Goal: Transaction & Acquisition: Book appointment/travel/reservation

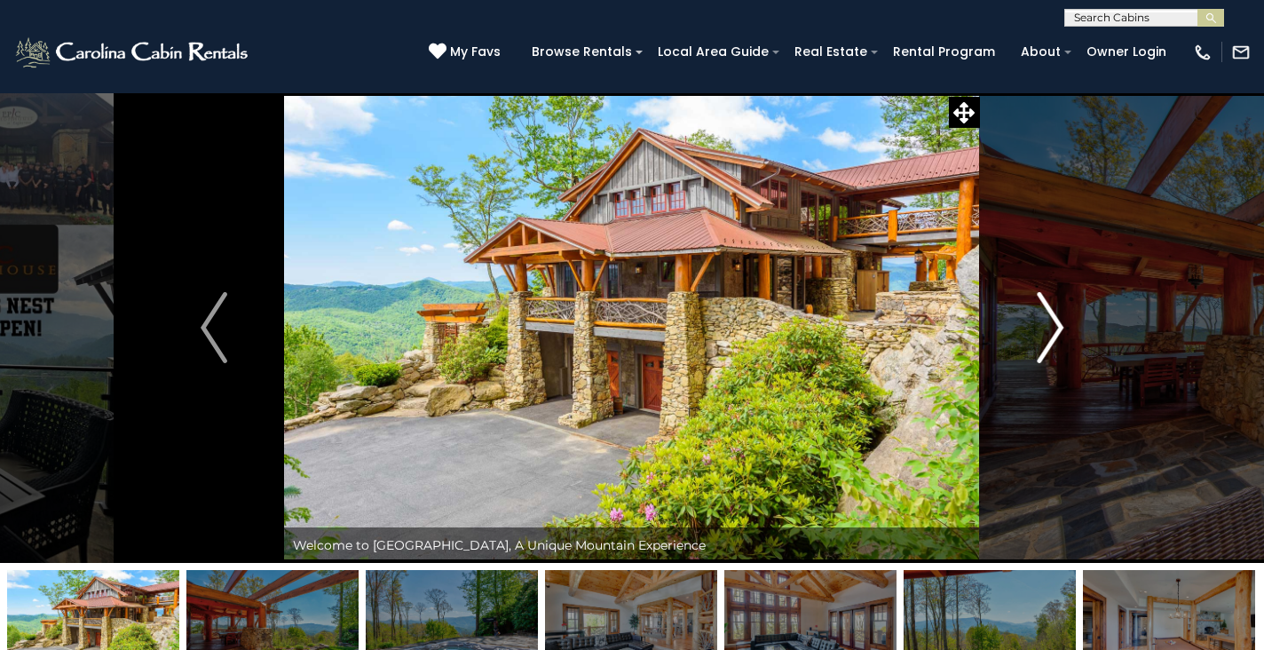
click at [1044, 331] on img "Next" at bounding box center [1049, 327] width 27 height 71
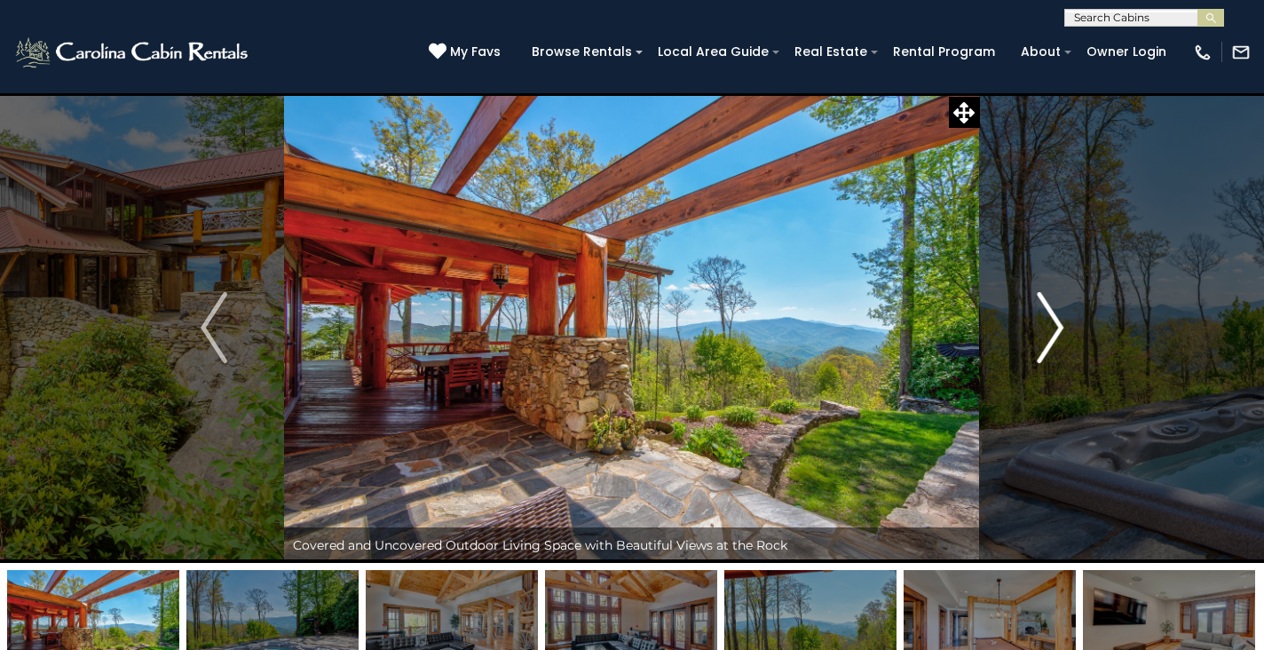
click at [1059, 334] on img "Next" at bounding box center [1049, 327] width 27 height 71
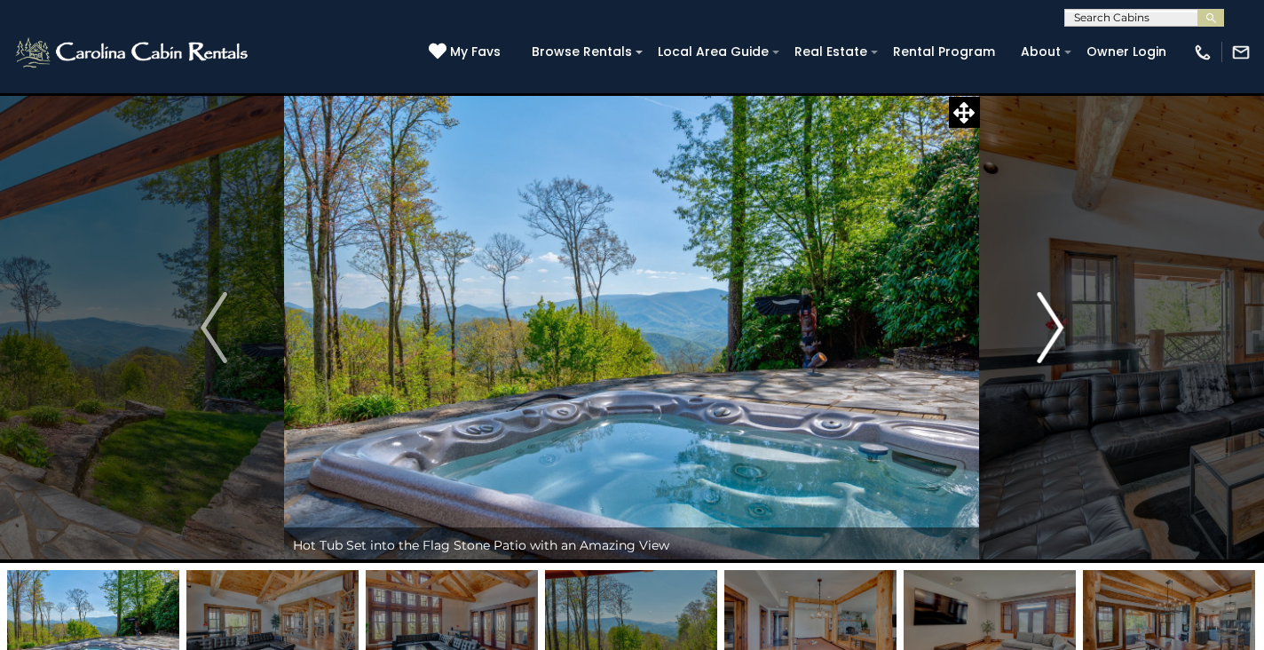
click at [1059, 334] on img "Next" at bounding box center [1049, 327] width 27 height 71
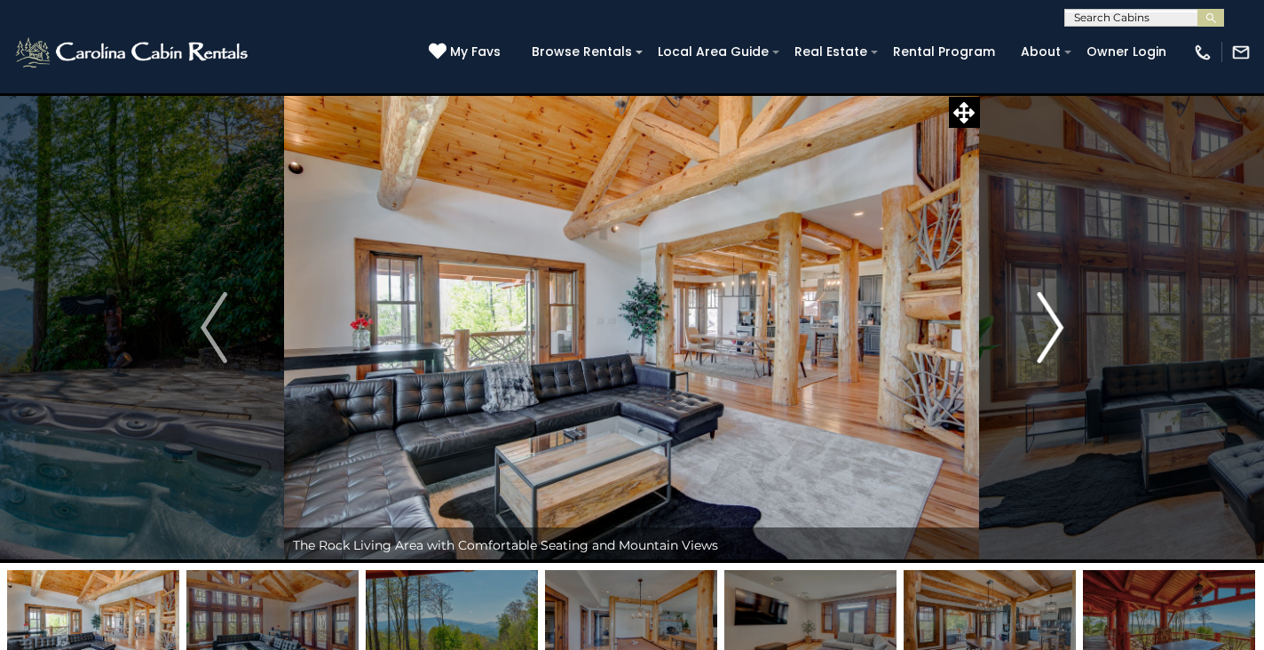
click at [1059, 334] on img "Next" at bounding box center [1049, 327] width 27 height 71
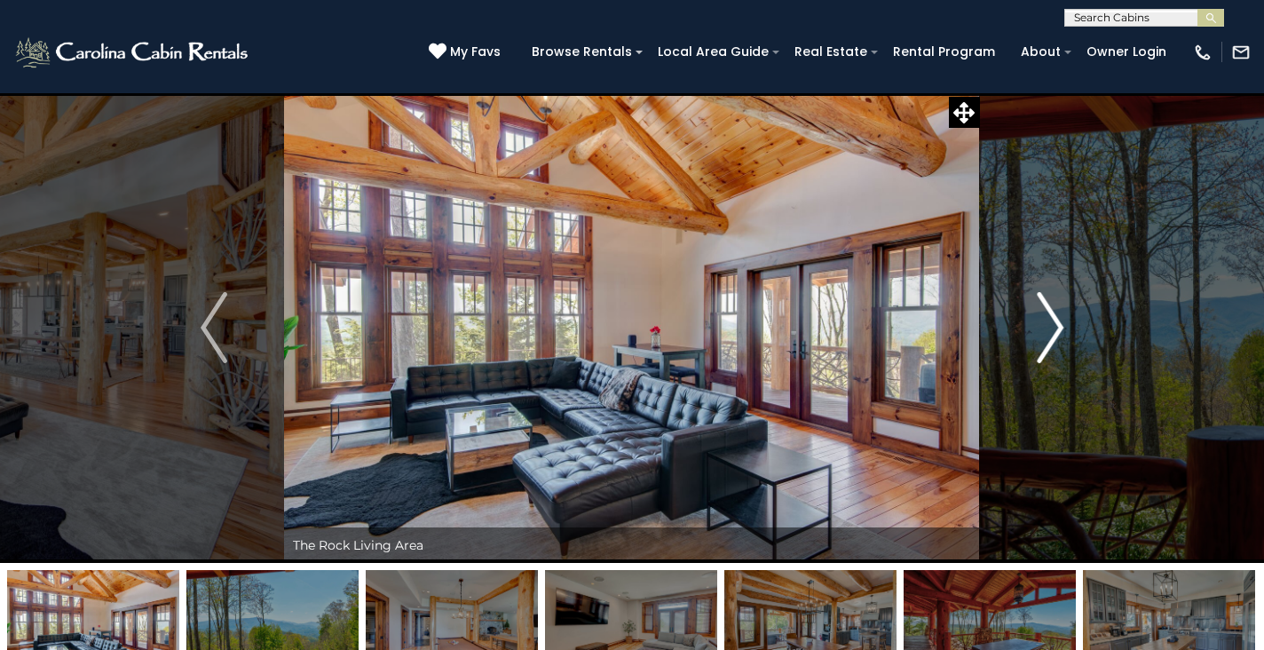
click at [1059, 334] on img "Next" at bounding box center [1049, 327] width 27 height 71
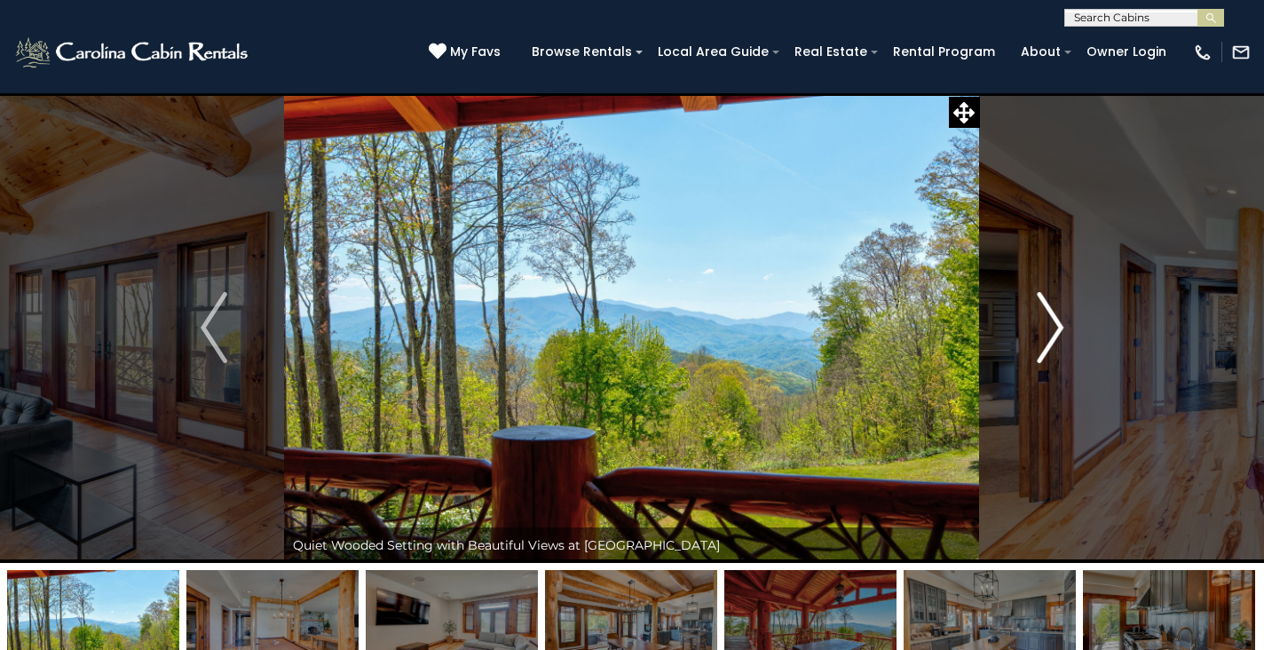
click at [1059, 334] on img "Next" at bounding box center [1049, 327] width 27 height 71
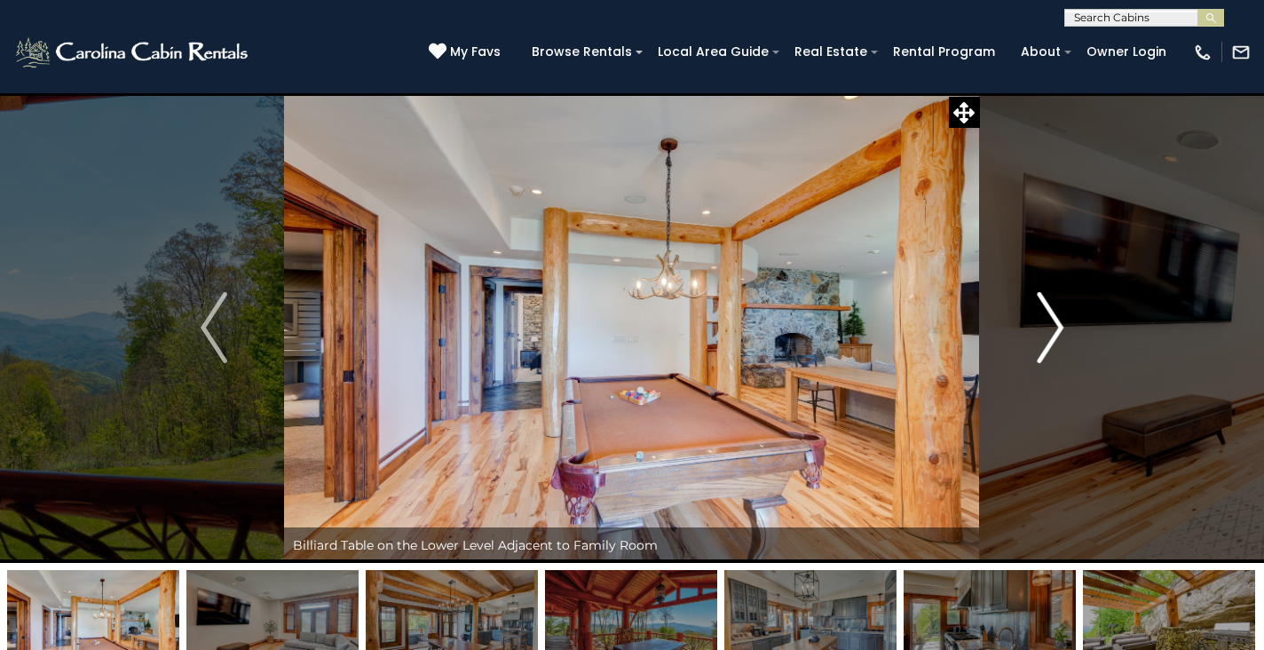
click at [1059, 334] on img "Next" at bounding box center [1049, 327] width 27 height 71
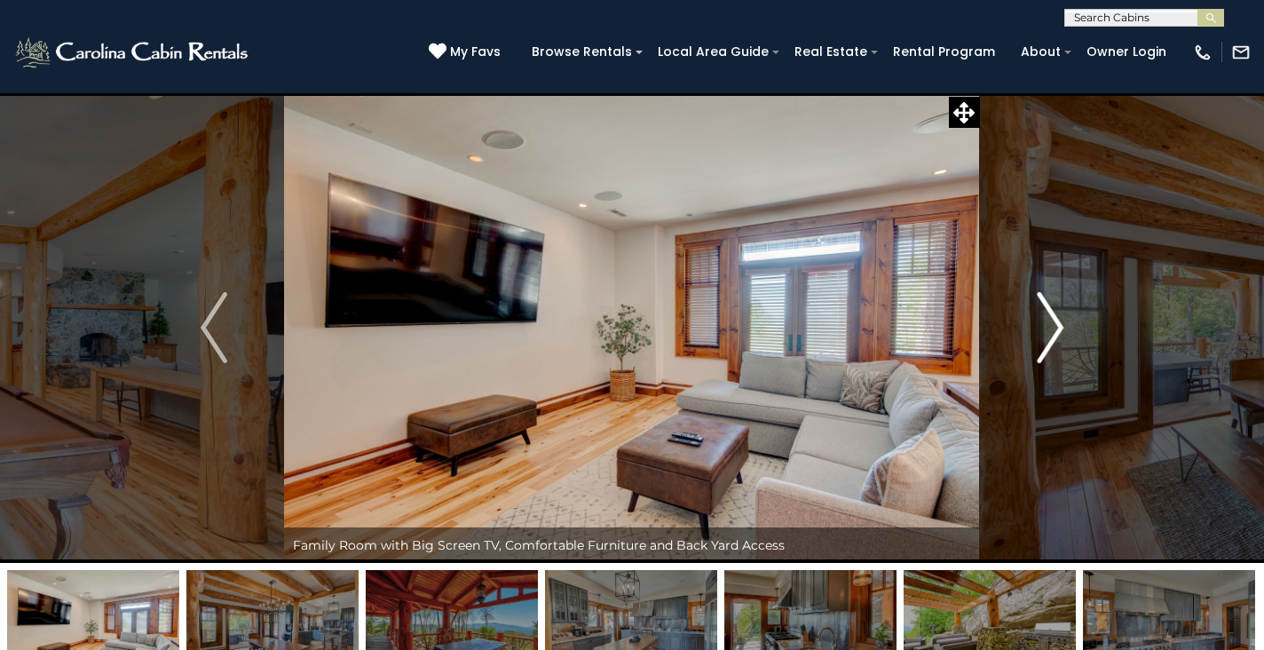
click at [1059, 334] on img "Next" at bounding box center [1049, 327] width 27 height 71
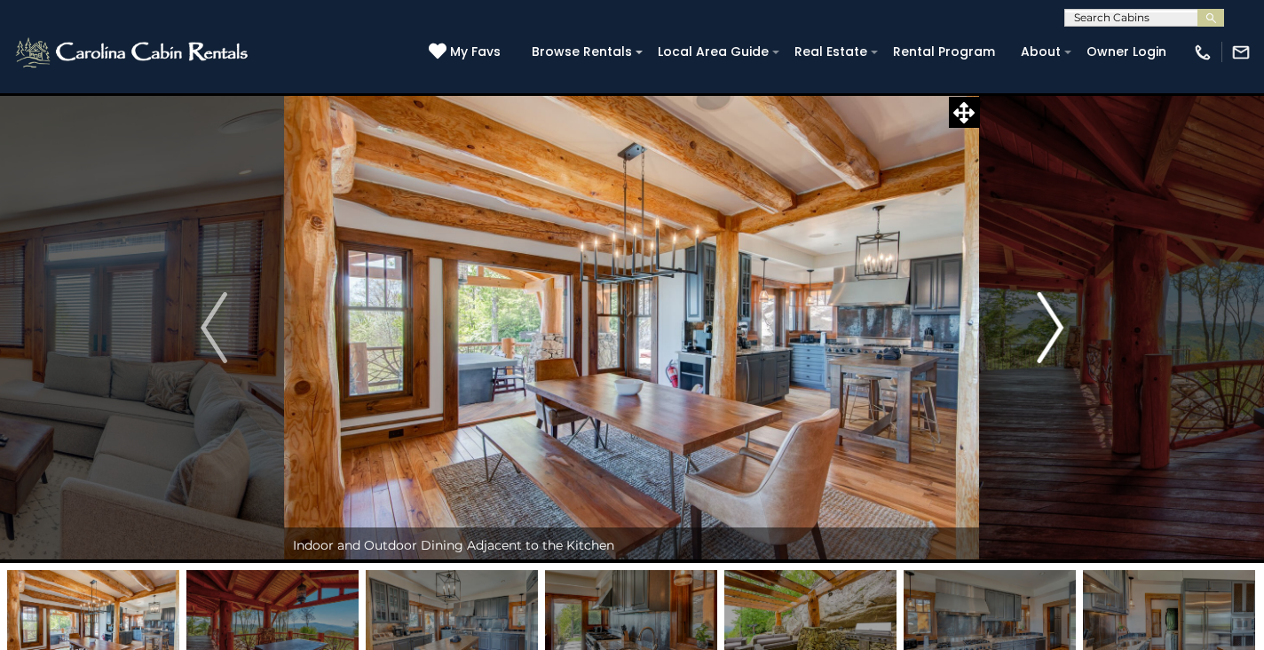
click at [1059, 334] on img "Next" at bounding box center [1049, 327] width 27 height 71
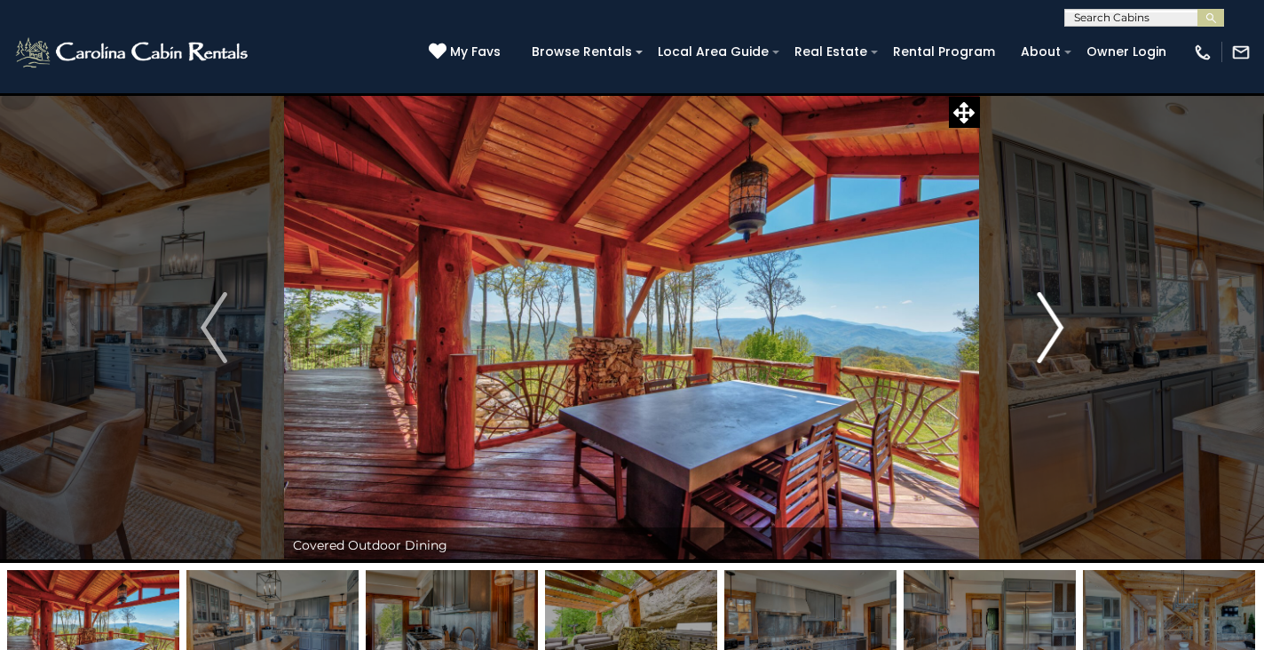
click at [1059, 334] on img "Next" at bounding box center [1049, 327] width 27 height 71
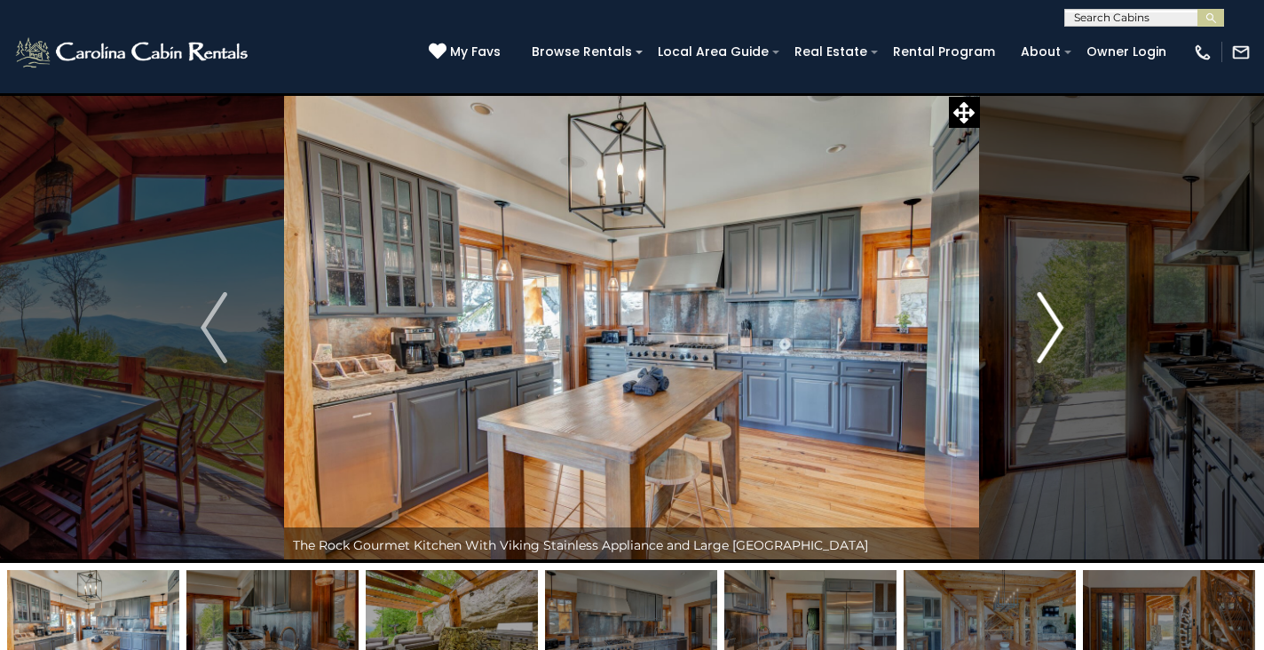
click at [1059, 334] on img "Next" at bounding box center [1049, 327] width 27 height 71
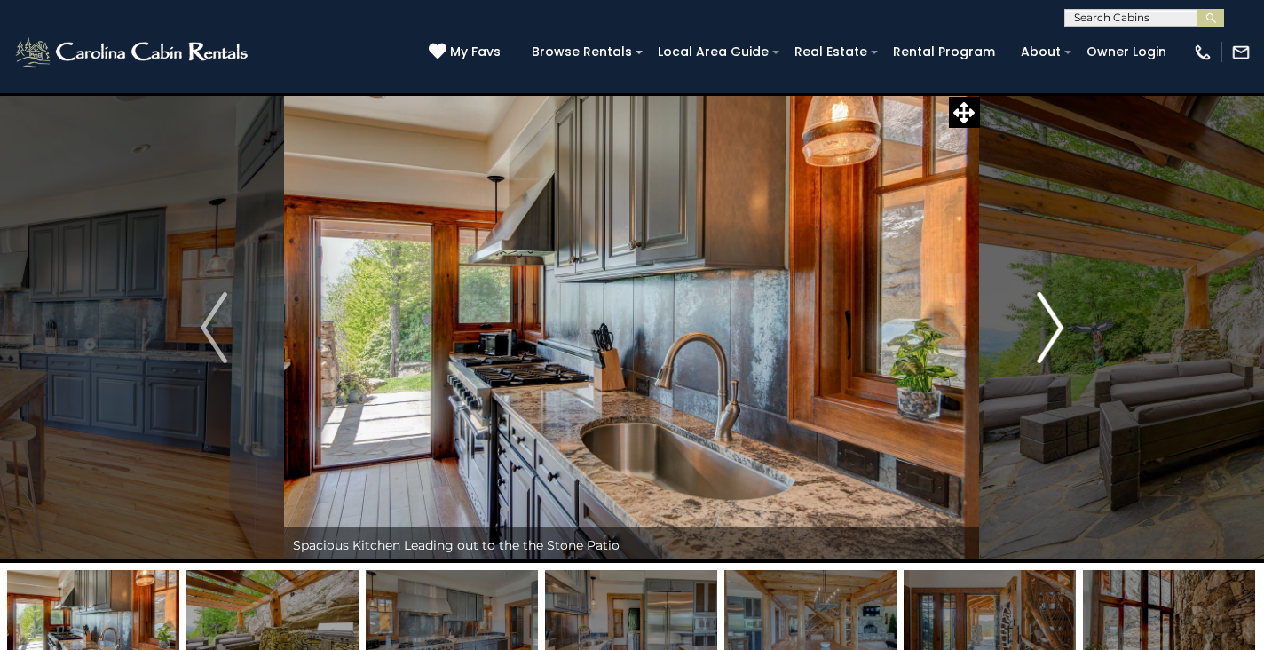
click at [1059, 334] on img "Next" at bounding box center [1049, 327] width 27 height 71
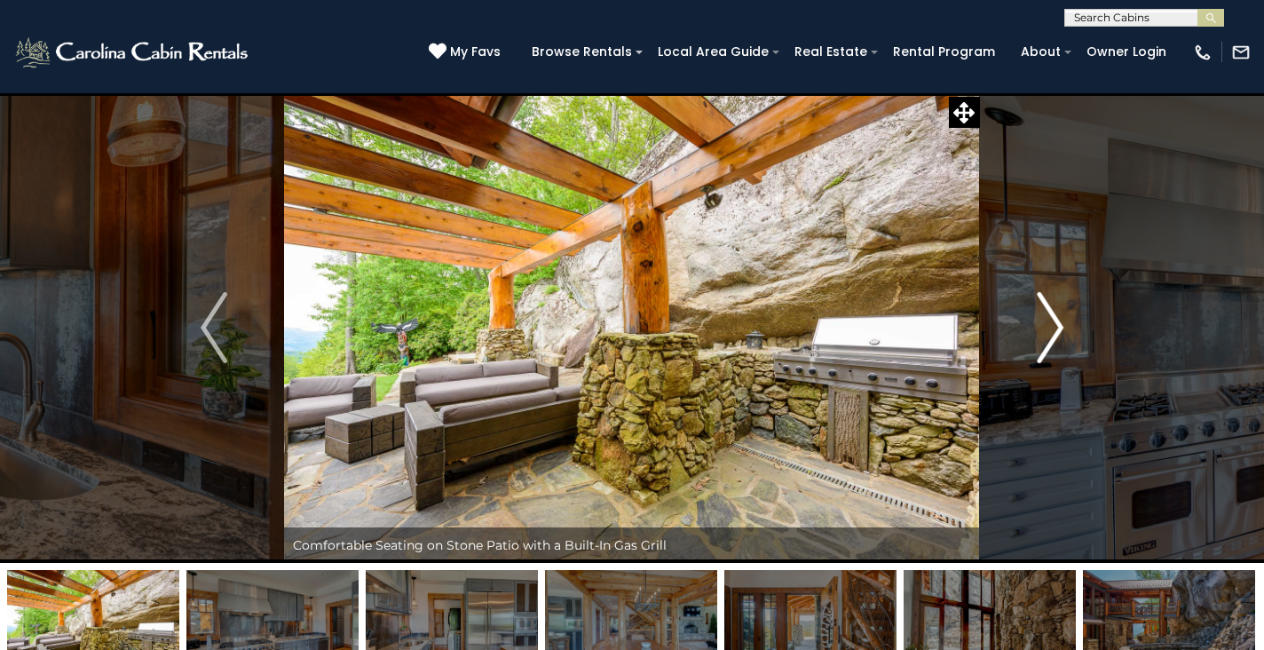
click at [1059, 334] on img "Next" at bounding box center [1049, 327] width 27 height 71
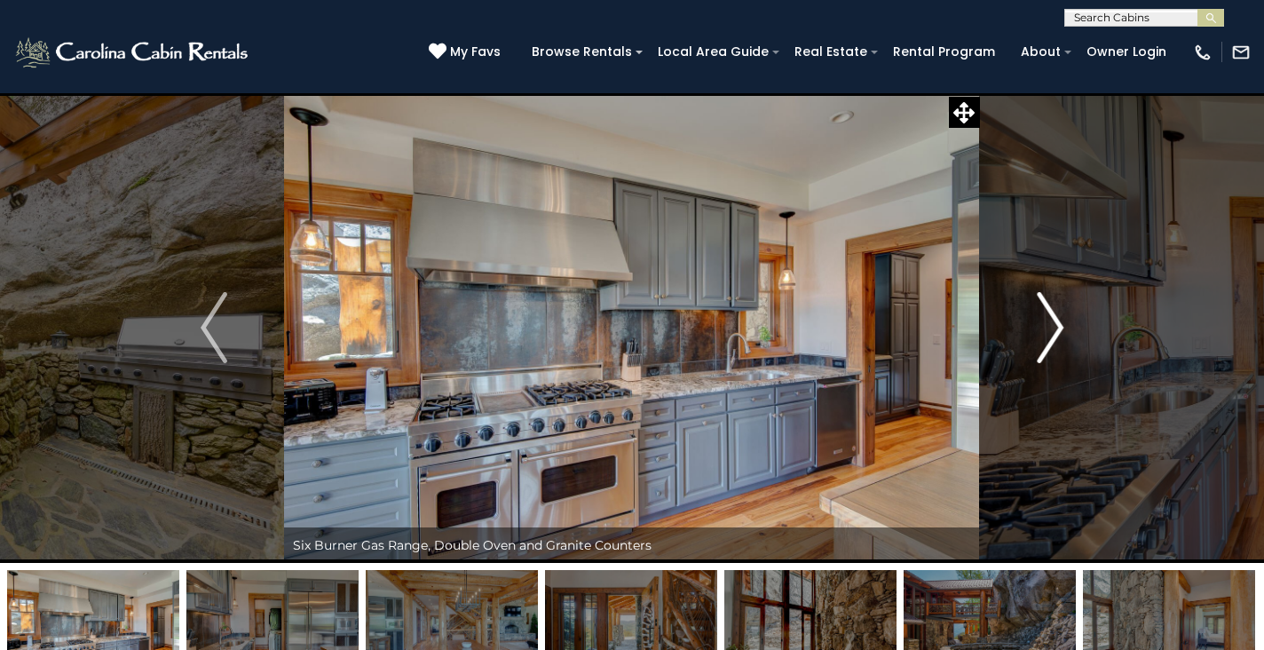
click at [1059, 334] on img "Next" at bounding box center [1049, 327] width 27 height 71
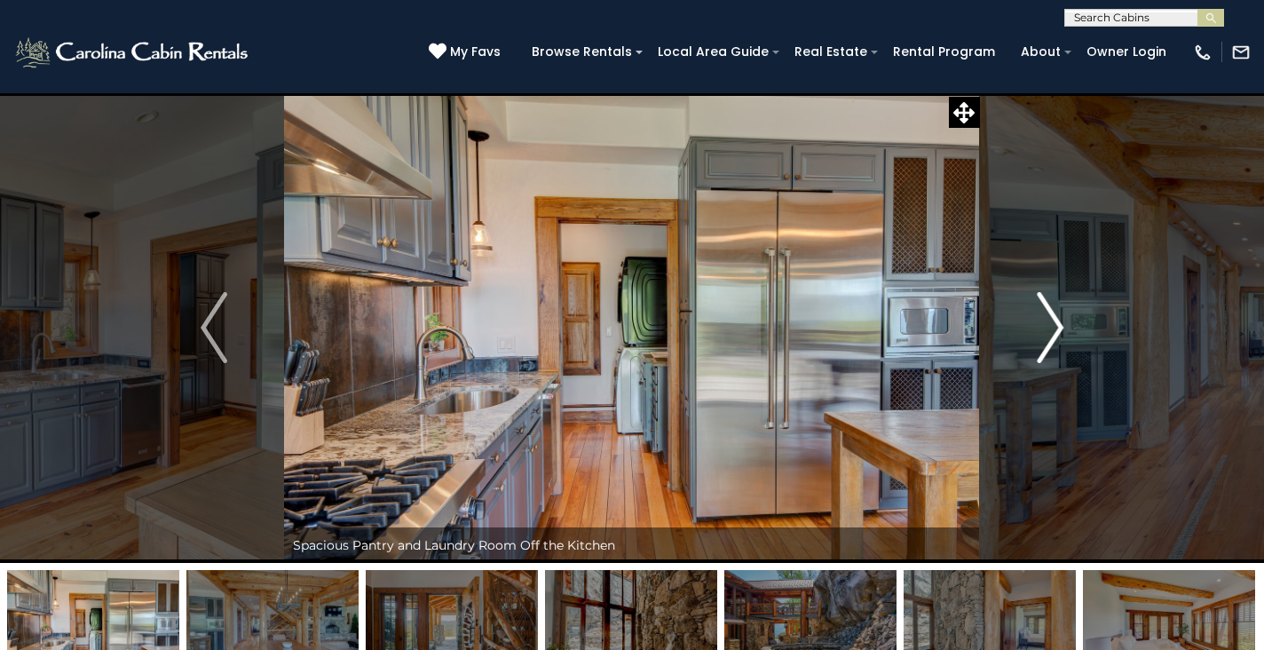
click at [1059, 334] on img "Next" at bounding box center [1049, 327] width 27 height 71
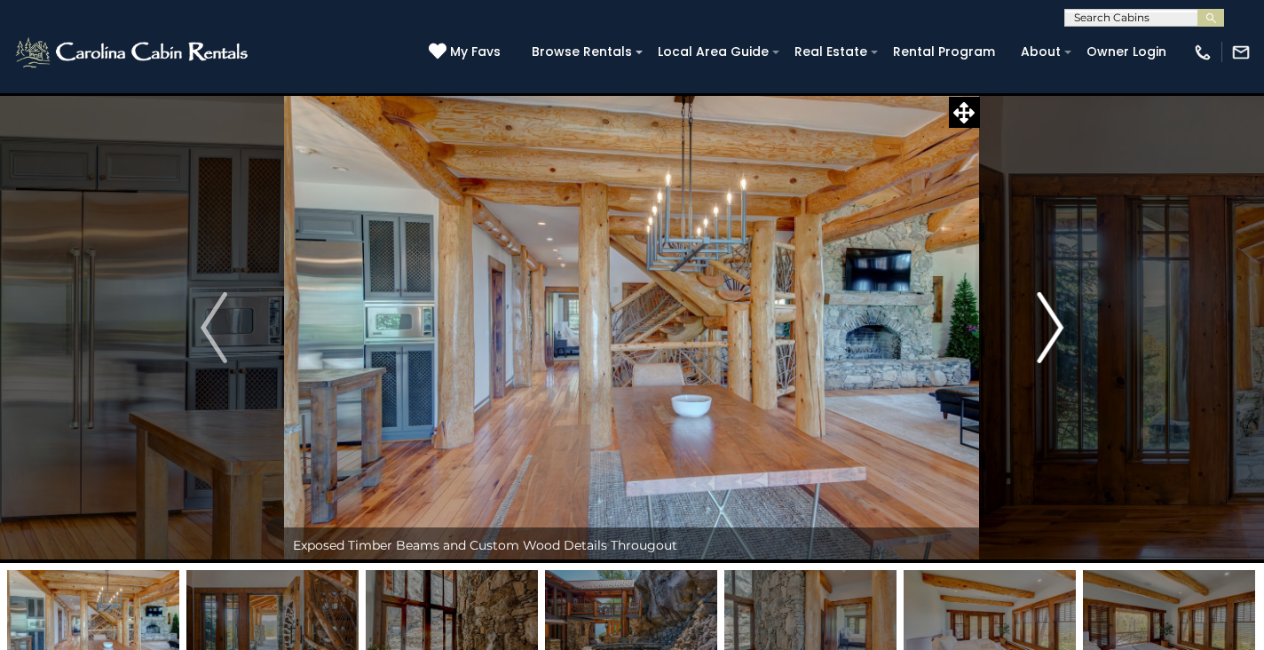
click at [1059, 334] on img "Next" at bounding box center [1049, 327] width 27 height 71
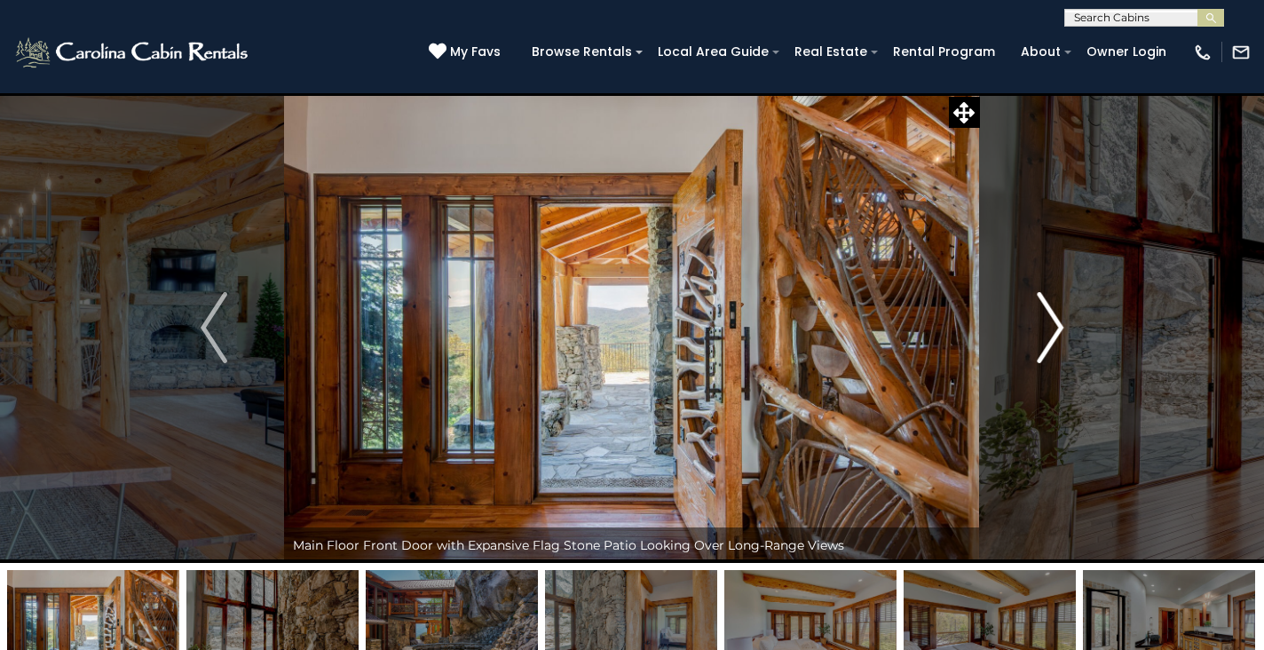
click at [1059, 334] on img "Next" at bounding box center [1049, 327] width 27 height 71
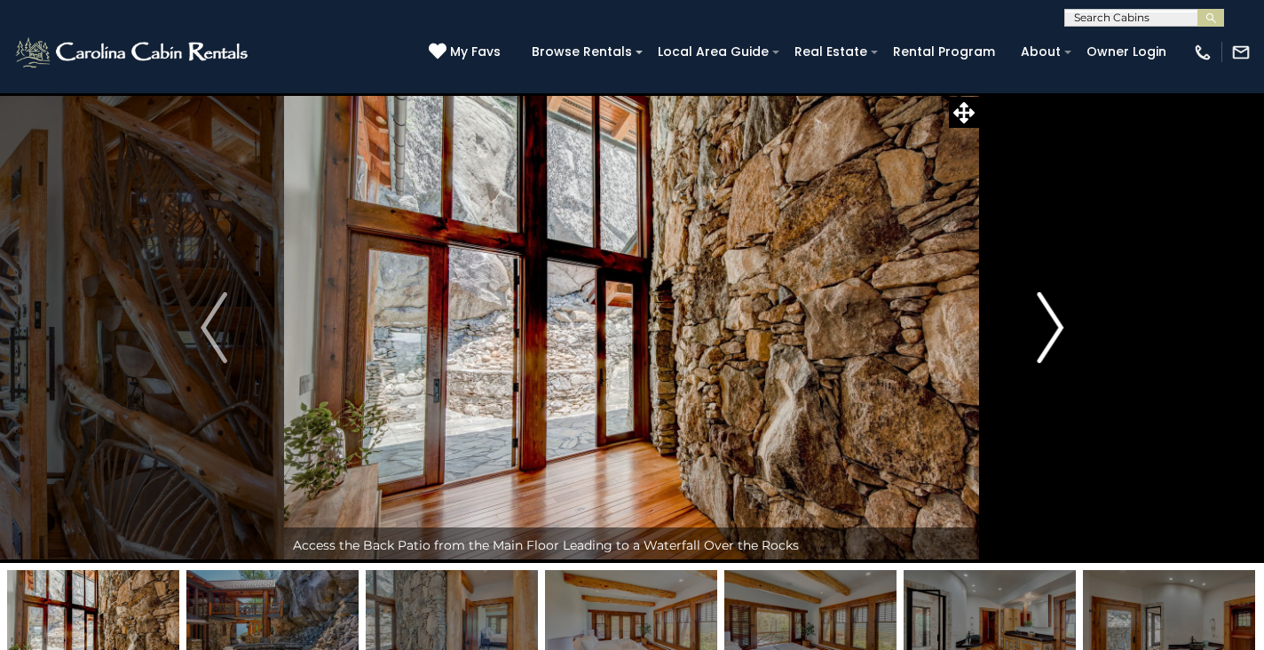
click at [1059, 334] on img "Next" at bounding box center [1049, 327] width 27 height 71
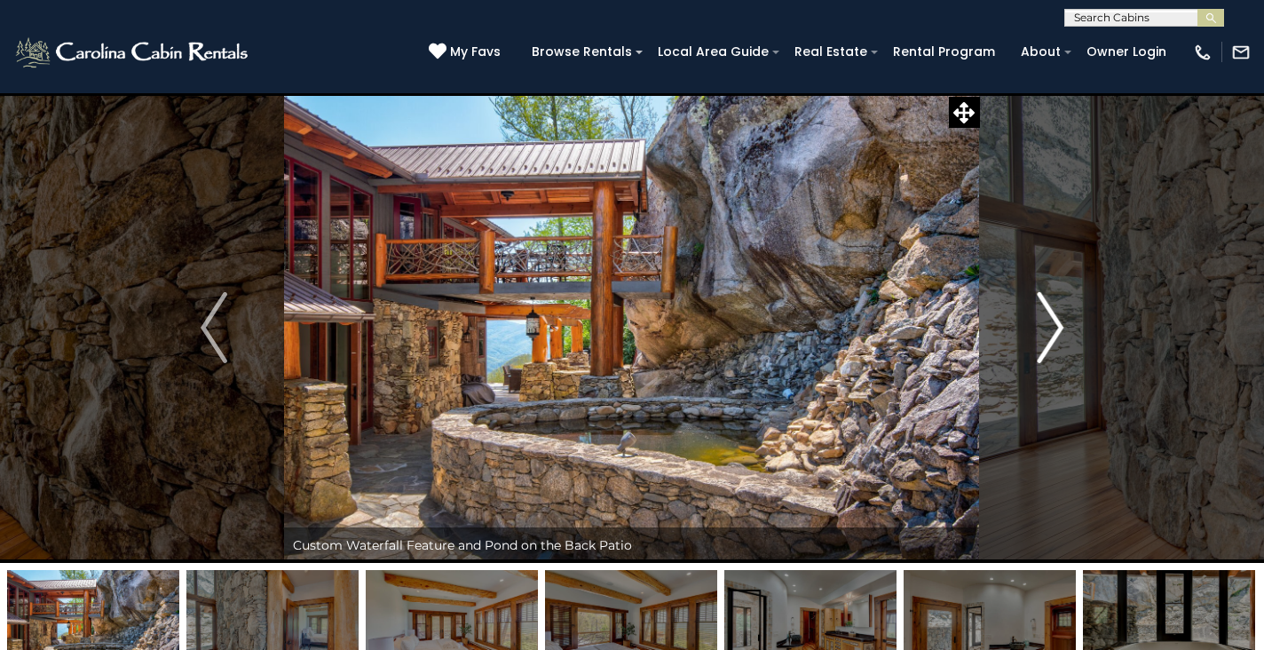
click at [1059, 334] on img "Next" at bounding box center [1049, 327] width 27 height 71
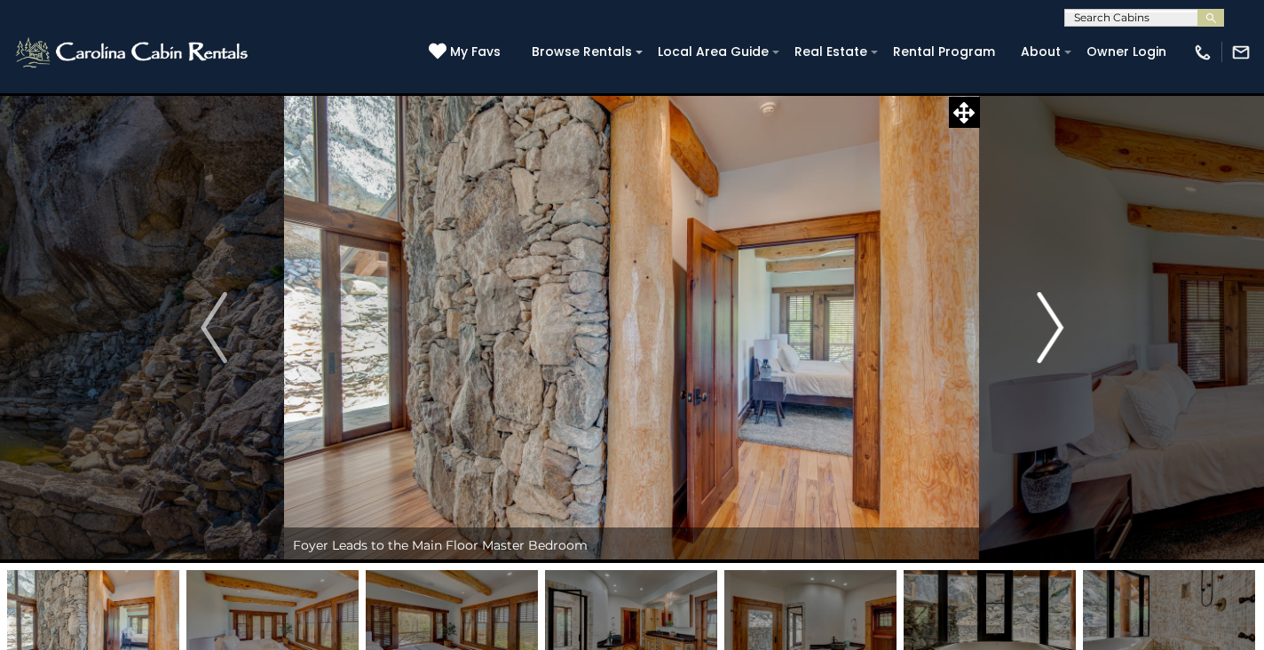
click at [1059, 334] on img "Next" at bounding box center [1049, 327] width 27 height 71
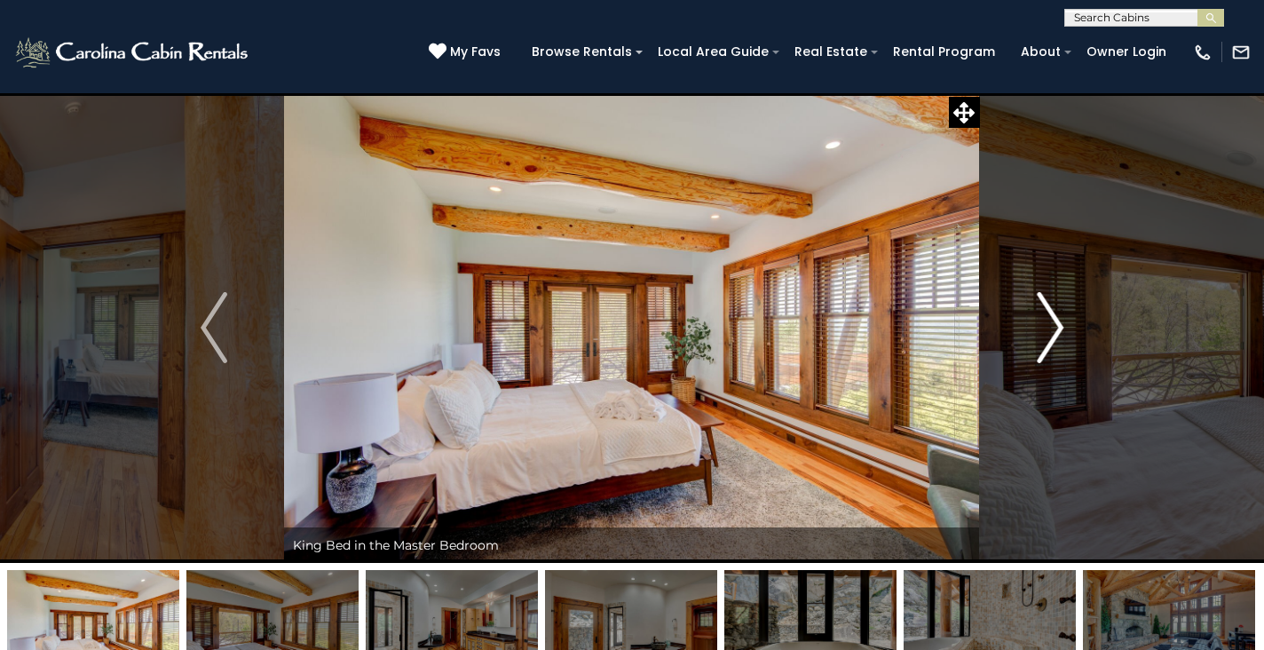
click at [1059, 334] on img "Next" at bounding box center [1049, 327] width 27 height 71
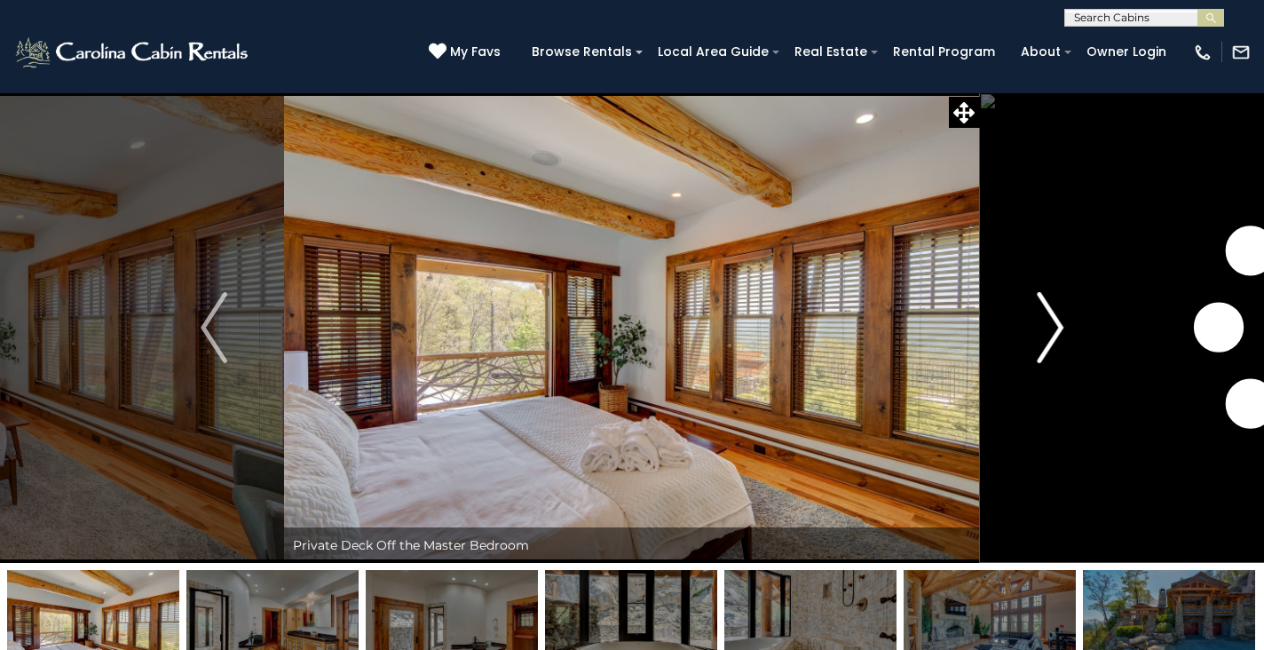
click at [1059, 334] on img "Next" at bounding box center [1049, 327] width 27 height 71
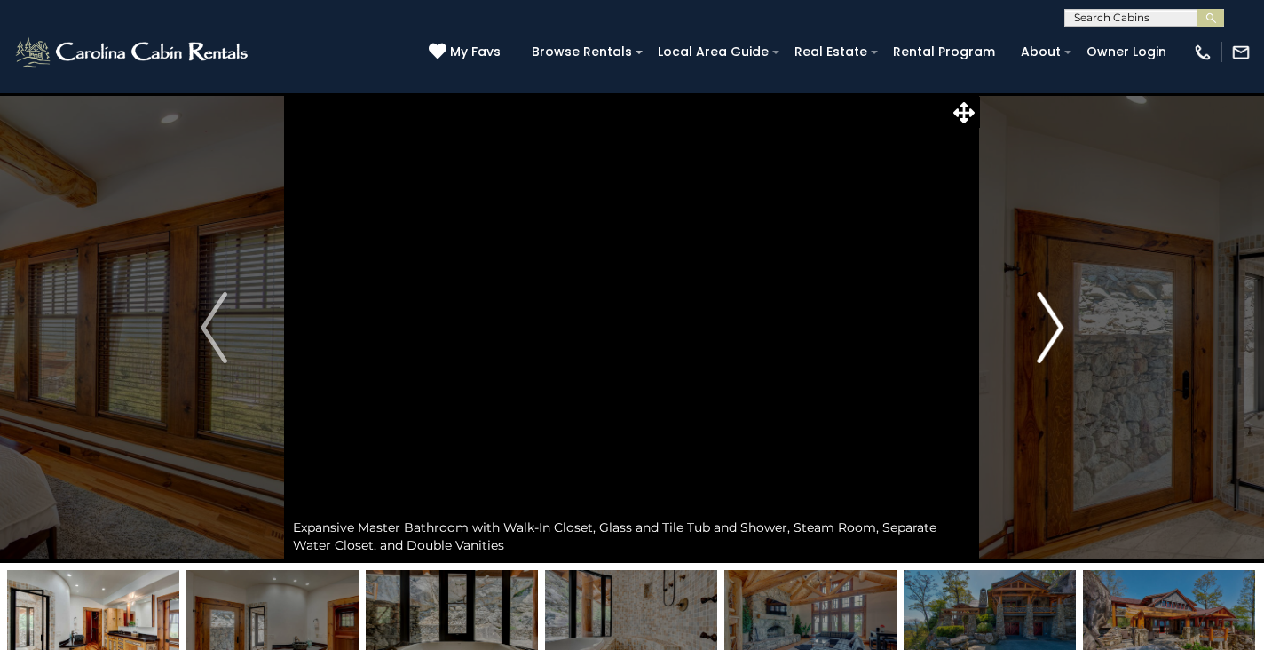
click at [1059, 334] on img "Next" at bounding box center [1049, 327] width 27 height 71
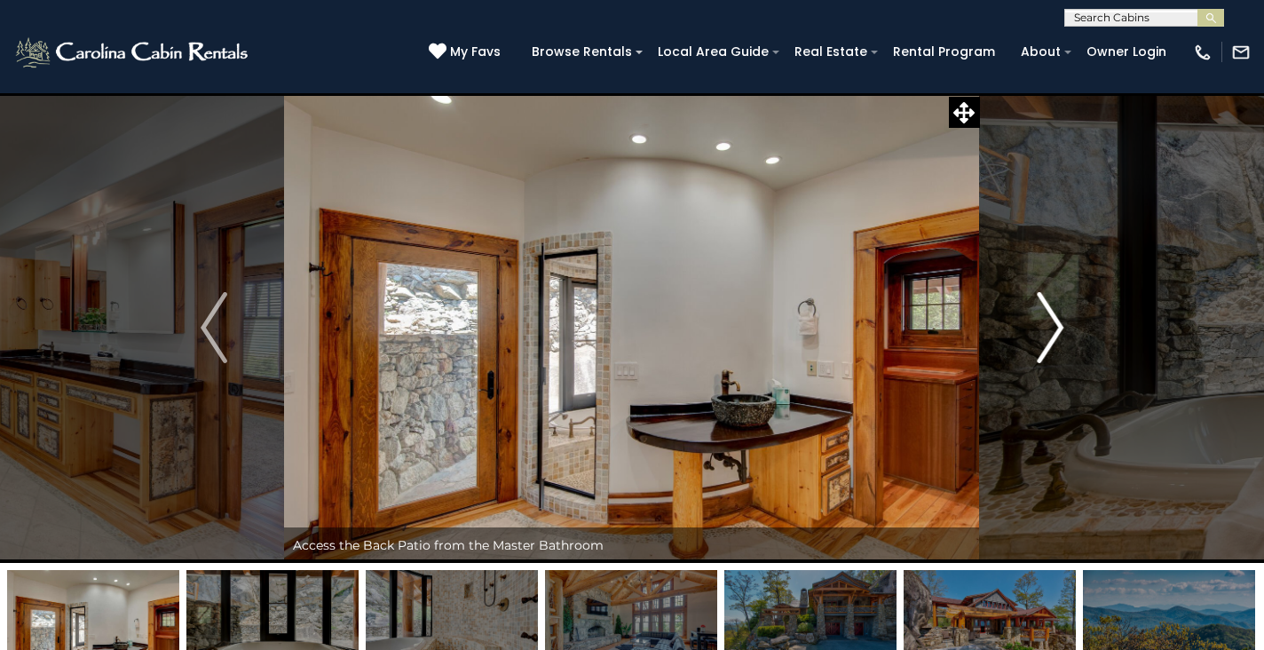
click at [1059, 334] on img "Next" at bounding box center [1049, 327] width 27 height 71
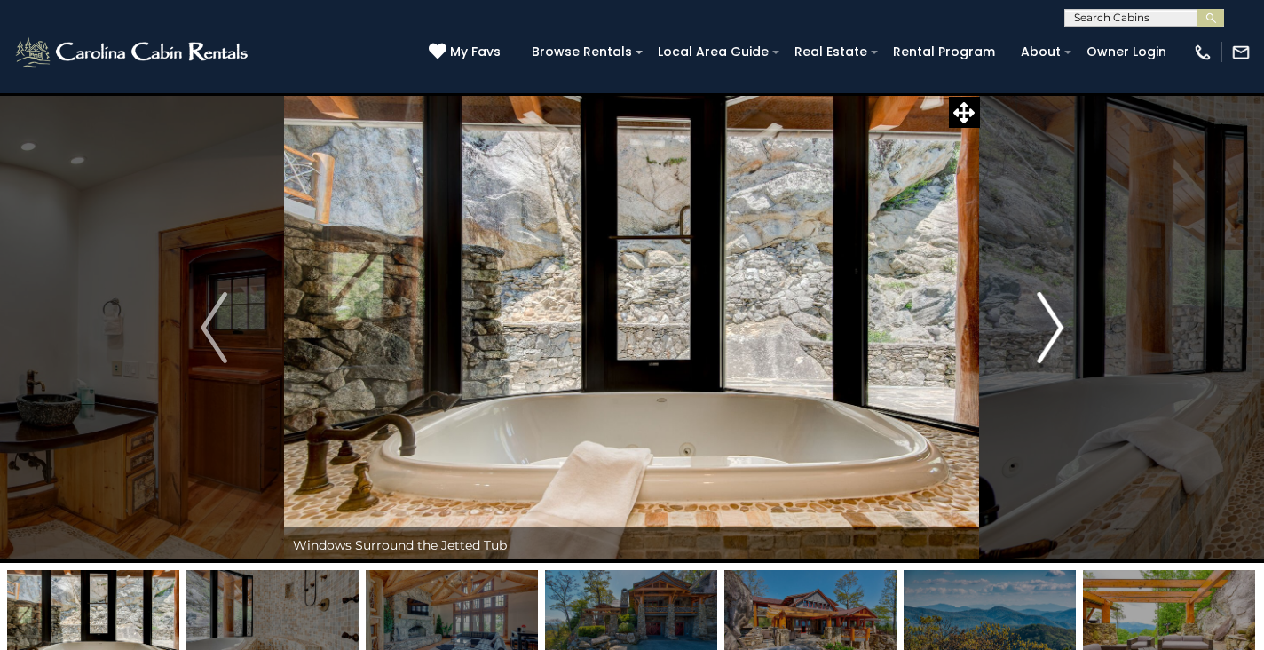
click at [1059, 334] on img "Next" at bounding box center [1049, 327] width 27 height 71
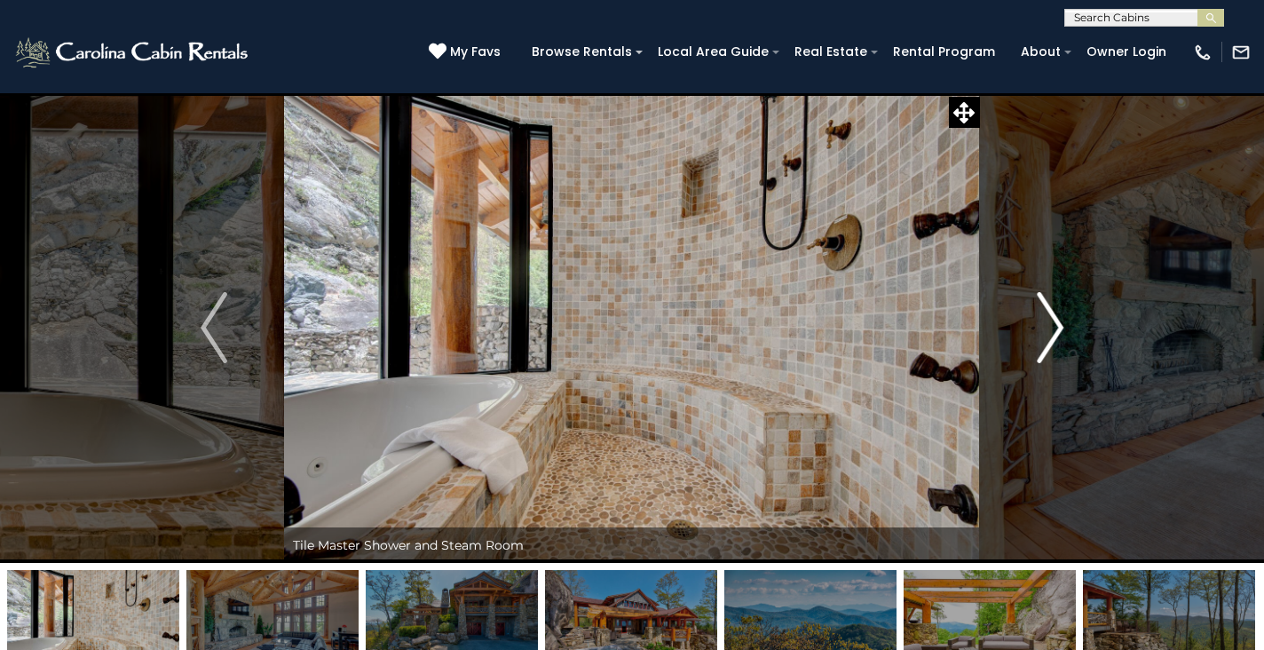
click at [1059, 334] on img "Next" at bounding box center [1049, 327] width 27 height 71
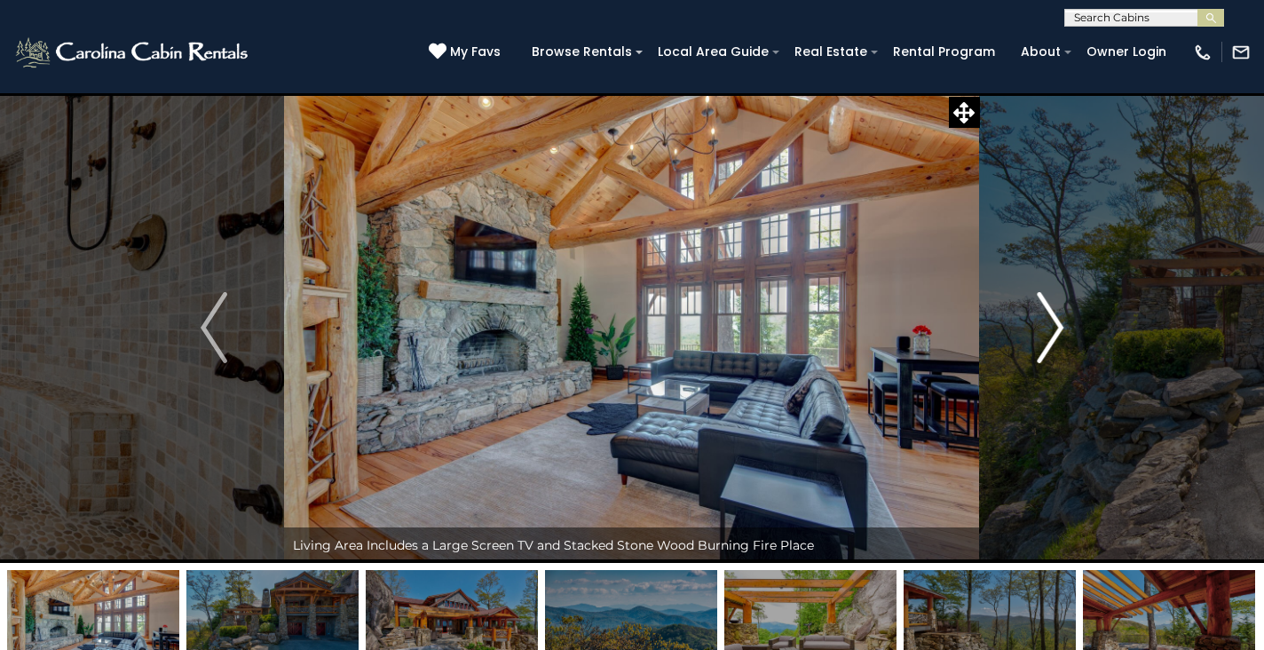
click at [1059, 334] on img "Next" at bounding box center [1049, 327] width 27 height 71
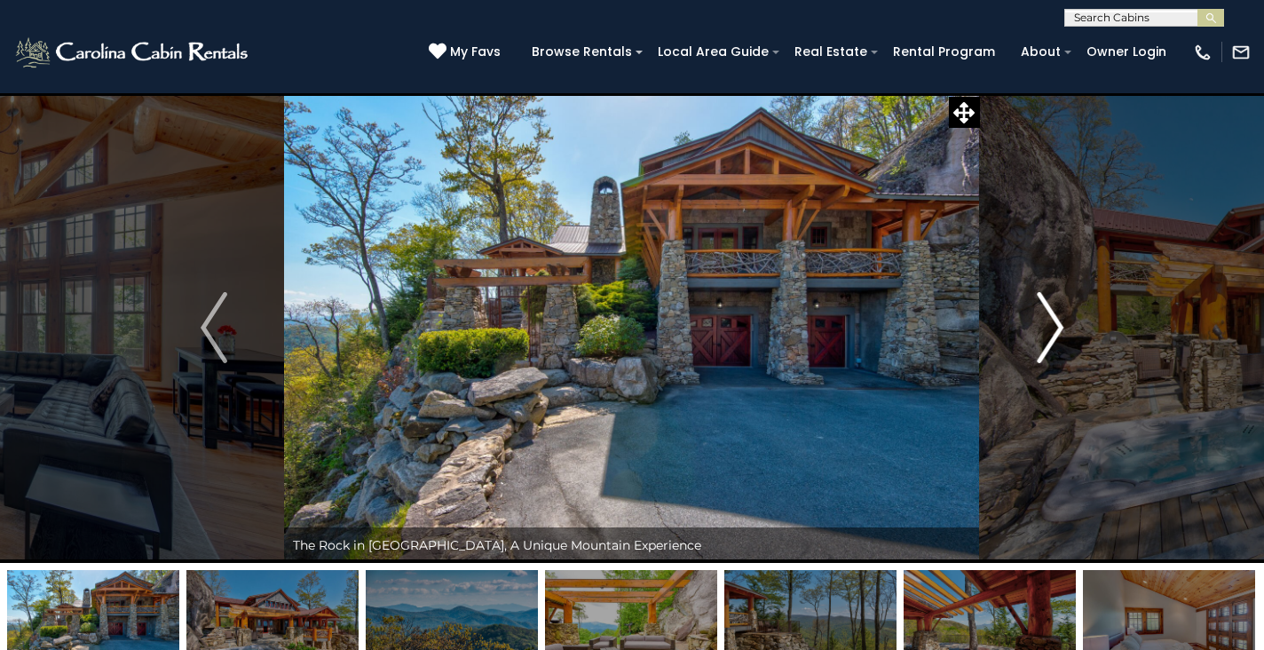
click at [1059, 334] on img "Next" at bounding box center [1049, 327] width 27 height 71
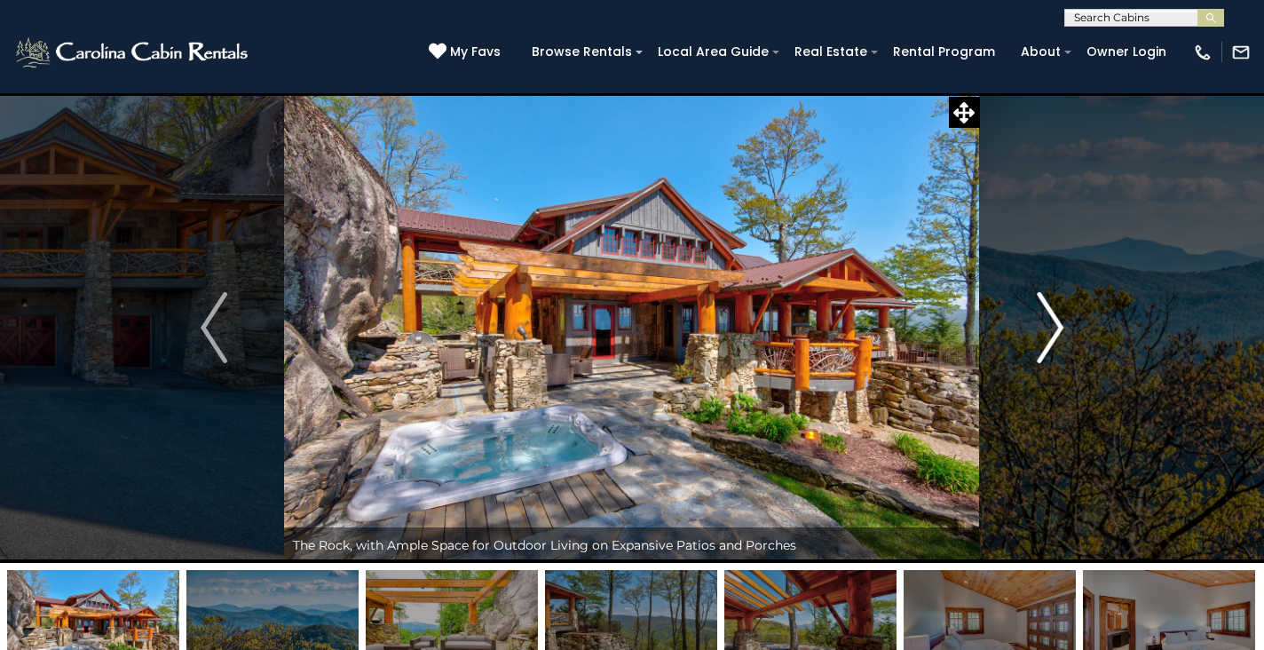
click at [1059, 334] on img "Next" at bounding box center [1049, 327] width 27 height 71
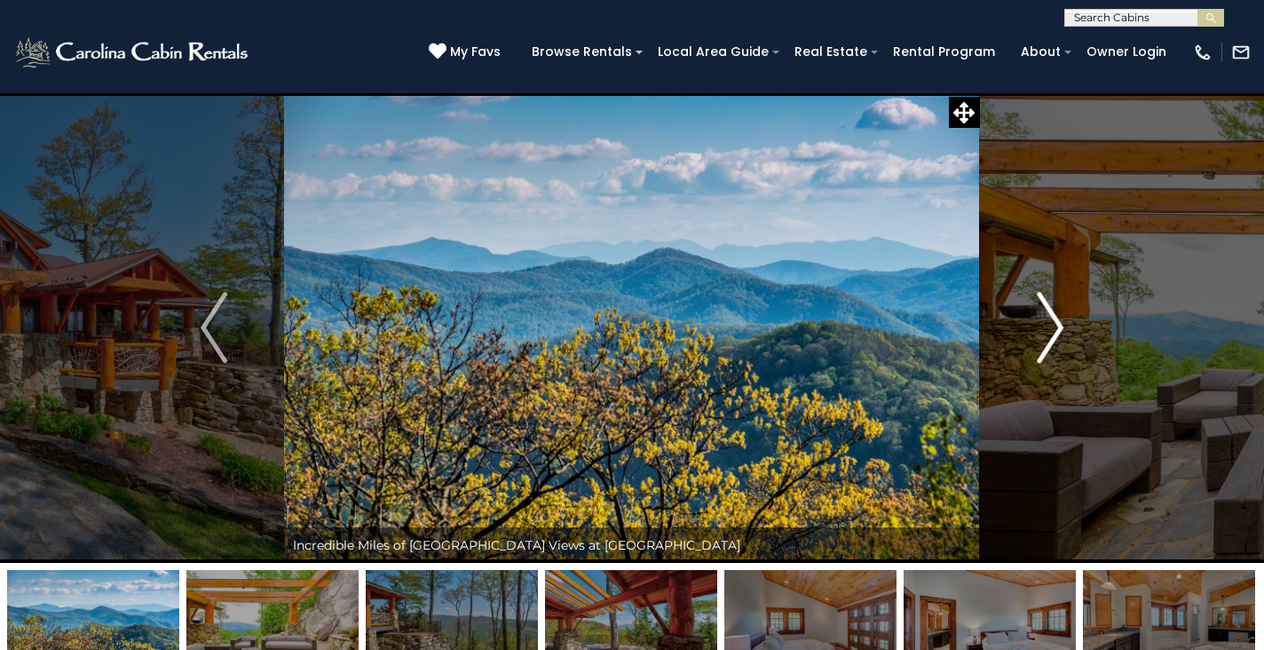
click at [1059, 334] on img "Next" at bounding box center [1049, 327] width 27 height 71
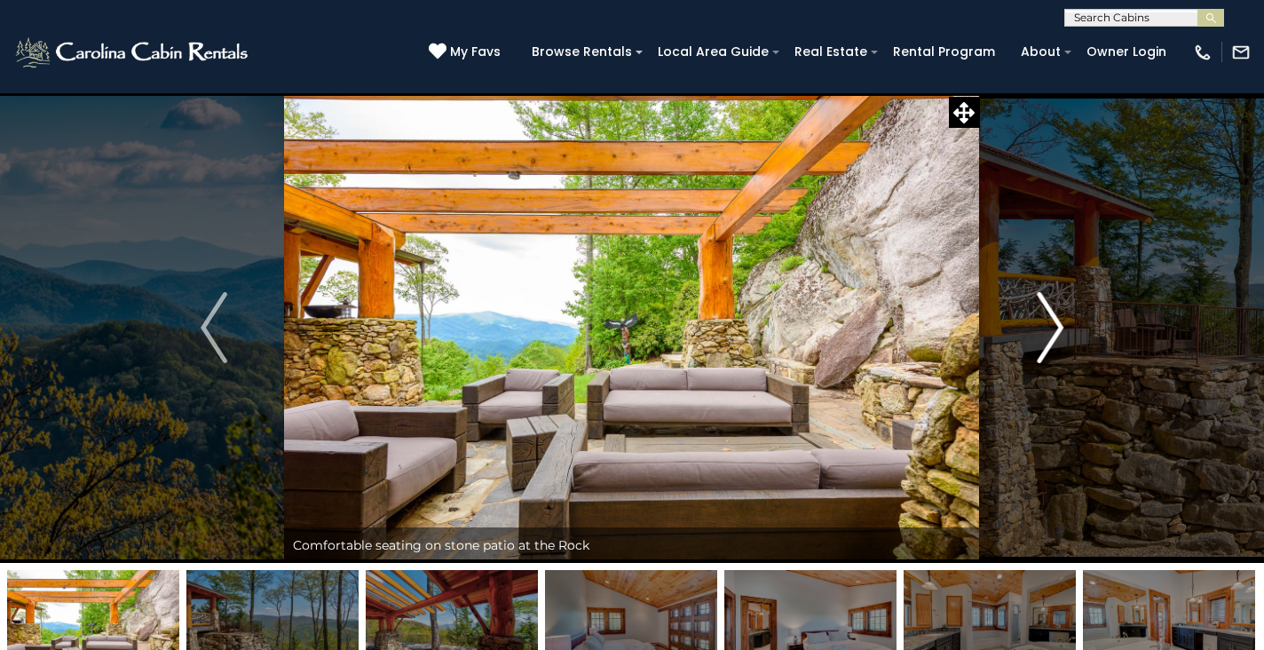
click at [1059, 334] on img "Next" at bounding box center [1049, 327] width 27 height 71
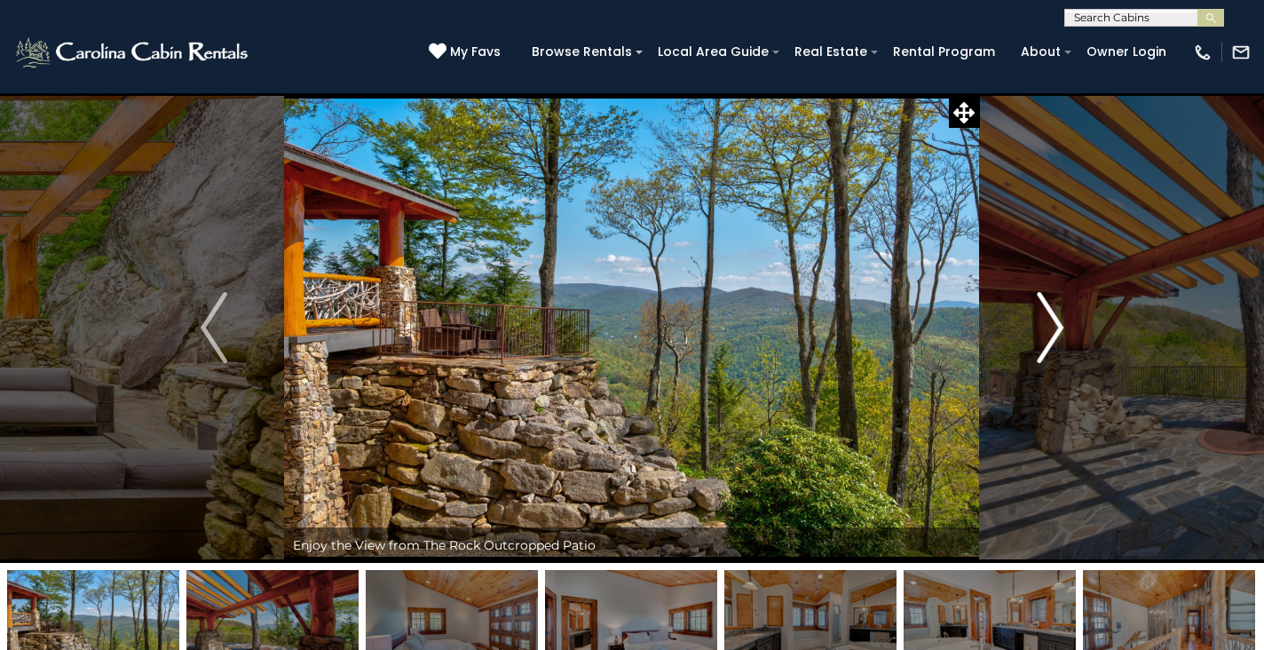
click at [1059, 334] on img "Next" at bounding box center [1049, 327] width 27 height 71
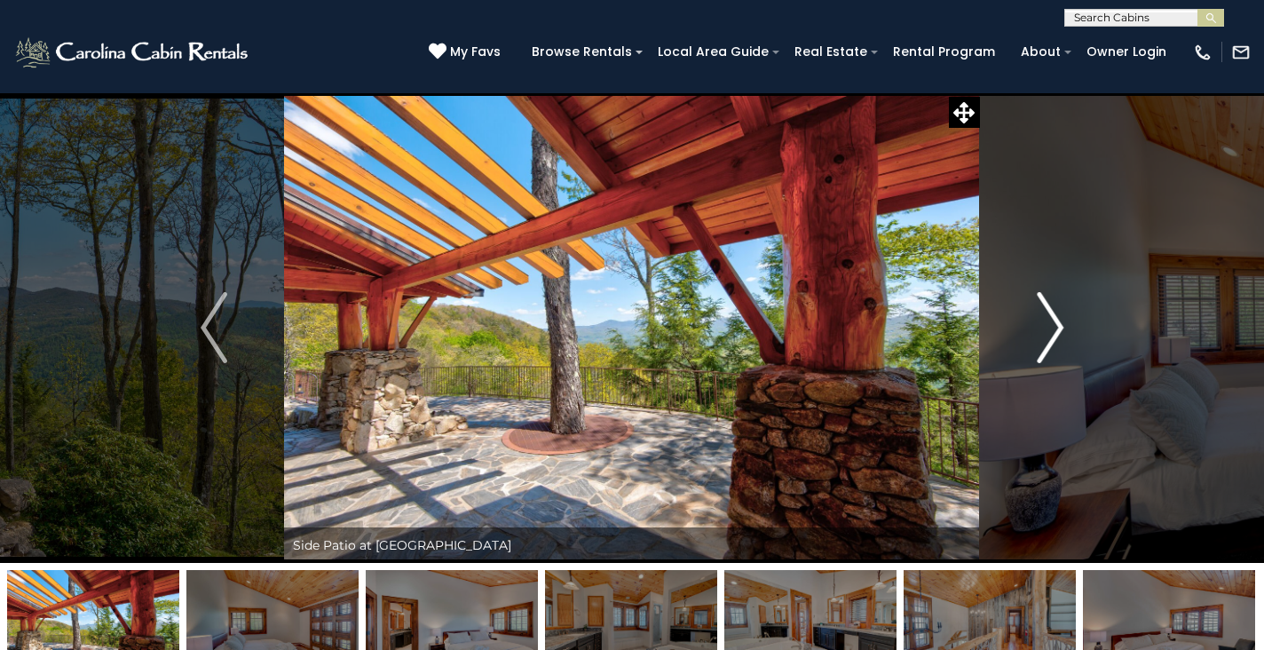
click at [1059, 334] on img "Next" at bounding box center [1049, 327] width 27 height 71
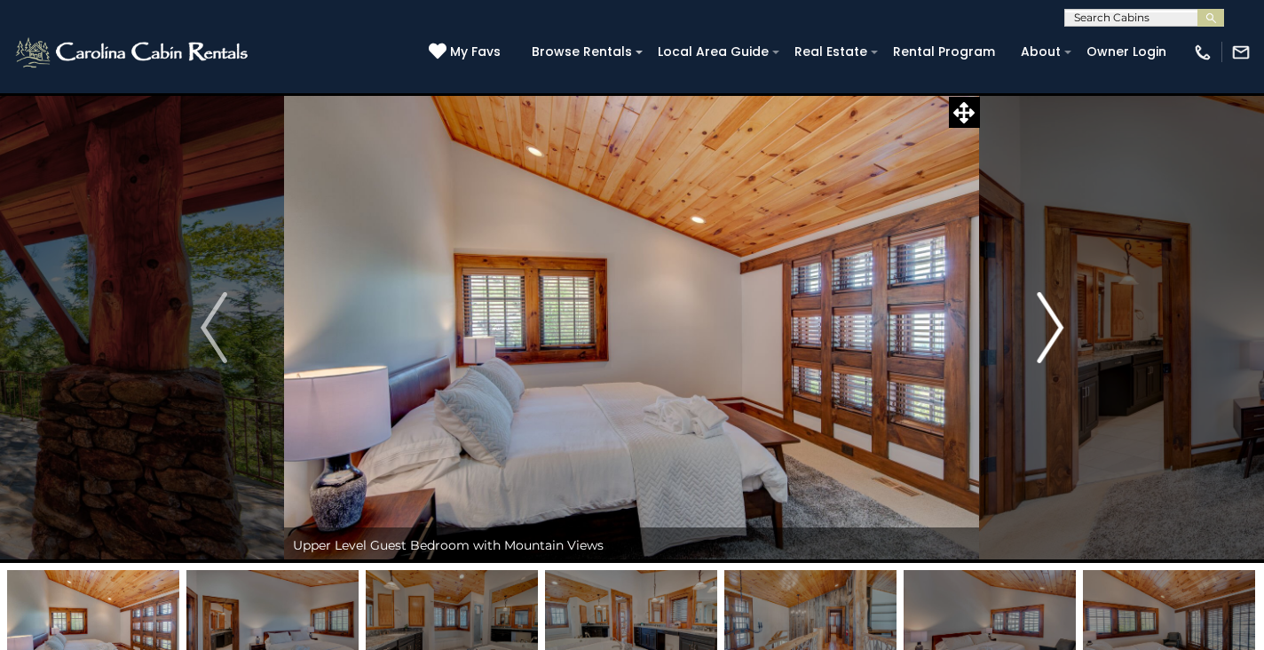
click at [1059, 334] on img "Next" at bounding box center [1049, 327] width 27 height 71
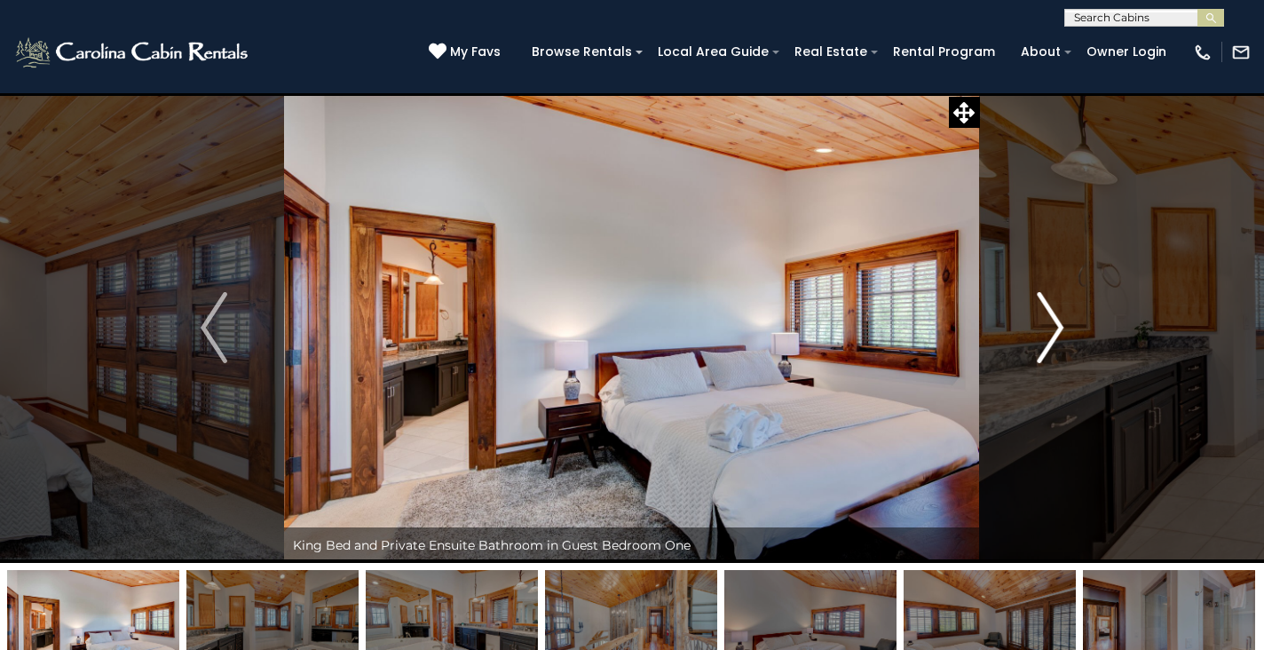
click at [1059, 334] on img "Next" at bounding box center [1049, 327] width 27 height 71
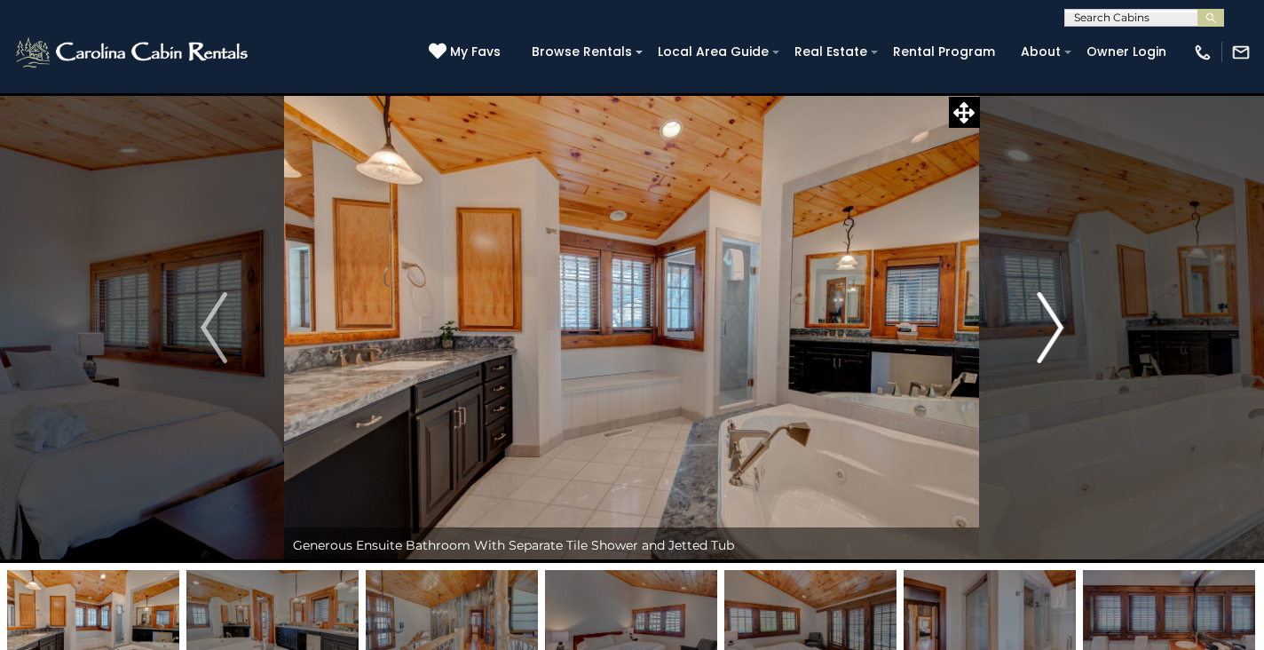
click at [1059, 334] on img "Next" at bounding box center [1049, 327] width 27 height 71
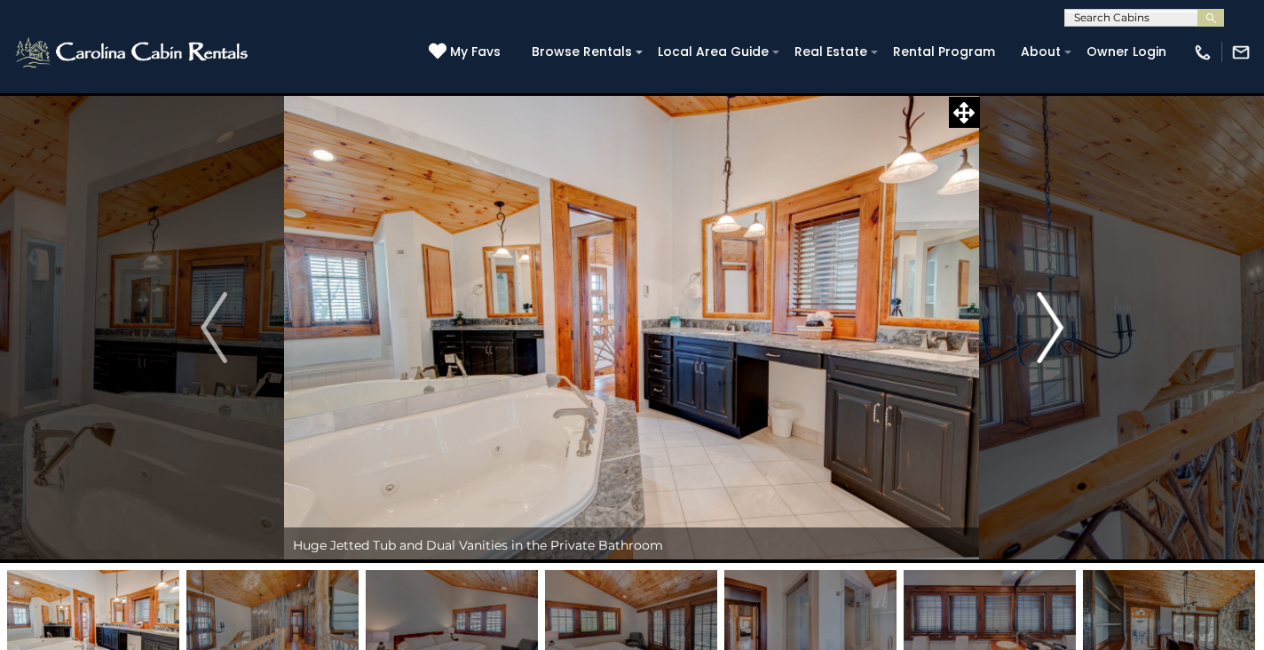
click at [1059, 334] on img "Next" at bounding box center [1049, 327] width 27 height 71
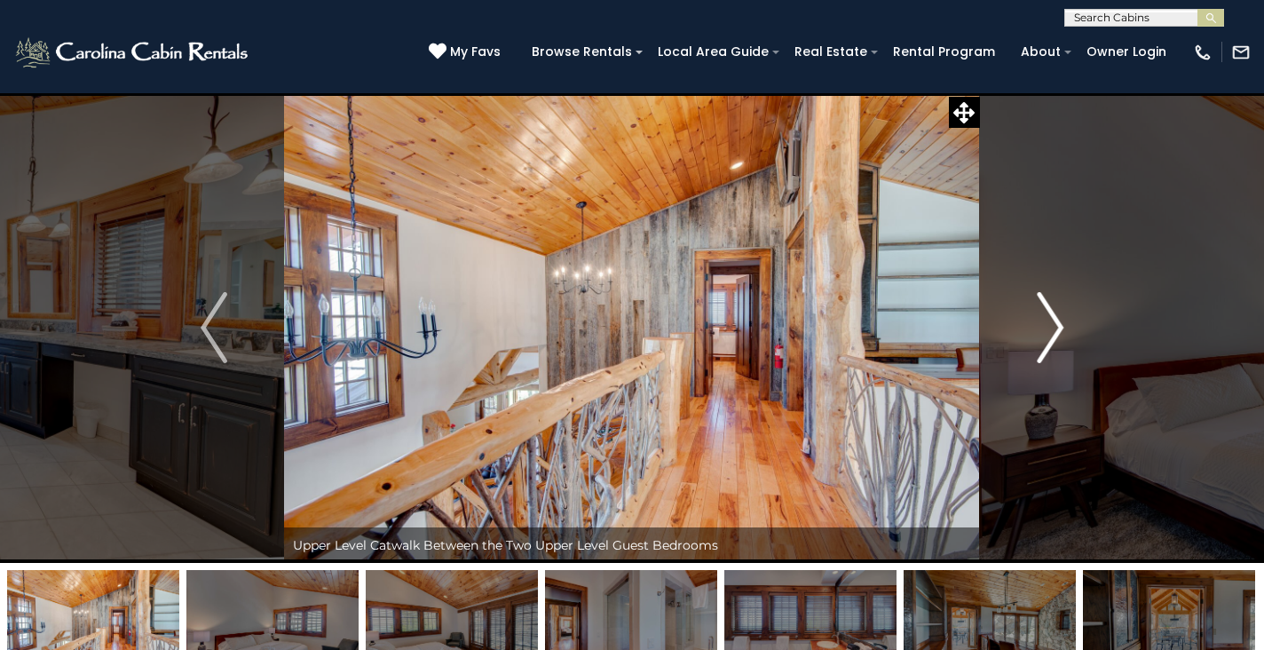
click at [1059, 326] on img "Next" at bounding box center [1049, 327] width 27 height 71
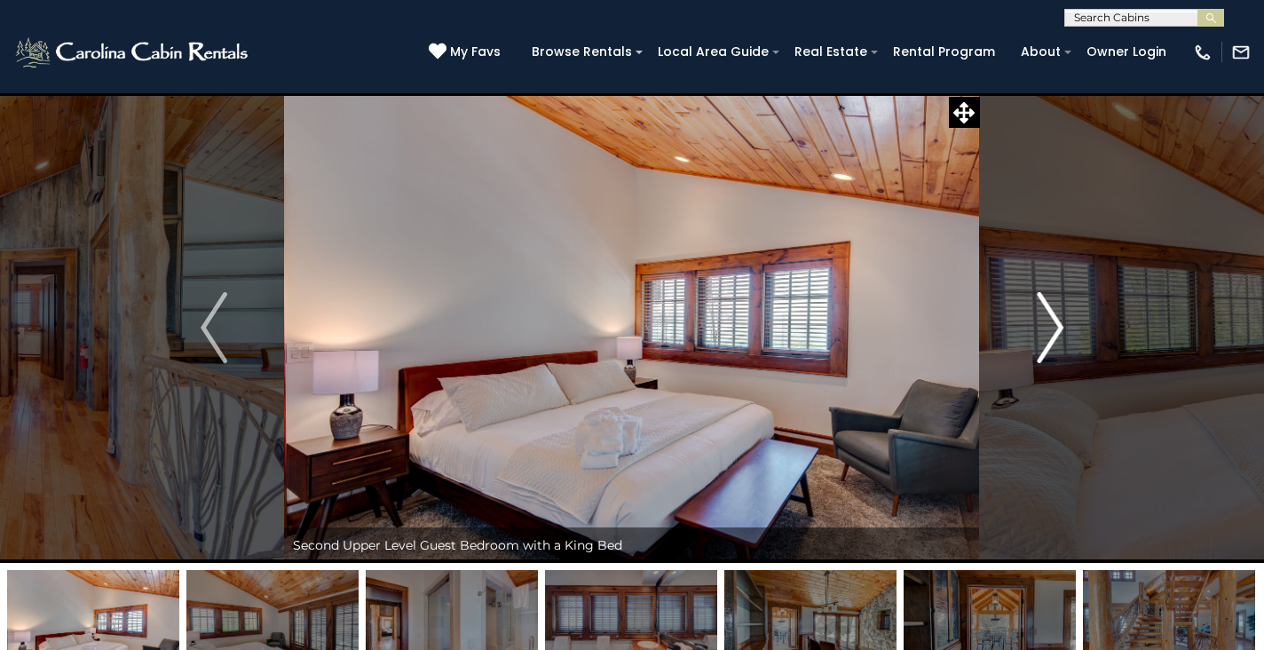
click at [1059, 326] on img "Next" at bounding box center [1049, 327] width 27 height 71
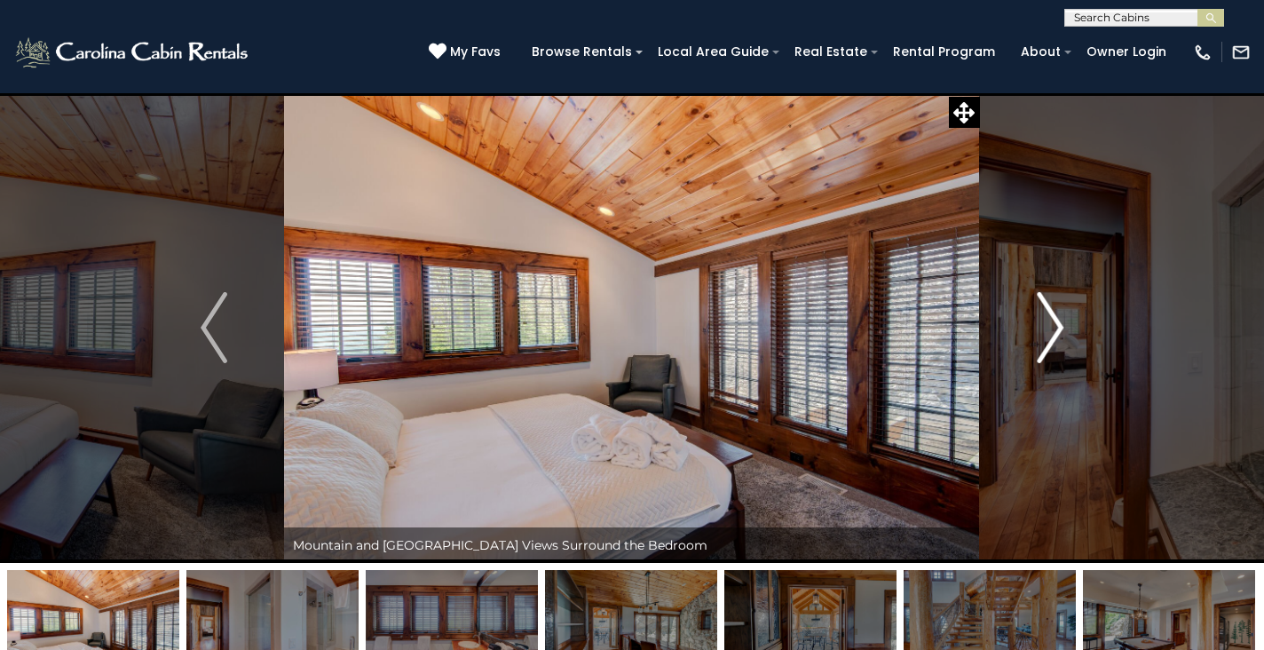
click at [1059, 326] on img "Next" at bounding box center [1049, 327] width 27 height 71
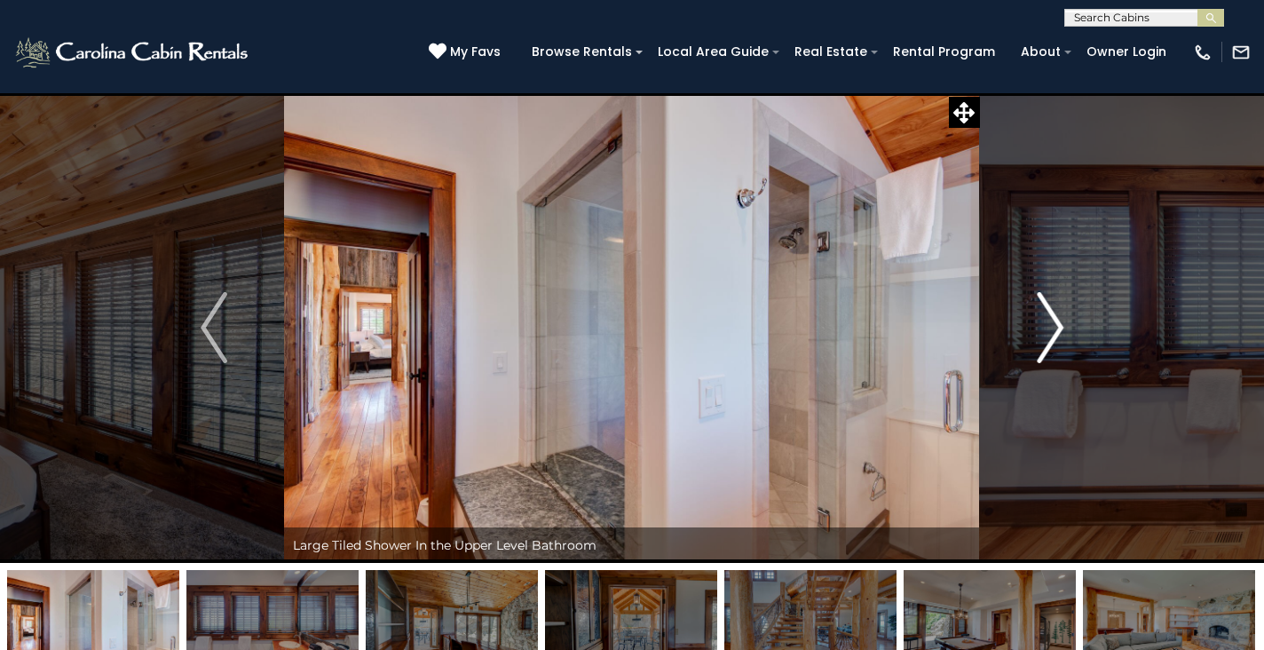
click at [1059, 326] on img "Next" at bounding box center [1049, 327] width 27 height 71
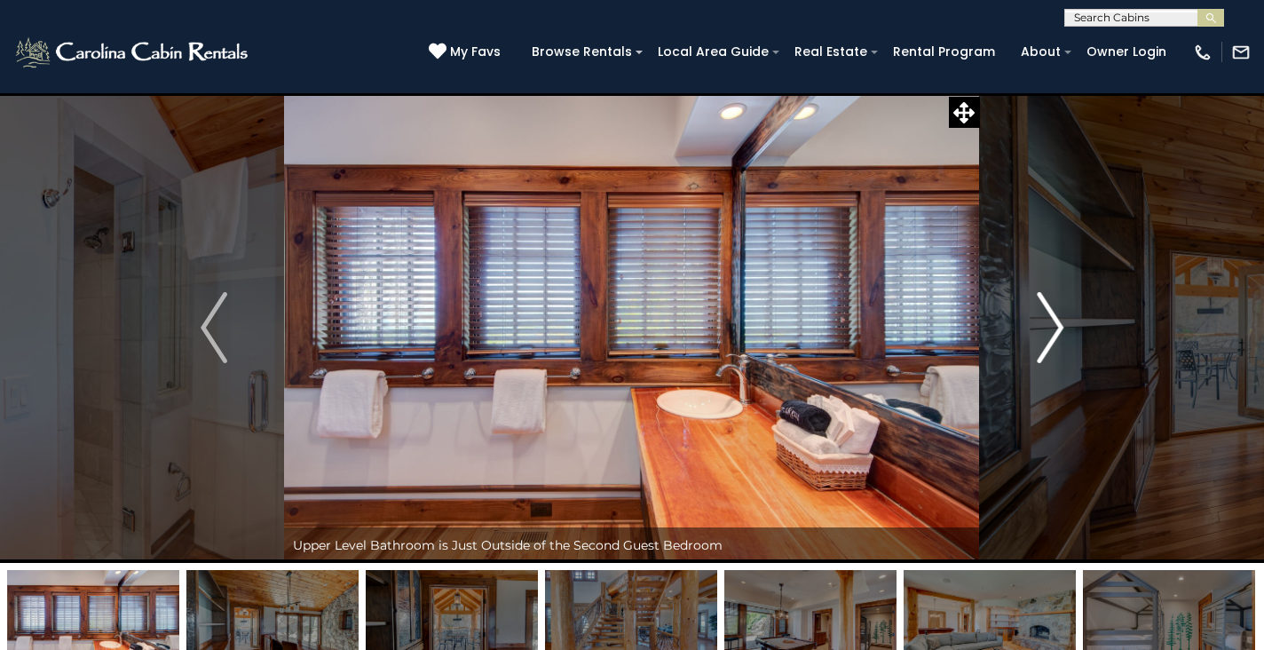
click at [1059, 326] on img "Next" at bounding box center [1049, 327] width 27 height 71
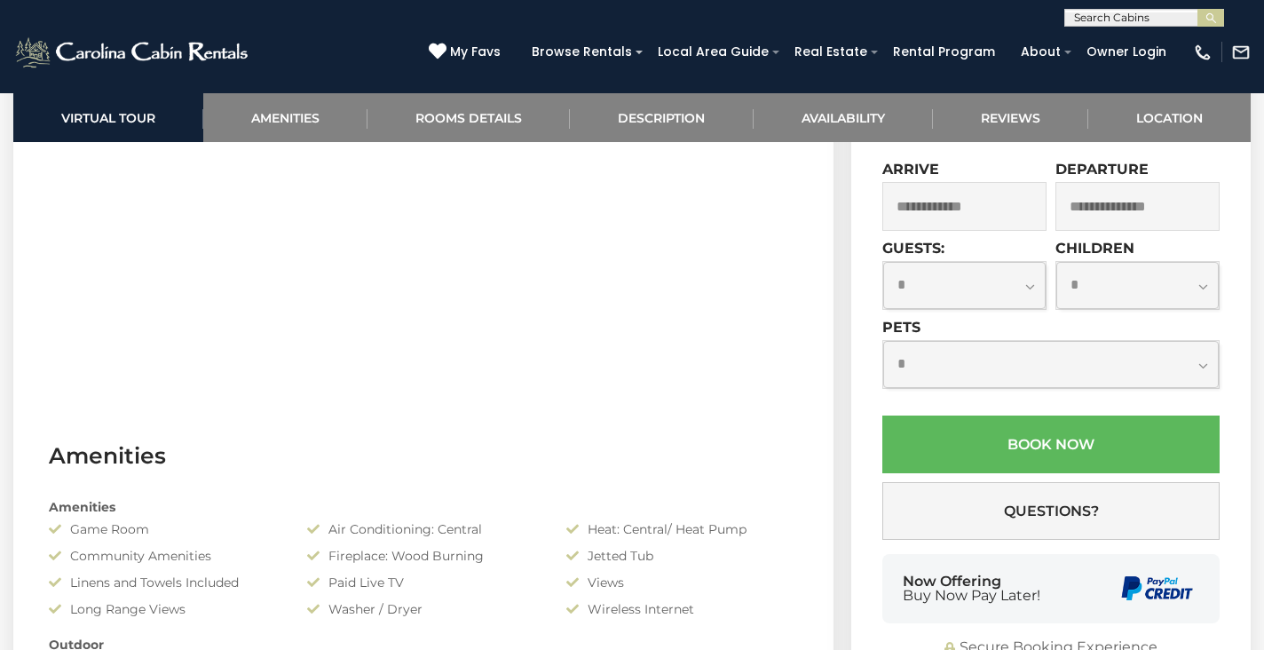
scroll to position [986, 0]
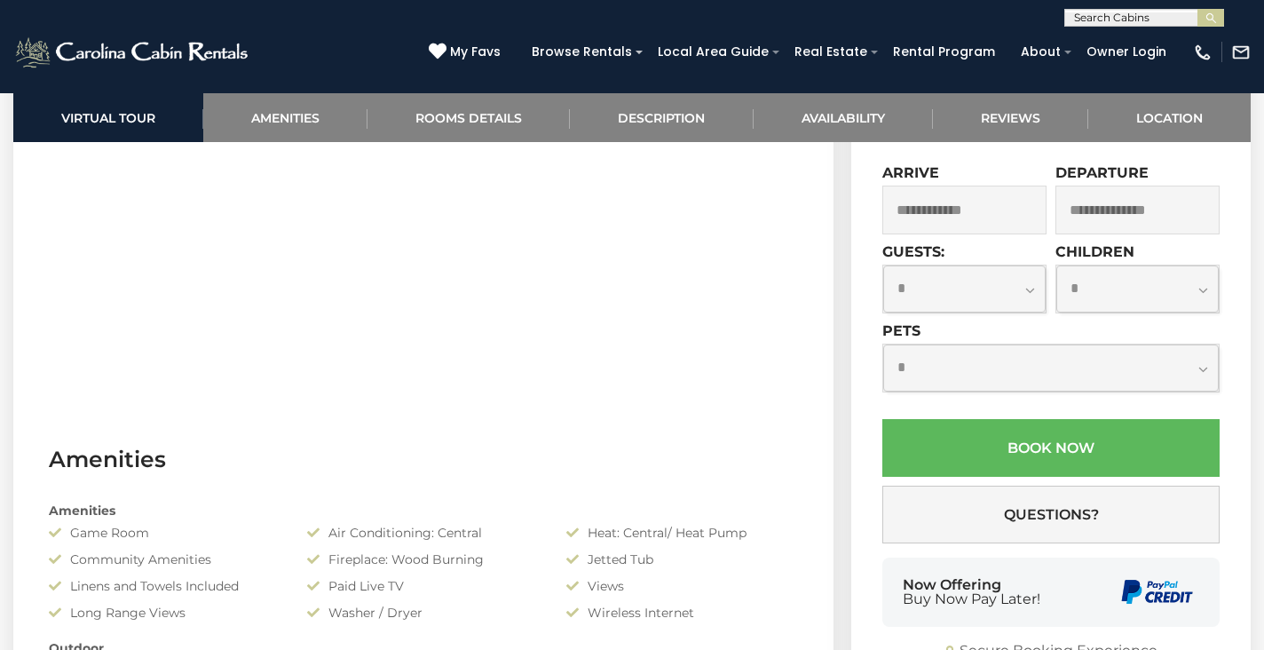
click at [1000, 234] on input "text" at bounding box center [964, 209] width 164 height 49
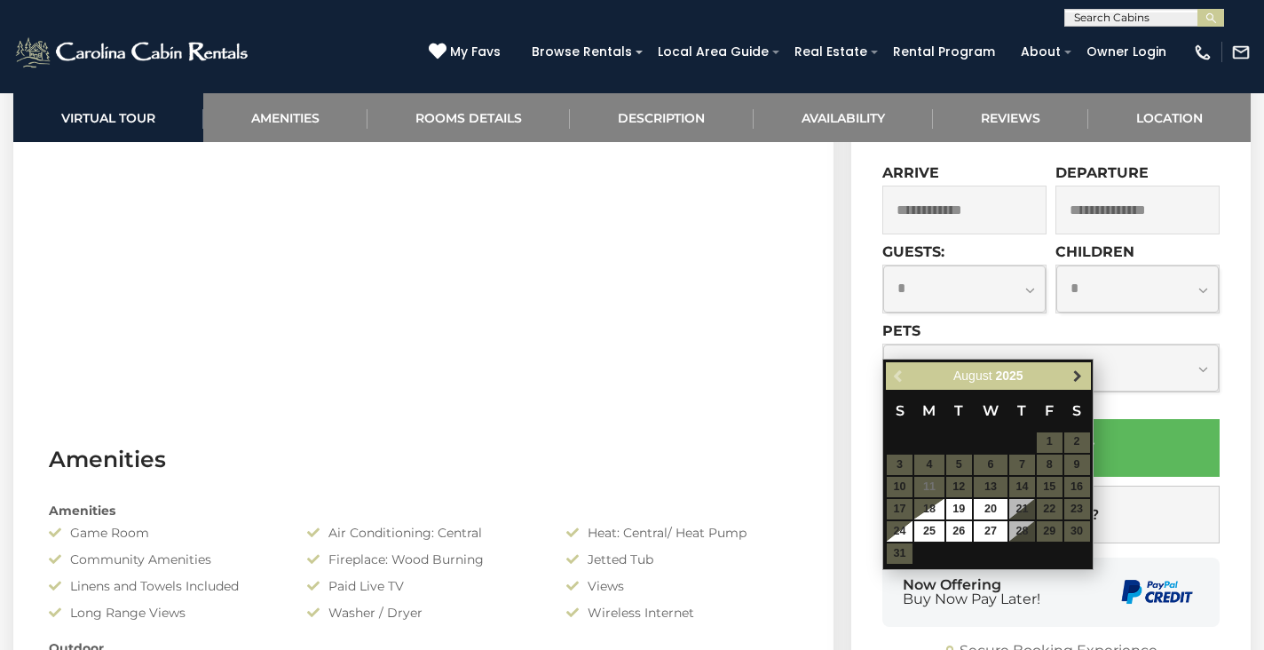
click at [1075, 372] on span "Next" at bounding box center [1077, 375] width 14 height 14
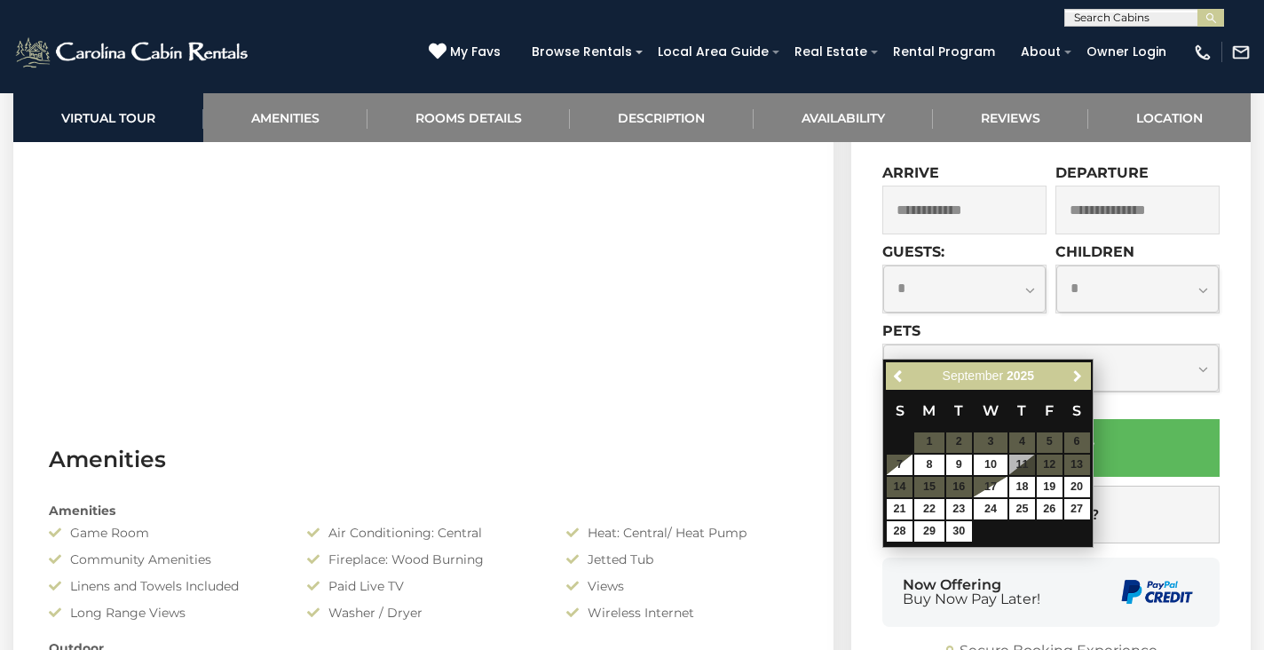
click at [1075, 372] on span "Next" at bounding box center [1077, 375] width 14 height 14
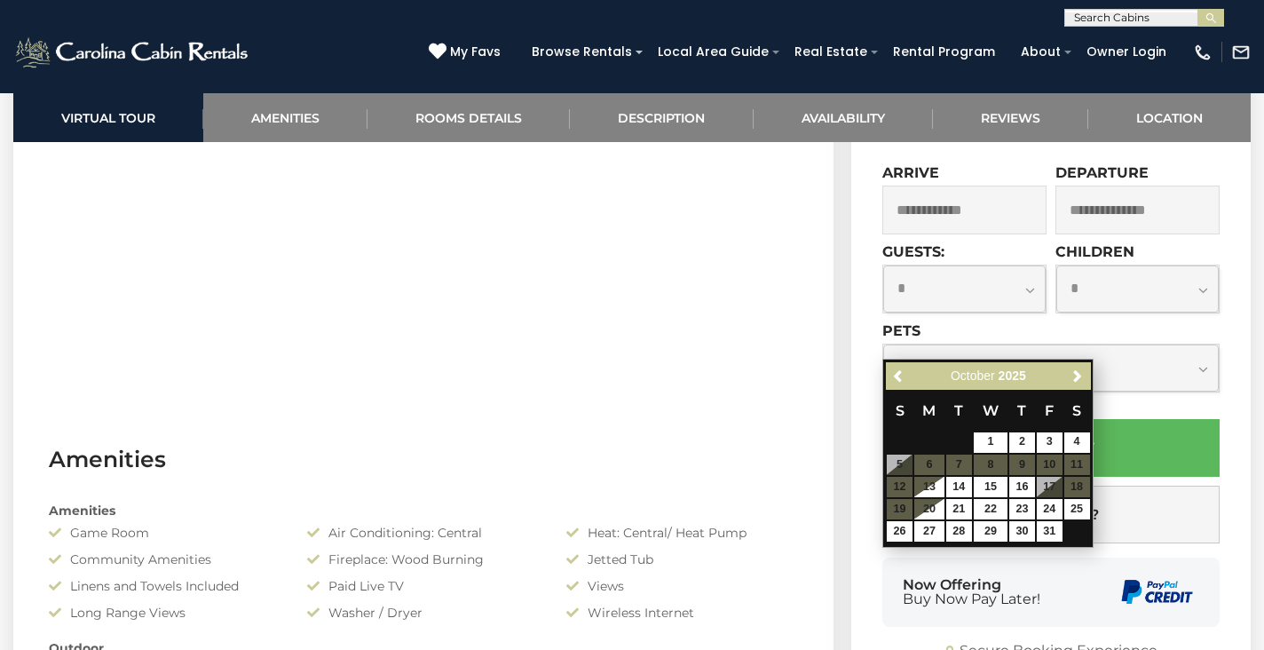
click at [1075, 372] on span "Next" at bounding box center [1077, 375] width 14 height 14
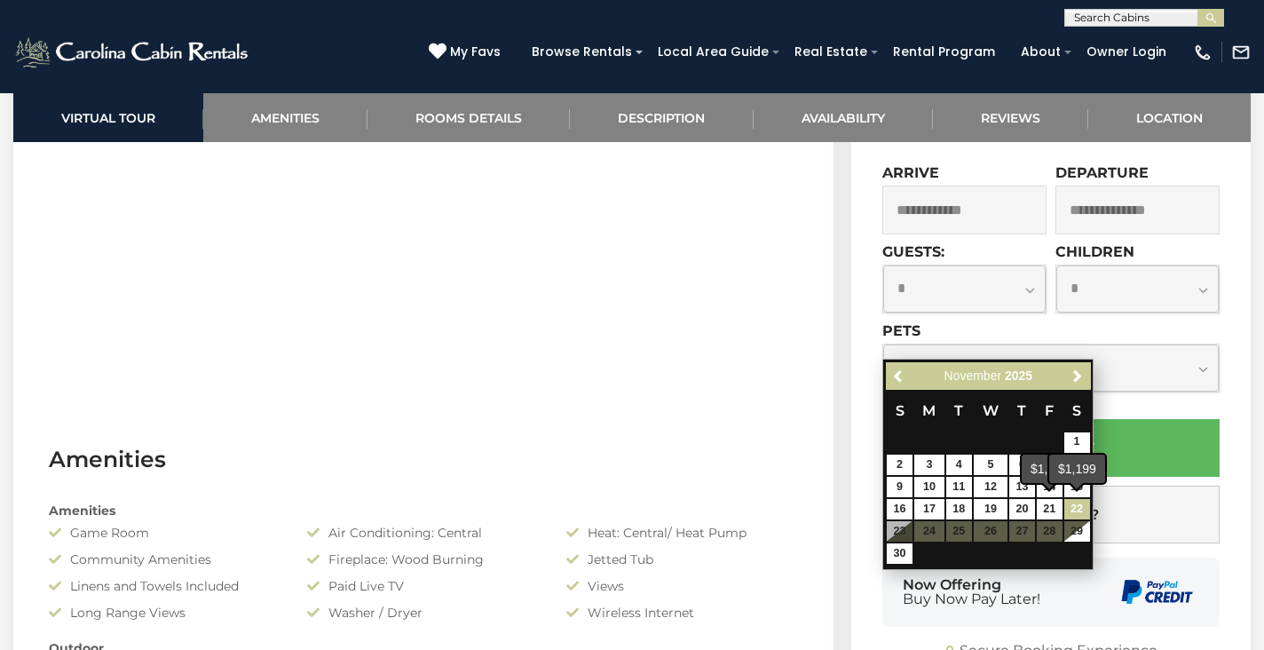
click at [1075, 507] on link "22" at bounding box center [1077, 509] width 26 height 20
type input "**********"
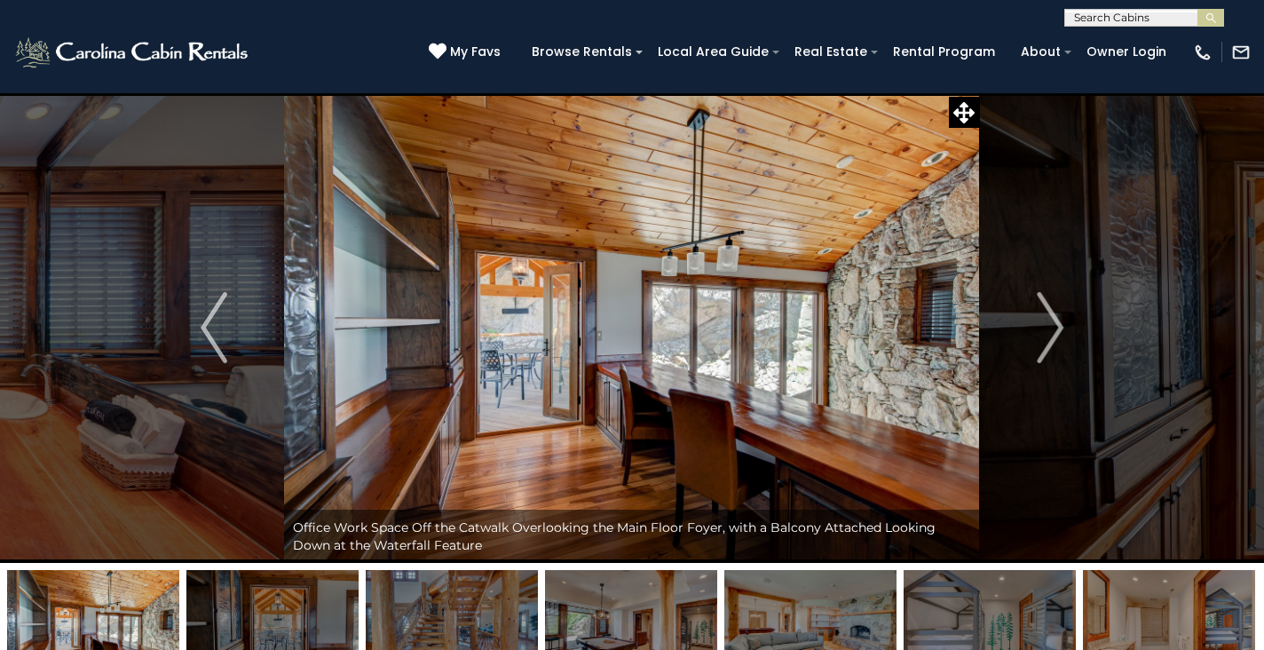
scroll to position [0, 0]
click at [1052, 337] on img "Next" at bounding box center [1049, 327] width 27 height 71
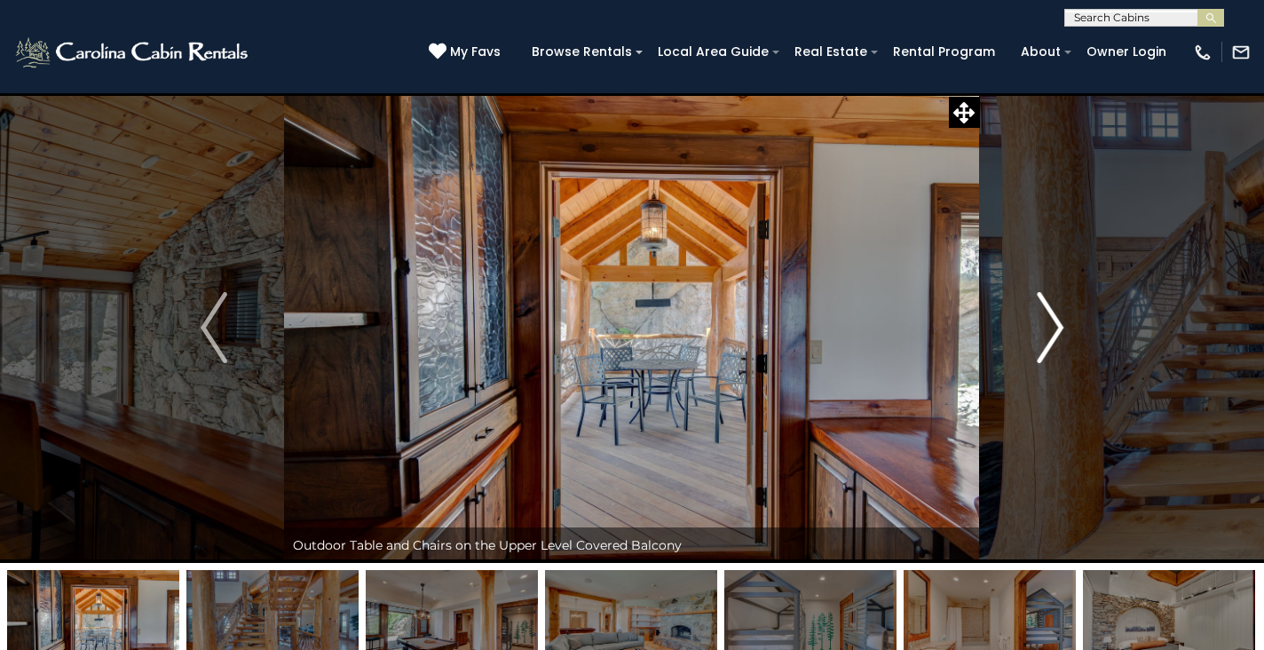
click at [1052, 337] on img "Next" at bounding box center [1049, 327] width 27 height 71
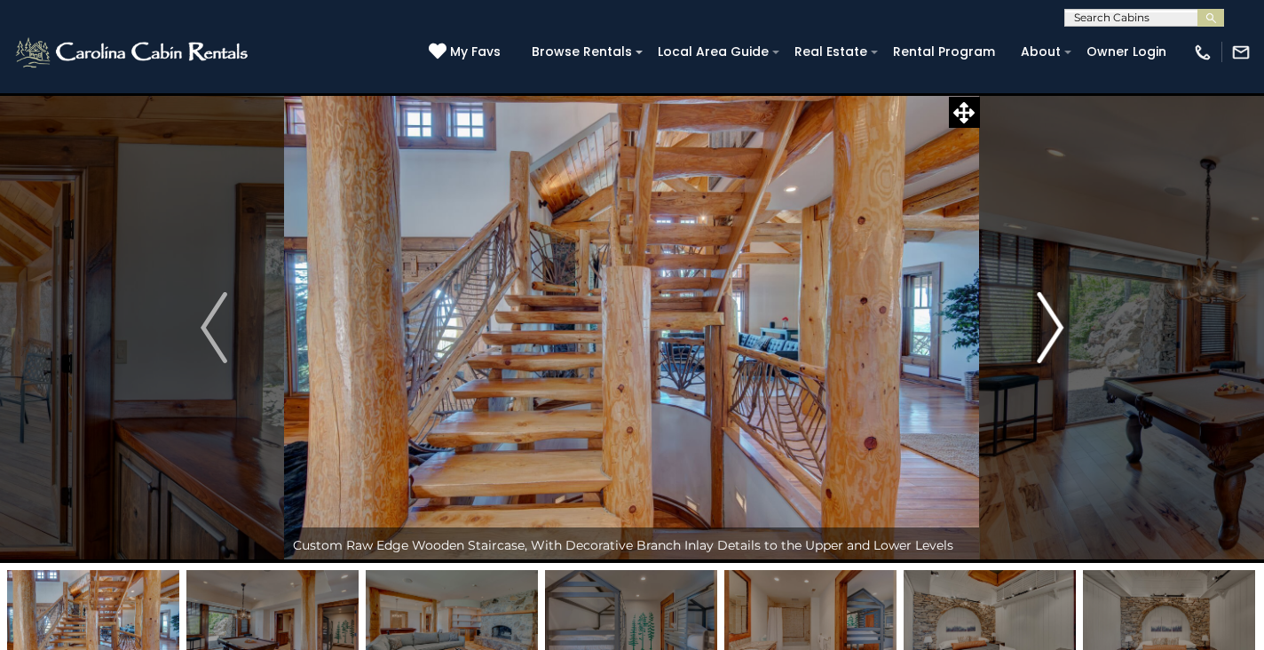
click at [1052, 337] on img "Next" at bounding box center [1049, 327] width 27 height 71
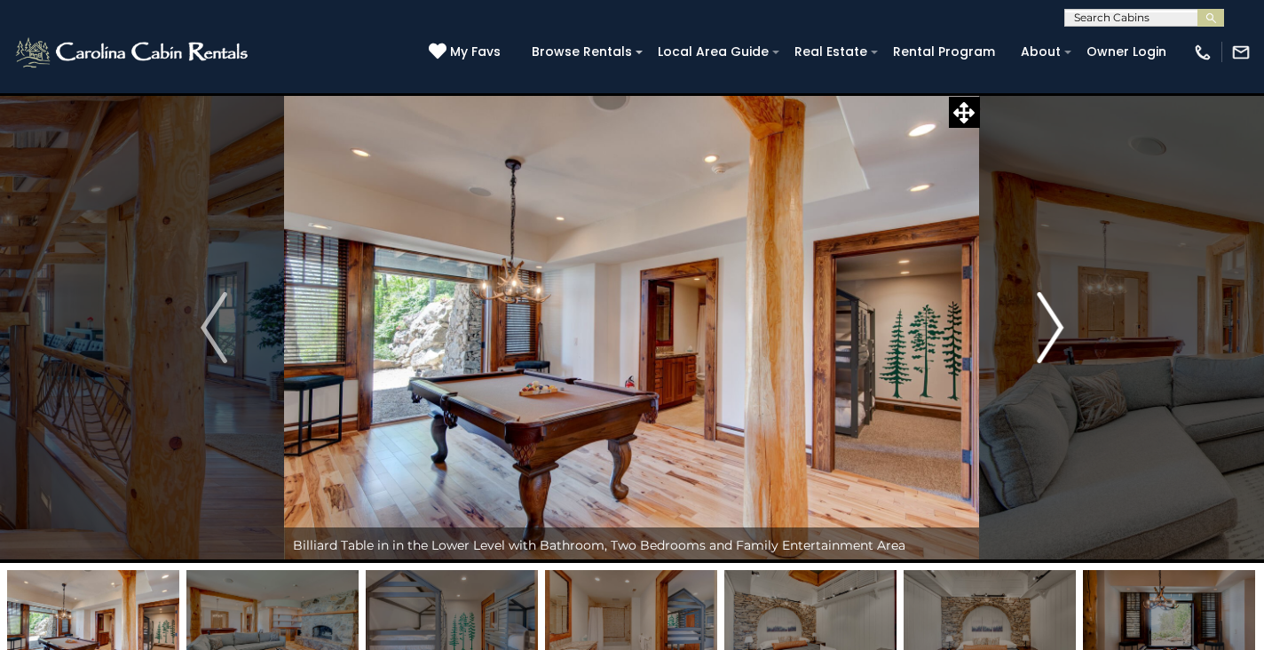
click at [1052, 337] on img "Next" at bounding box center [1049, 327] width 27 height 71
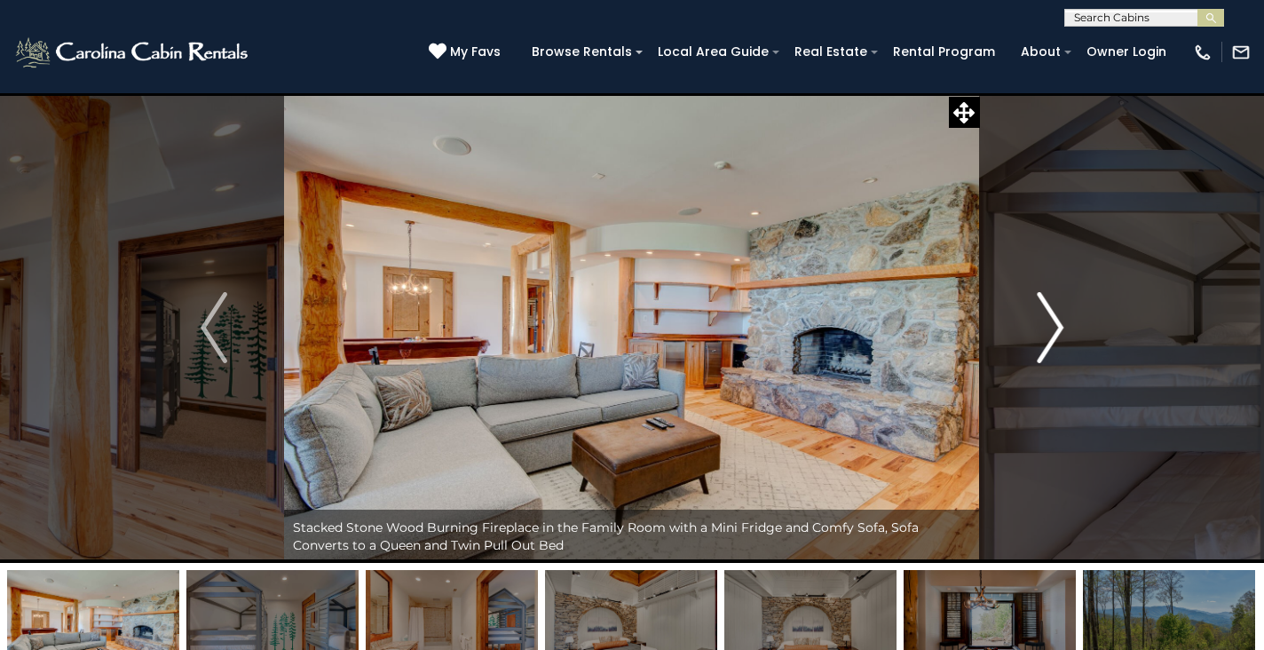
click at [1052, 337] on img "Next" at bounding box center [1049, 327] width 27 height 71
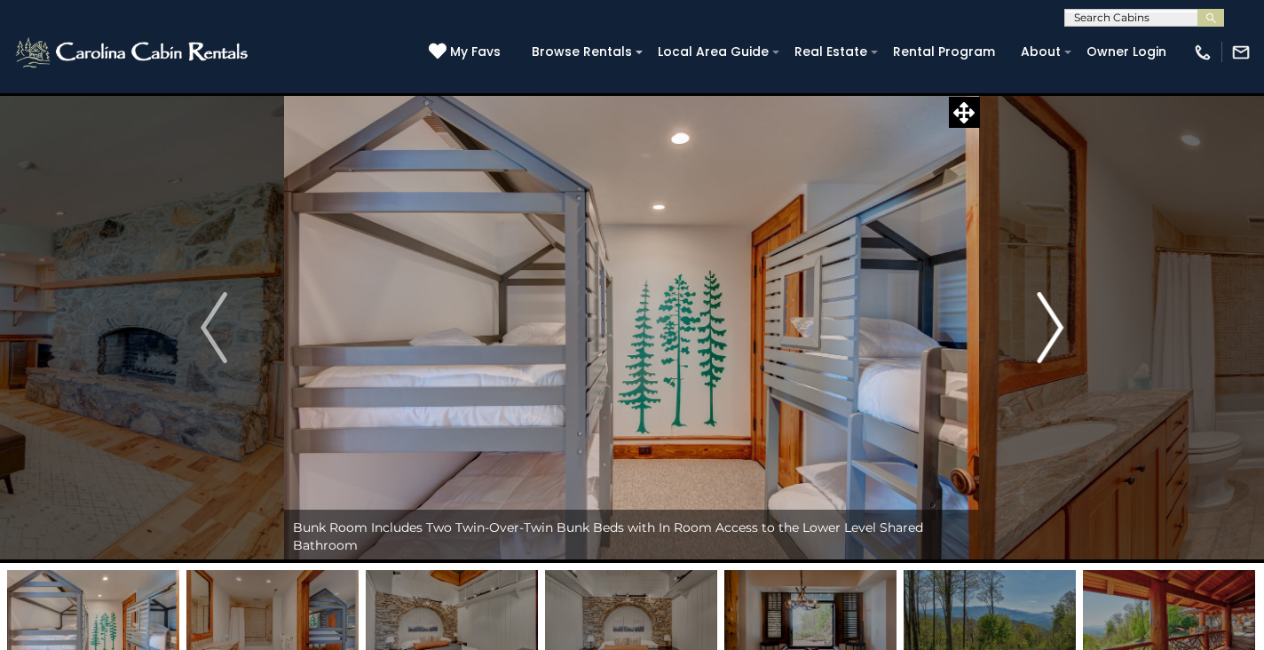
click at [1052, 337] on img "Next" at bounding box center [1049, 327] width 27 height 71
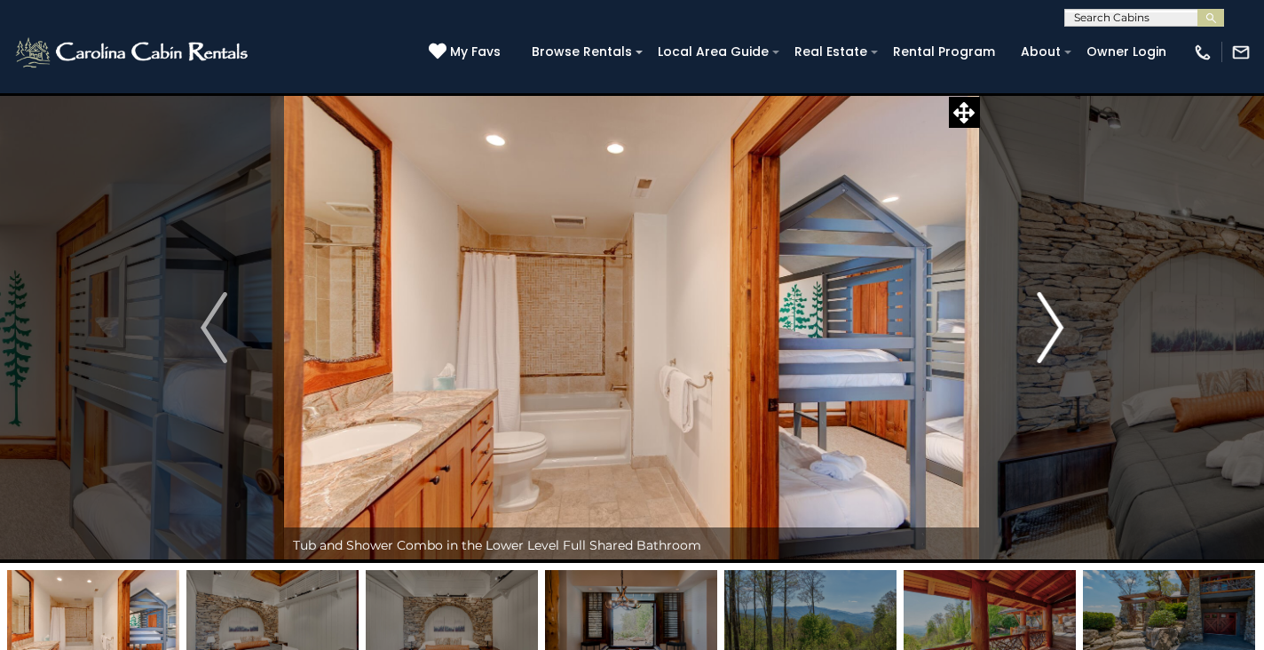
click at [1052, 337] on img "Next" at bounding box center [1049, 327] width 27 height 71
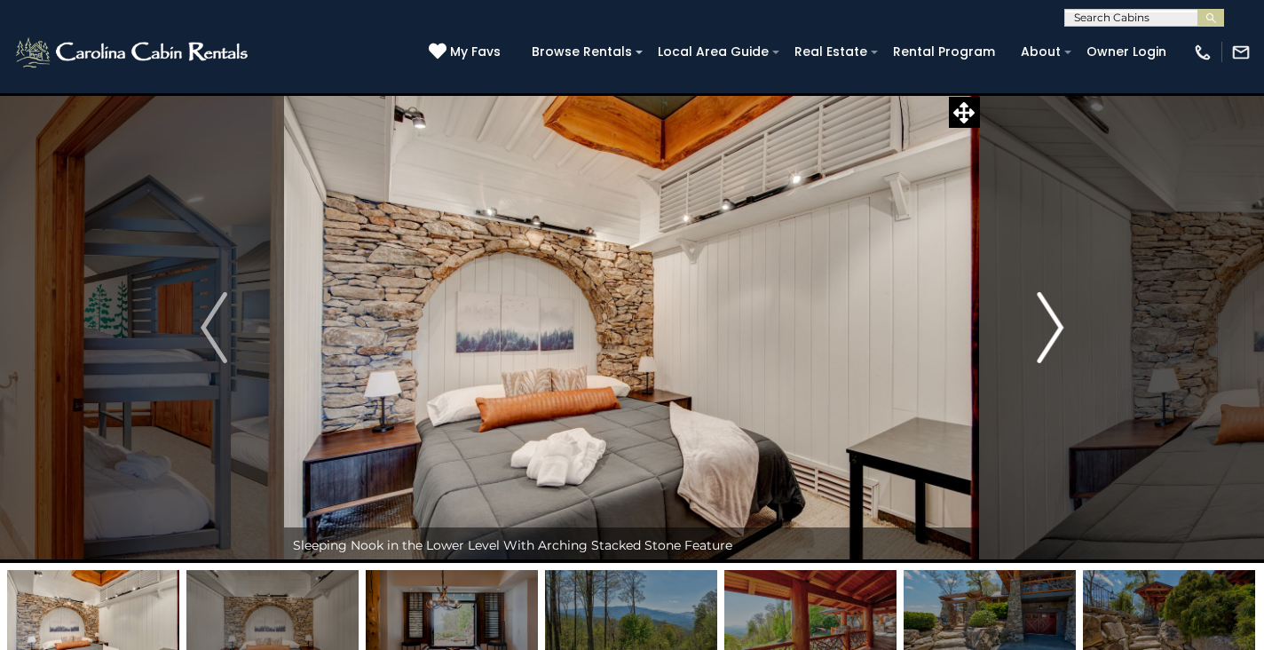
click at [1052, 337] on img "Next" at bounding box center [1049, 327] width 27 height 71
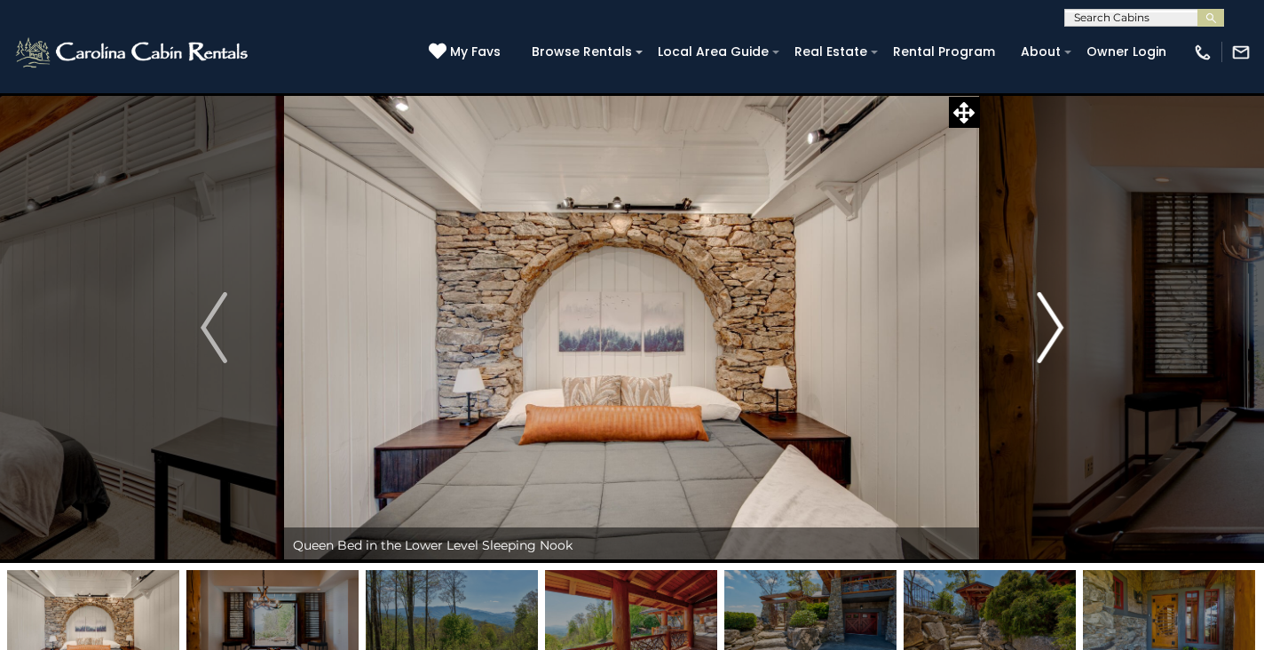
click at [1052, 337] on img "Next" at bounding box center [1049, 327] width 27 height 71
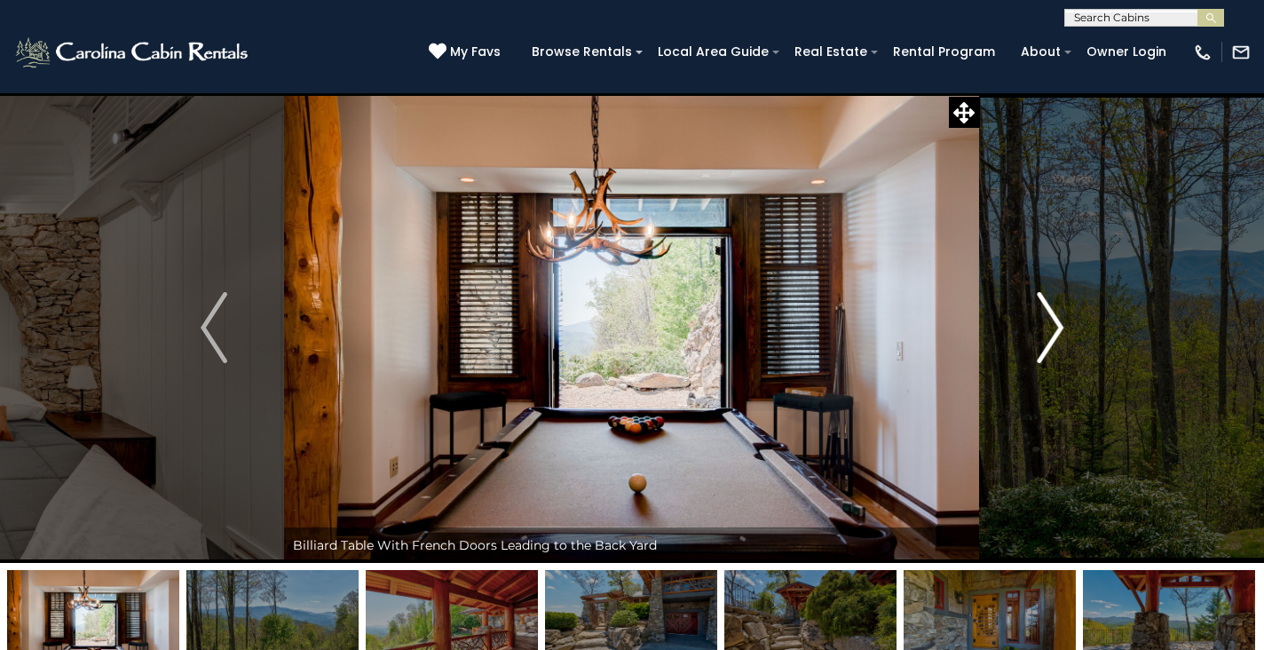
click at [1052, 337] on img "Next" at bounding box center [1049, 327] width 27 height 71
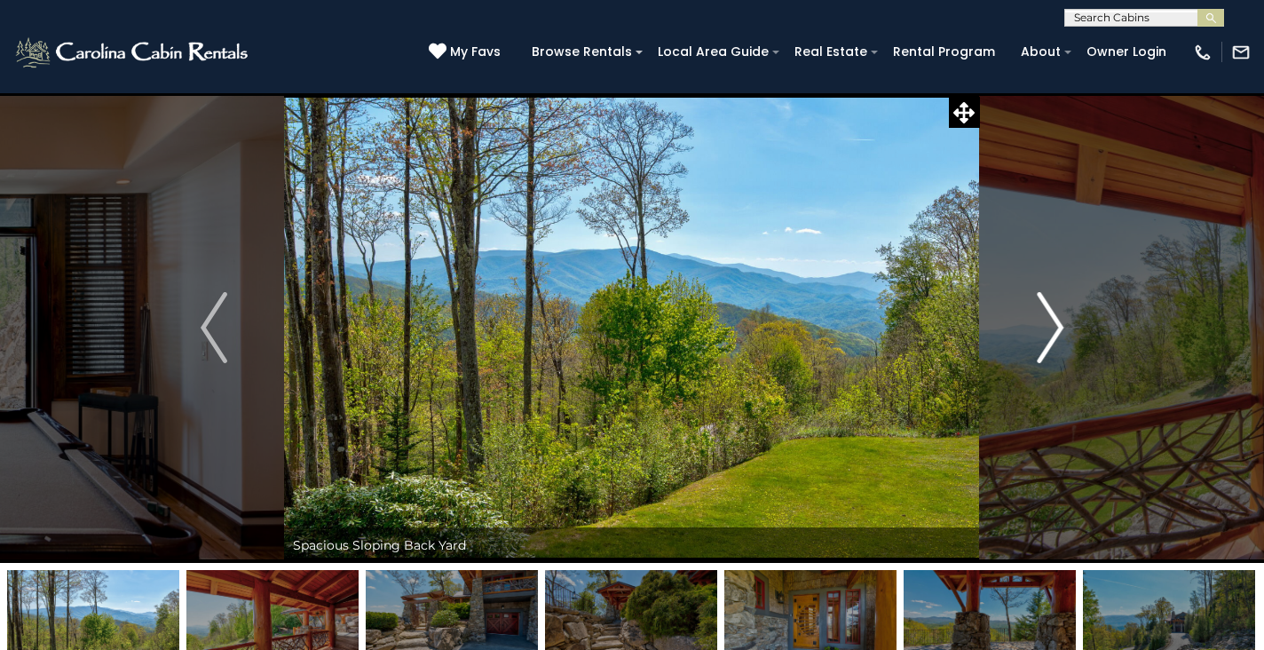
click at [1052, 337] on img "Next" at bounding box center [1049, 327] width 27 height 71
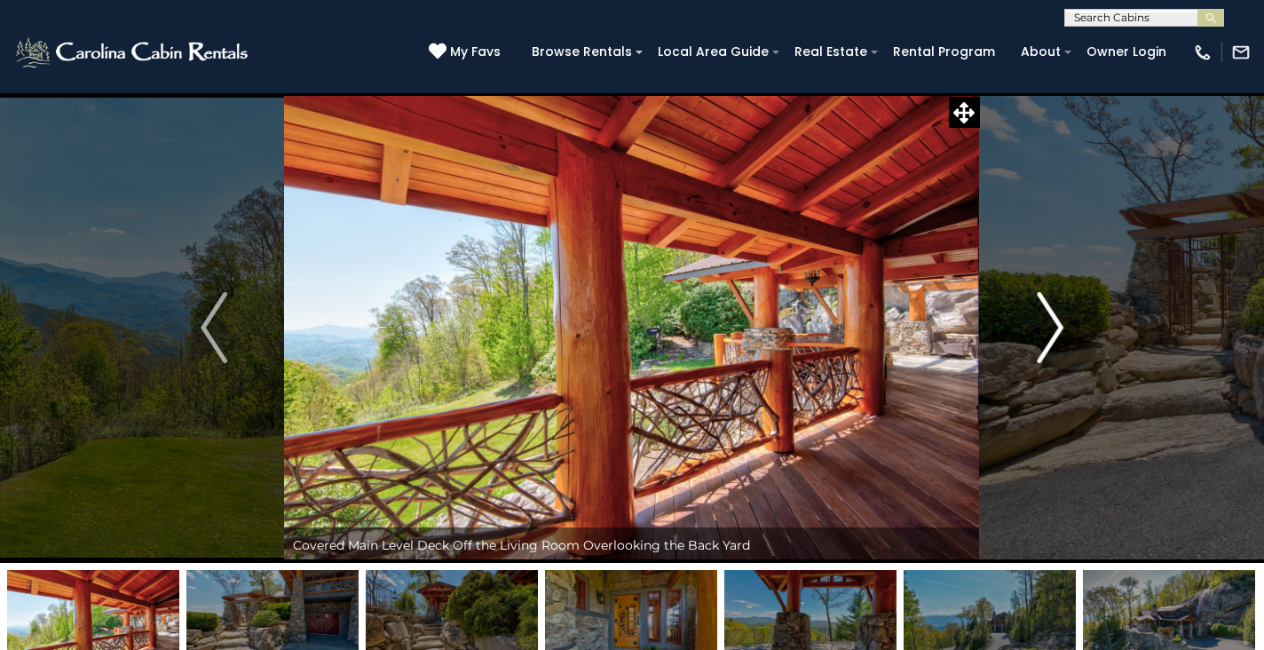
click at [1052, 337] on img "Next" at bounding box center [1049, 327] width 27 height 71
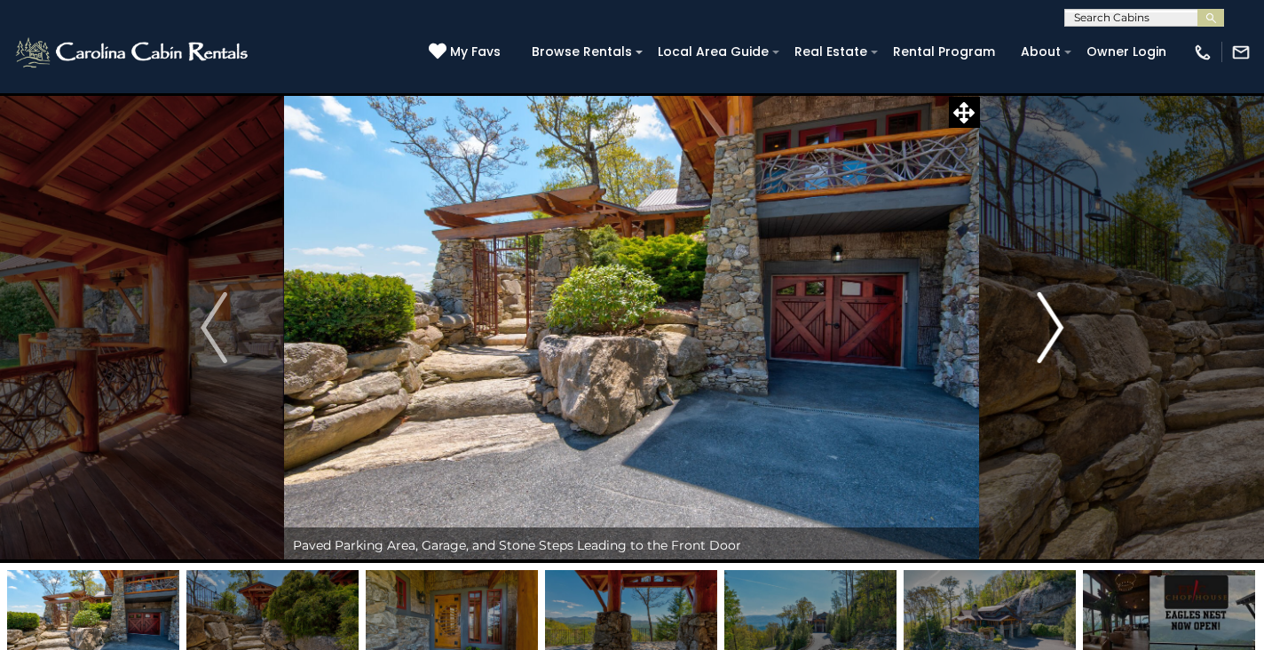
click at [1052, 337] on img "Next" at bounding box center [1049, 327] width 27 height 71
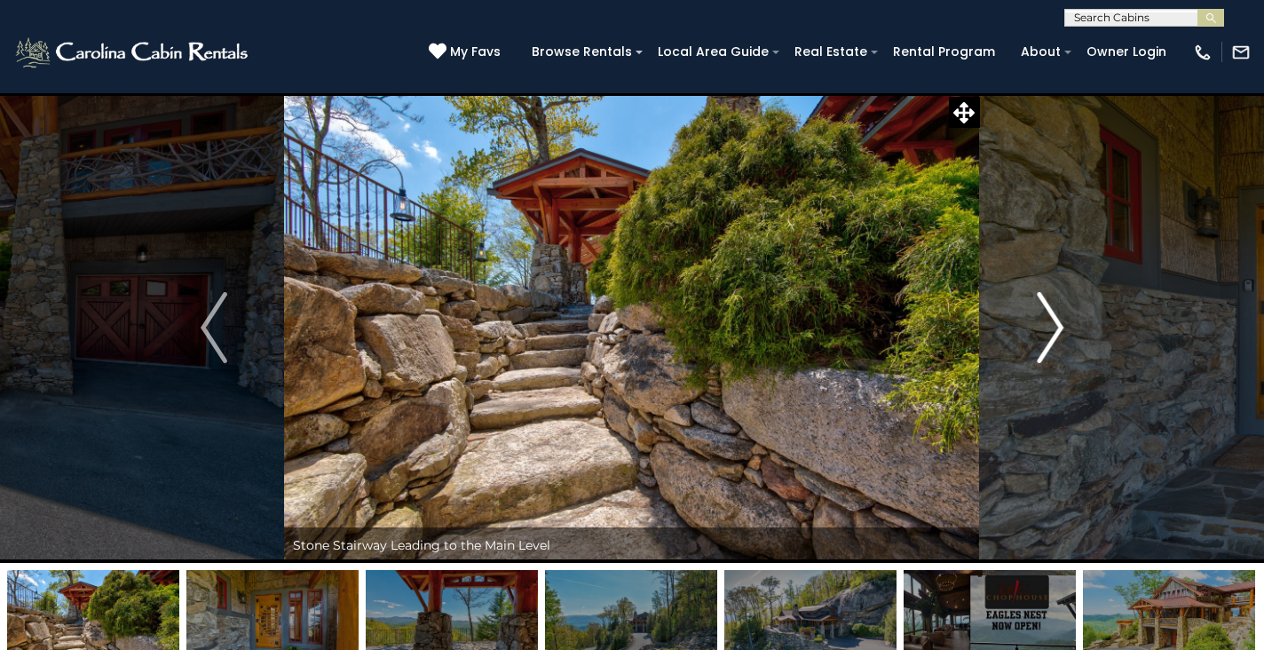
click at [1052, 337] on img "Next" at bounding box center [1049, 327] width 27 height 71
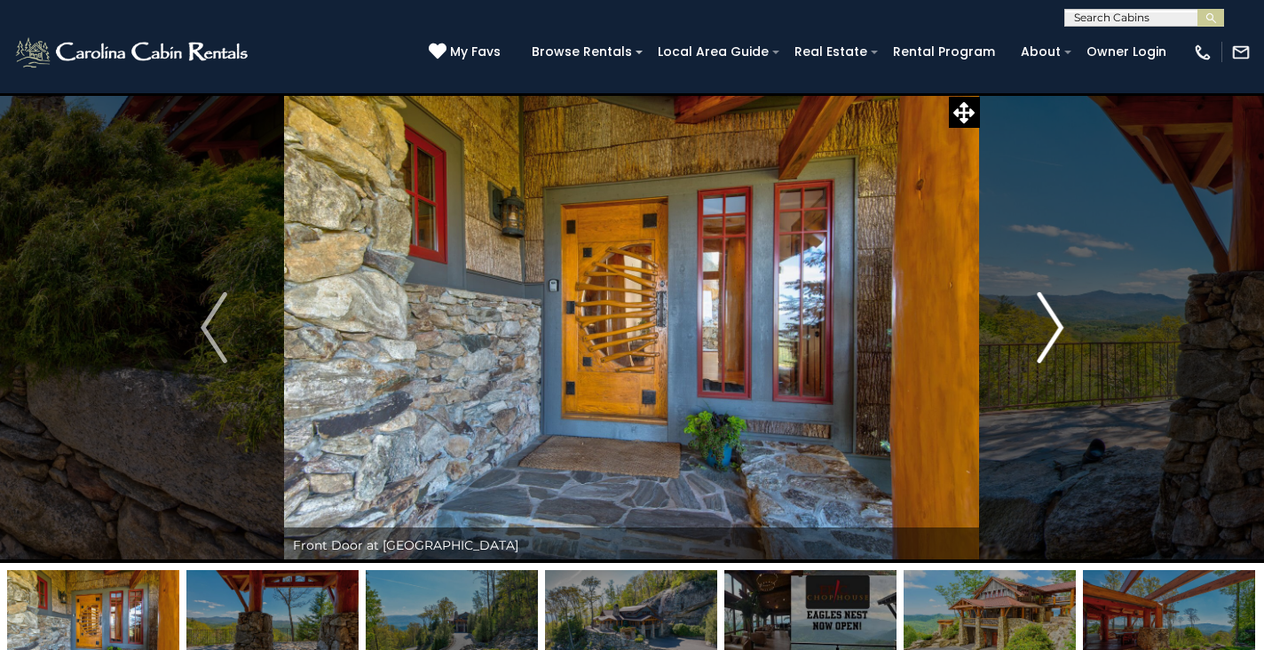
click at [1052, 337] on img "Next" at bounding box center [1049, 327] width 27 height 71
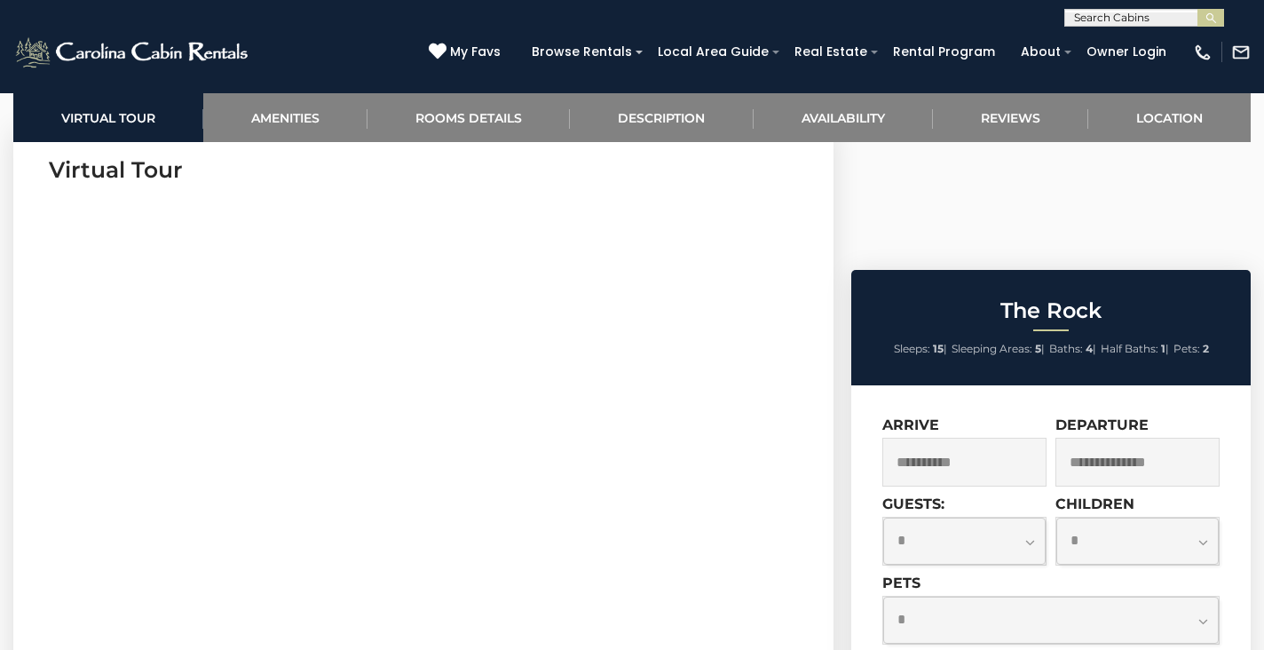
scroll to position [739, 0]
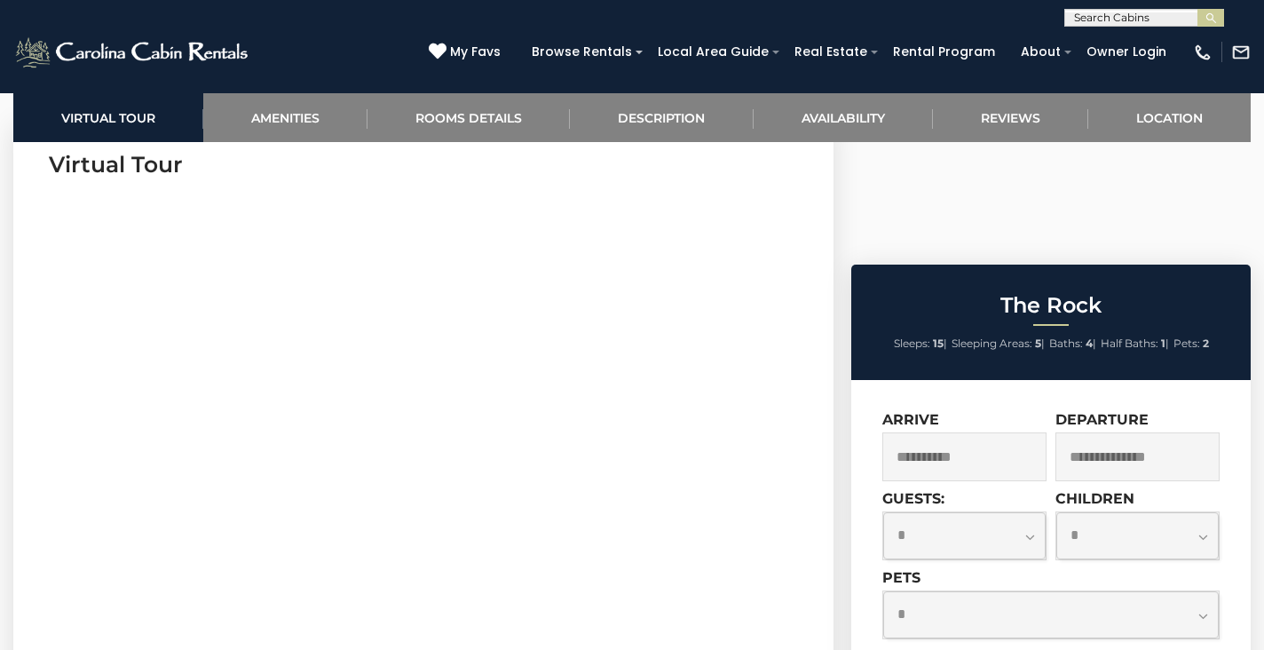
click at [1105, 432] on input "text" at bounding box center [1137, 456] width 164 height 49
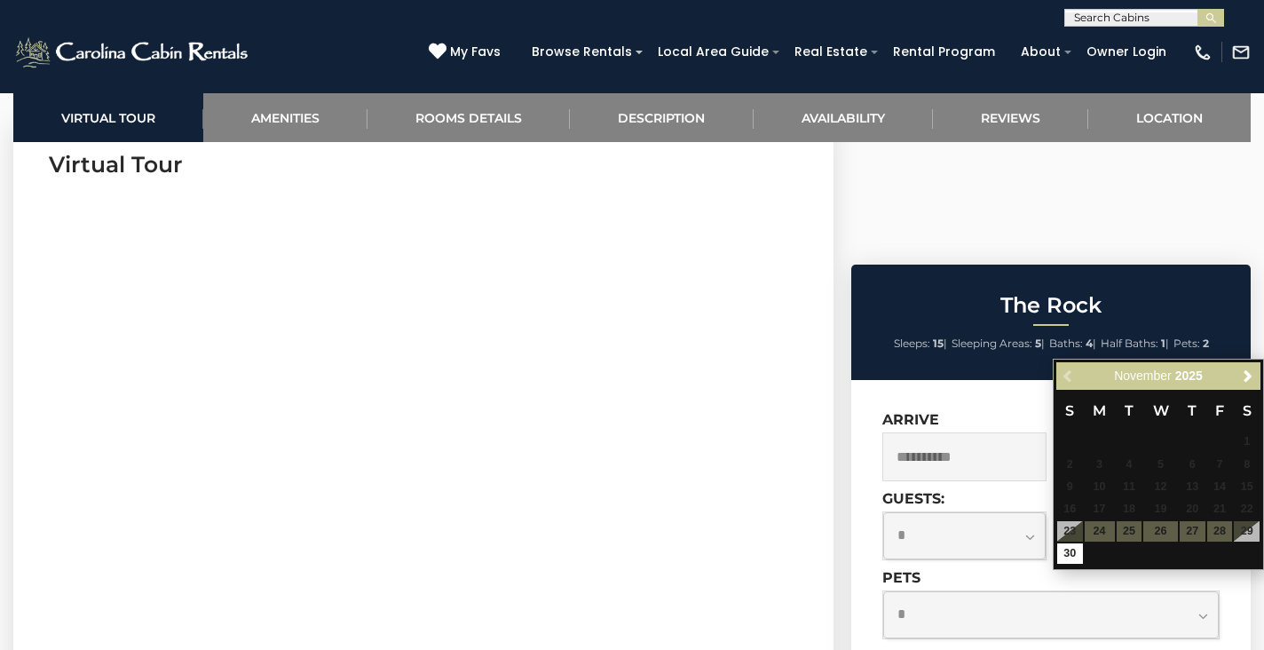
click at [1253, 524] on table "S M T W T F S 1 2 3 4 5 6 7 8 9 10 11 12 13 14 15 16 17 18 19 20 21 22 23 24 25…" at bounding box center [1158, 477] width 204 height 175
click at [1142, 24] on input "text" at bounding box center [1142, 21] width 155 height 18
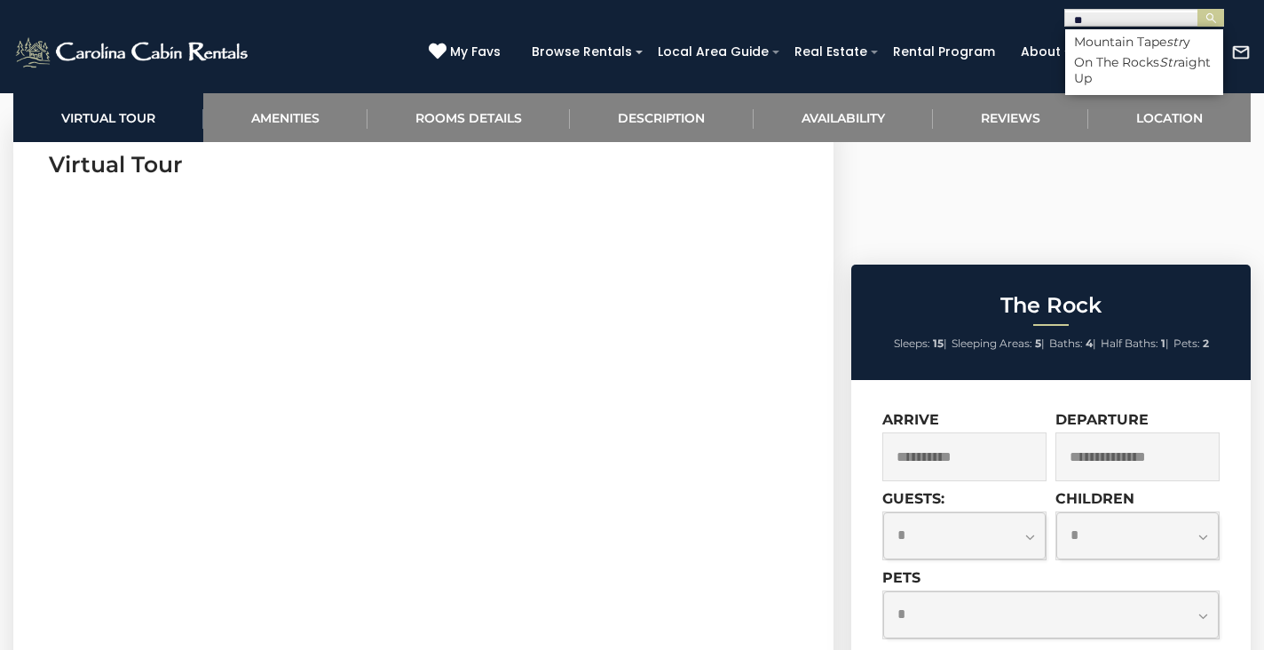
type input "*"
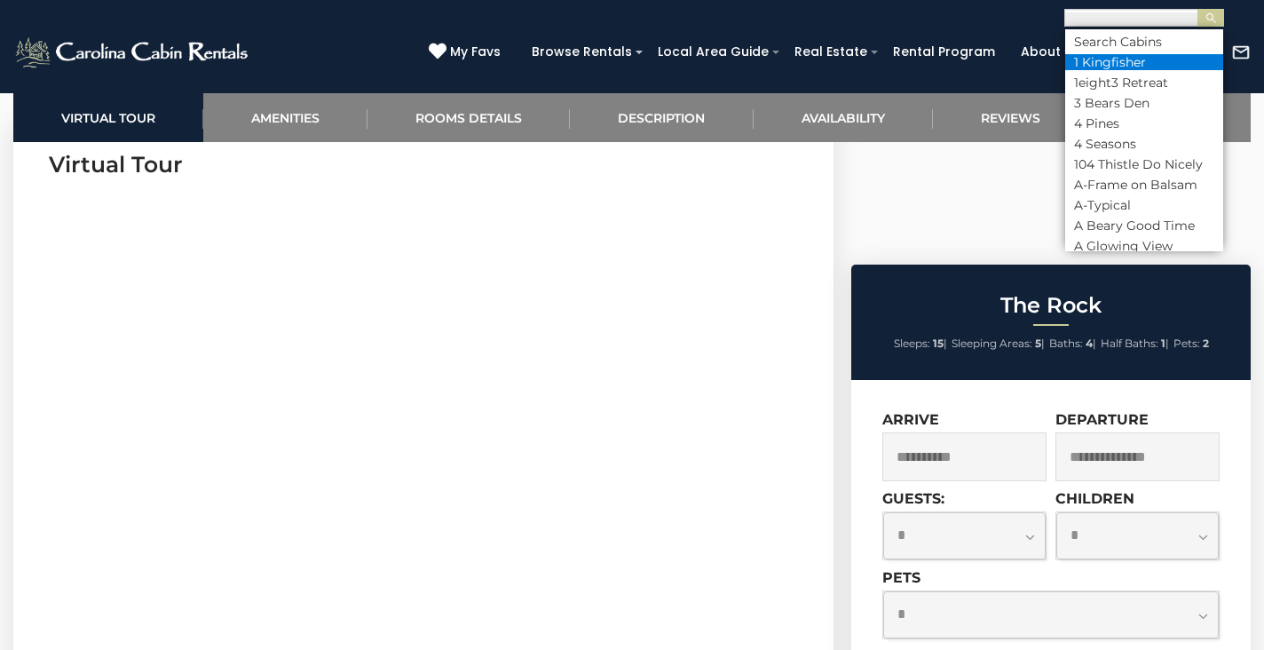
click at [1158, 65] on li "1 Kingfisher" at bounding box center [1144, 62] width 158 height 16
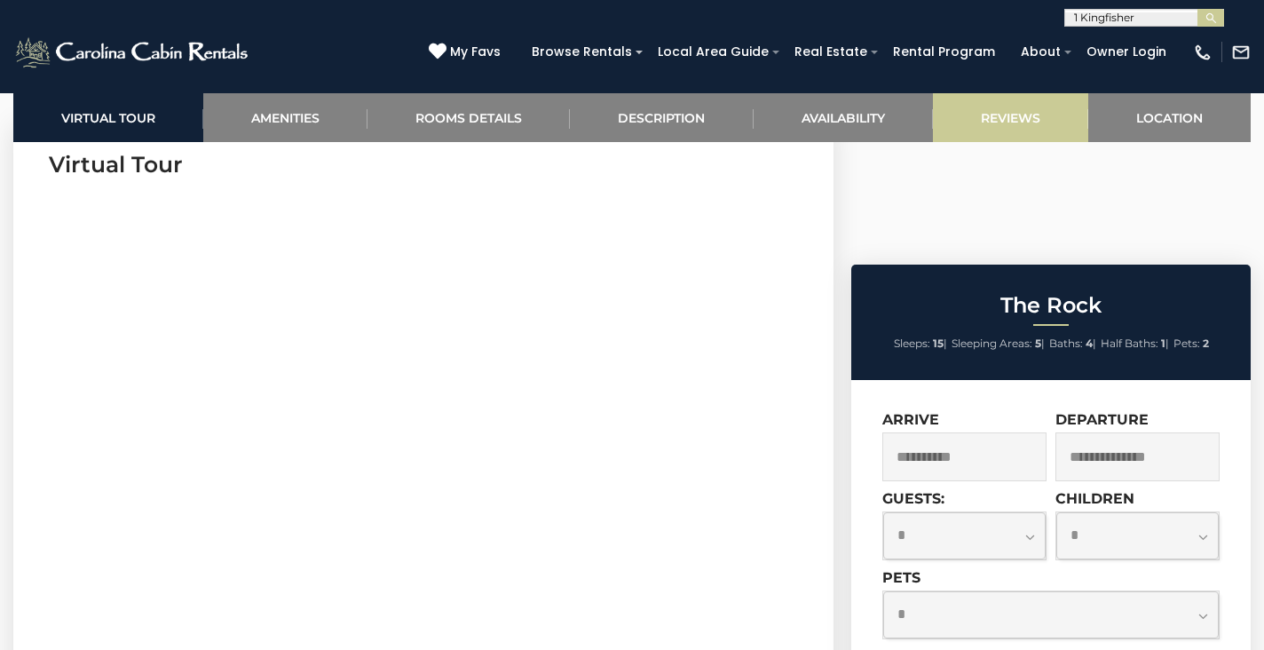
click at [1210, 18] on button "submit" at bounding box center [1210, 18] width 27 height 18
click at [189, 47] on img at bounding box center [133, 52] width 240 height 35
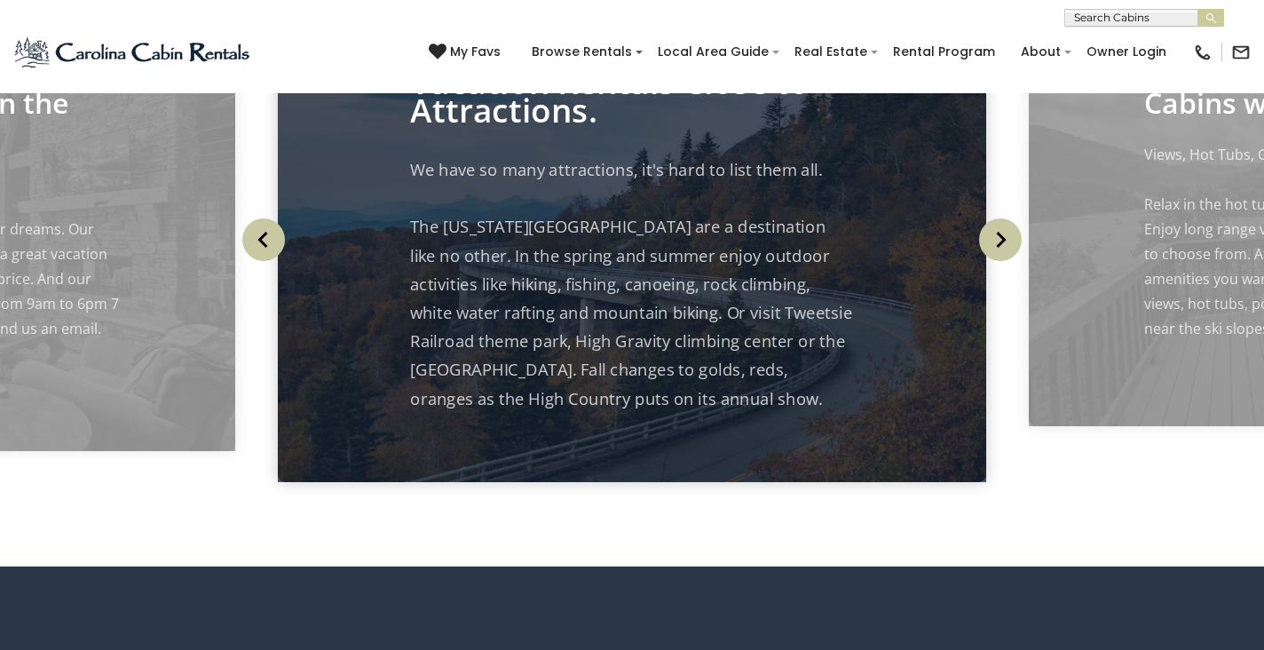
scroll to position [1854, 0]
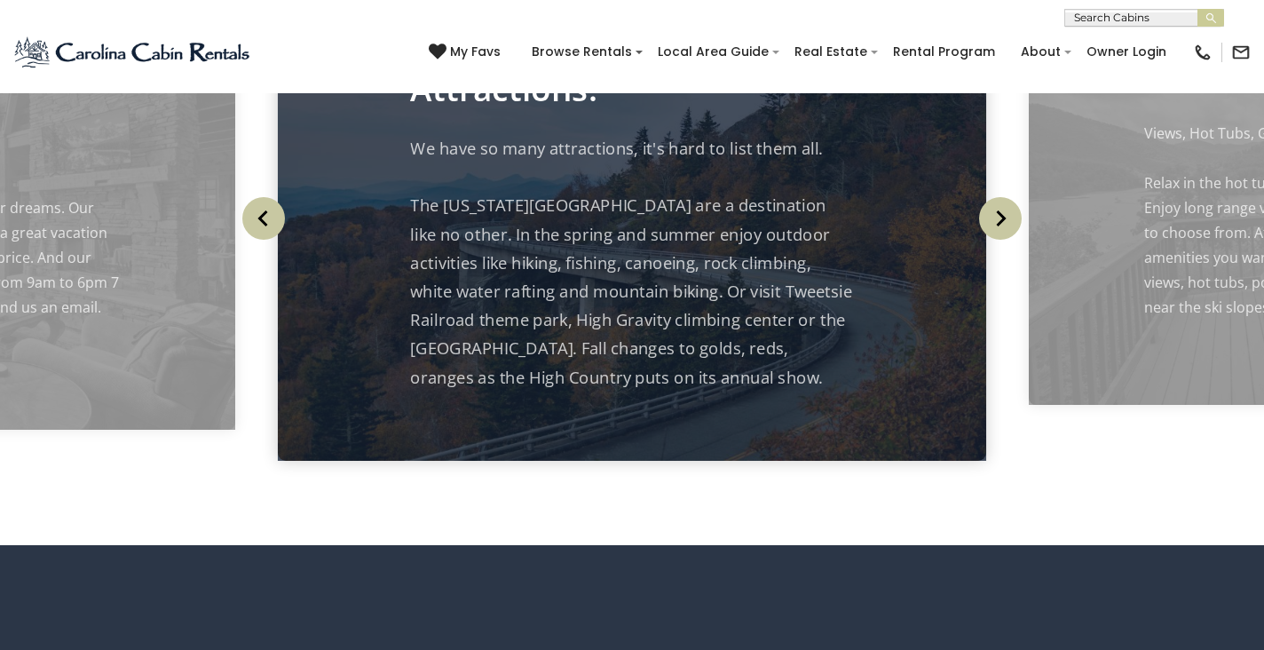
click at [1002, 240] on img "Next" at bounding box center [1000, 218] width 43 height 43
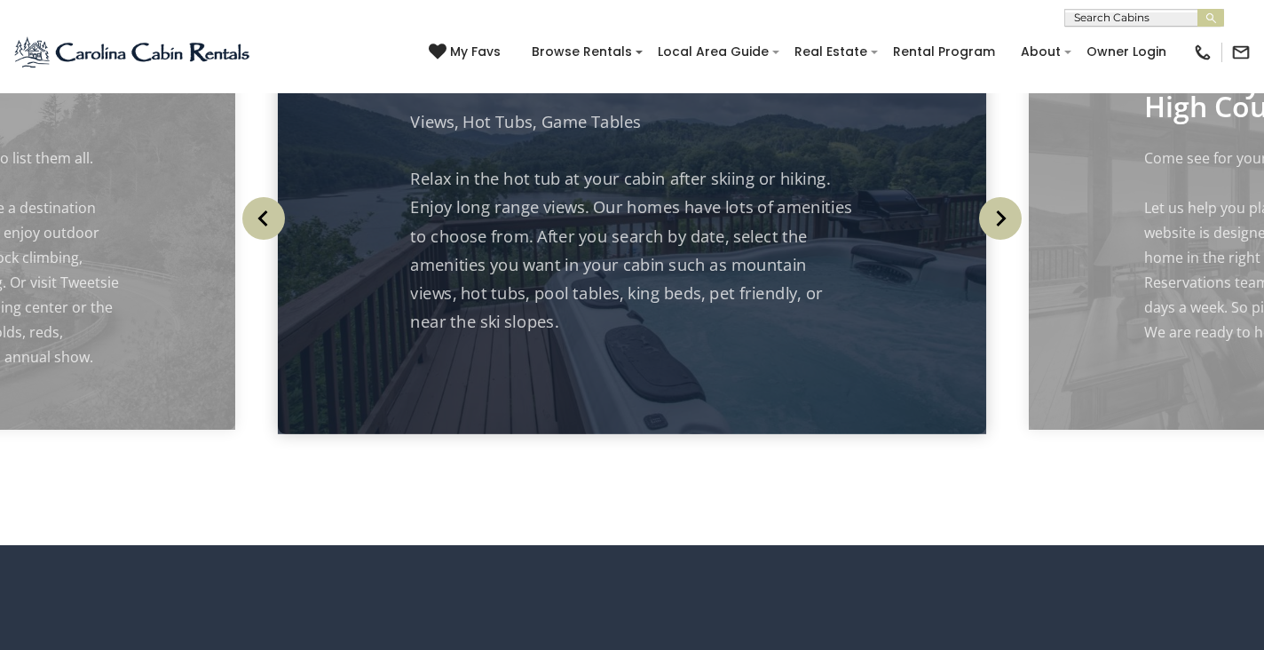
click at [1002, 240] on img "Next" at bounding box center [1000, 218] width 43 height 43
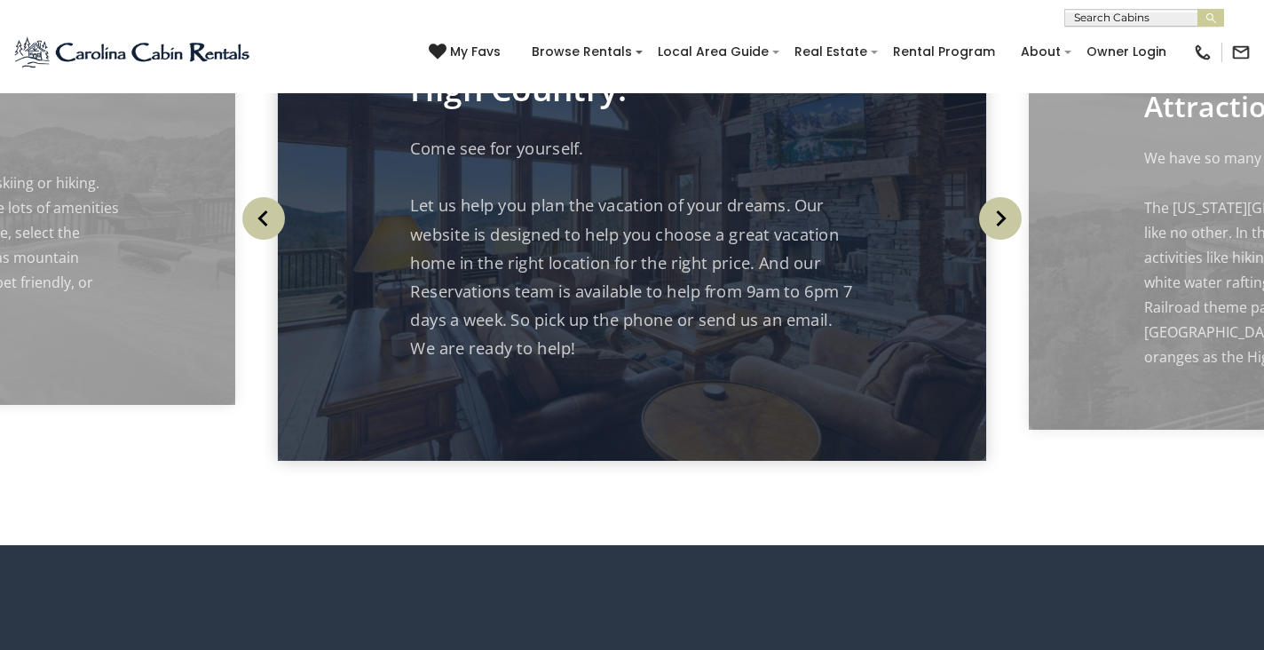
click at [1002, 240] on img "Next" at bounding box center [1000, 218] width 43 height 43
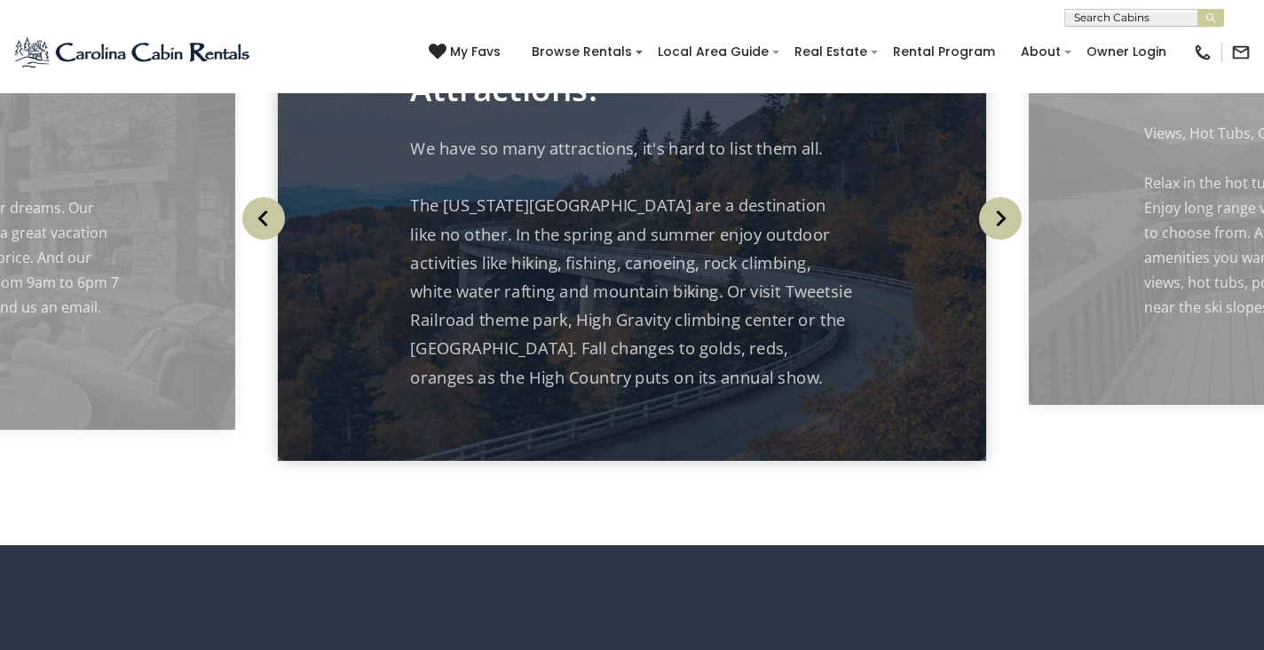
click at [1002, 240] on img "Next" at bounding box center [1000, 218] width 43 height 43
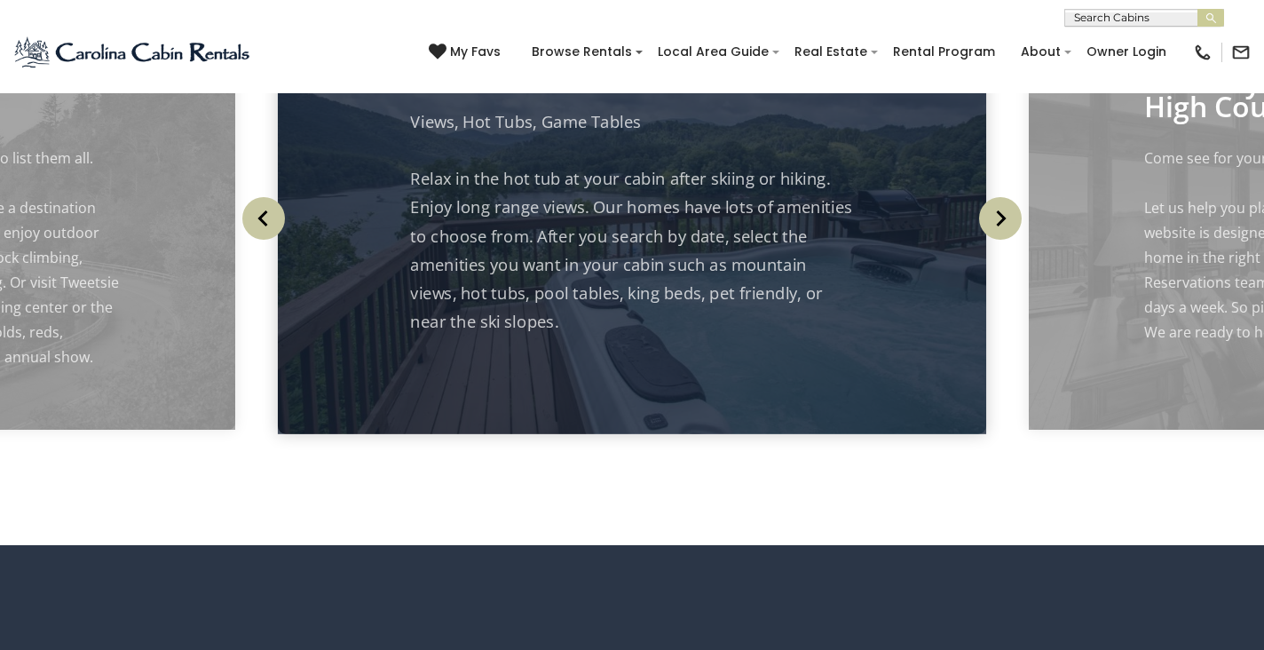
click at [1002, 240] on img "Next" at bounding box center [1000, 218] width 43 height 43
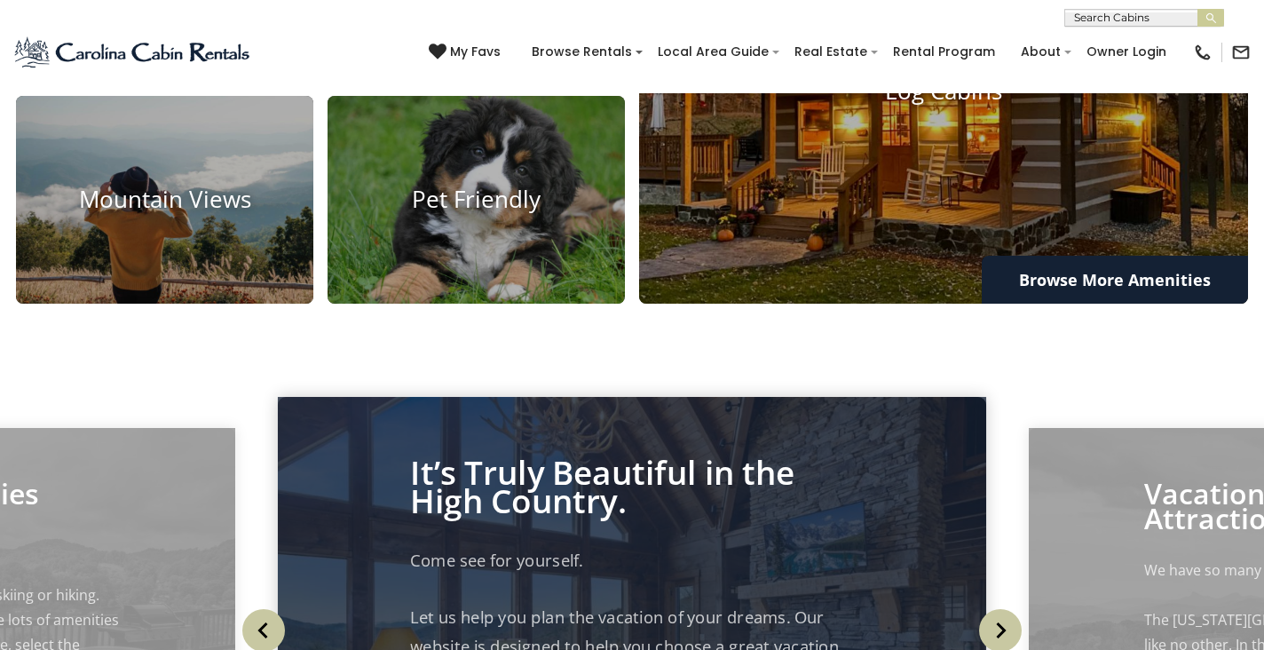
scroll to position [1429, 0]
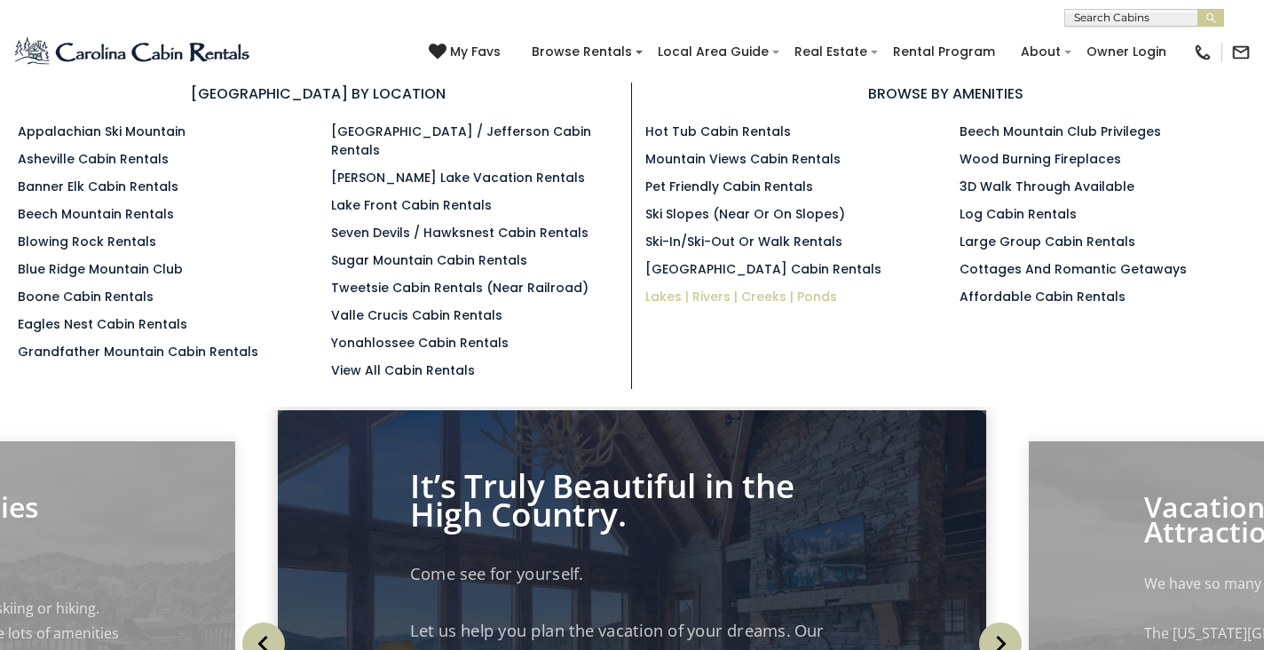
click at [782, 299] on link "Lakes | Rivers | Creeks | Ponds" at bounding box center [741, 297] width 192 height 18
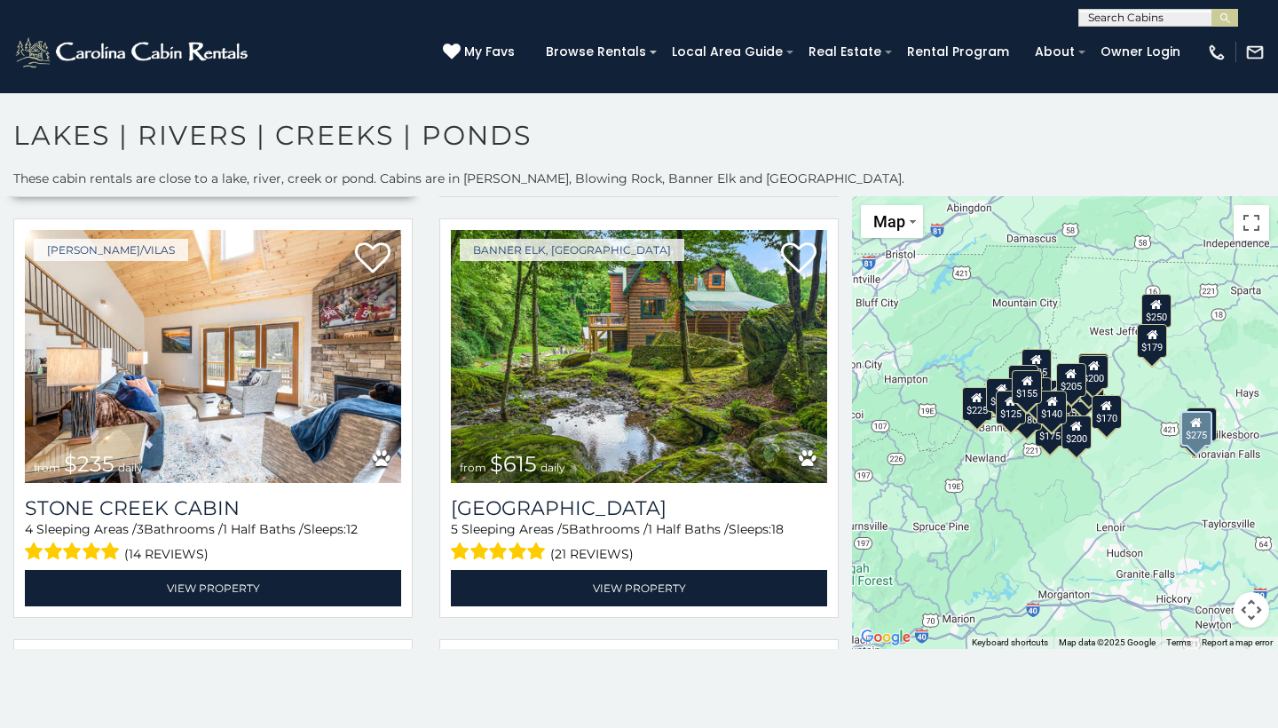
scroll to position [859, 0]
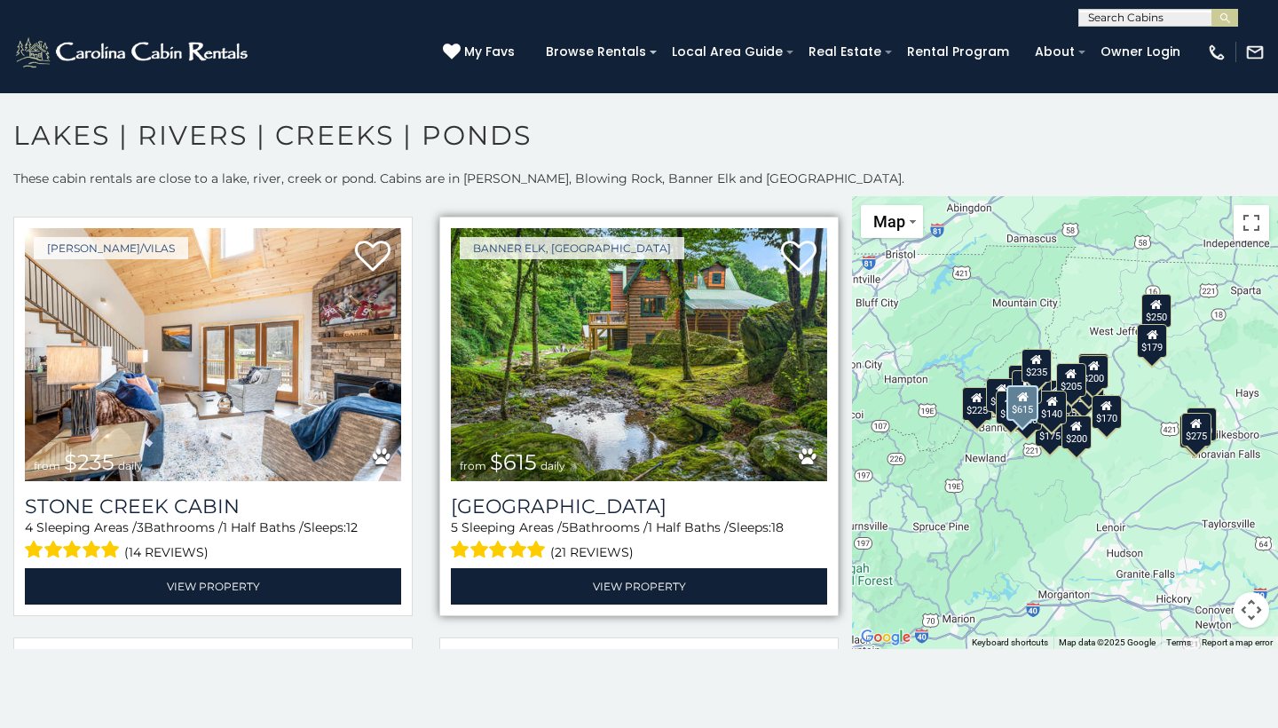
click at [638, 380] on img at bounding box center [639, 354] width 376 height 252
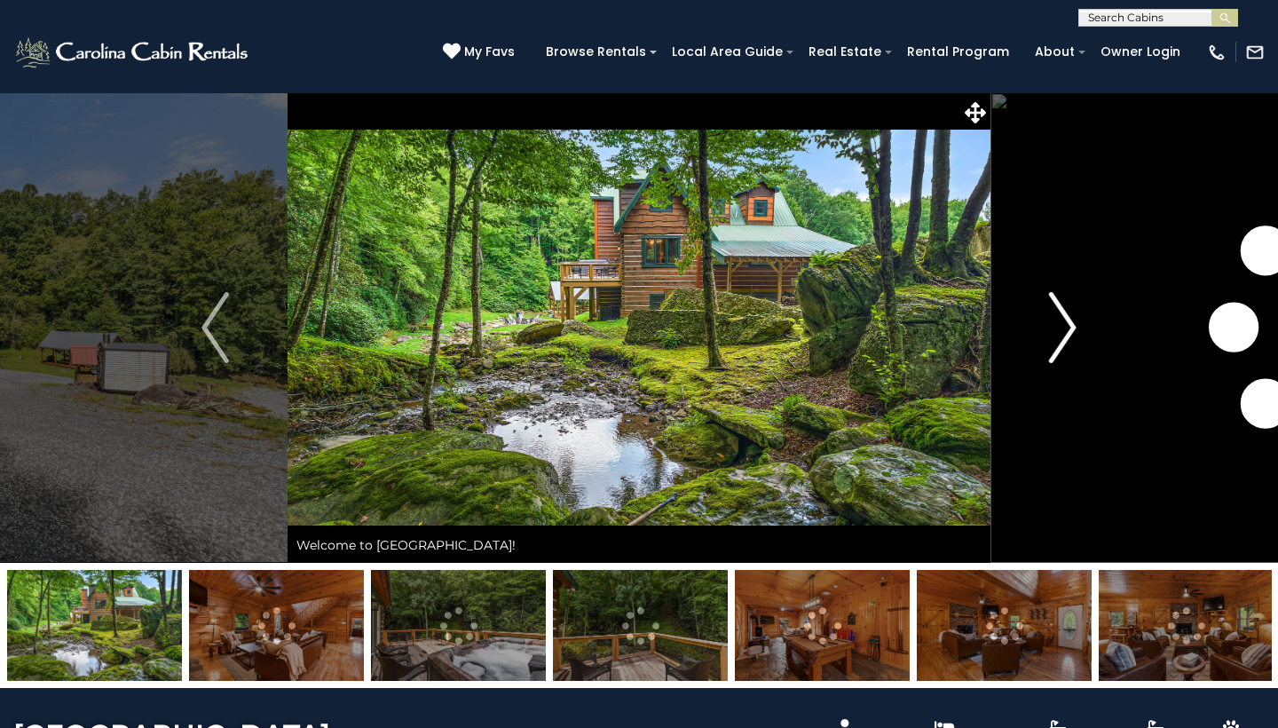
click at [1067, 336] on img "Next" at bounding box center [1062, 327] width 27 height 71
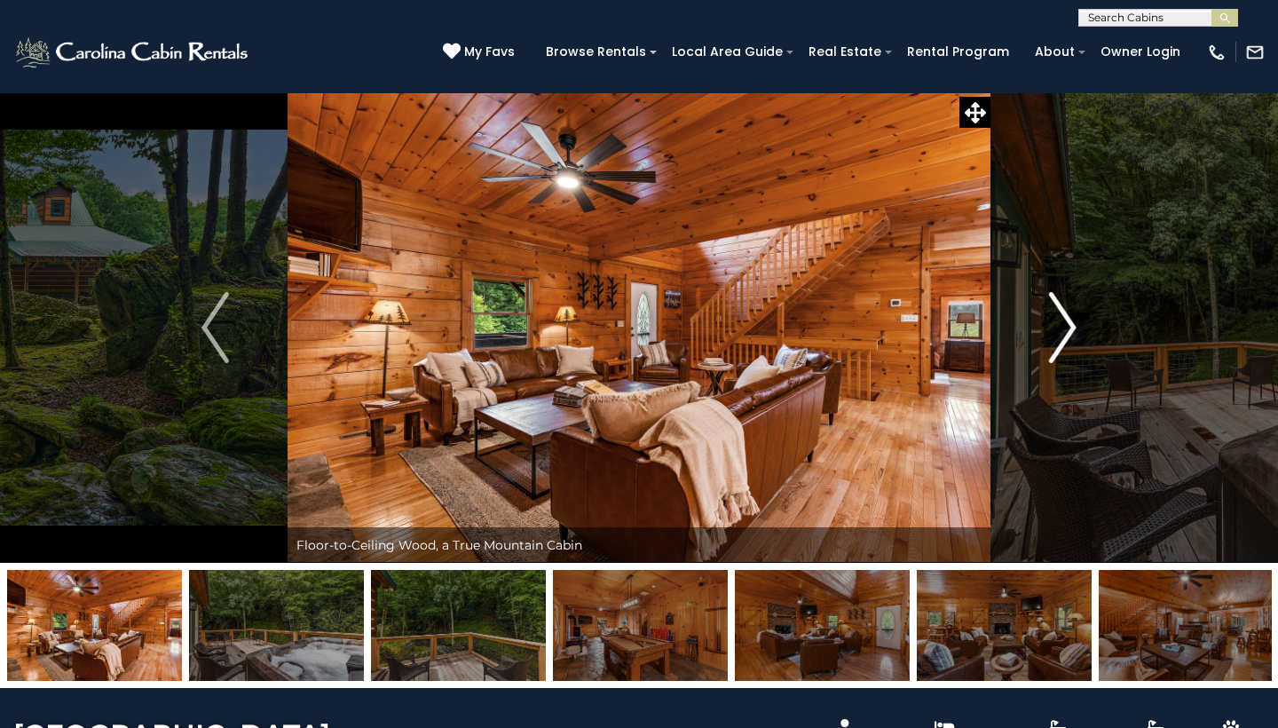
click at [1065, 339] on img "Next" at bounding box center [1062, 327] width 27 height 71
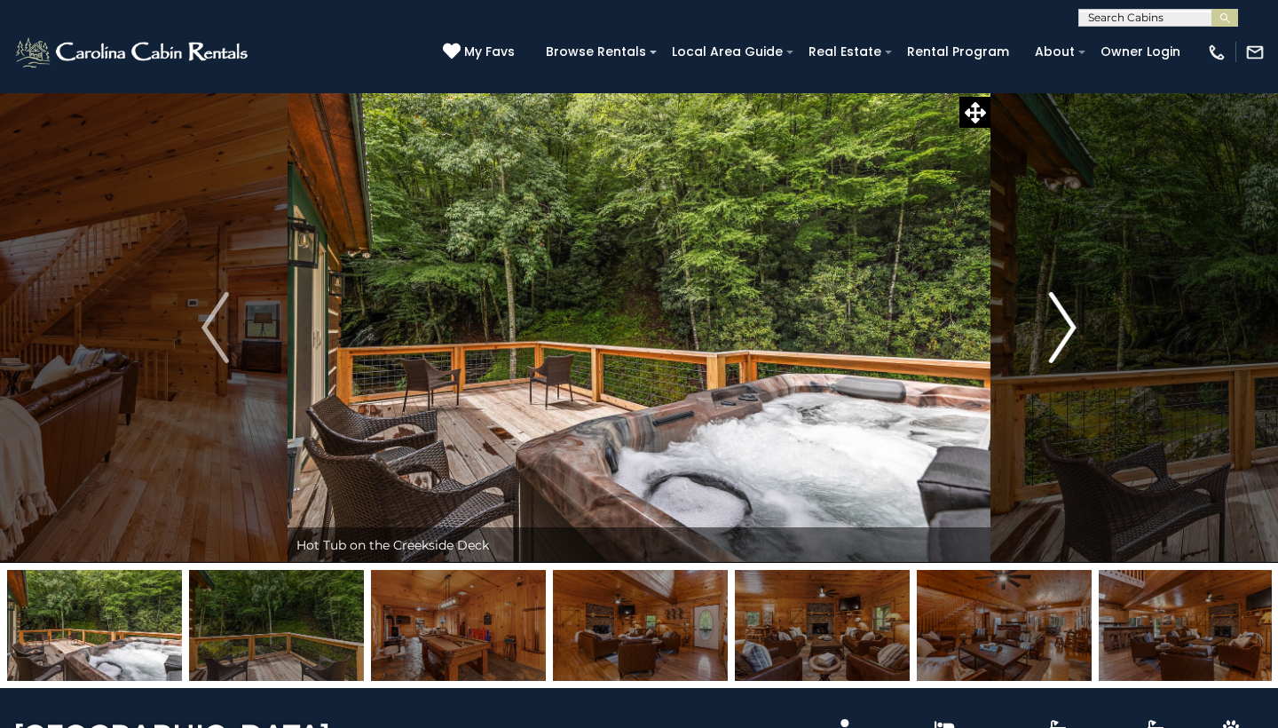
click at [1065, 339] on img "Next" at bounding box center [1062, 327] width 27 height 71
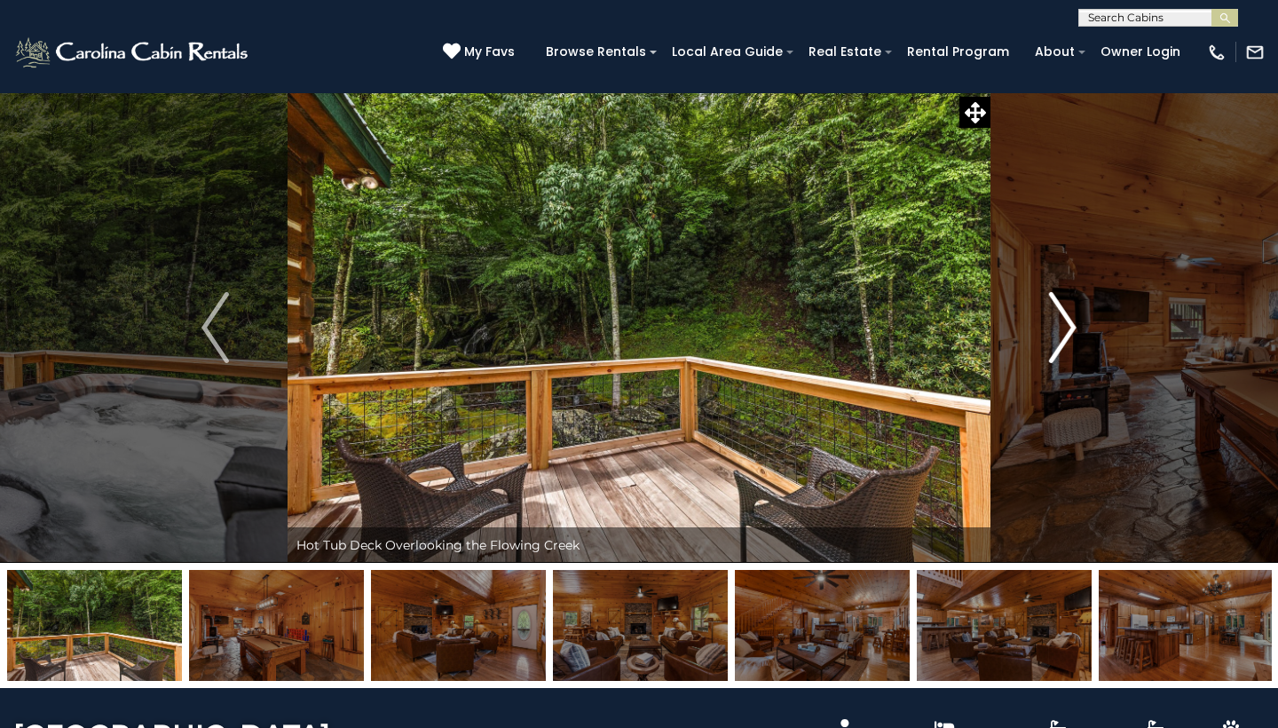
click at [1065, 339] on img "Next" at bounding box center [1062, 327] width 27 height 71
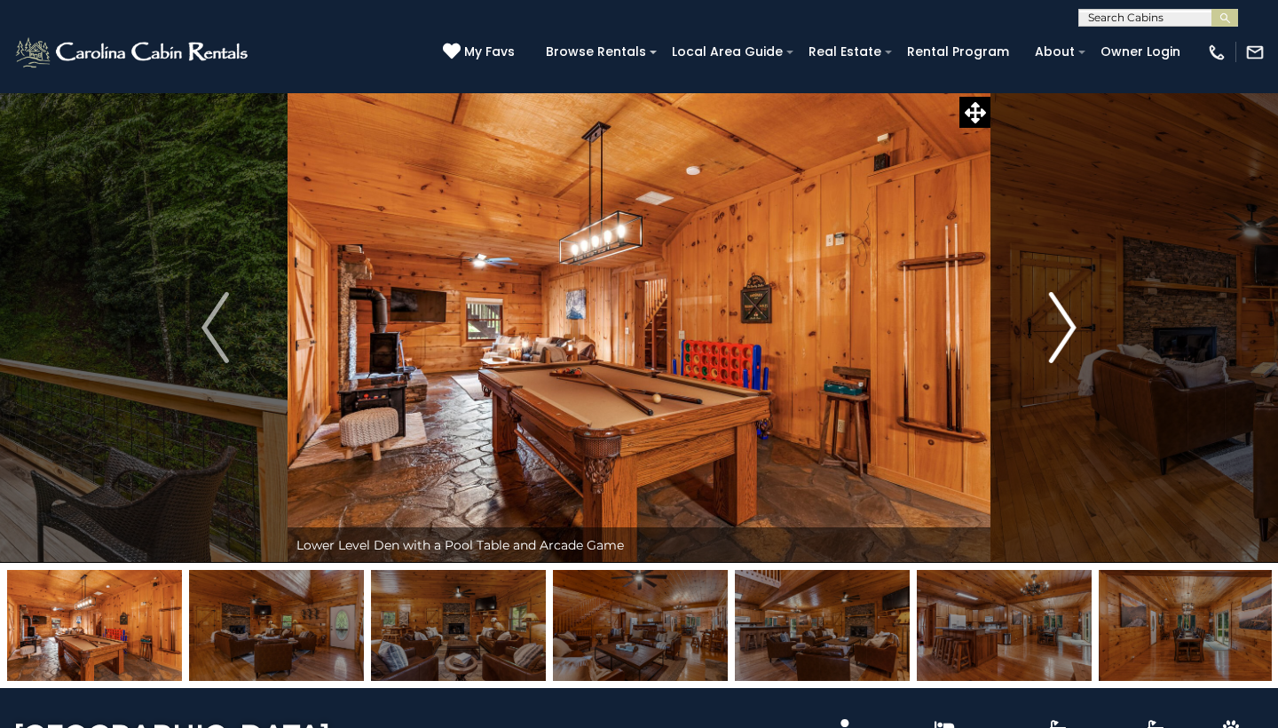
click at [1065, 339] on img "Next" at bounding box center [1062, 327] width 27 height 71
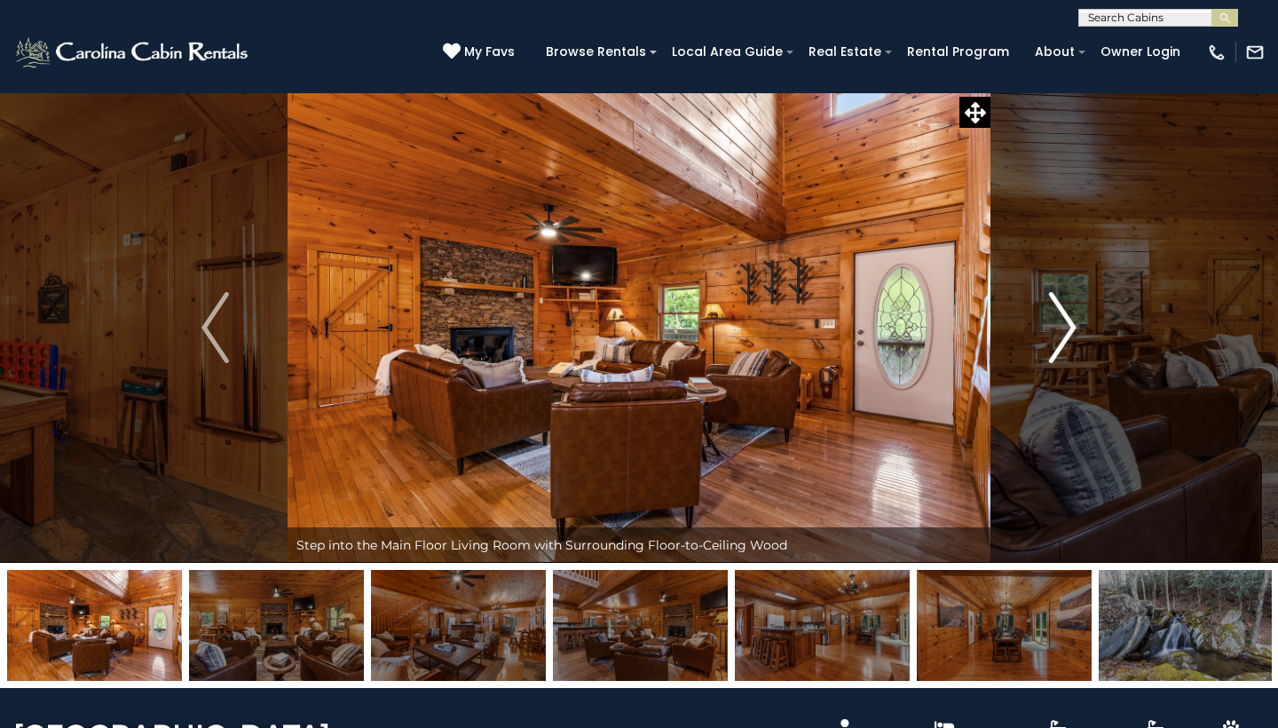
click at [1065, 339] on img "Next" at bounding box center [1062, 327] width 27 height 71
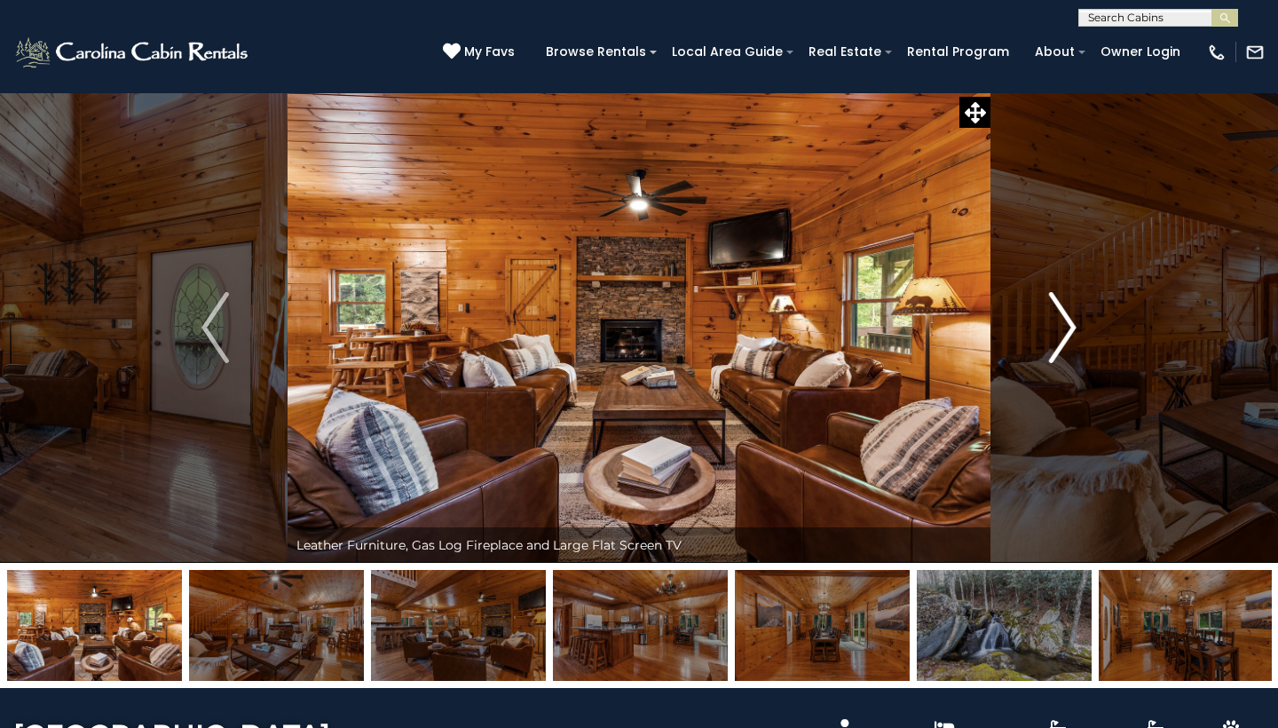
click at [1065, 339] on img "Next" at bounding box center [1062, 327] width 27 height 71
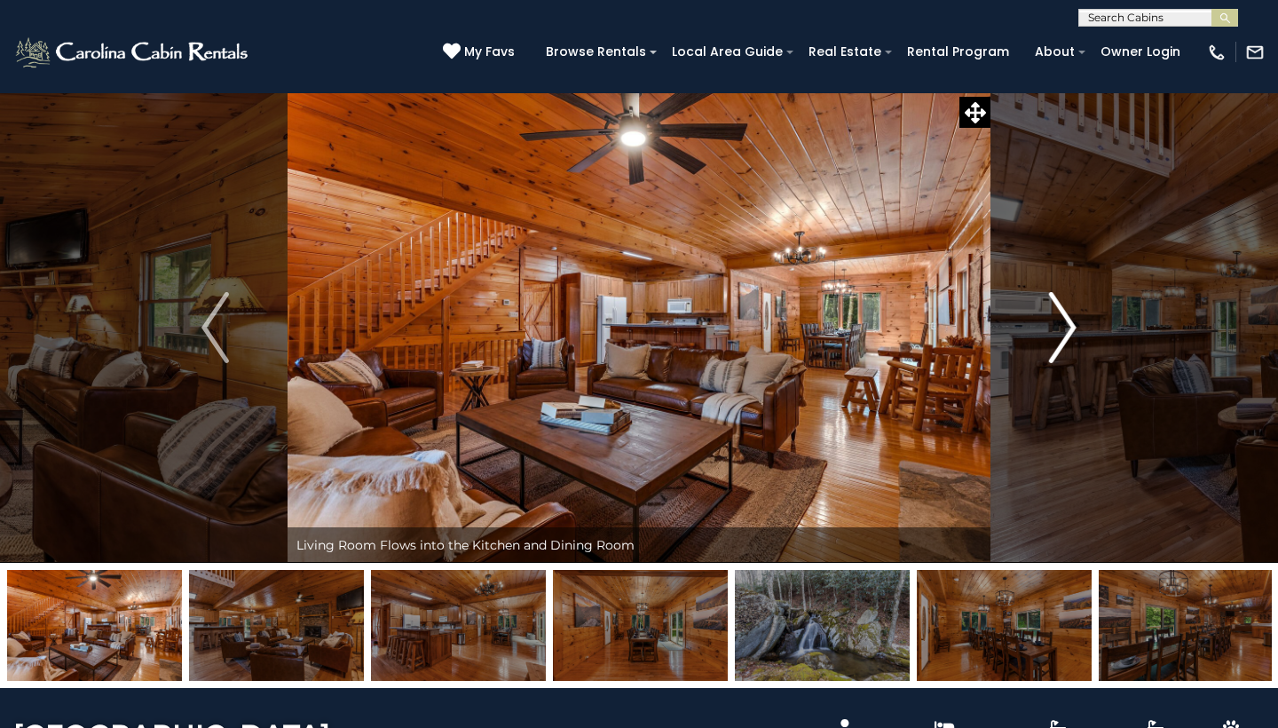
click at [1065, 339] on img "Next" at bounding box center [1062, 327] width 27 height 71
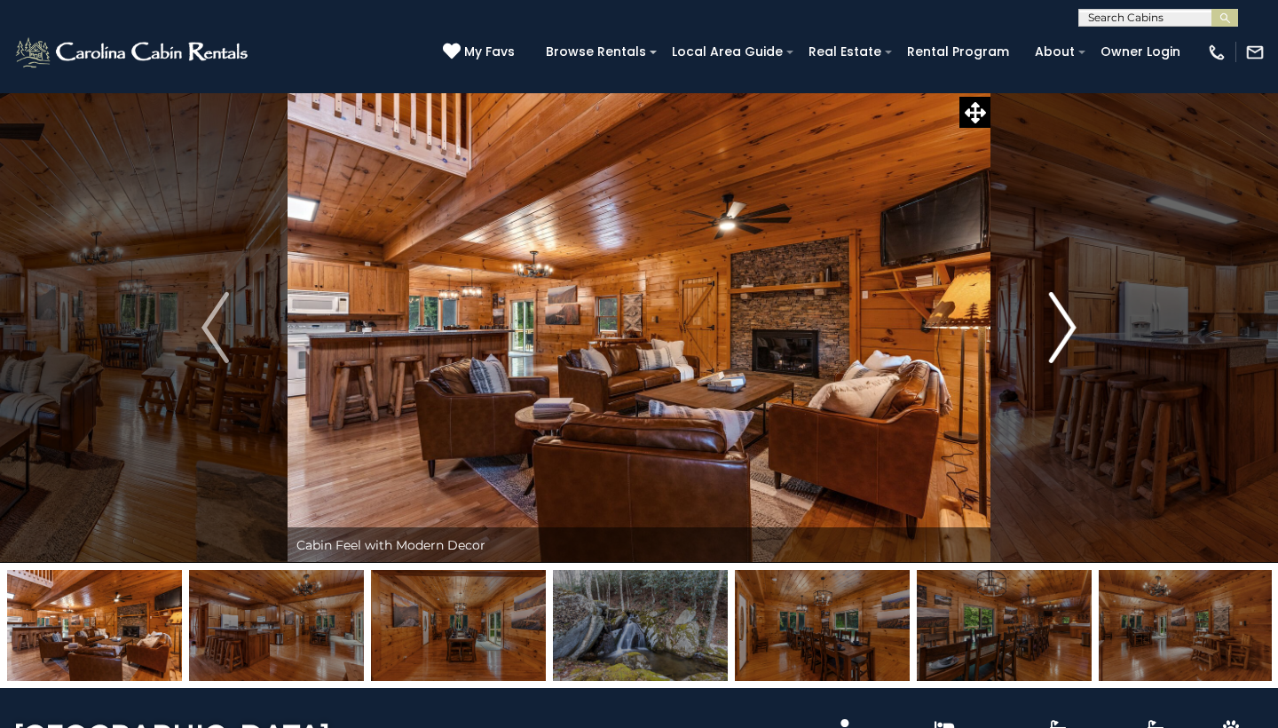
click at [1065, 339] on img "Next" at bounding box center [1062, 327] width 27 height 71
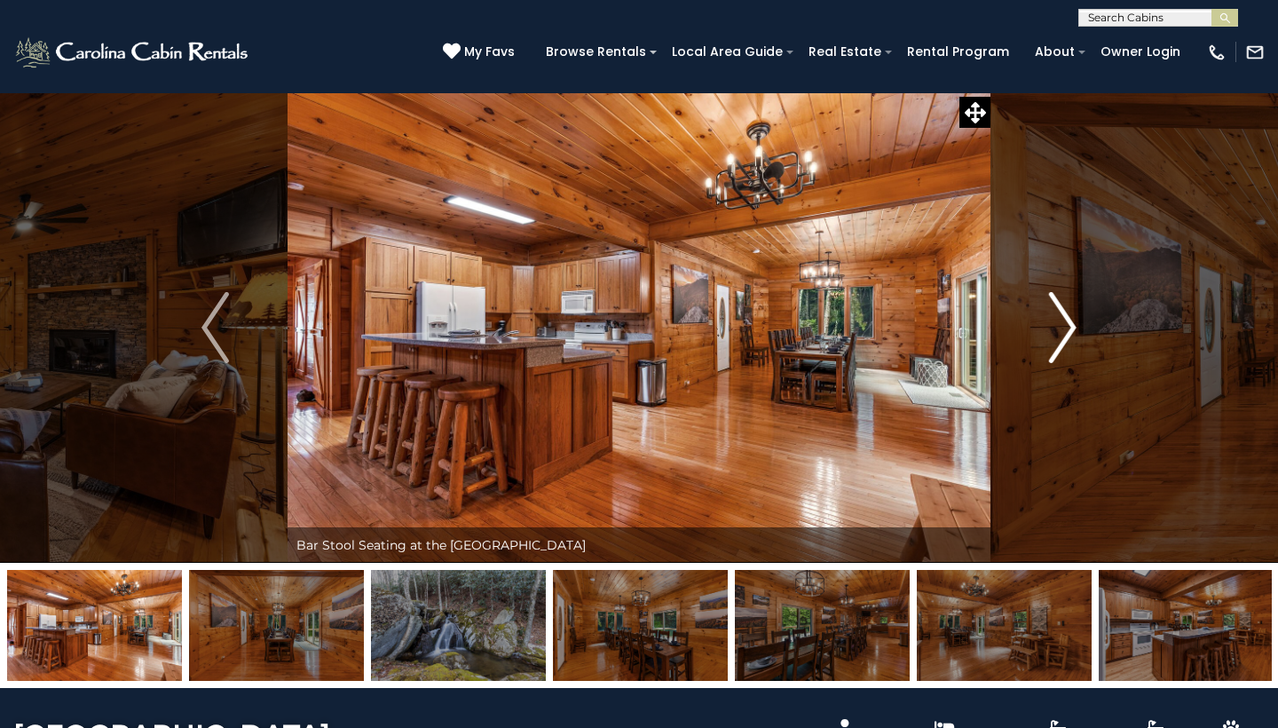
click at [1065, 339] on img "Next" at bounding box center [1062, 327] width 27 height 71
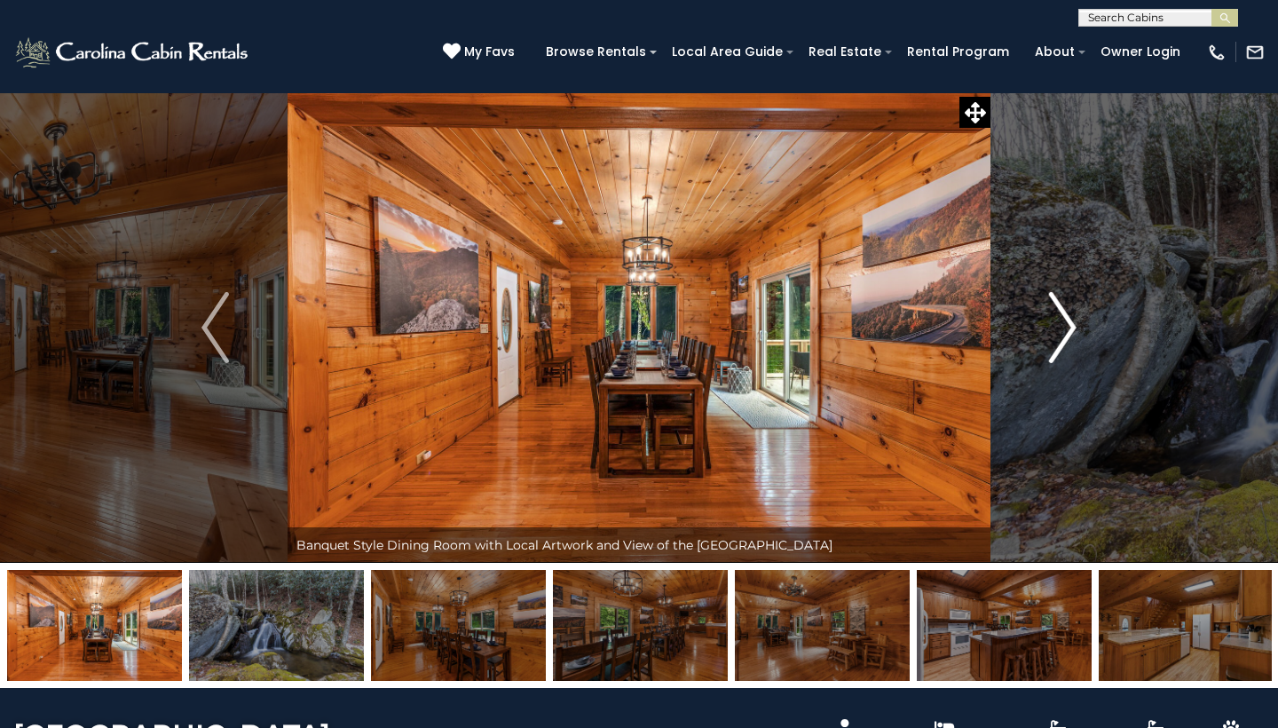
click at [1065, 339] on img "Next" at bounding box center [1062, 327] width 27 height 71
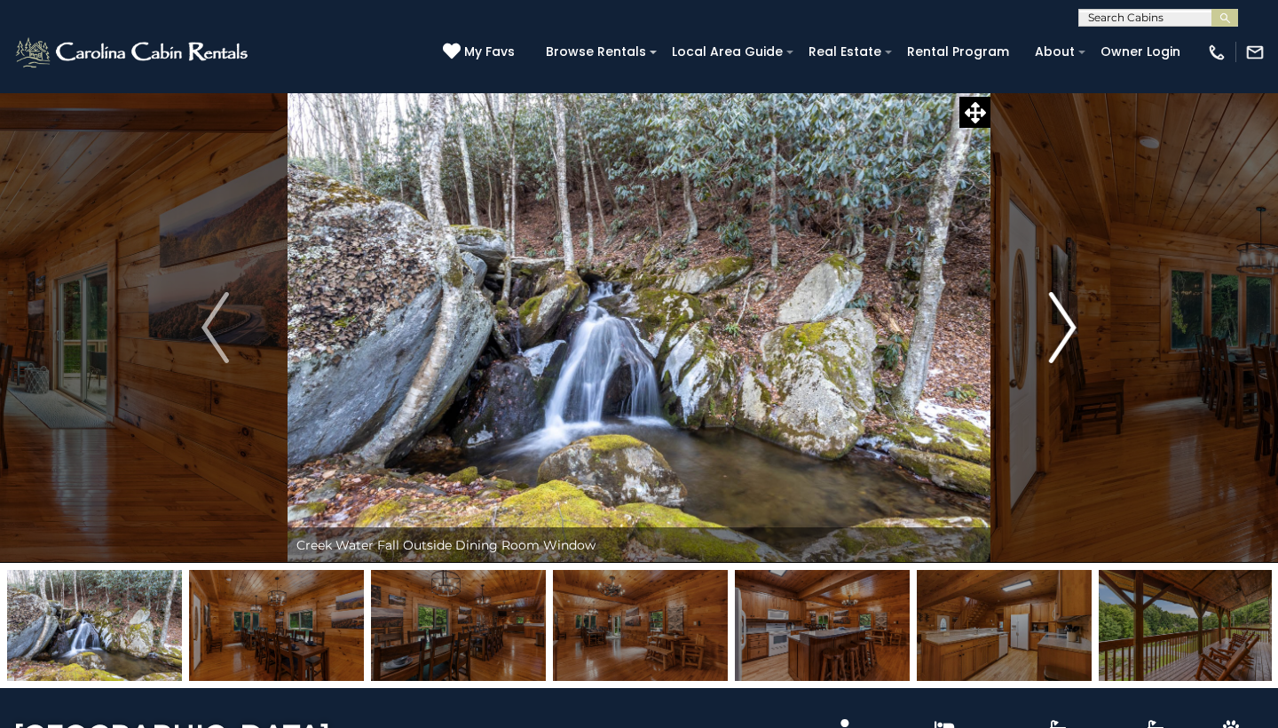
click at [1065, 339] on img "Next" at bounding box center [1062, 327] width 27 height 71
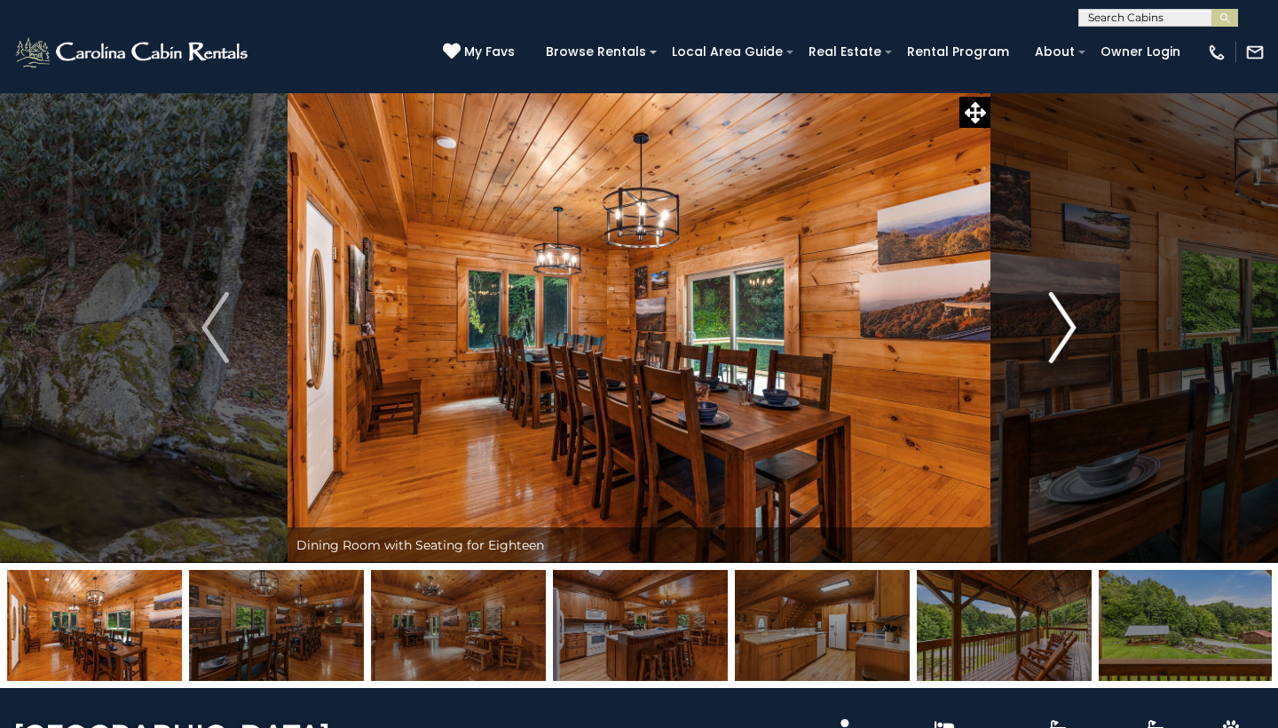
click at [1065, 339] on img "Next" at bounding box center [1062, 327] width 27 height 71
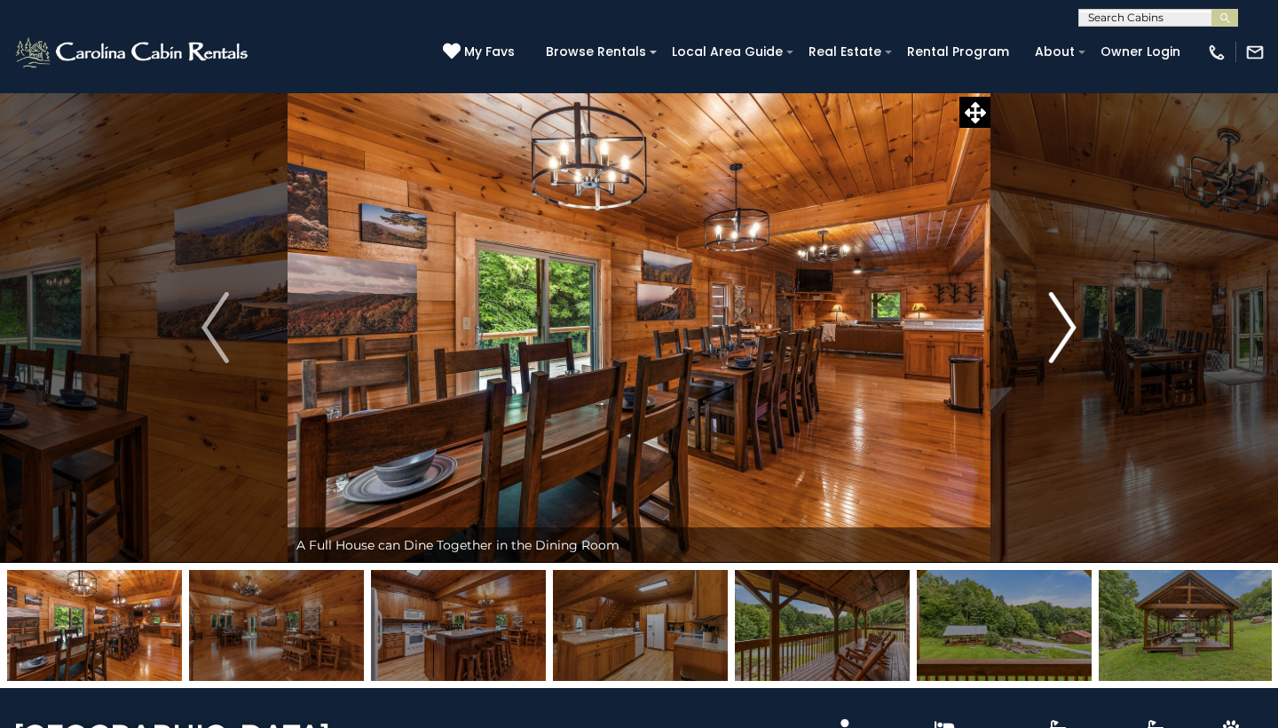
click at [1065, 339] on img "Next" at bounding box center [1062, 327] width 27 height 71
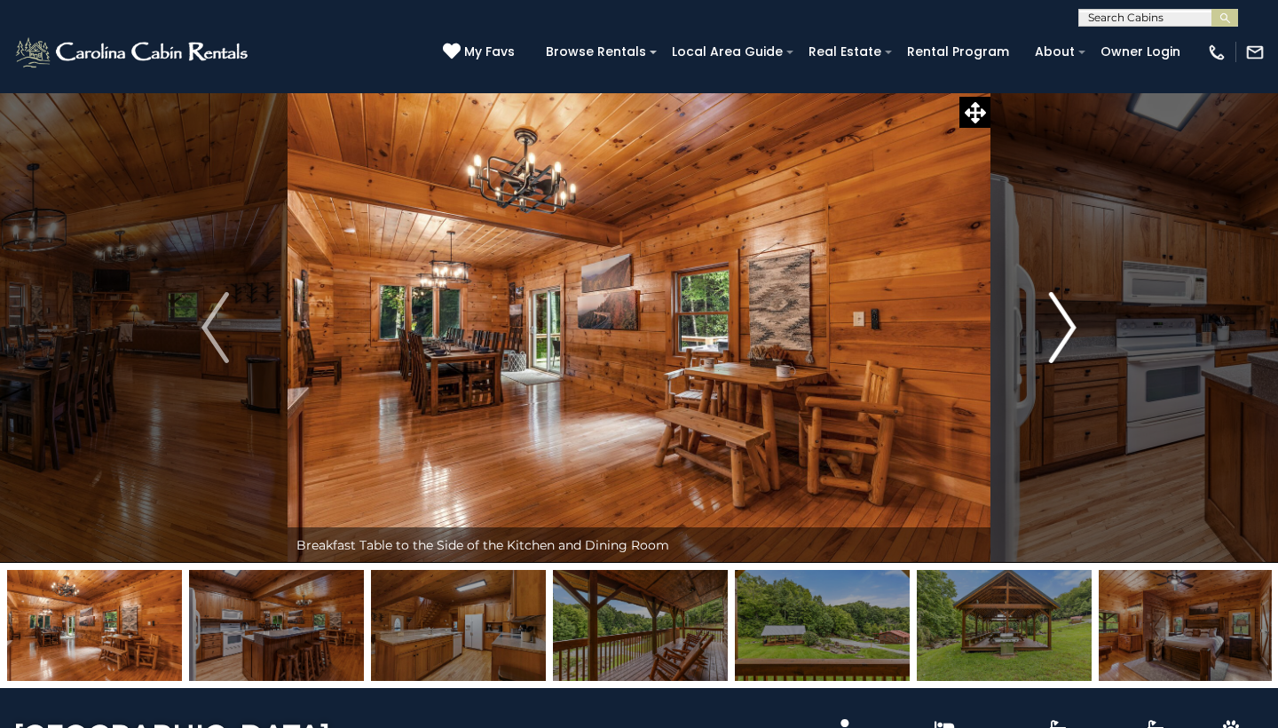
click at [1065, 339] on img "Next" at bounding box center [1062, 327] width 27 height 71
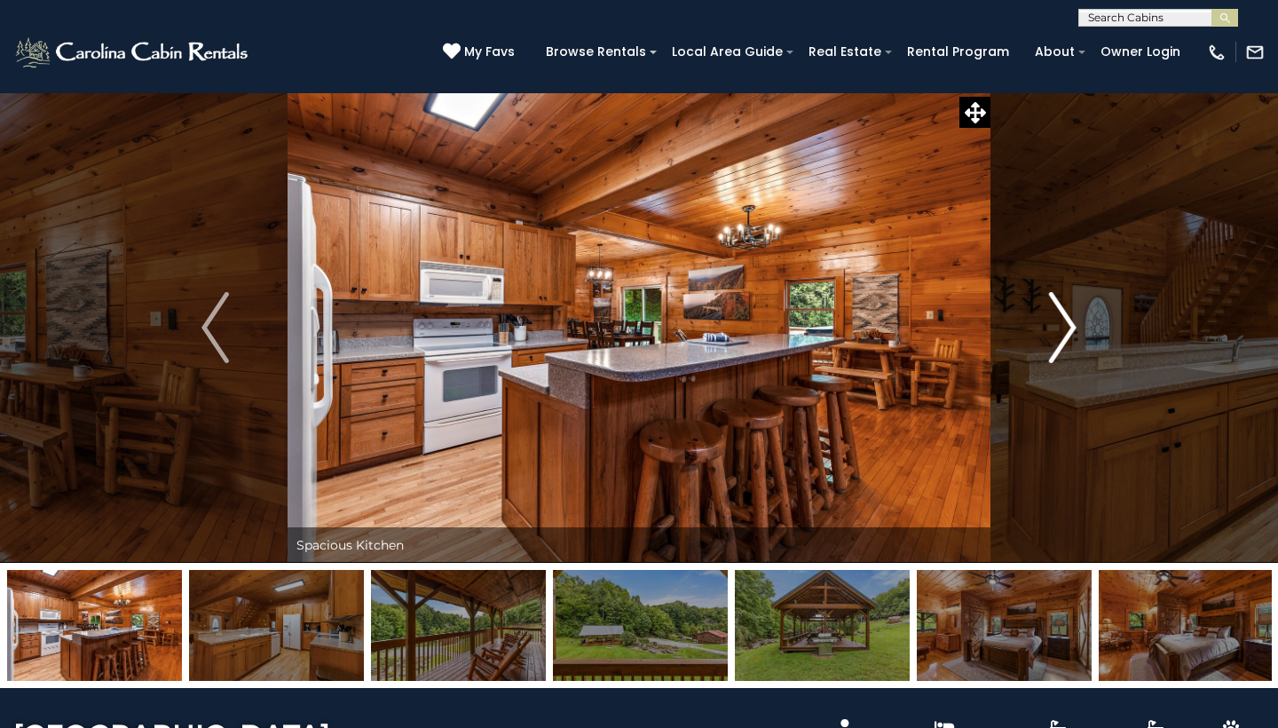
click at [1065, 339] on img "Next" at bounding box center [1062, 327] width 27 height 71
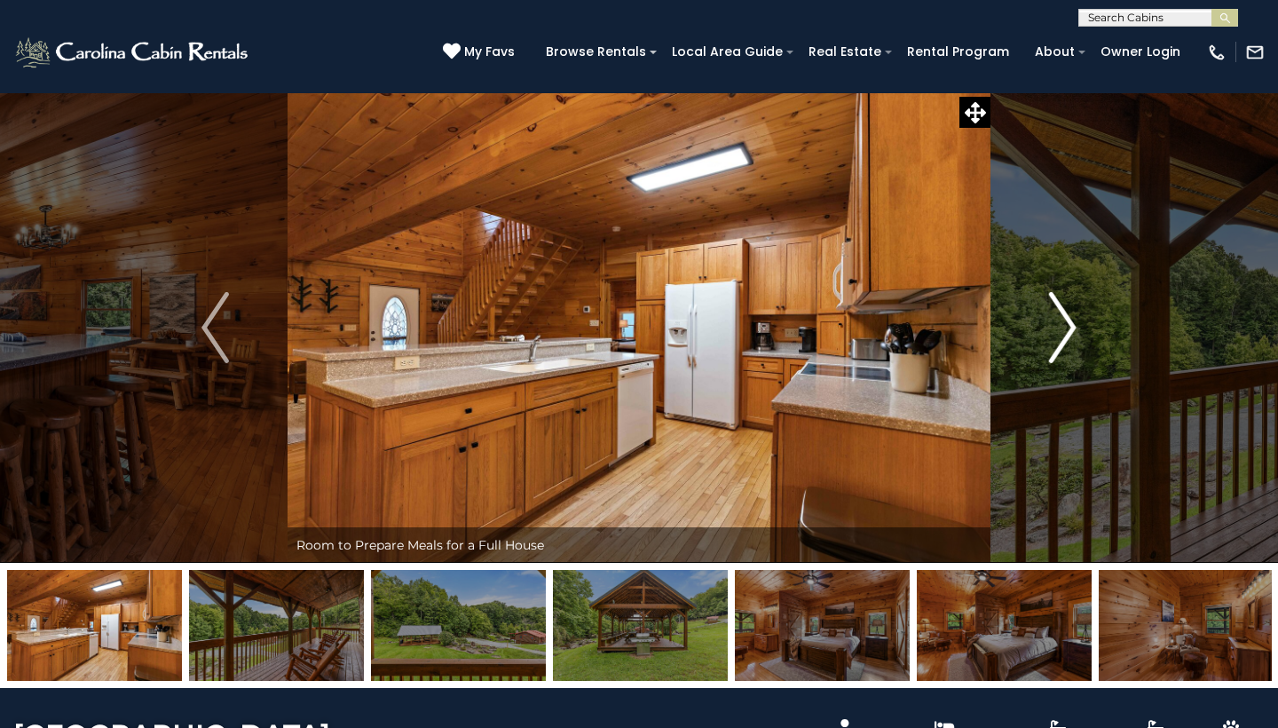
click at [1065, 339] on img "Next" at bounding box center [1062, 327] width 27 height 71
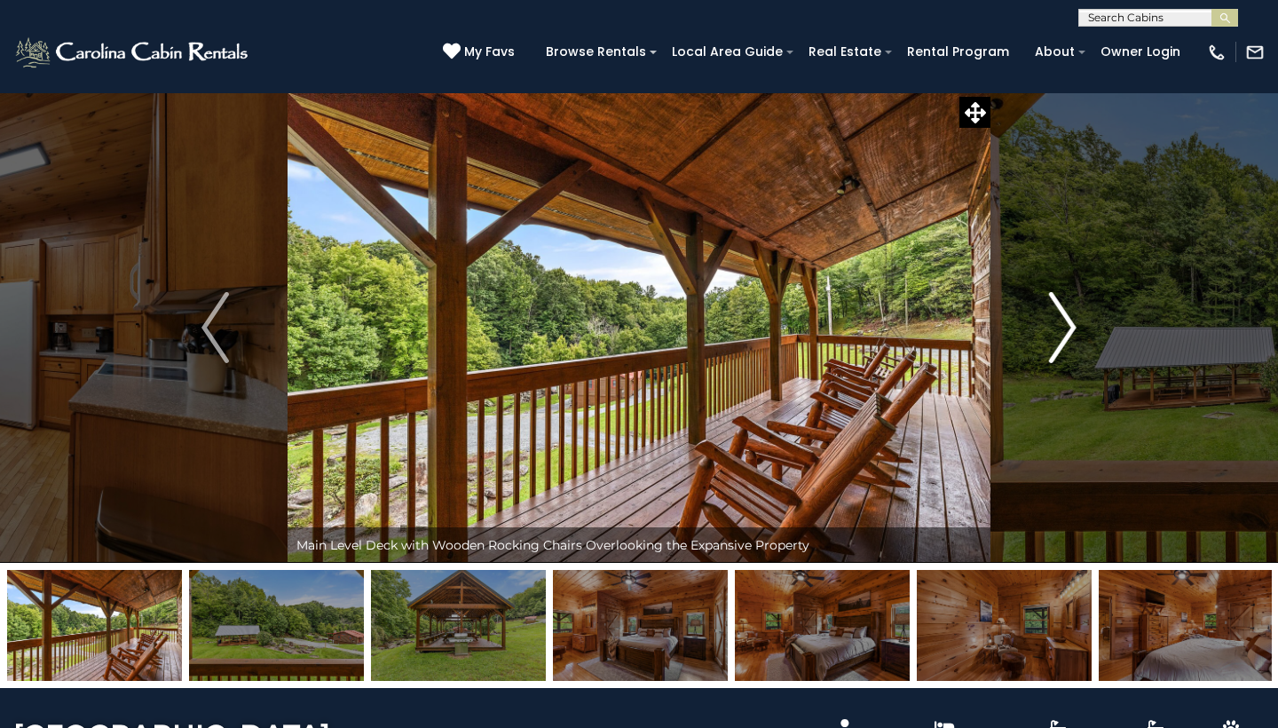
click at [1065, 339] on img "Next" at bounding box center [1062, 327] width 27 height 71
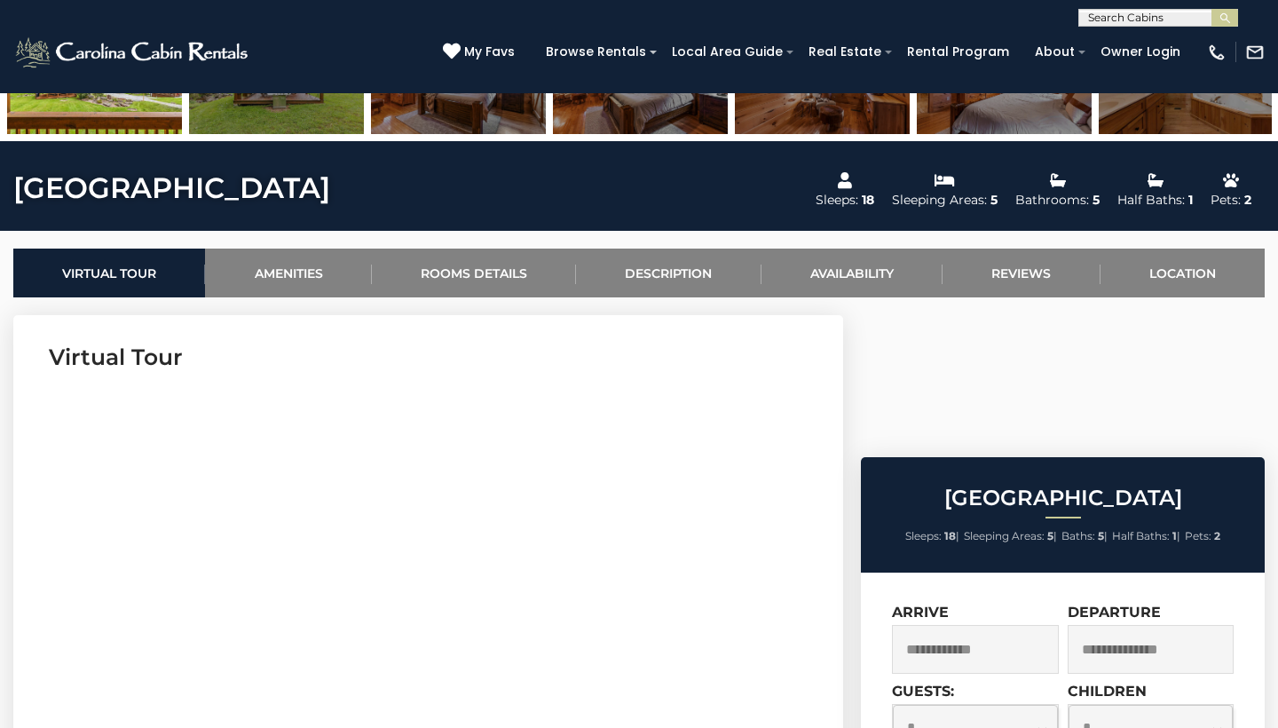
scroll to position [741, 0]
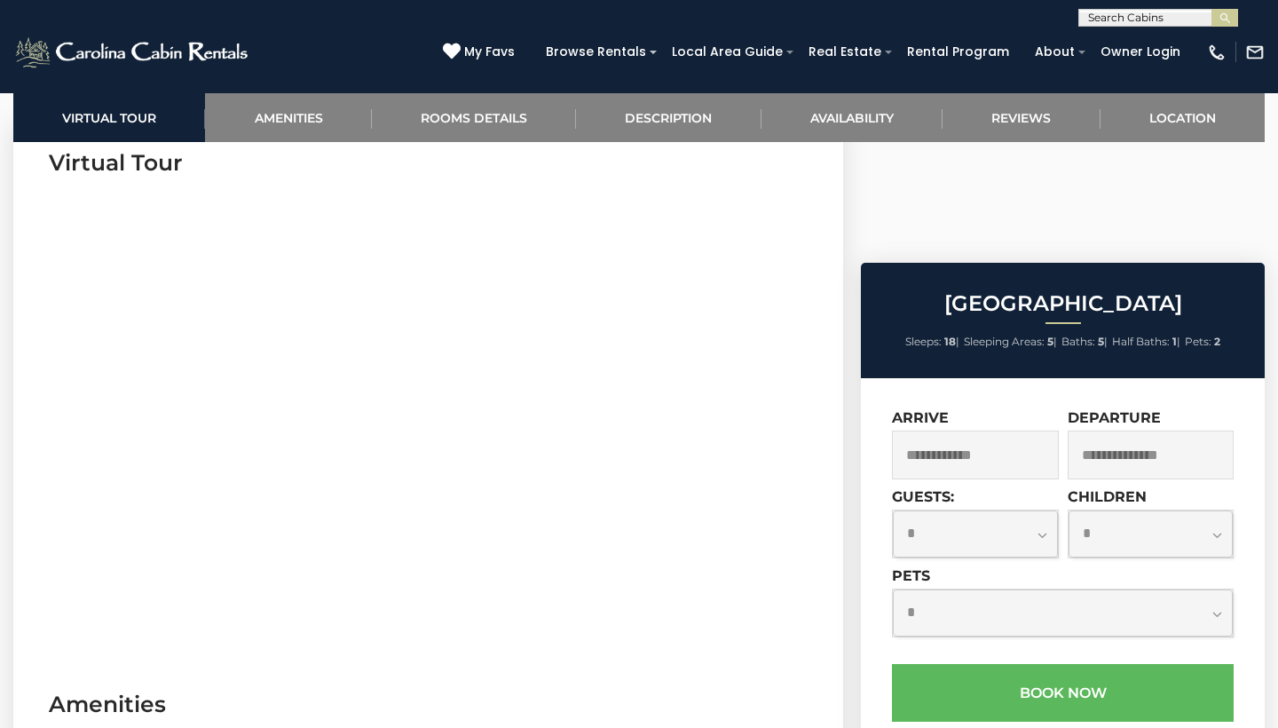
click at [991, 430] on input "text" at bounding box center [975, 454] width 167 height 49
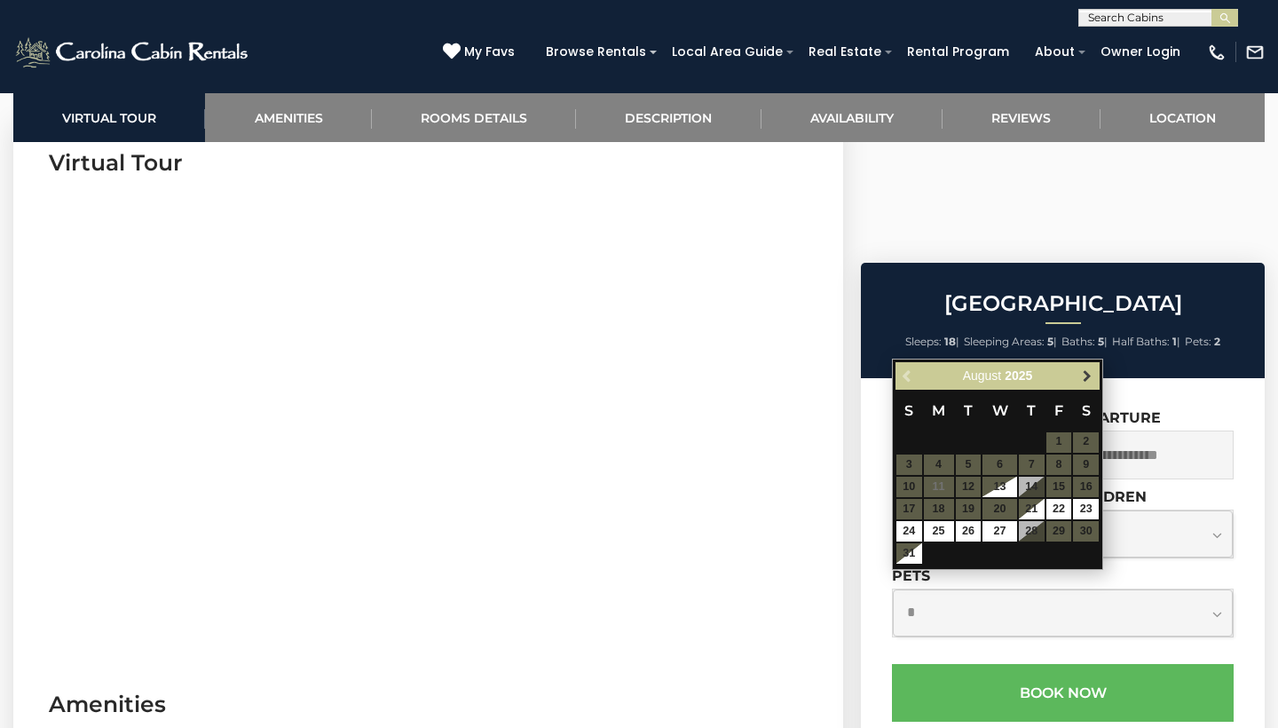
click at [1085, 379] on span "Next" at bounding box center [1087, 375] width 14 height 14
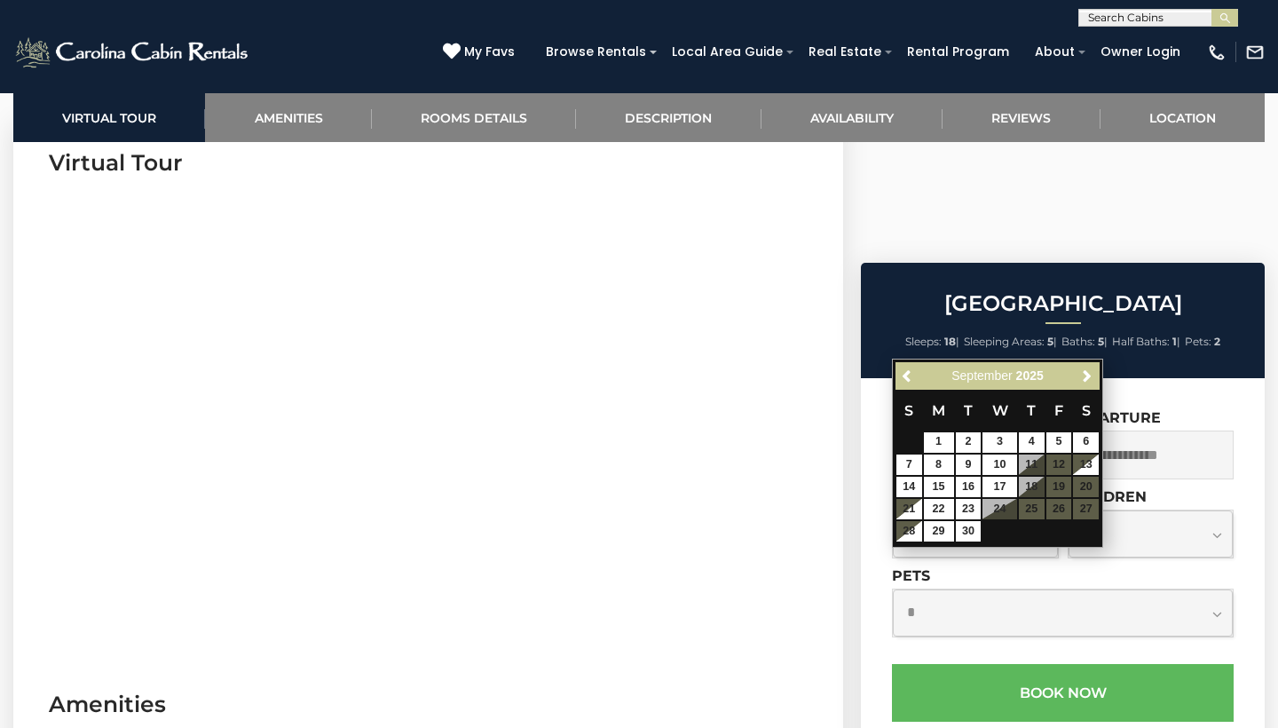
click at [1085, 379] on span "Next" at bounding box center [1087, 375] width 14 height 14
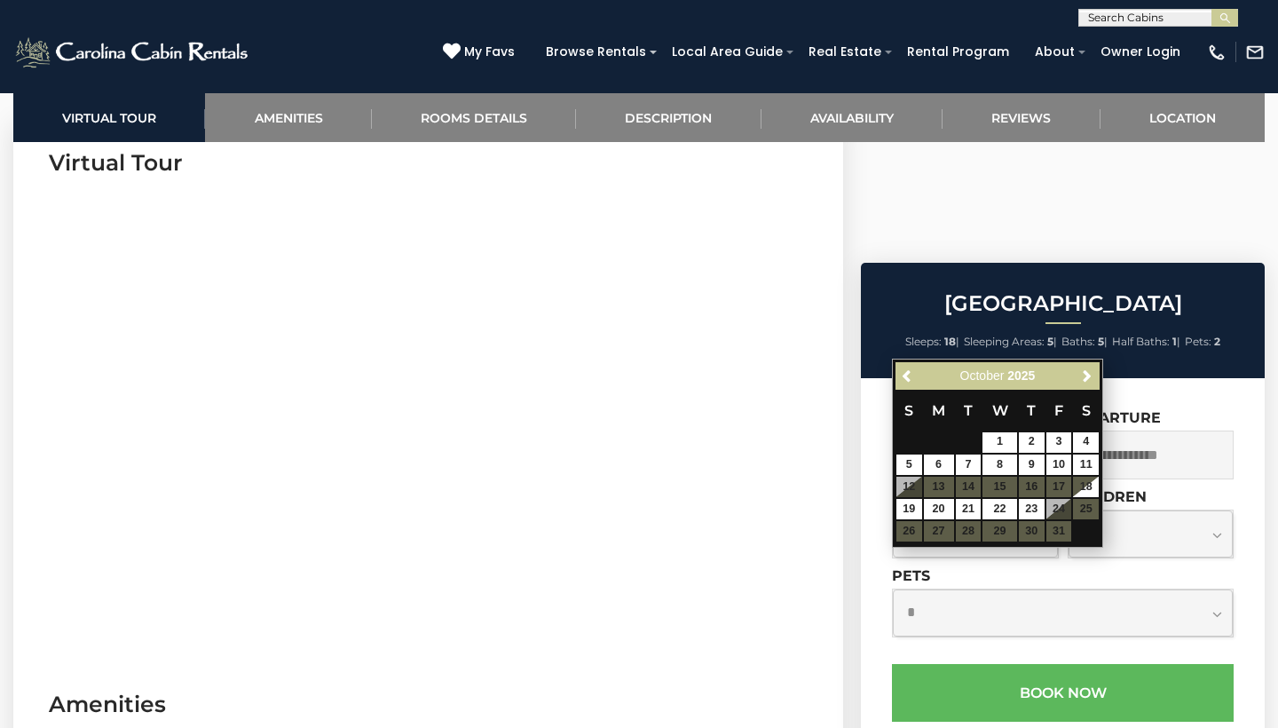
click at [1085, 379] on span "Next" at bounding box center [1087, 375] width 14 height 14
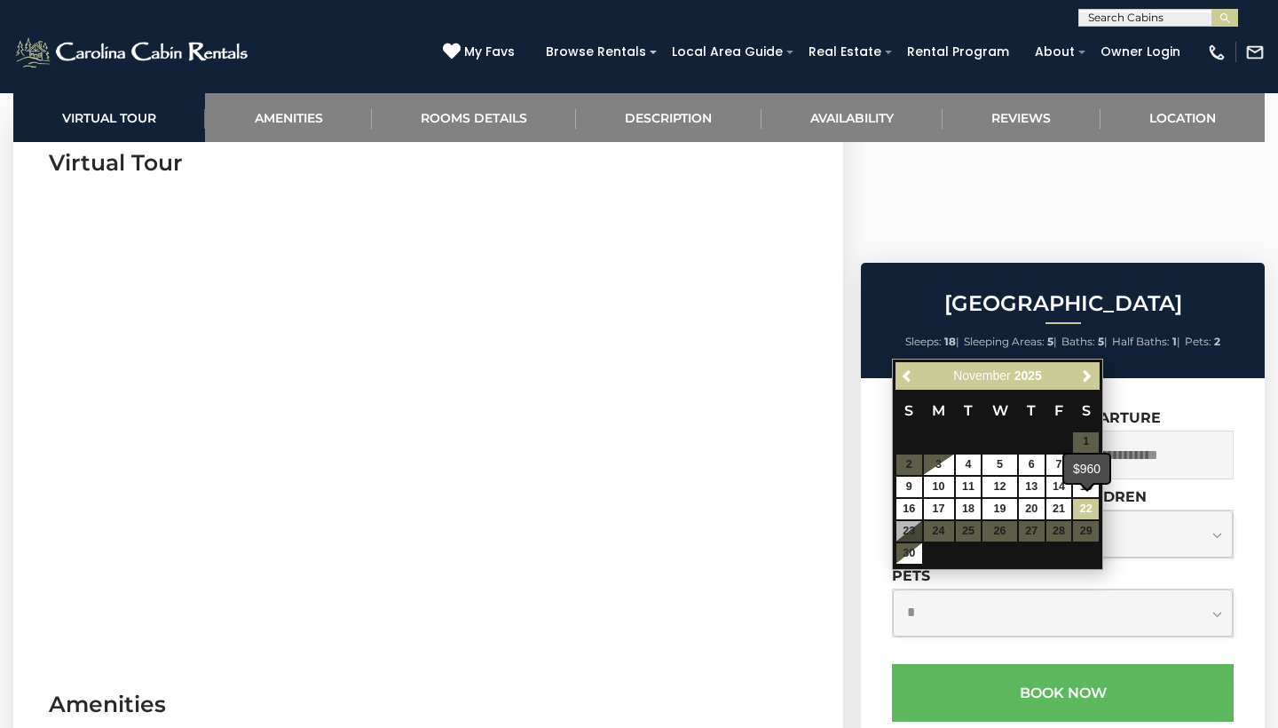
click at [1077, 506] on link "22" at bounding box center [1086, 509] width 26 height 20
type input "**********"
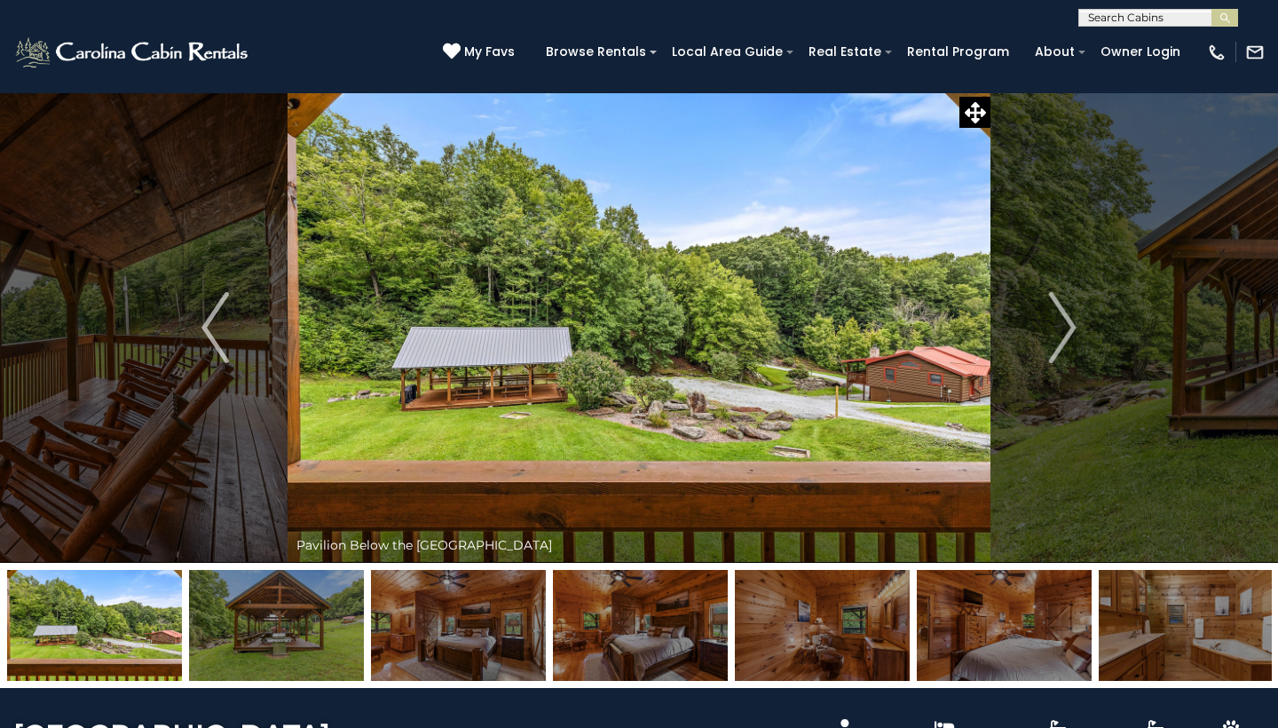
scroll to position [0, 0]
click at [1068, 326] on img "Next" at bounding box center [1062, 327] width 27 height 71
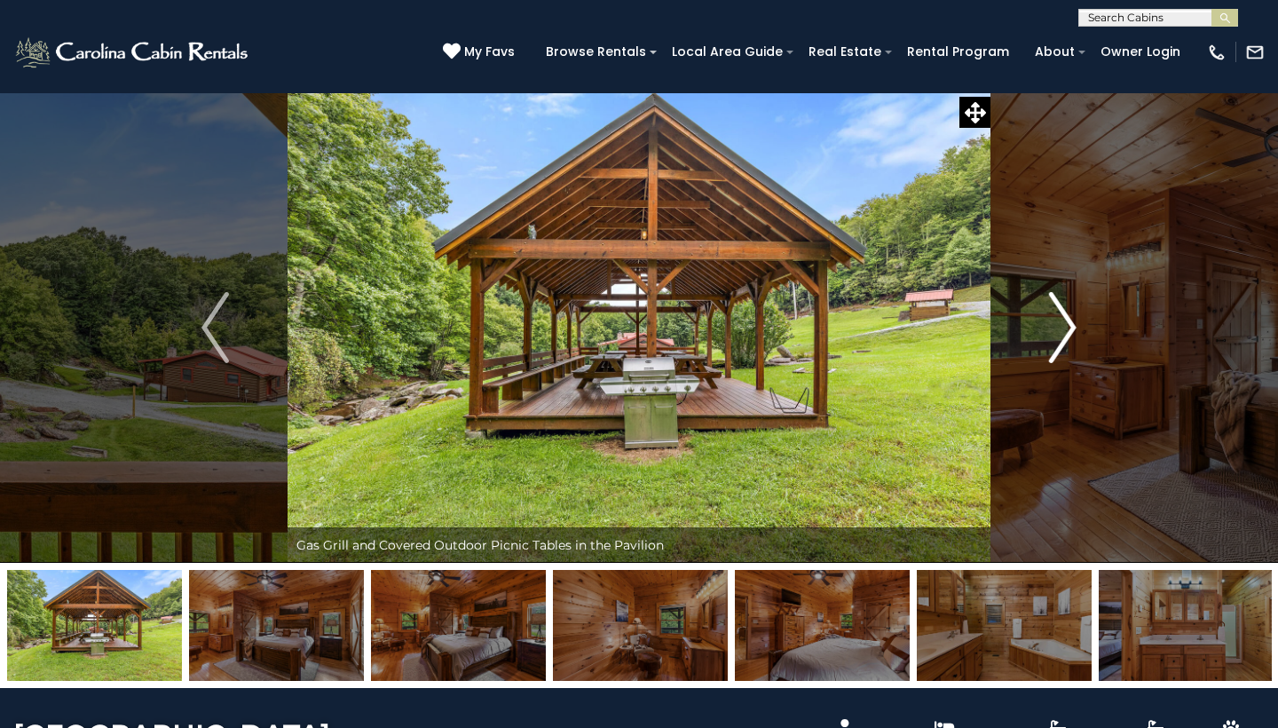
click at [1068, 326] on img "Next" at bounding box center [1062, 327] width 27 height 71
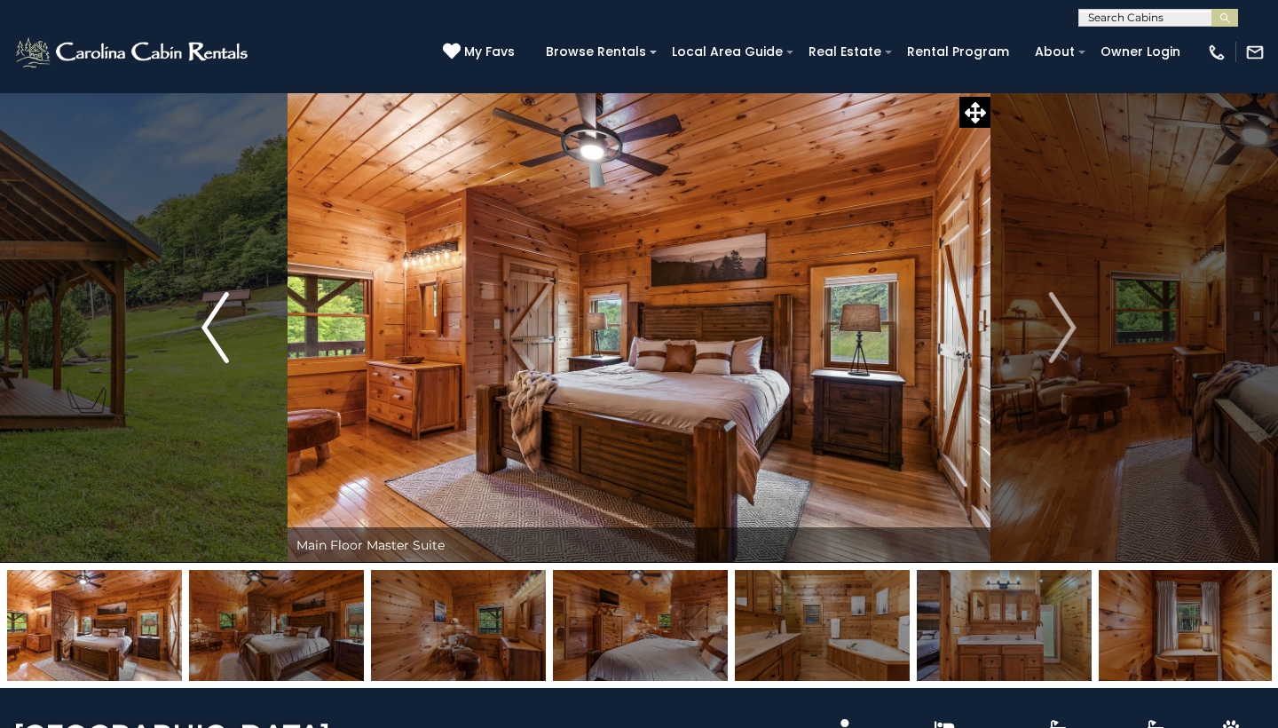
click at [203, 319] on img "Previous" at bounding box center [214, 327] width 27 height 71
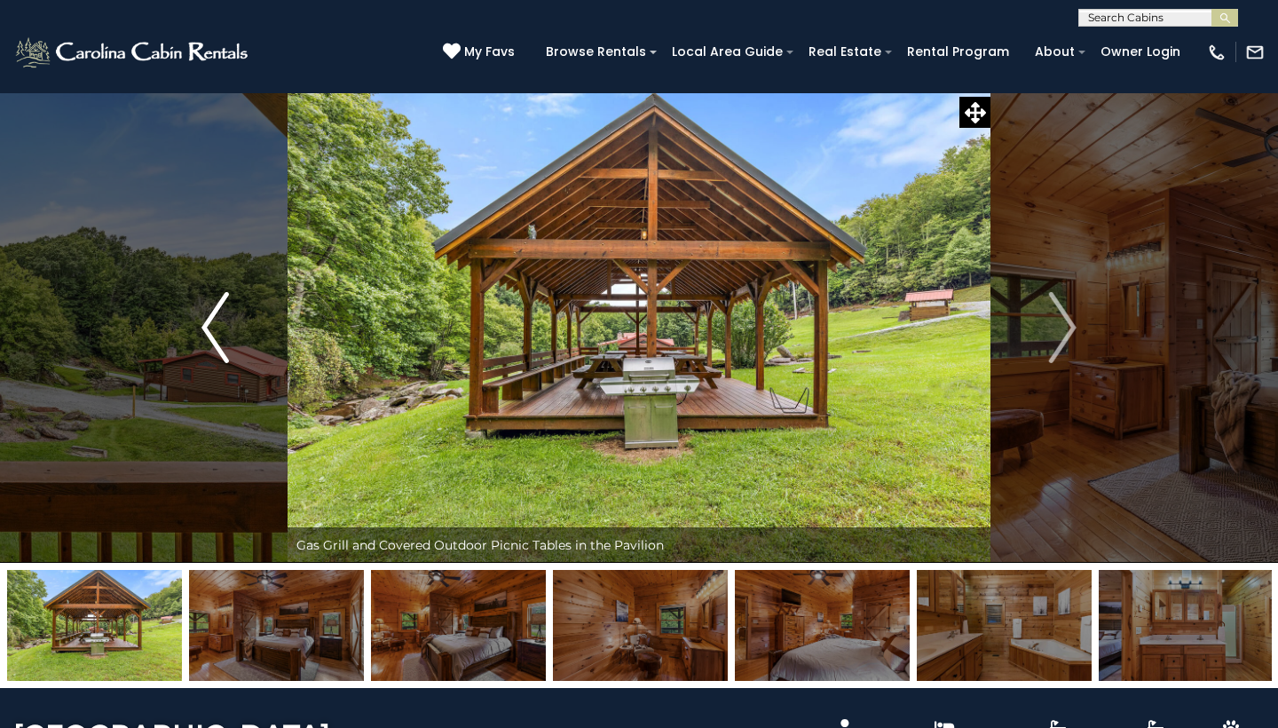
click at [203, 319] on img "Previous" at bounding box center [214, 327] width 27 height 71
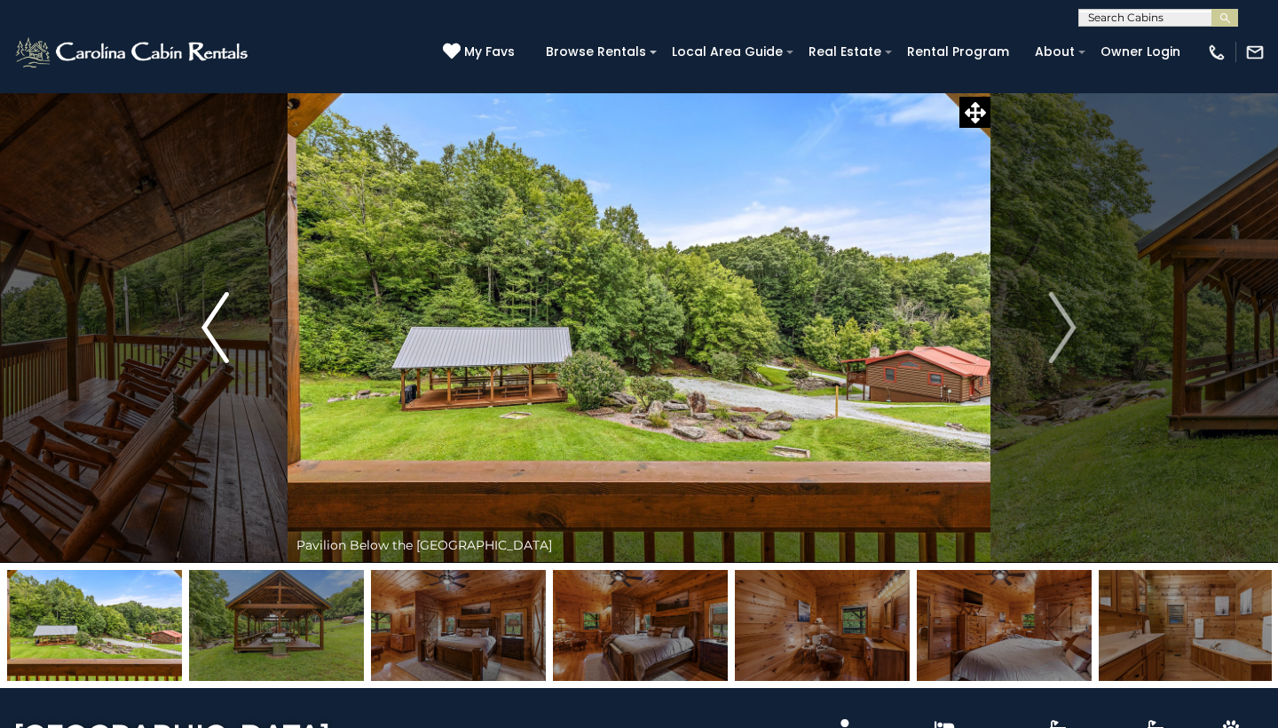
click at [203, 318] on img "Previous" at bounding box center [214, 327] width 27 height 71
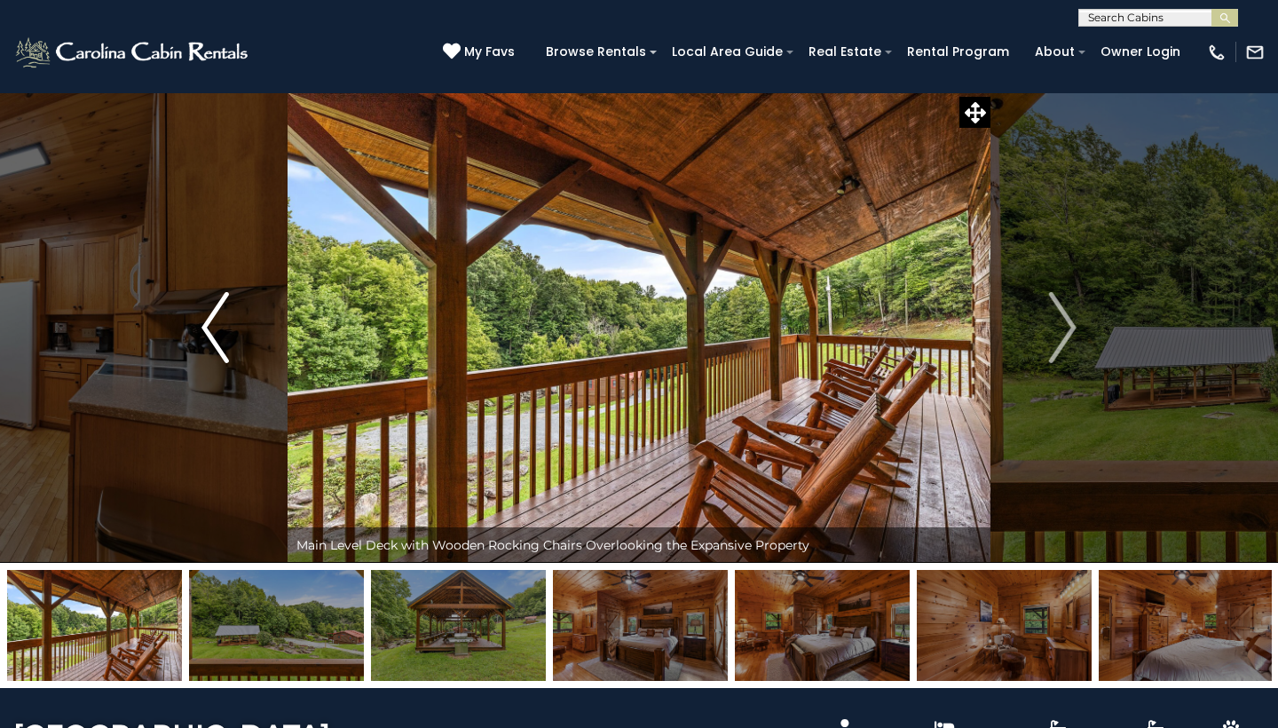
click at [203, 318] on img "Previous" at bounding box center [214, 327] width 27 height 71
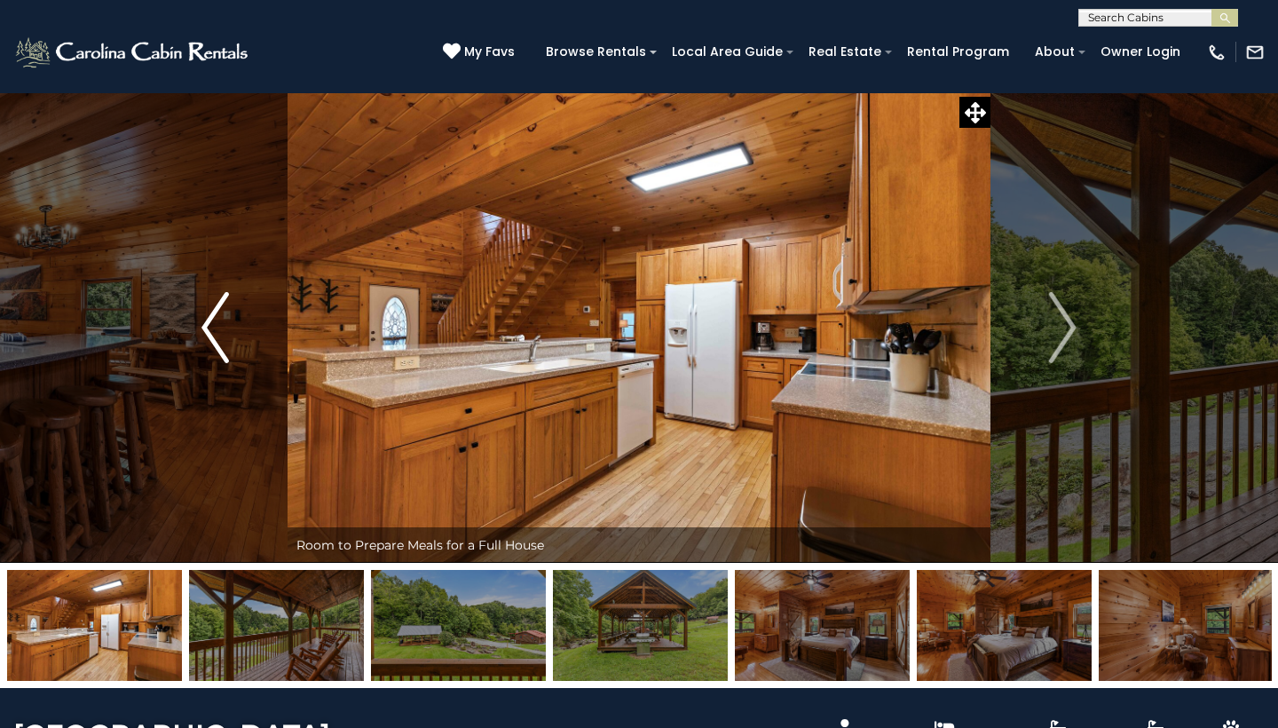
click at [203, 318] on img "Previous" at bounding box center [214, 327] width 27 height 71
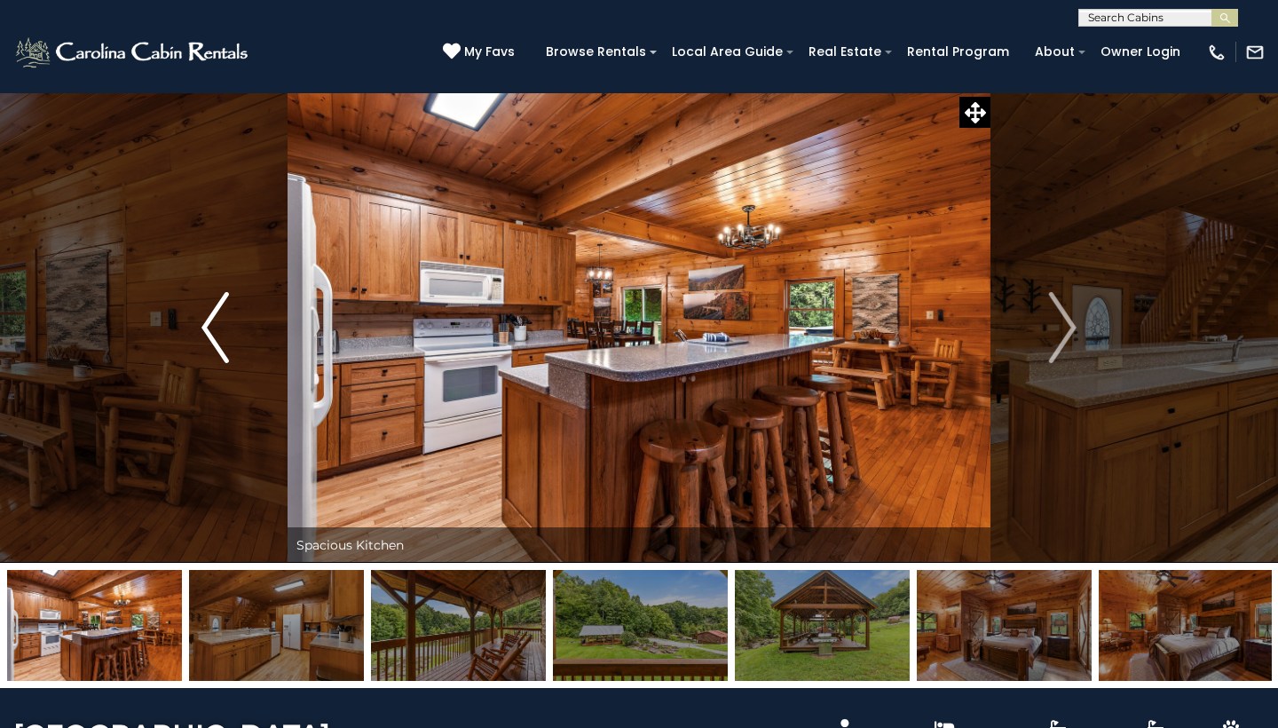
click at [203, 318] on img "Previous" at bounding box center [214, 327] width 27 height 71
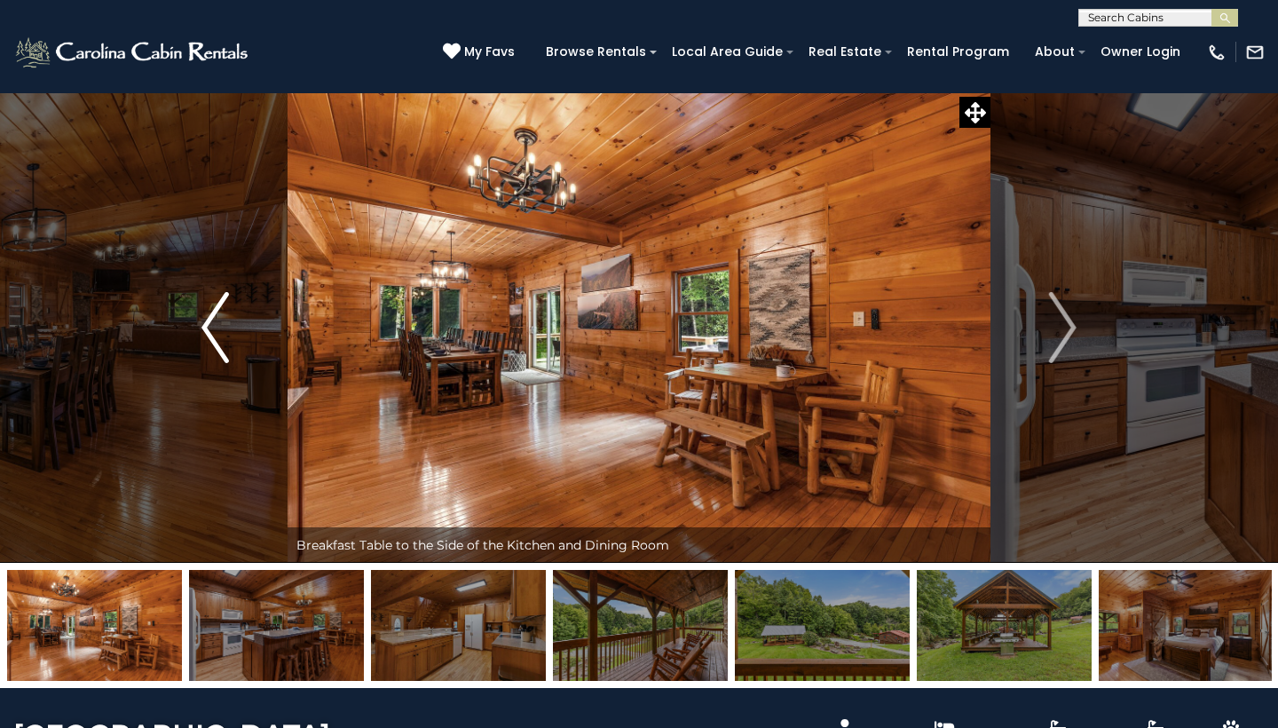
click at [203, 318] on img "Previous" at bounding box center [214, 327] width 27 height 71
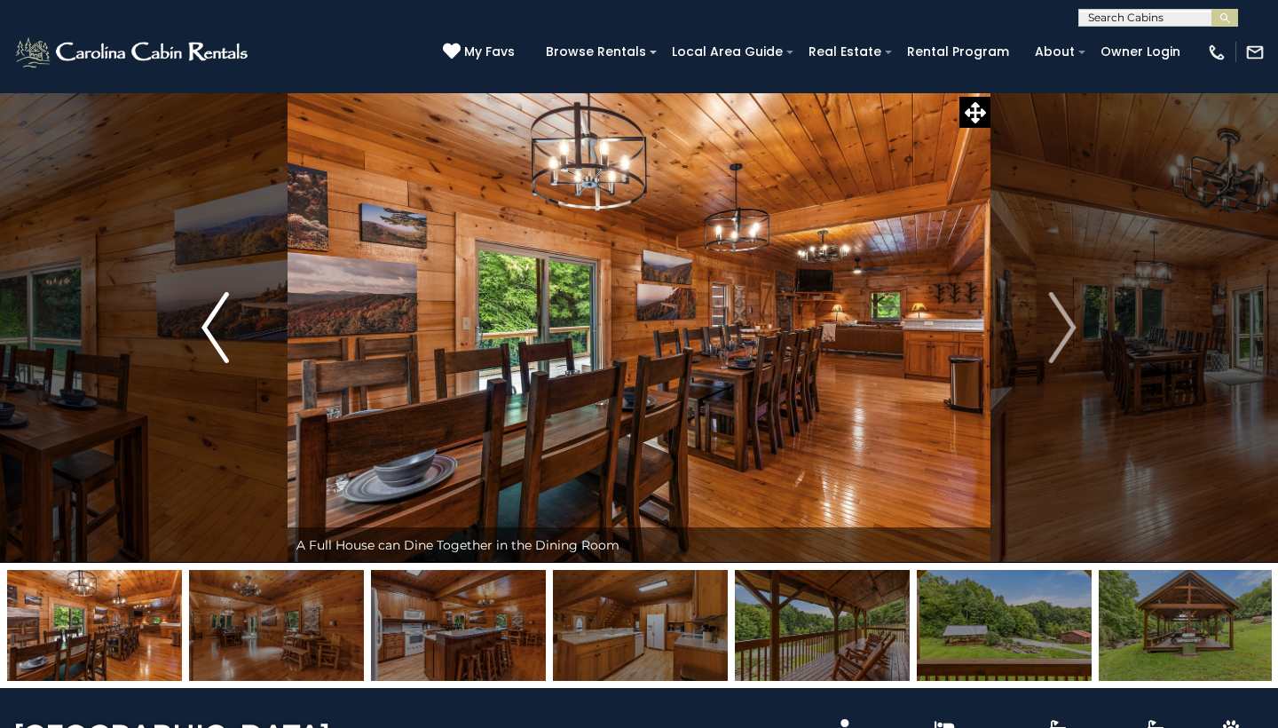
click at [203, 318] on img "Previous" at bounding box center [214, 327] width 27 height 71
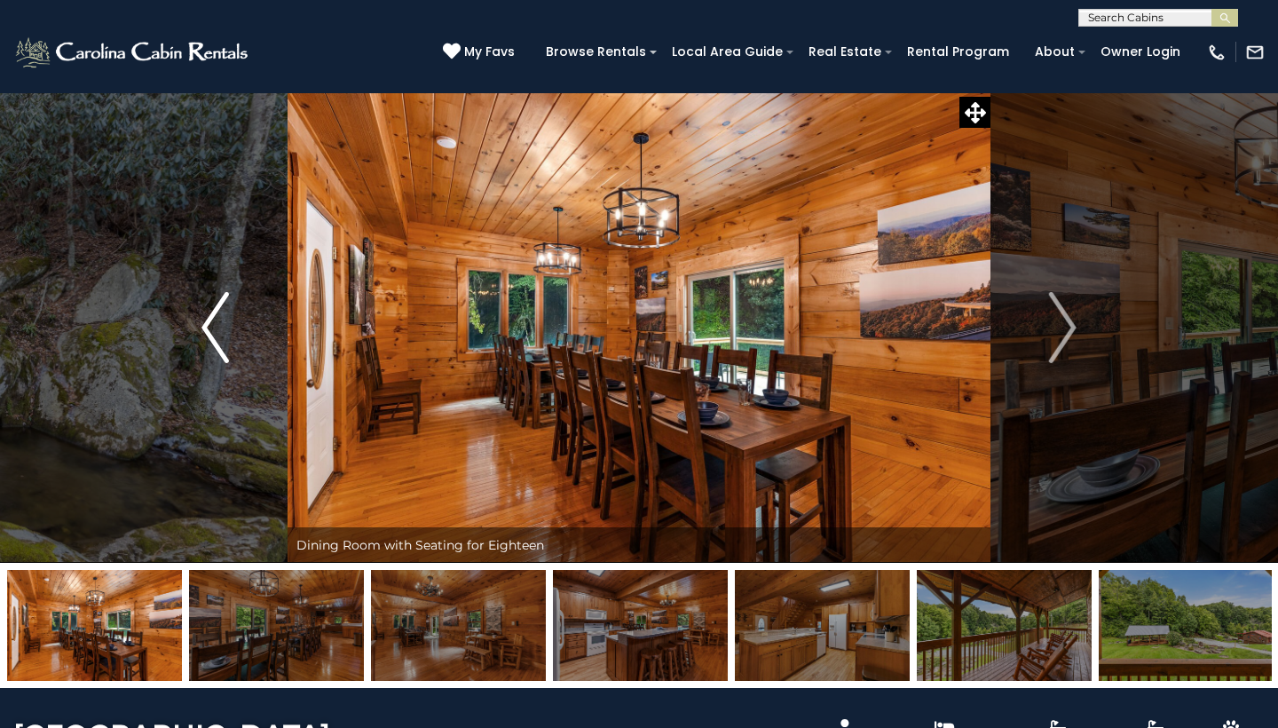
click at [203, 318] on img "Previous" at bounding box center [214, 327] width 27 height 71
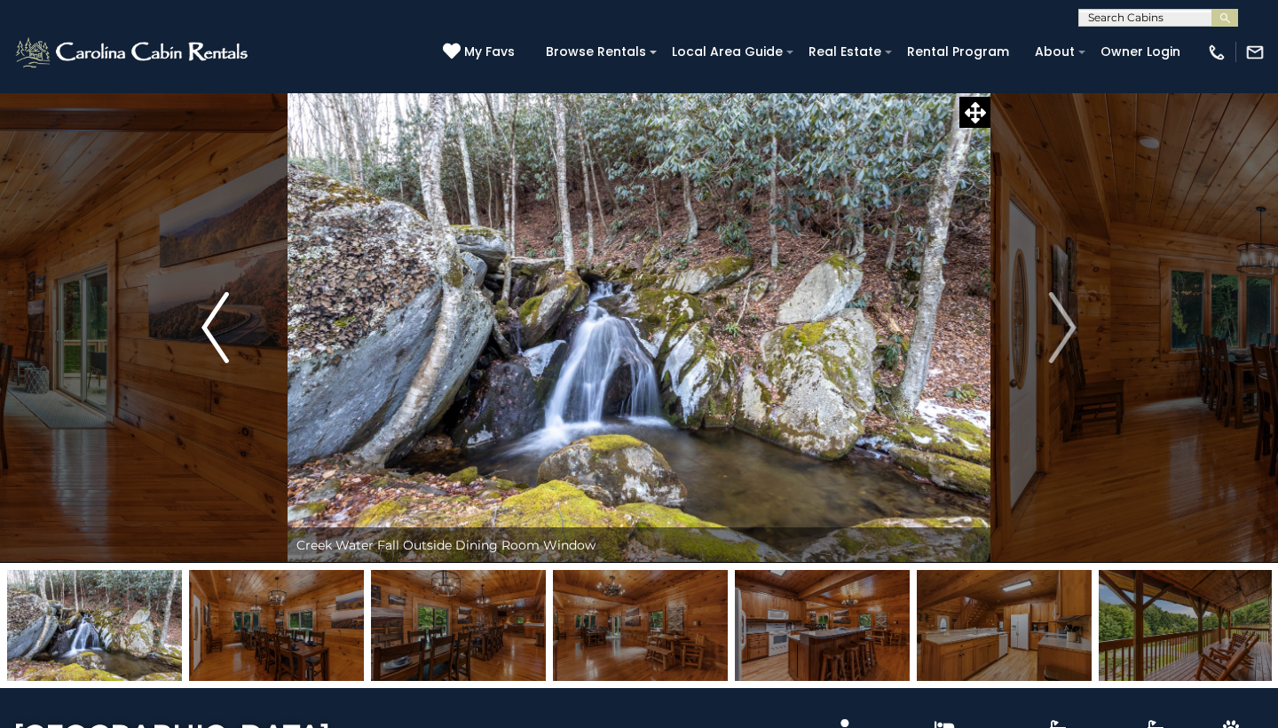
click at [203, 318] on img "Previous" at bounding box center [214, 327] width 27 height 71
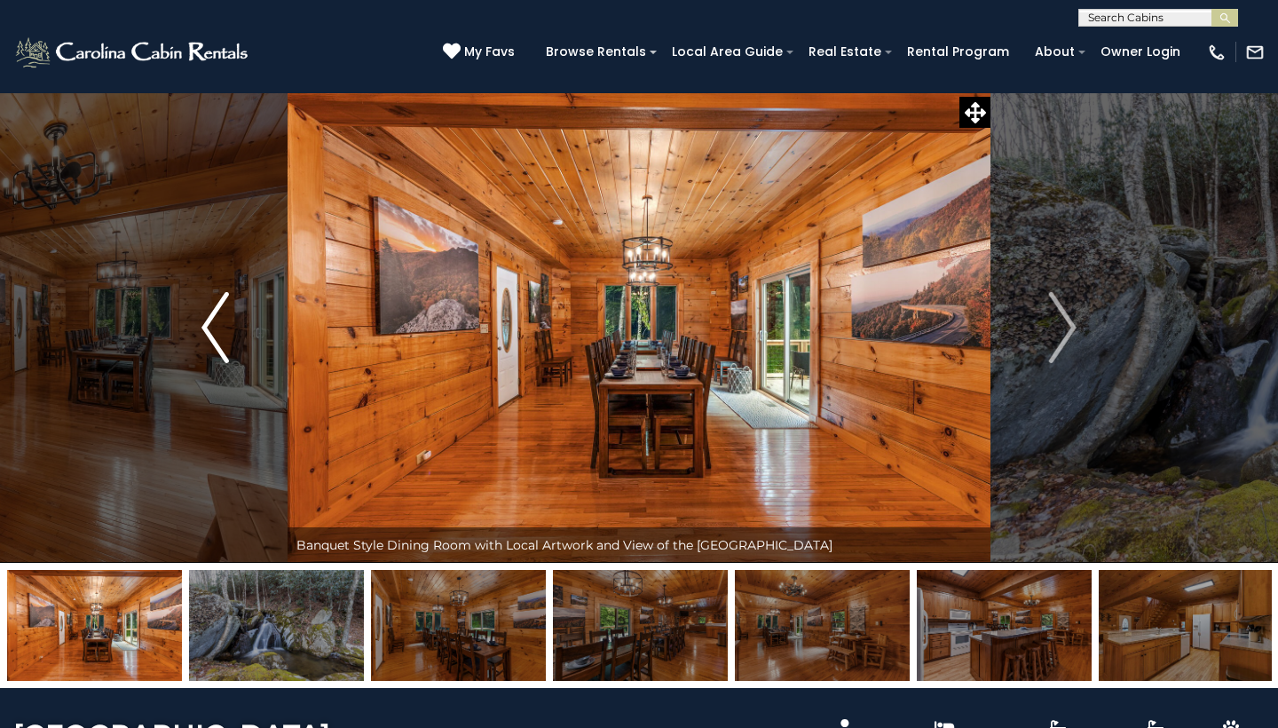
click at [203, 318] on img "Previous" at bounding box center [214, 327] width 27 height 71
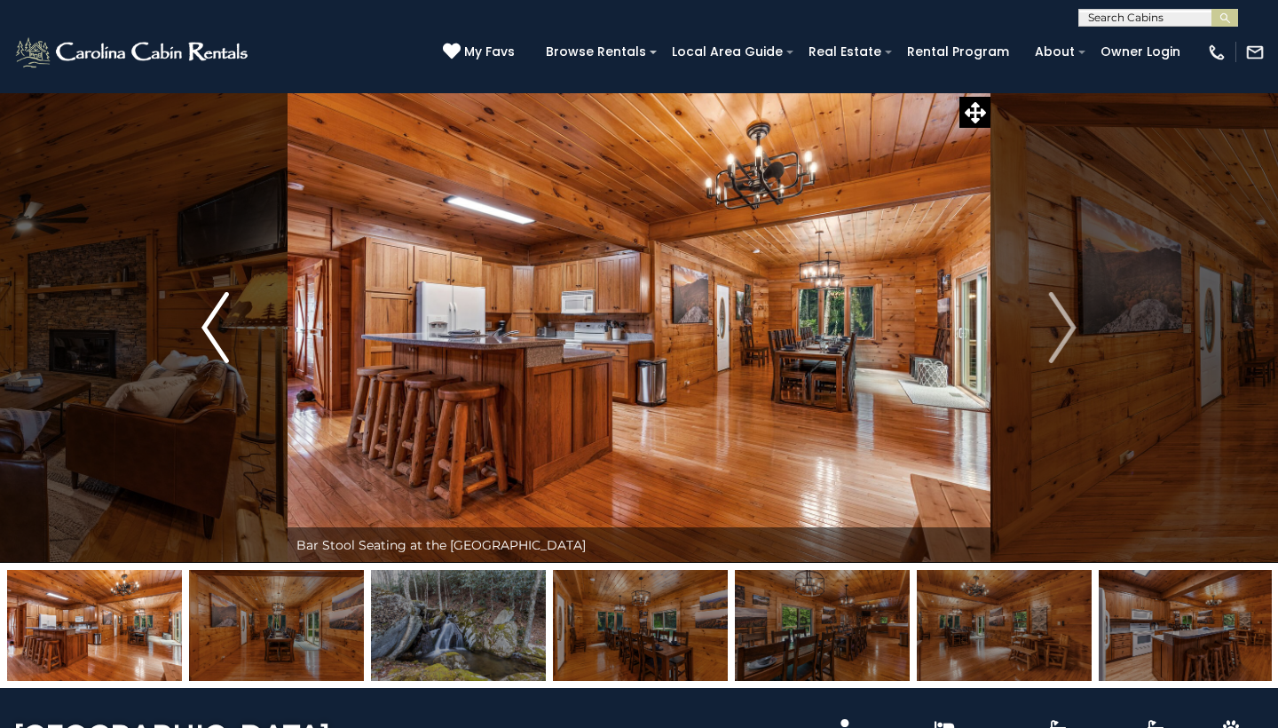
click at [203, 318] on img "Previous" at bounding box center [214, 327] width 27 height 71
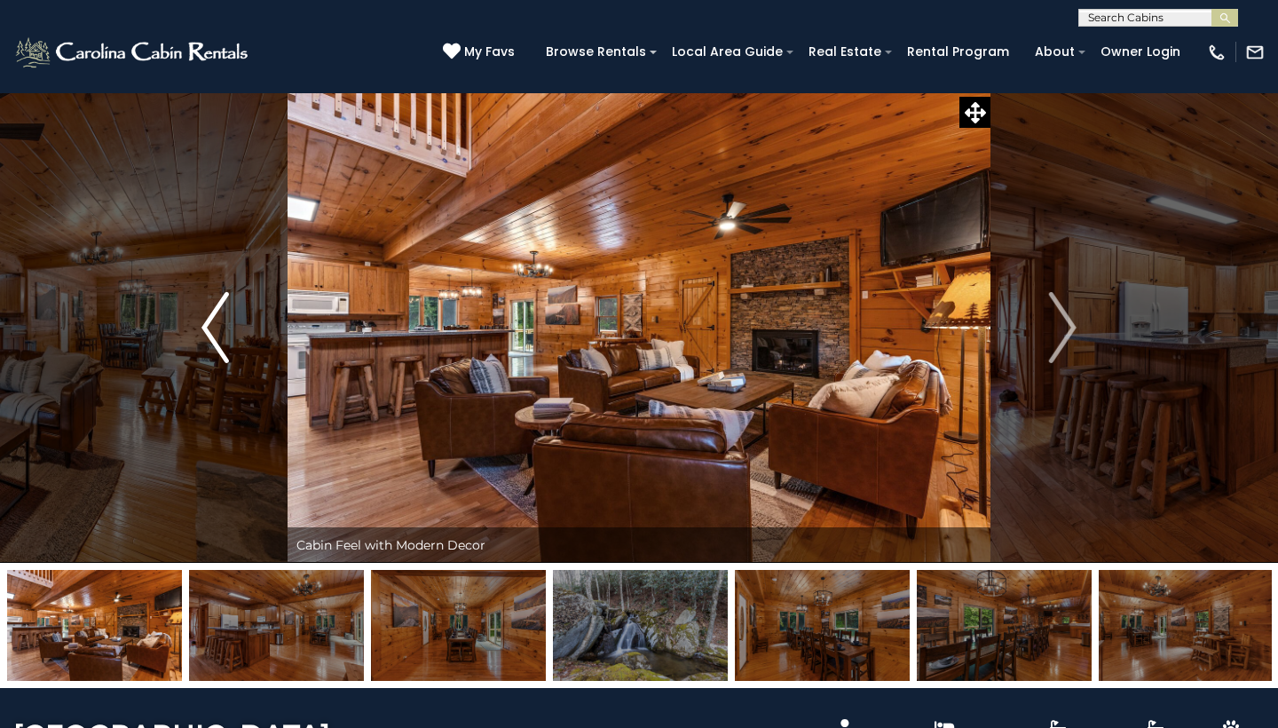
click at [203, 318] on img "Previous" at bounding box center [214, 327] width 27 height 71
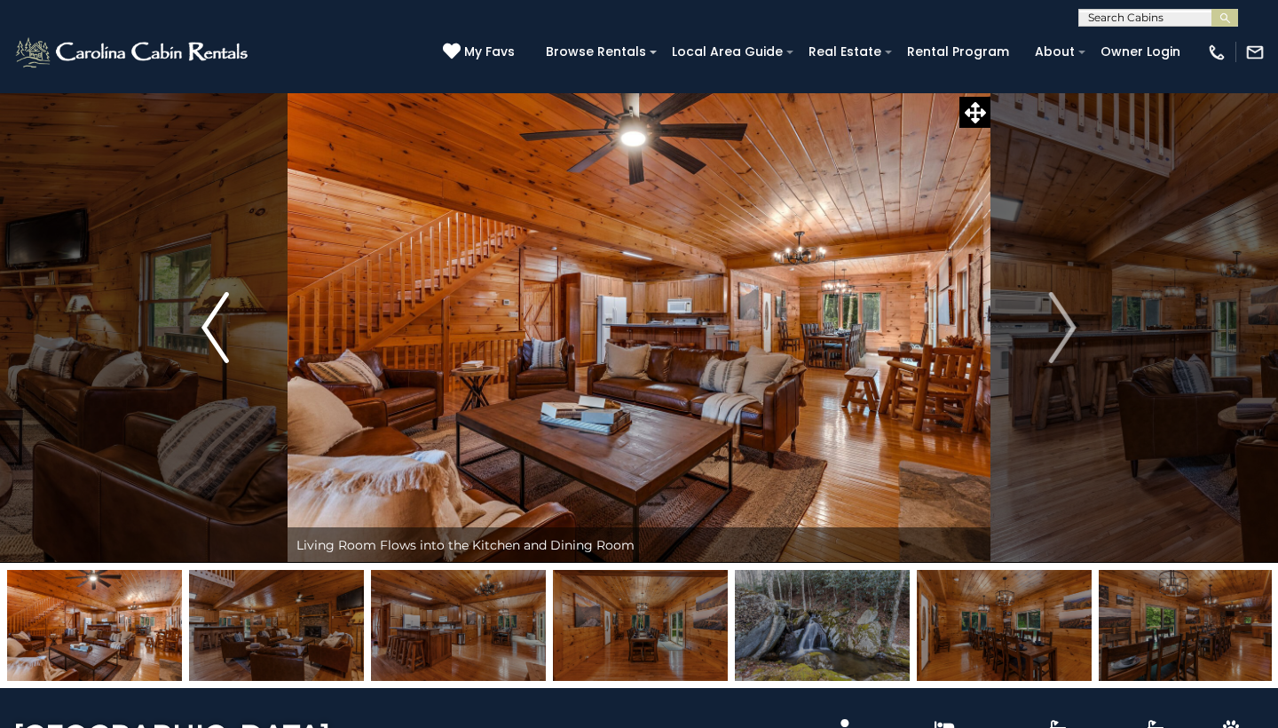
click at [203, 318] on img "Previous" at bounding box center [214, 327] width 27 height 71
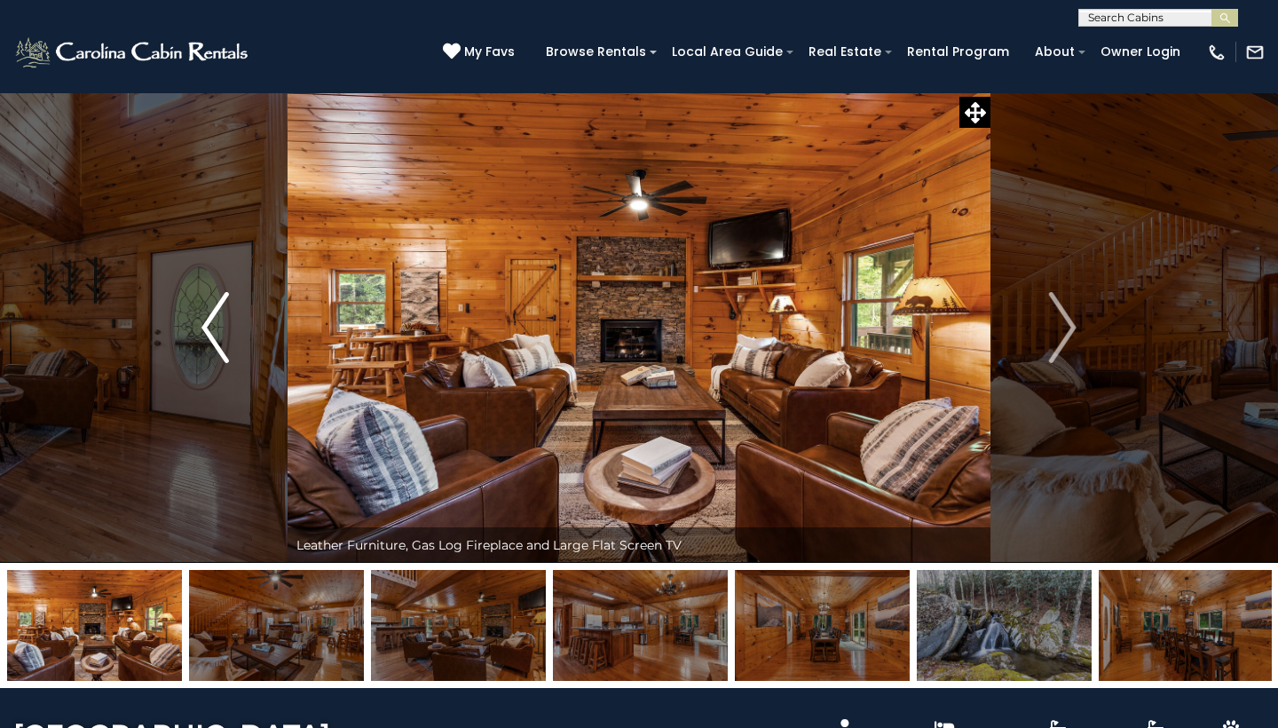
click at [203, 318] on img "Previous" at bounding box center [214, 327] width 27 height 71
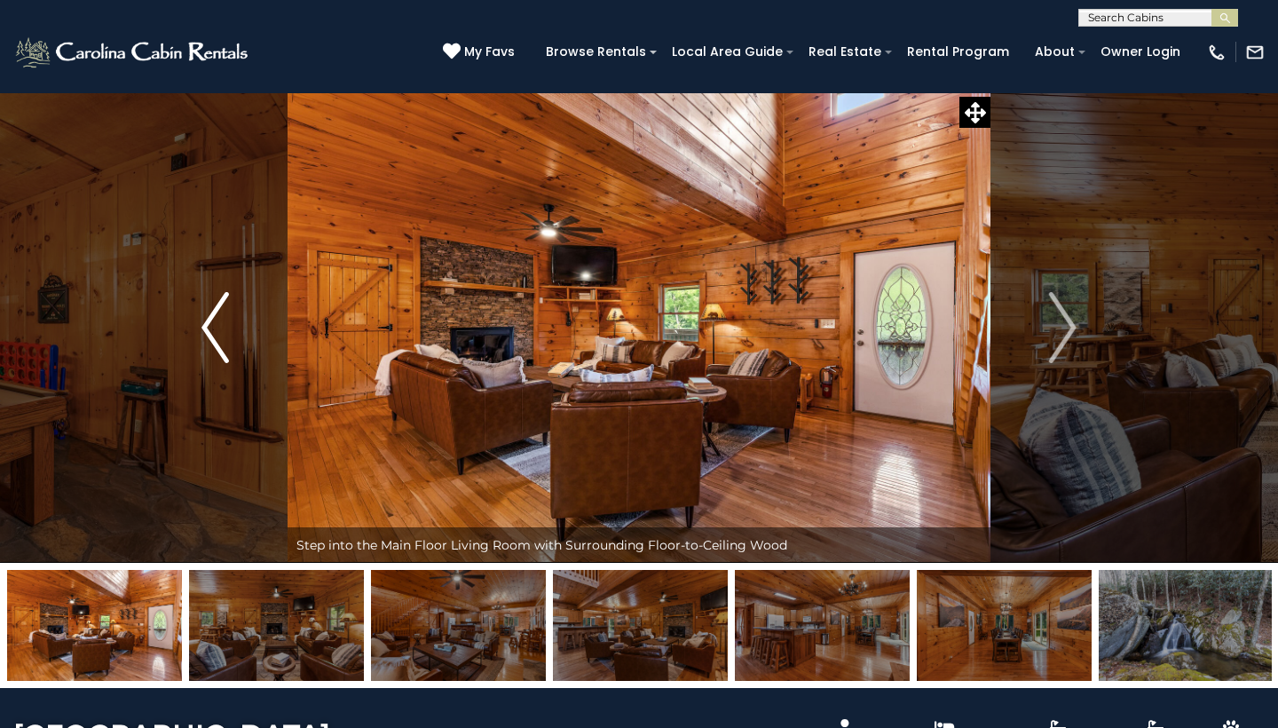
click at [203, 318] on img "Previous" at bounding box center [214, 327] width 27 height 71
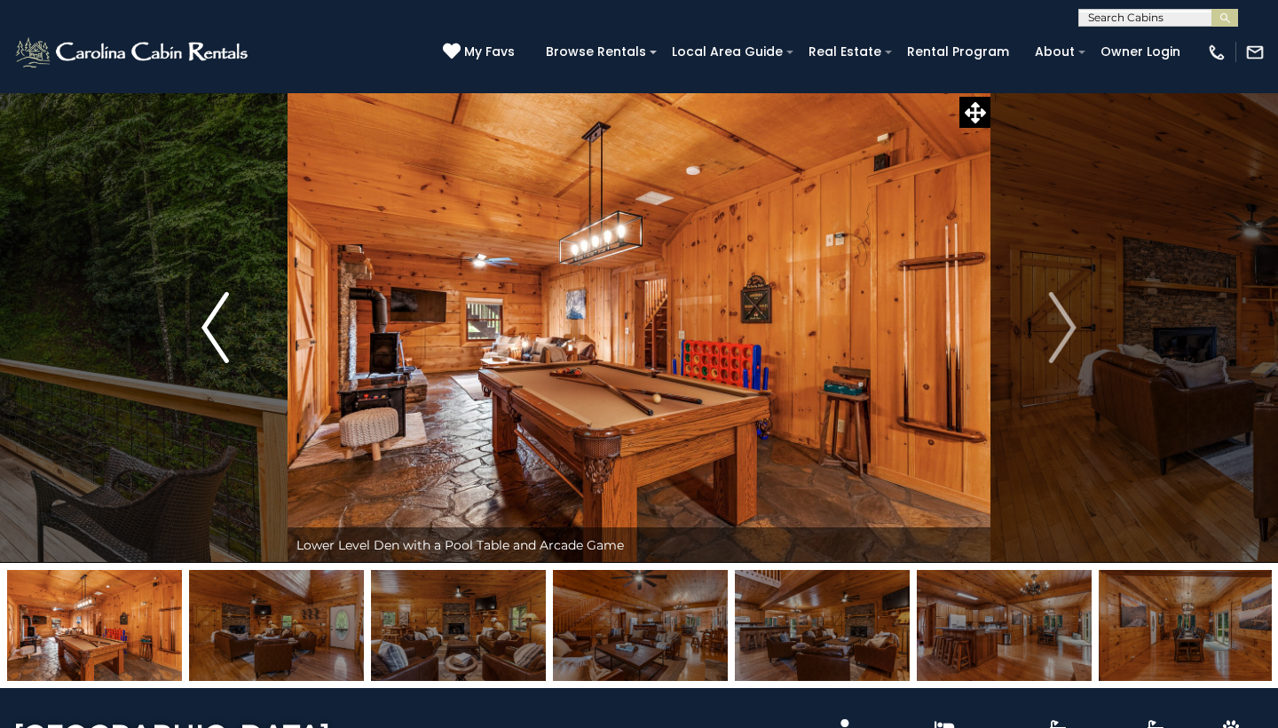
click at [203, 318] on img "Previous" at bounding box center [214, 327] width 27 height 71
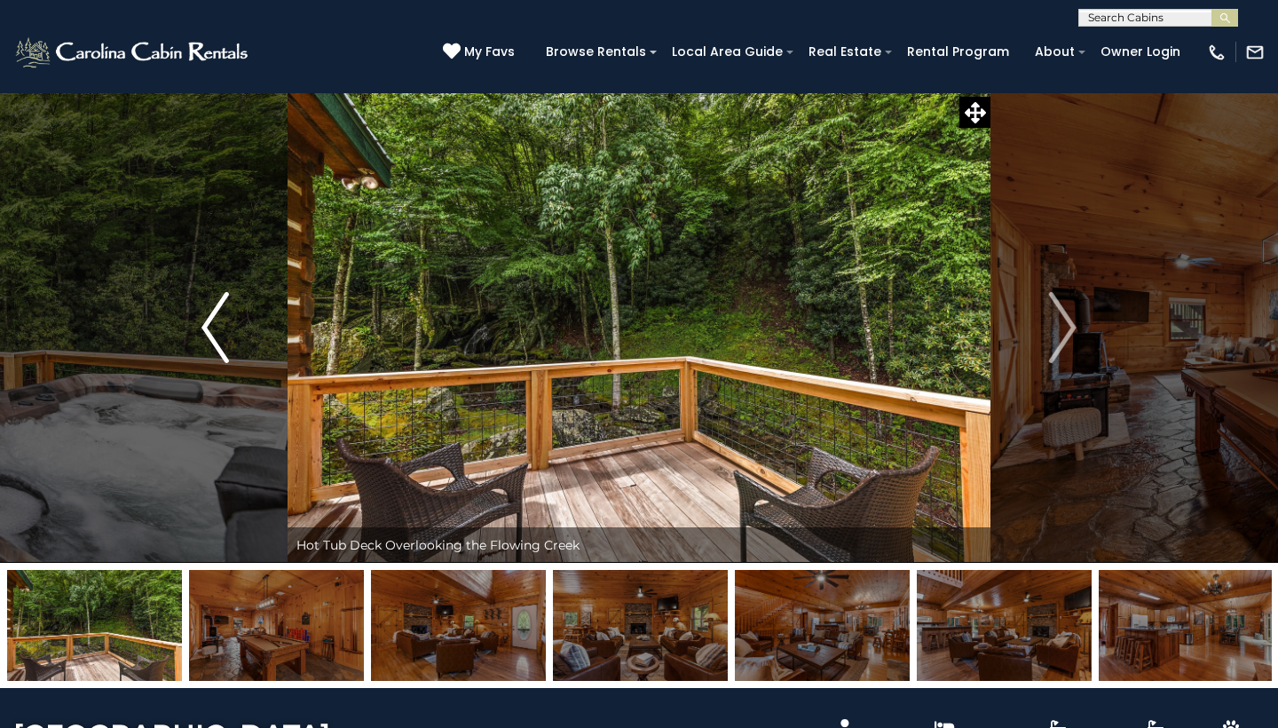
click at [203, 317] on img "Previous" at bounding box center [214, 327] width 27 height 71
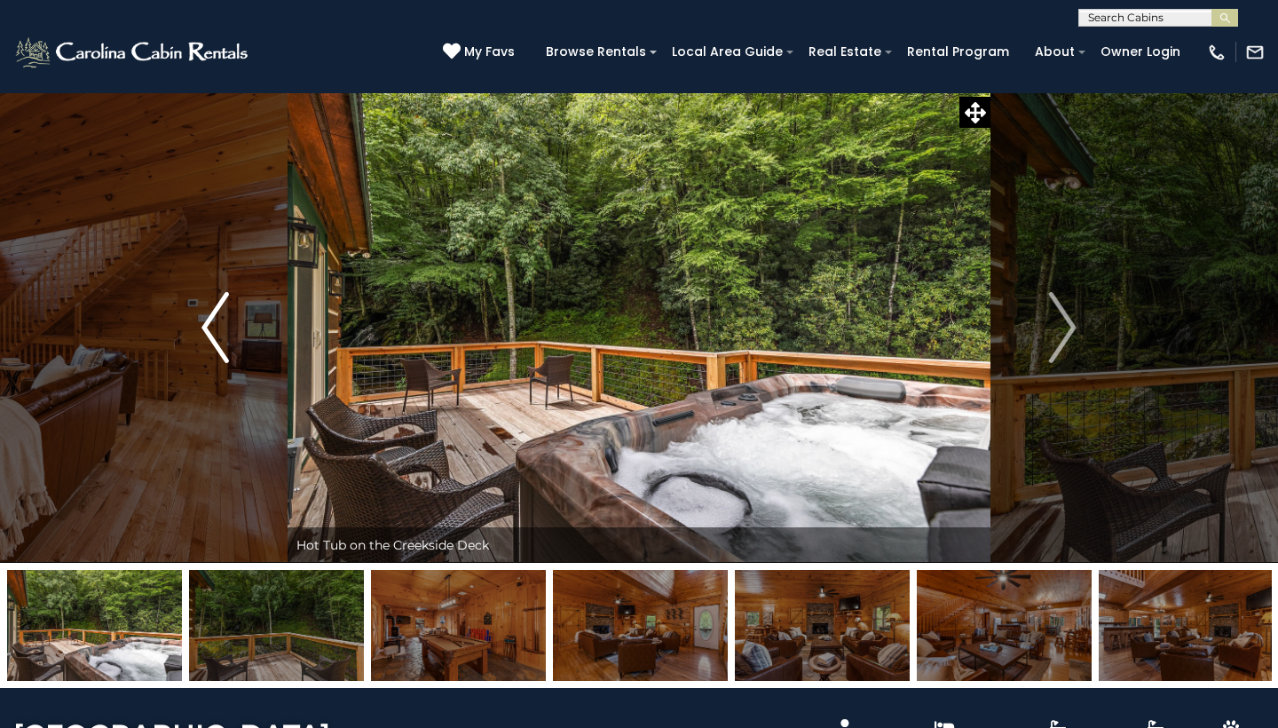
click at [203, 317] on img "Previous" at bounding box center [214, 327] width 27 height 71
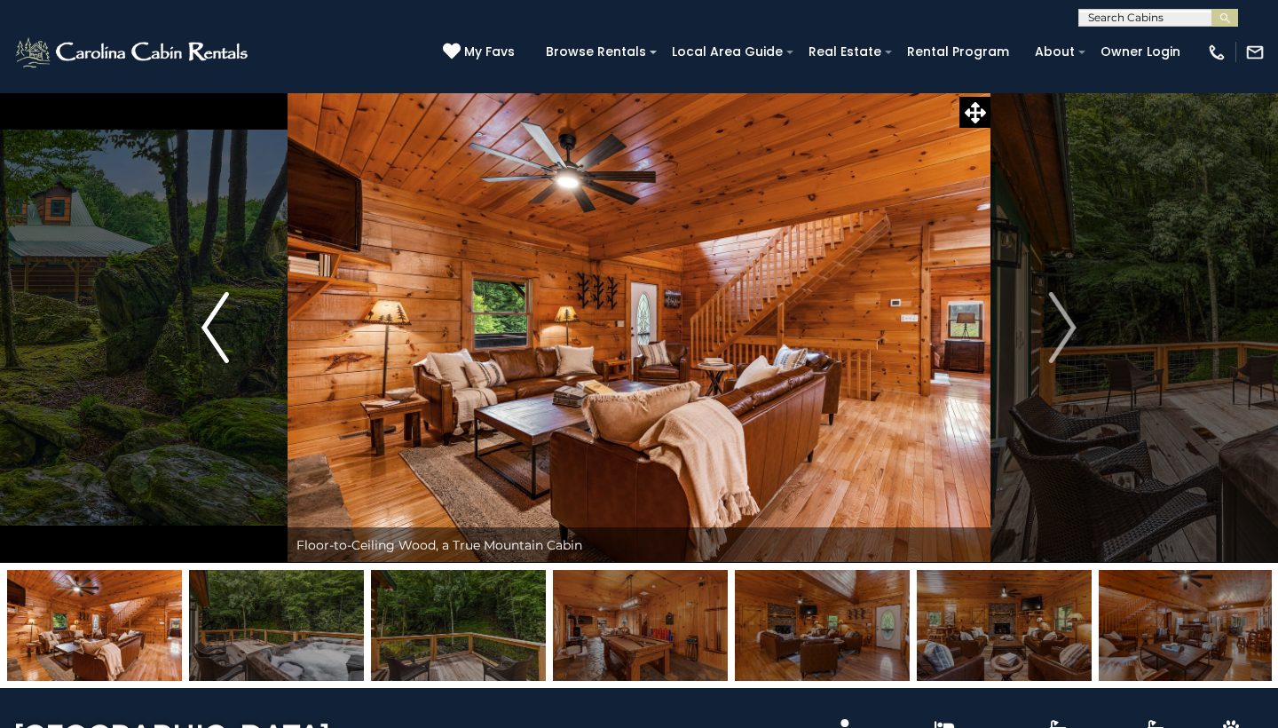
click at [203, 317] on img "Previous" at bounding box center [214, 327] width 27 height 71
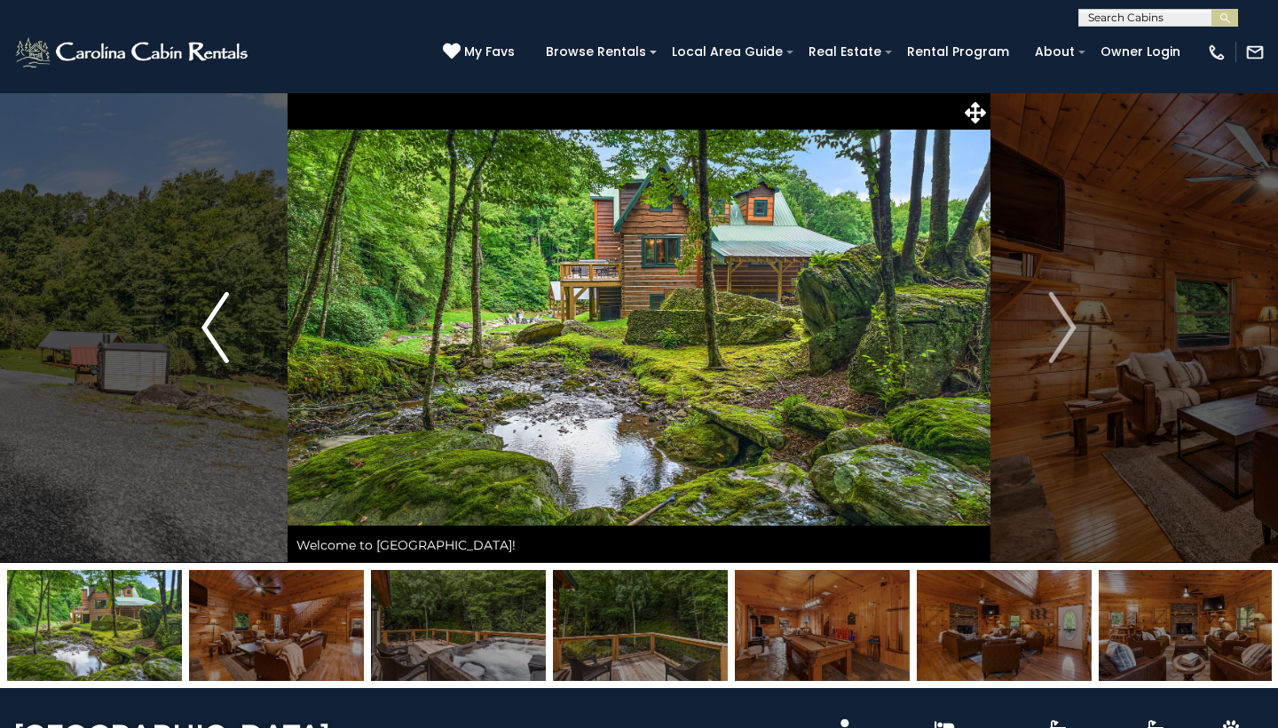
click at [203, 317] on img "Previous" at bounding box center [214, 327] width 27 height 71
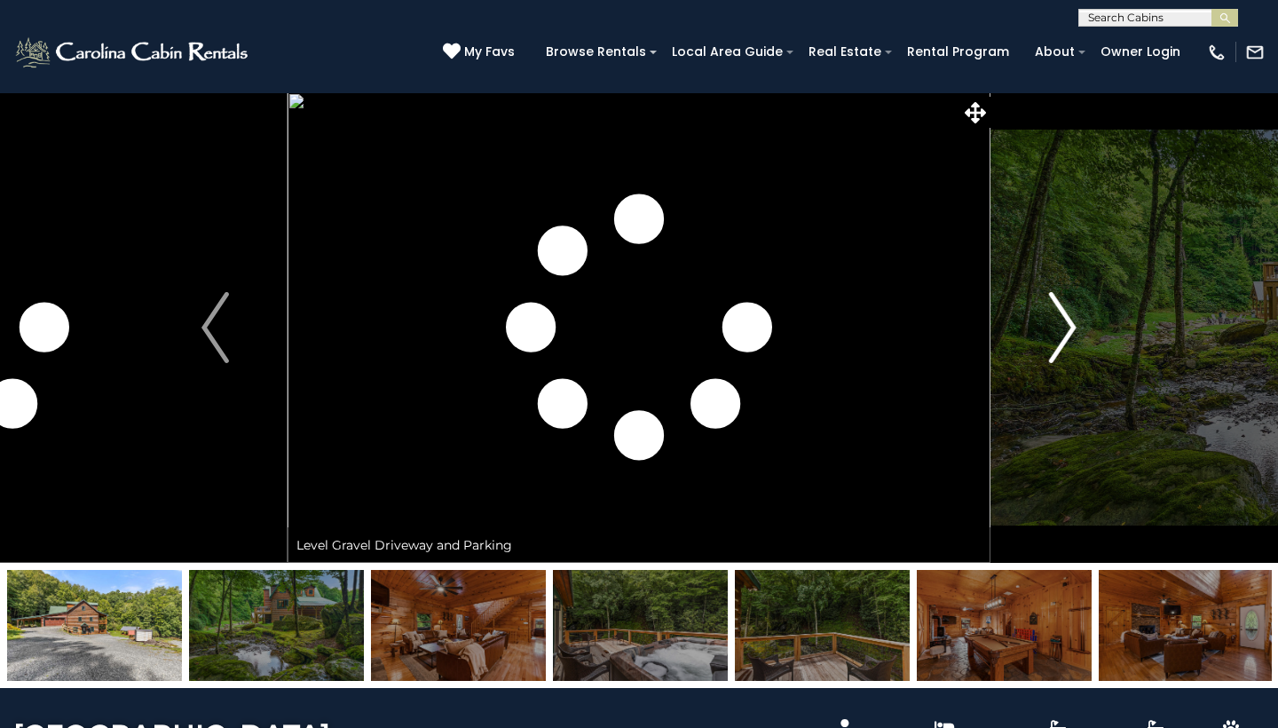
click at [1060, 315] on img "Next" at bounding box center [1062, 327] width 27 height 71
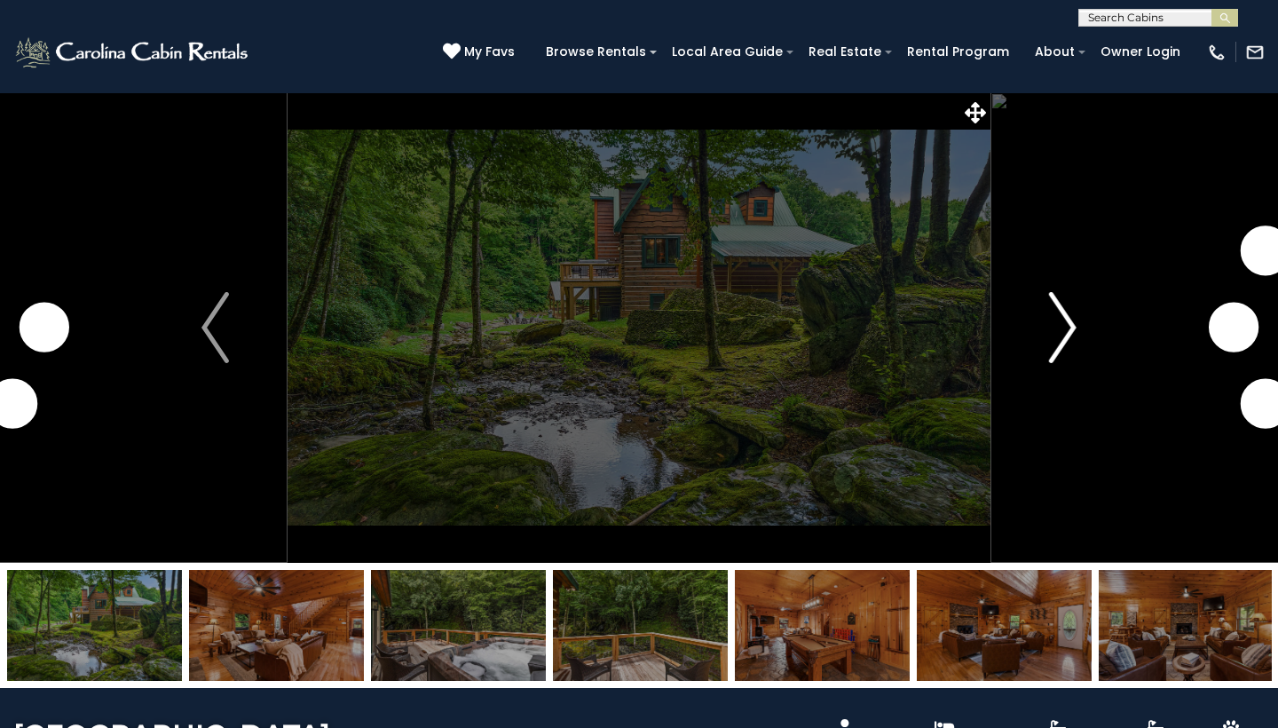
click at [1060, 315] on img "Next" at bounding box center [1062, 327] width 27 height 71
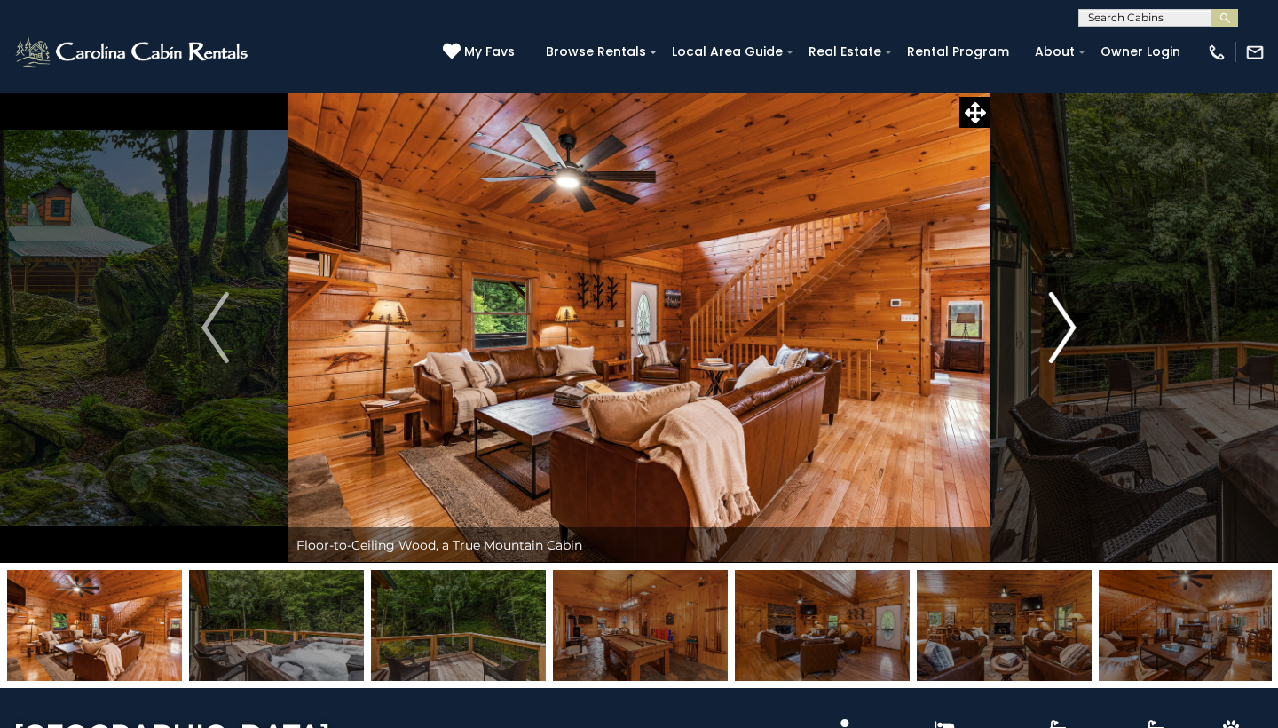
click at [1060, 315] on img "Next" at bounding box center [1062, 327] width 27 height 71
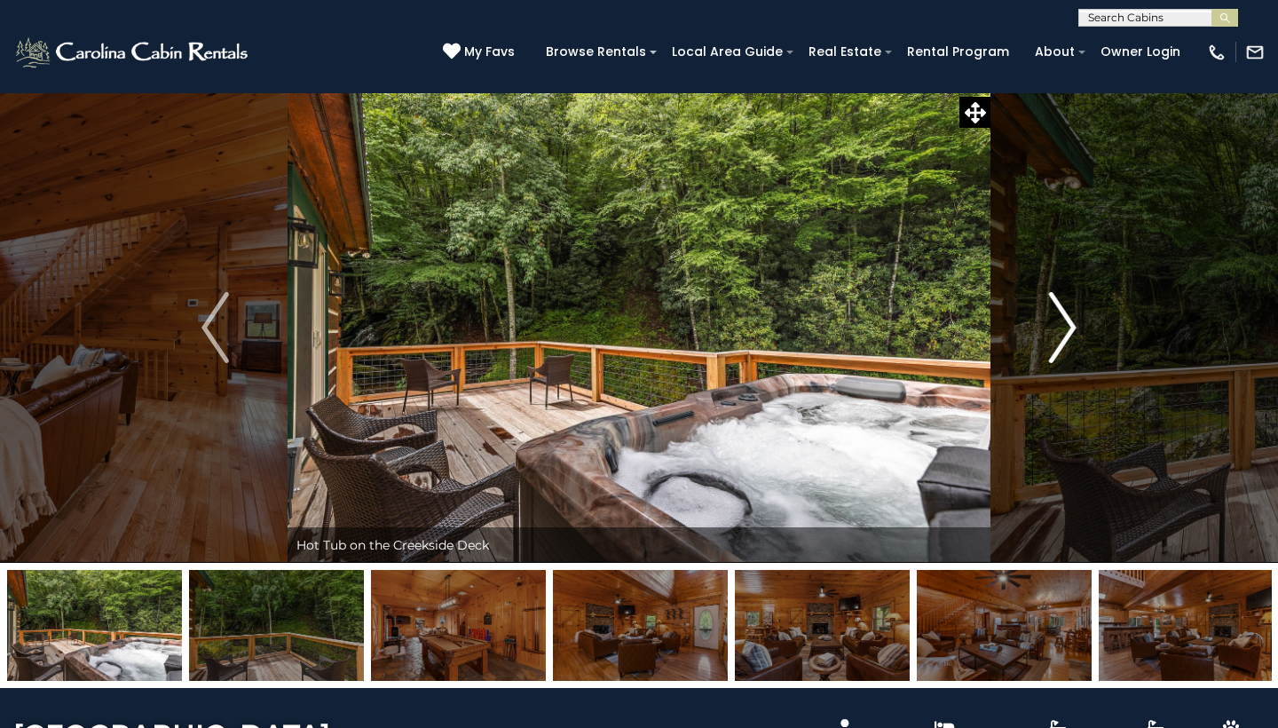
click at [1060, 315] on img "Next" at bounding box center [1062, 327] width 27 height 71
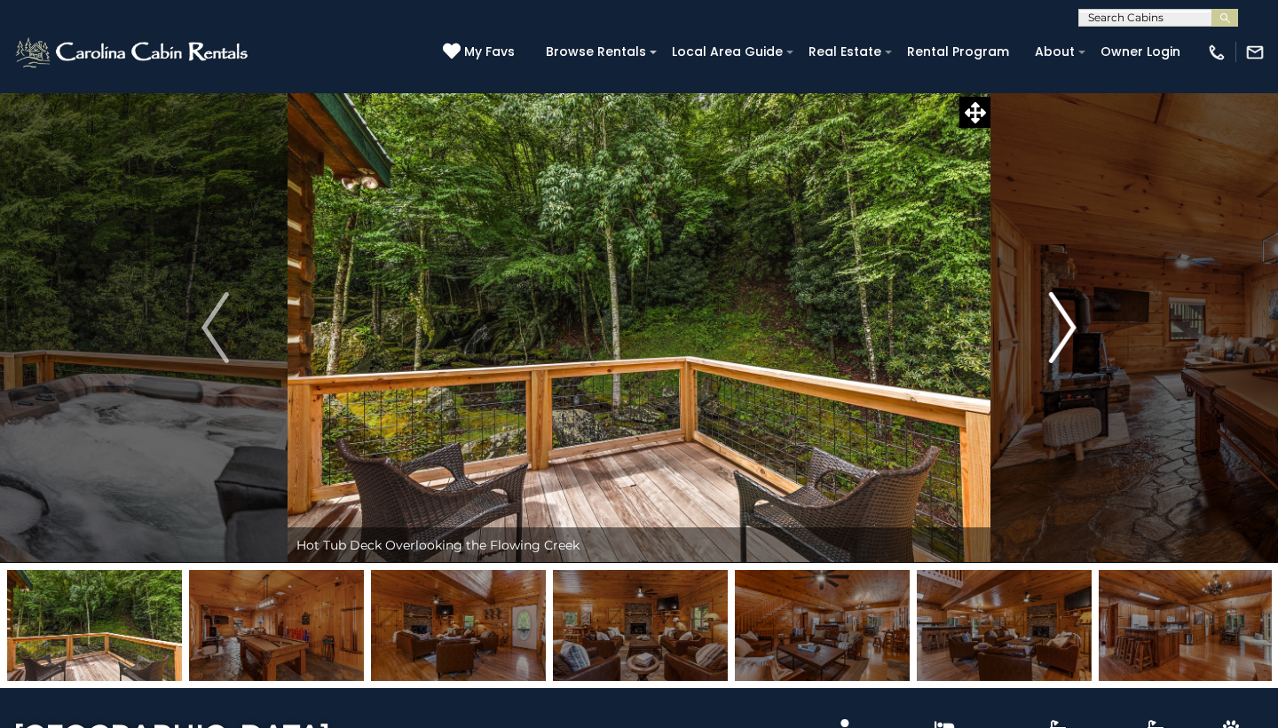
click at [1060, 315] on img "Next" at bounding box center [1062, 327] width 27 height 71
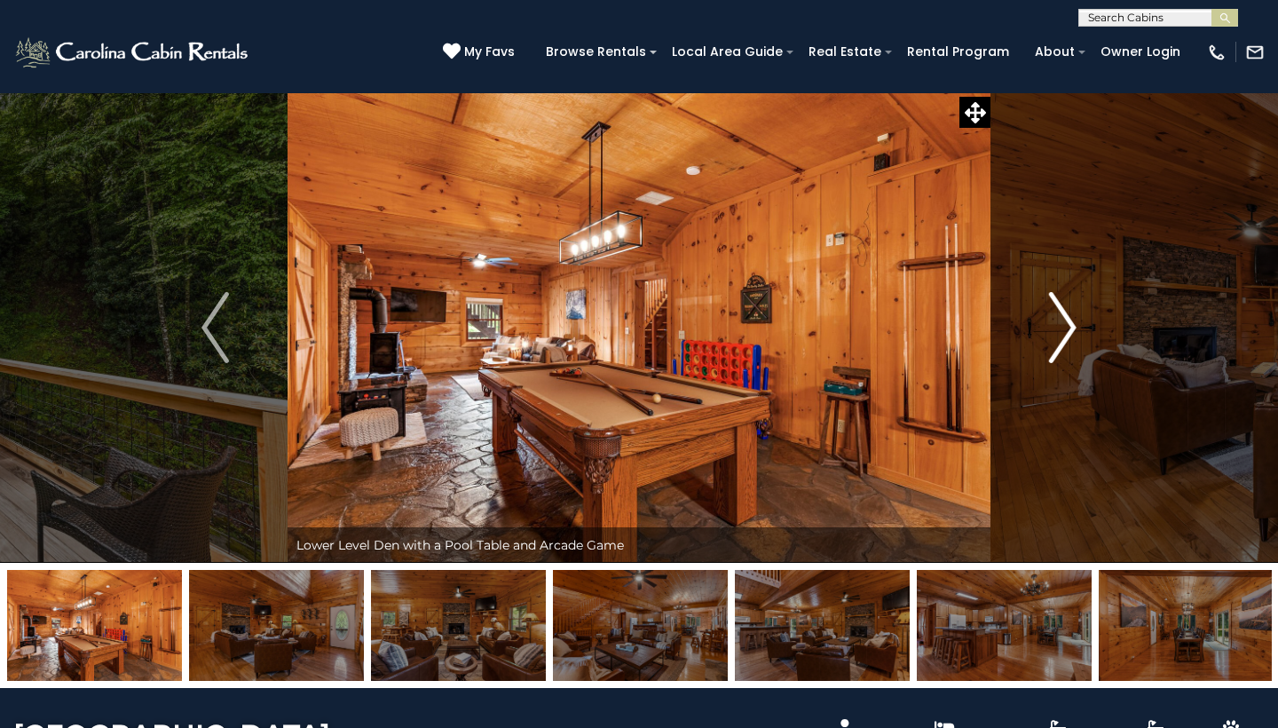
click at [1060, 315] on img "Next" at bounding box center [1062, 327] width 27 height 71
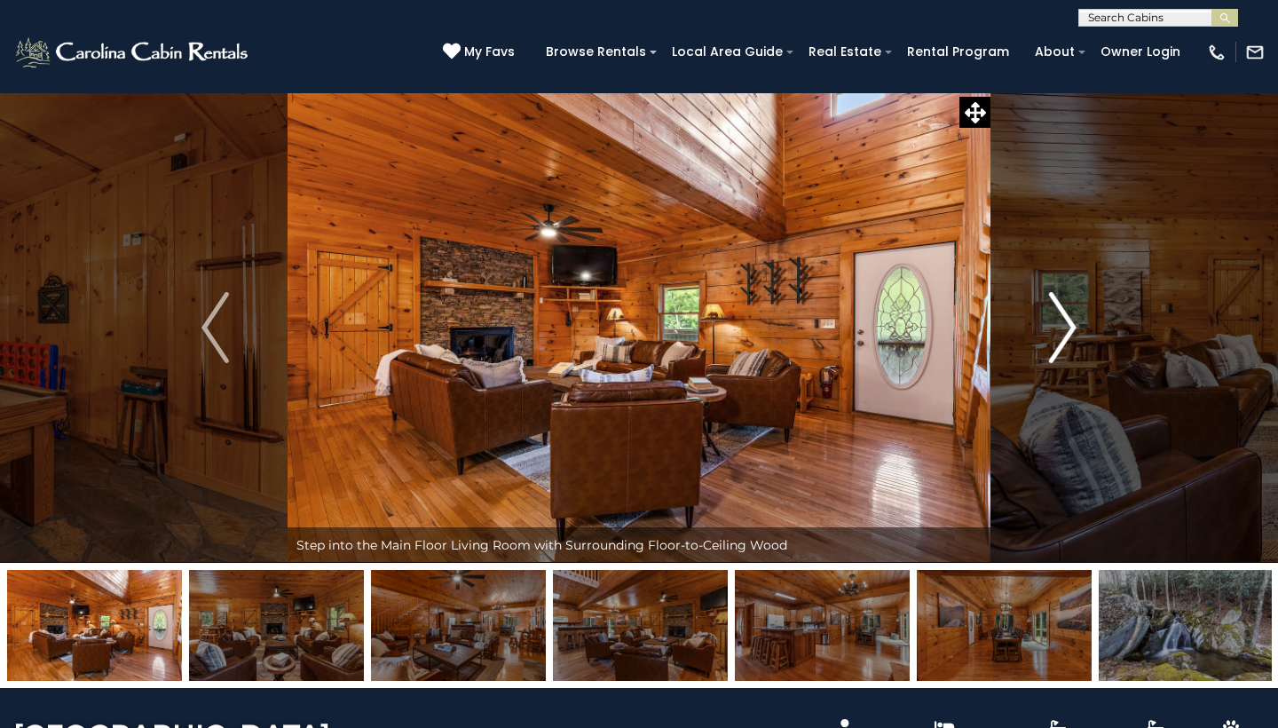
click at [1060, 315] on img "Next" at bounding box center [1062, 327] width 27 height 71
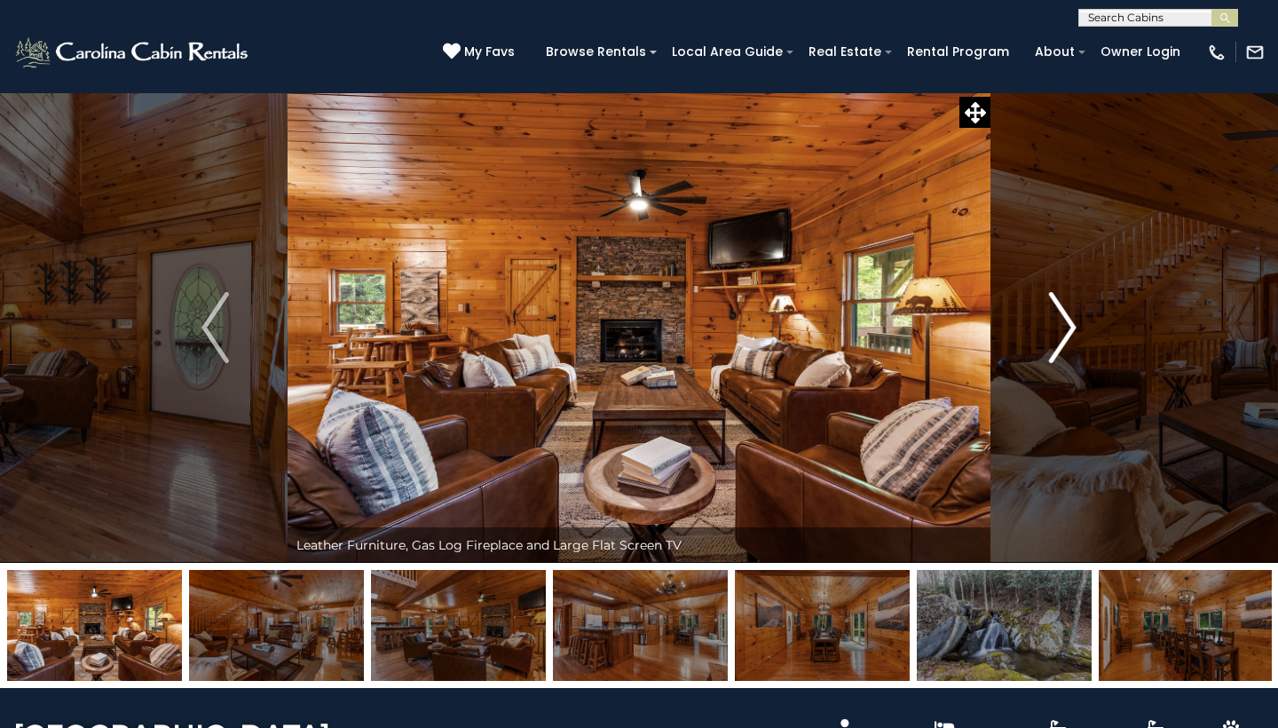
click at [1060, 315] on img "Next" at bounding box center [1062, 327] width 27 height 71
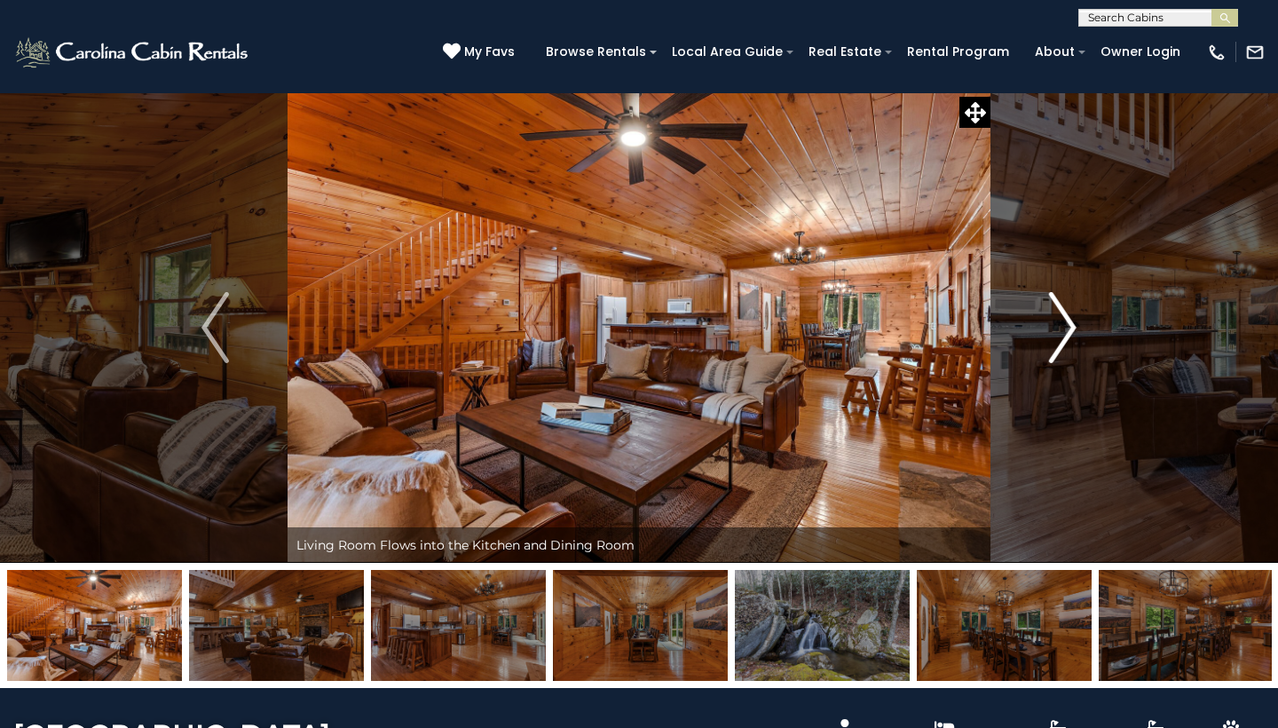
click at [1060, 315] on img "Next" at bounding box center [1062, 327] width 27 height 71
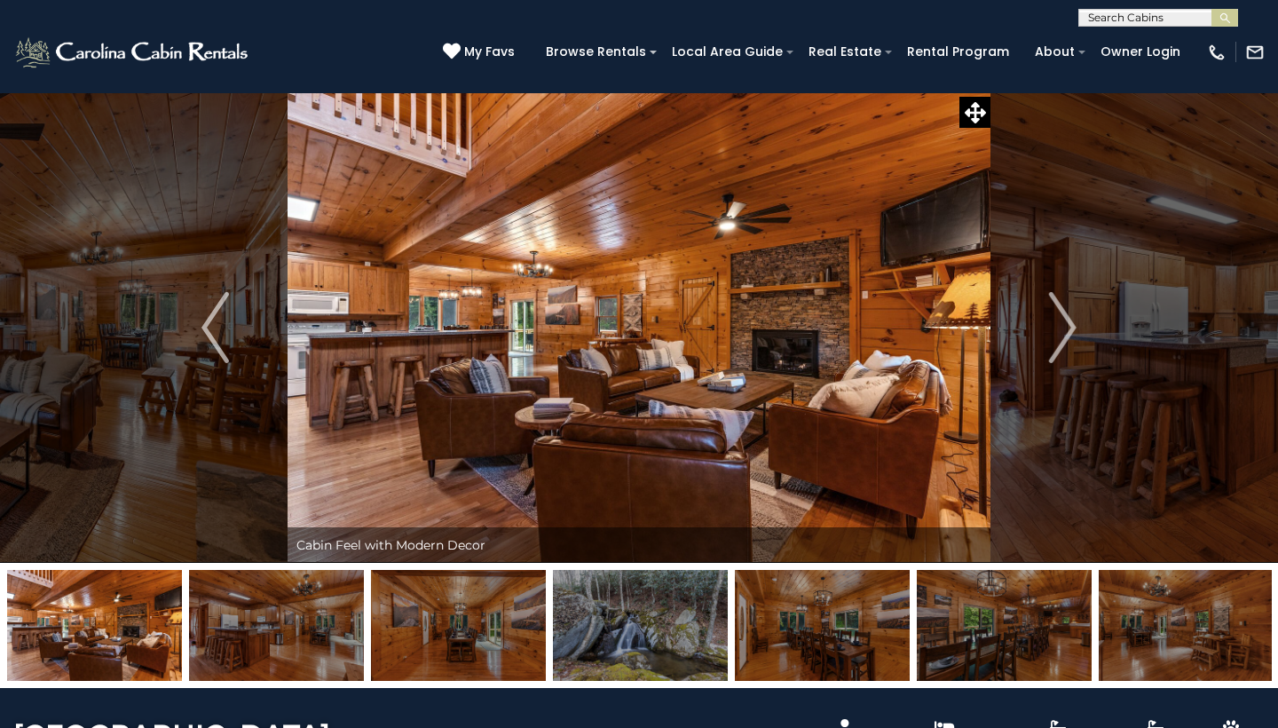
click at [651, 609] on img at bounding box center [640, 625] width 175 height 111
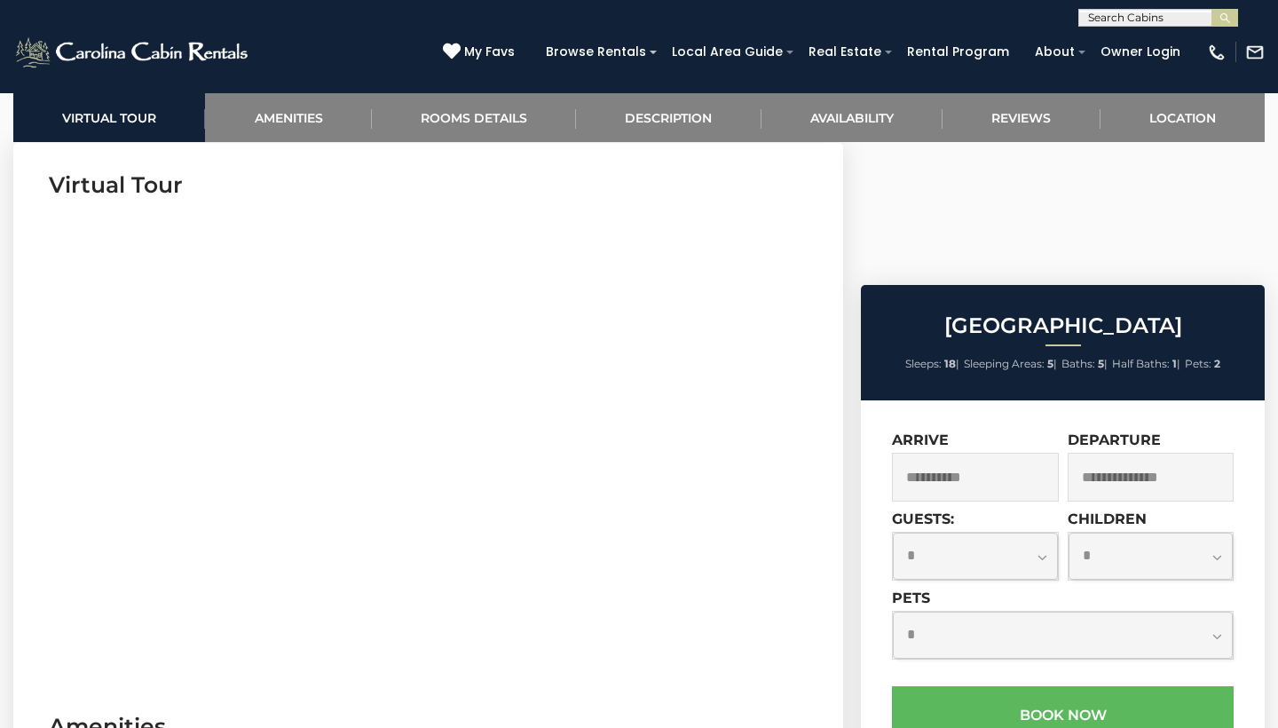
scroll to position [727, 0]
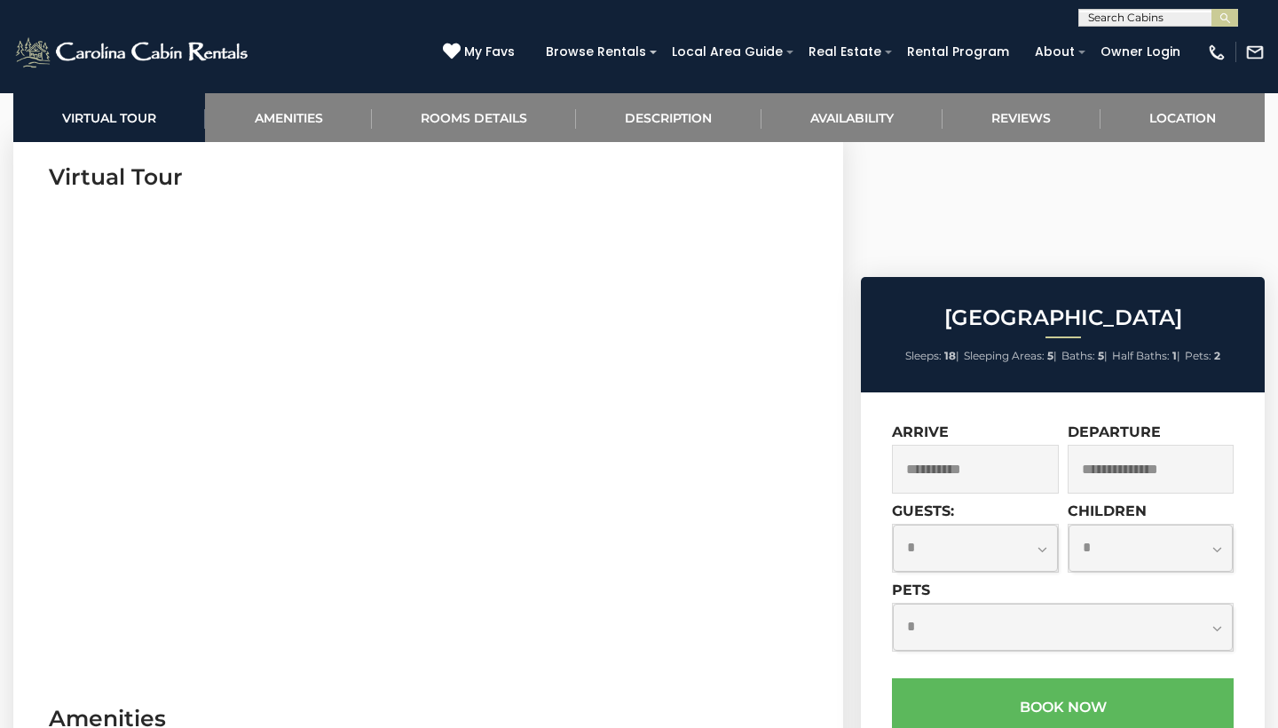
click at [1006, 445] on input "**********" at bounding box center [975, 469] width 167 height 49
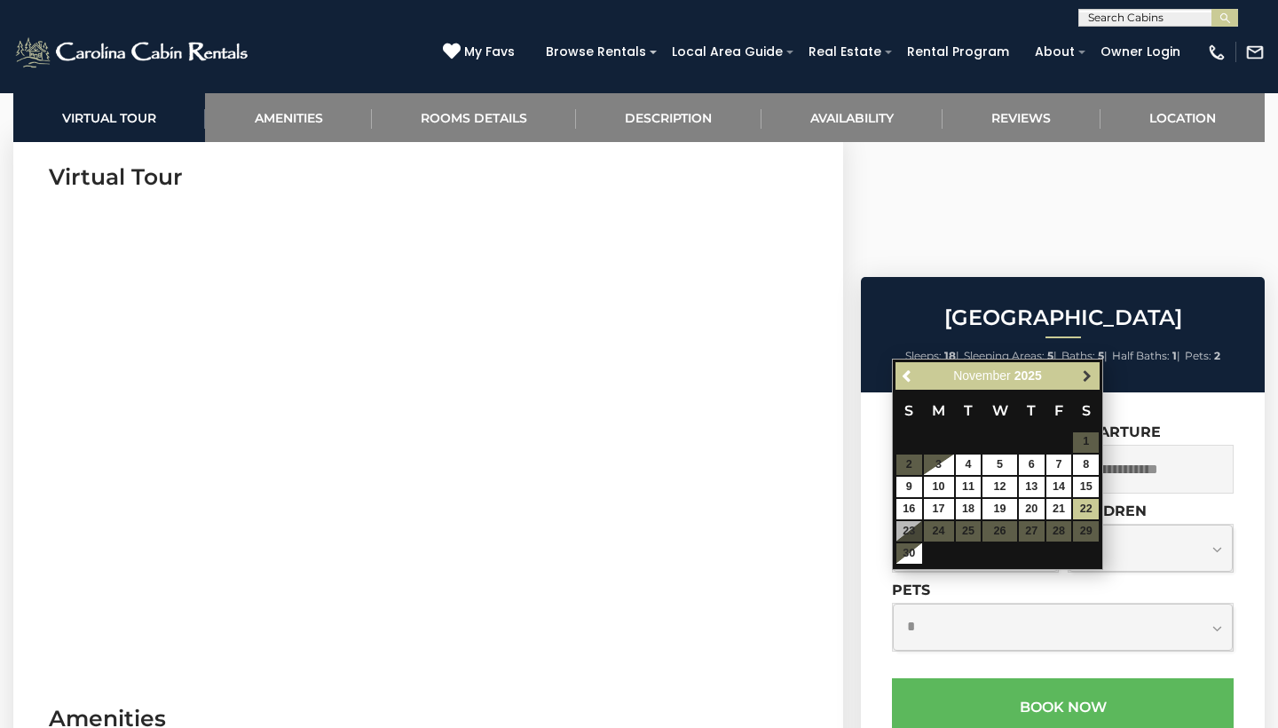
click at [1090, 377] on span "Next" at bounding box center [1087, 375] width 14 height 14
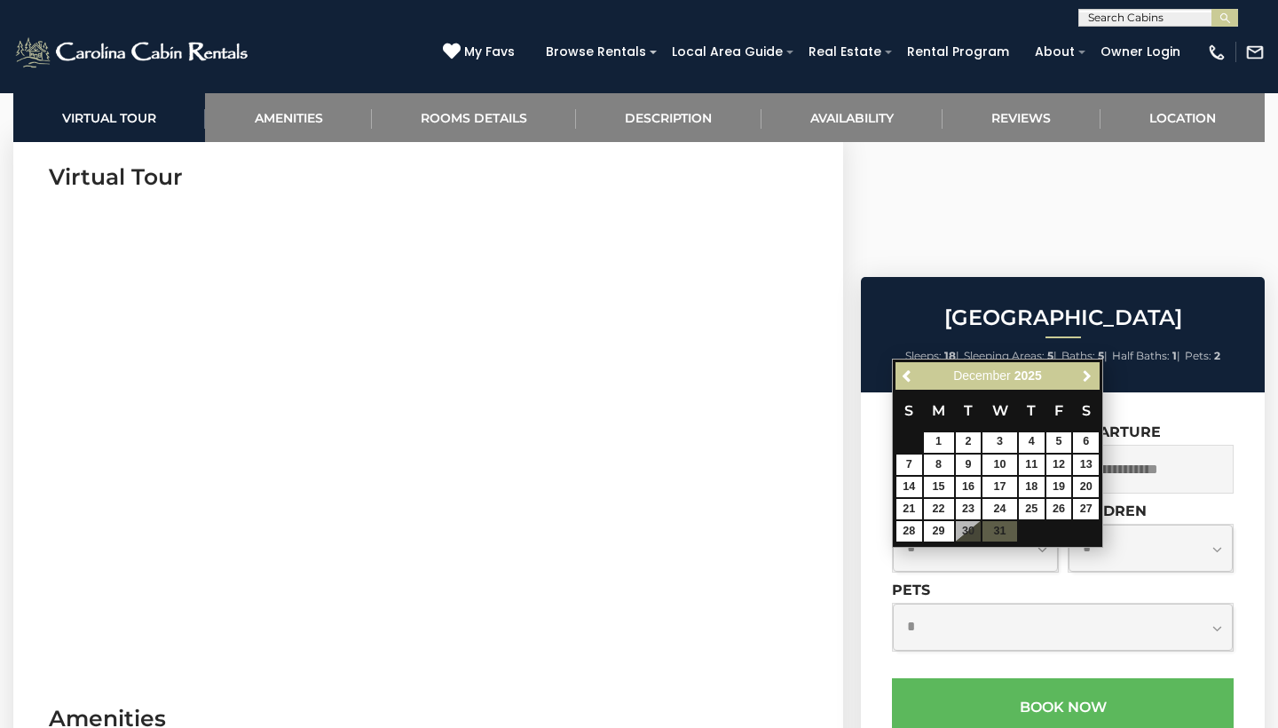
click at [1090, 377] on span "Next" at bounding box center [1087, 375] width 14 height 14
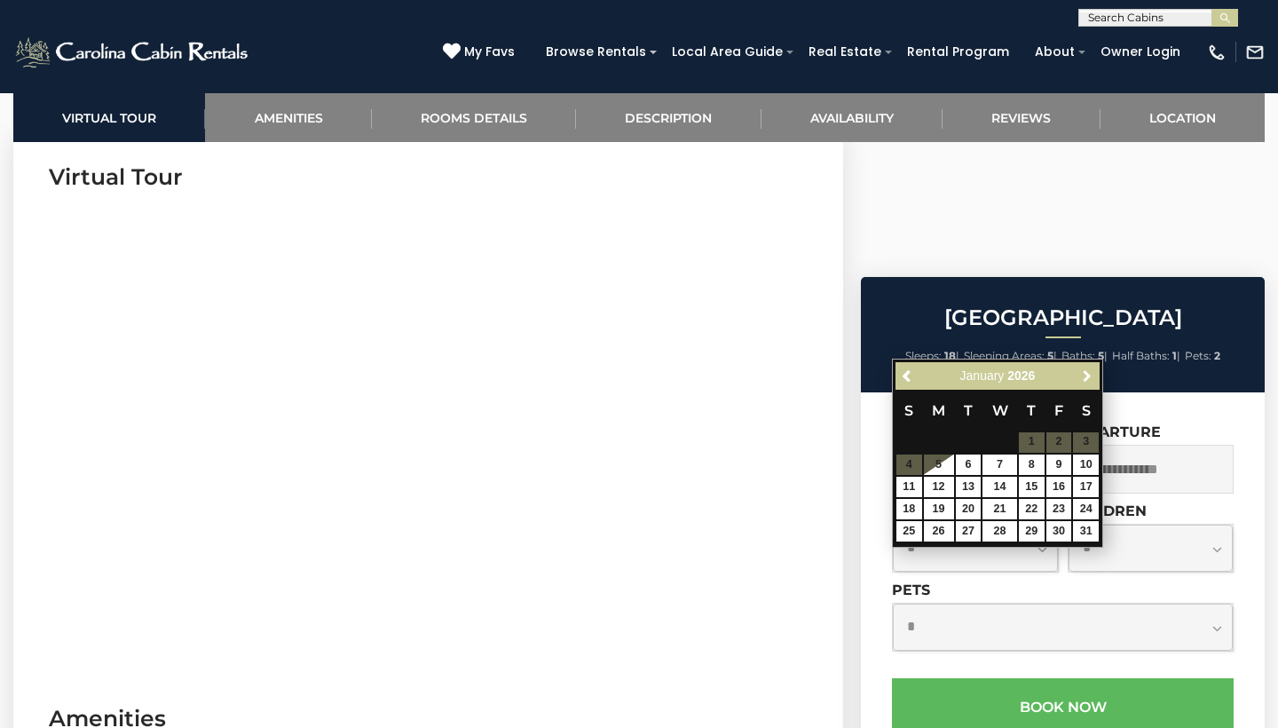
click at [1090, 377] on span "Next" at bounding box center [1087, 375] width 14 height 14
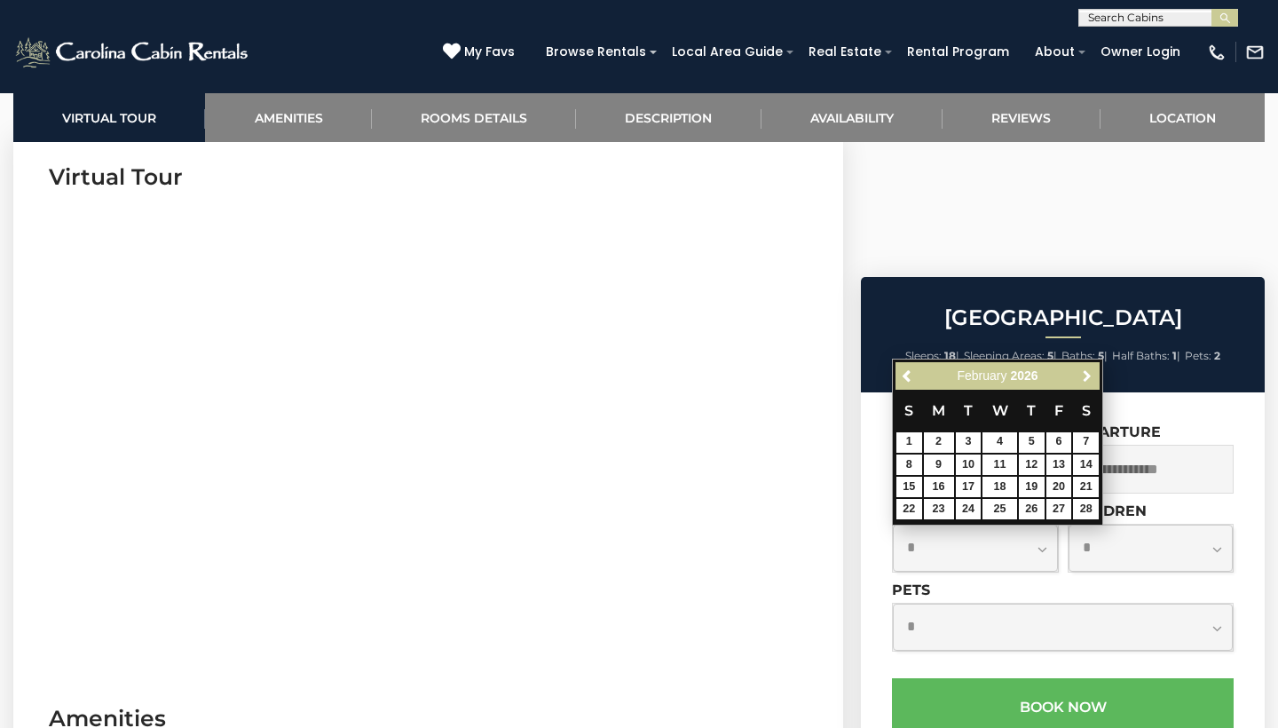
click at [1090, 377] on span "Next" at bounding box center [1087, 375] width 14 height 14
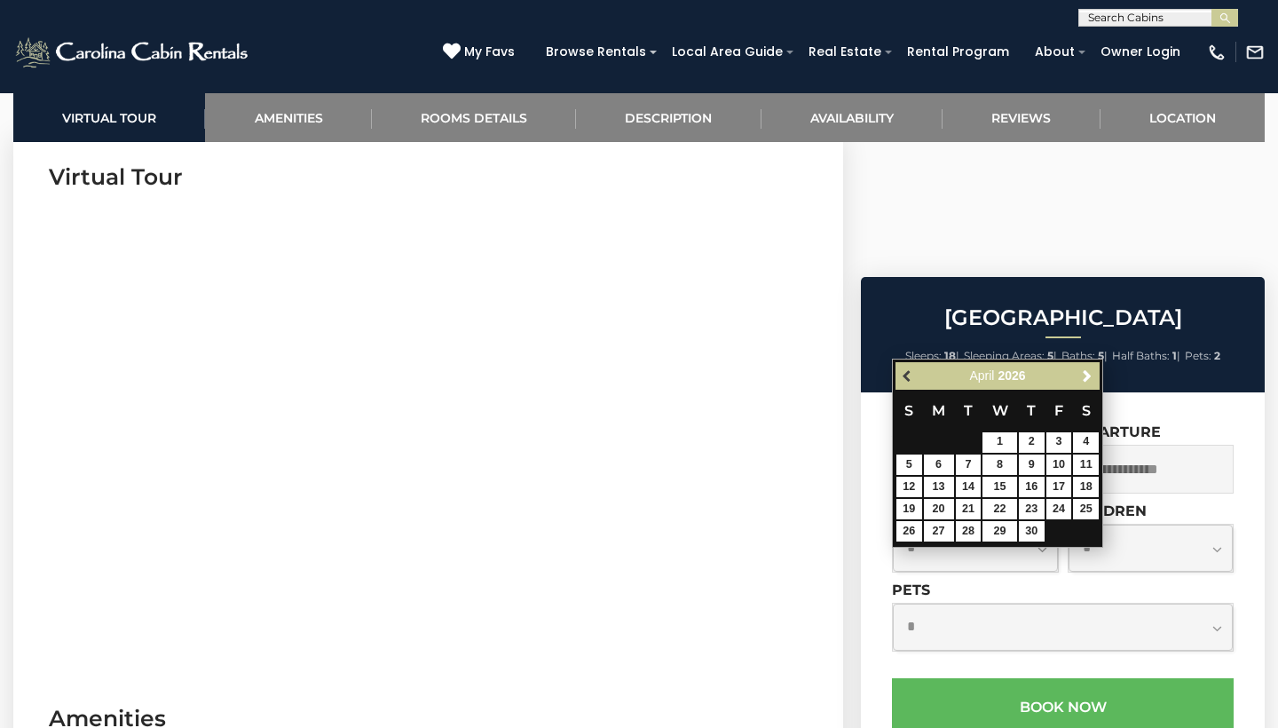
click at [902, 382] on span "Previous" at bounding box center [908, 375] width 14 height 14
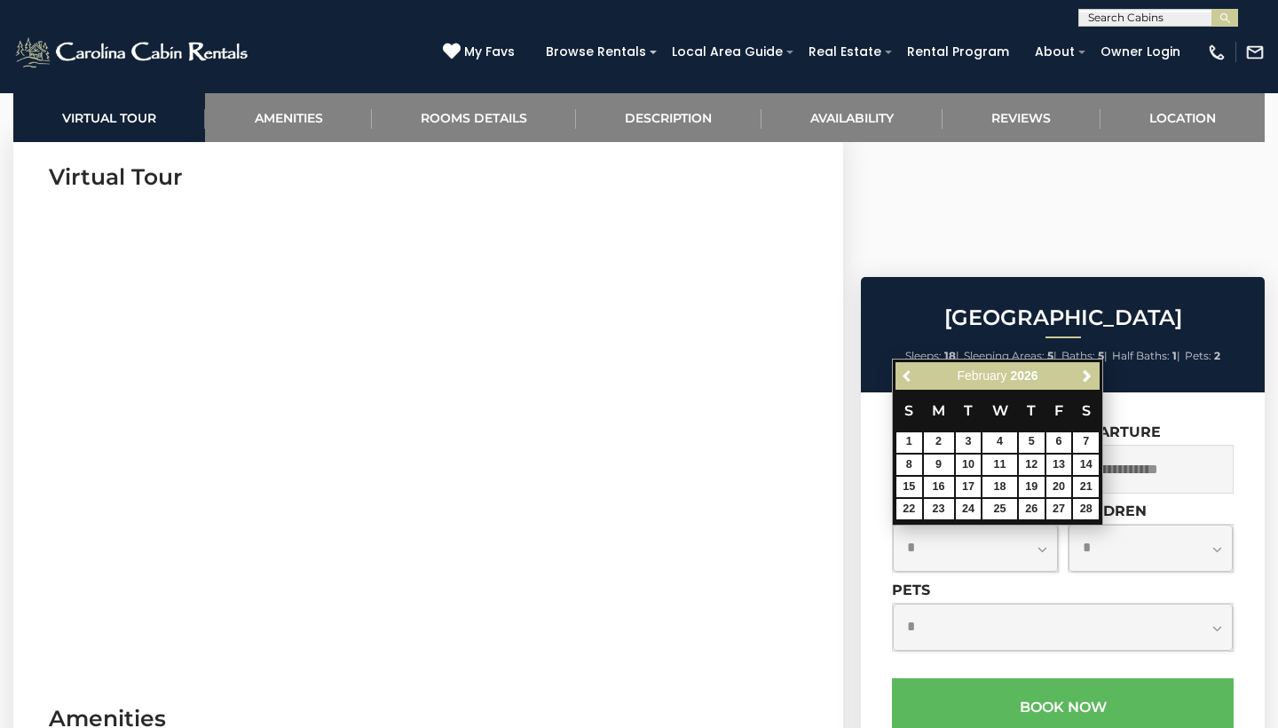
click at [902, 382] on span "Previous" at bounding box center [908, 375] width 14 height 14
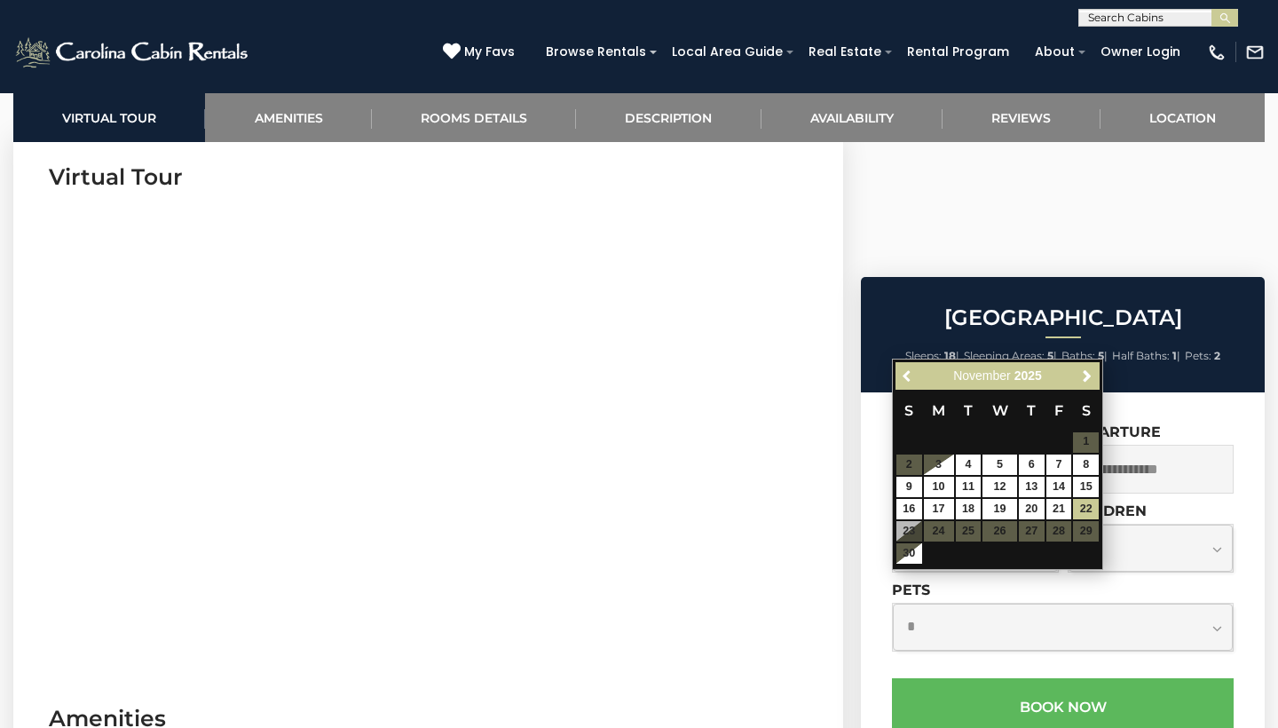
click at [902, 382] on span "Previous" at bounding box center [908, 375] width 14 height 14
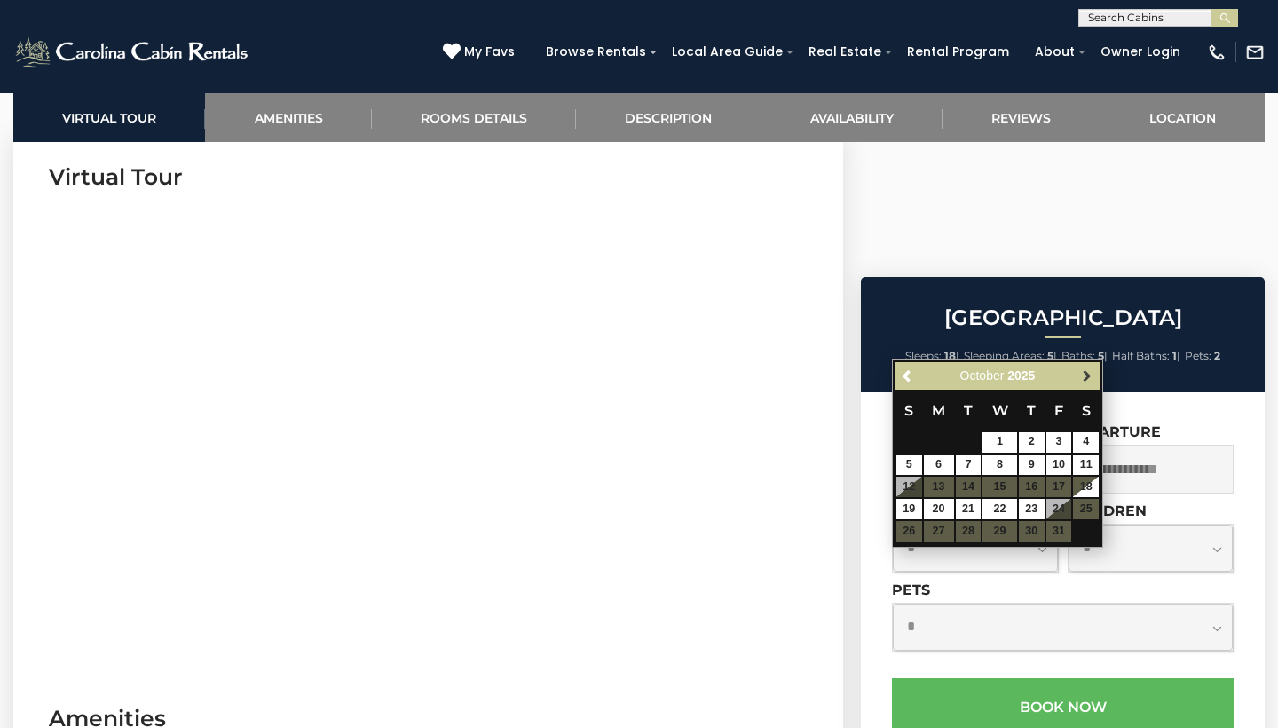
click at [1084, 375] on span "Next" at bounding box center [1087, 375] width 14 height 14
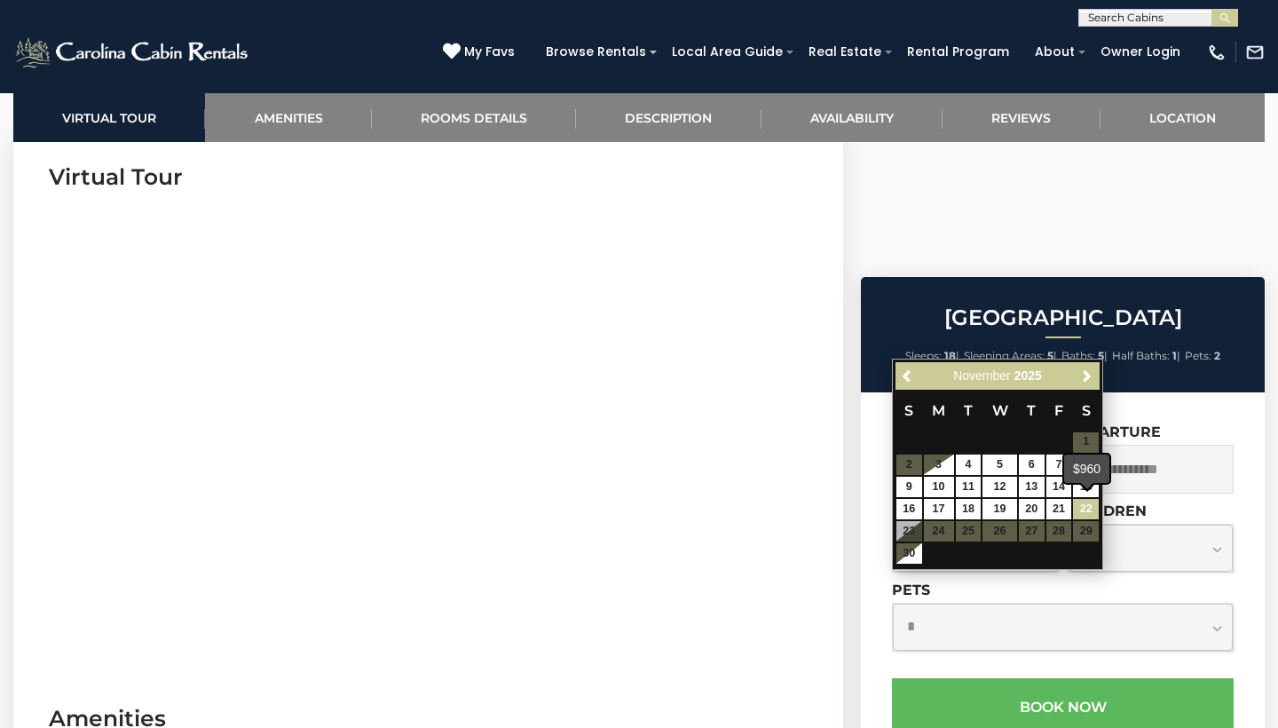
click at [1091, 506] on link "22" at bounding box center [1086, 509] width 26 height 20
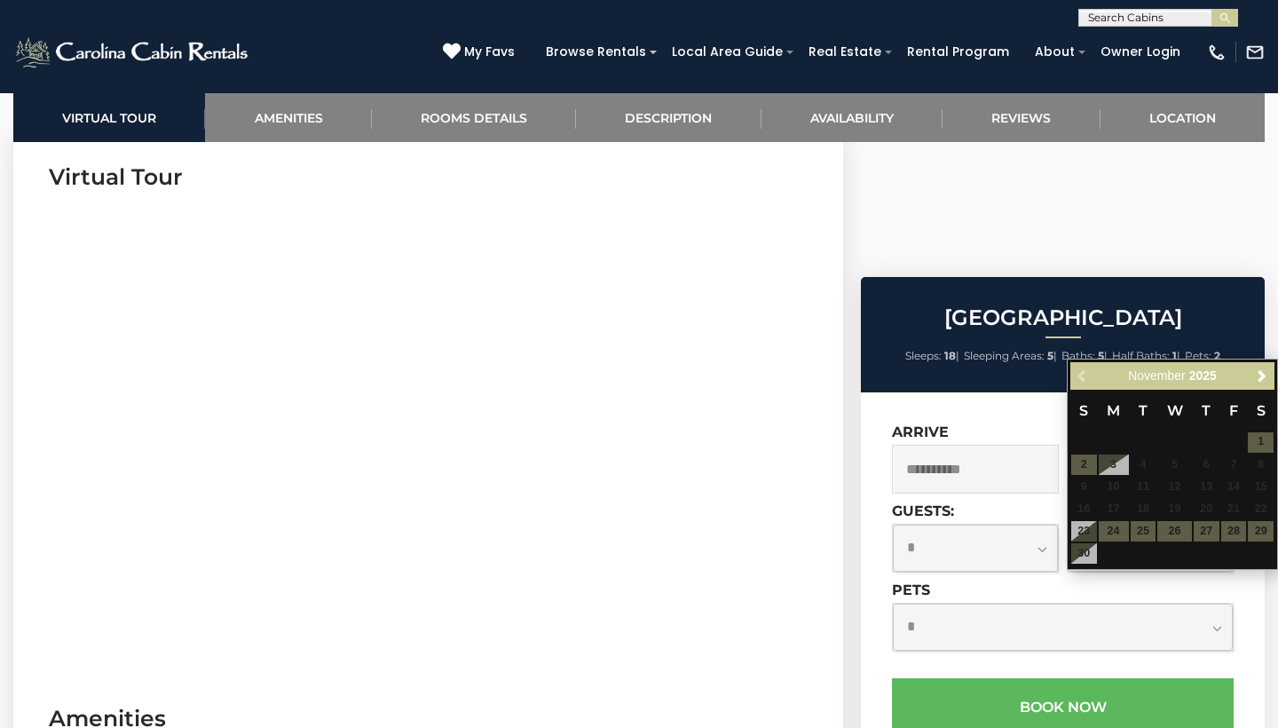
click at [1087, 553] on table "S M T W T F S 1 2 3 4 5 6 7 8 9 10 11 12 13 14 15 16 17 18 19 20 21 22 23 24 25…" at bounding box center [1172, 477] width 204 height 175
click at [1092, 514] on span "16" at bounding box center [1084, 509] width 26 height 20
click at [1084, 524] on table "S M T W T F S 1 2 3 4 5 6 7 8 9 10 11 12 13 14 15 16 17 18 19 20 21 22 23 24 25…" at bounding box center [1172, 477] width 204 height 175
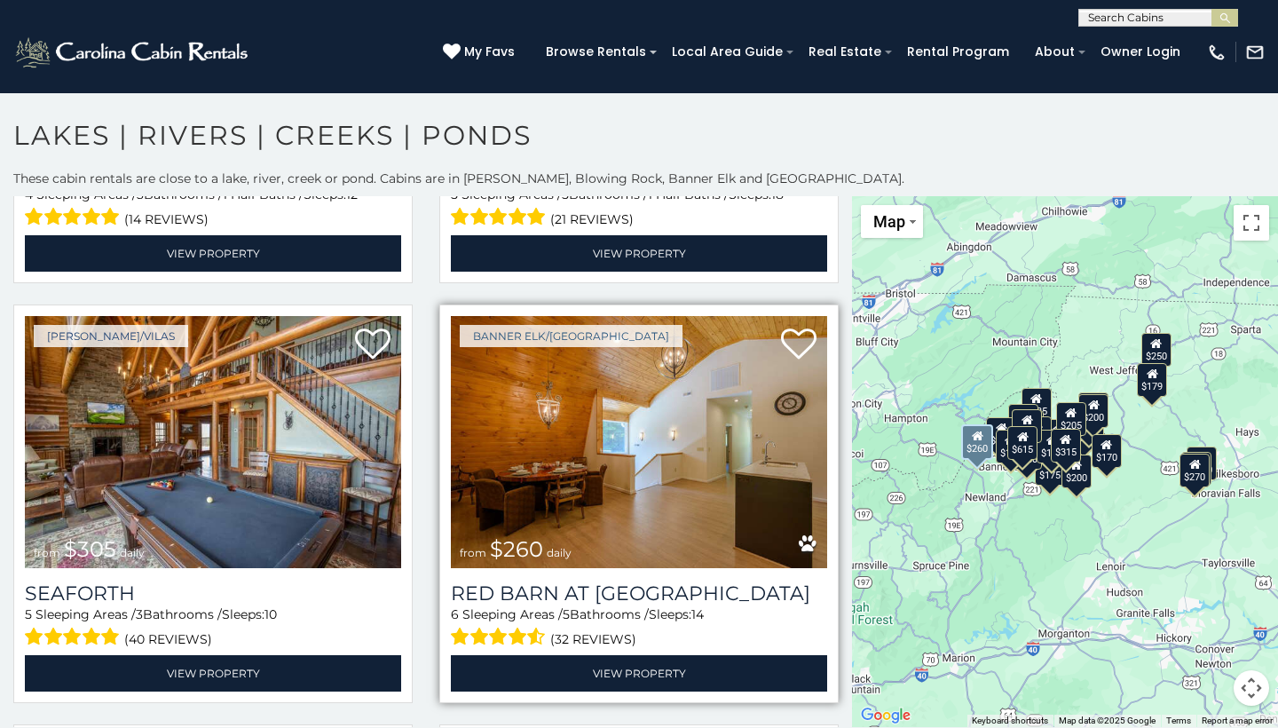
scroll to position [1203, 0]
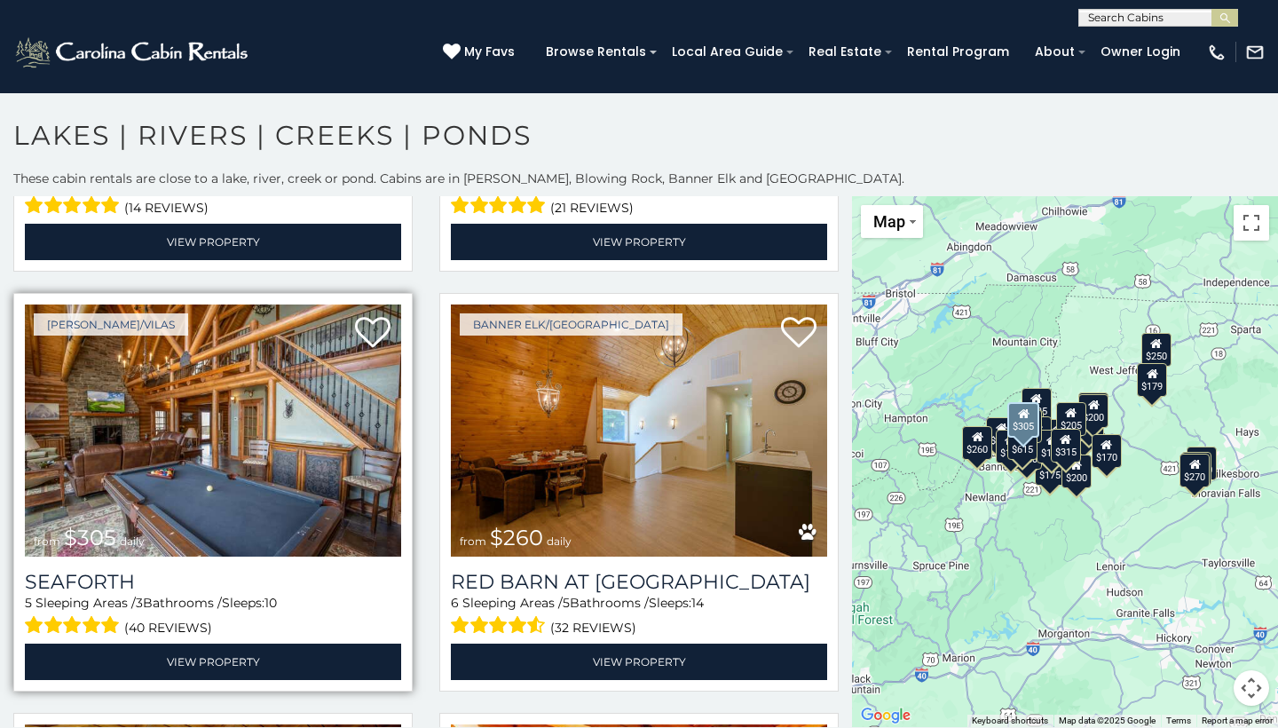
click at [303, 461] on img at bounding box center [213, 430] width 376 height 252
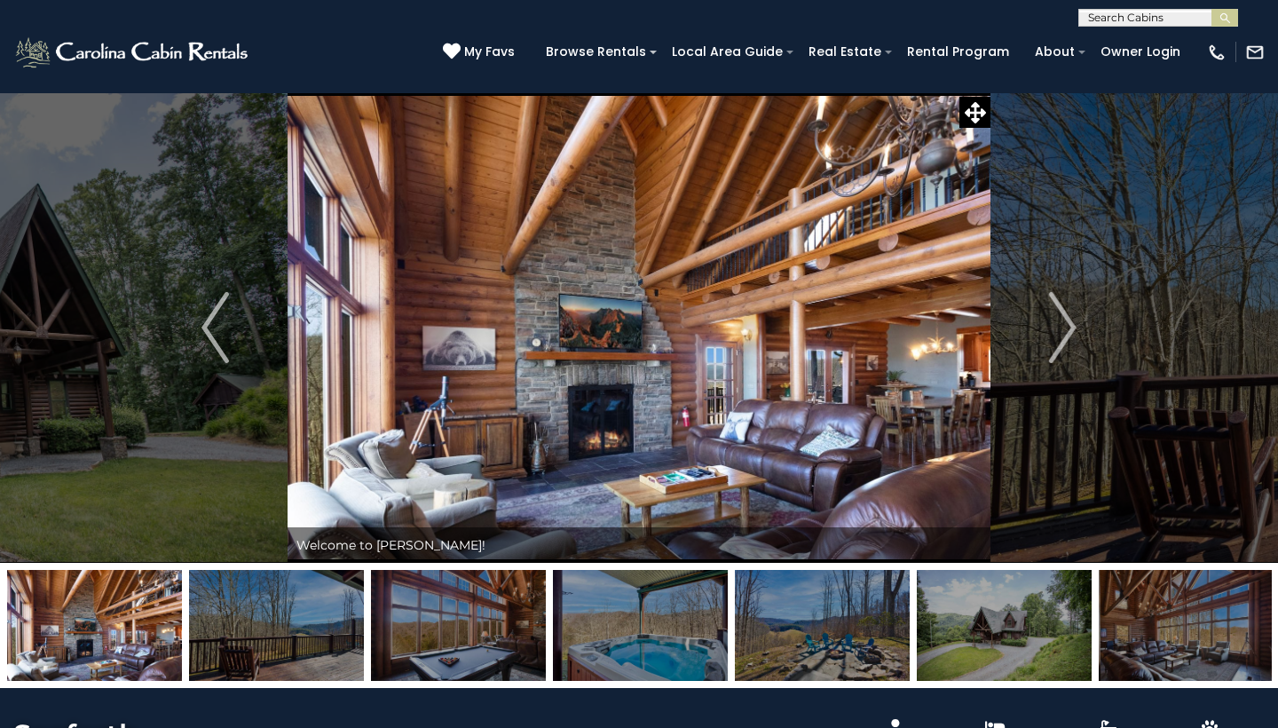
click at [1007, 627] on img at bounding box center [1004, 625] width 175 height 111
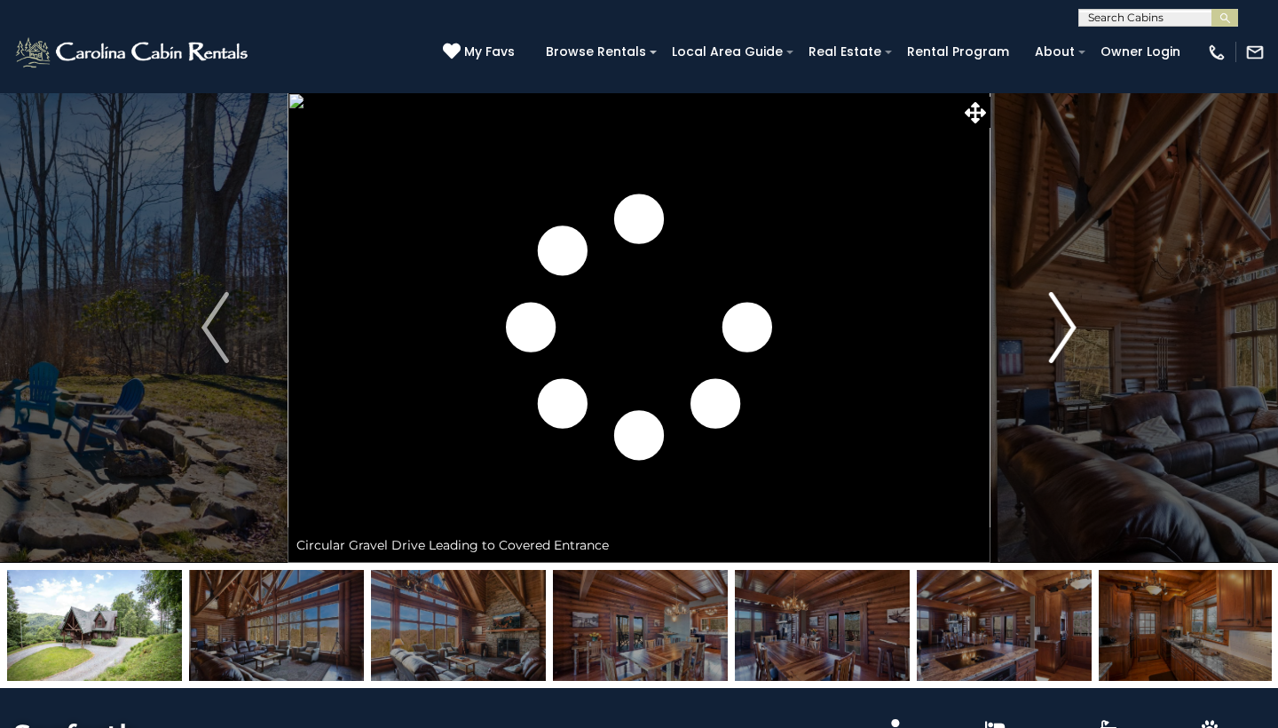
click at [1059, 319] on img "Next" at bounding box center [1062, 327] width 27 height 71
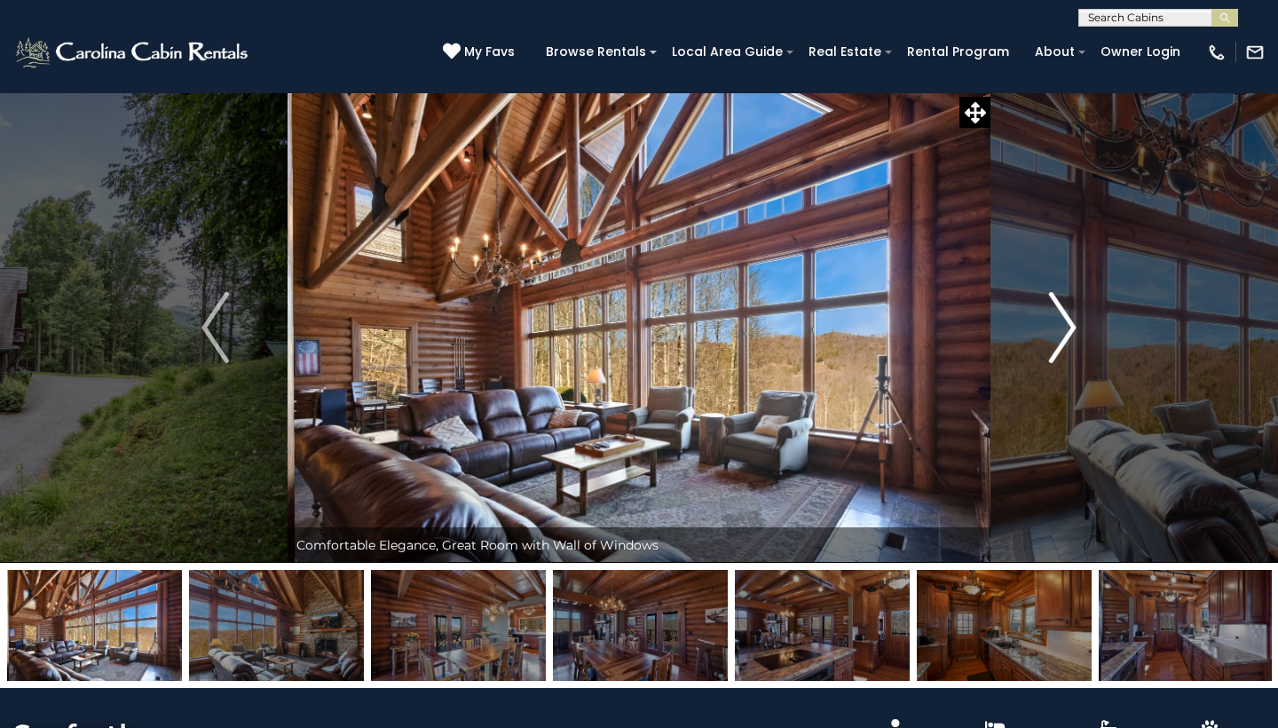
click at [1059, 319] on img "Next" at bounding box center [1062, 327] width 27 height 71
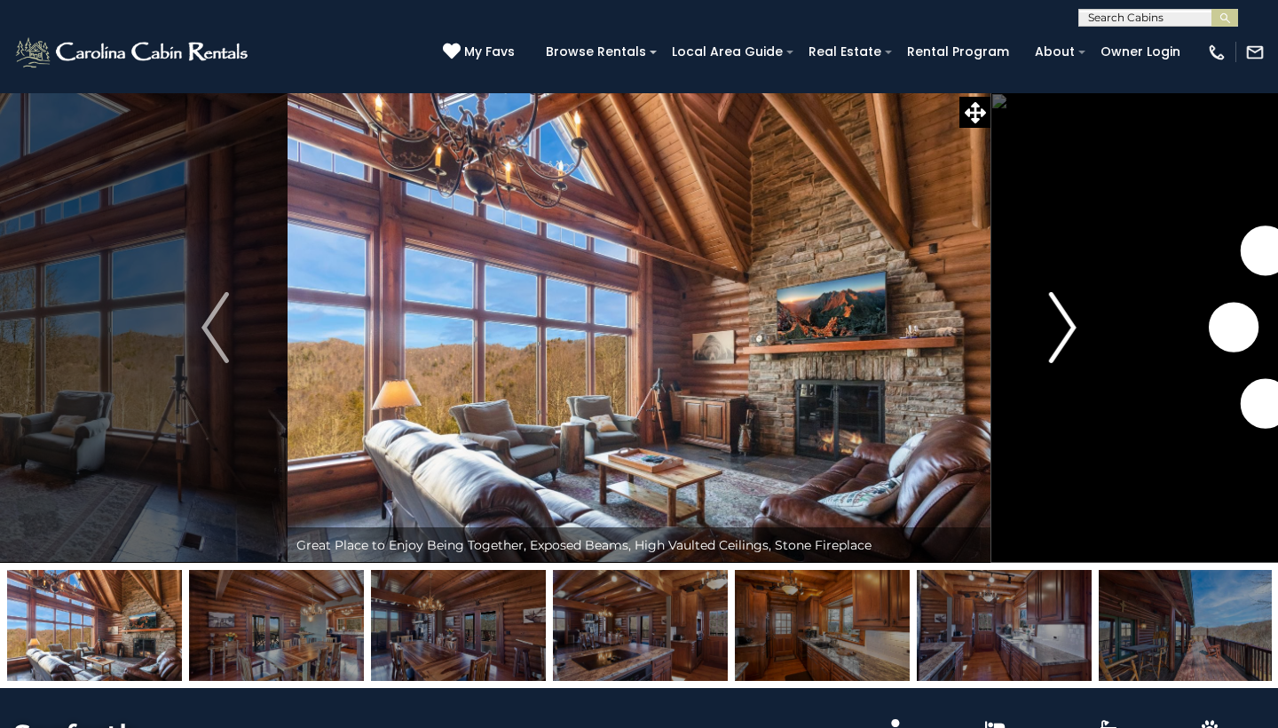
click at [1059, 319] on img "Next" at bounding box center [1062, 327] width 27 height 71
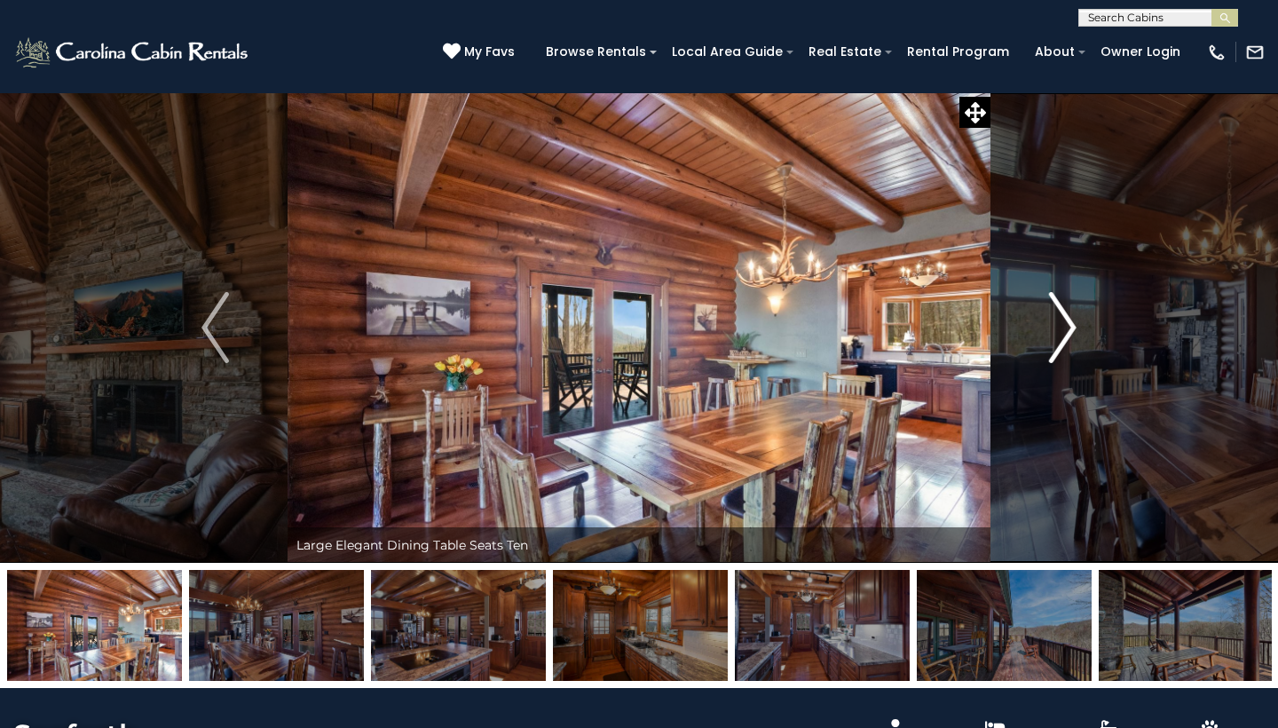
click at [1059, 319] on img "Next" at bounding box center [1062, 327] width 27 height 71
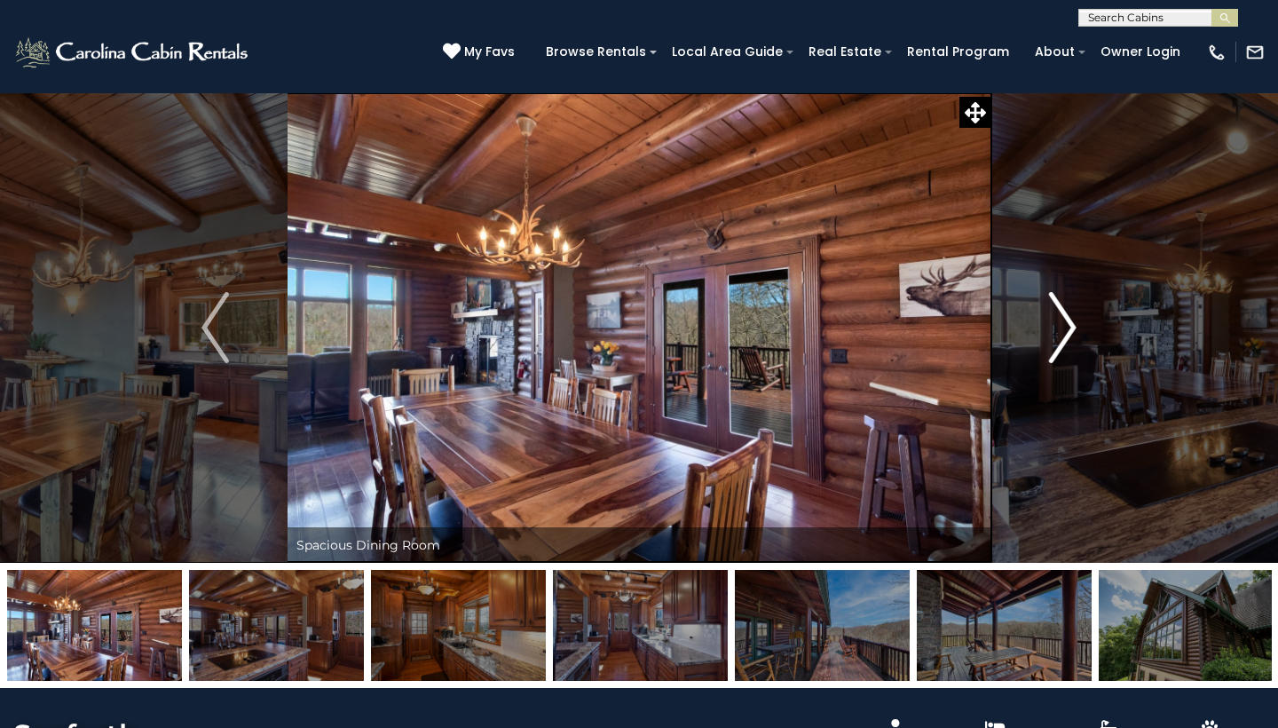
click at [1059, 319] on img "Next" at bounding box center [1062, 327] width 27 height 71
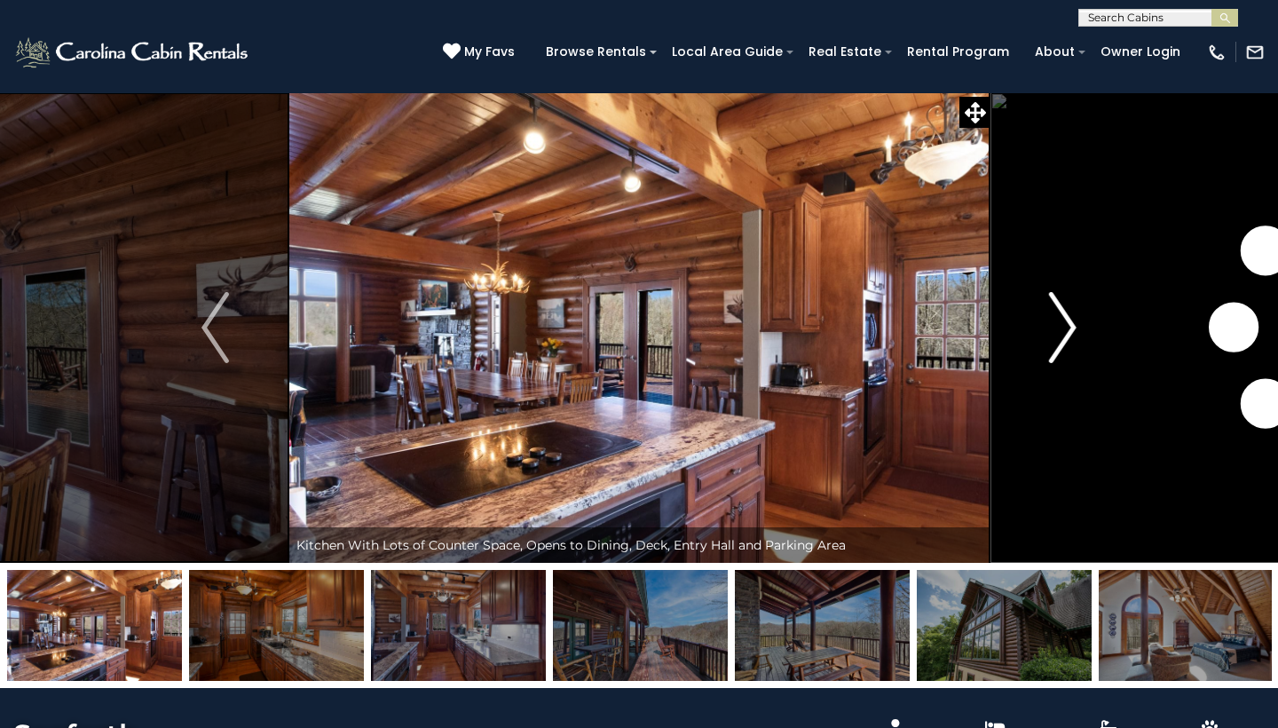
click at [1059, 319] on img "Next" at bounding box center [1062, 327] width 27 height 71
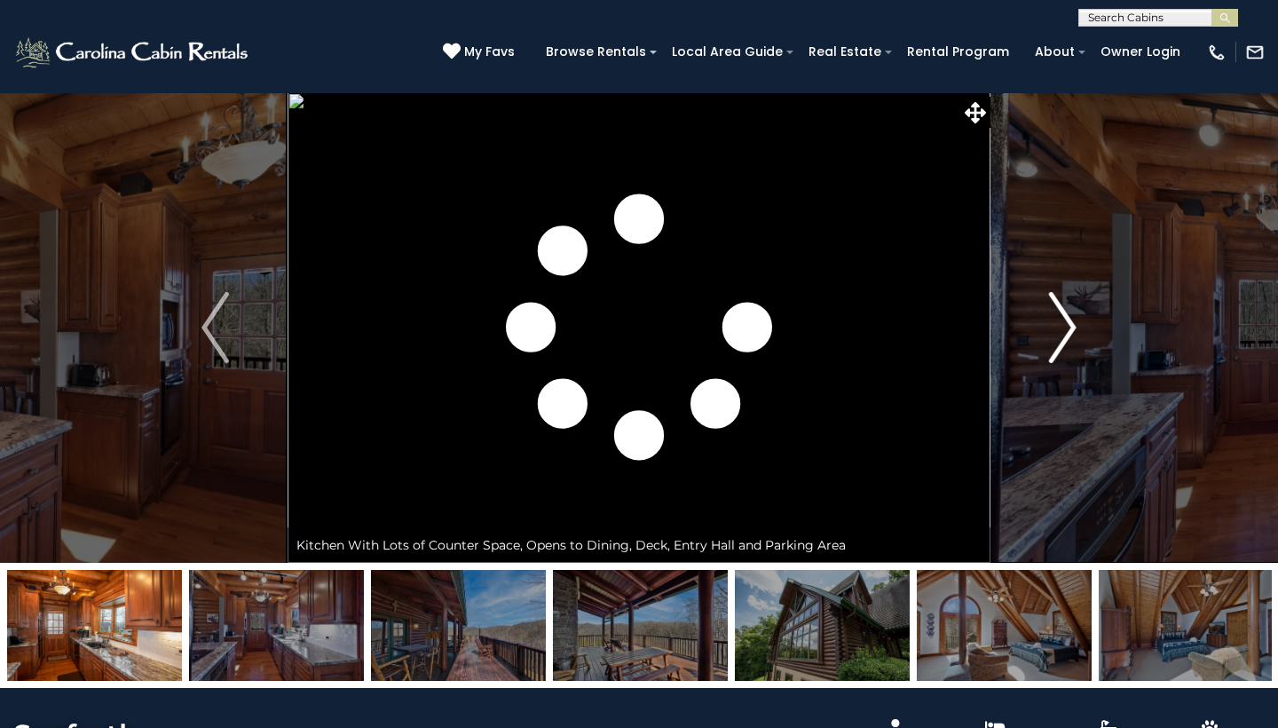
click at [1059, 319] on img "Next" at bounding box center [1062, 327] width 27 height 71
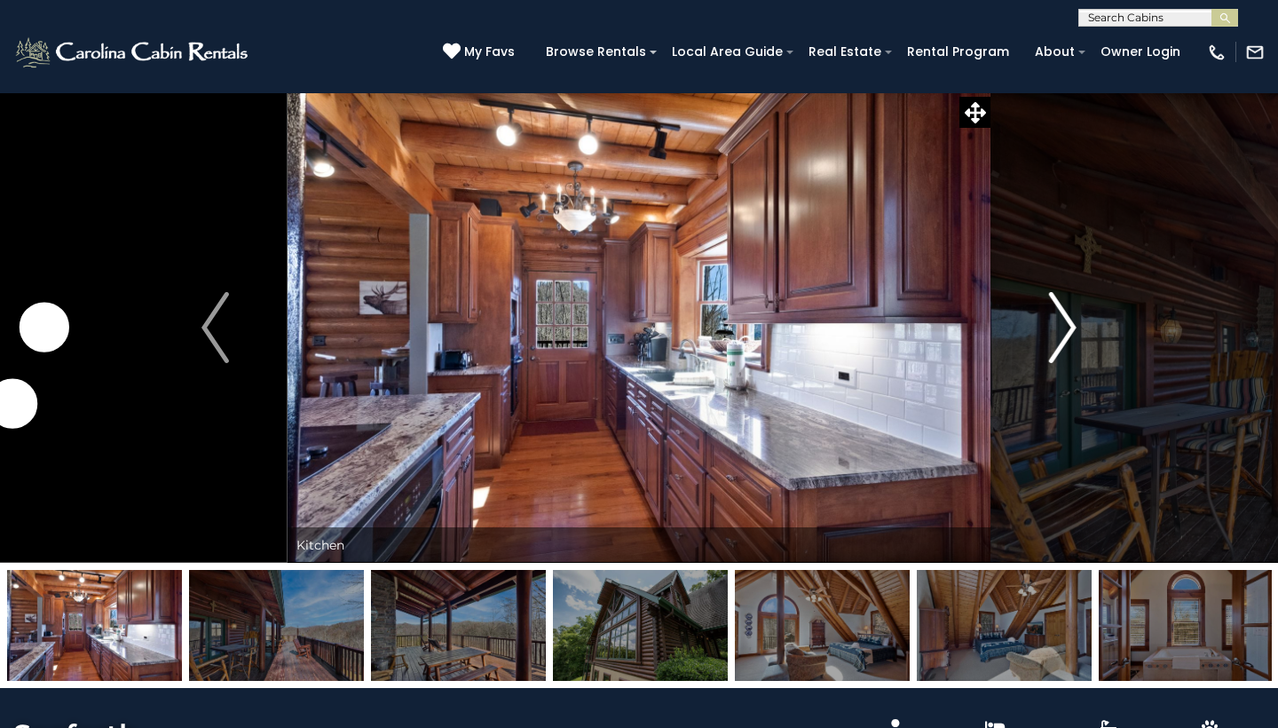
click at [1059, 319] on img "Next" at bounding box center [1062, 327] width 27 height 71
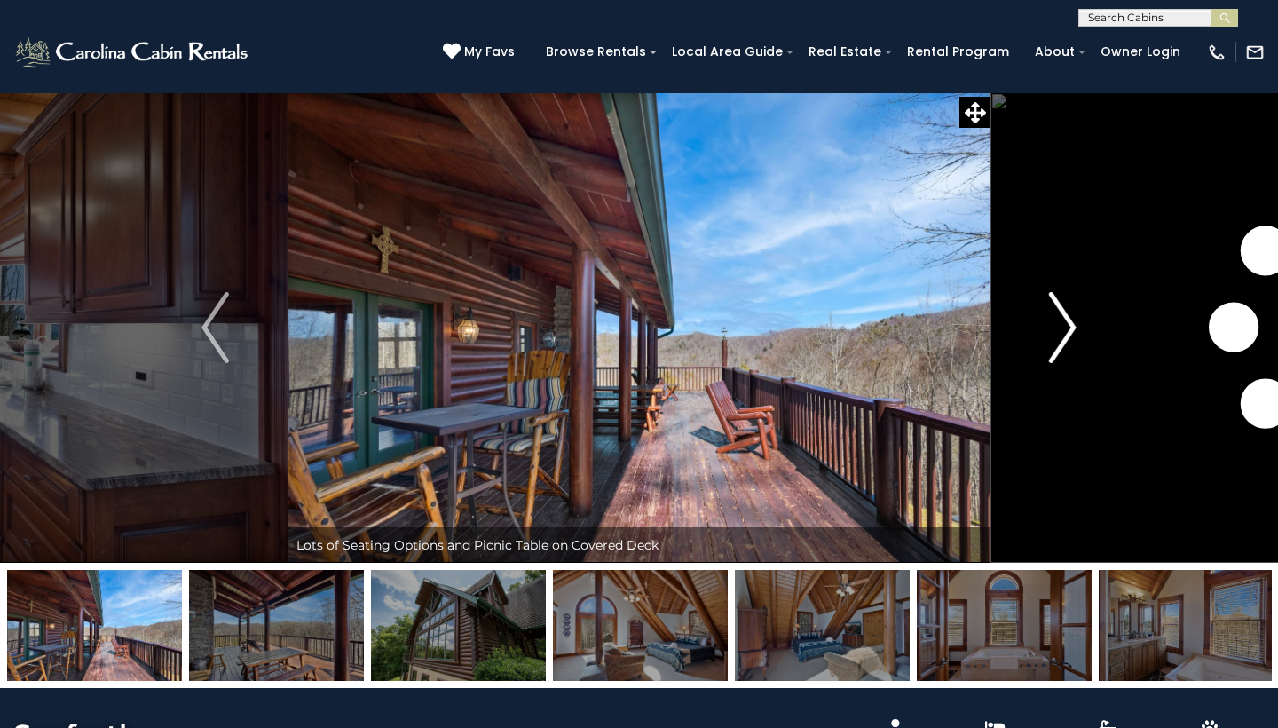
click at [1059, 319] on img "Next" at bounding box center [1062, 327] width 27 height 71
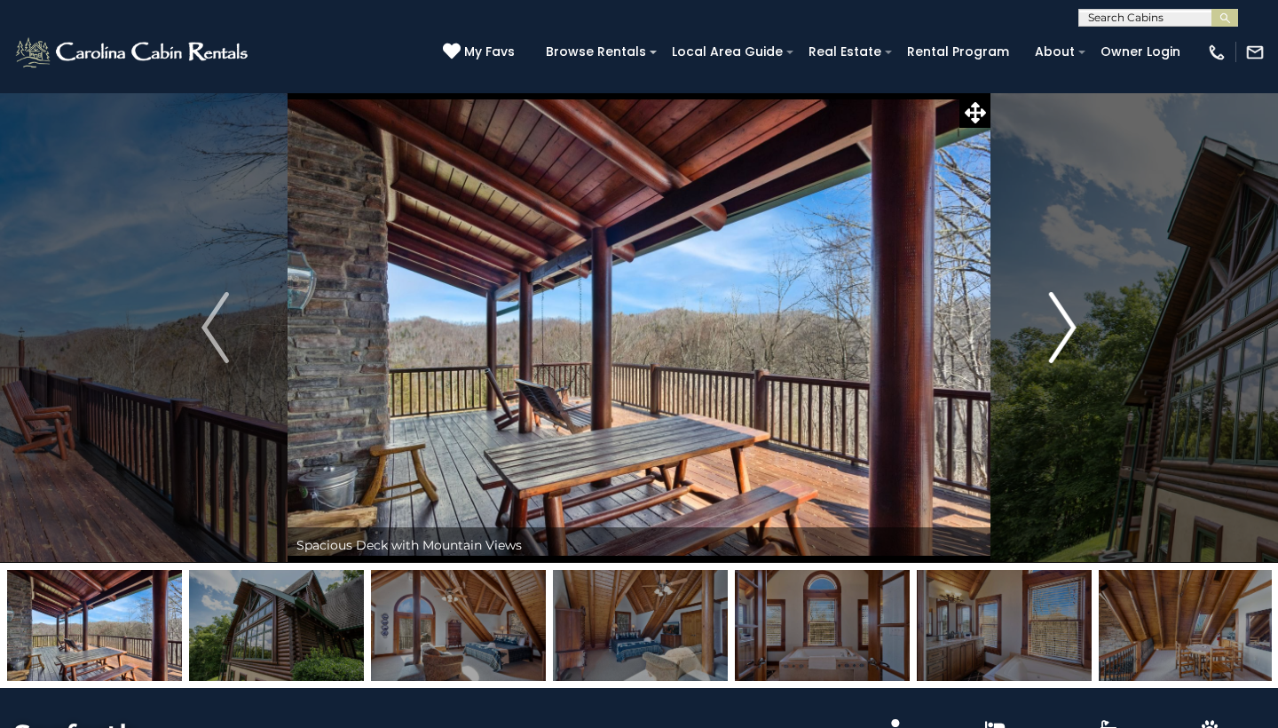
click at [1059, 319] on img "Next" at bounding box center [1062, 327] width 27 height 71
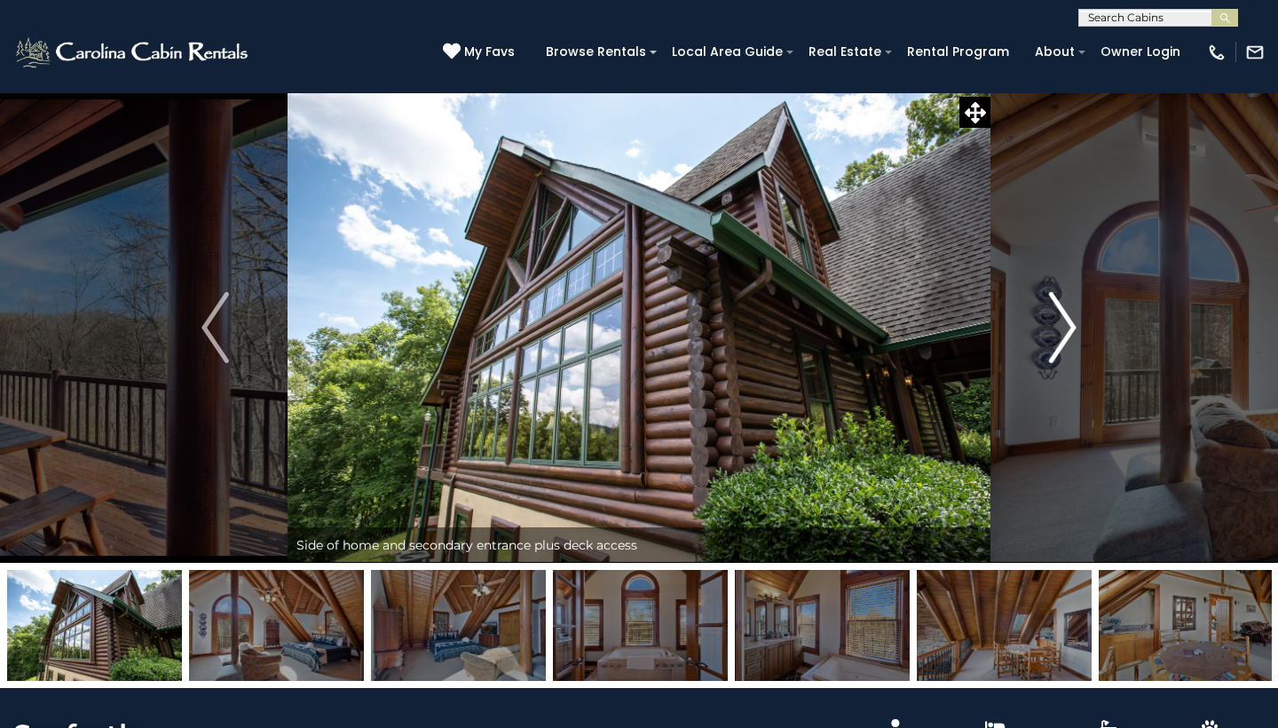
click at [1059, 319] on img "Next" at bounding box center [1062, 327] width 27 height 71
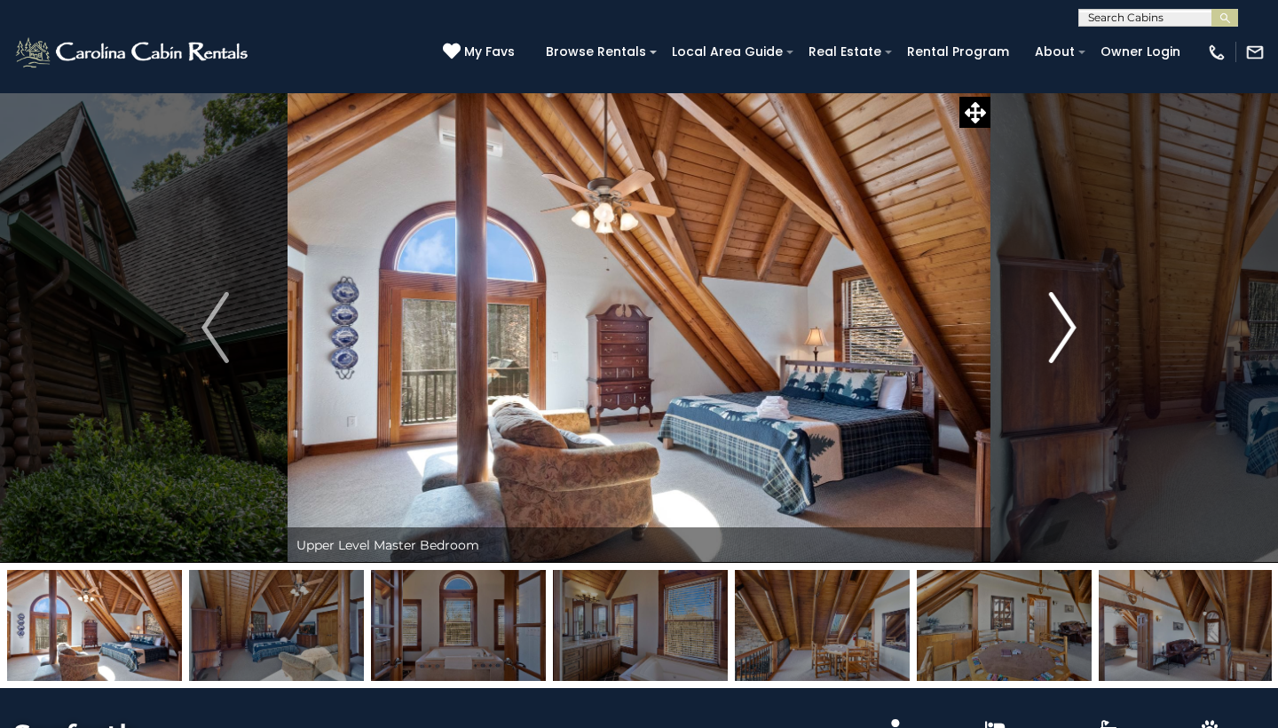
click at [1059, 319] on img "Next" at bounding box center [1062, 327] width 27 height 71
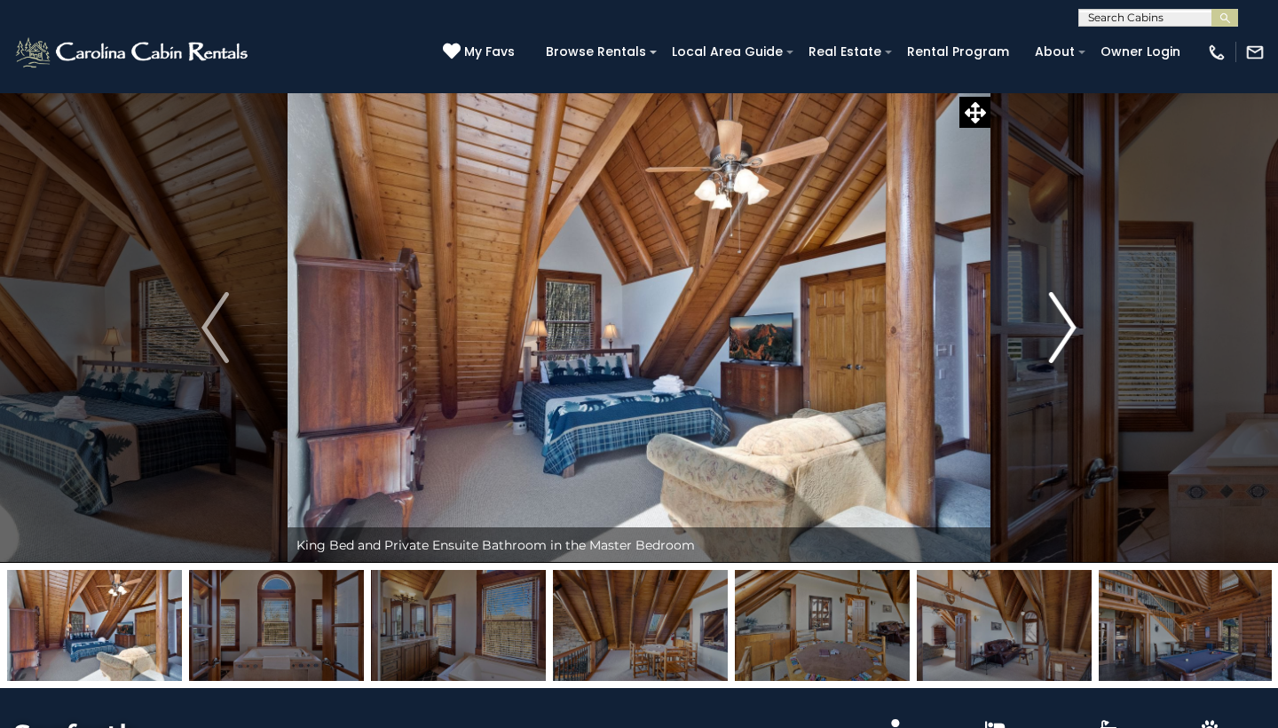
click at [1059, 319] on img "Next" at bounding box center [1062, 327] width 27 height 71
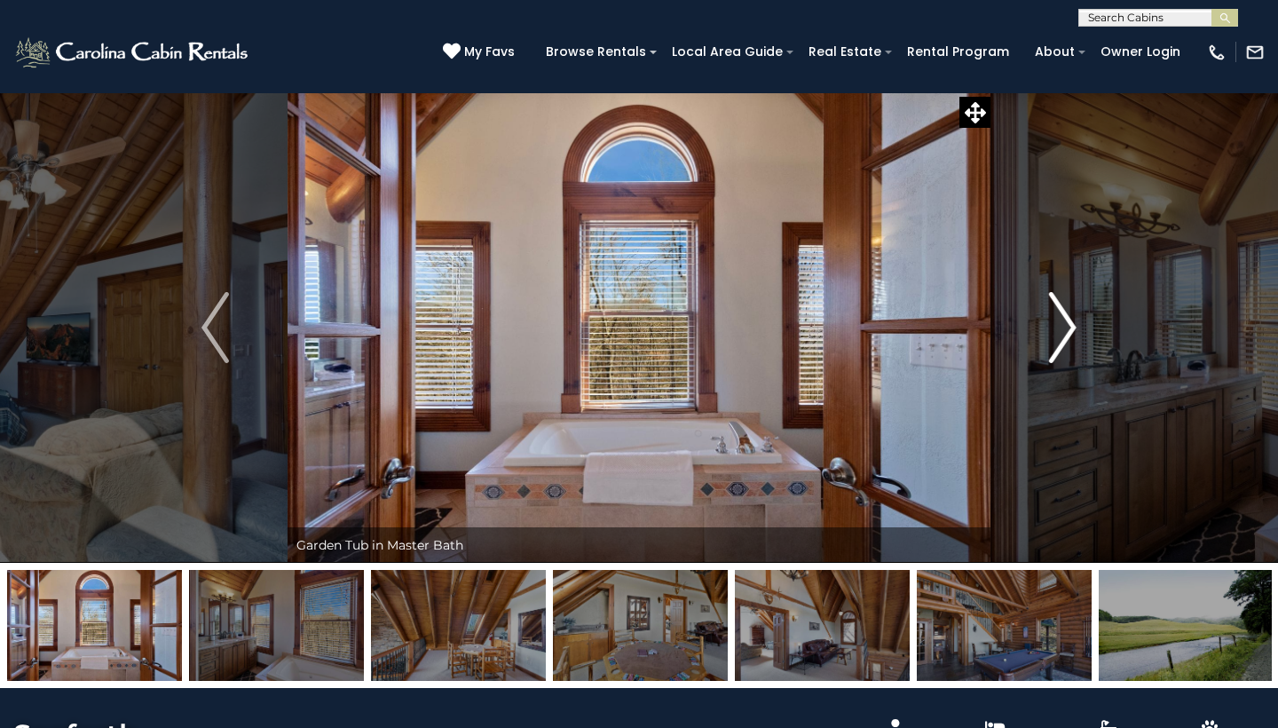
click at [1059, 319] on img "Next" at bounding box center [1062, 327] width 27 height 71
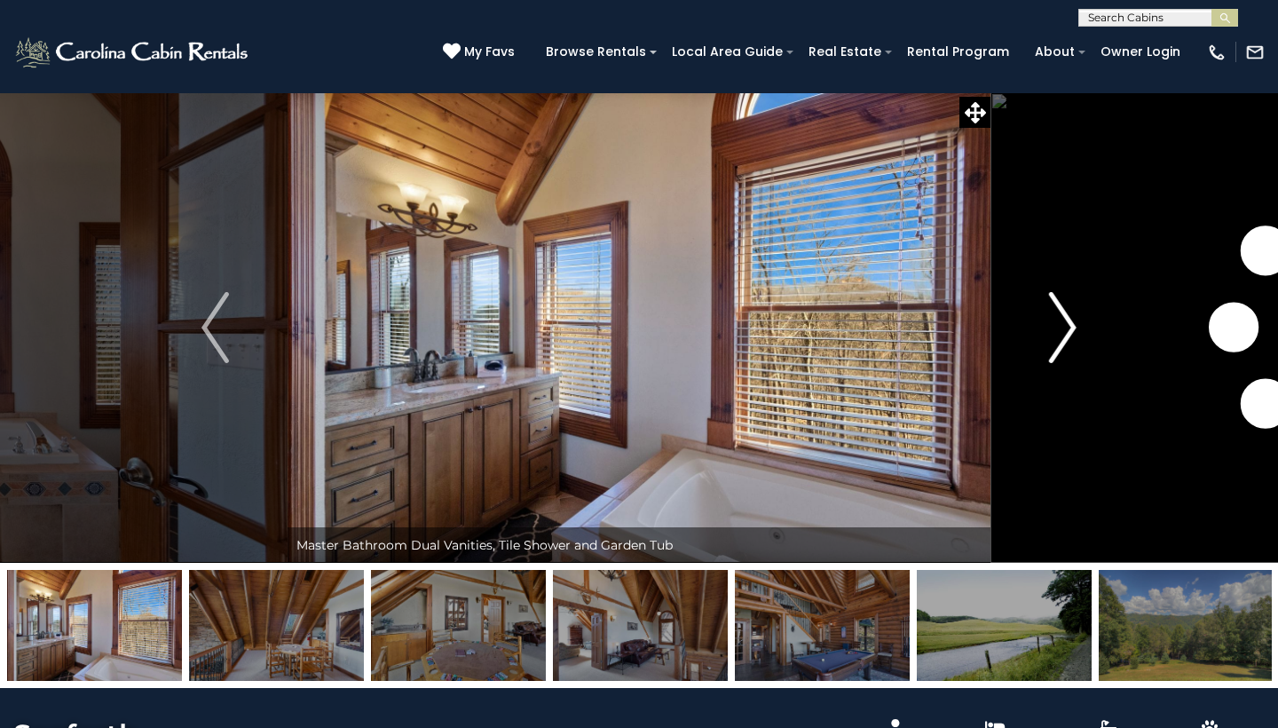
click at [1059, 319] on img "Next" at bounding box center [1062, 327] width 27 height 71
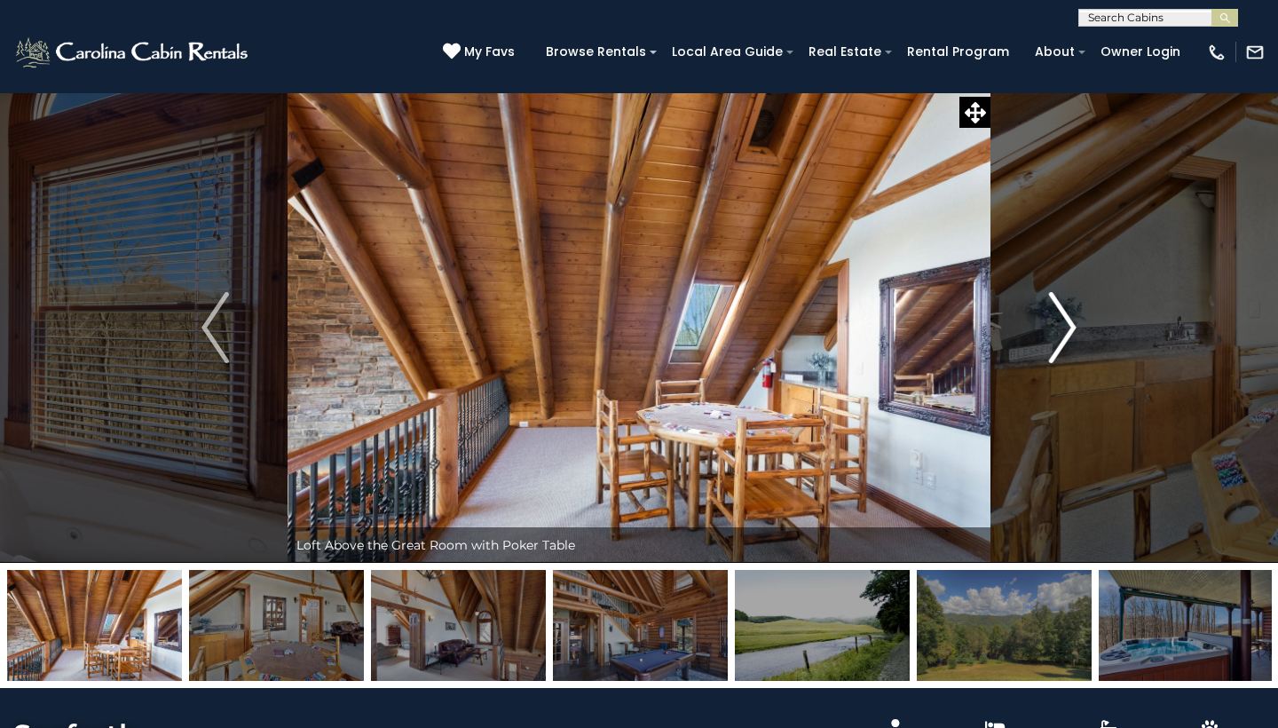
click at [1059, 319] on img "Next" at bounding box center [1062, 327] width 27 height 71
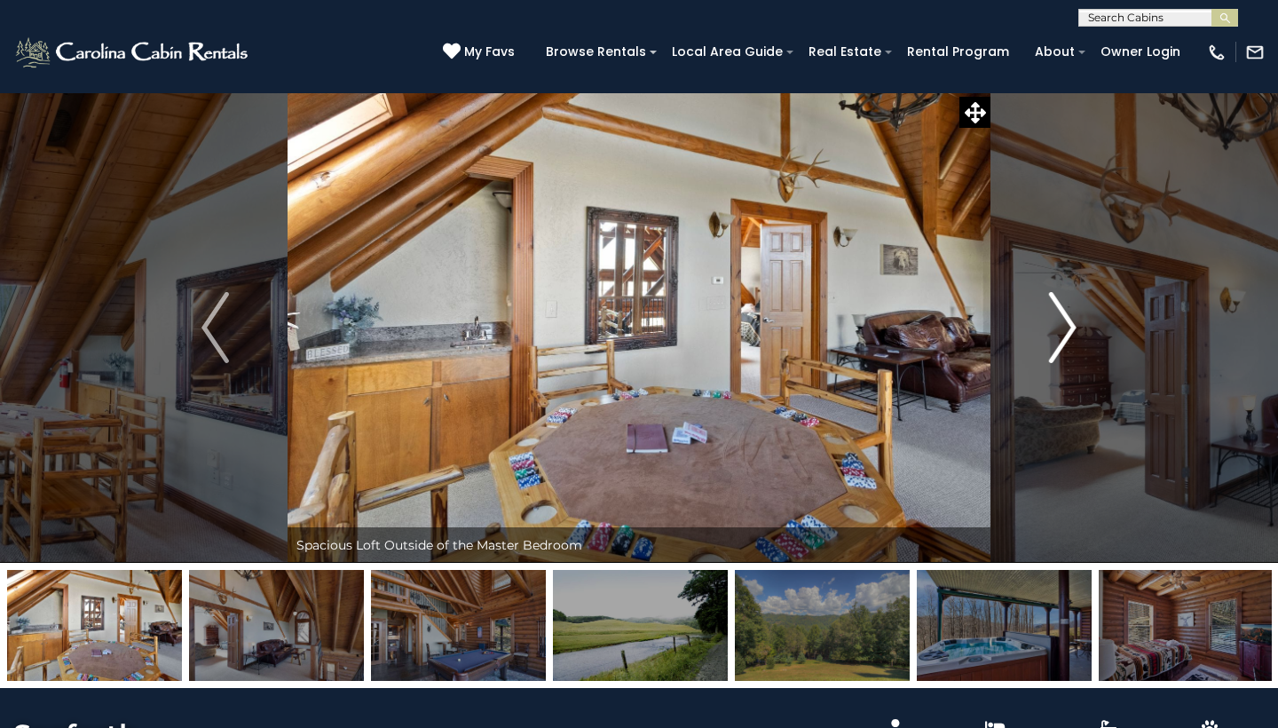
click at [1059, 319] on img "Next" at bounding box center [1062, 327] width 27 height 71
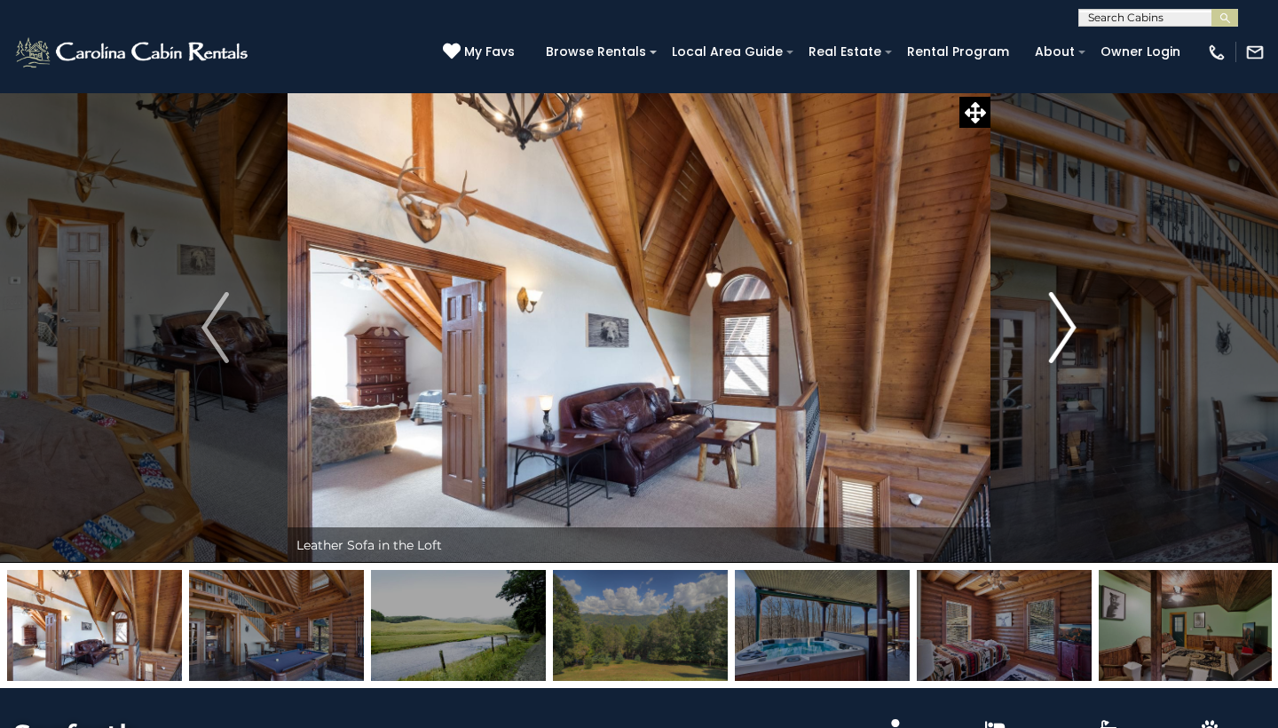
click at [1059, 319] on img "Next" at bounding box center [1062, 327] width 27 height 71
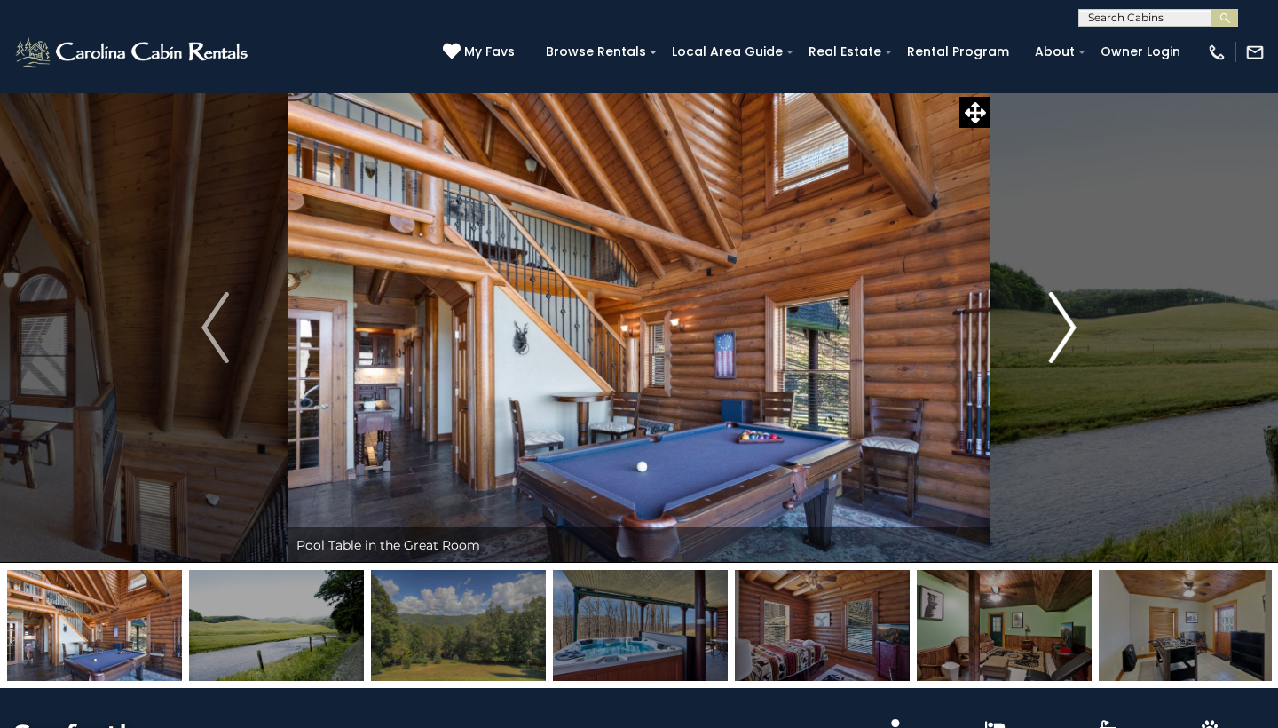
click at [1059, 317] on img "Next" at bounding box center [1062, 327] width 27 height 71
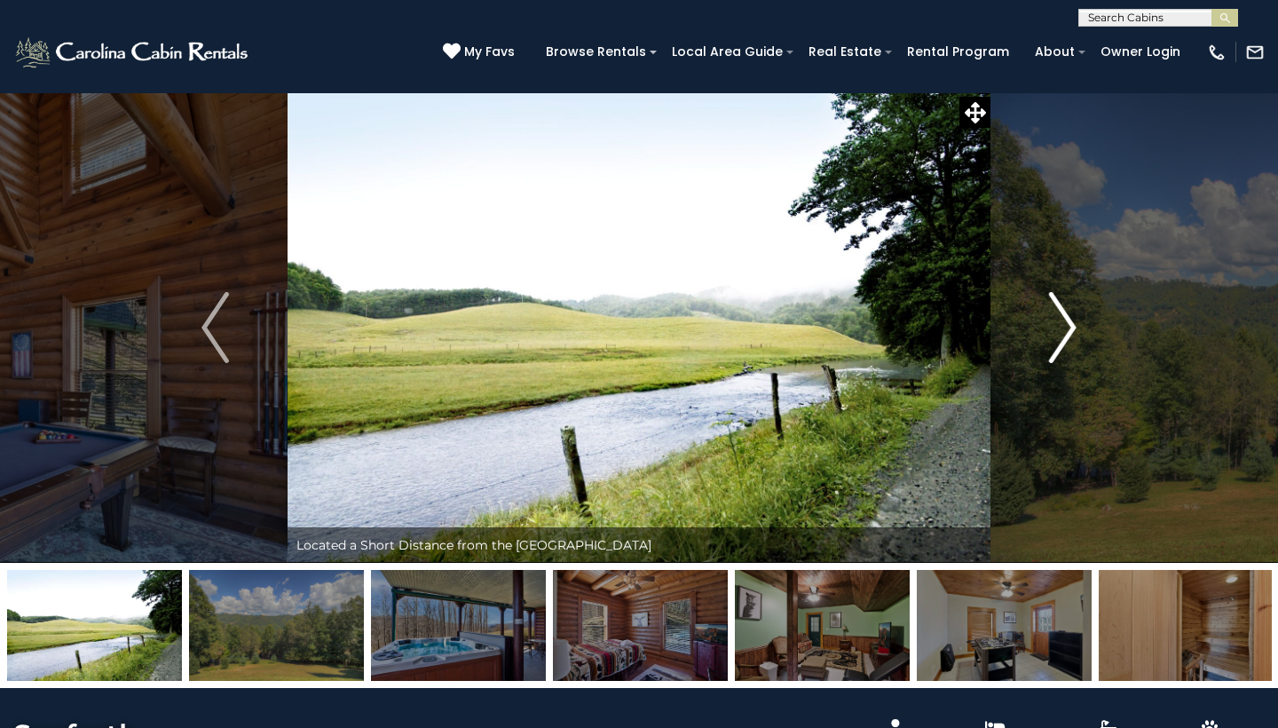
click at [1062, 343] on img "Next" at bounding box center [1062, 327] width 27 height 71
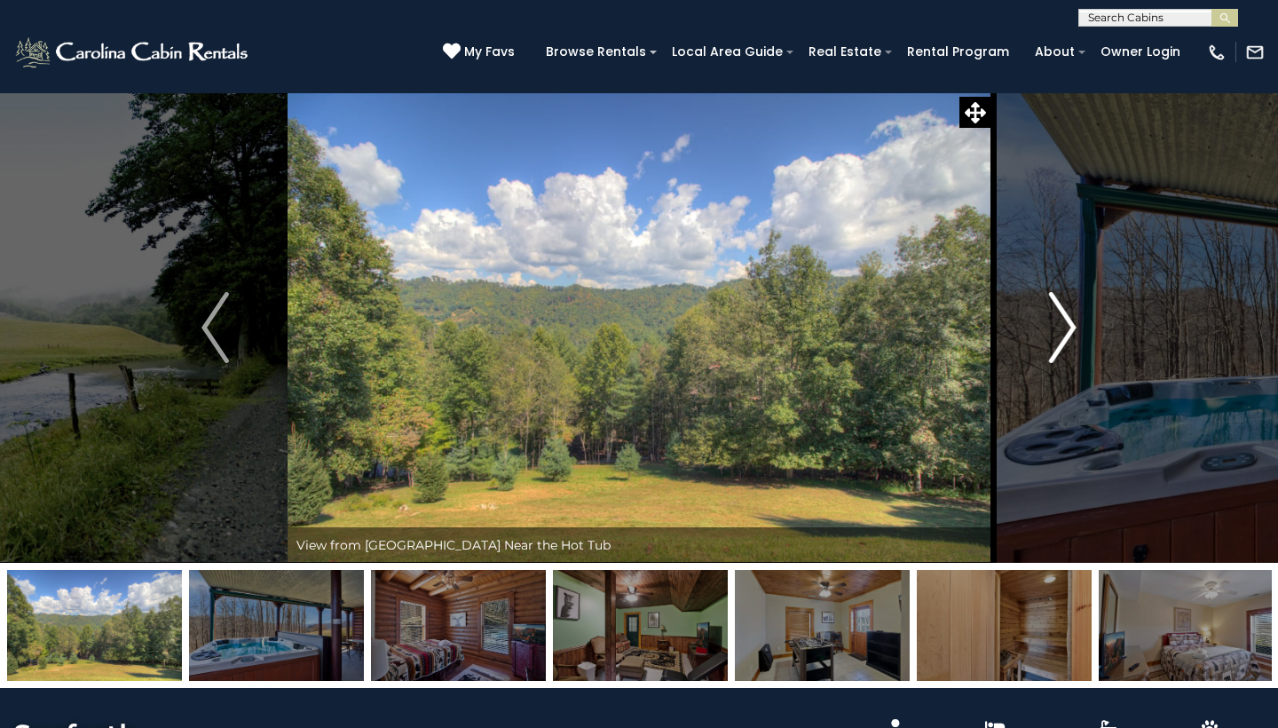
click at [1062, 343] on img "Next" at bounding box center [1062, 327] width 27 height 71
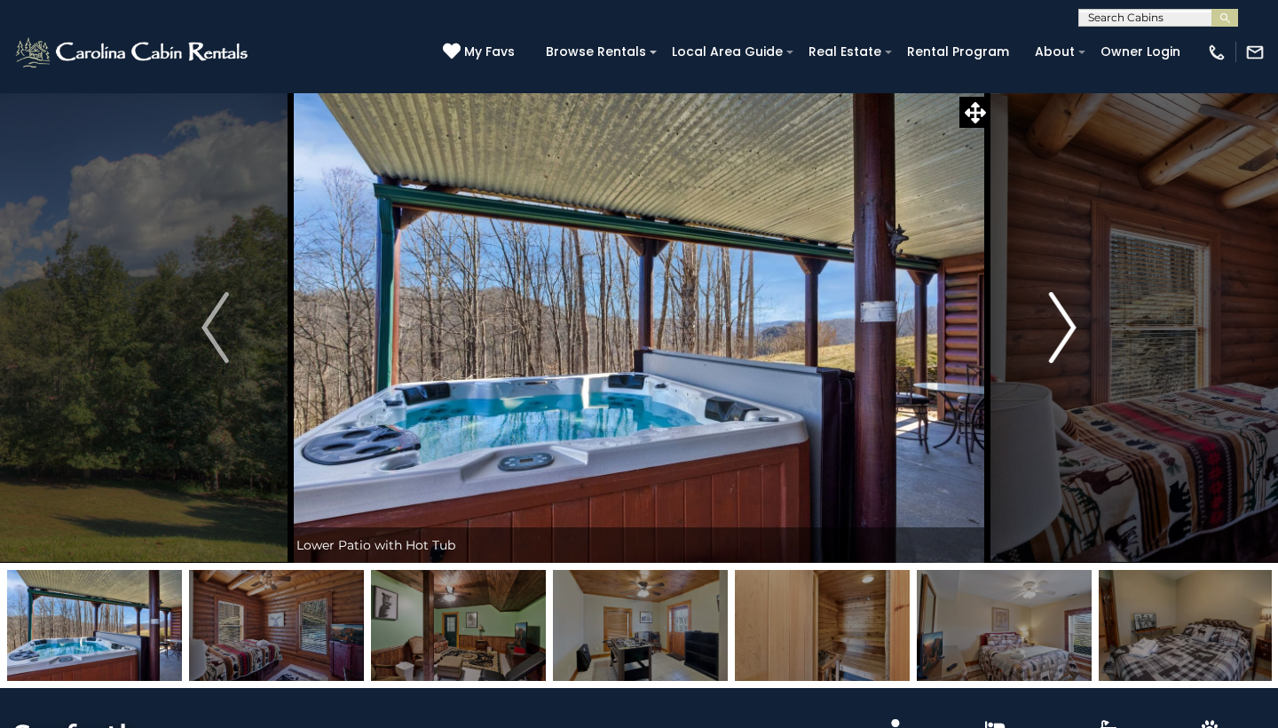
click at [1062, 343] on img "Next" at bounding box center [1062, 327] width 27 height 71
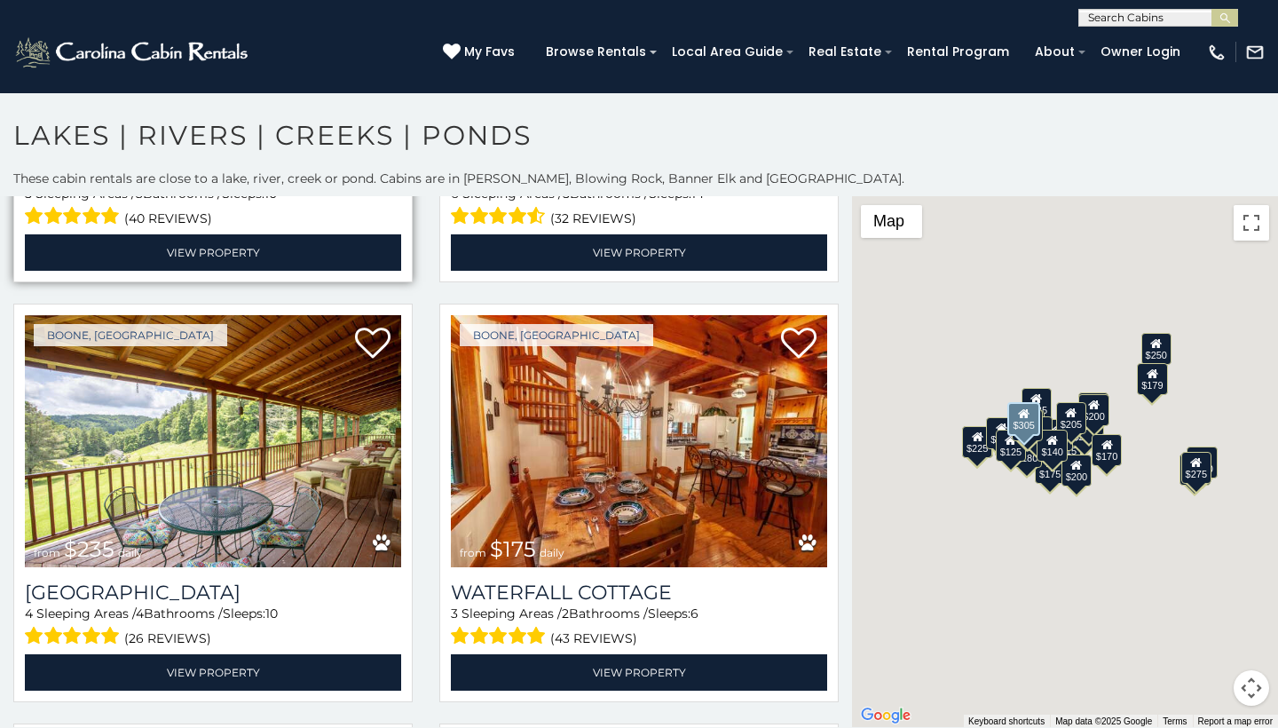
scroll to position [1620, 0]
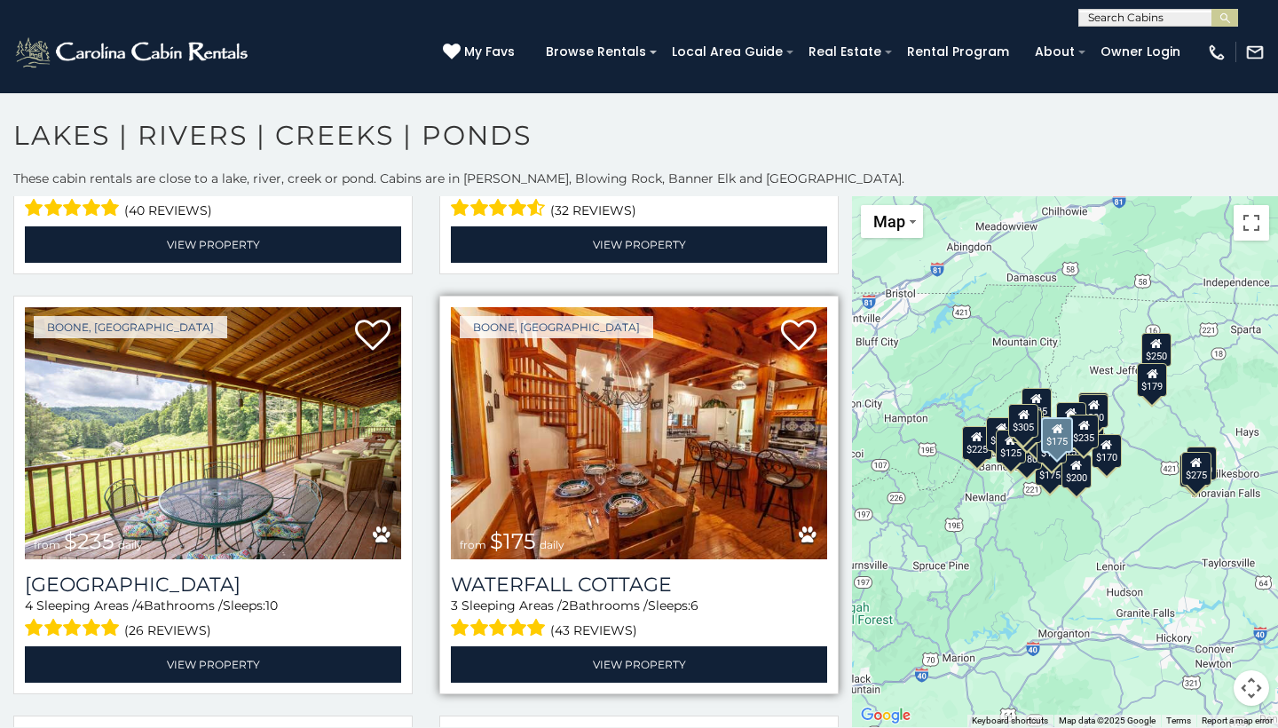
click at [638, 463] on img at bounding box center [639, 433] width 376 height 252
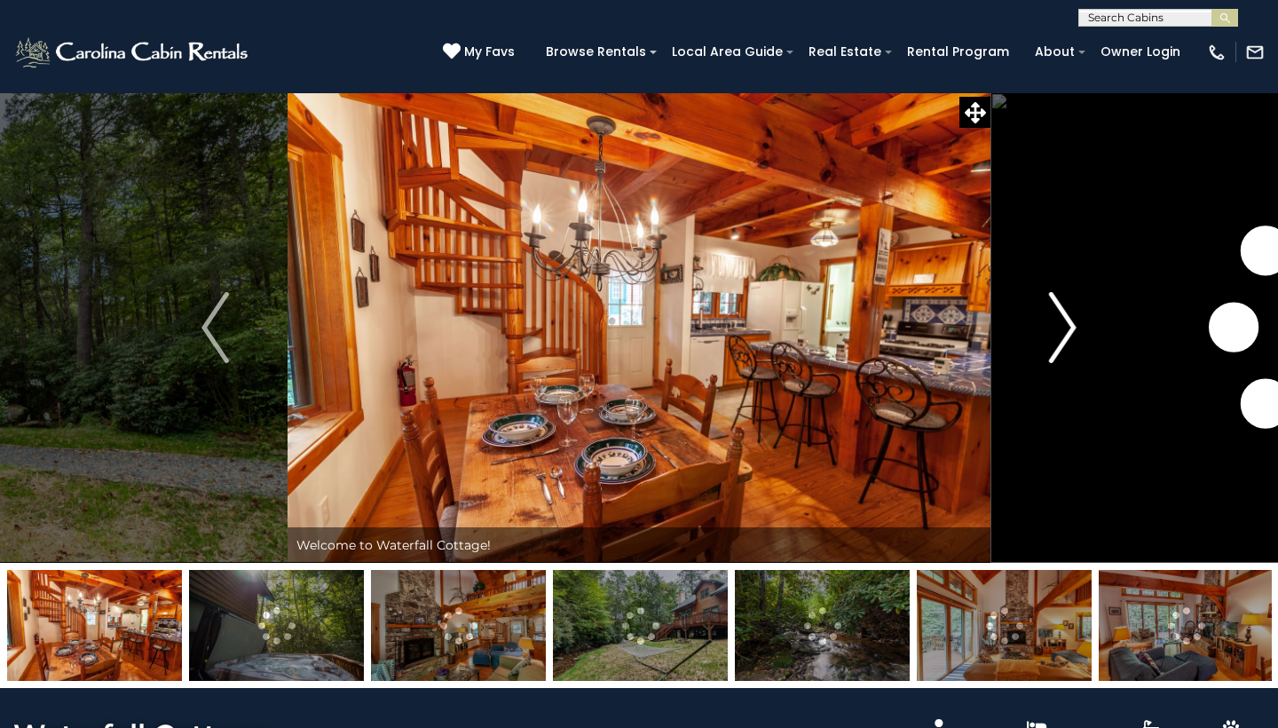
click at [1061, 338] on img "Next" at bounding box center [1062, 327] width 27 height 71
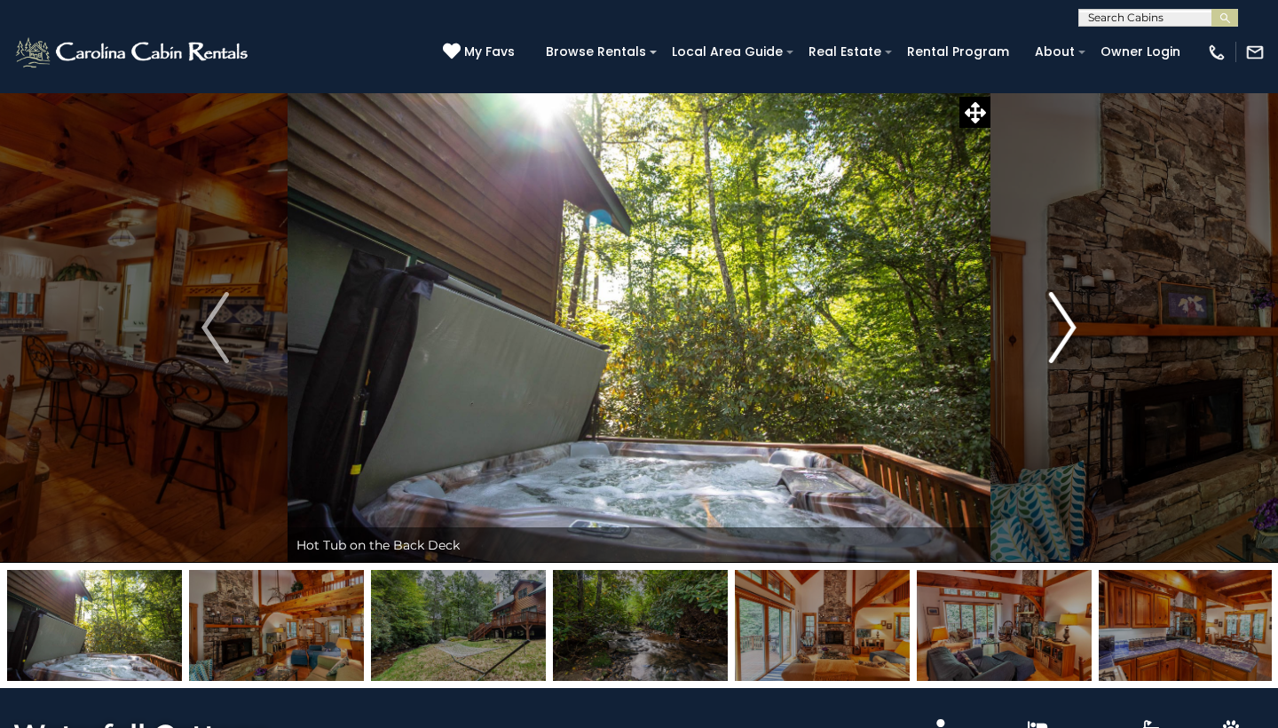
click at [1061, 338] on img "Next" at bounding box center [1062, 327] width 27 height 71
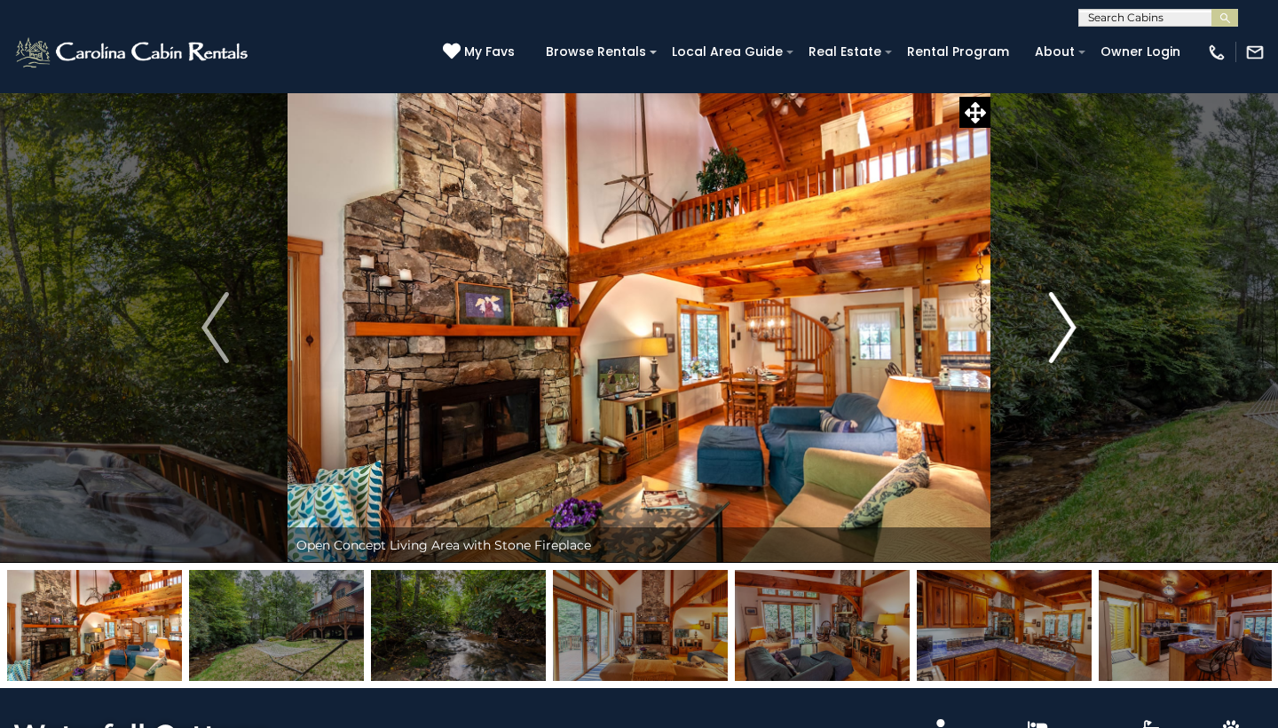
click at [1061, 338] on img "Next" at bounding box center [1062, 327] width 27 height 71
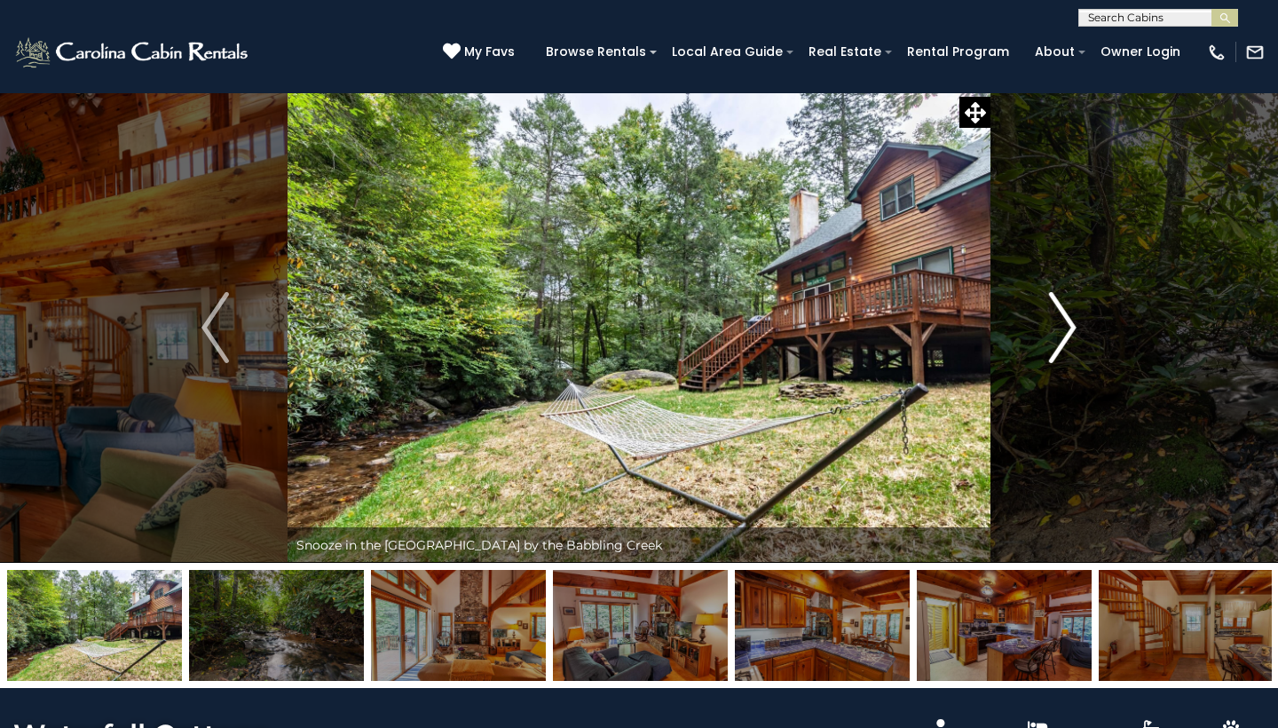
click at [1061, 338] on img "Next" at bounding box center [1062, 327] width 27 height 71
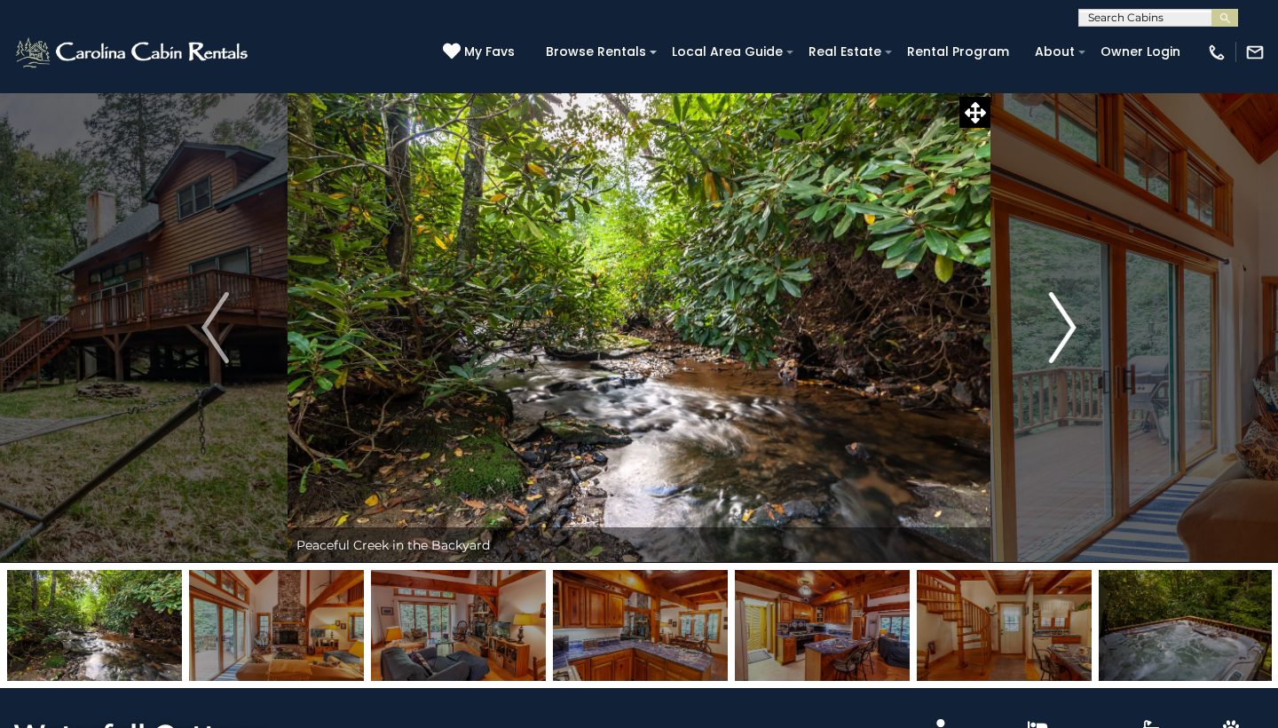
click at [1061, 338] on img "Next" at bounding box center [1062, 327] width 27 height 71
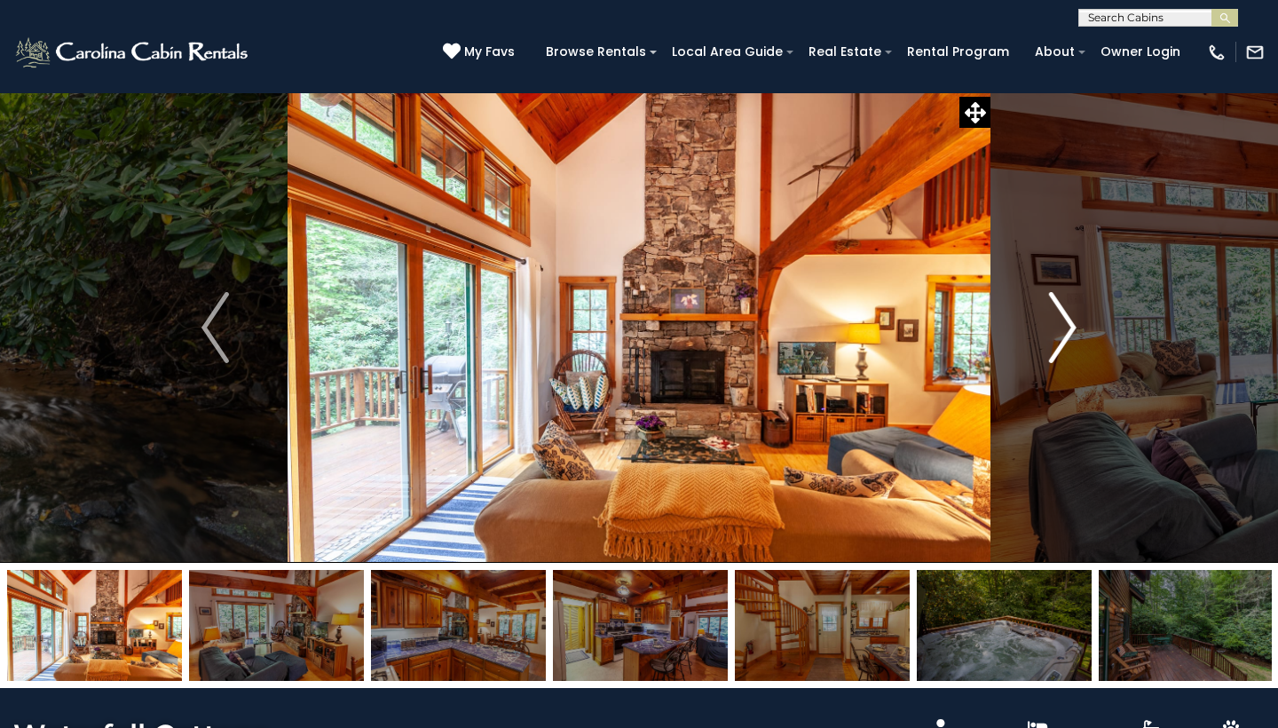
click at [1061, 338] on img "Next" at bounding box center [1062, 327] width 27 height 71
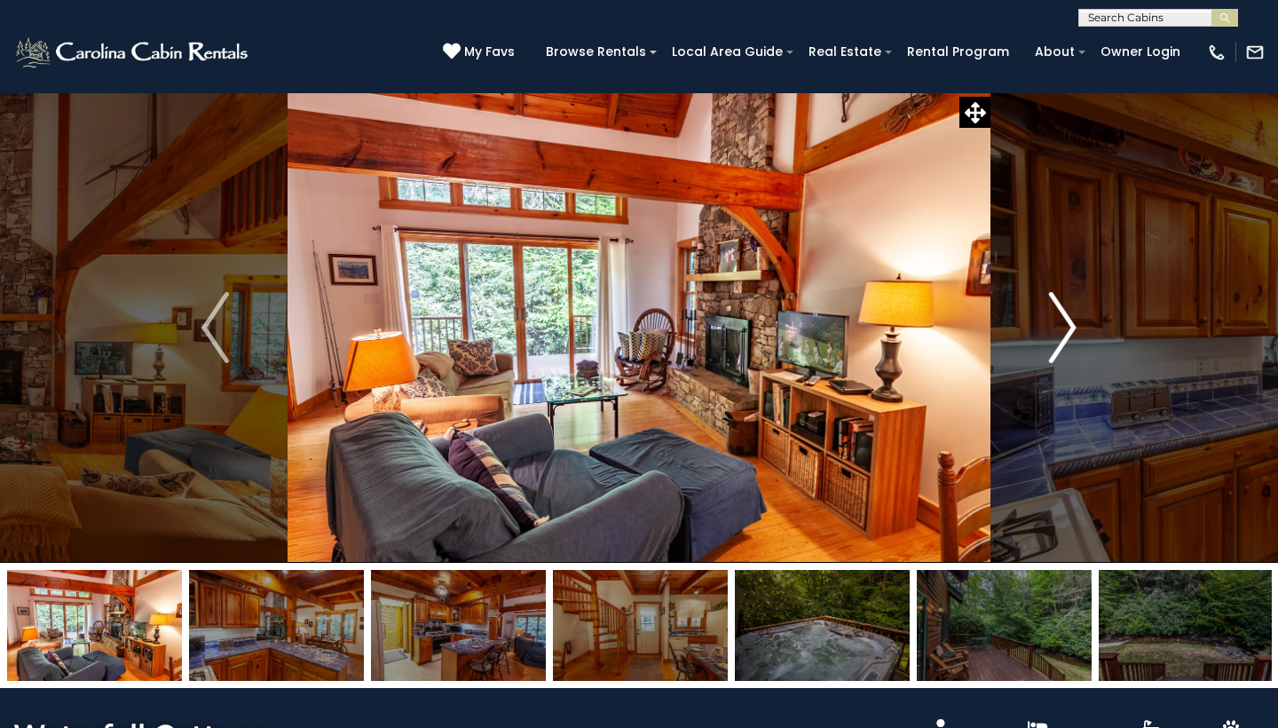
click at [1061, 338] on img "Next" at bounding box center [1062, 327] width 27 height 71
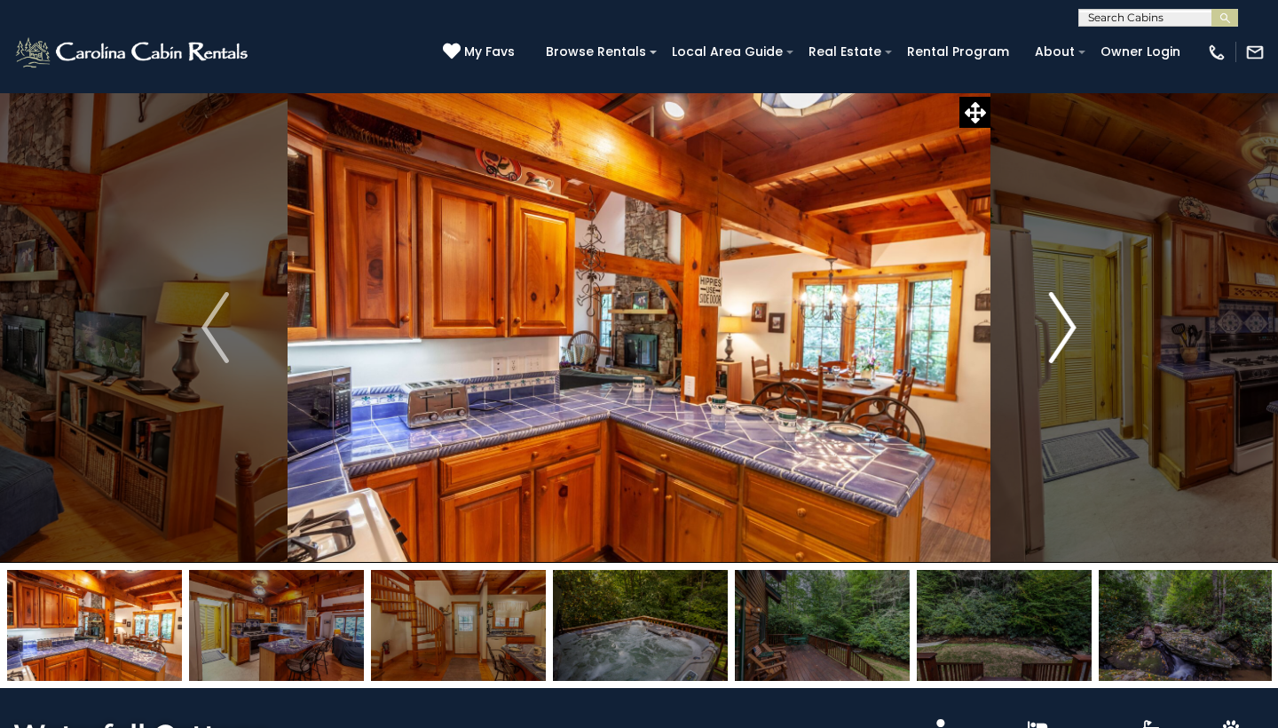
click at [1061, 338] on img "Next" at bounding box center [1062, 327] width 27 height 71
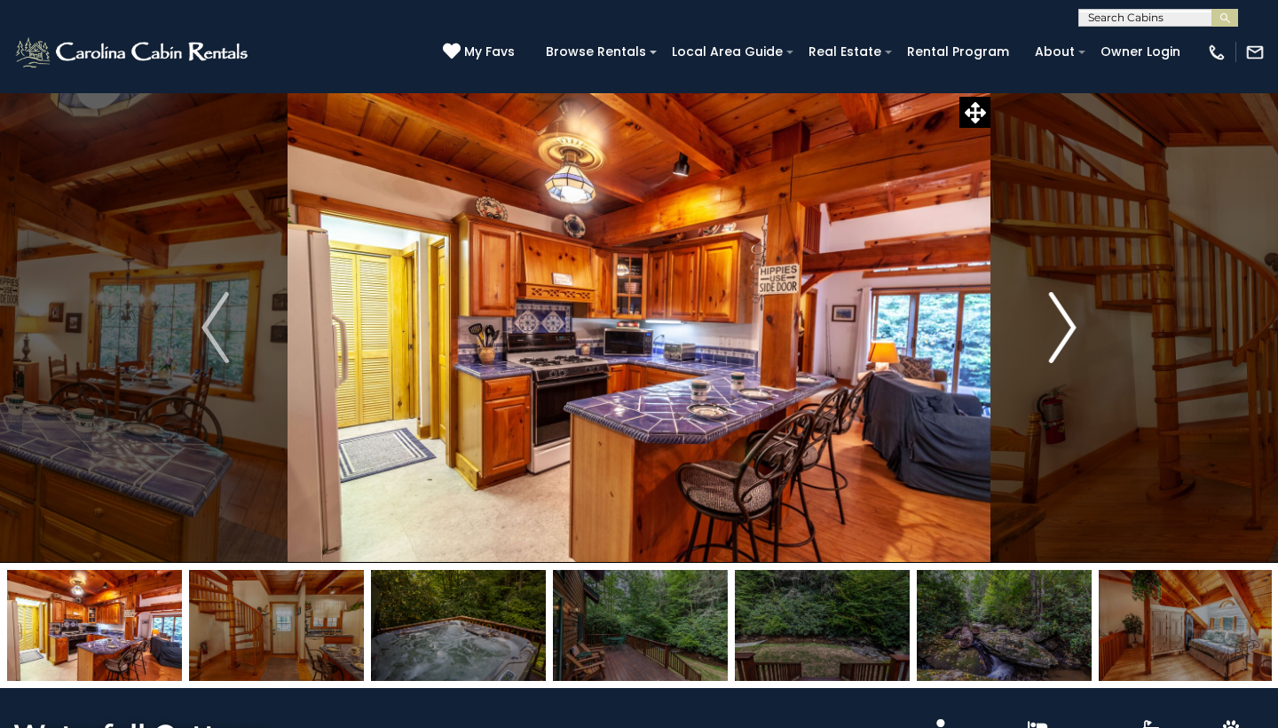
click at [1061, 338] on img "Next" at bounding box center [1062, 327] width 27 height 71
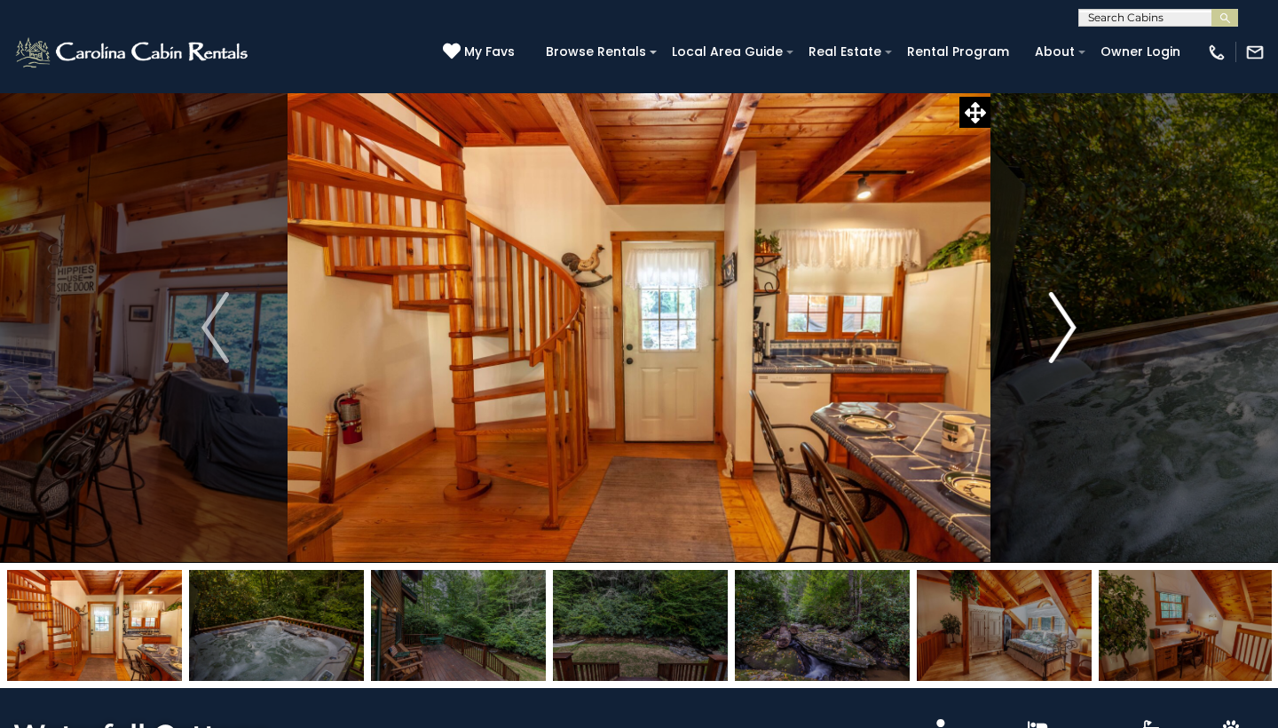
click at [1061, 338] on img "Next" at bounding box center [1062, 327] width 27 height 71
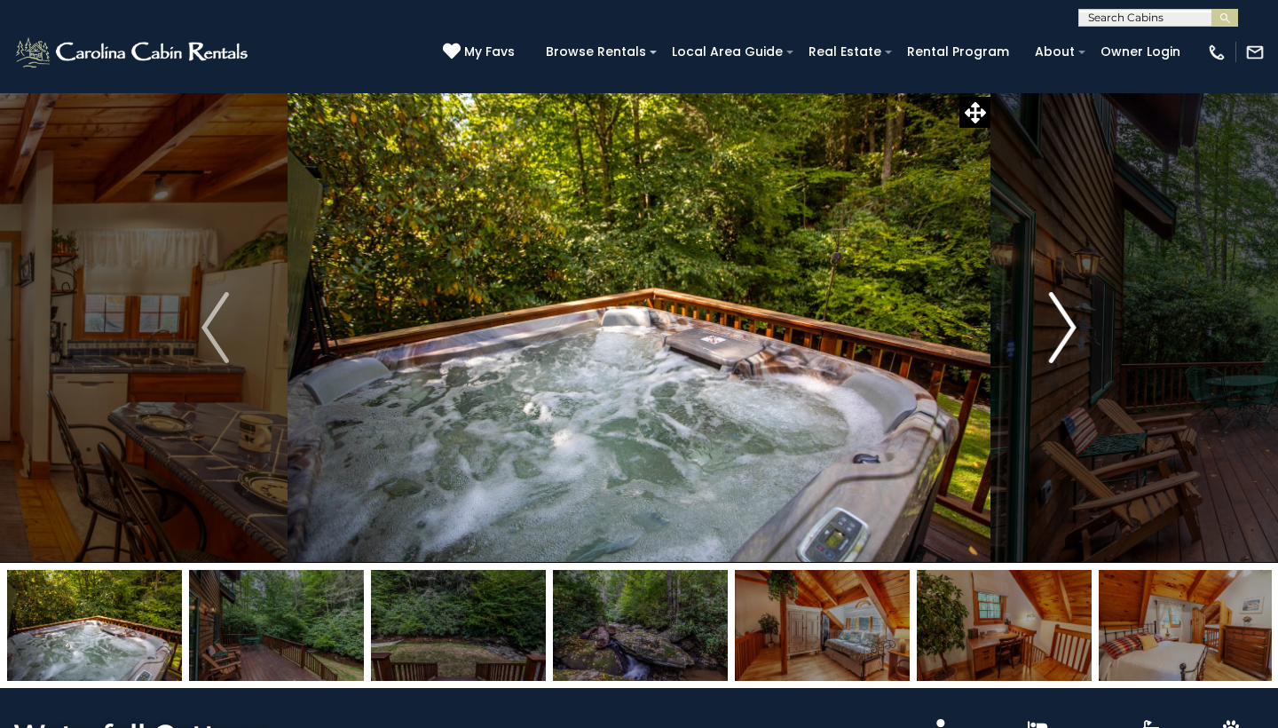
click at [1061, 338] on img "Next" at bounding box center [1062, 327] width 27 height 71
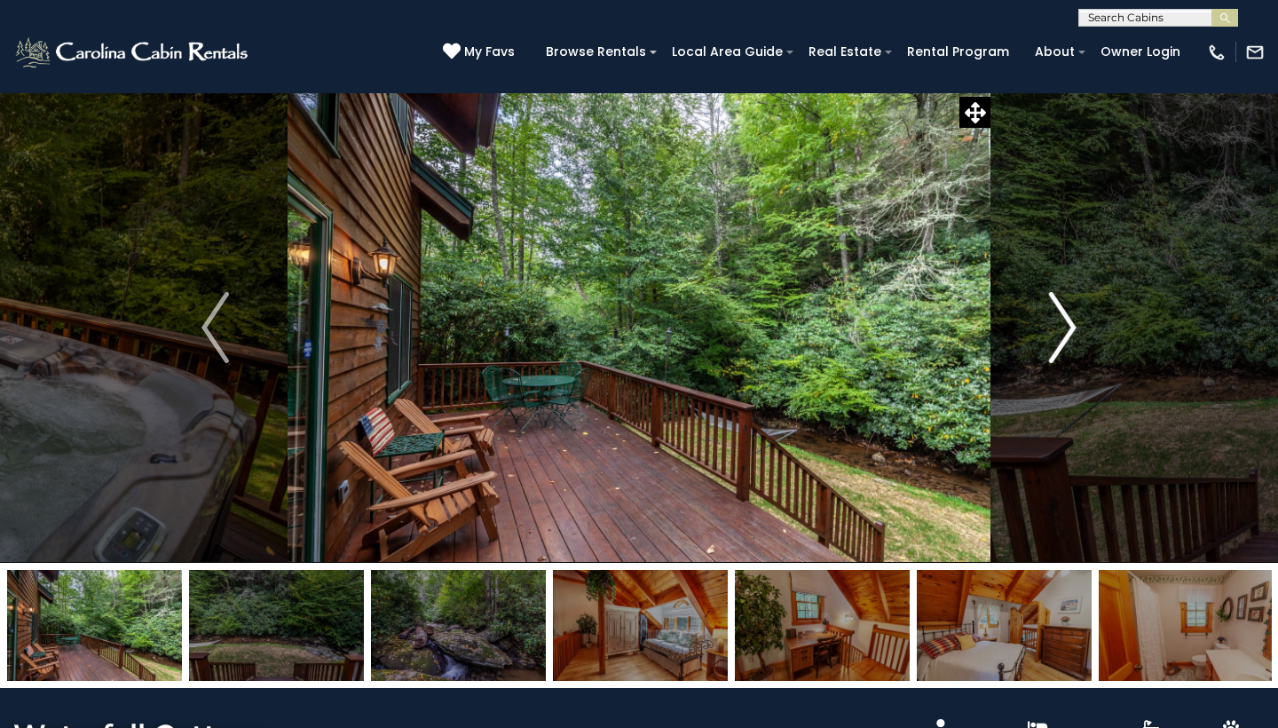
click at [1061, 338] on img "Next" at bounding box center [1062, 327] width 27 height 71
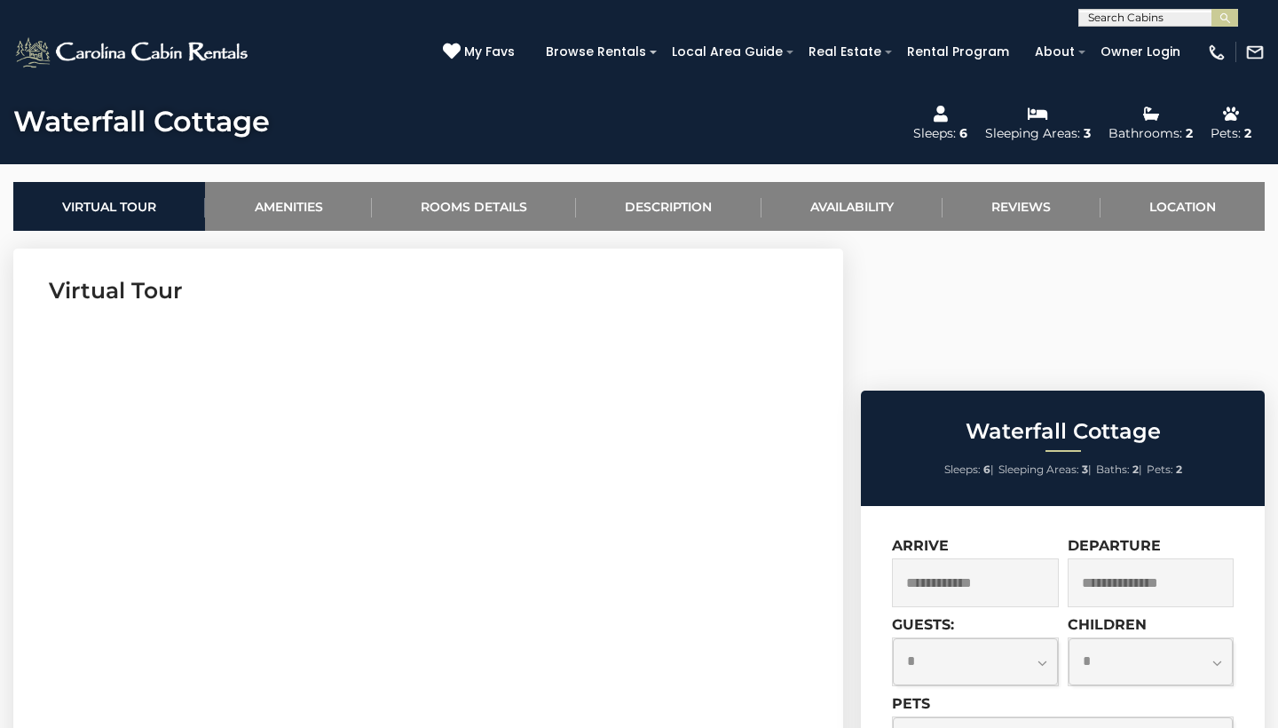
scroll to position [610, 0]
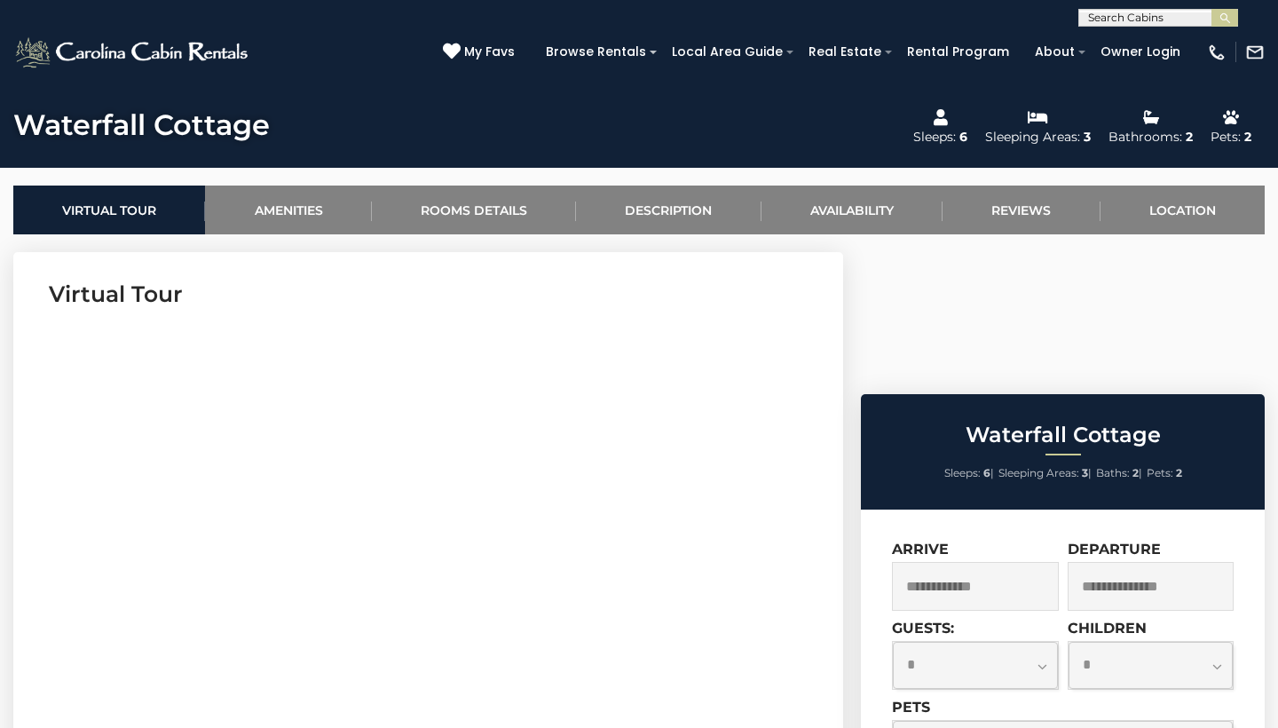
click at [1024, 562] on input "text" at bounding box center [975, 586] width 167 height 49
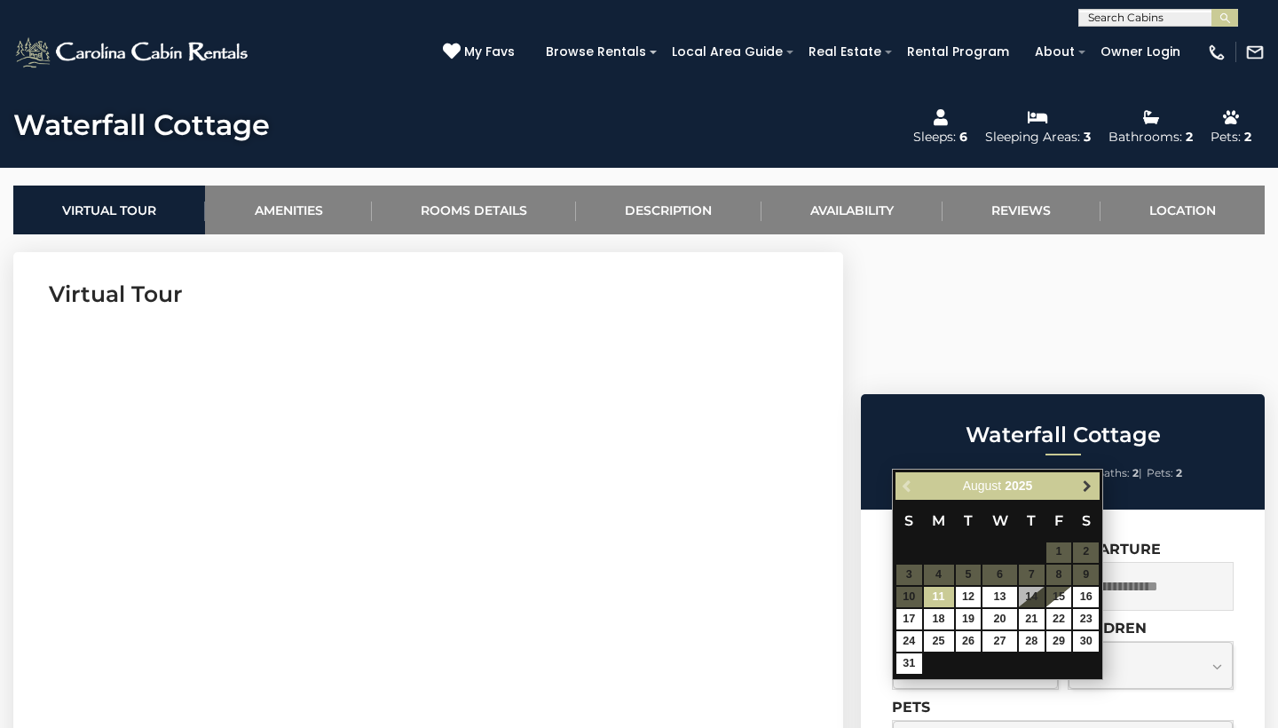
click at [1091, 485] on span "Next" at bounding box center [1087, 485] width 14 height 14
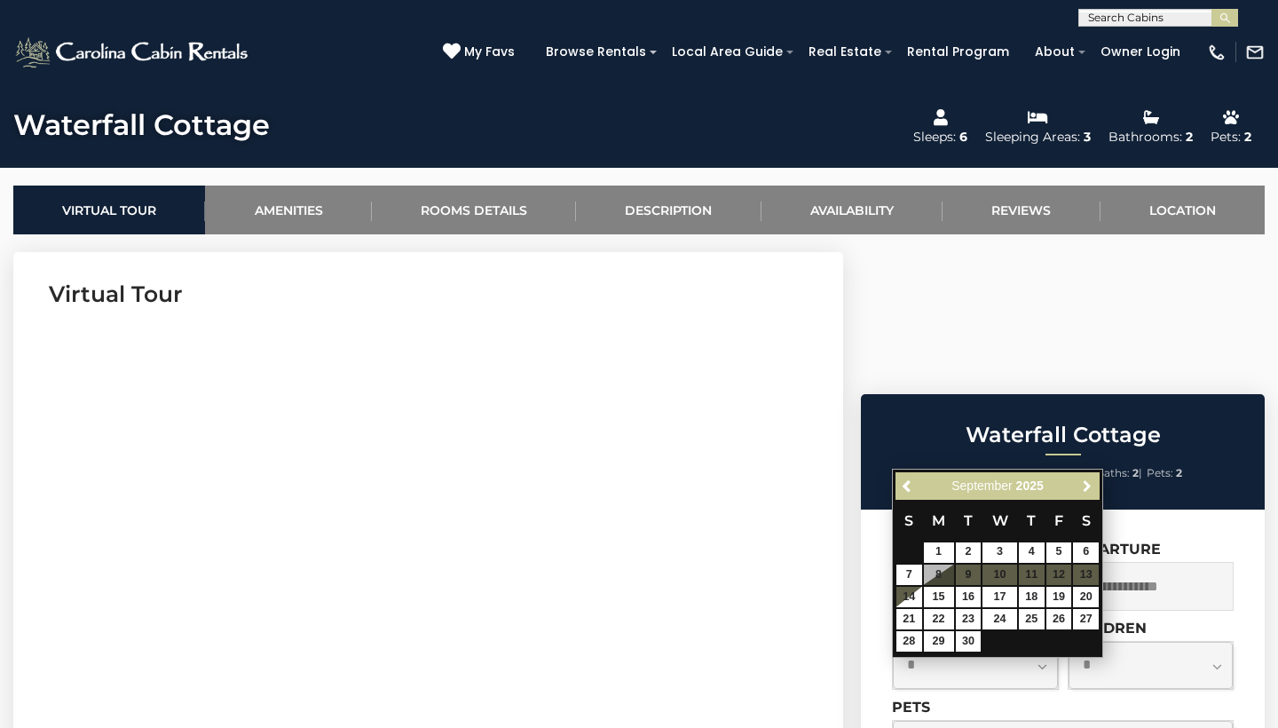
click at [1091, 485] on span "Next" at bounding box center [1087, 485] width 14 height 14
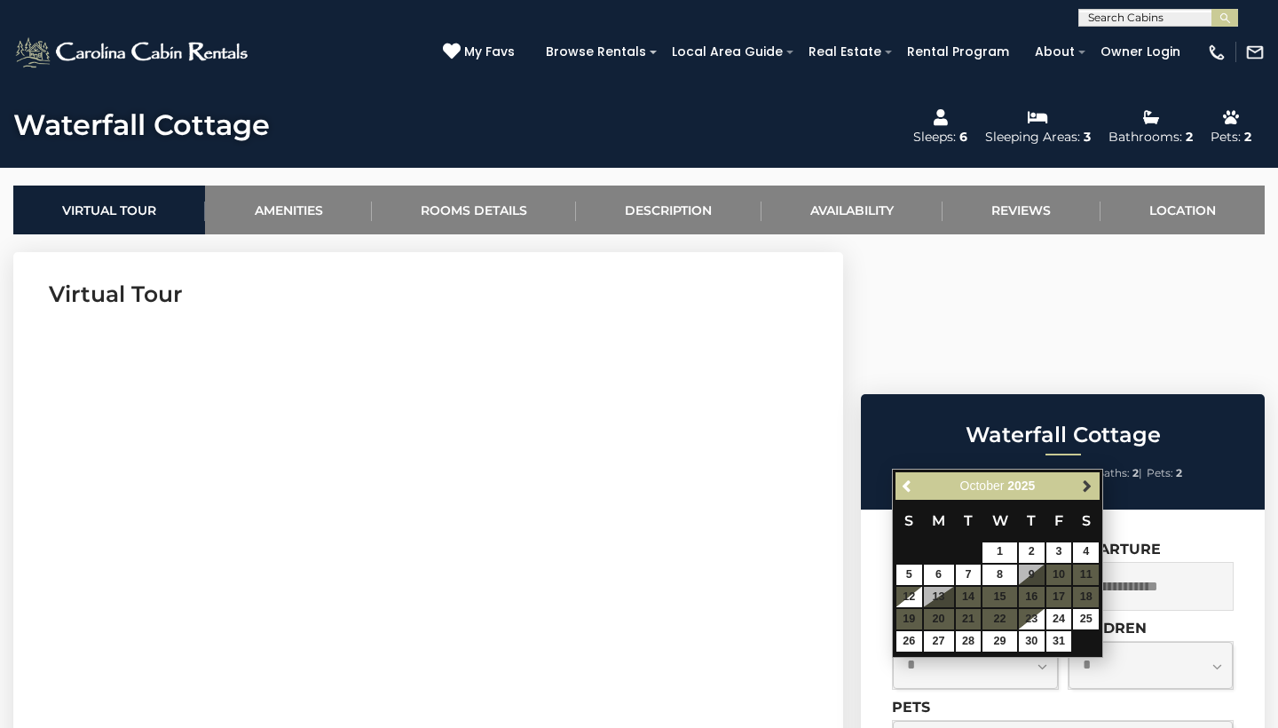
click at [1091, 483] on span "Next" at bounding box center [1087, 485] width 14 height 14
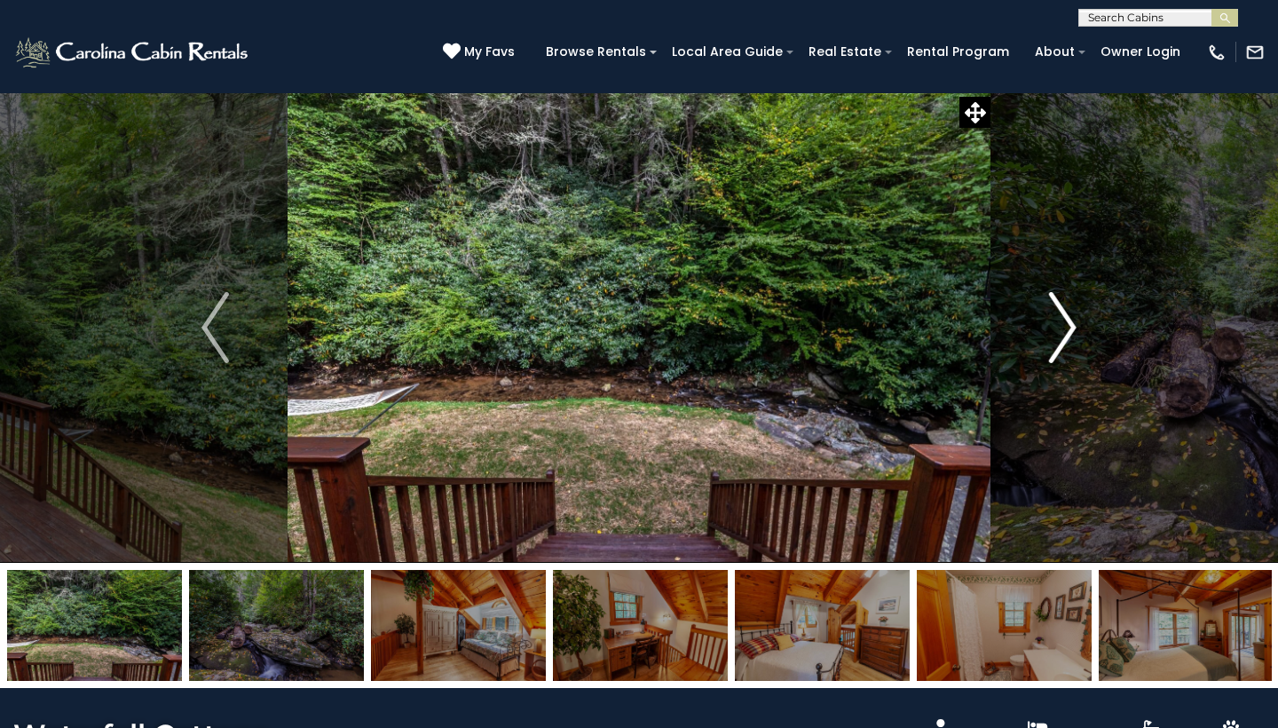
scroll to position [690, 0]
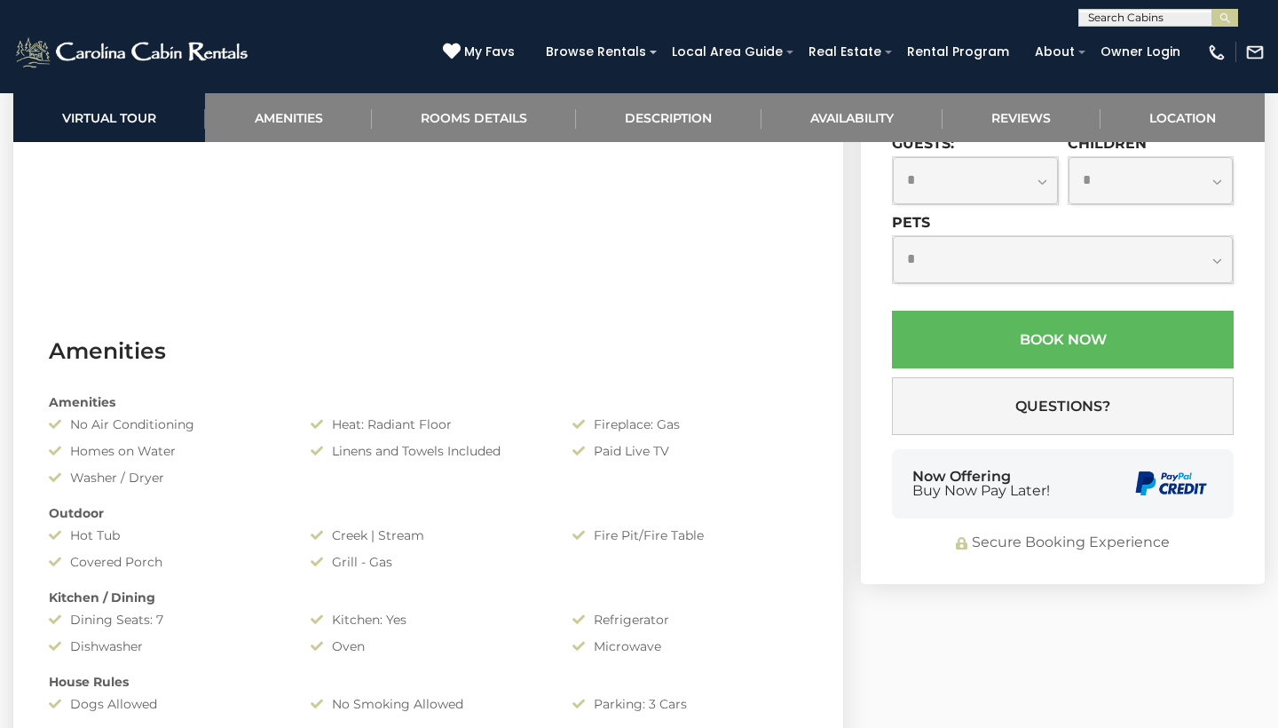
scroll to position [1081, 0]
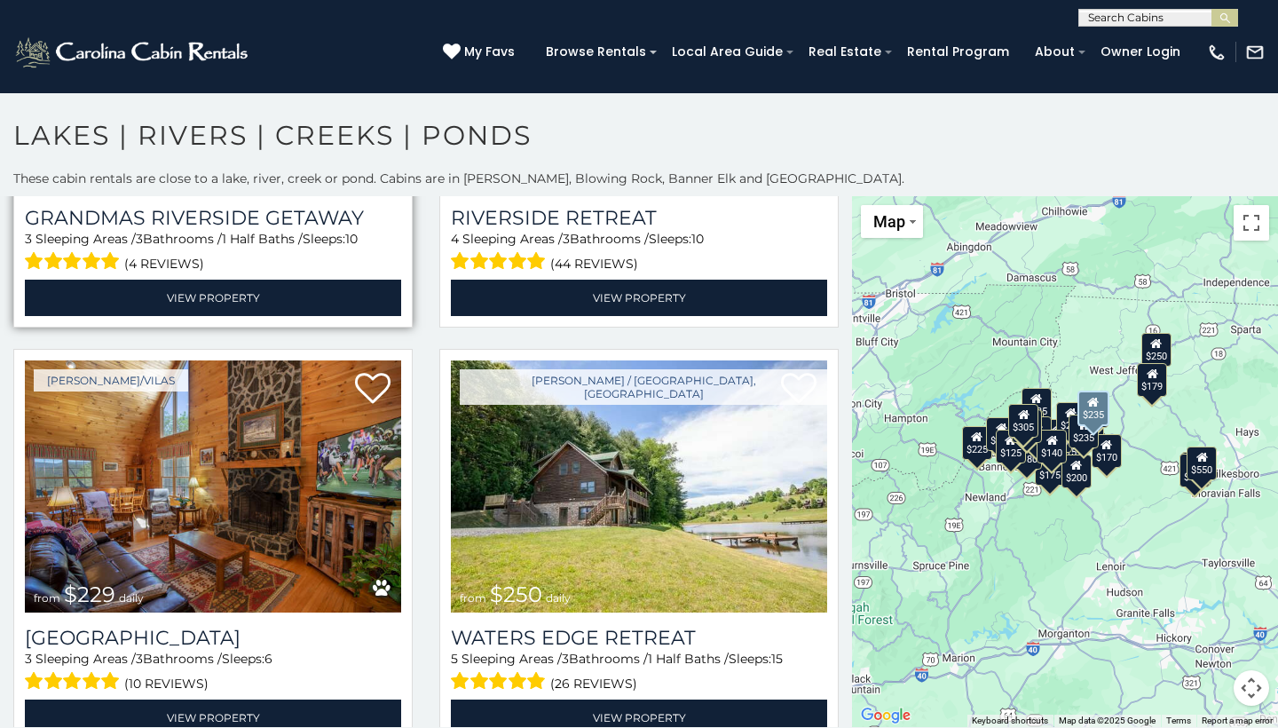
scroll to position [2411, 0]
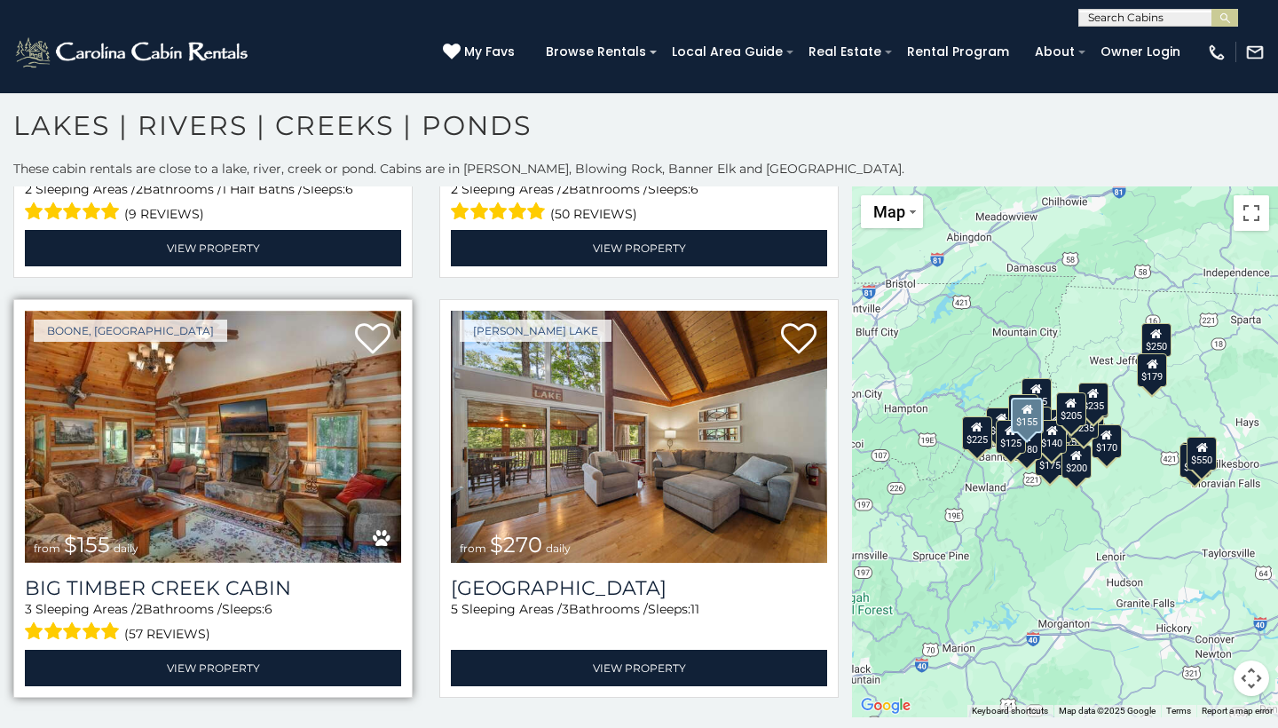
scroll to position [5805, 0]
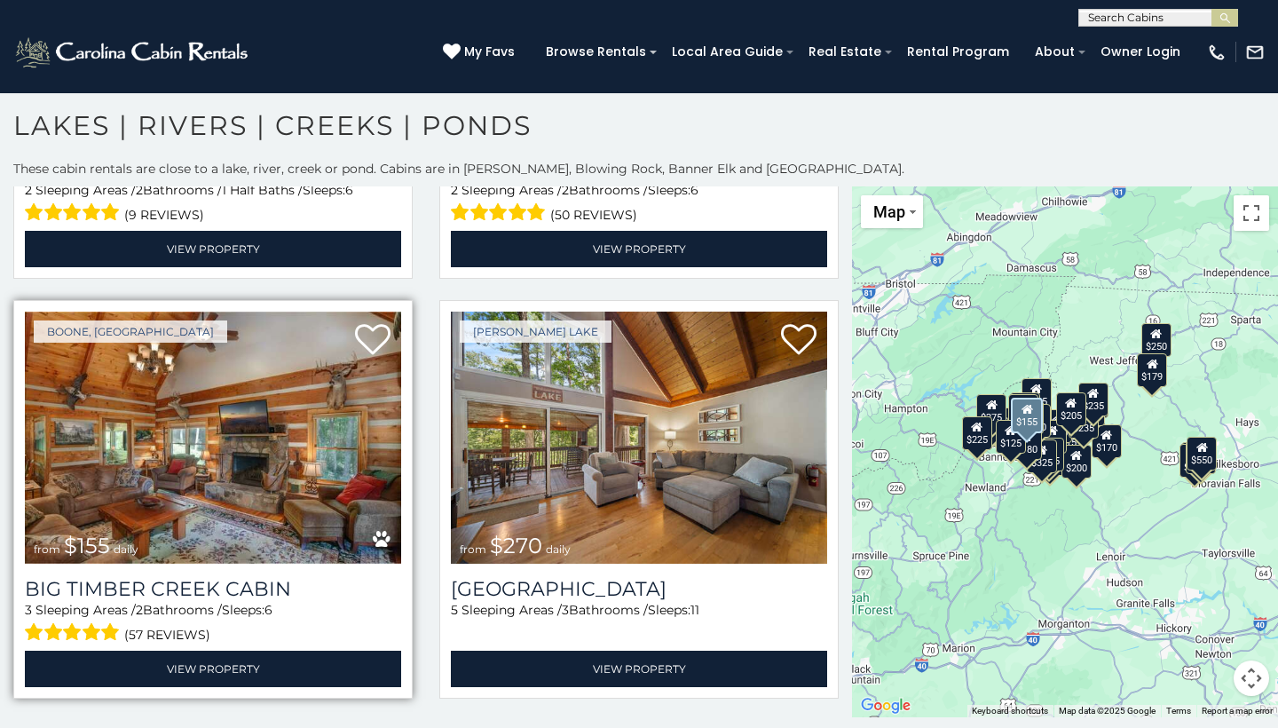
click at [220, 453] on img at bounding box center [213, 437] width 376 height 252
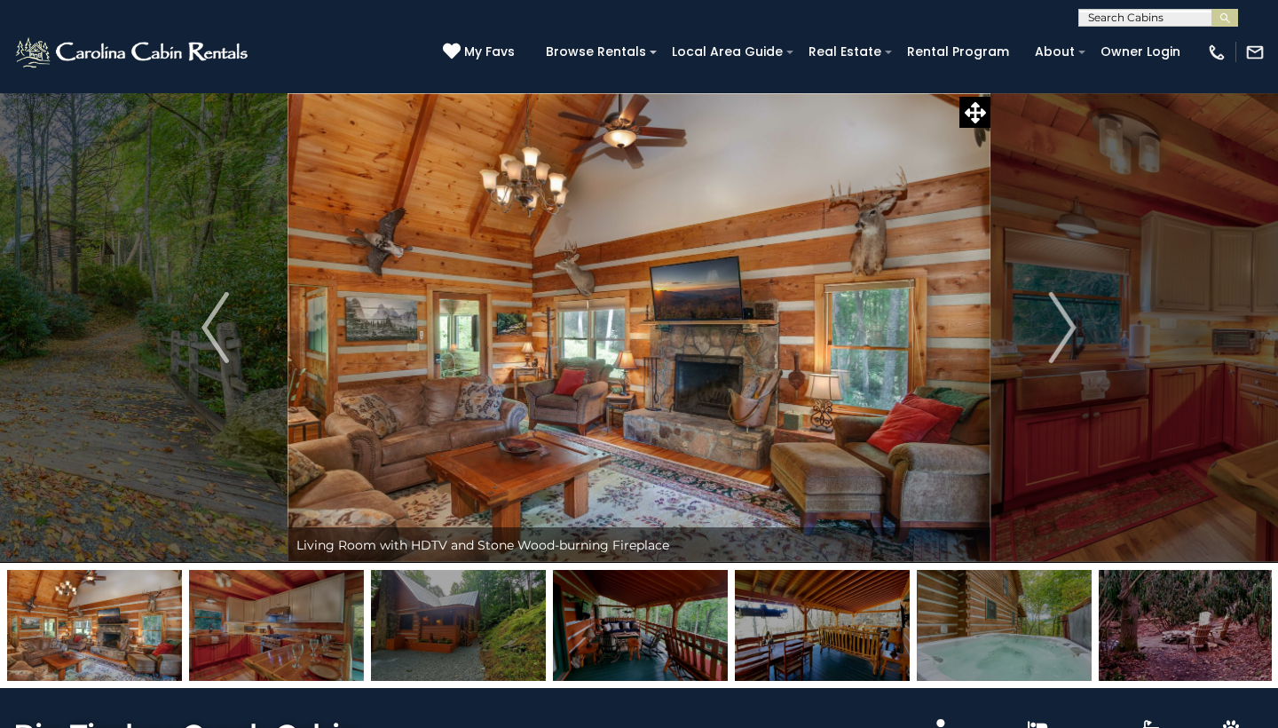
click at [197, 58] on img at bounding box center [133, 52] width 240 height 35
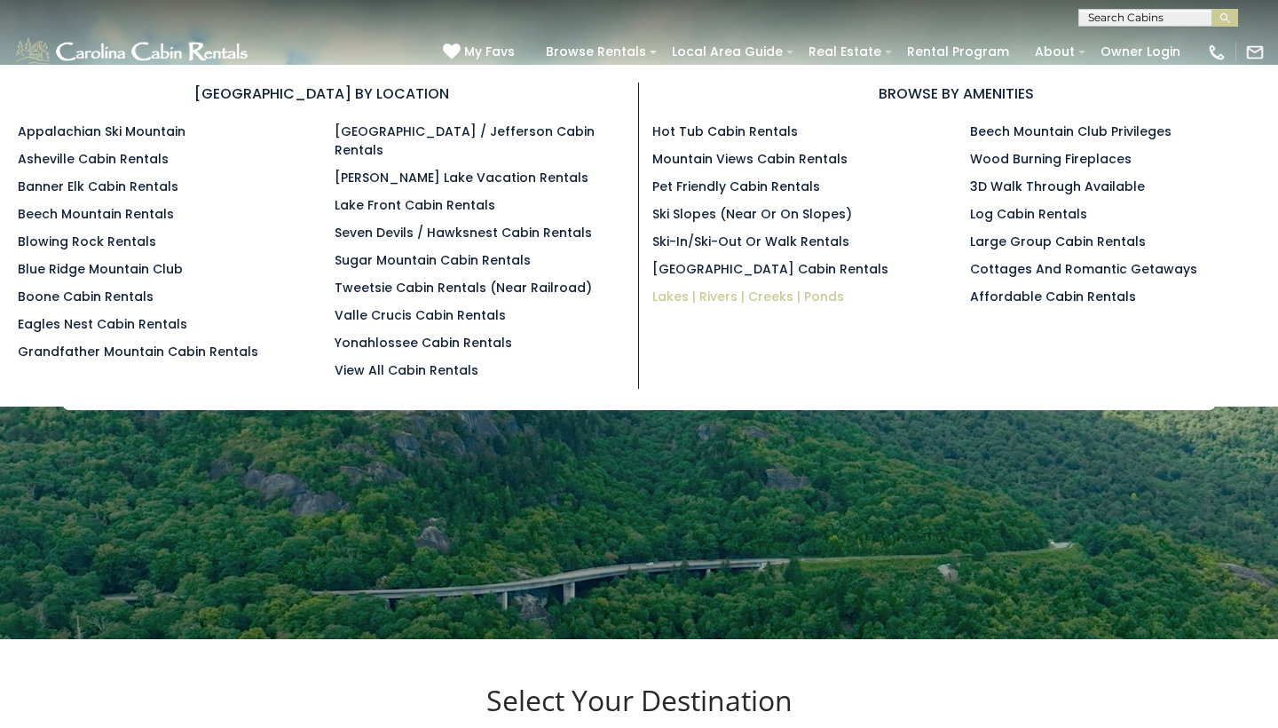
click at [734, 293] on link "Lakes | Rivers | Creeks | Ponds" at bounding box center [748, 297] width 192 height 18
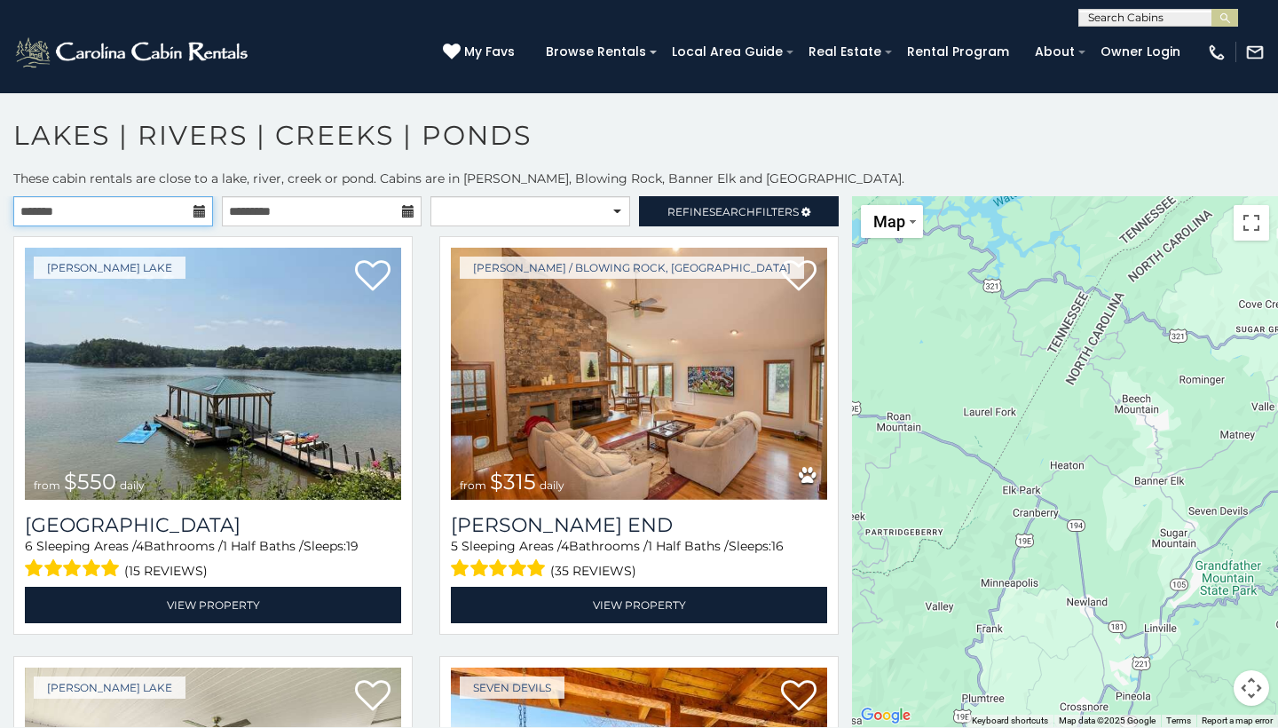
click at [186, 211] on input "text" at bounding box center [113, 211] width 200 height 30
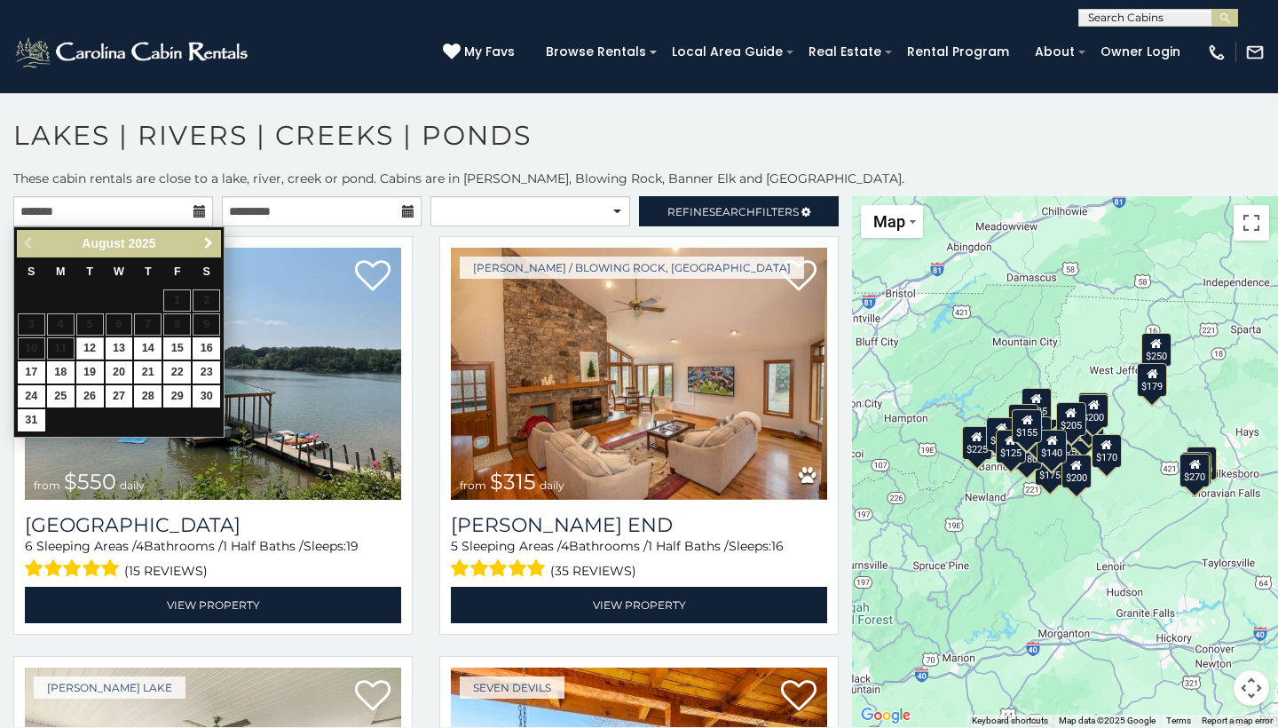
click at [210, 244] on span "Next" at bounding box center [208, 243] width 14 height 14
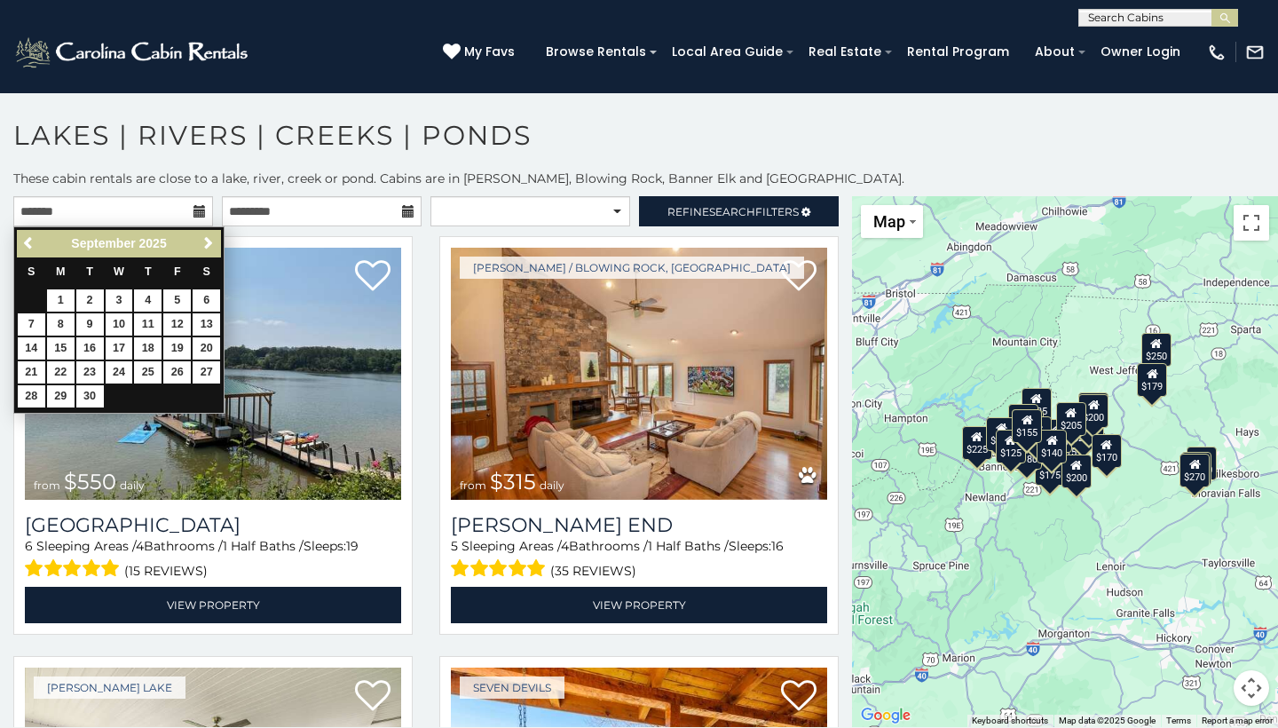
click at [210, 244] on span "Next" at bounding box center [208, 243] width 14 height 14
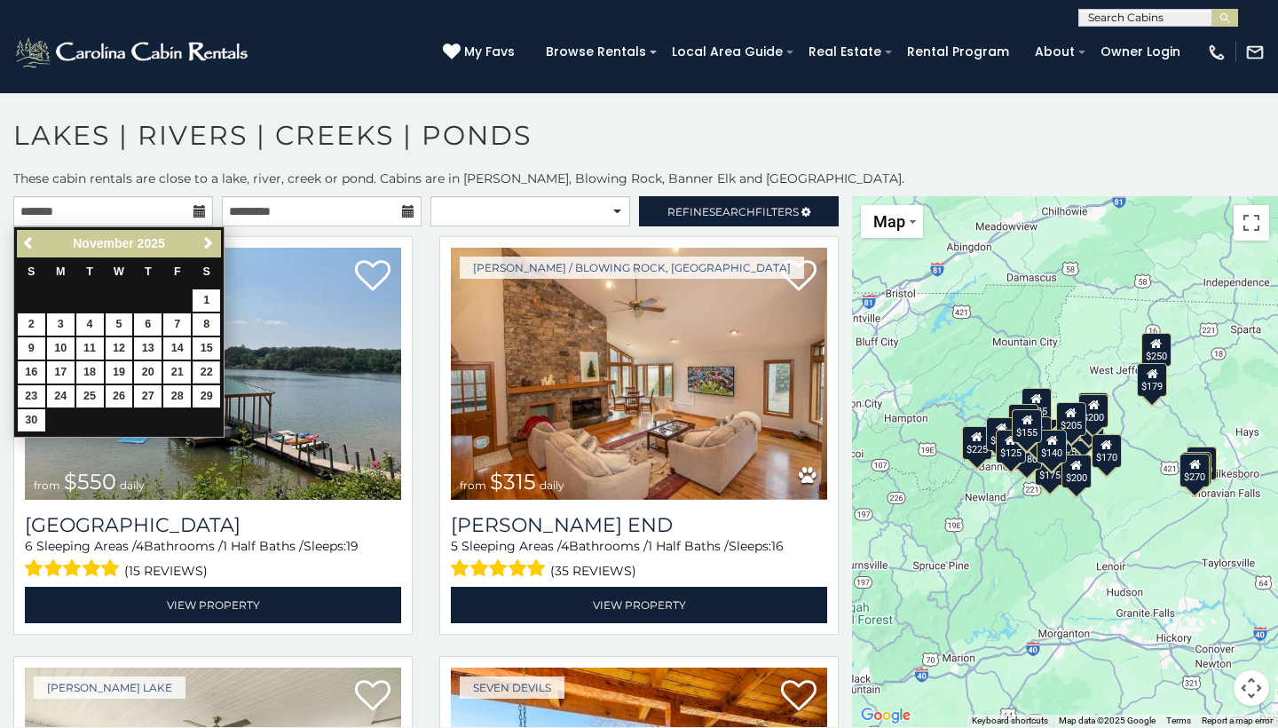
click at [206, 362] on link "22" at bounding box center [207, 372] width 28 height 22
type input "**********"
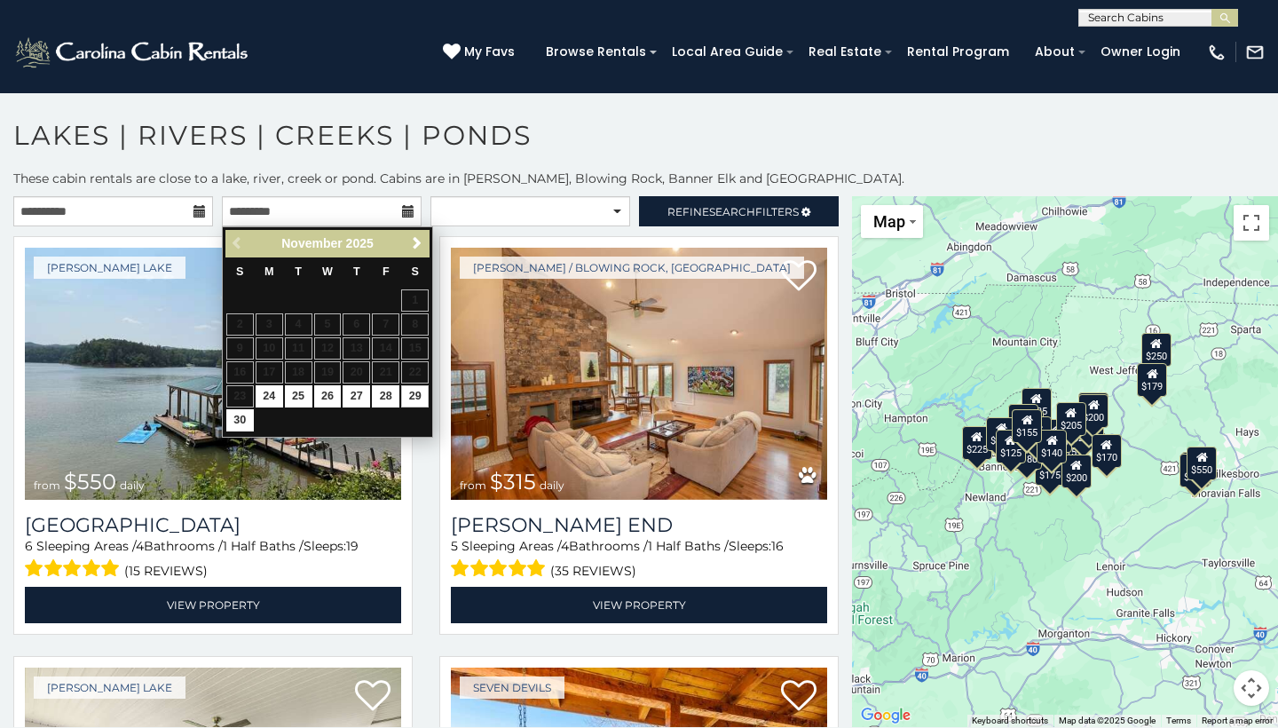
click at [414, 392] on link "29" at bounding box center [415, 396] width 28 height 22
type input "**********"
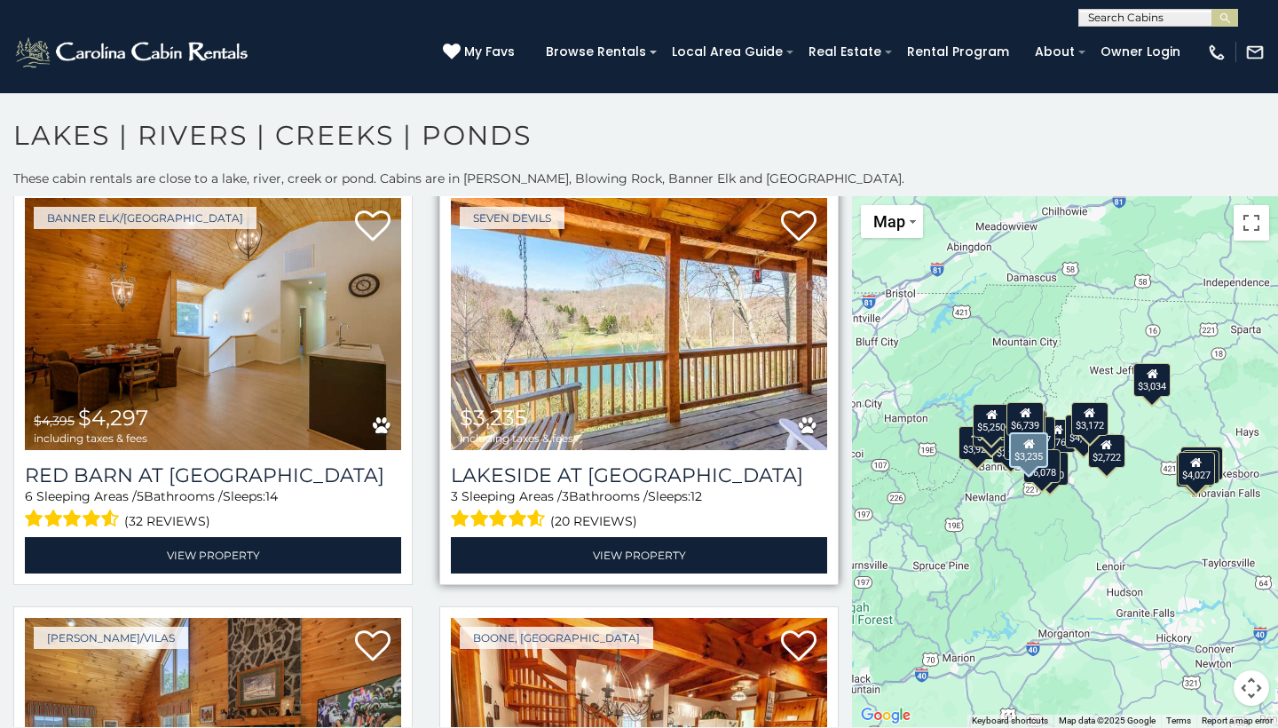
scroll to position [474, 0]
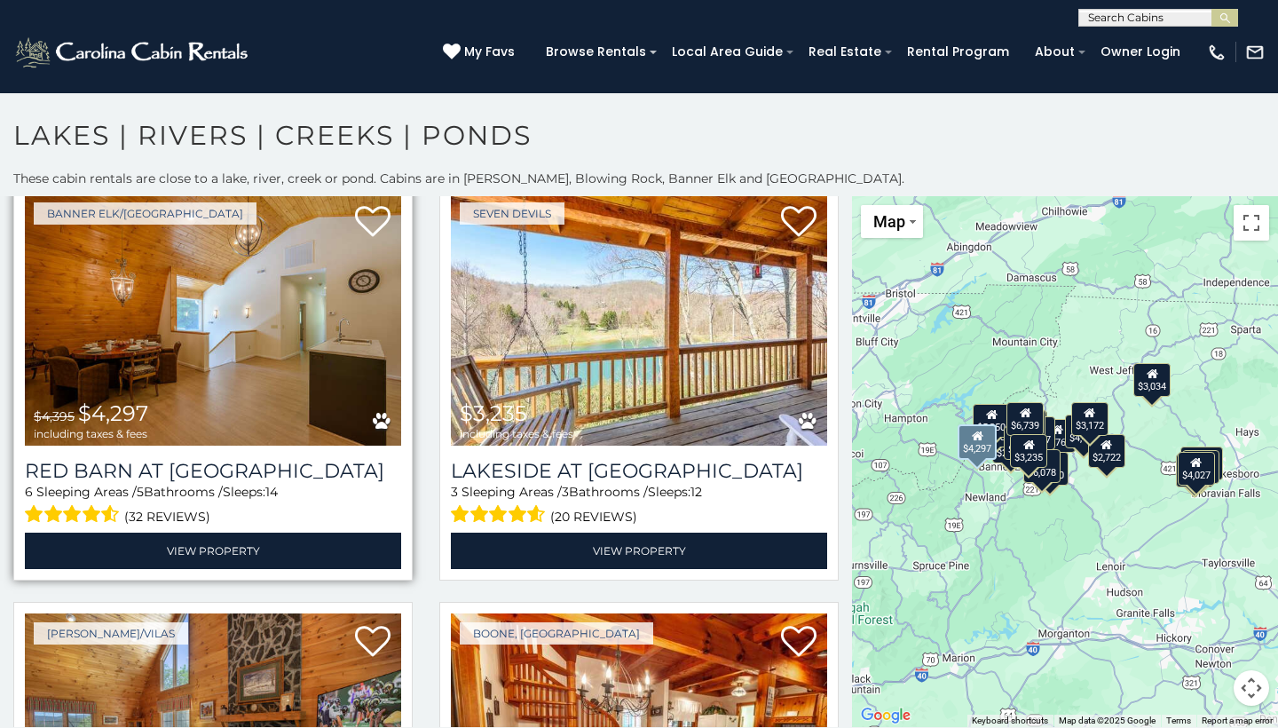
click at [337, 329] on img at bounding box center [213, 319] width 376 height 252
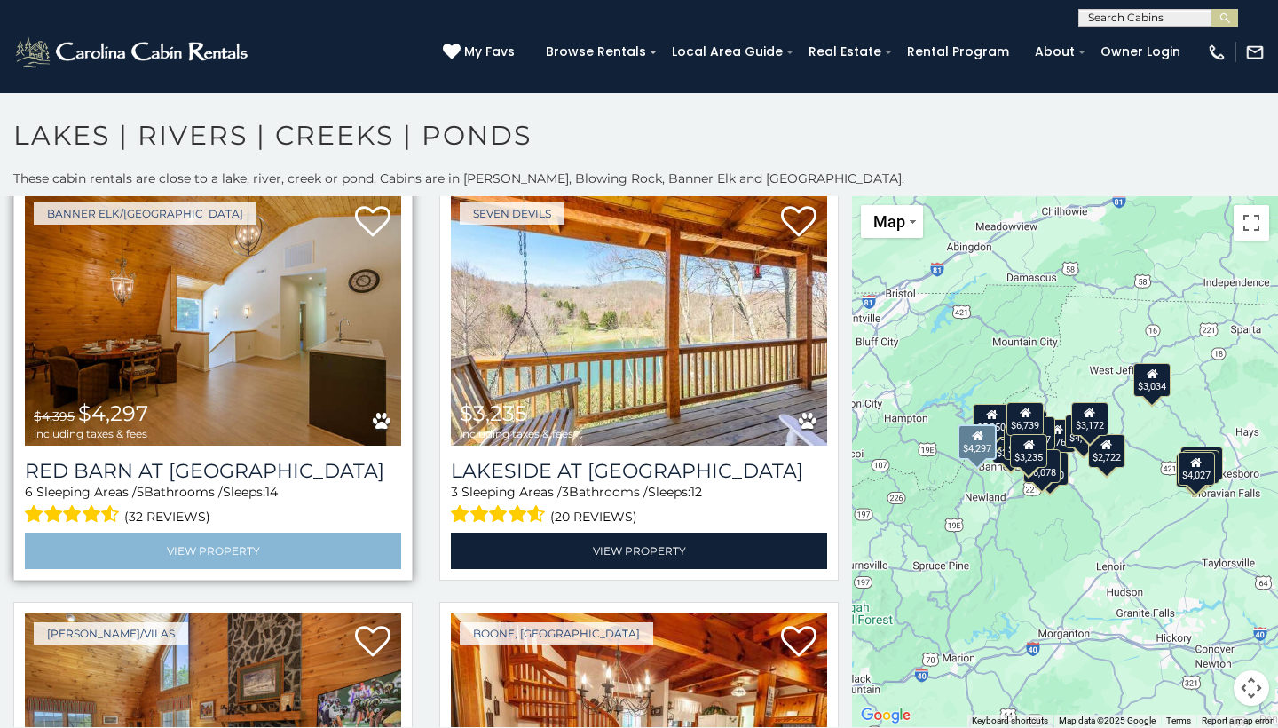
click at [300, 548] on link "View Property" at bounding box center [213, 550] width 376 height 36
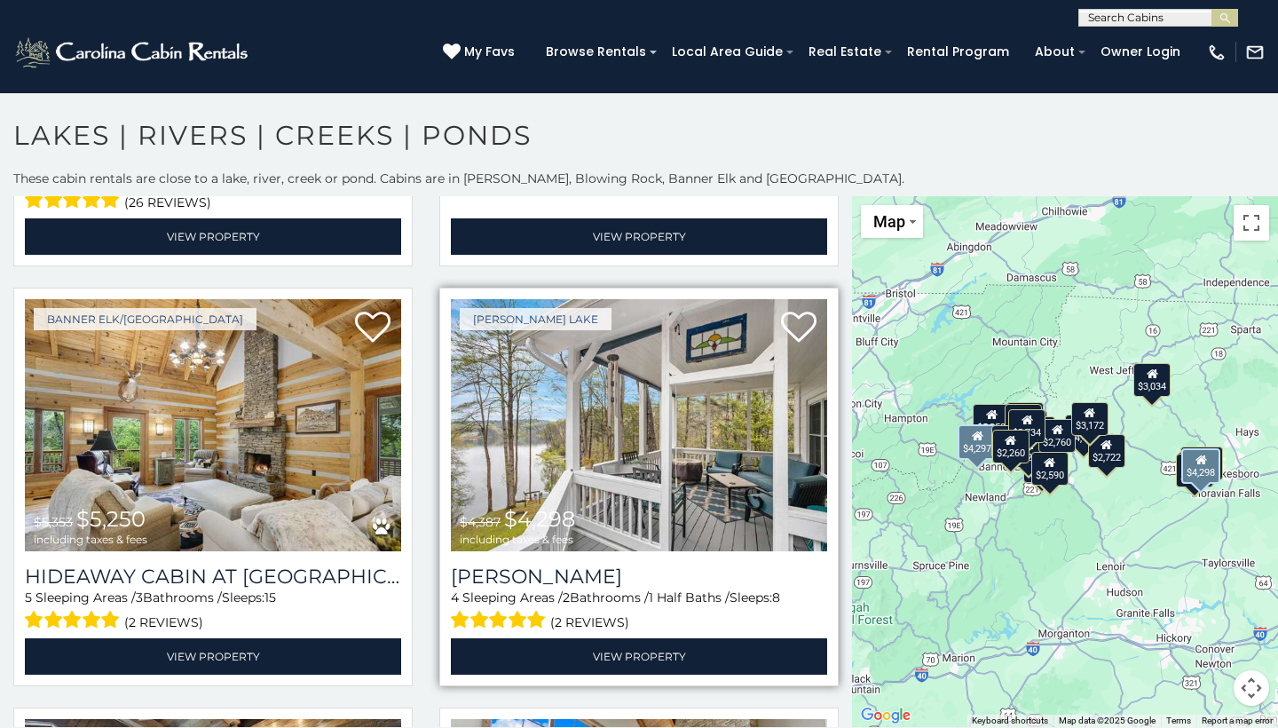
scroll to position [4150, 0]
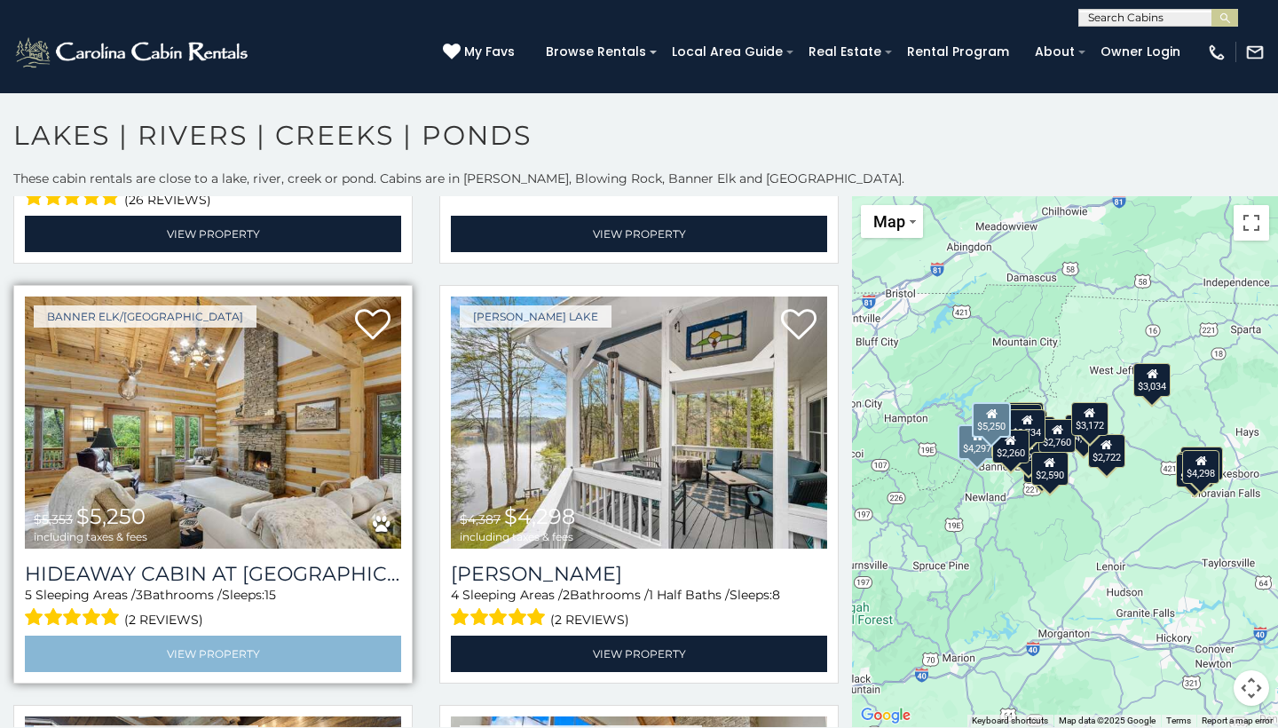
click at [248, 663] on link "View Property" at bounding box center [213, 653] width 376 height 36
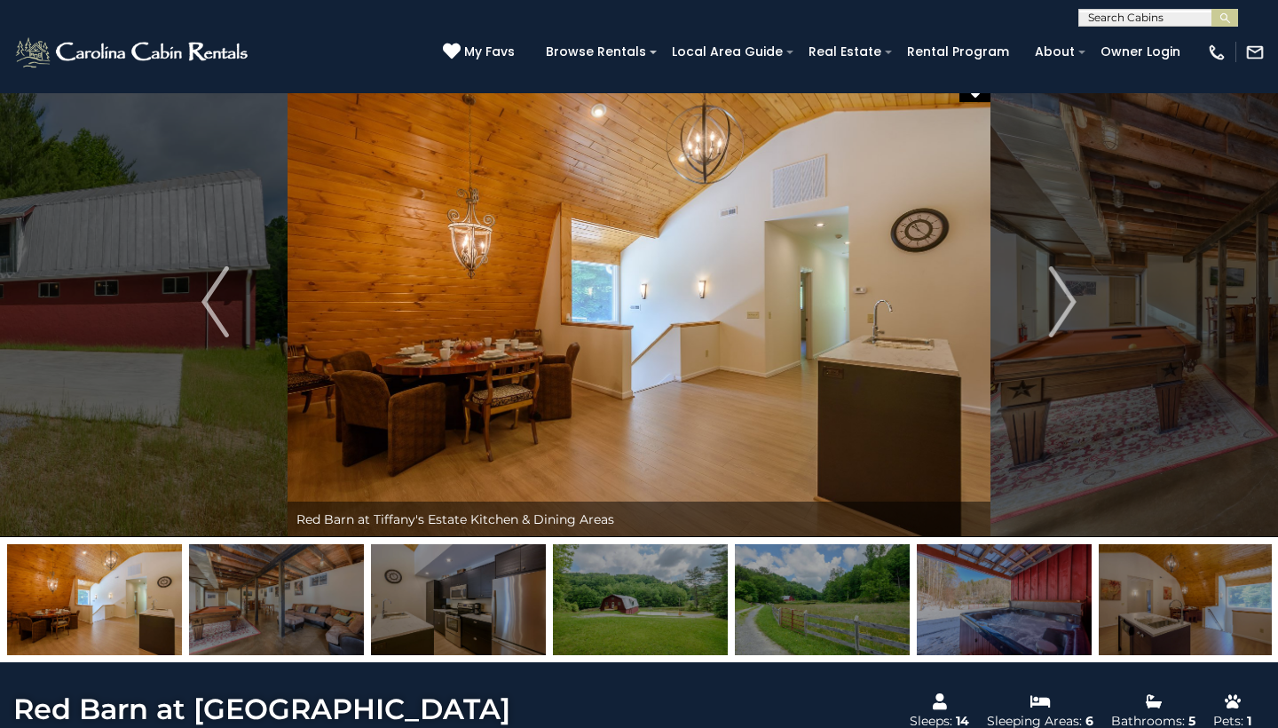
scroll to position [20, 0]
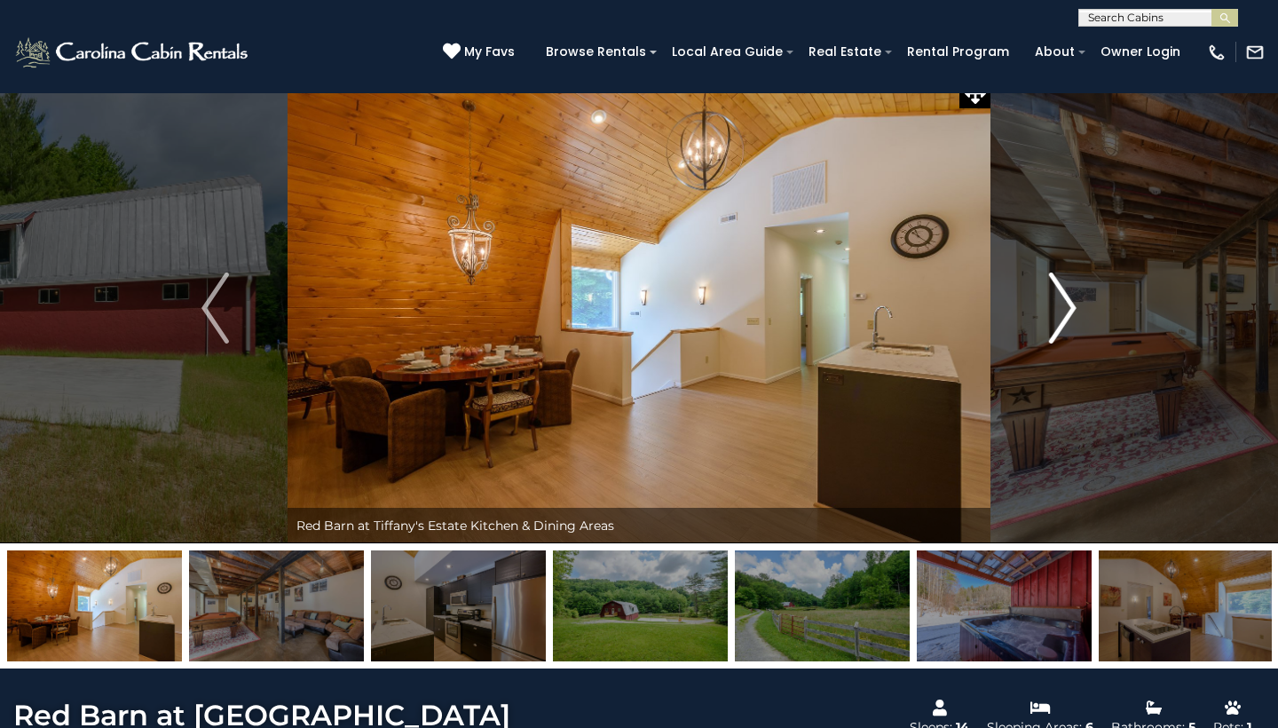
click at [1065, 318] on img "Next" at bounding box center [1062, 307] width 27 height 71
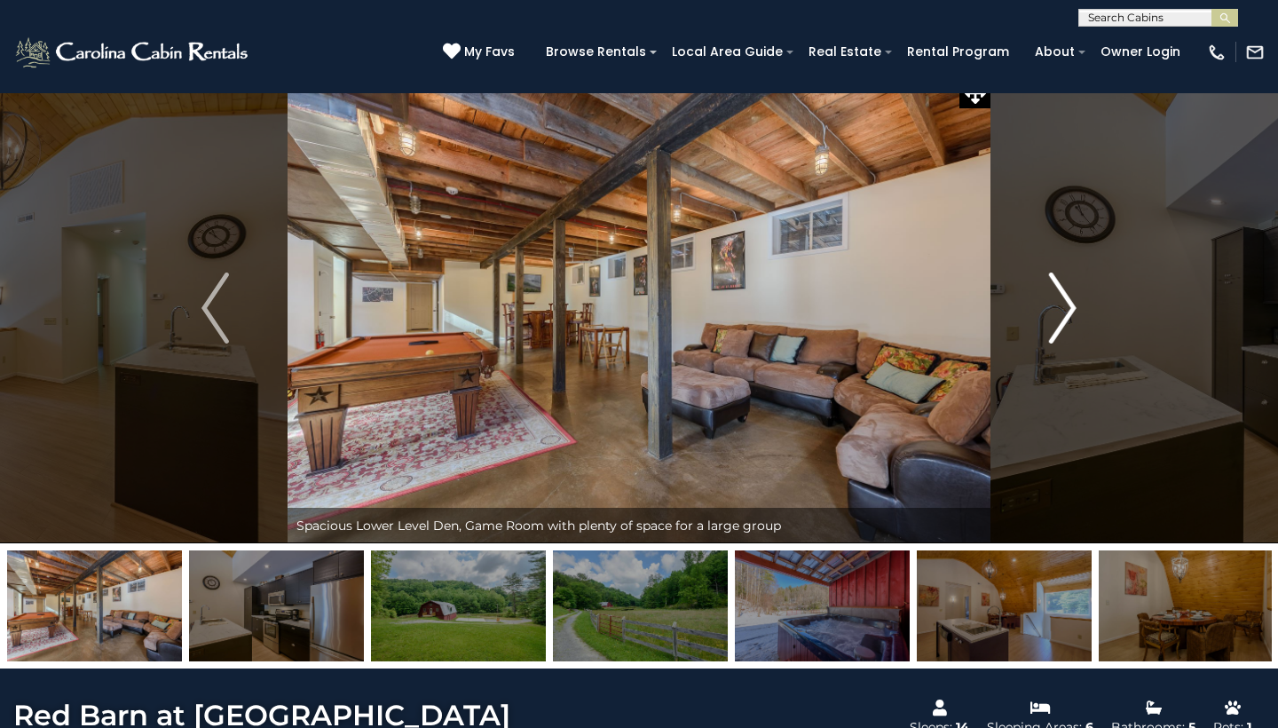
click at [1065, 319] on img "Next" at bounding box center [1062, 307] width 27 height 71
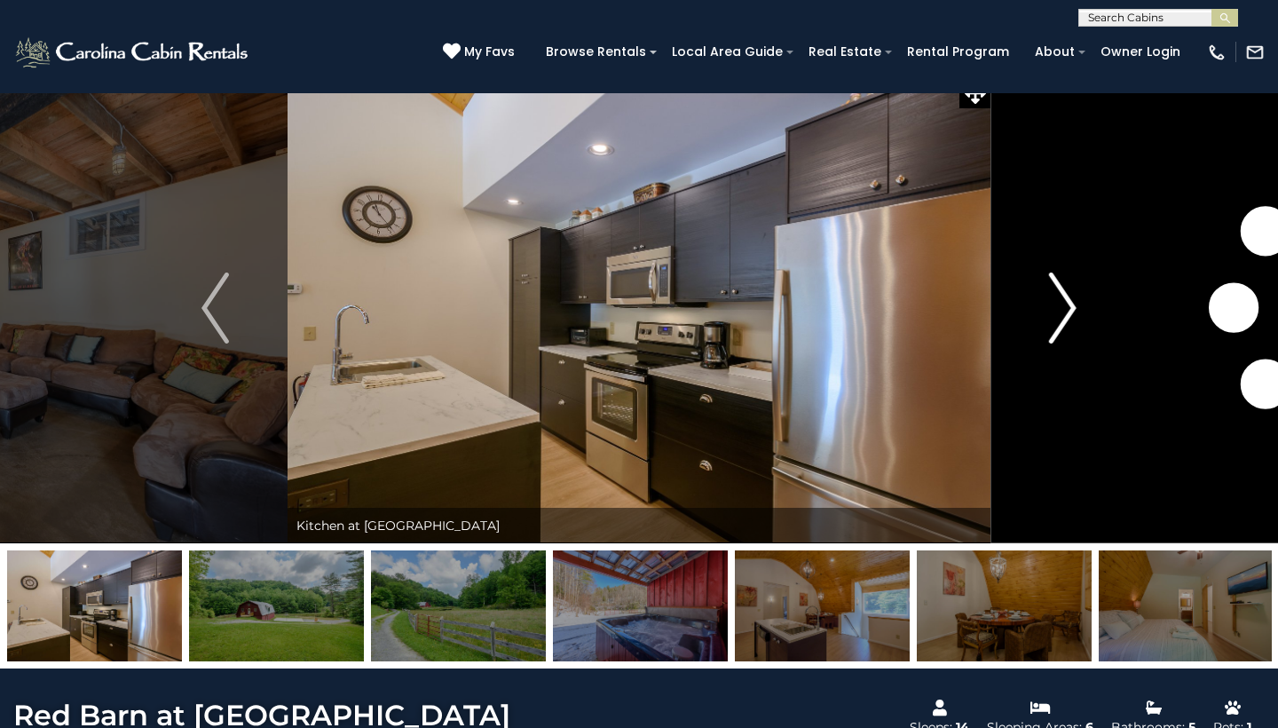
click at [1065, 319] on img "Next" at bounding box center [1062, 307] width 27 height 71
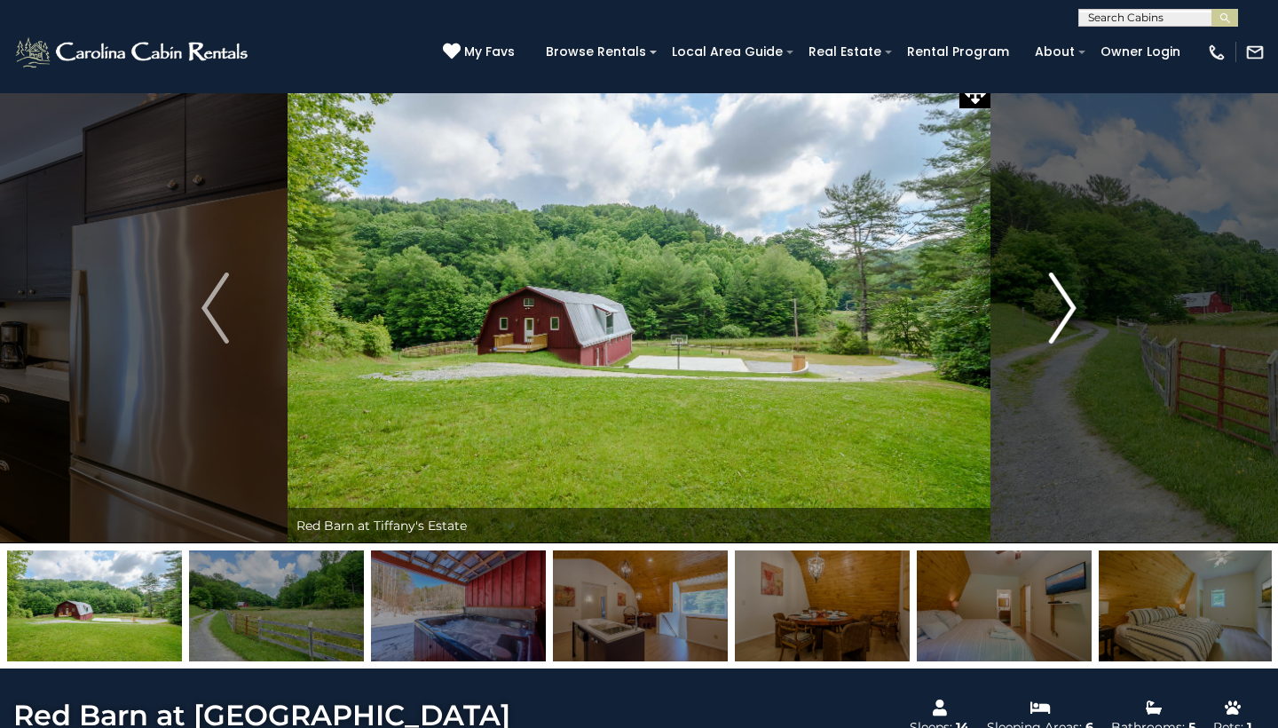
click at [1065, 319] on img "Next" at bounding box center [1062, 307] width 27 height 71
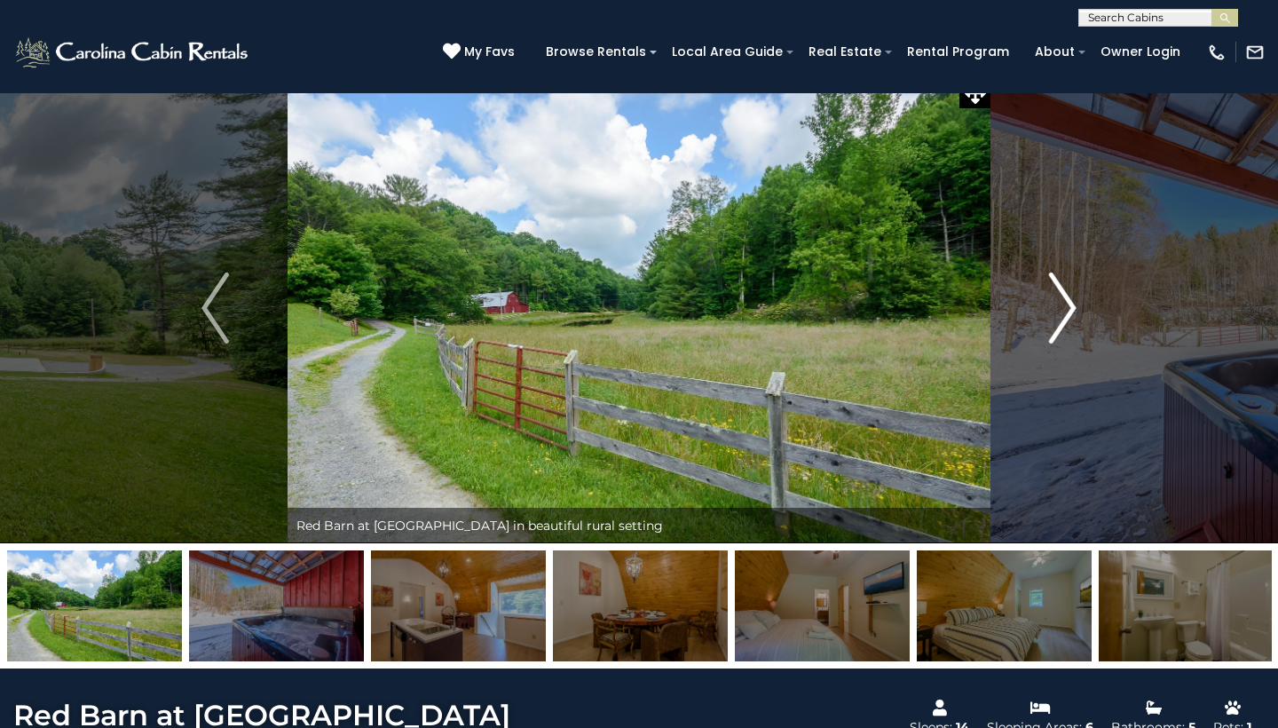
click at [1065, 319] on img "Next" at bounding box center [1062, 307] width 27 height 71
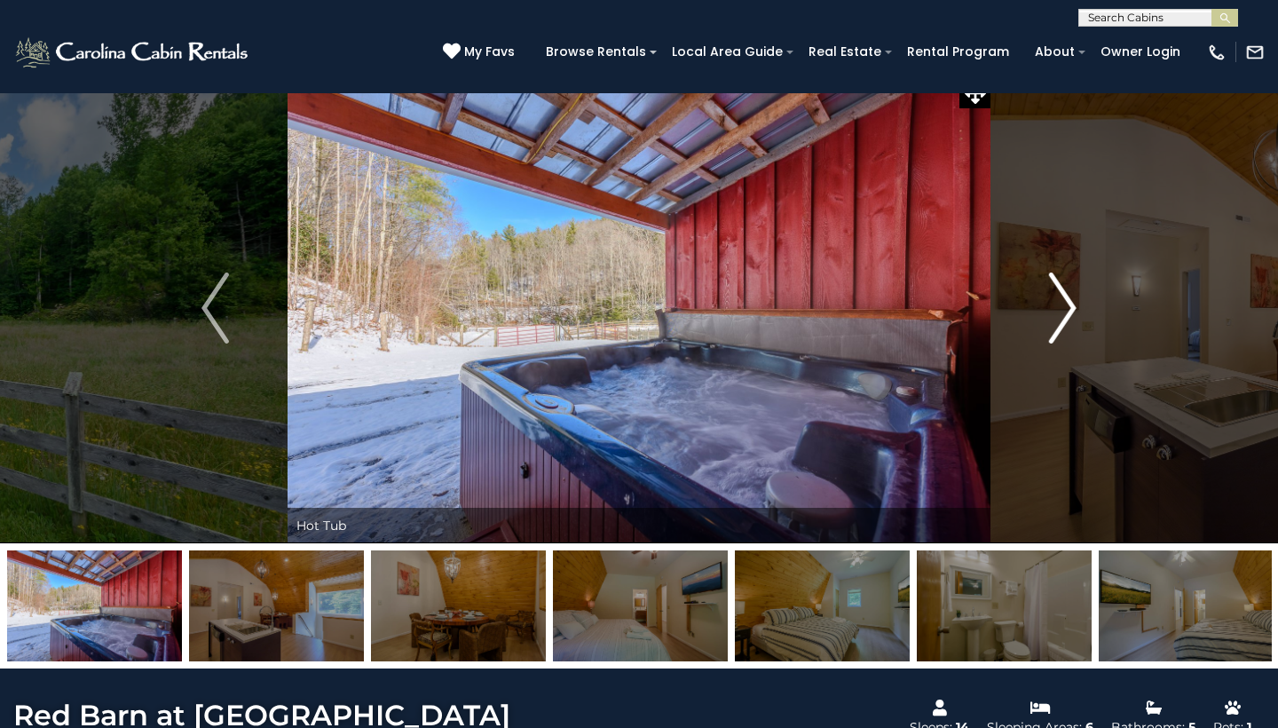
click at [1065, 319] on img "Next" at bounding box center [1062, 307] width 27 height 71
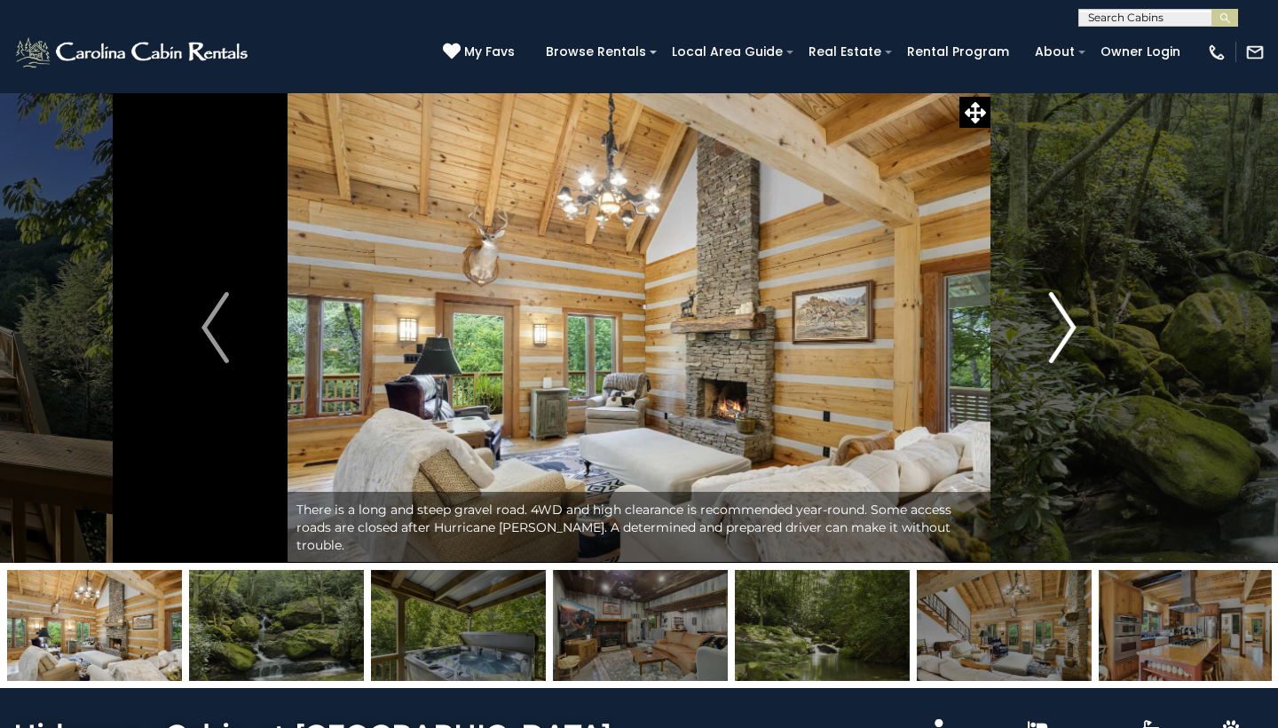
click at [1070, 339] on img "Next" at bounding box center [1062, 327] width 27 height 71
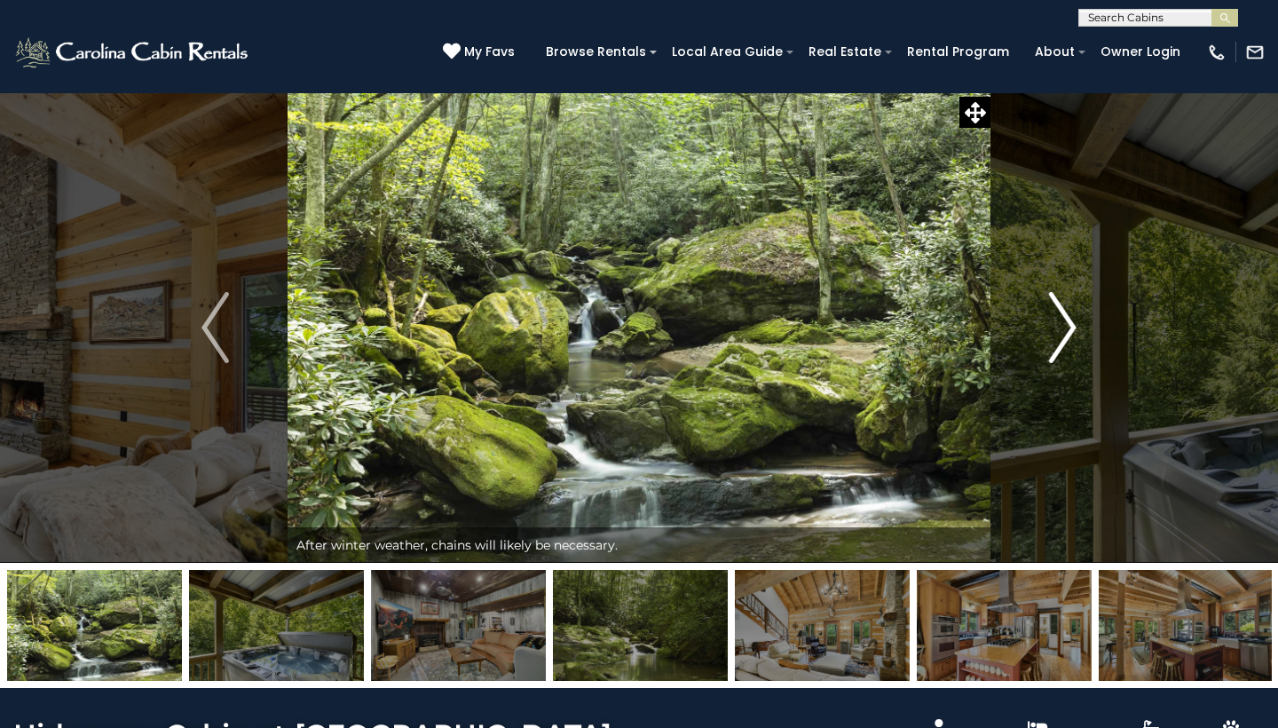
click at [1070, 339] on img "Next" at bounding box center [1062, 327] width 27 height 71
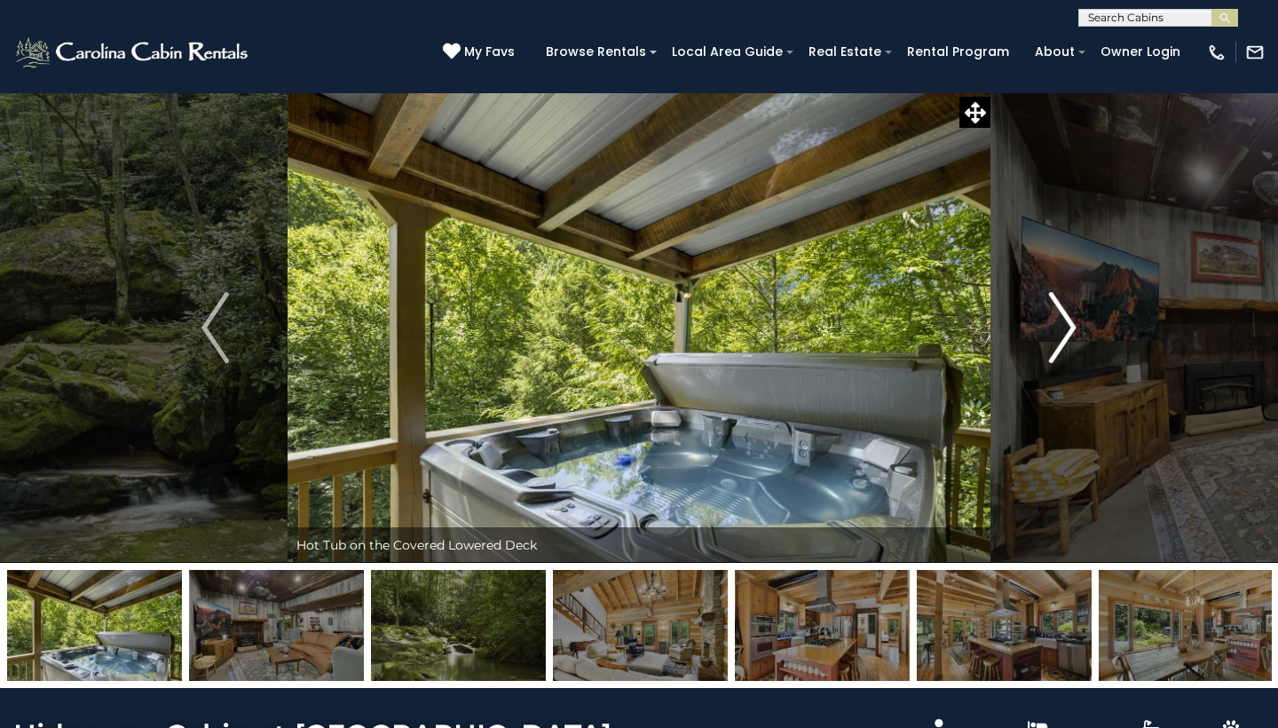
click at [1070, 339] on img "Next" at bounding box center [1062, 327] width 27 height 71
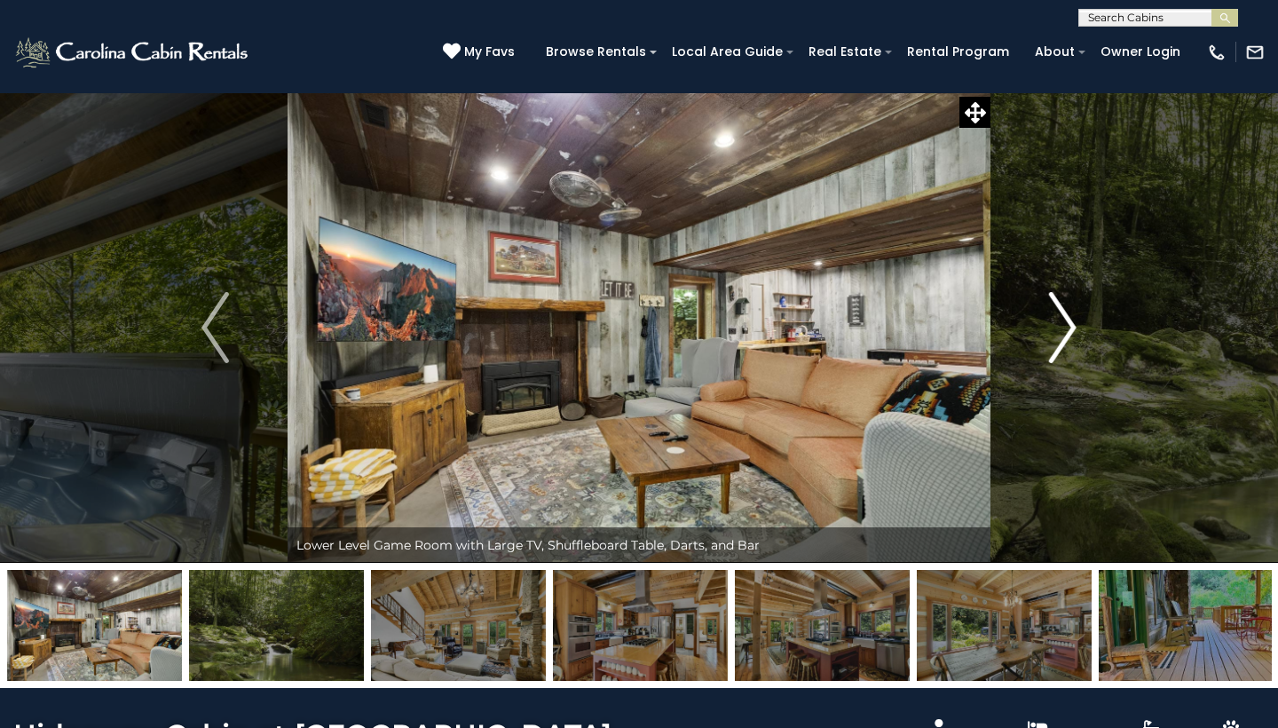
click at [1070, 339] on img "Next" at bounding box center [1062, 327] width 27 height 71
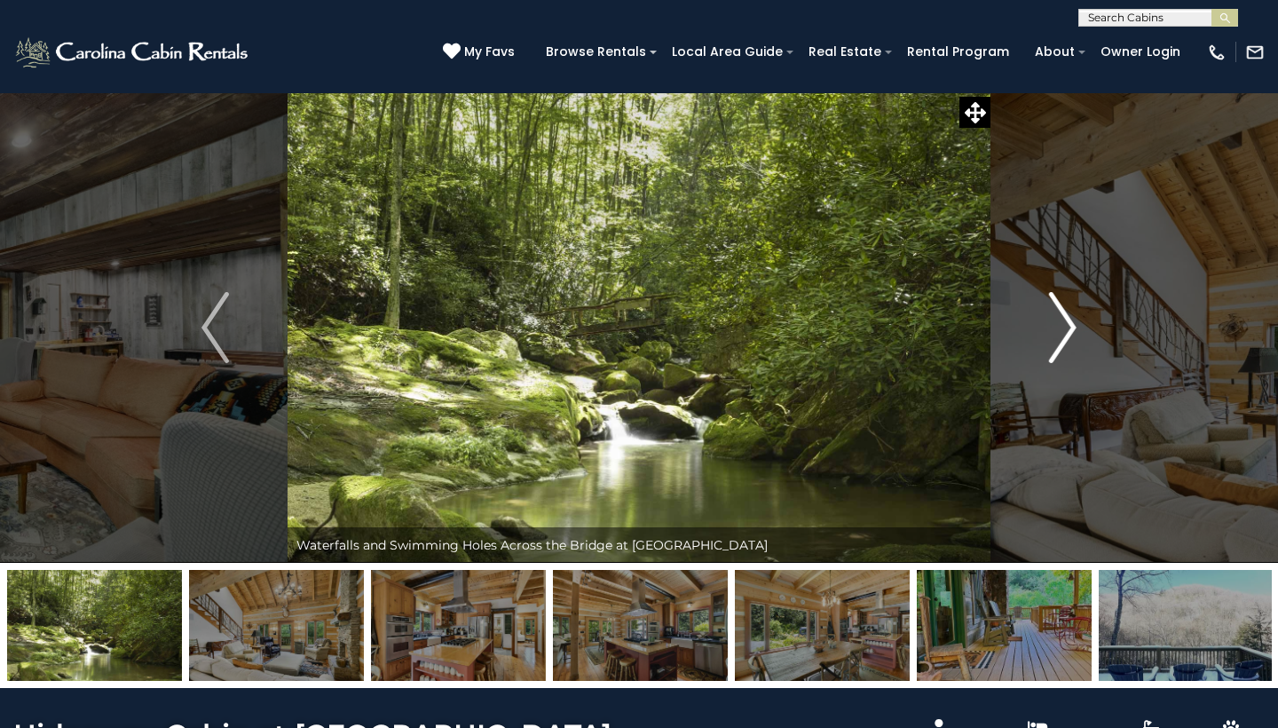
click at [1070, 339] on img "Next" at bounding box center [1062, 327] width 27 height 71
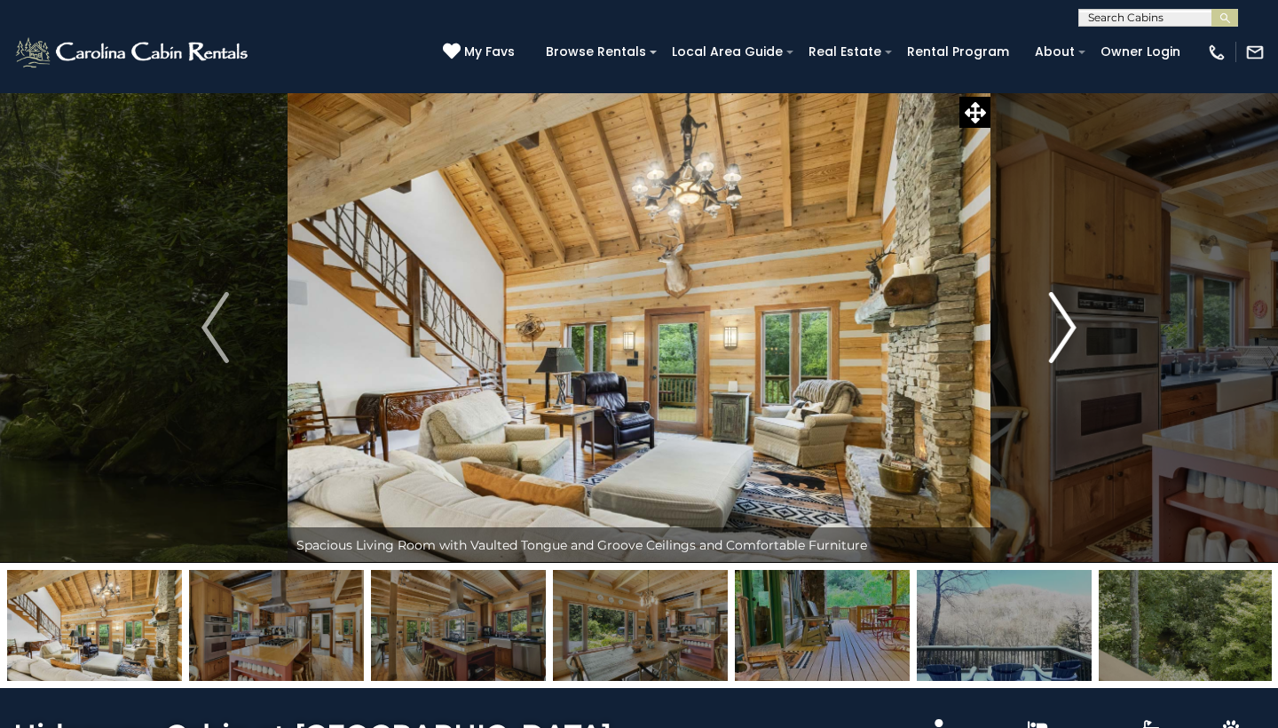
click at [1070, 339] on img "Next" at bounding box center [1062, 327] width 27 height 71
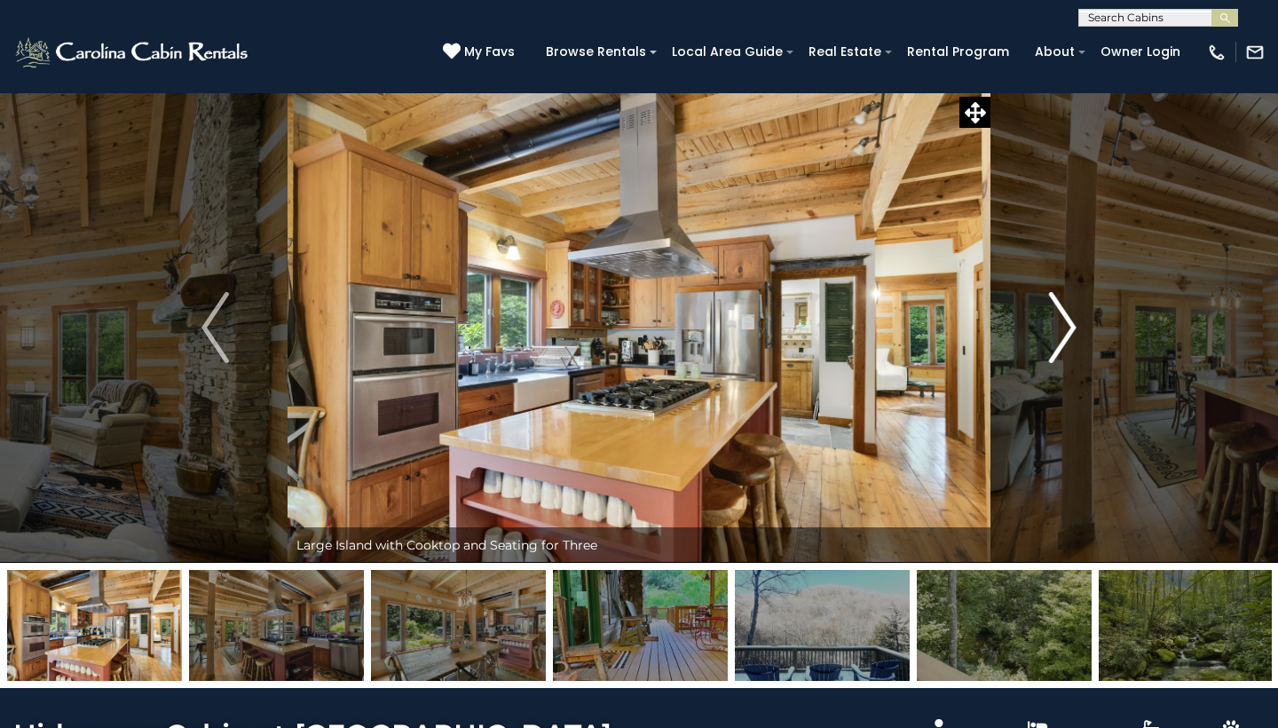
click at [1070, 339] on img "Next" at bounding box center [1062, 327] width 27 height 71
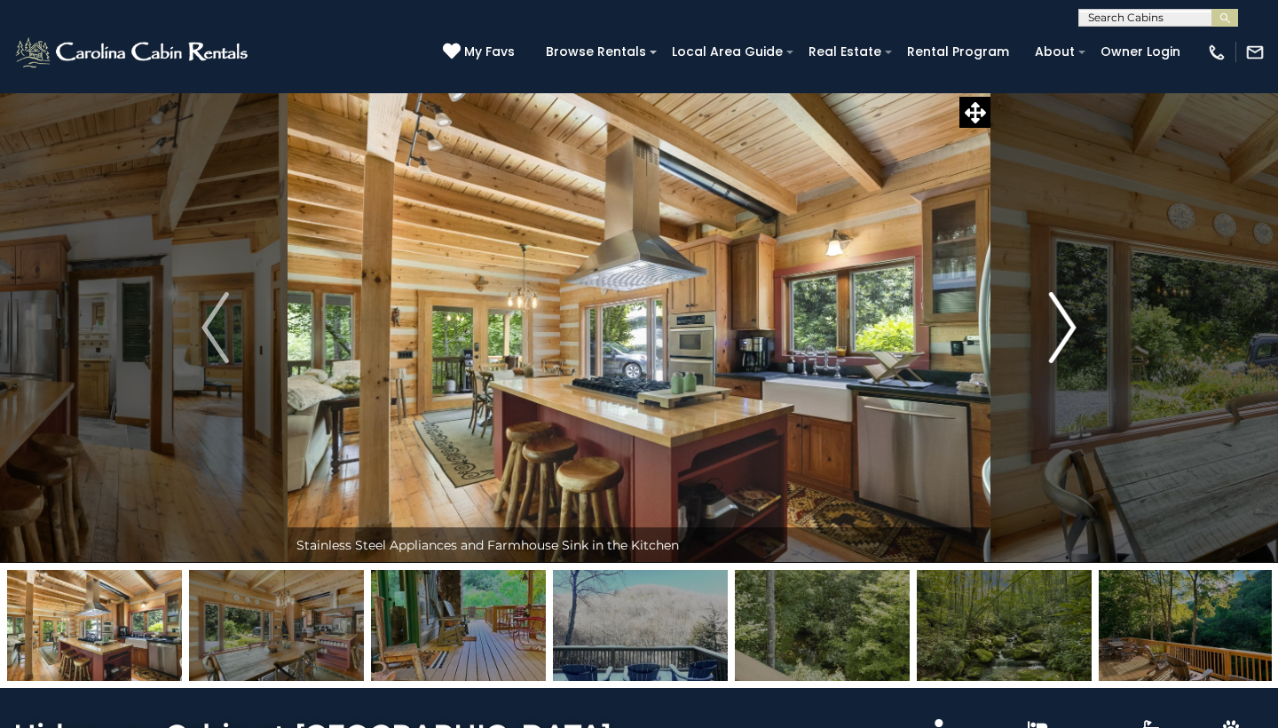
click at [1070, 339] on img "Next" at bounding box center [1062, 327] width 27 height 71
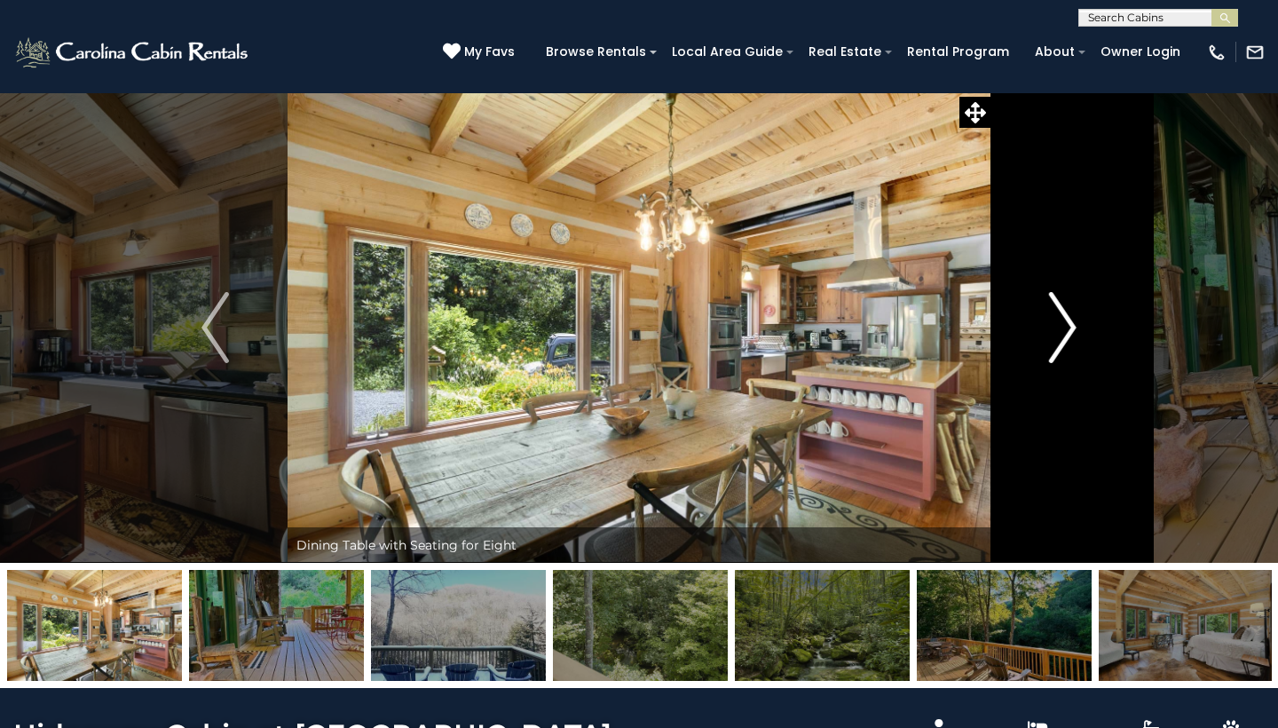
click at [1070, 339] on img "Next" at bounding box center [1062, 327] width 27 height 71
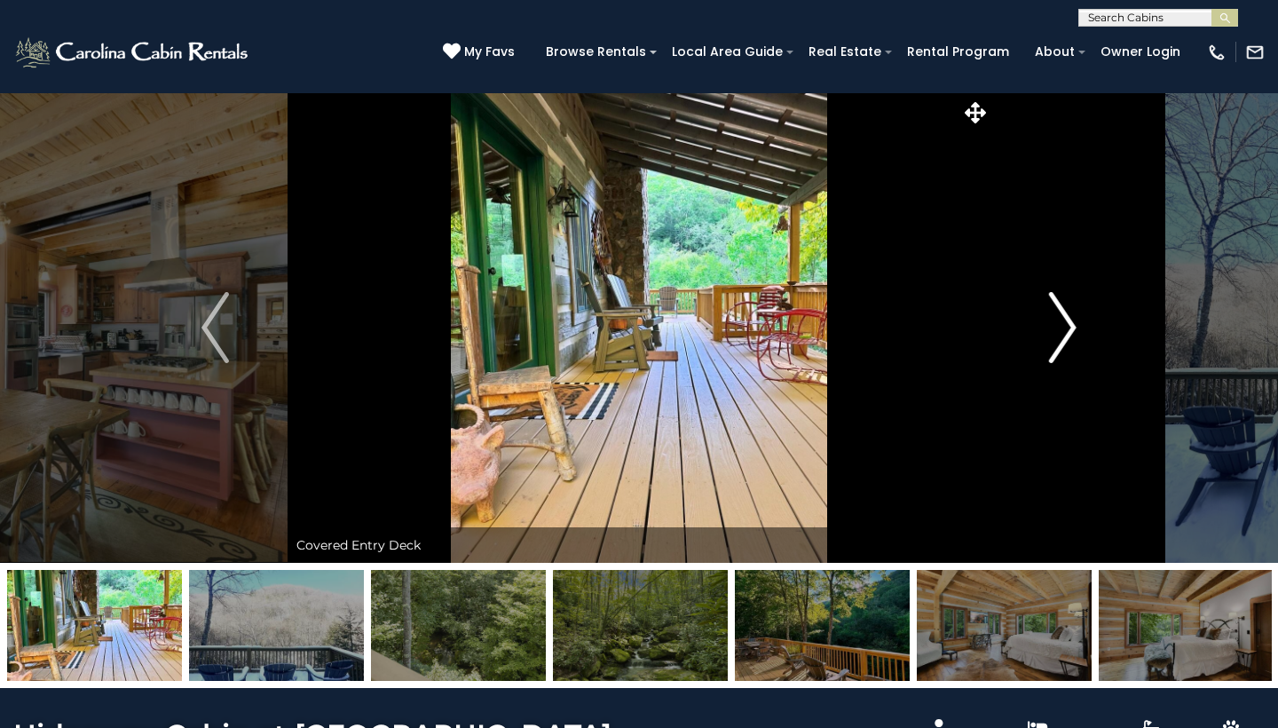
click at [1070, 339] on img "Next" at bounding box center [1062, 327] width 27 height 71
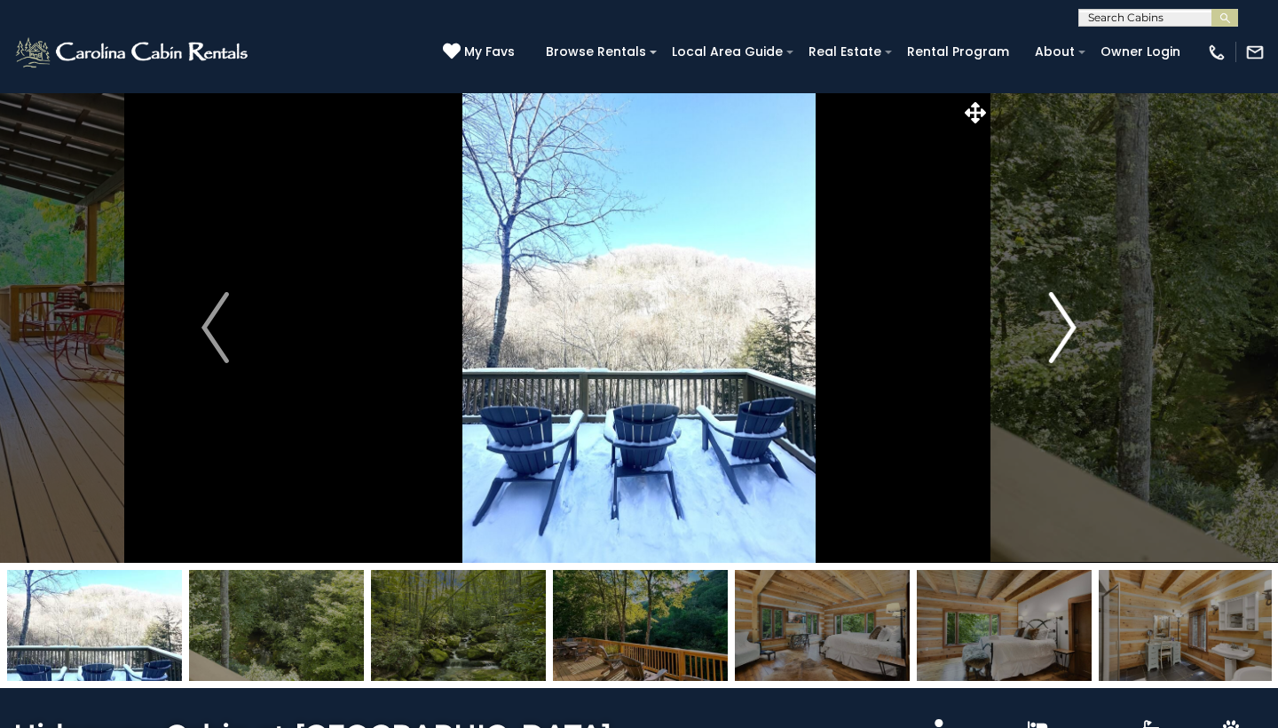
click at [1070, 339] on img "Next" at bounding box center [1062, 327] width 27 height 71
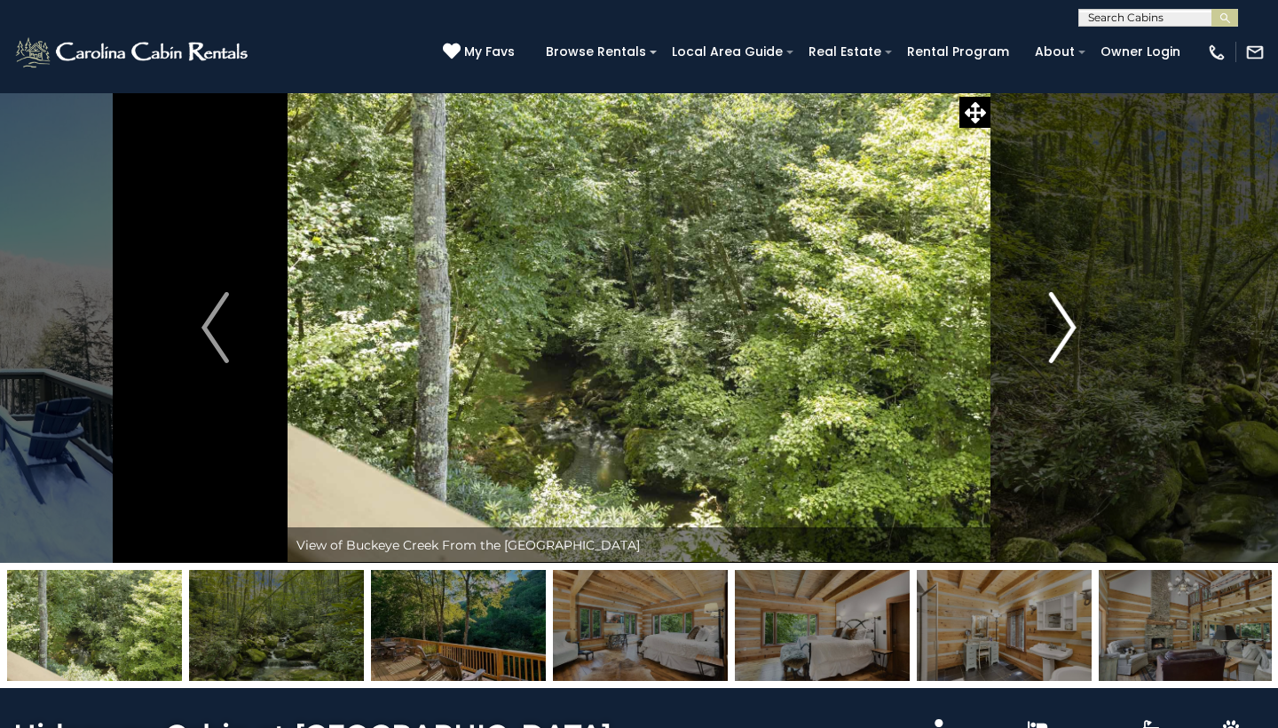
click at [1070, 339] on img "Next" at bounding box center [1062, 327] width 27 height 71
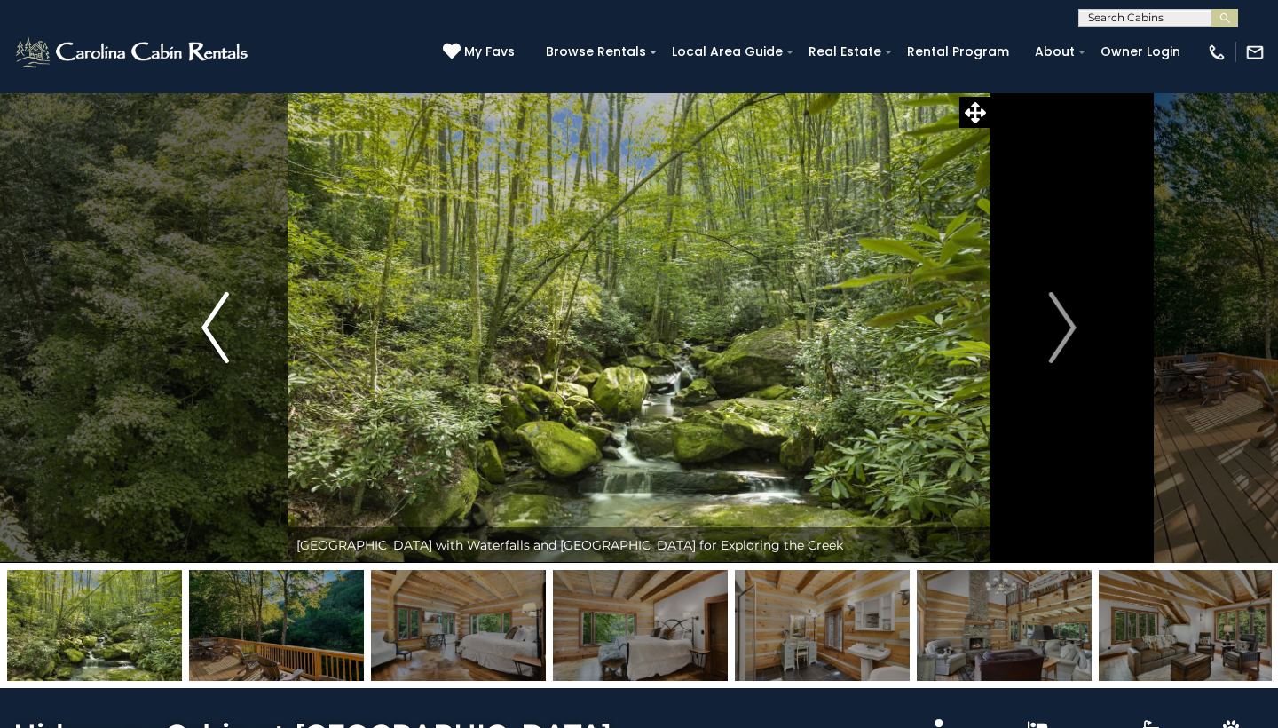
click at [211, 324] on img "Previous" at bounding box center [214, 327] width 27 height 71
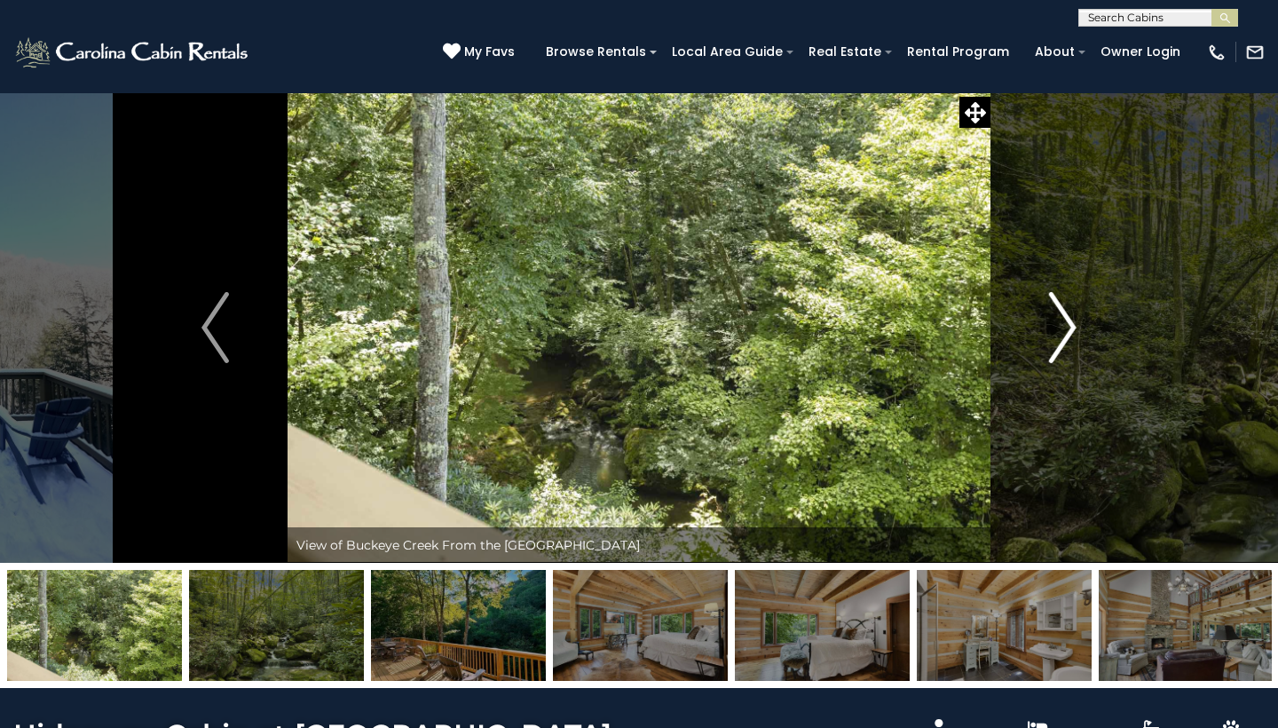
click at [1072, 327] on img "Next" at bounding box center [1062, 327] width 27 height 71
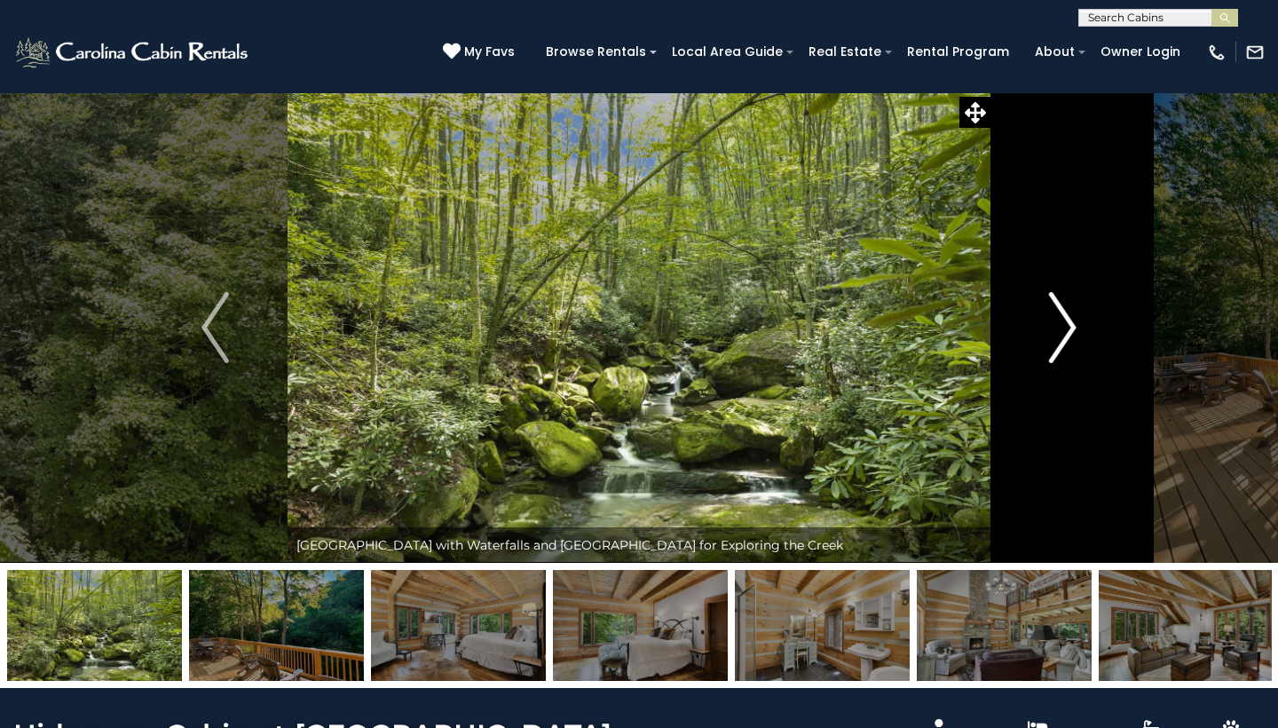
click at [1072, 327] on img "Next" at bounding box center [1062, 327] width 27 height 71
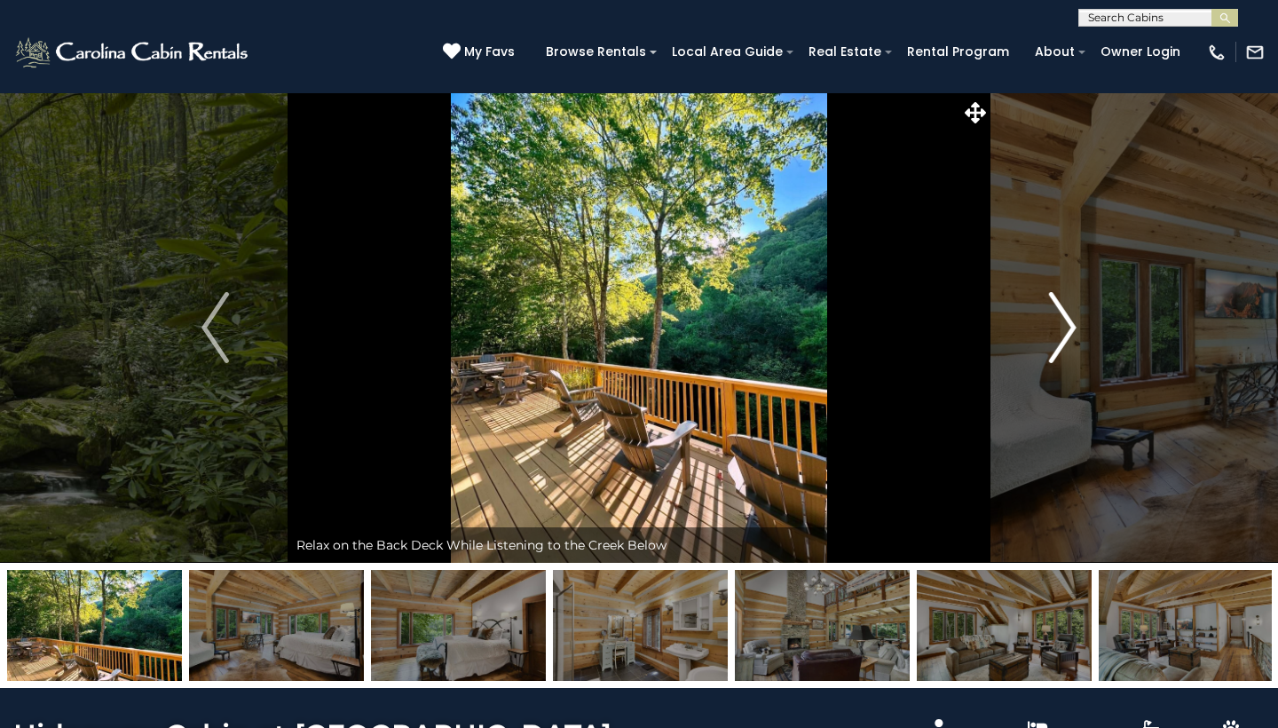
click at [1072, 327] on img "Next" at bounding box center [1062, 327] width 27 height 71
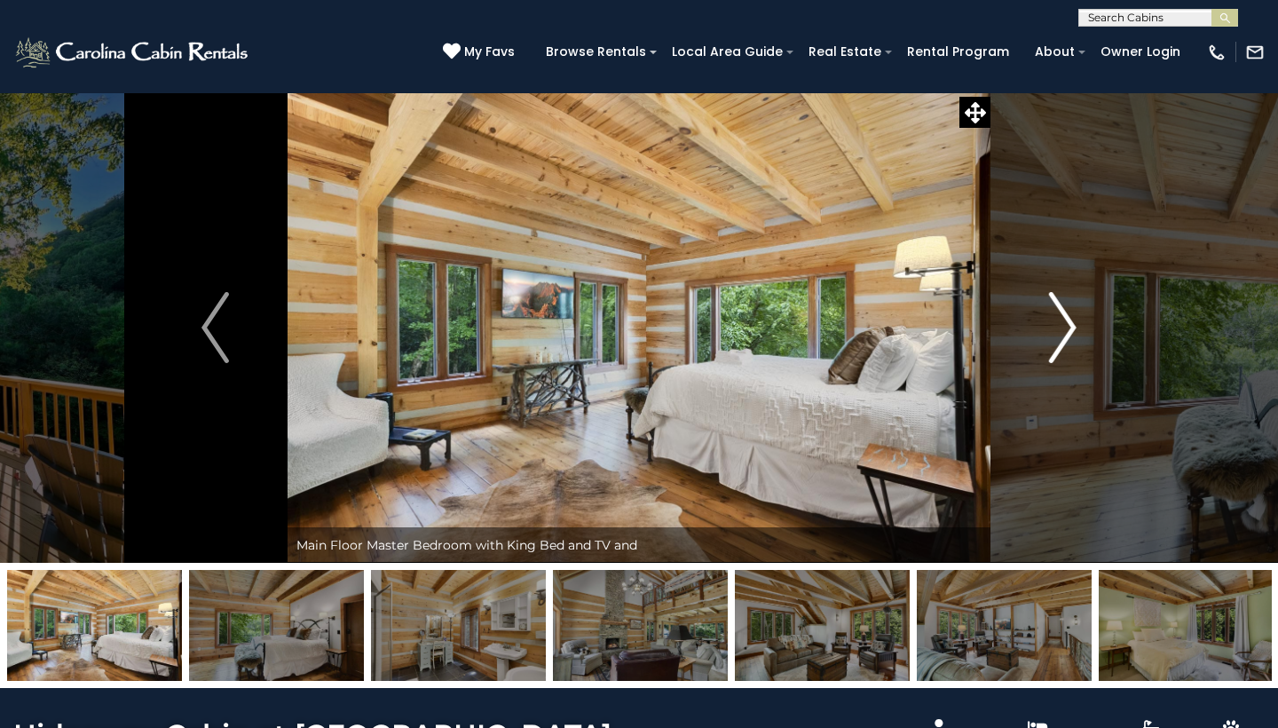
click at [1072, 327] on img "Next" at bounding box center [1062, 327] width 27 height 71
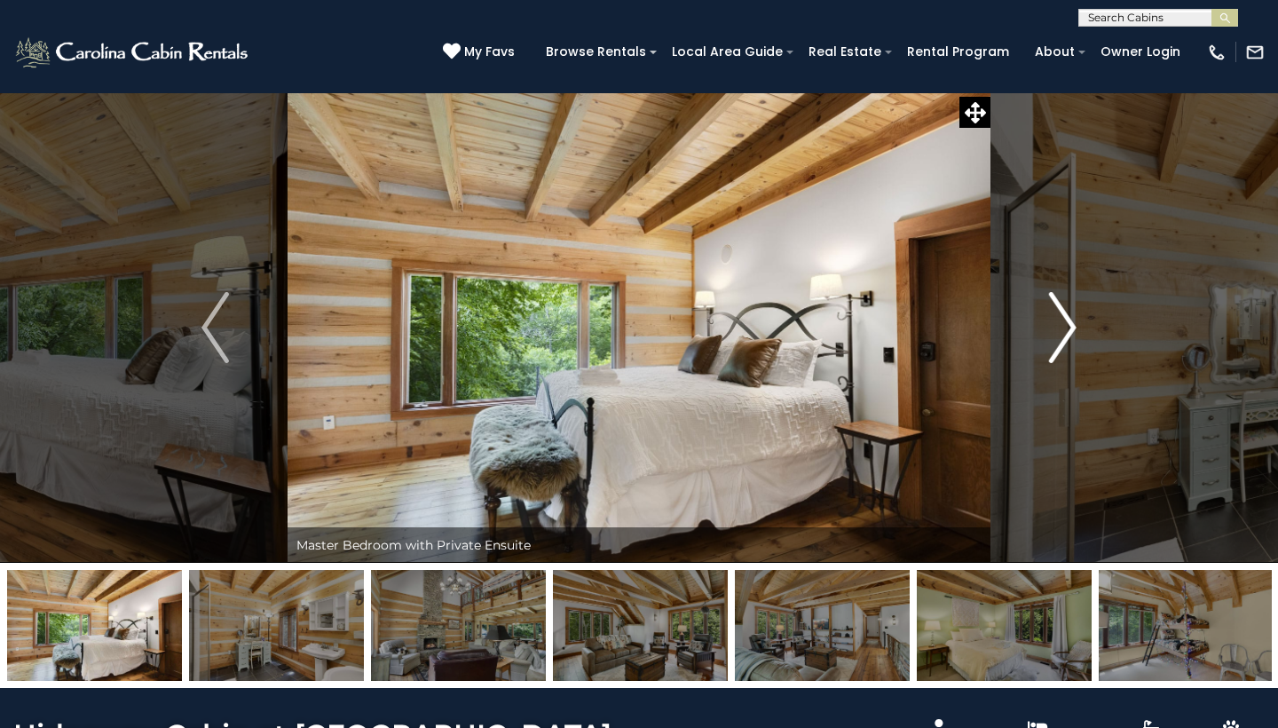
click at [1072, 327] on img "Next" at bounding box center [1062, 327] width 27 height 71
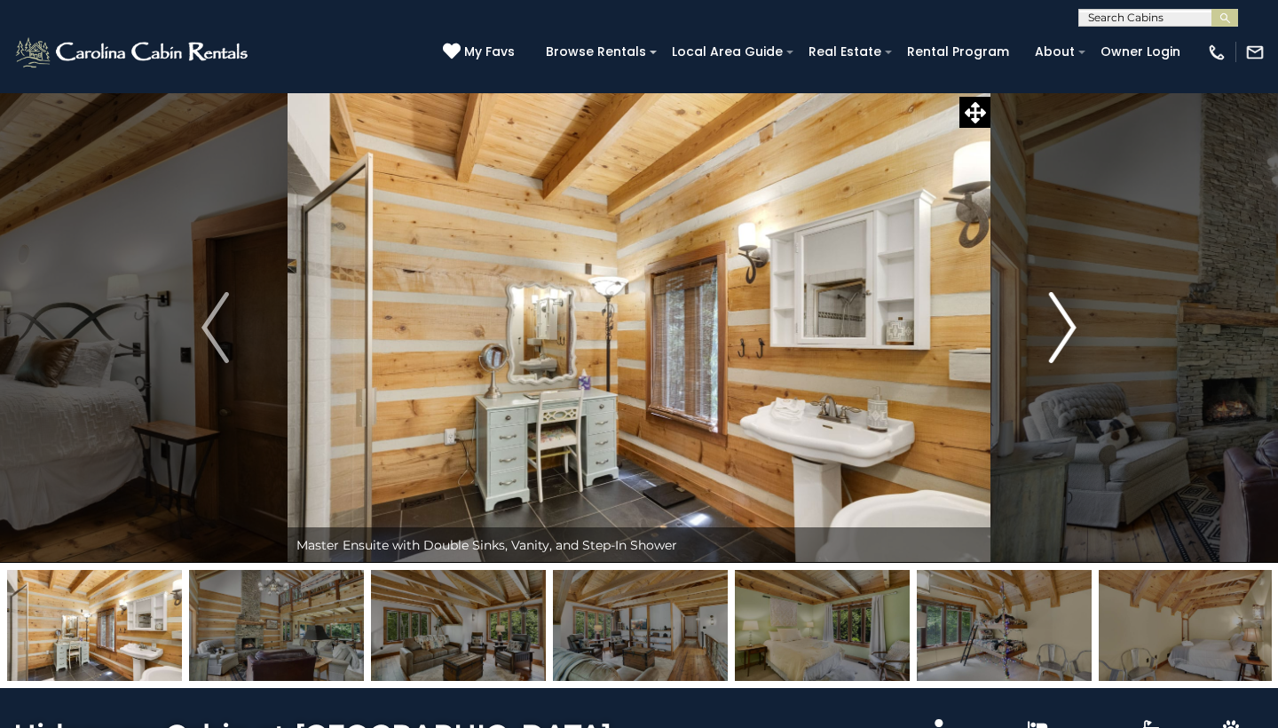
click at [1072, 327] on img "Next" at bounding box center [1062, 327] width 27 height 71
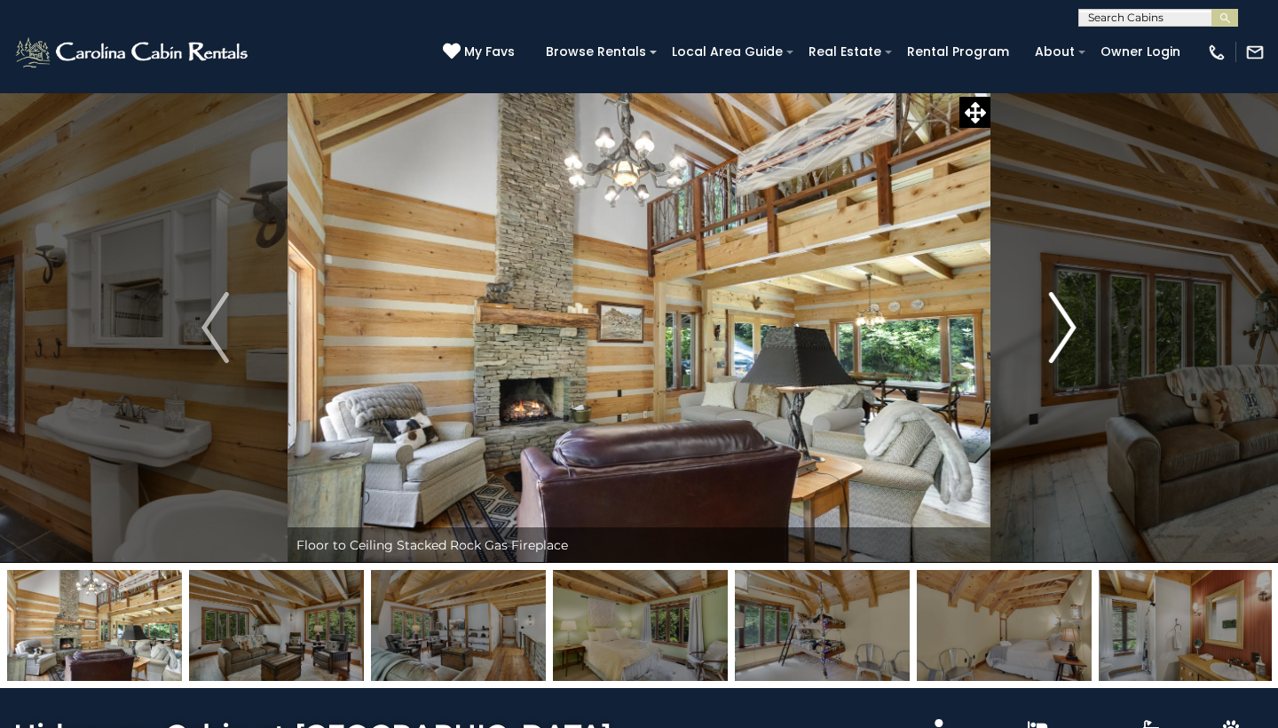
click at [1072, 327] on img "Next" at bounding box center [1062, 327] width 27 height 71
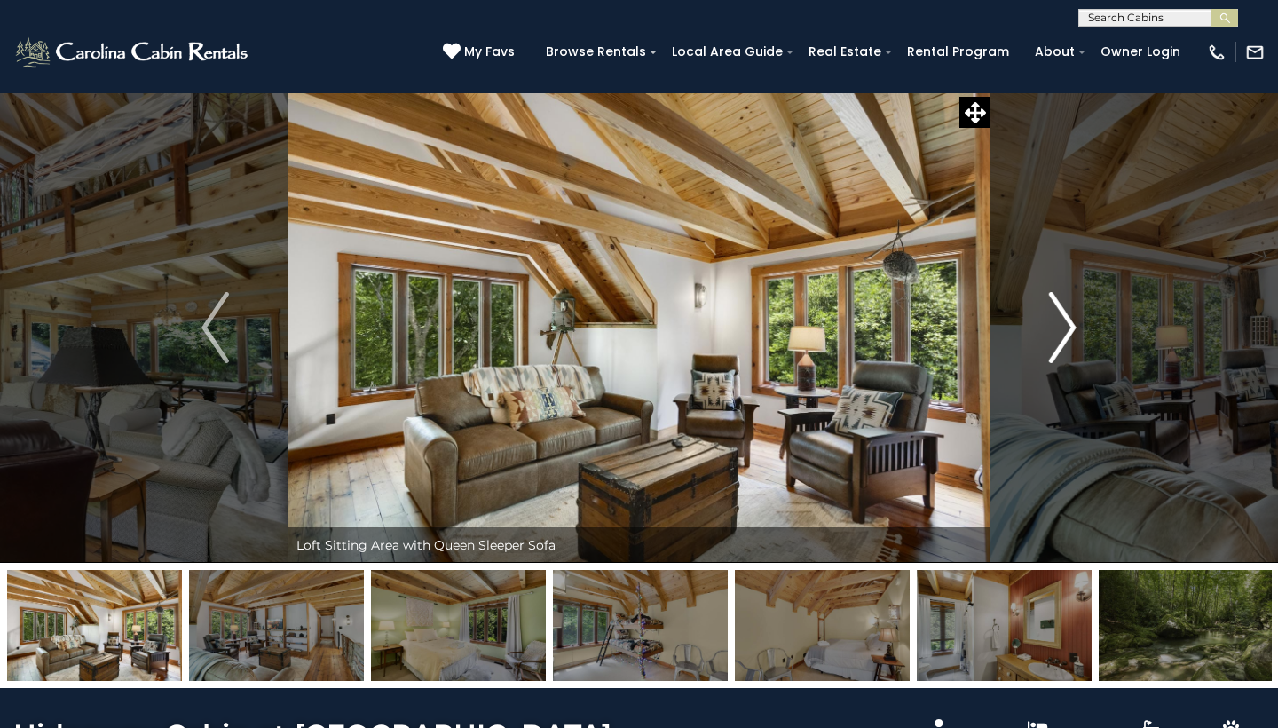
click at [1072, 327] on img "Next" at bounding box center [1062, 327] width 27 height 71
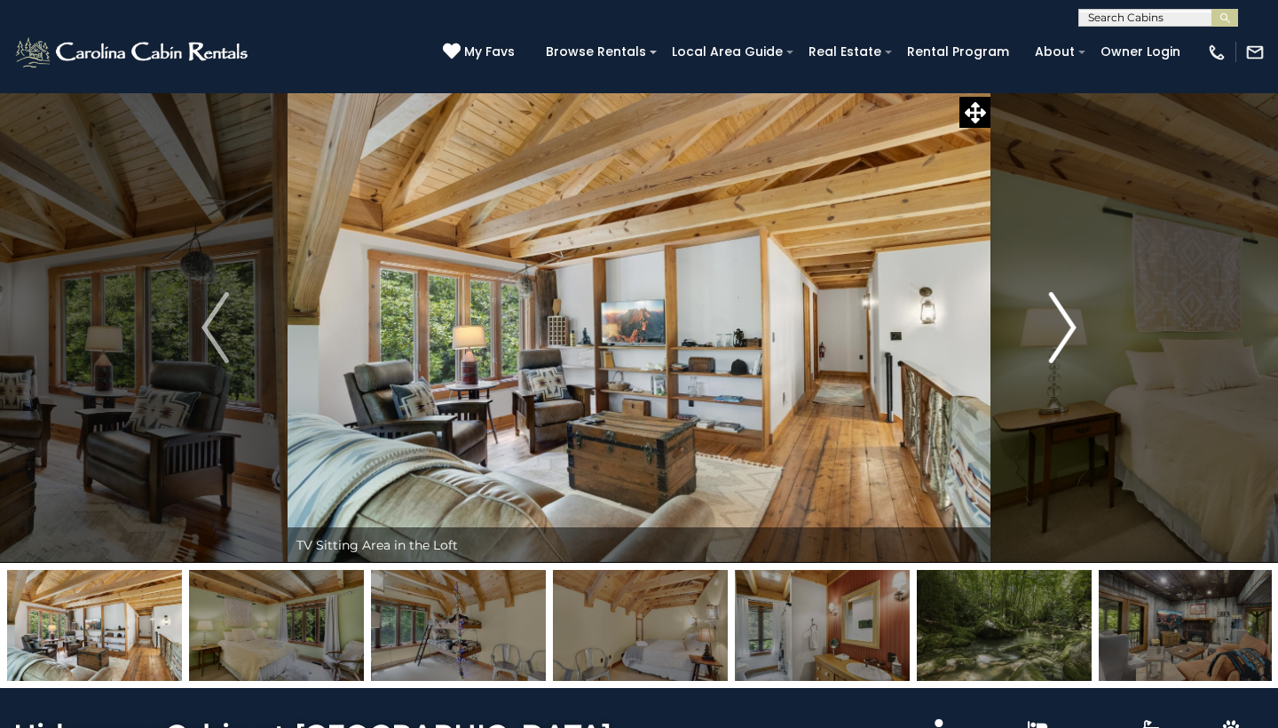
click at [1072, 327] on img "Next" at bounding box center [1062, 327] width 27 height 71
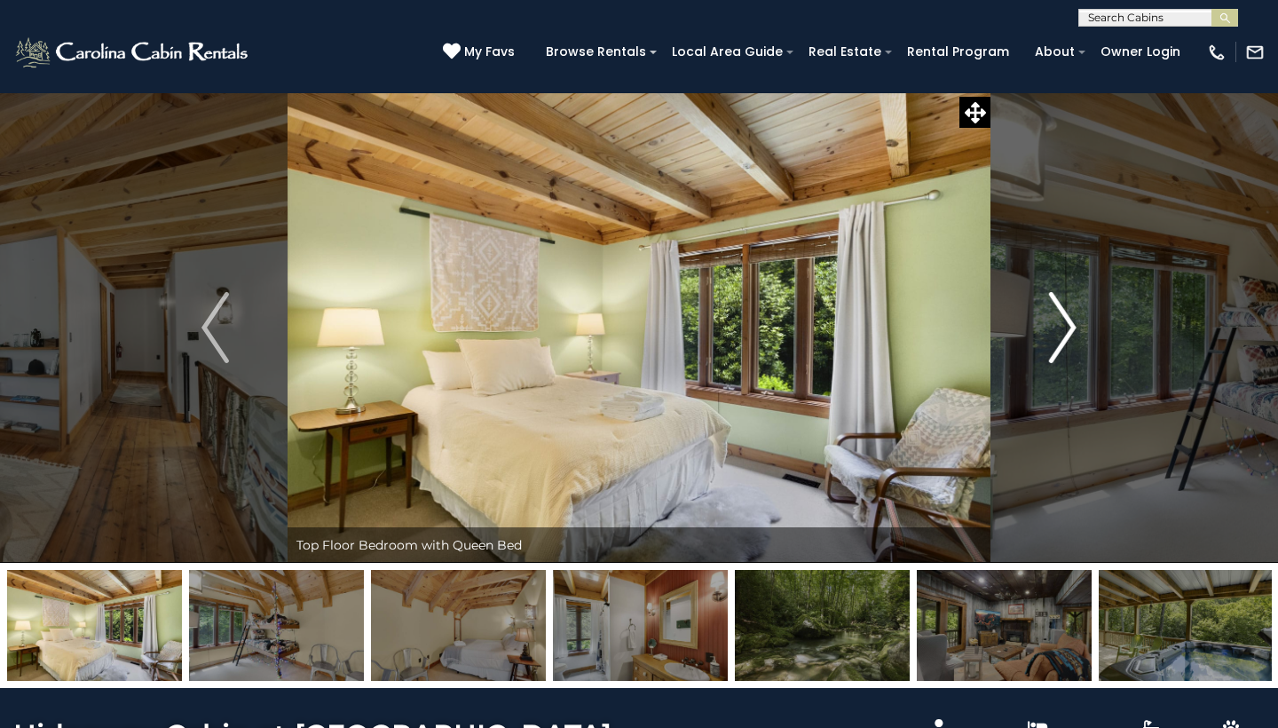
click at [1072, 327] on img "Next" at bounding box center [1062, 327] width 27 height 71
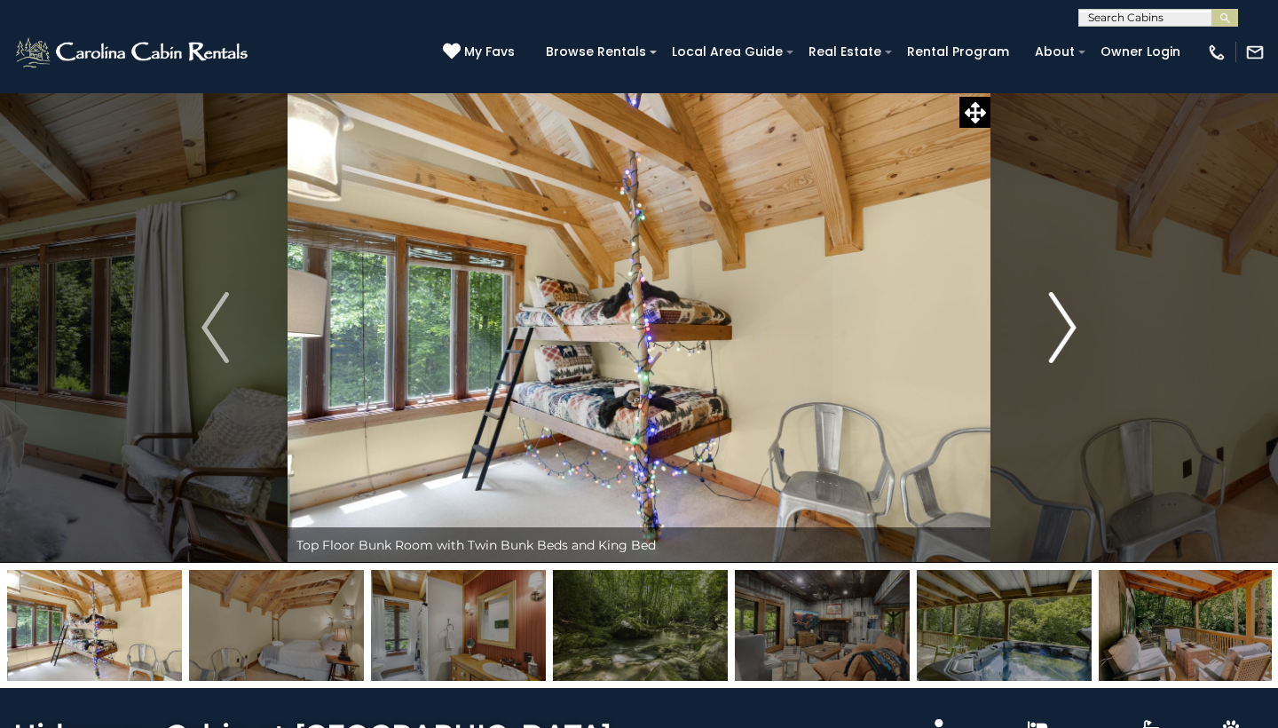
click at [1072, 327] on img "Next" at bounding box center [1062, 327] width 27 height 71
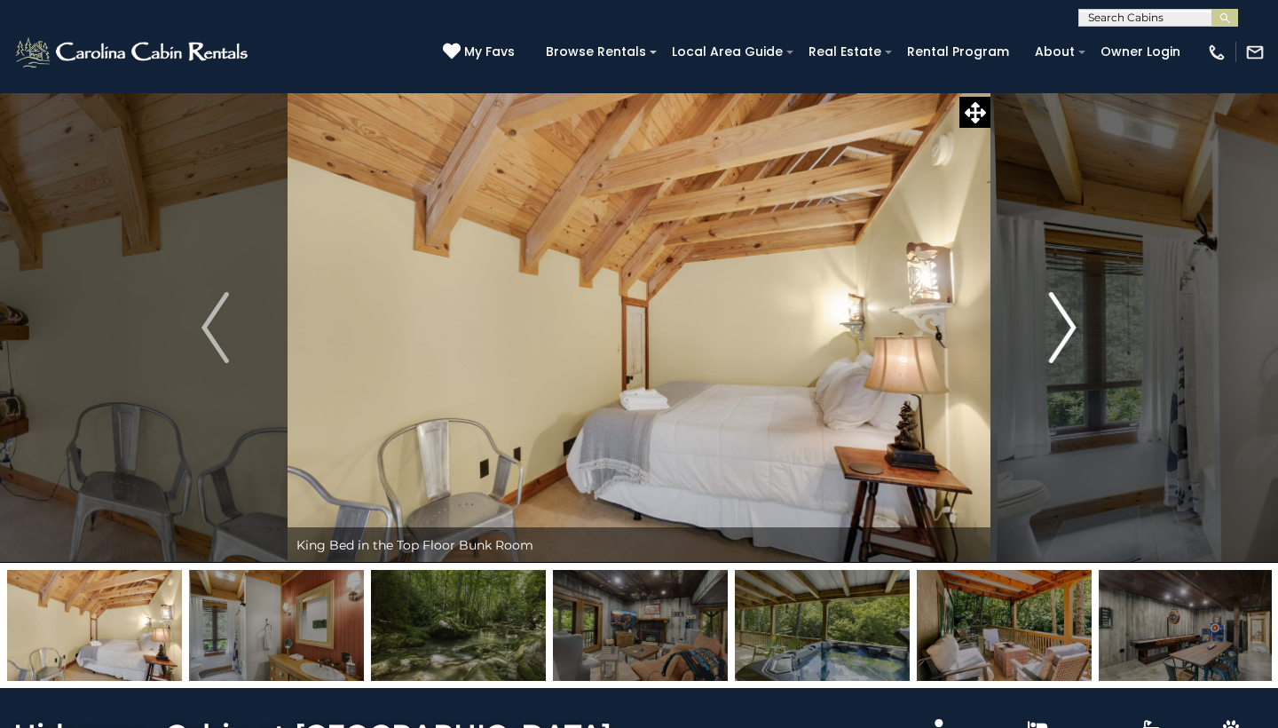
click at [1072, 327] on img "Next" at bounding box center [1062, 327] width 27 height 71
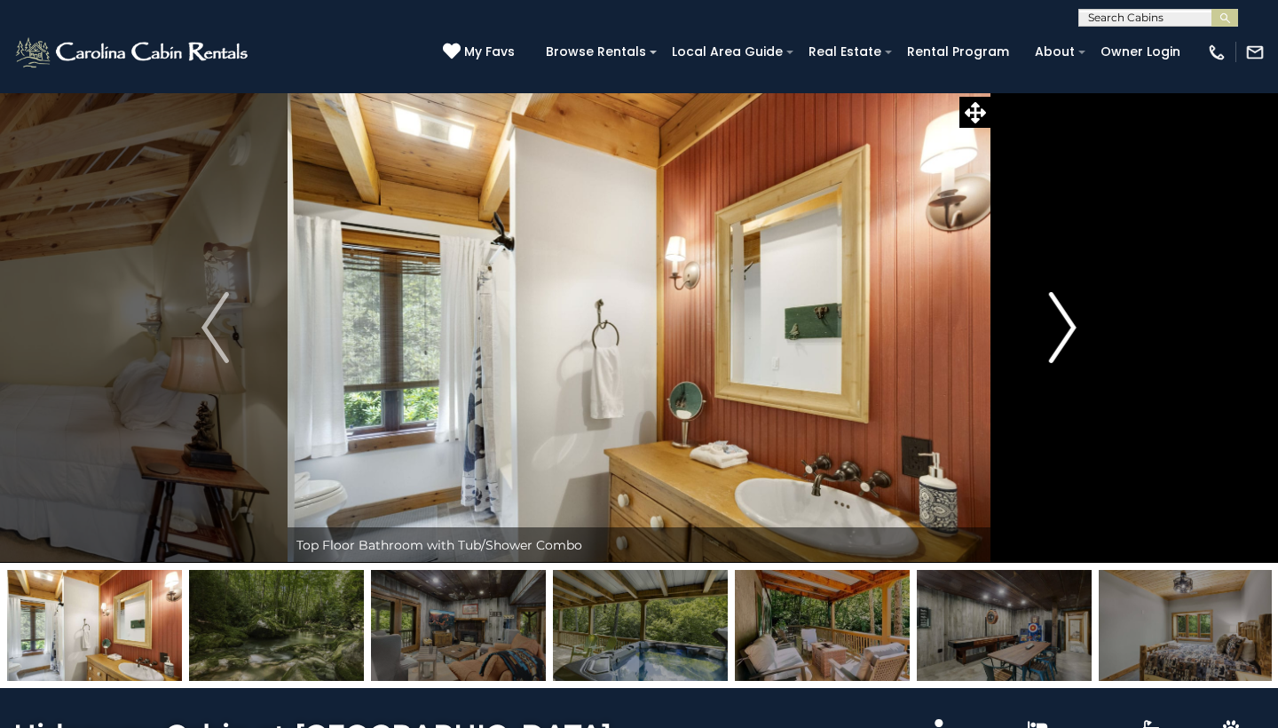
click at [1072, 327] on img "Next" at bounding box center [1062, 327] width 27 height 71
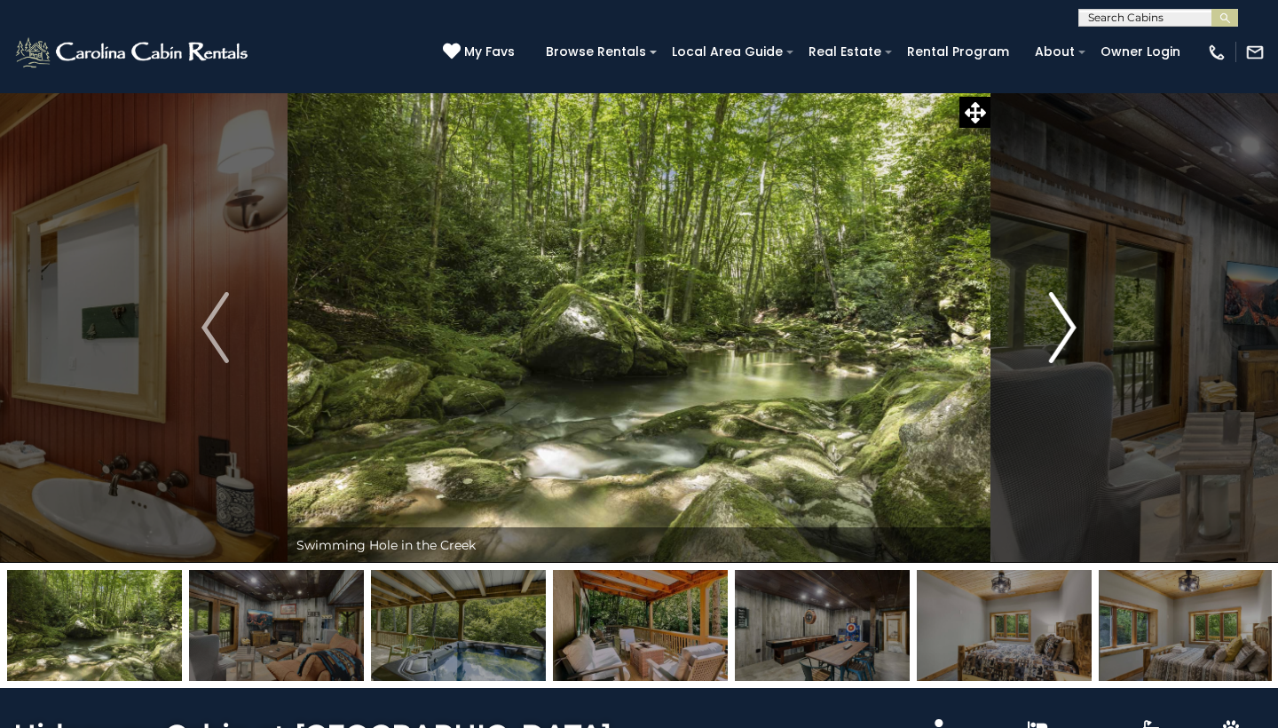
click at [1072, 327] on img "Next" at bounding box center [1062, 327] width 27 height 71
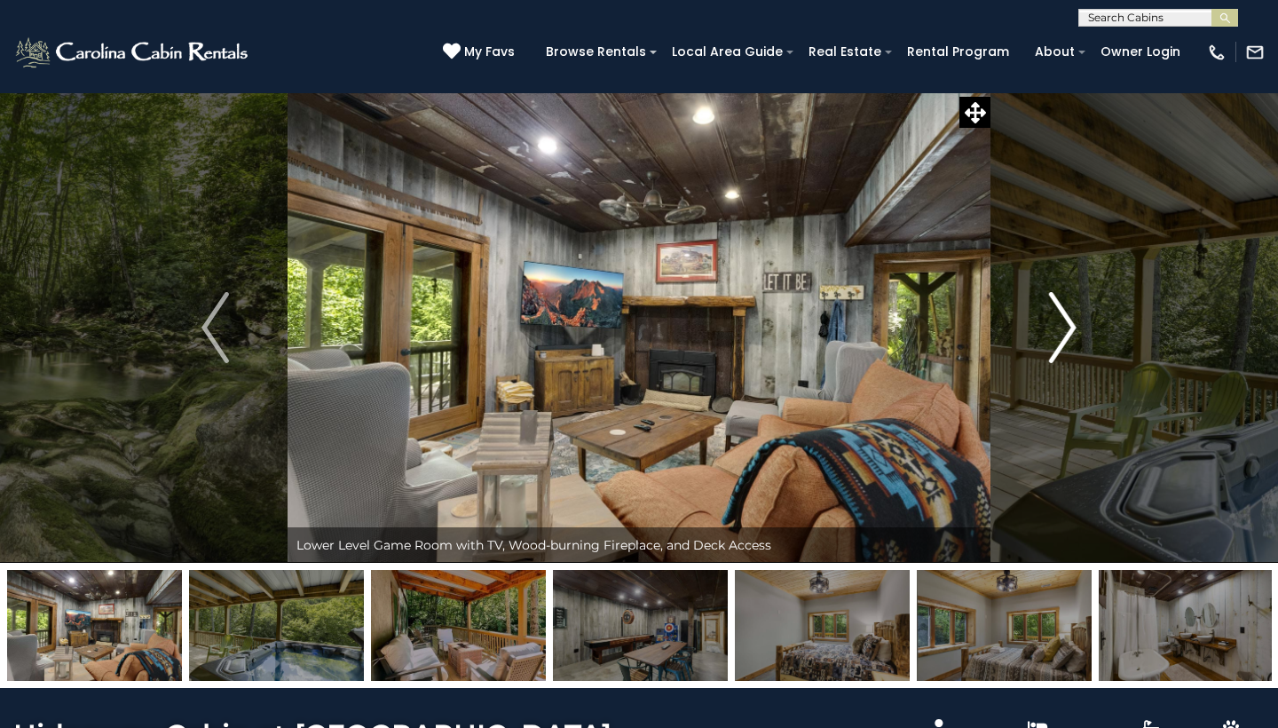
click at [1072, 327] on img "Next" at bounding box center [1062, 327] width 27 height 71
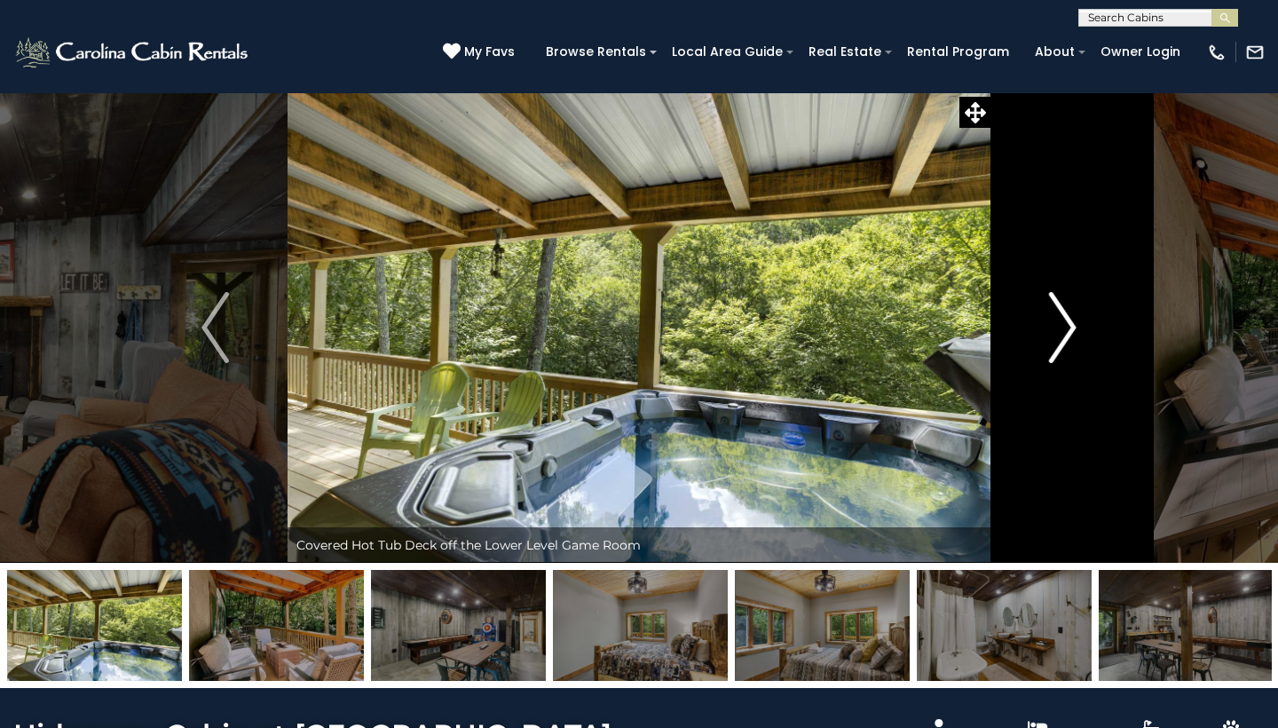
click at [1072, 327] on img "Next" at bounding box center [1062, 327] width 27 height 71
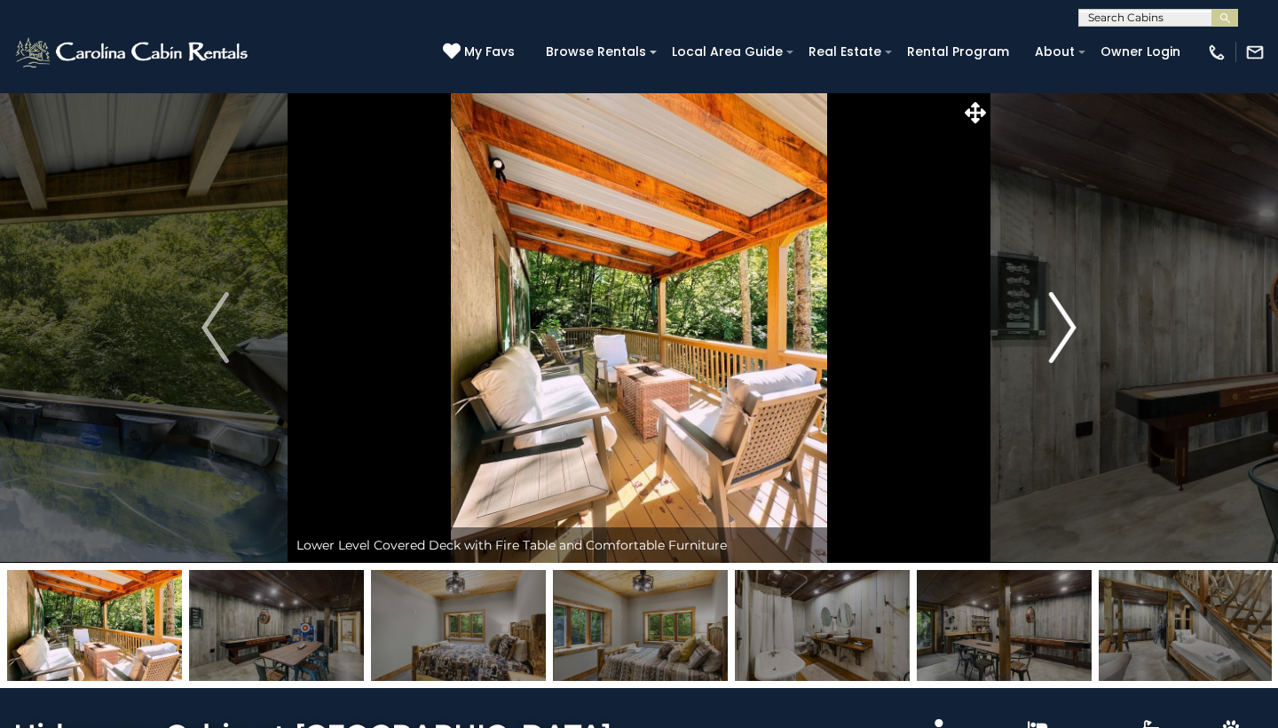
click at [1072, 327] on img "Next" at bounding box center [1062, 327] width 27 height 71
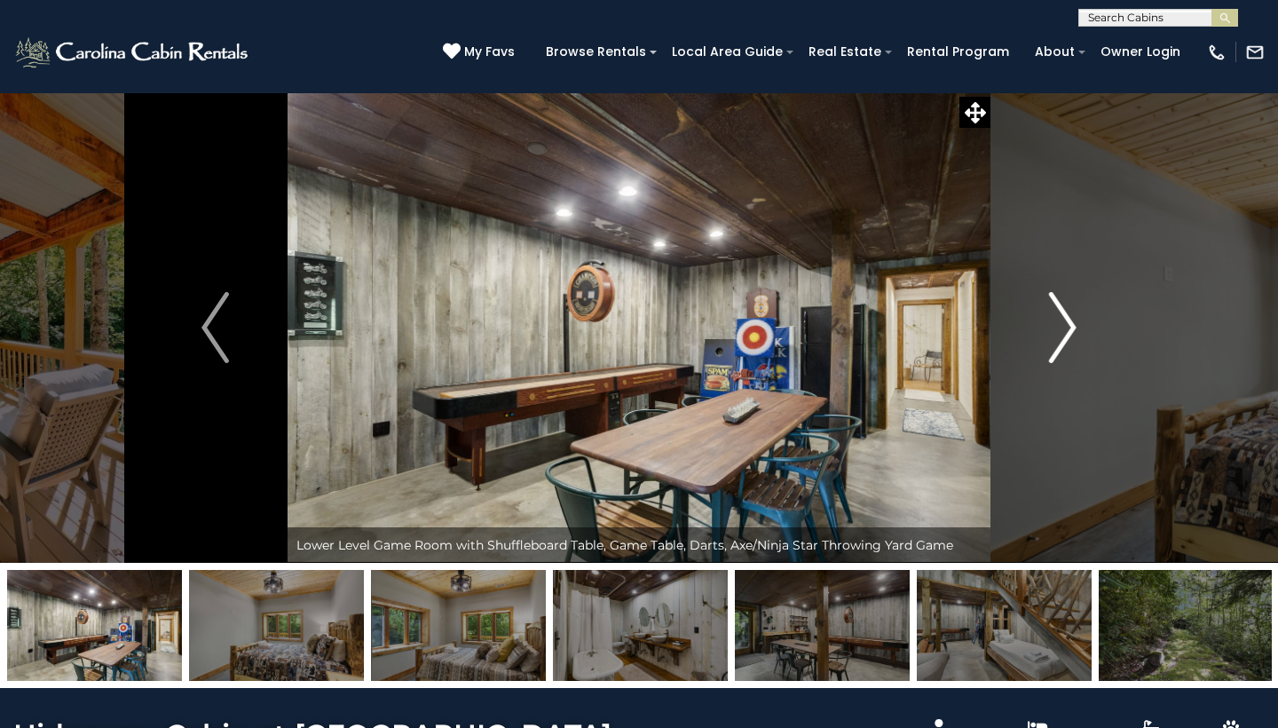
click at [1072, 327] on img "Next" at bounding box center [1062, 327] width 27 height 71
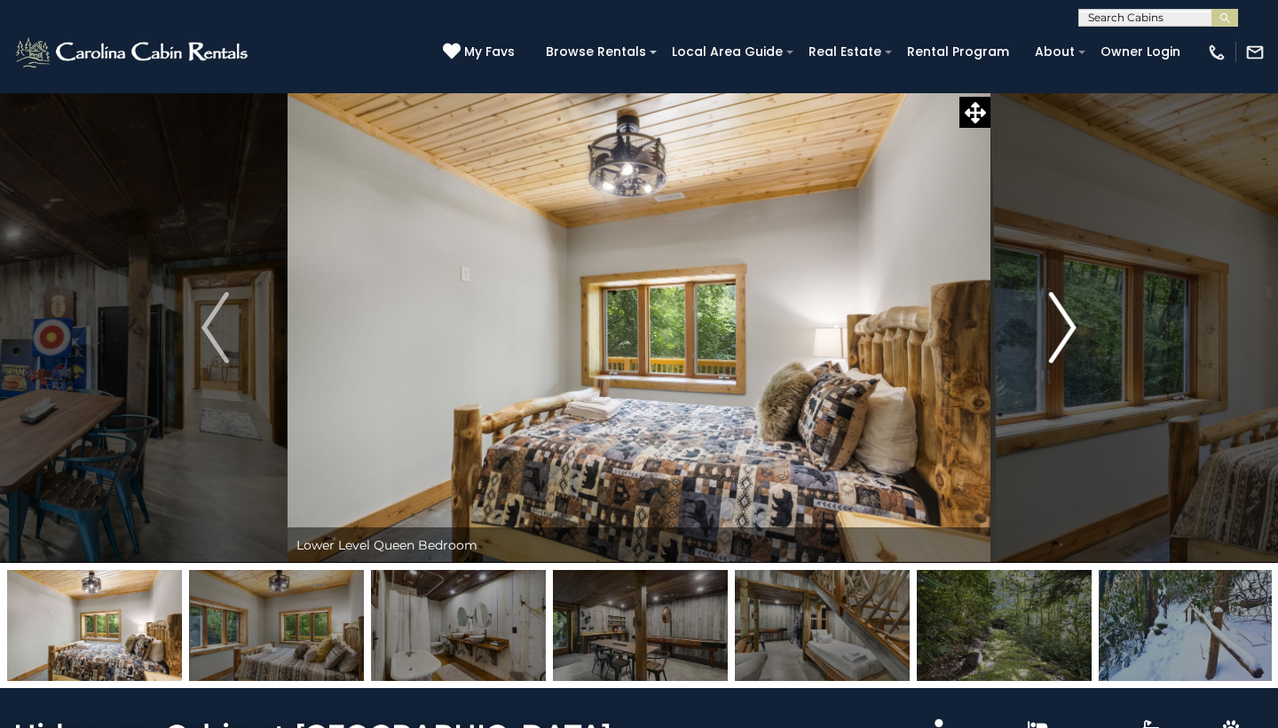
click at [1072, 327] on img "Next" at bounding box center [1062, 327] width 27 height 71
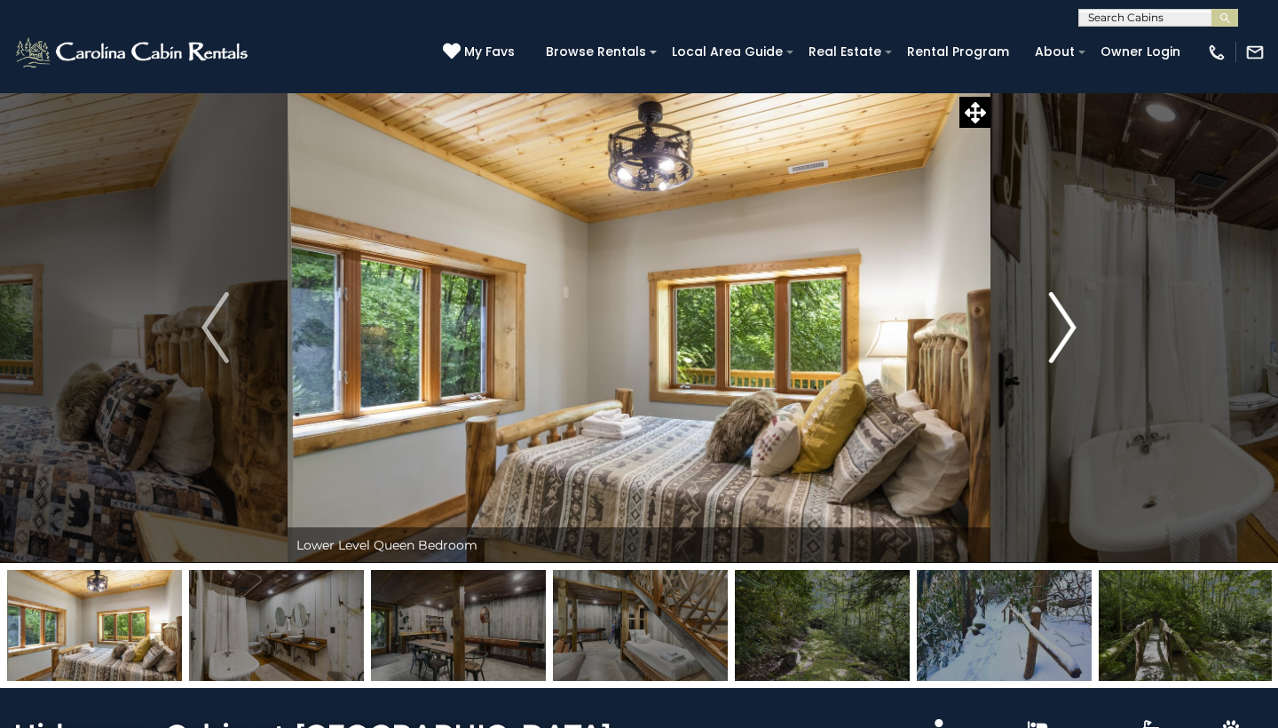
click at [1072, 327] on img "Next" at bounding box center [1062, 327] width 27 height 71
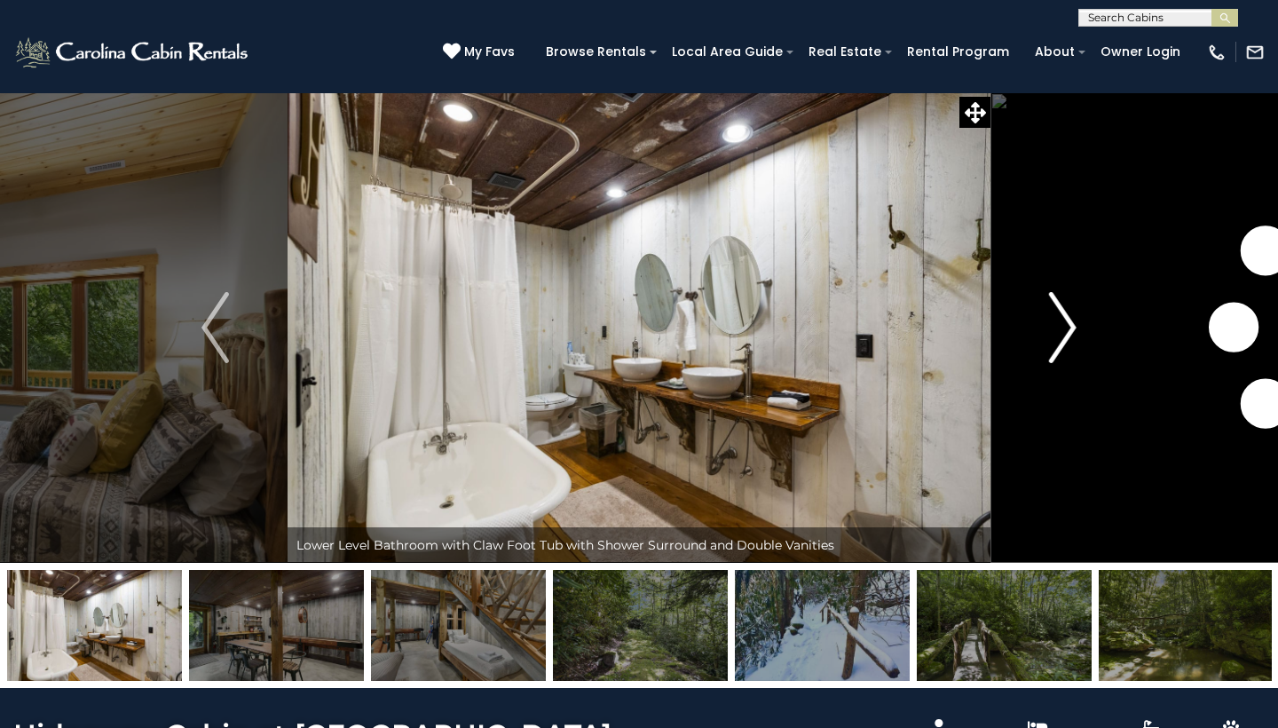
click at [1072, 327] on img "Next" at bounding box center [1062, 327] width 27 height 71
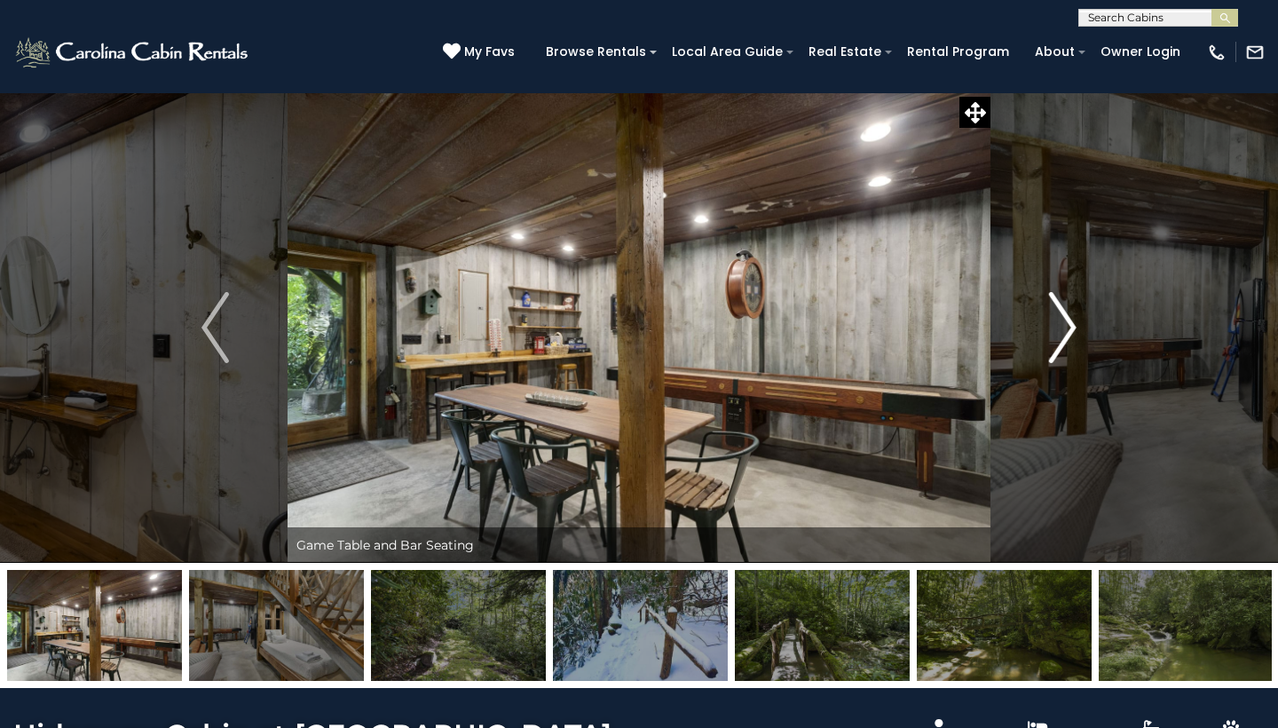
click at [1072, 327] on img "Next" at bounding box center [1062, 327] width 27 height 71
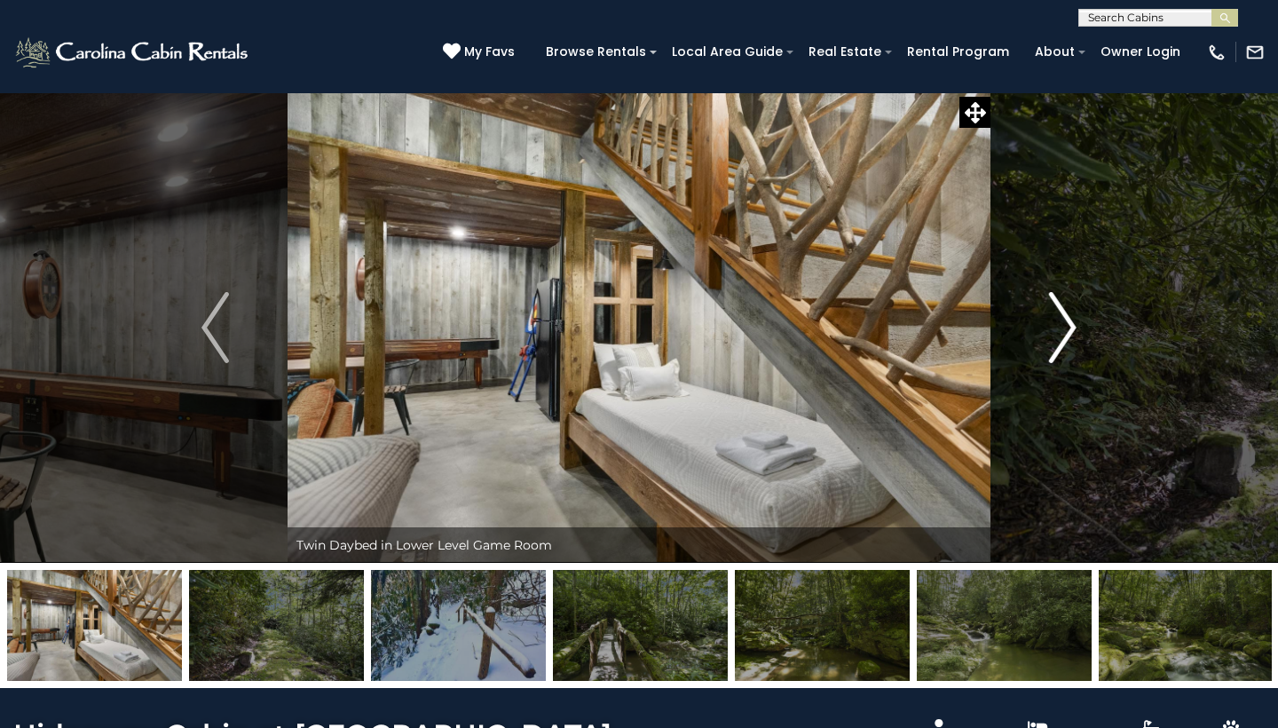
click at [1072, 327] on img "Next" at bounding box center [1062, 327] width 27 height 71
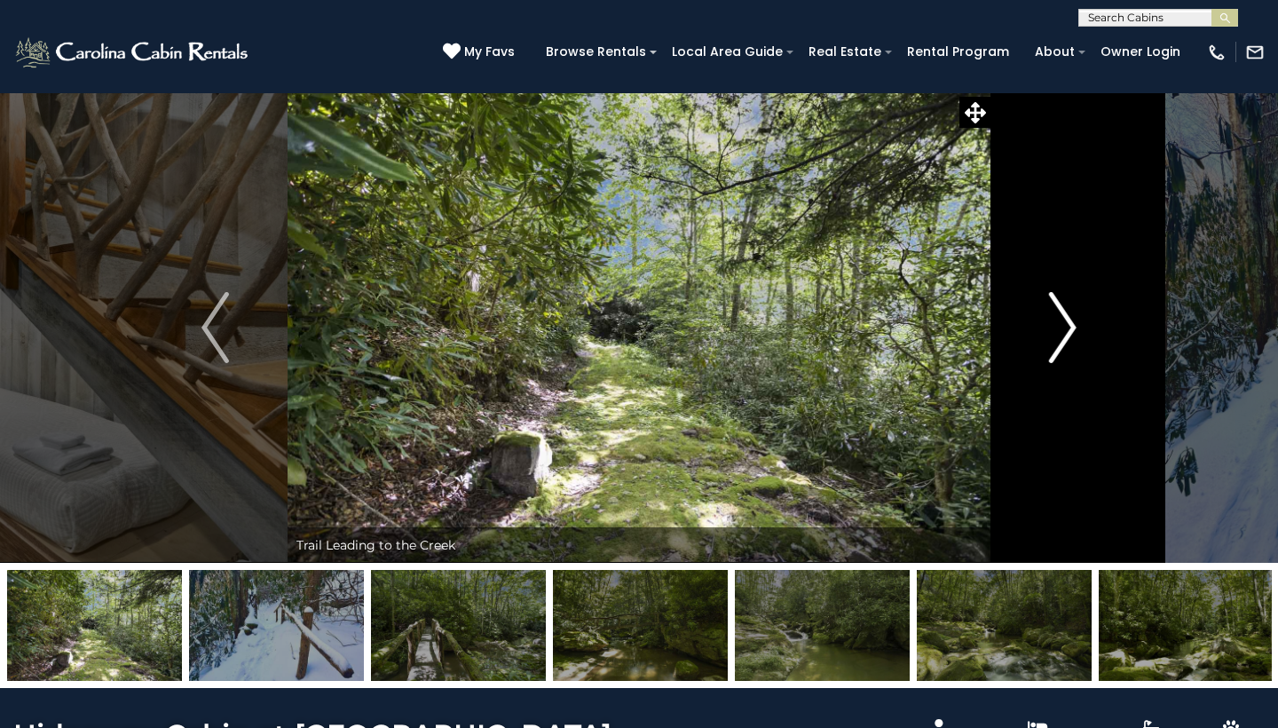
click at [1071, 323] on img "Next" at bounding box center [1062, 327] width 27 height 71
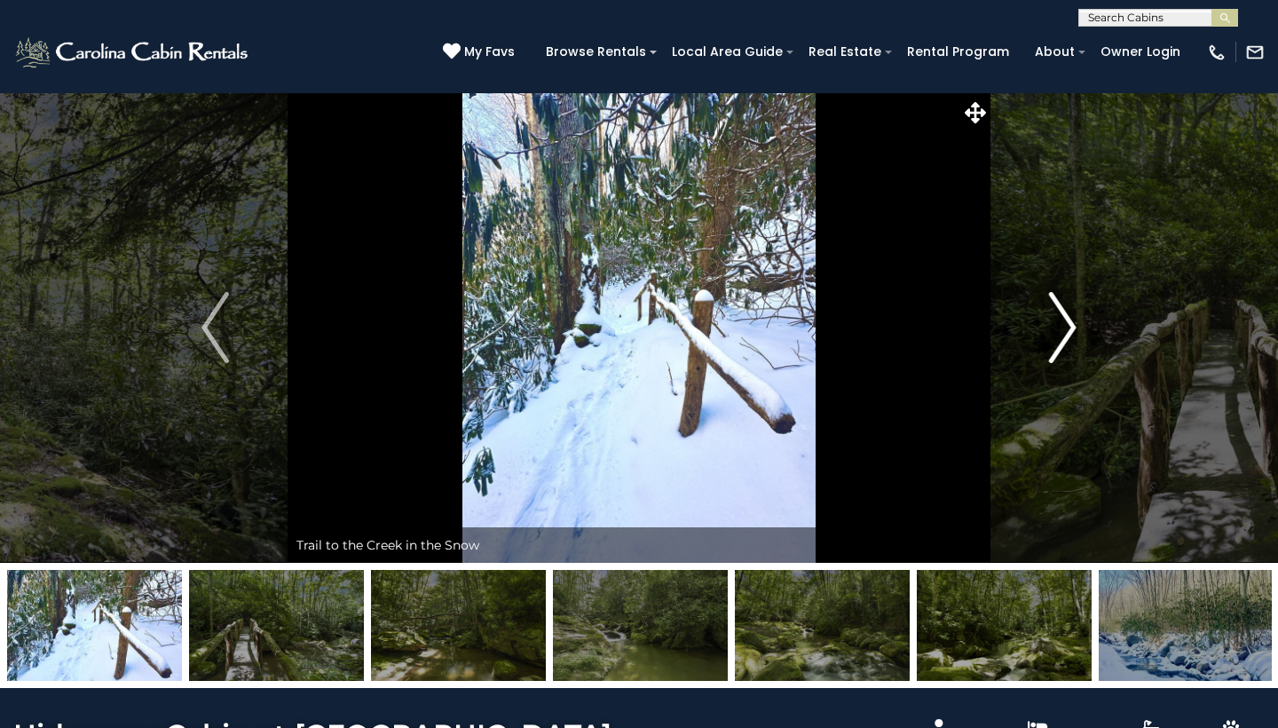
click at [1071, 323] on img "Next" at bounding box center [1062, 327] width 27 height 71
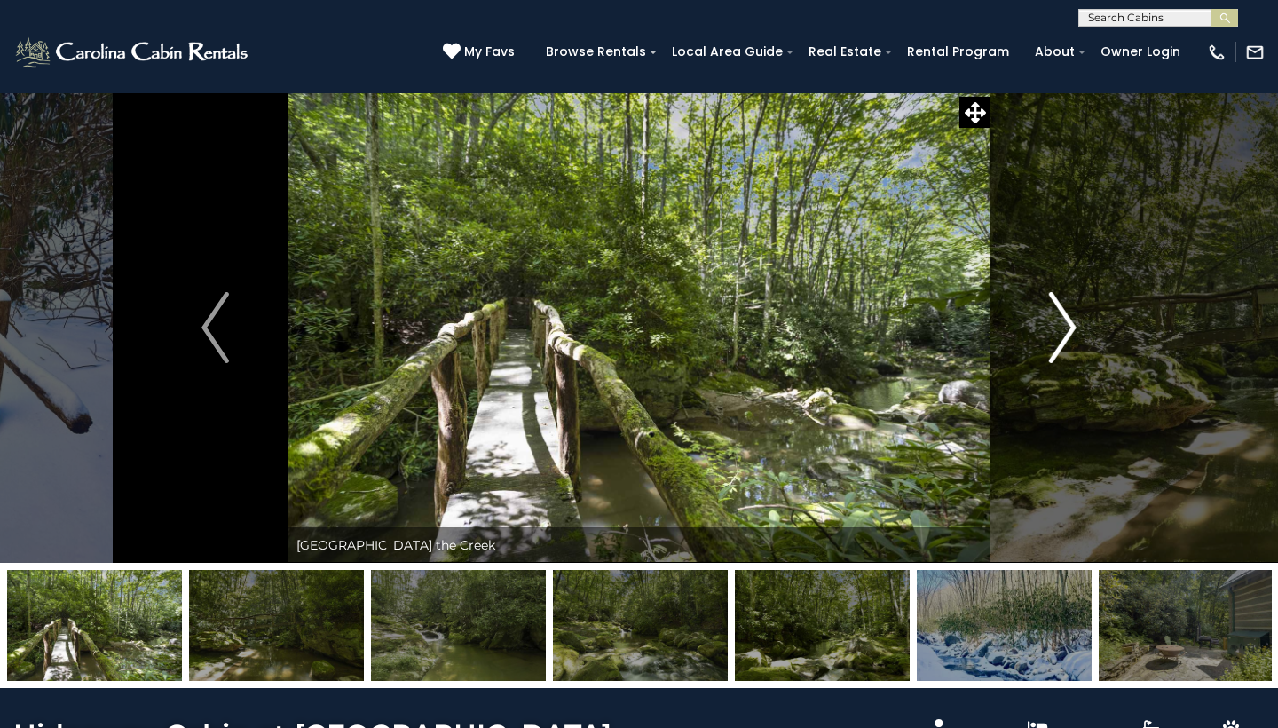
click at [1071, 323] on img "Next" at bounding box center [1062, 327] width 27 height 71
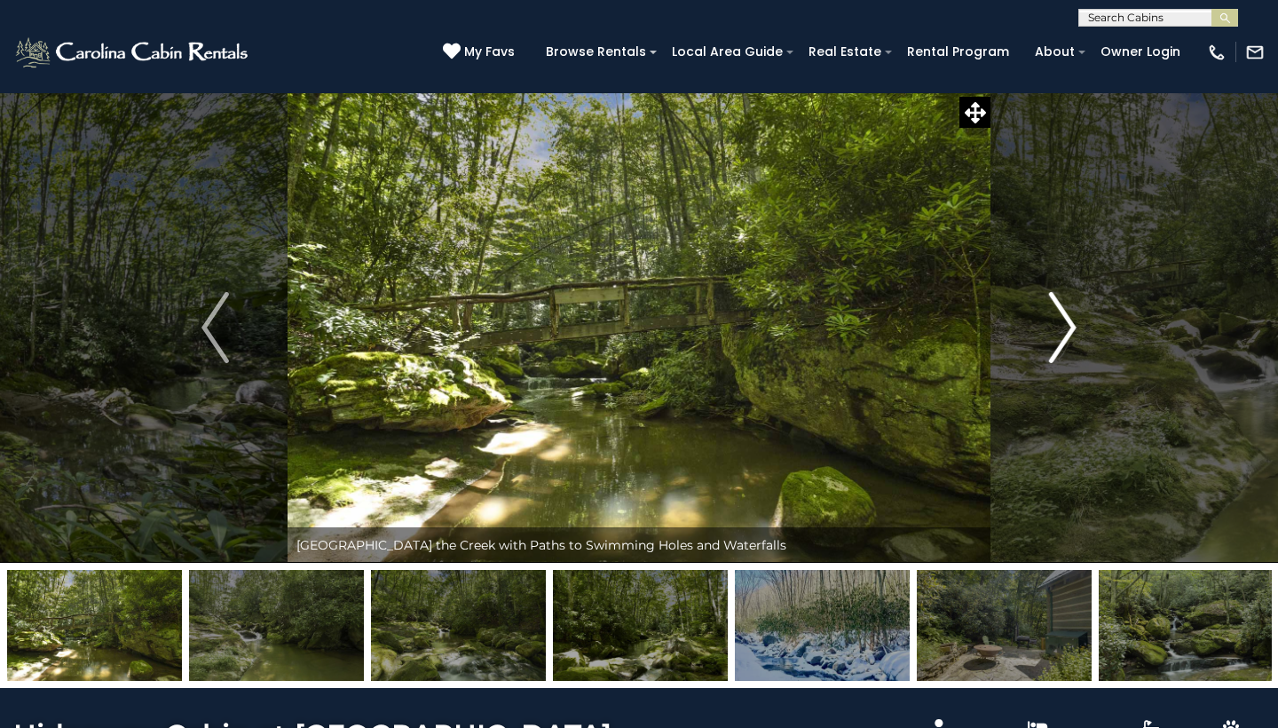
click at [1071, 323] on img "Next" at bounding box center [1062, 327] width 27 height 71
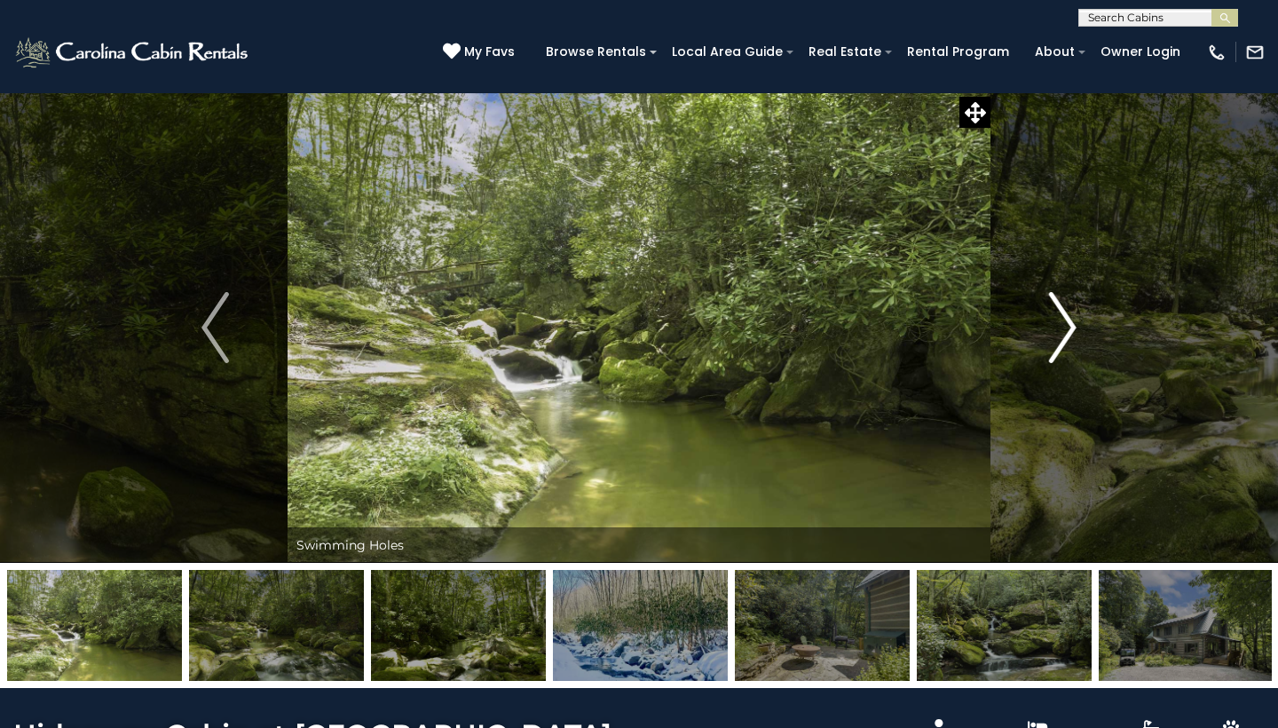
click at [1071, 323] on img "Next" at bounding box center [1062, 327] width 27 height 71
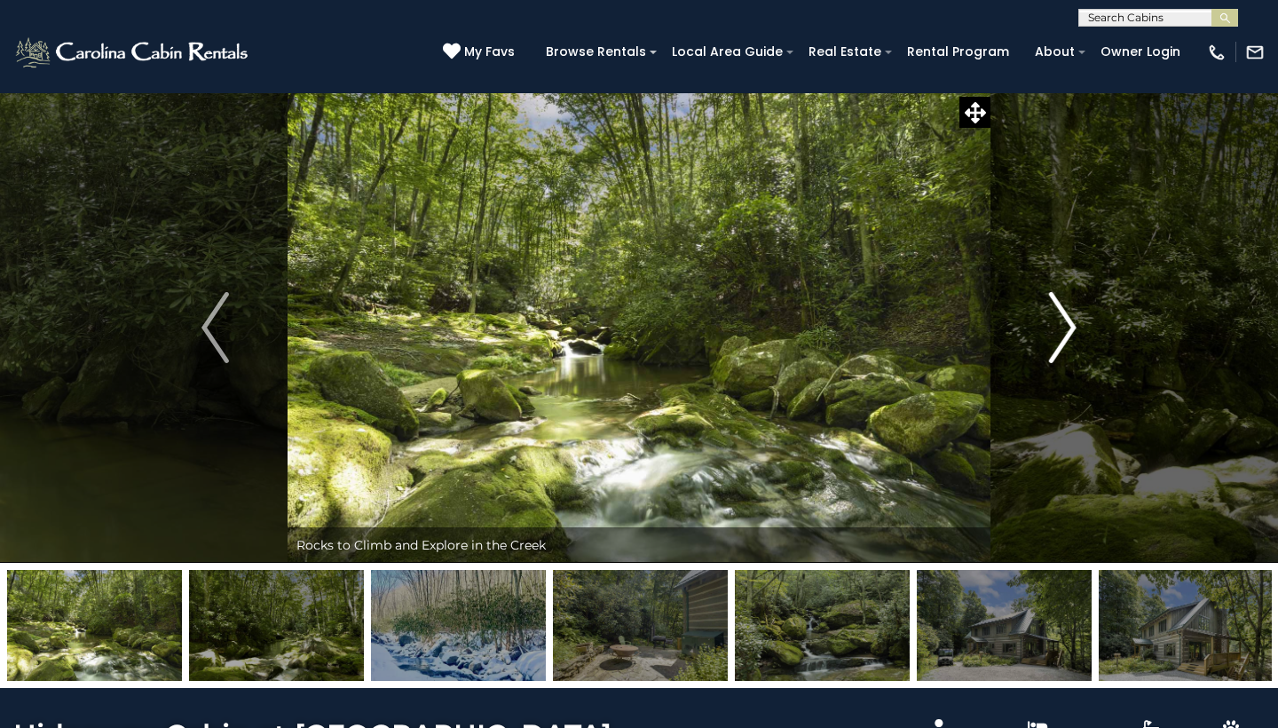
click at [1071, 323] on img "Next" at bounding box center [1062, 327] width 27 height 71
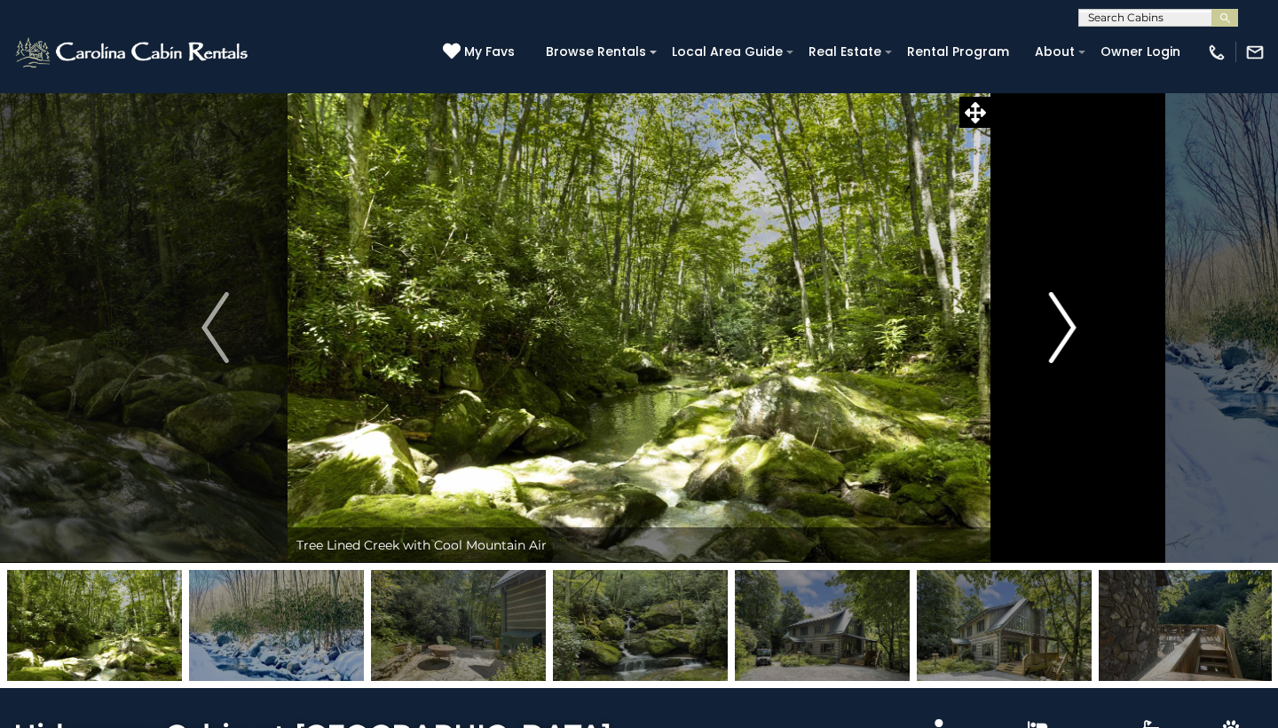
click at [1071, 323] on img "Next" at bounding box center [1062, 327] width 27 height 71
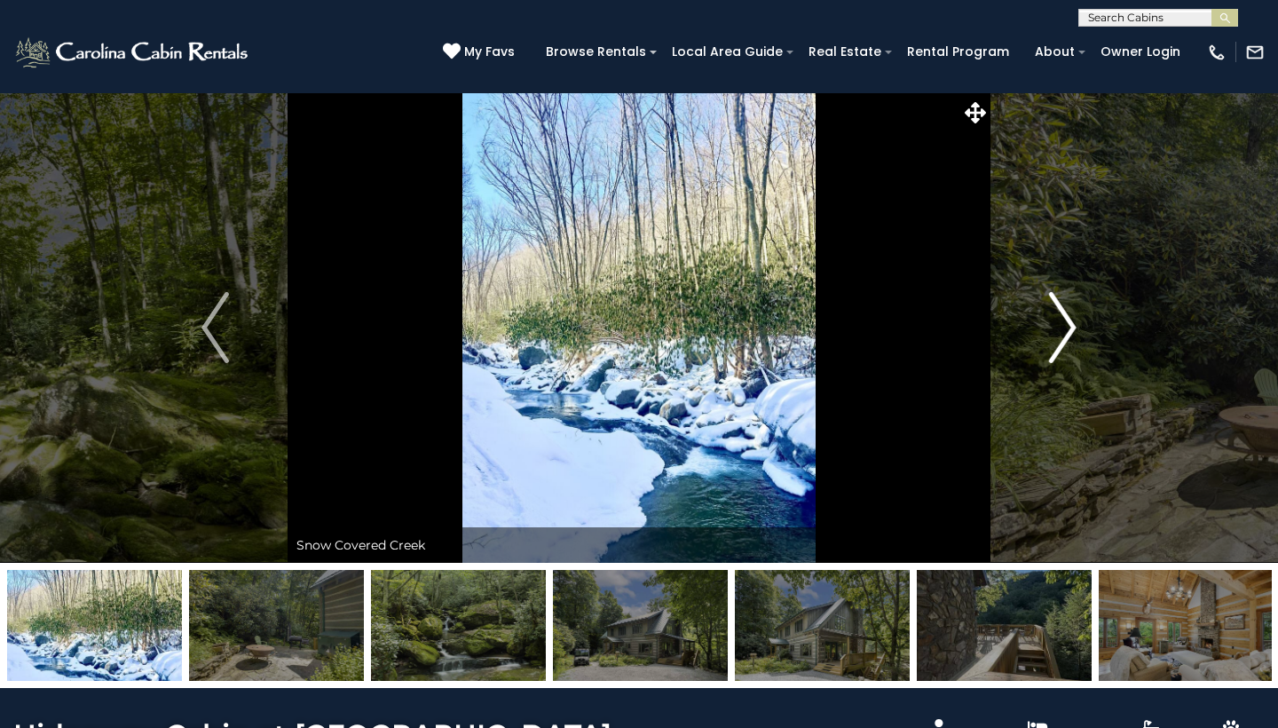
click at [1071, 323] on img "Next" at bounding box center [1062, 327] width 27 height 71
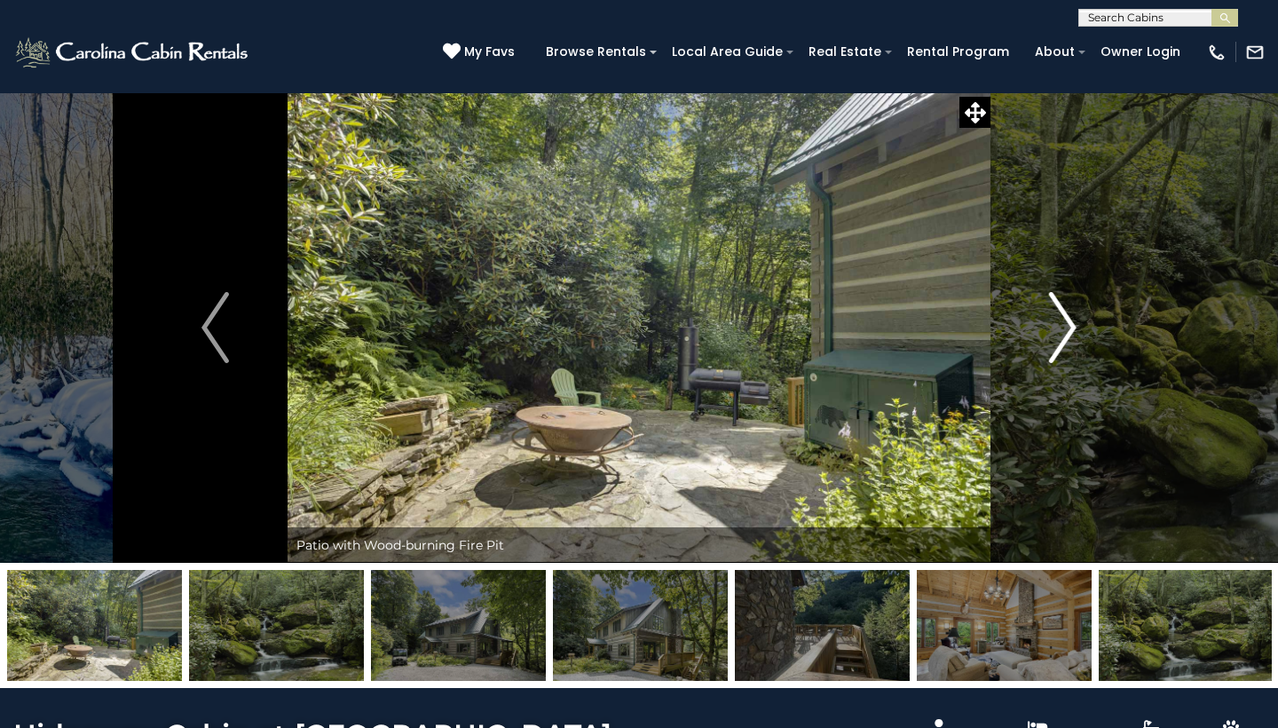
click at [1075, 312] on img "Next" at bounding box center [1062, 327] width 27 height 71
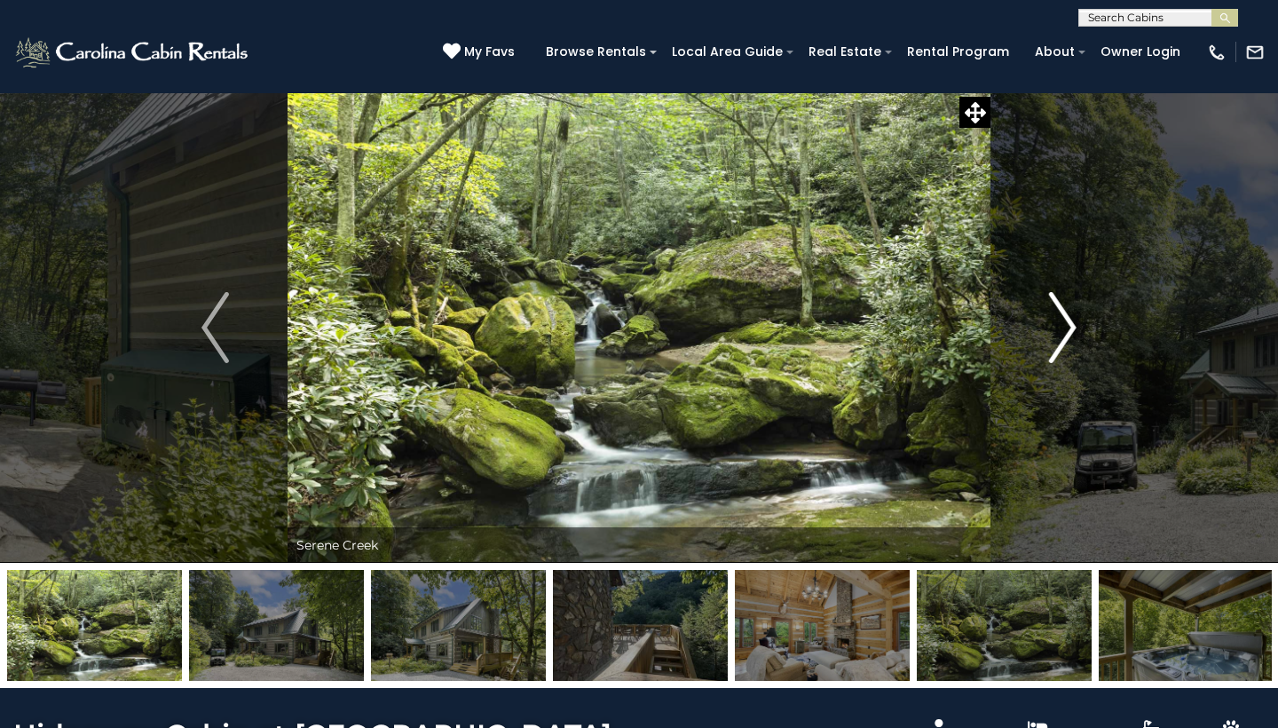
click at [1075, 312] on img "Next" at bounding box center [1062, 327] width 27 height 71
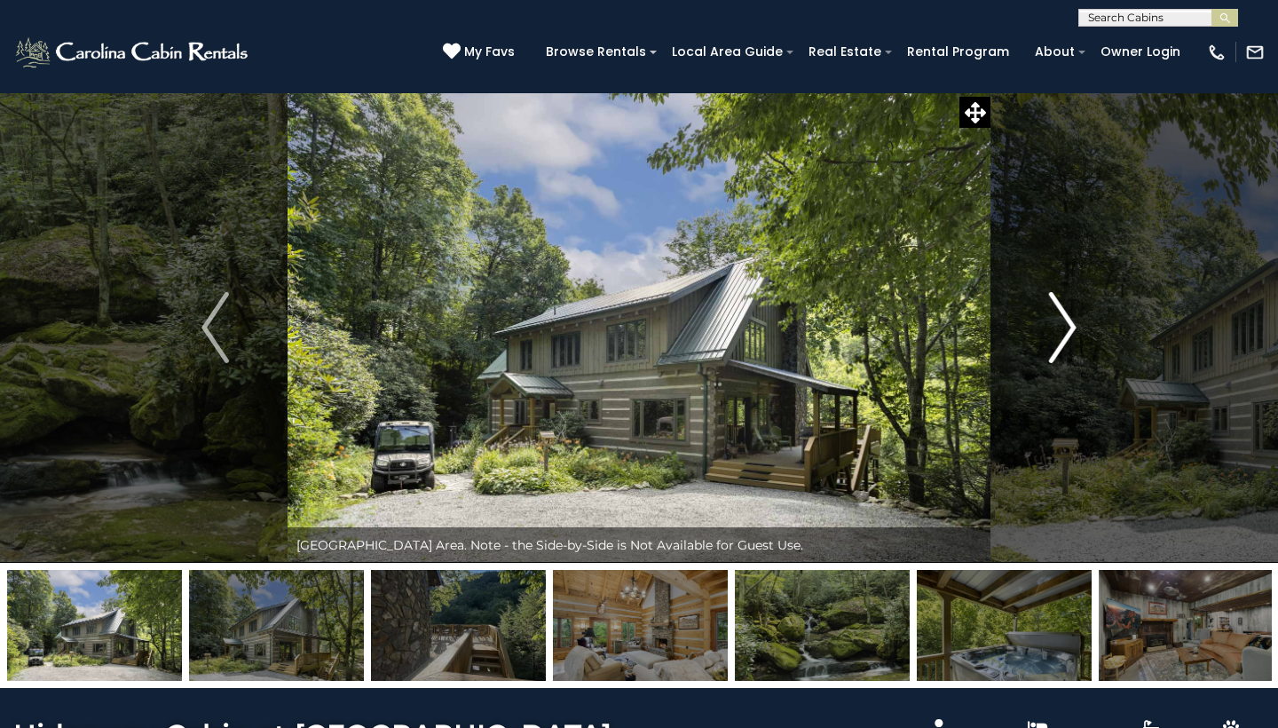
click at [1075, 312] on img "Next" at bounding box center [1062, 327] width 27 height 71
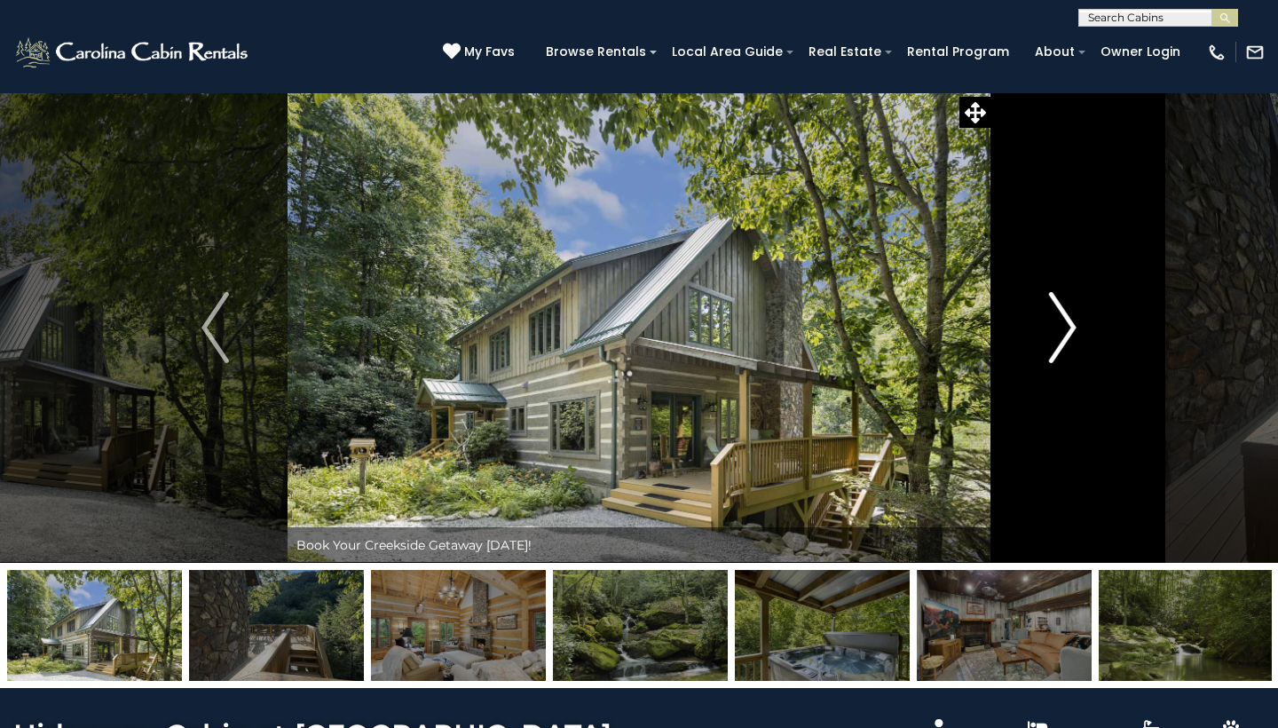
click at [1075, 312] on img "Next" at bounding box center [1062, 327] width 27 height 71
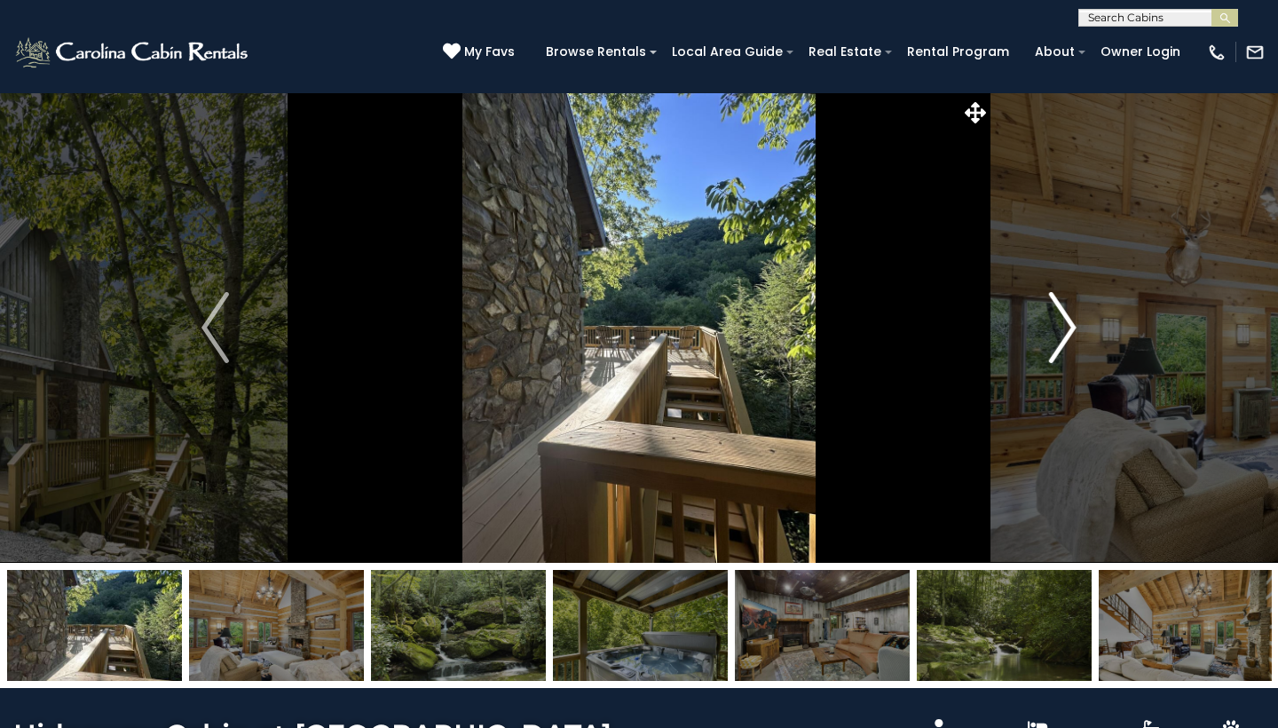
click at [1075, 312] on img "Next" at bounding box center [1062, 327] width 27 height 71
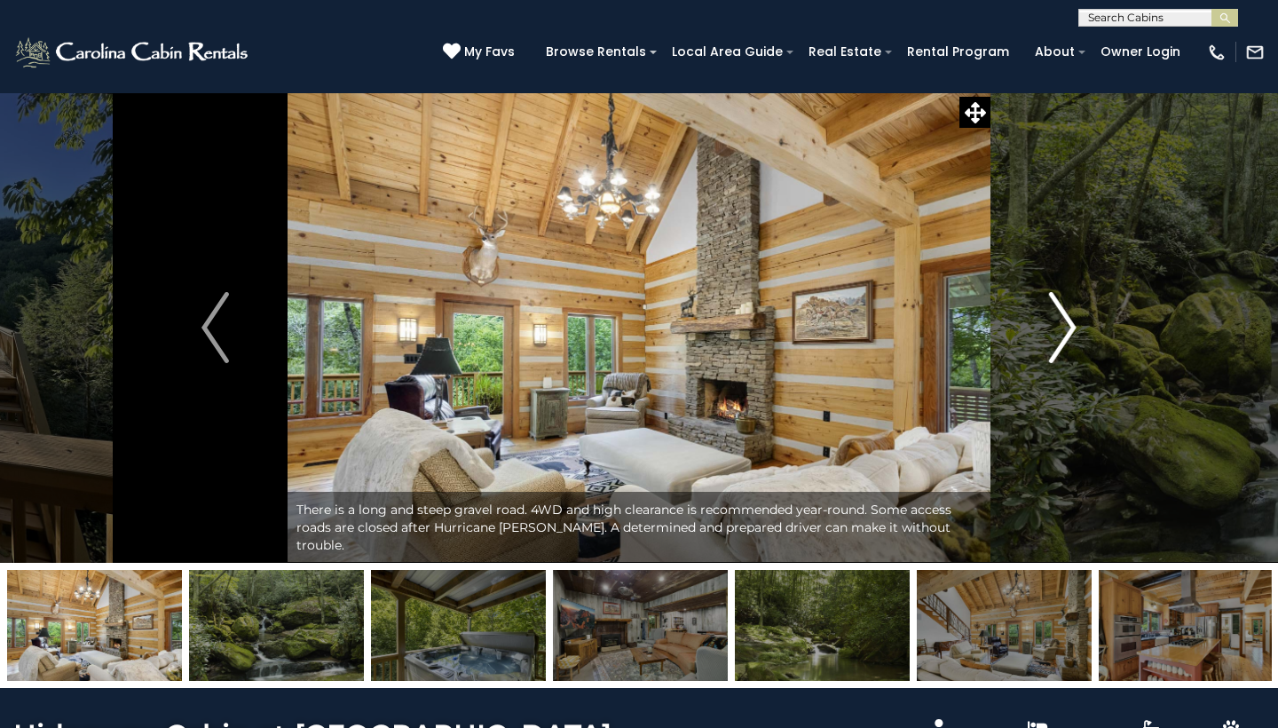
click at [1075, 312] on img "Next" at bounding box center [1062, 327] width 27 height 71
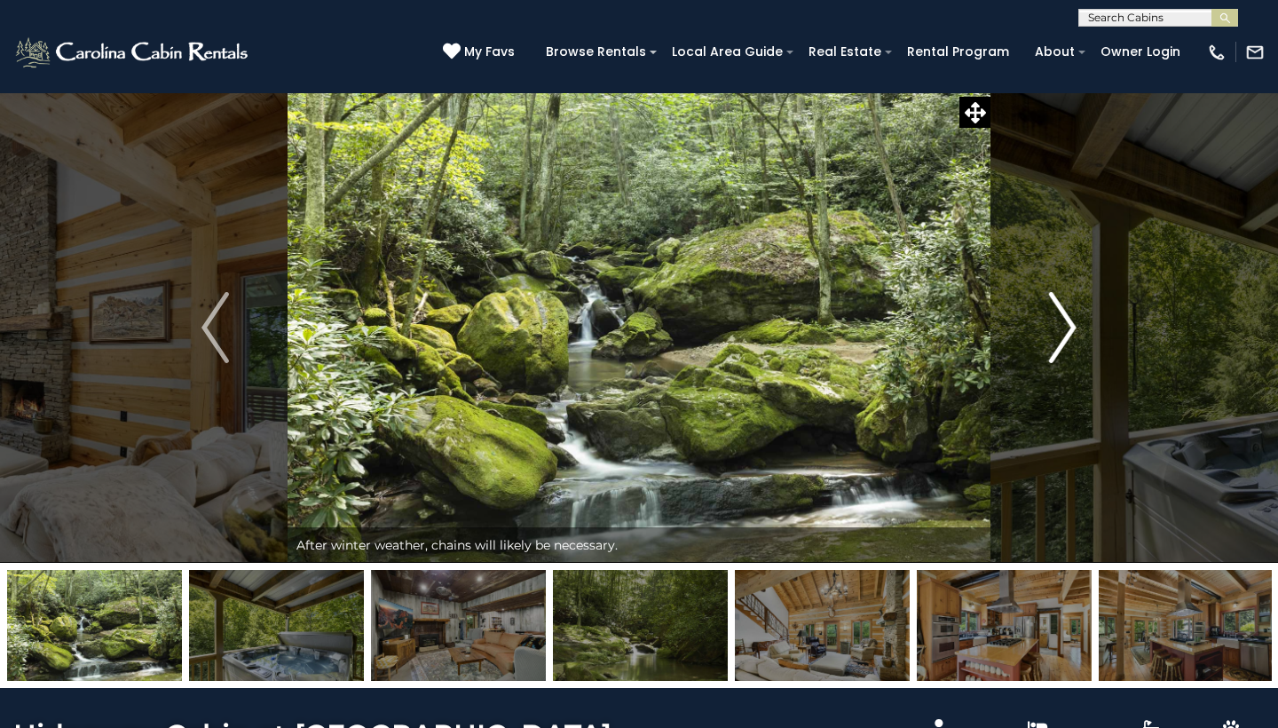
click at [1075, 312] on img "Next" at bounding box center [1062, 327] width 27 height 71
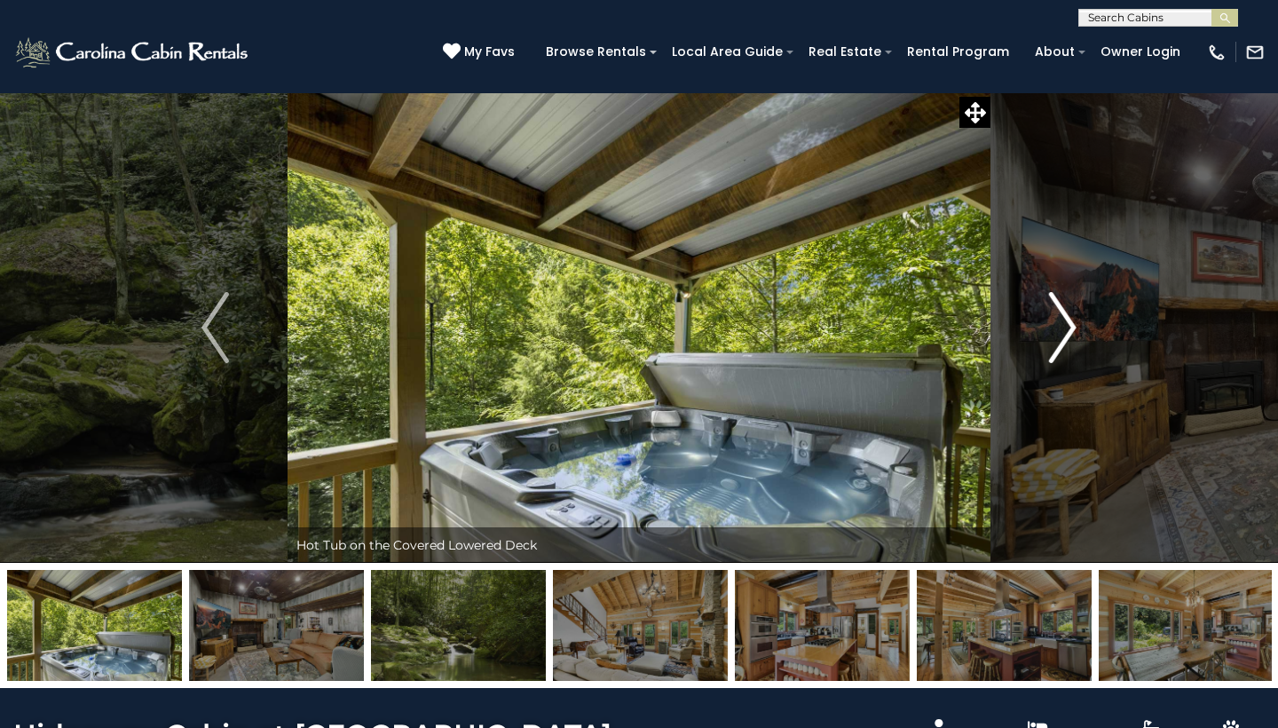
click at [1075, 312] on img "Next" at bounding box center [1062, 327] width 27 height 71
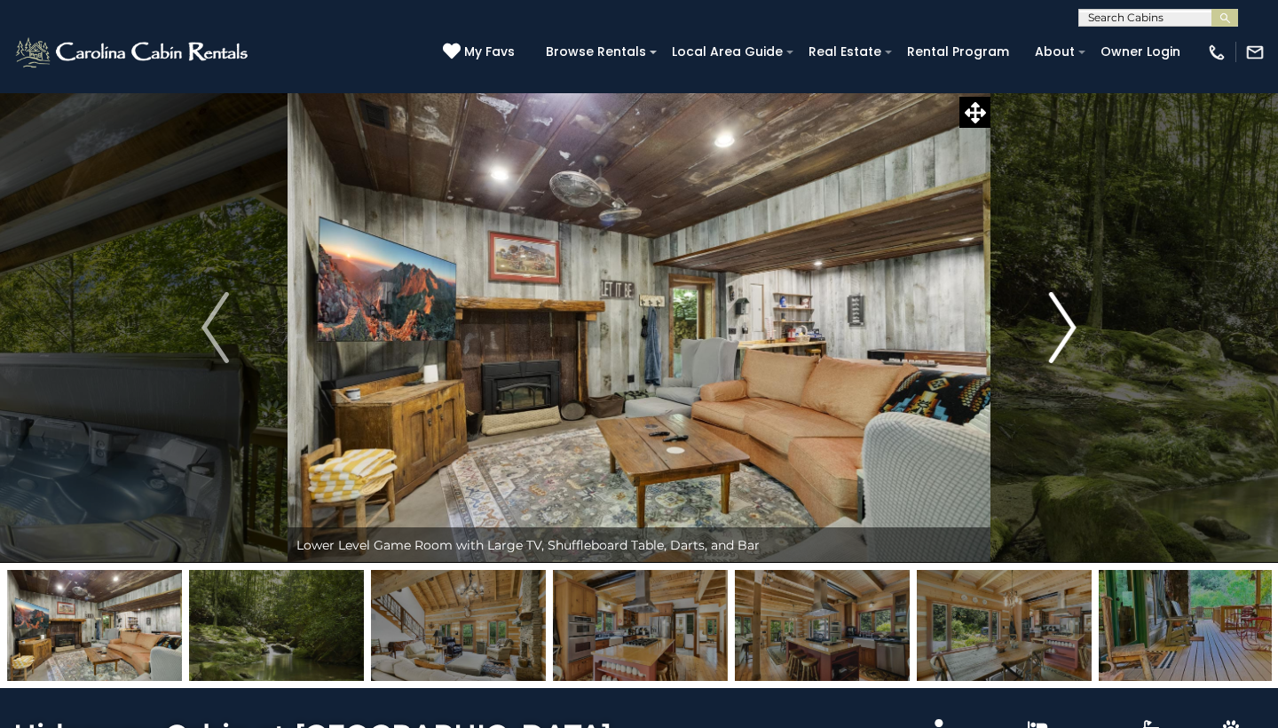
click at [1075, 312] on img "Next" at bounding box center [1062, 327] width 27 height 71
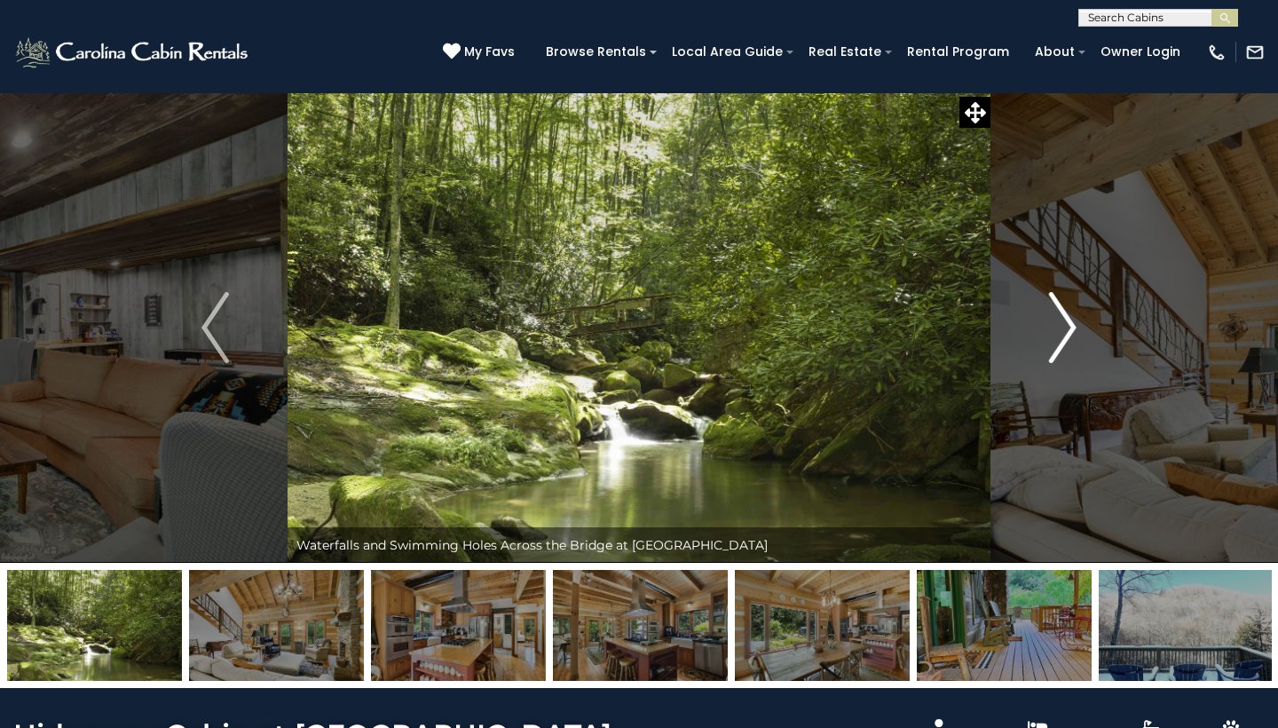
click at [1075, 312] on img "Next" at bounding box center [1062, 327] width 27 height 71
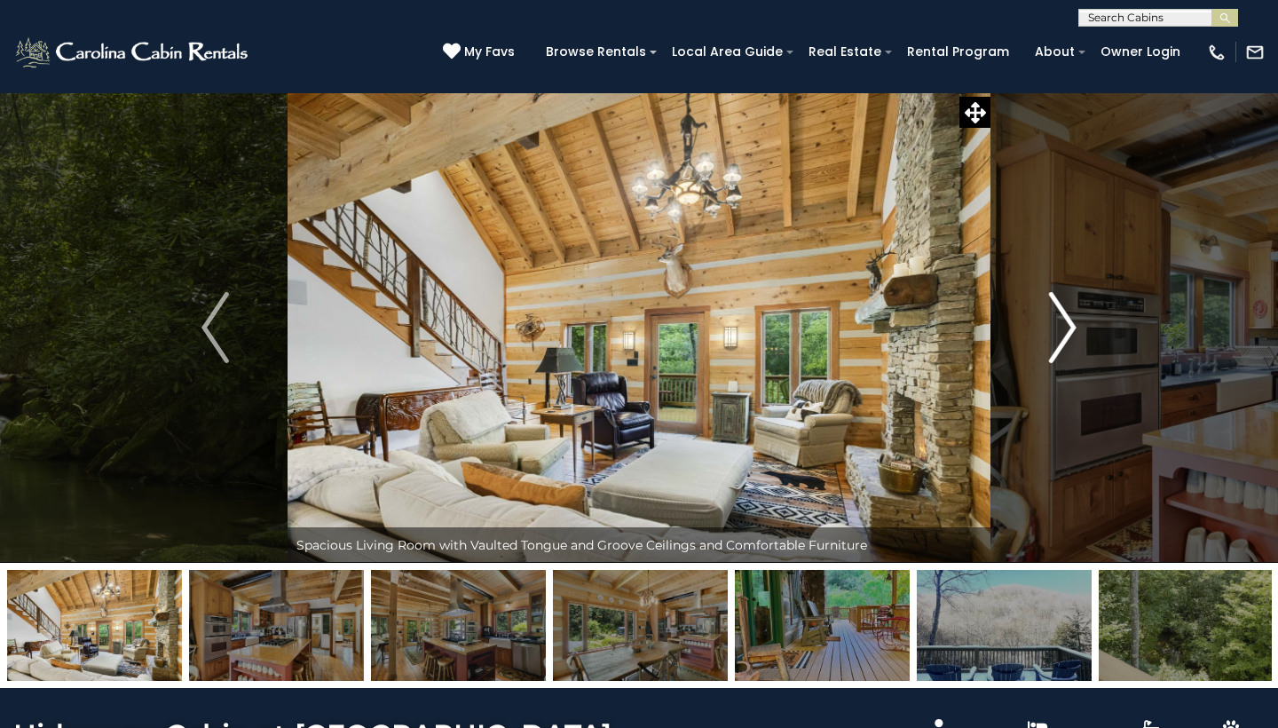
click at [1075, 312] on img "Next" at bounding box center [1062, 327] width 27 height 71
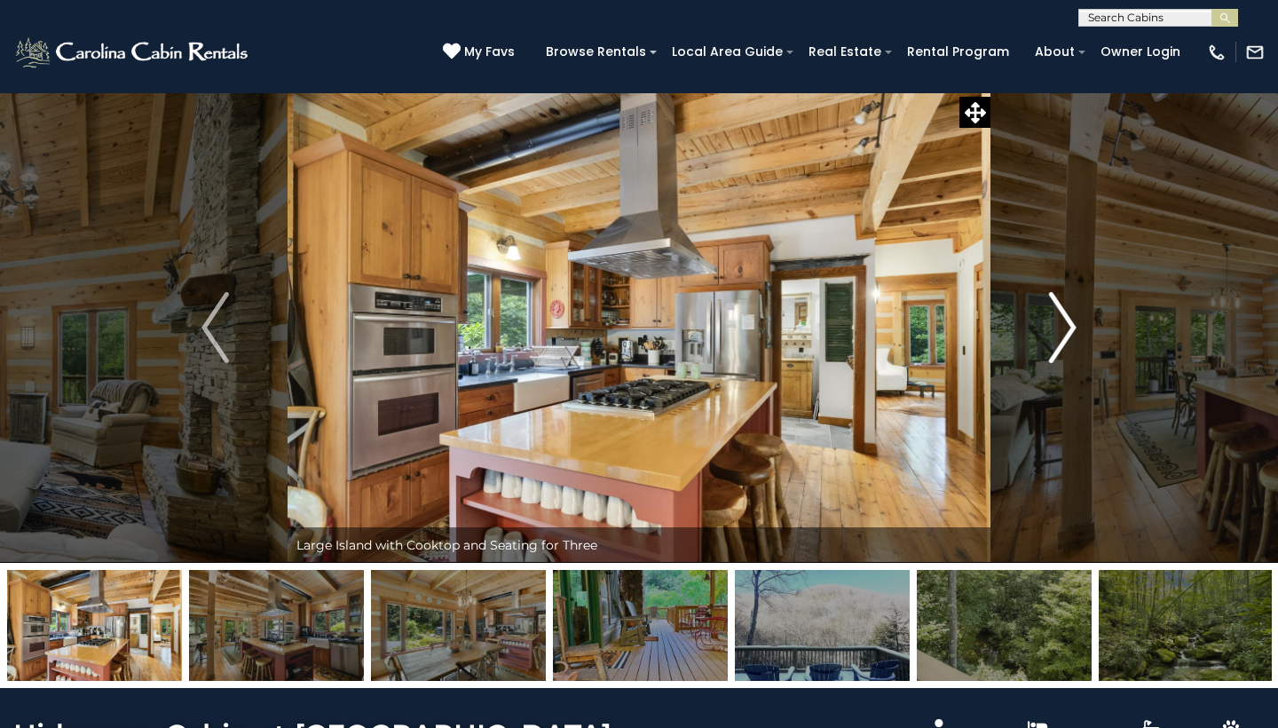
click at [1075, 312] on img "Next" at bounding box center [1062, 327] width 27 height 71
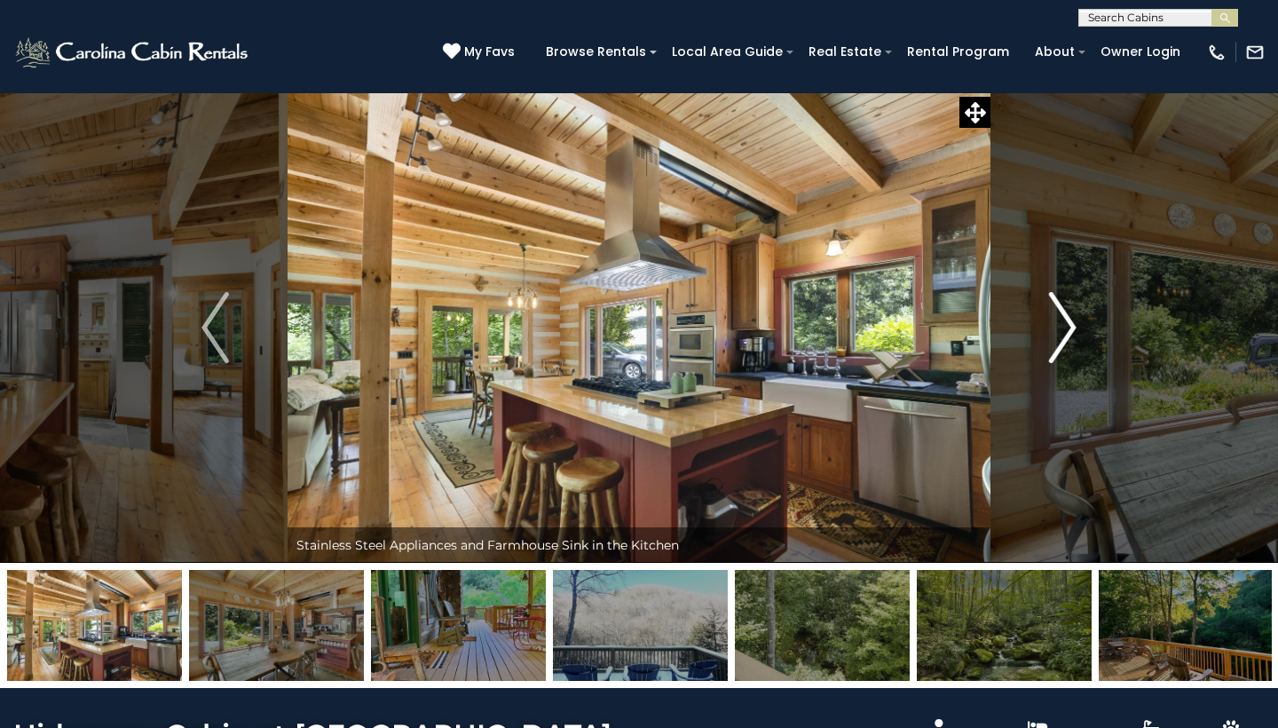
click at [1075, 312] on img "Next" at bounding box center [1062, 327] width 27 height 71
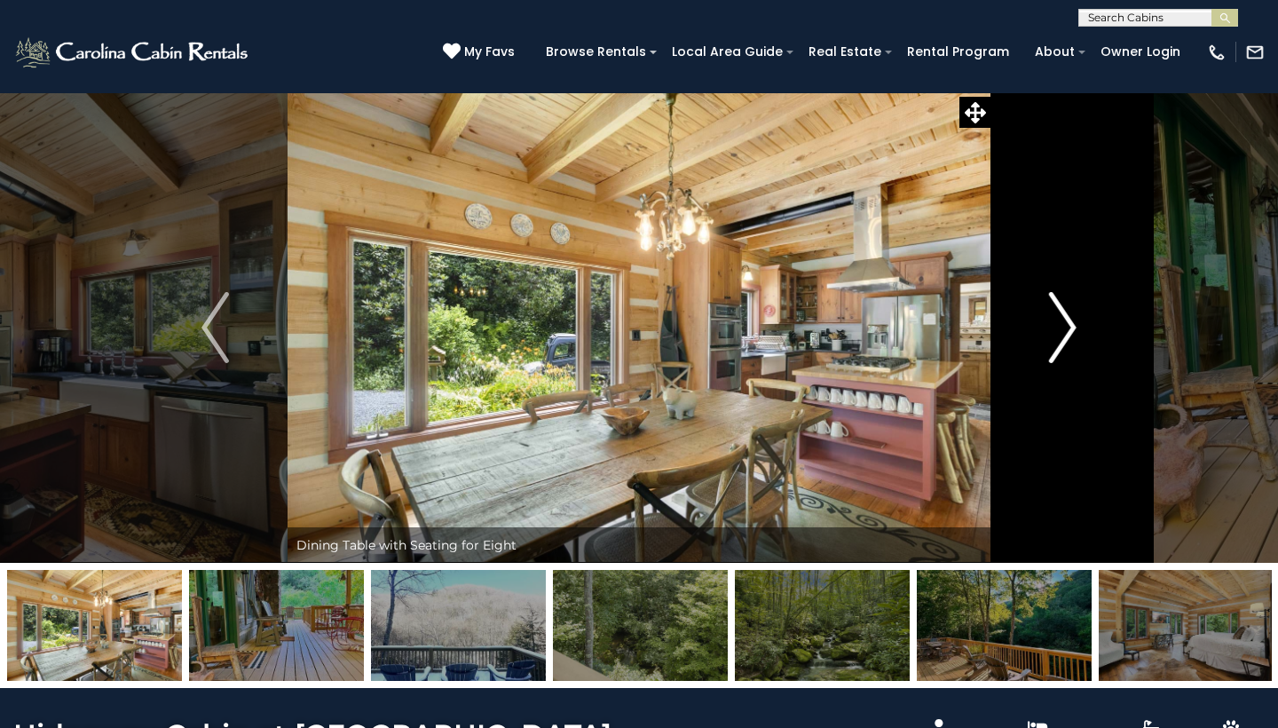
click at [1075, 312] on img "Next" at bounding box center [1062, 327] width 27 height 71
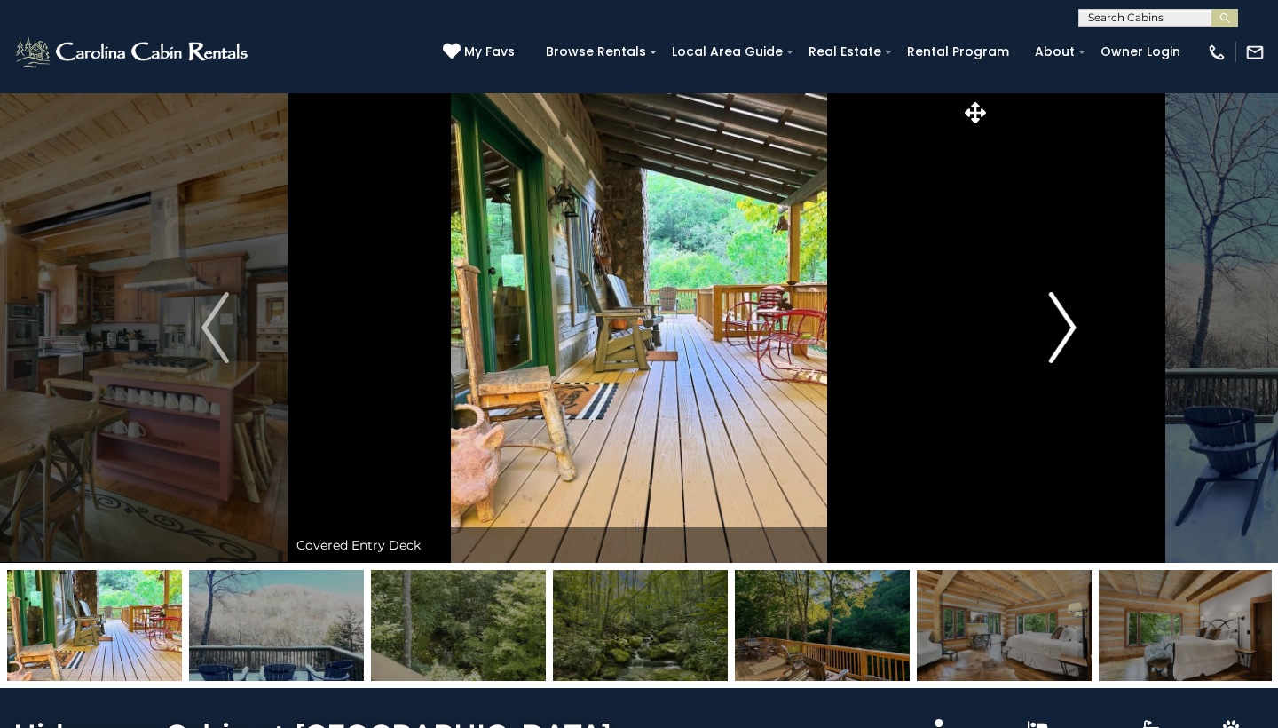
click at [1075, 312] on img "Next" at bounding box center [1062, 327] width 27 height 71
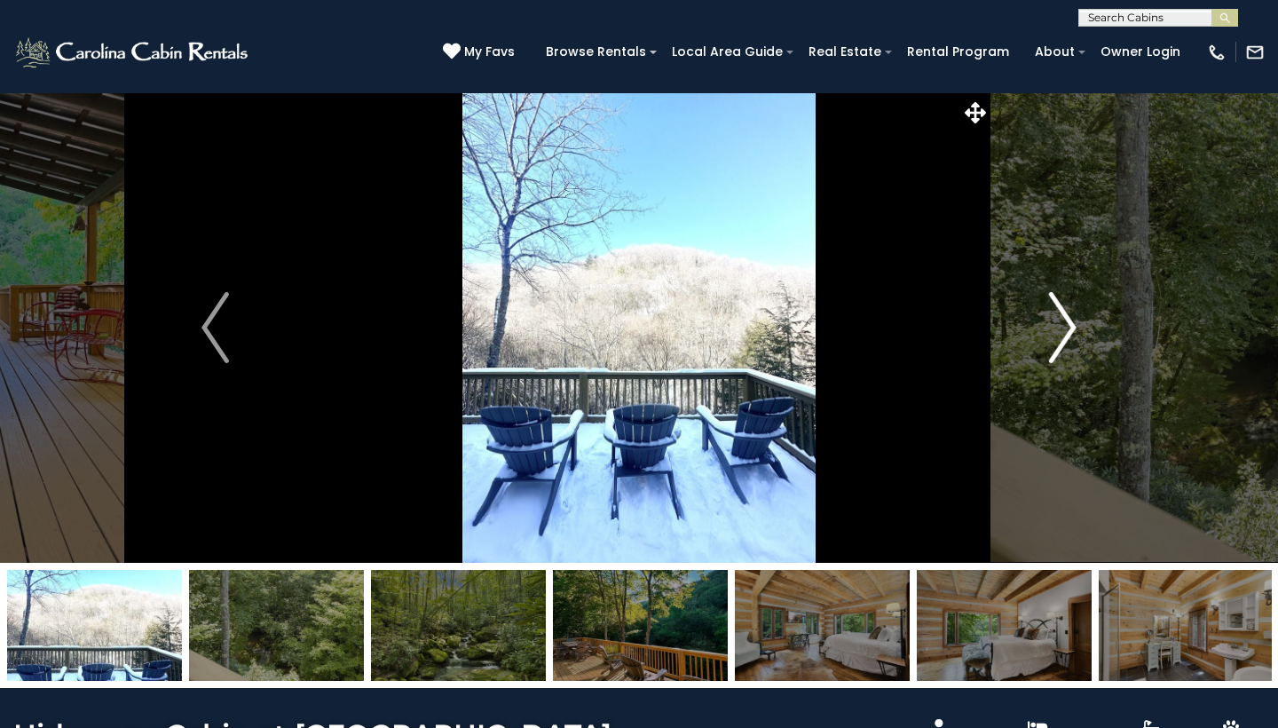
click at [1075, 312] on img "Next" at bounding box center [1062, 327] width 27 height 71
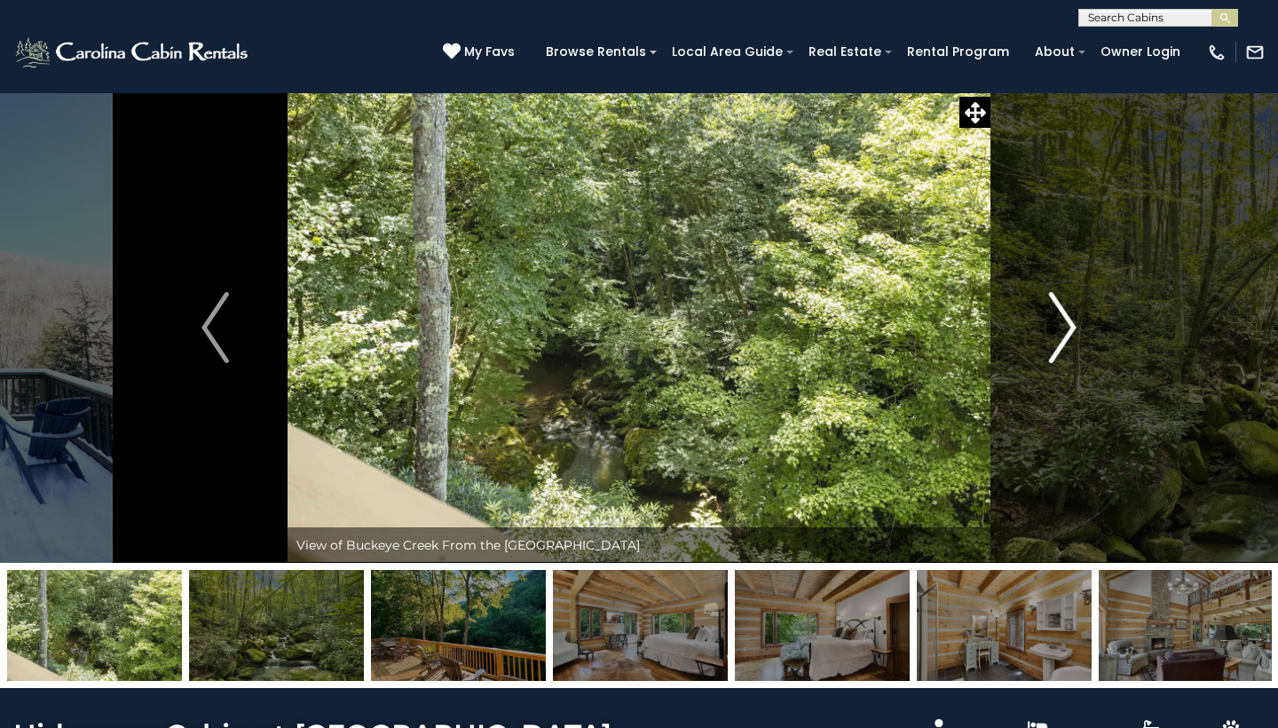
click at [1082, 331] on button "Next" at bounding box center [1062, 327] width 145 height 470
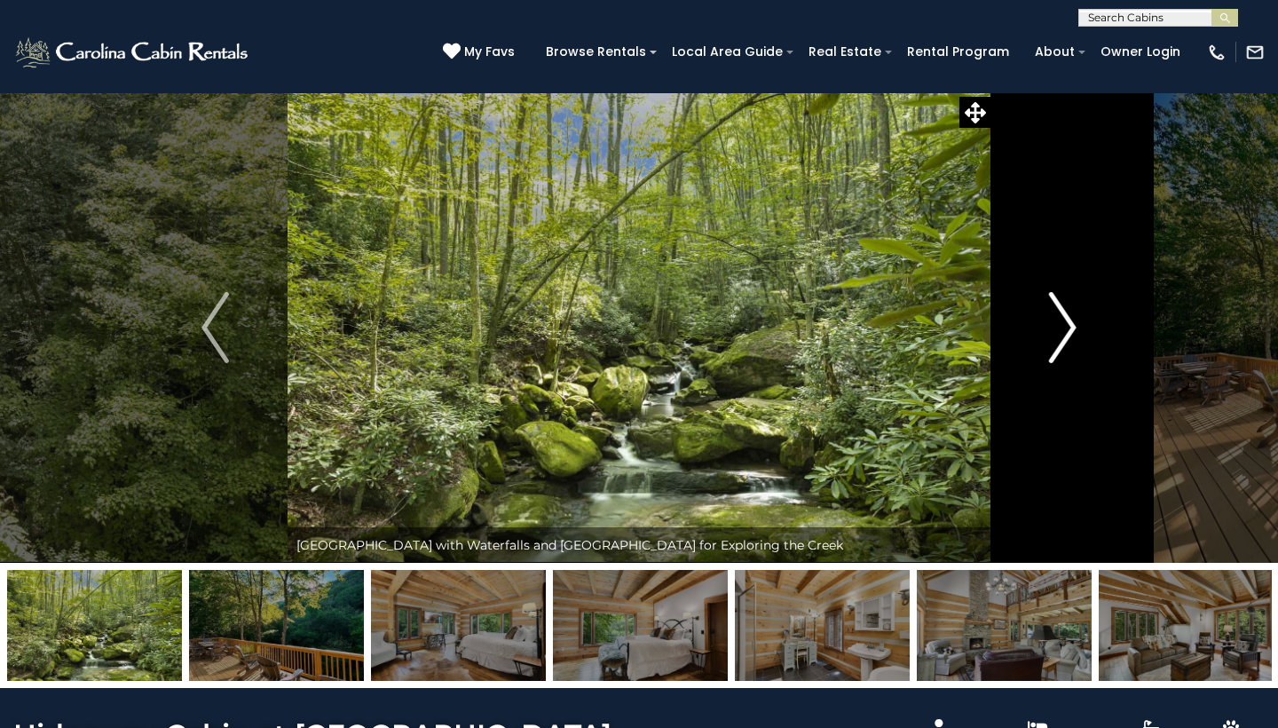
click at [1067, 331] on img "Next" at bounding box center [1062, 327] width 27 height 71
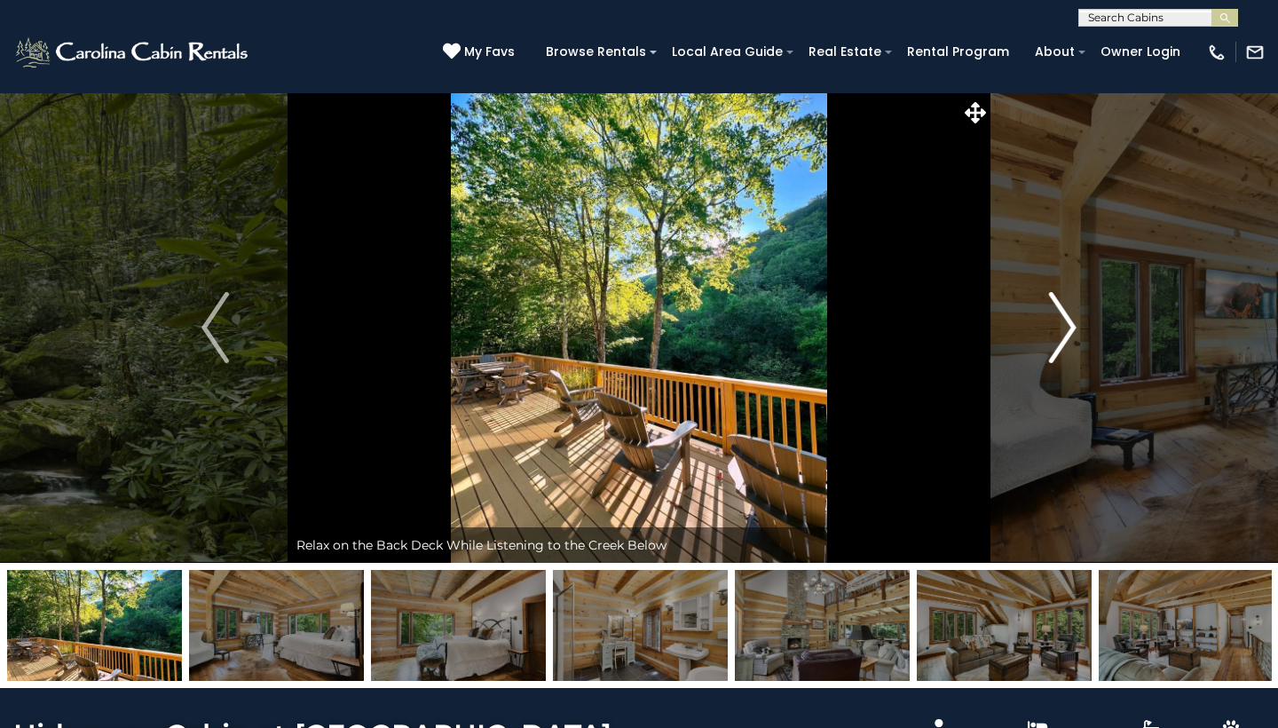
click at [1067, 331] on img "Next" at bounding box center [1062, 327] width 27 height 71
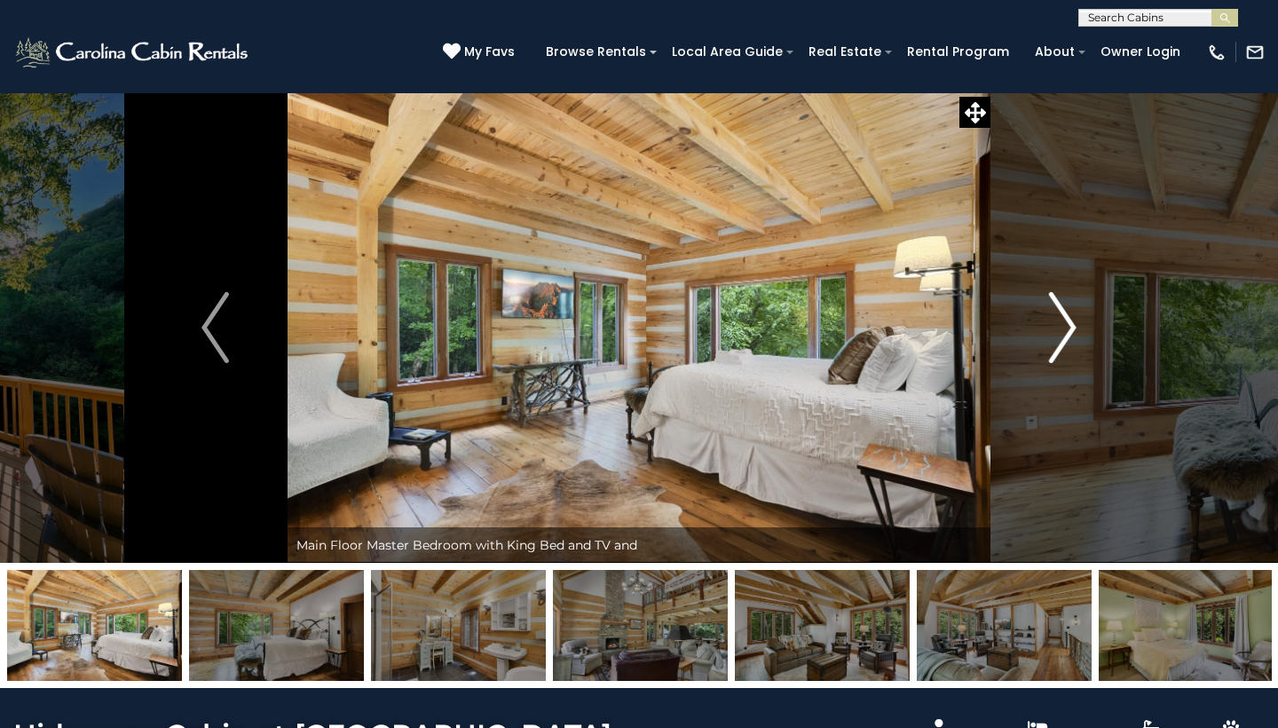
click at [1067, 331] on img "Next" at bounding box center [1062, 327] width 27 height 71
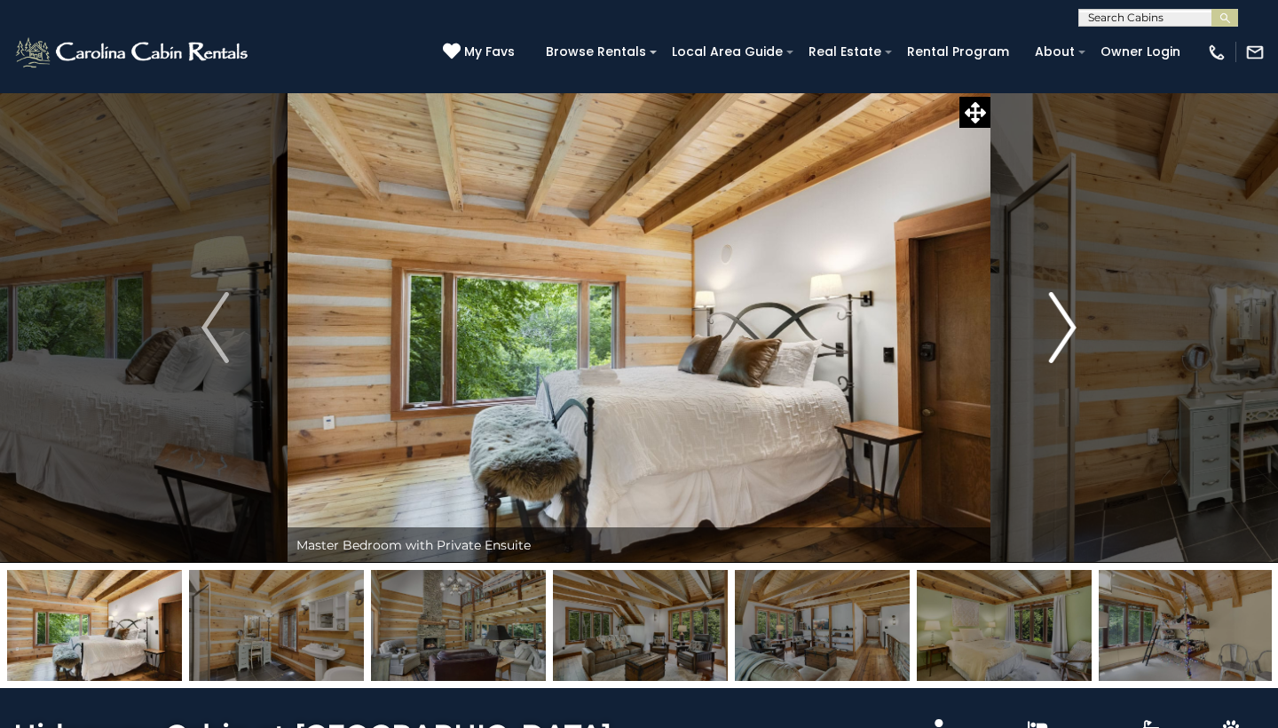
click at [1067, 331] on img "Next" at bounding box center [1062, 327] width 27 height 71
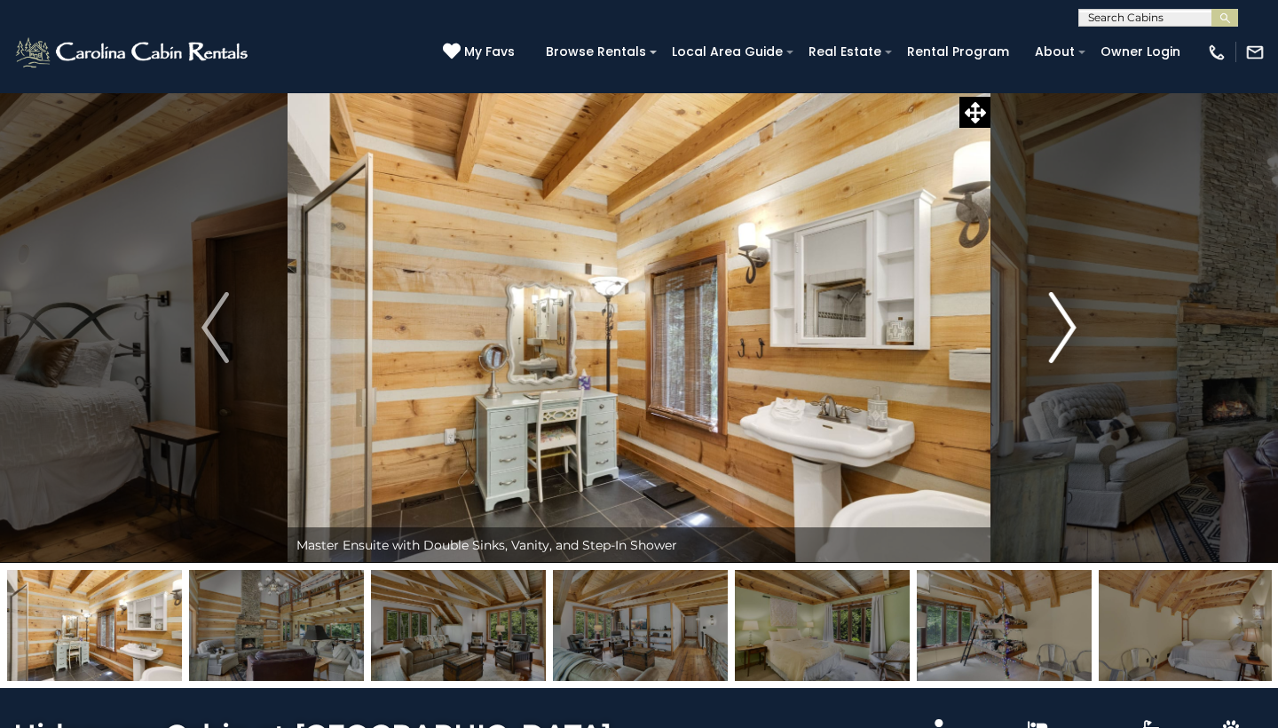
click at [1067, 331] on img "Next" at bounding box center [1062, 327] width 27 height 71
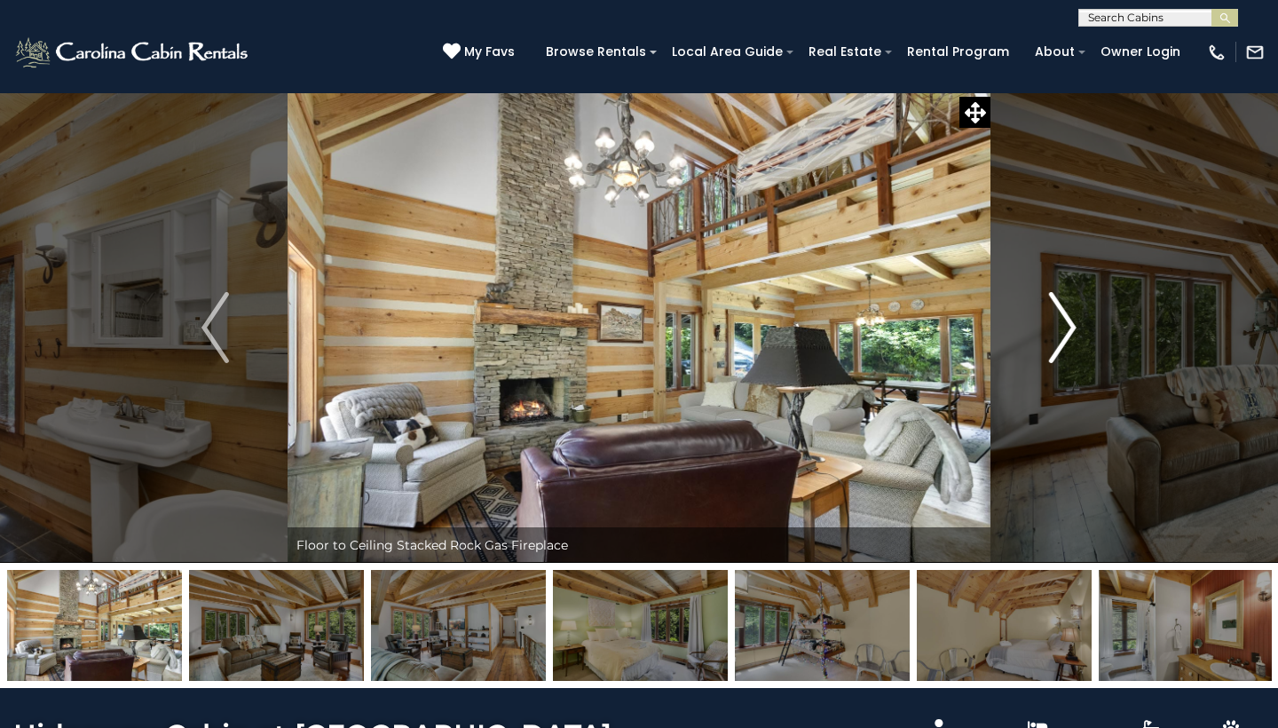
click at [1067, 331] on img "Next" at bounding box center [1062, 327] width 27 height 71
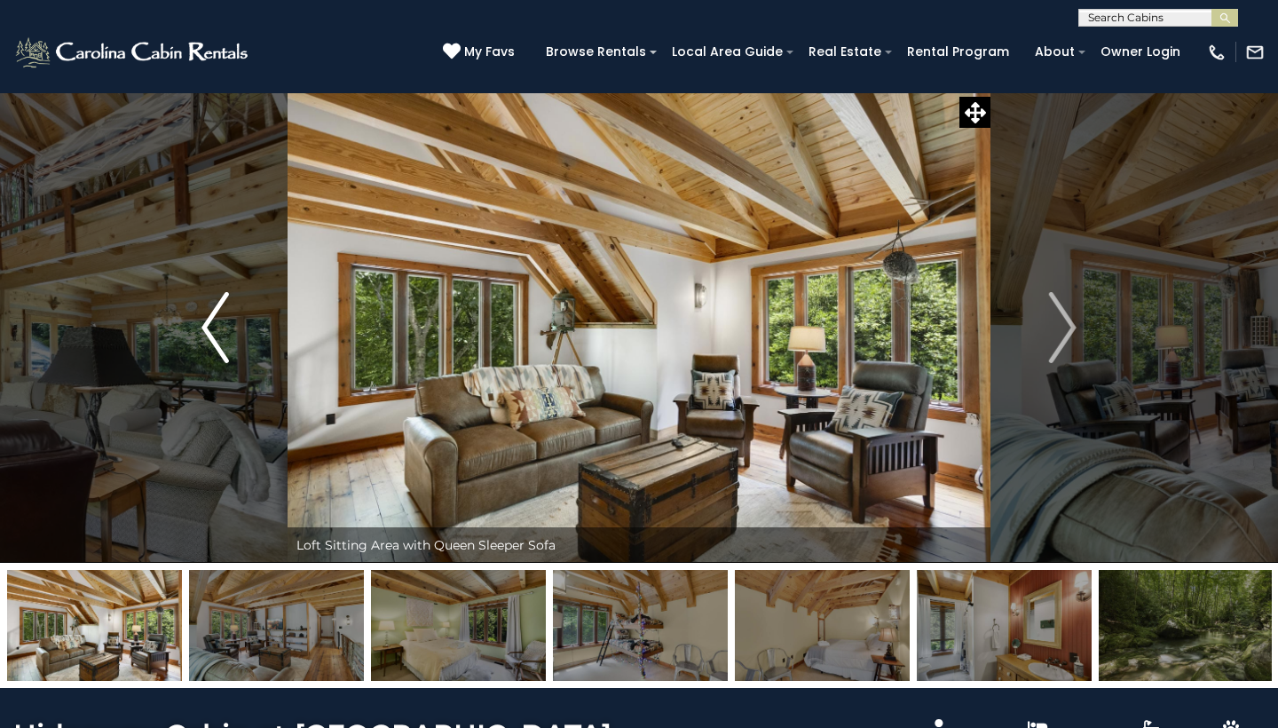
click at [210, 320] on img "Previous" at bounding box center [214, 327] width 27 height 71
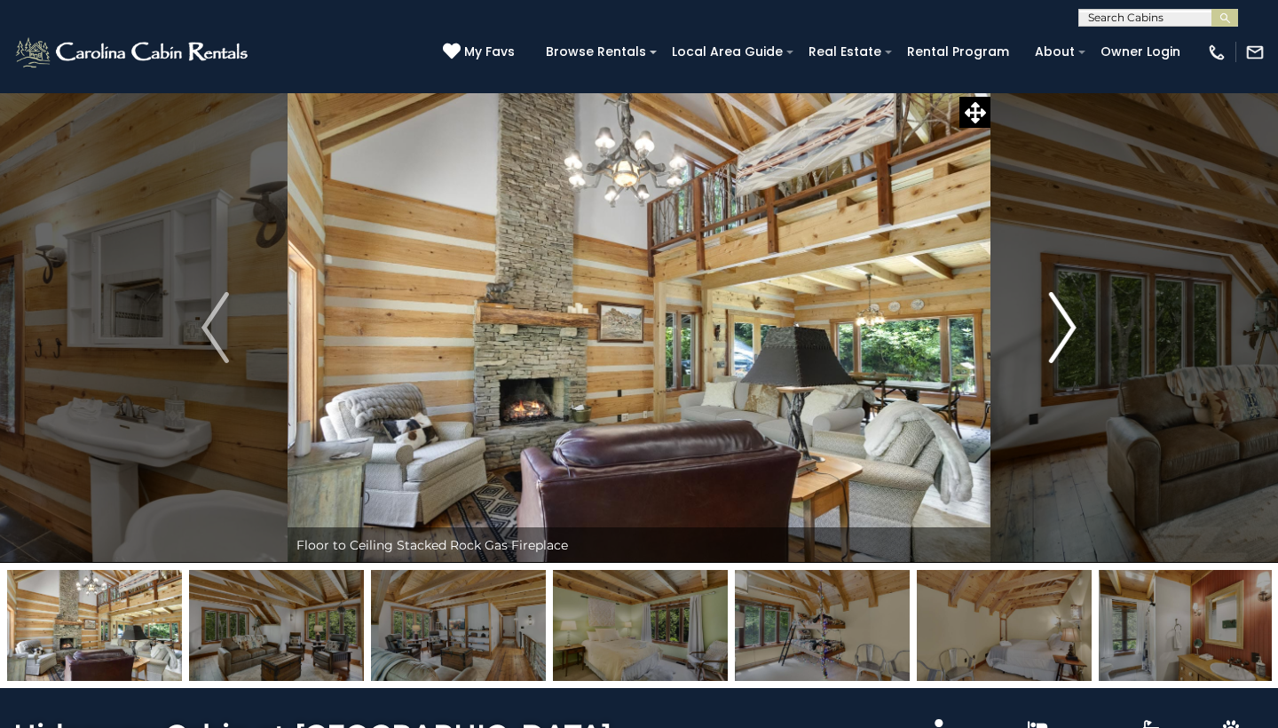
click at [1062, 321] on img "Next" at bounding box center [1062, 327] width 27 height 71
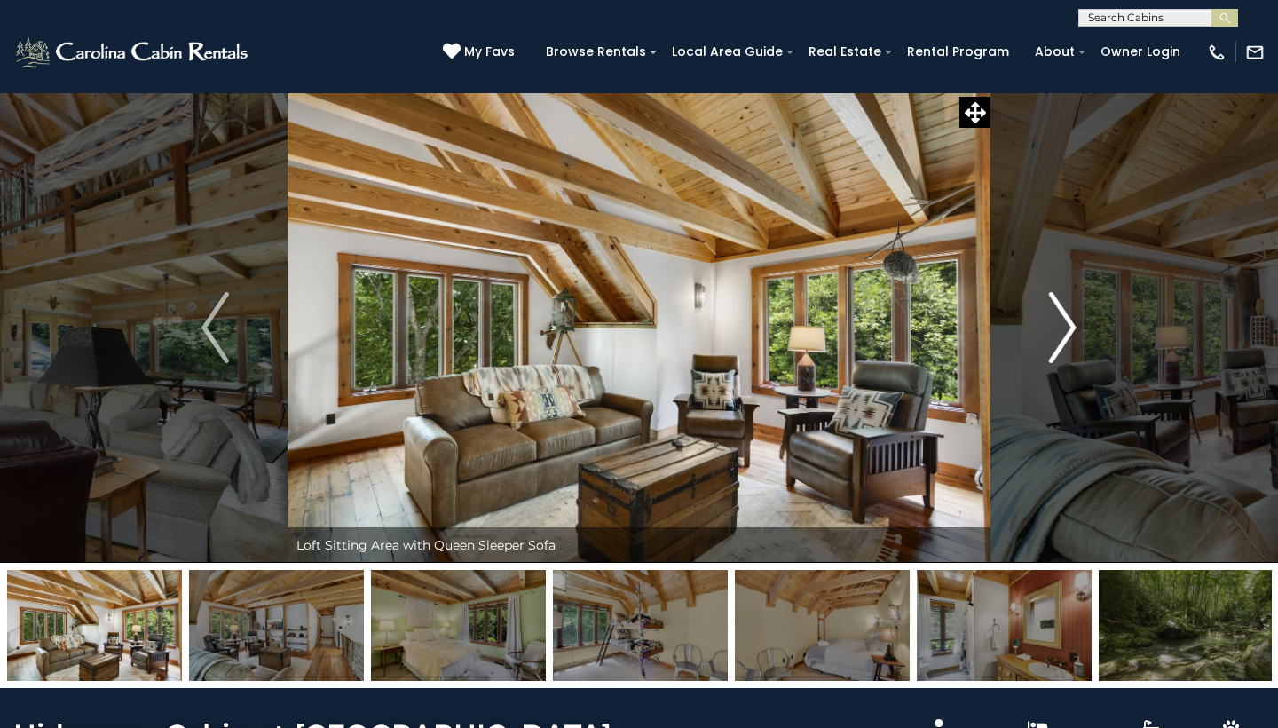
click at [1062, 321] on img "Next" at bounding box center [1062, 327] width 27 height 71
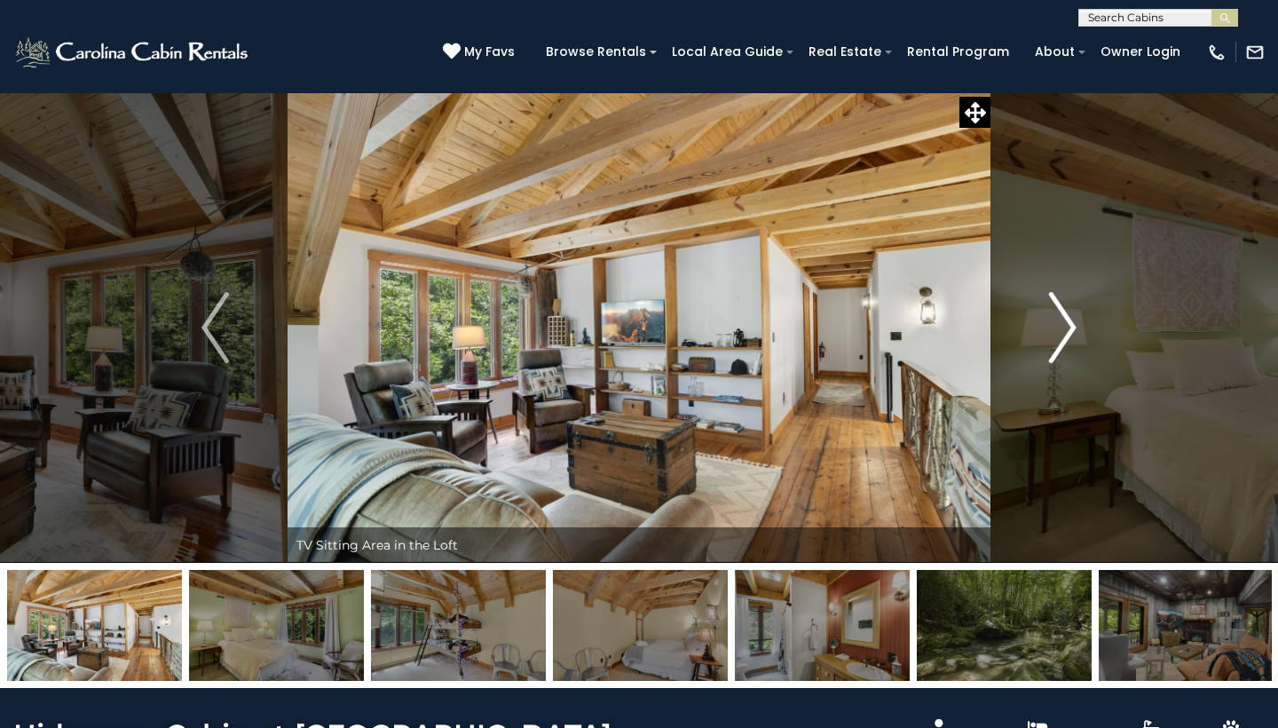
click at [1062, 321] on img "Next" at bounding box center [1062, 327] width 27 height 71
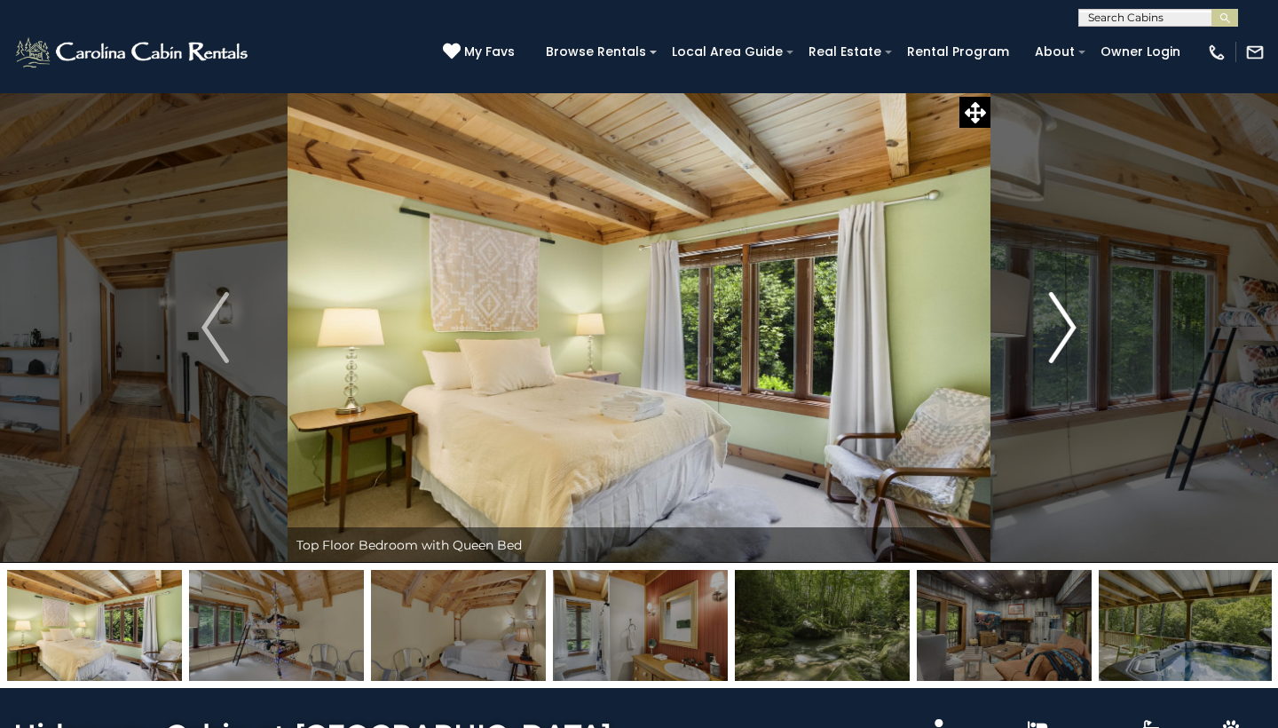
click at [1063, 323] on img "Next" at bounding box center [1062, 327] width 27 height 71
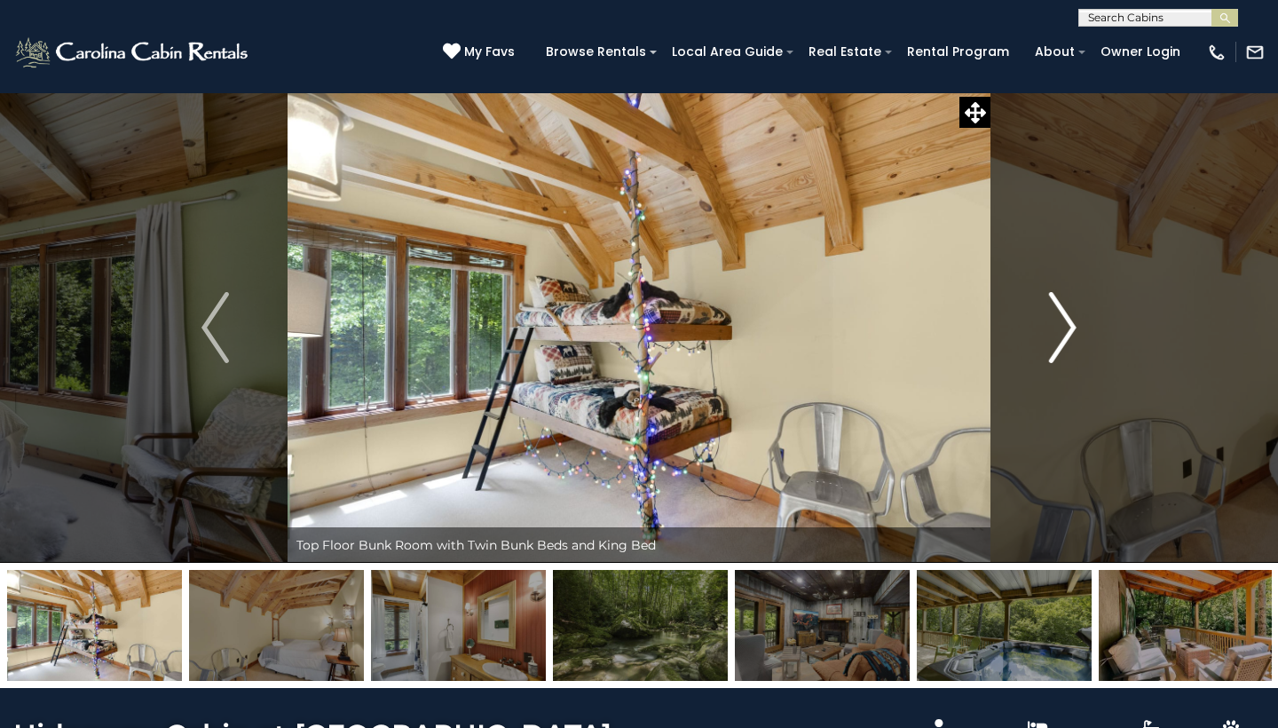
click at [1063, 323] on img "Next" at bounding box center [1062, 327] width 27 height 71
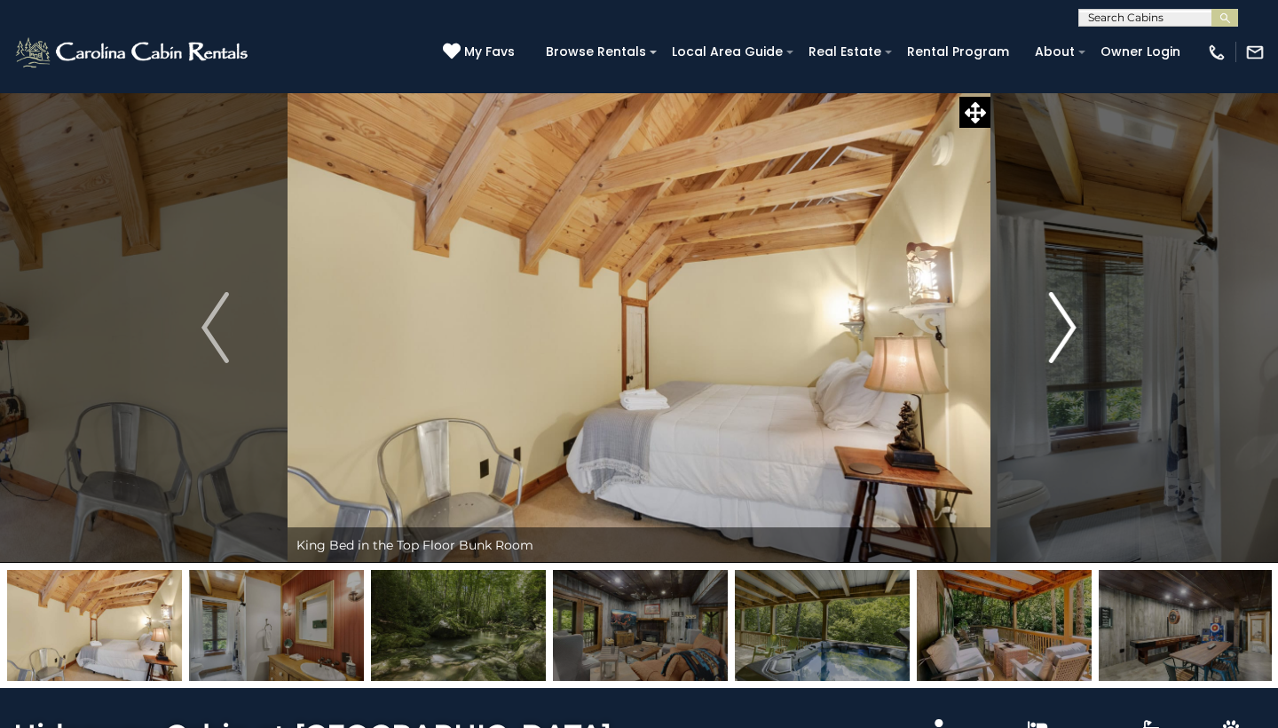
click at [1063, 323] on img "Next" at bounding box center [1062, 327] width 27 height 71
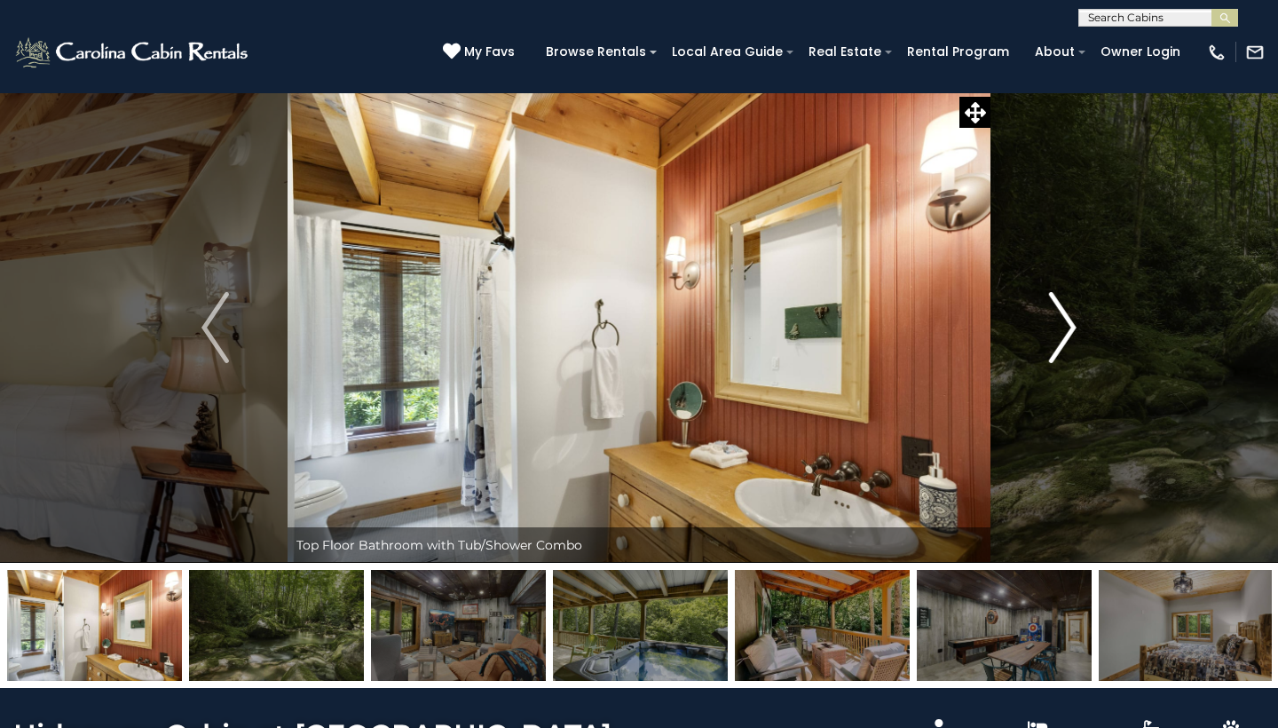
click at [1063, 323] on img "Next" at bounding box center [1062, 327] width 27 height 71
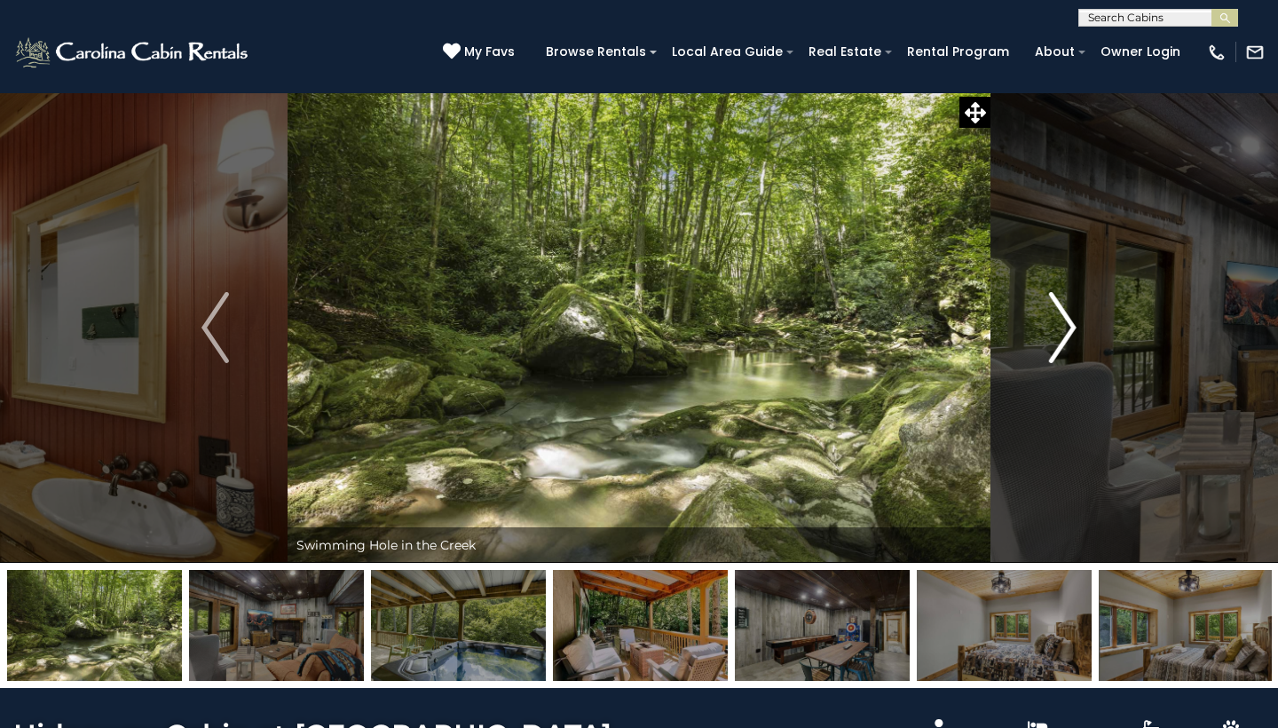
click at [1063, 323] on img "Next" at bounding box center [1062, 327] width 27 height 71
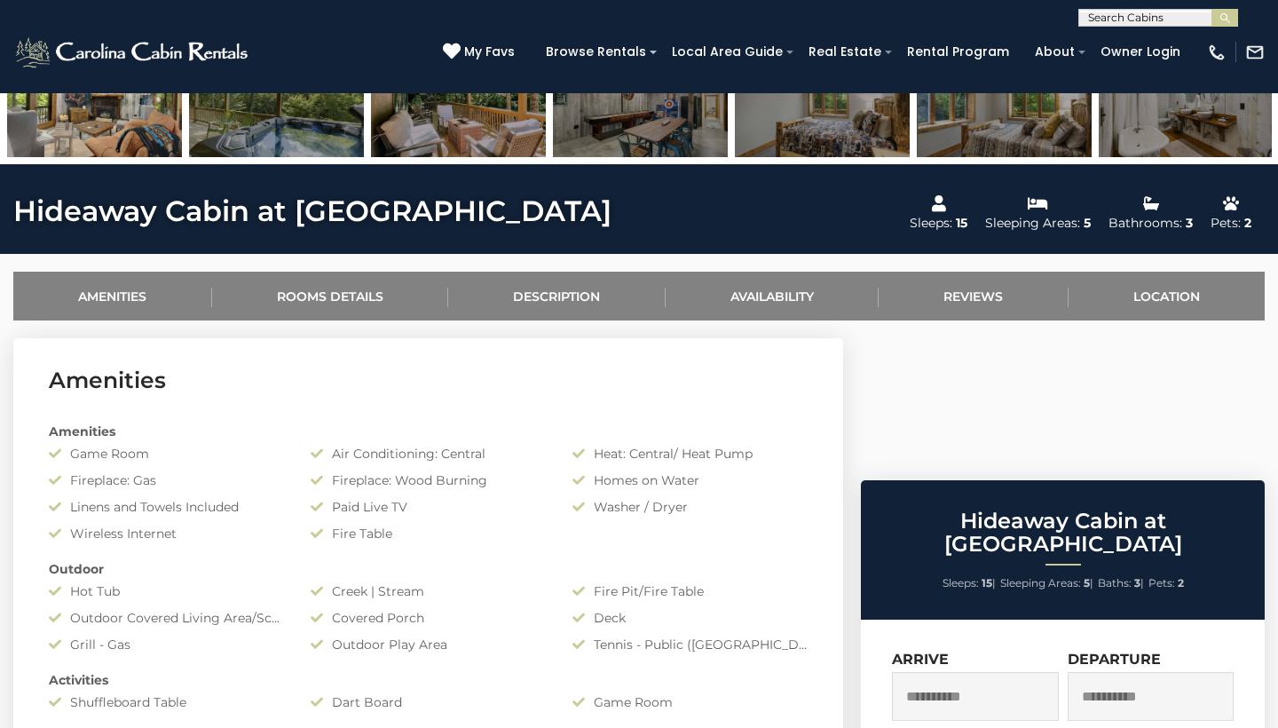
scroll to position [522, 0]
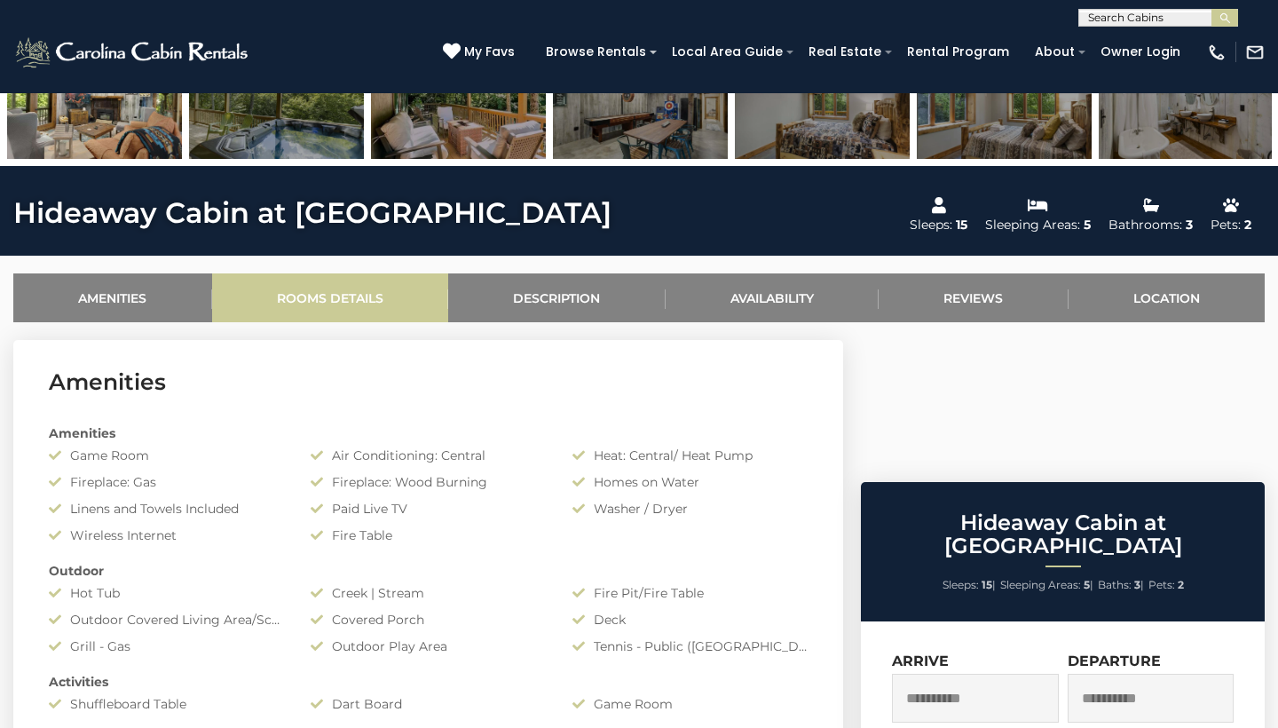
click at [323, 309] on link "Rooms Details" at bounding box center [330, 297] width 237 height 49
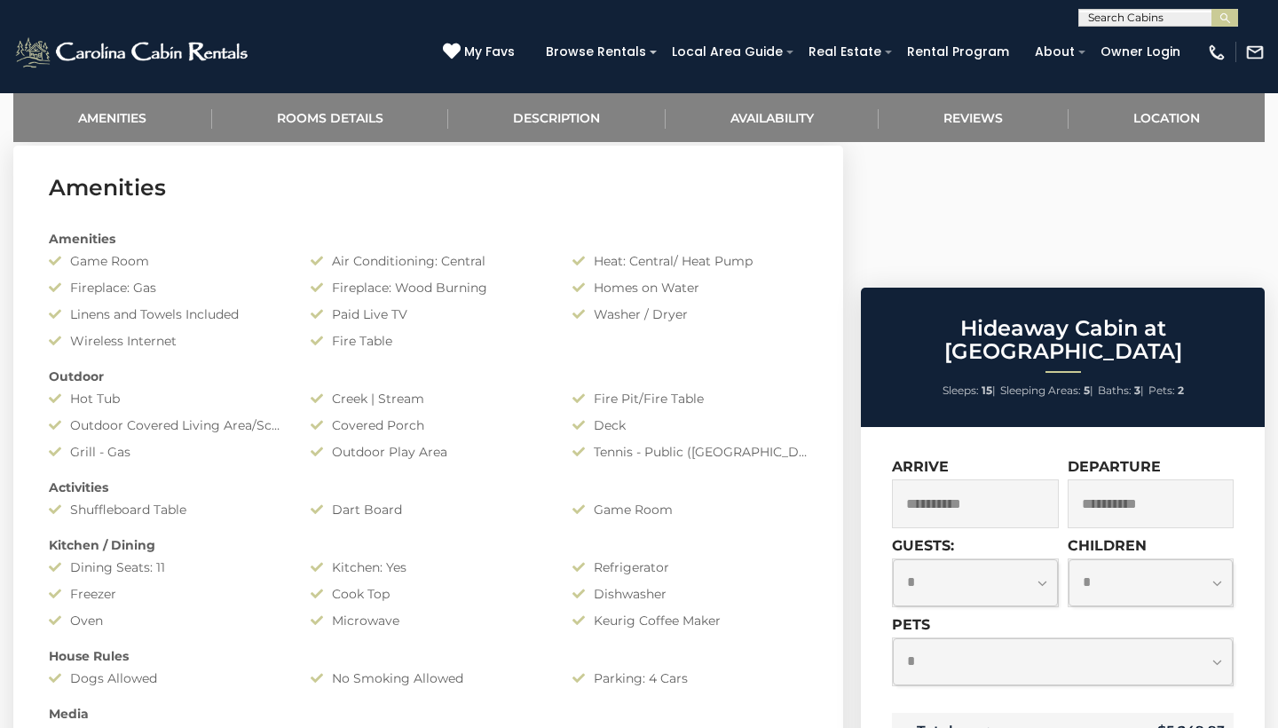
scroll to position [713, 0]
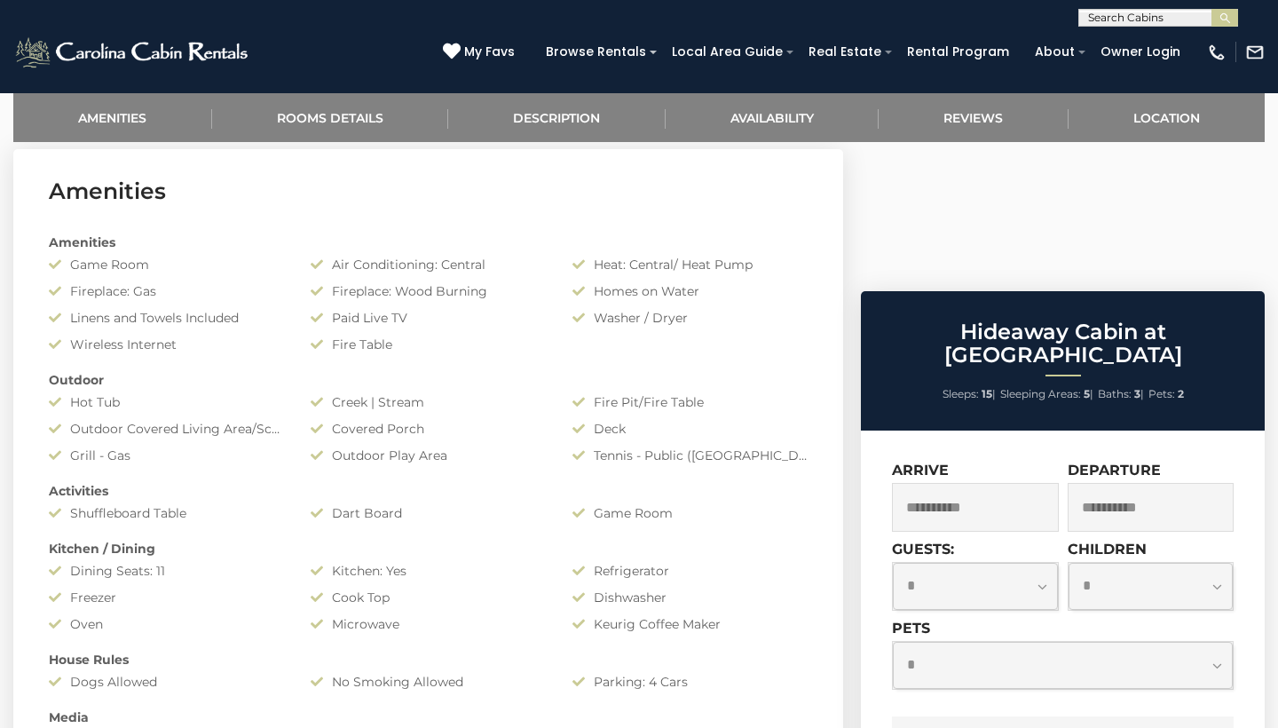
click at [1111, 727] on icon at bounding box center [1114, 735] width 12 height 12
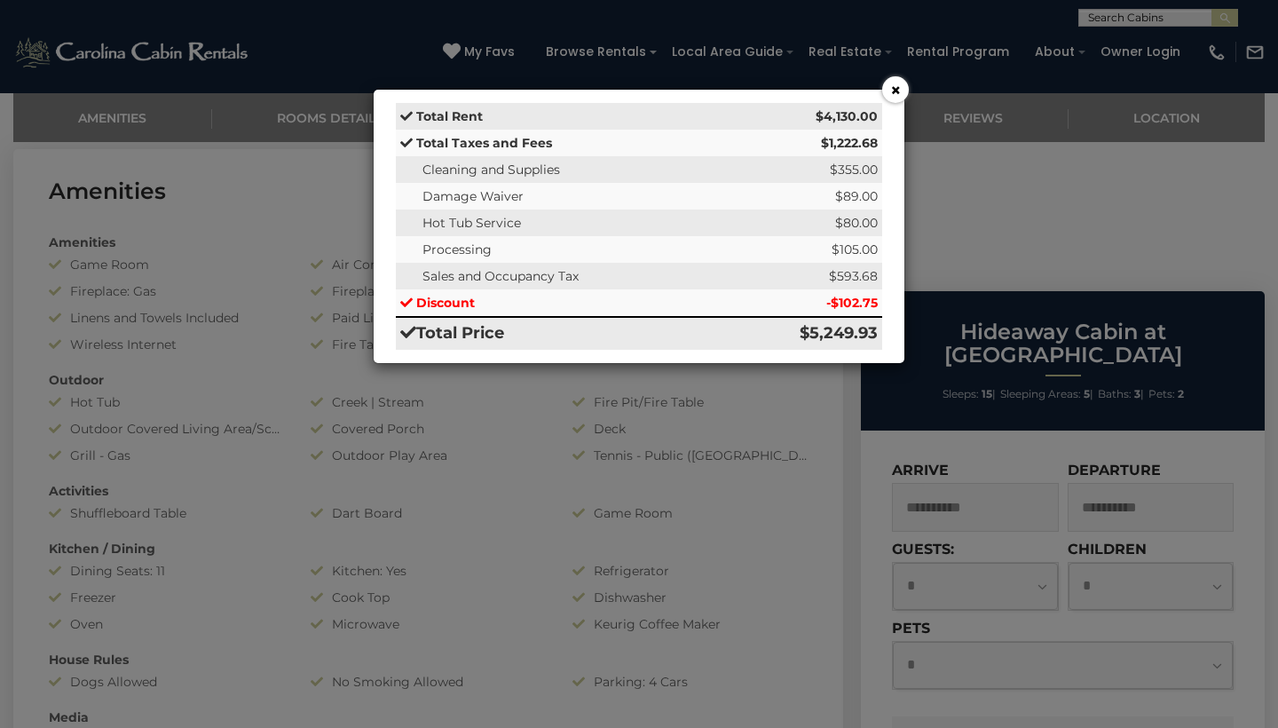
click at [887, 96] on button "×" at bounding box center [895, 89] width 27 height 27
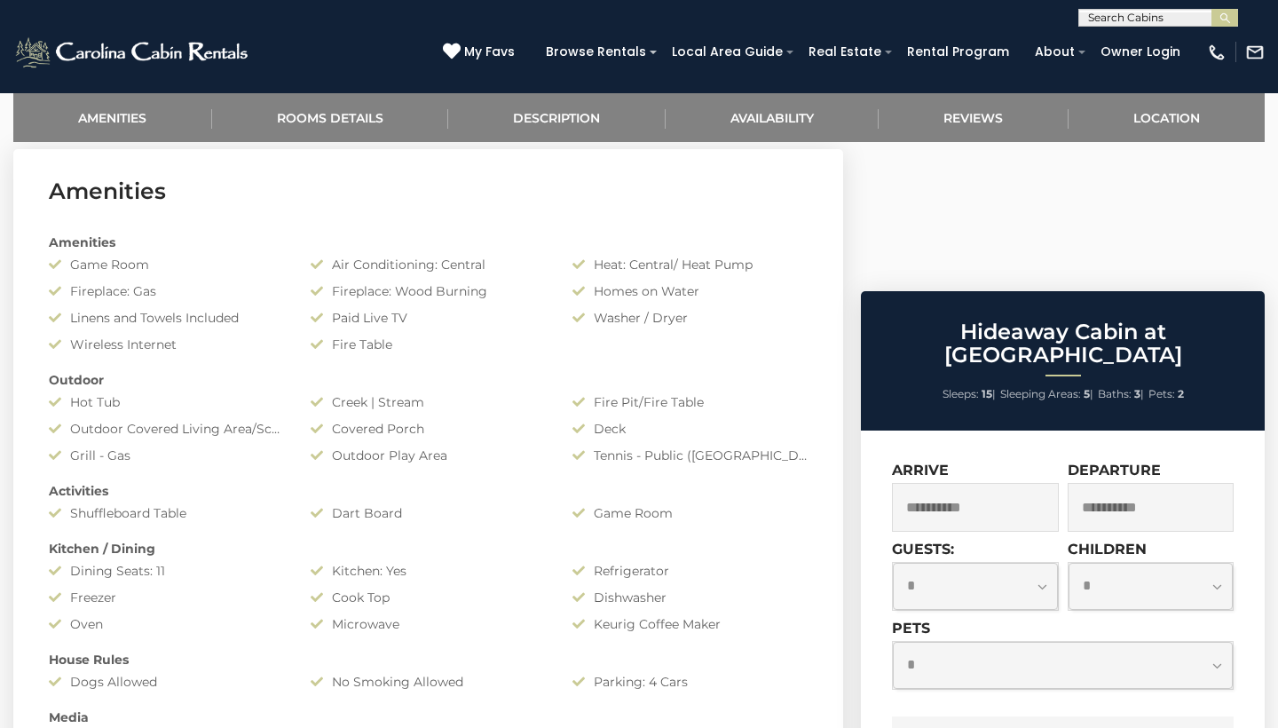
select select "*"
click at [1114, 563] on select "**********" at bounding box center [1150, 586] width 165 height 47
select select "*"
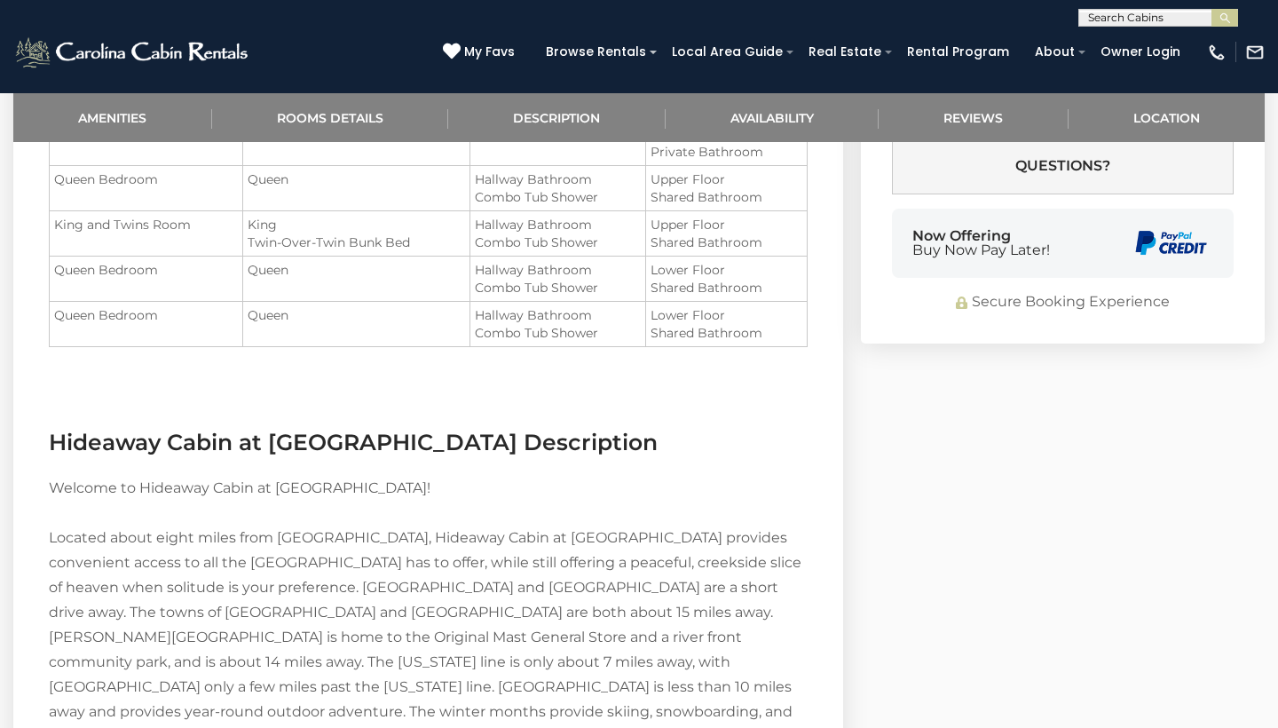
scroll to position [1683, 0]
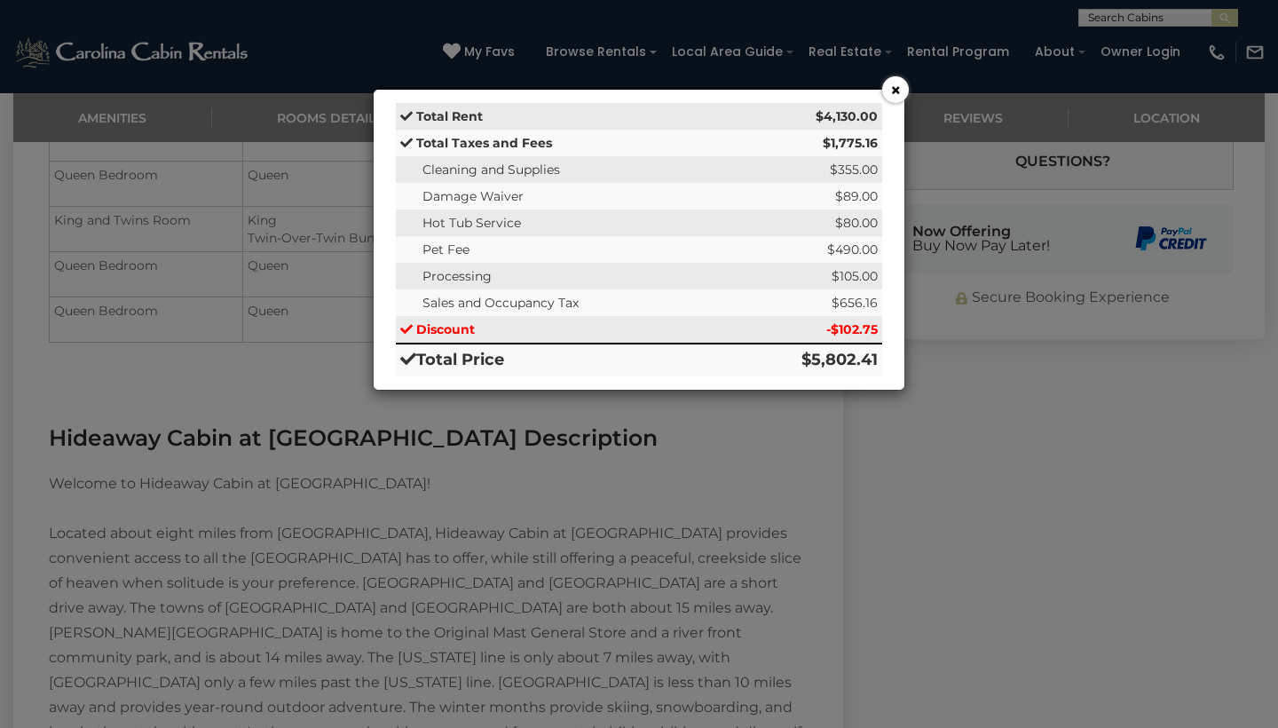
click at [896, 93] on button "×" at bounding box center [895, 89] width 27 height 27
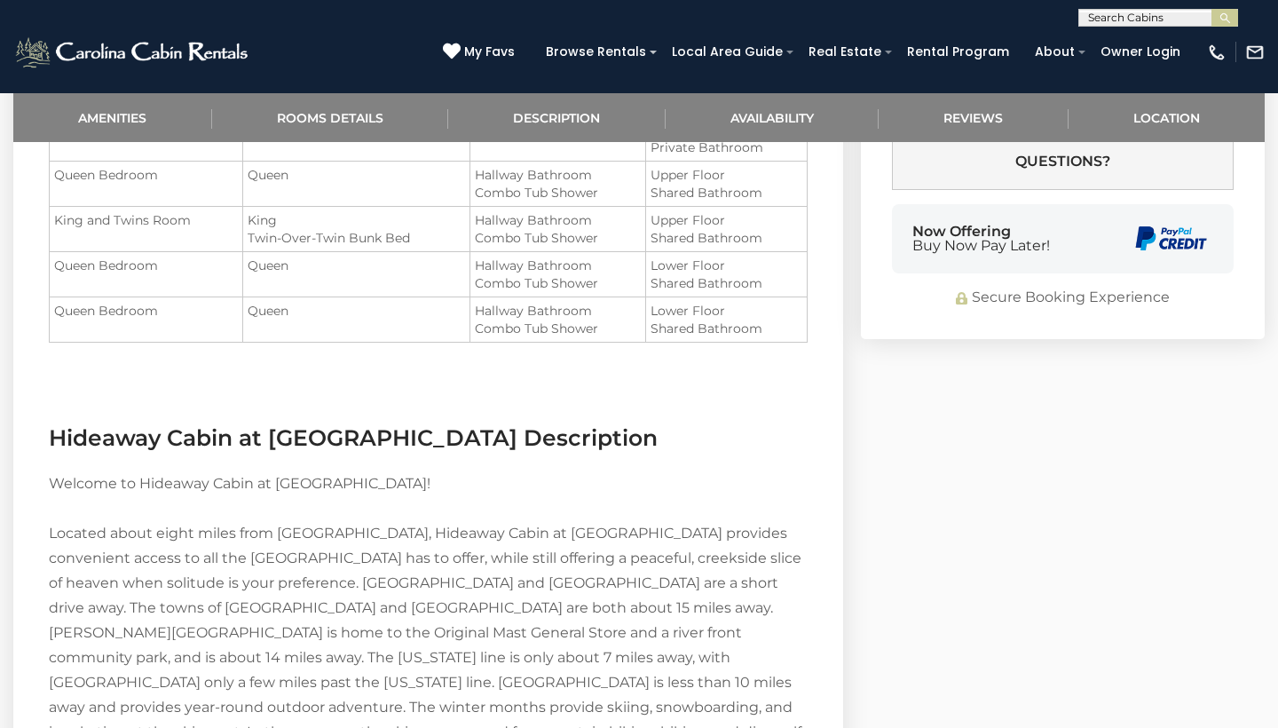
select select "*"
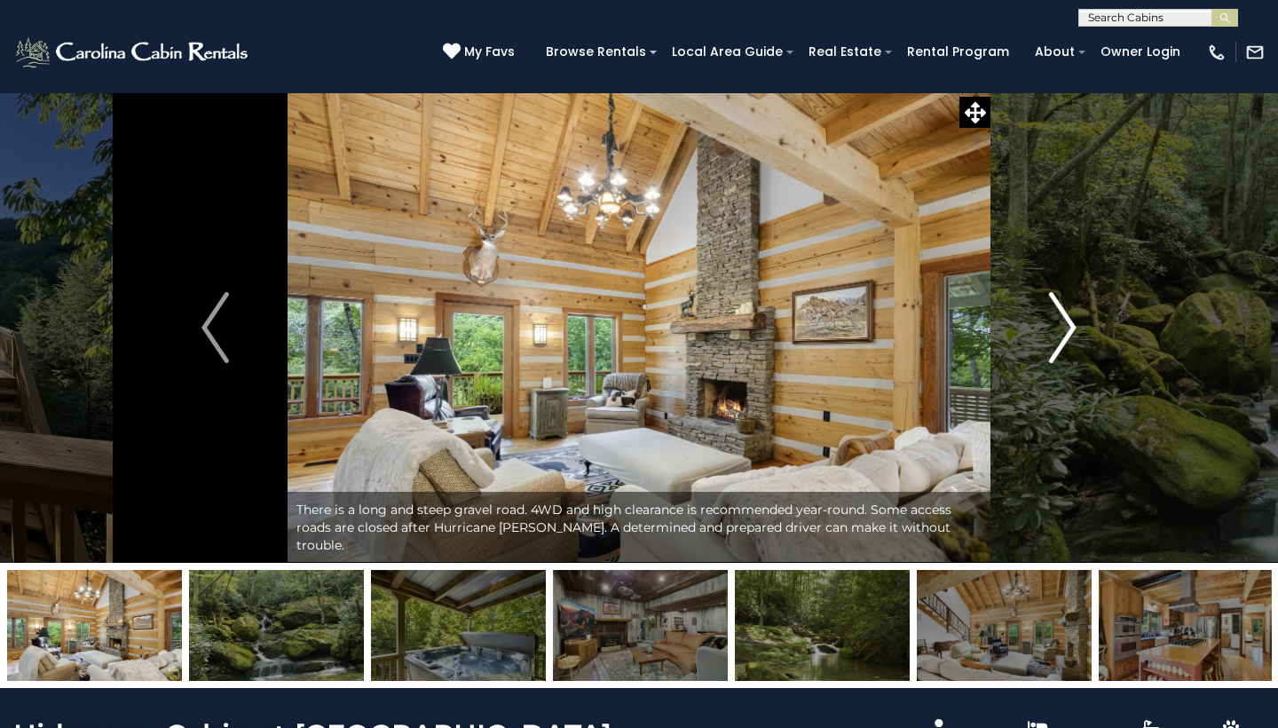
click at [1063, 334] on img "Next" at bounding box center [1062, 327] width 27 height 71
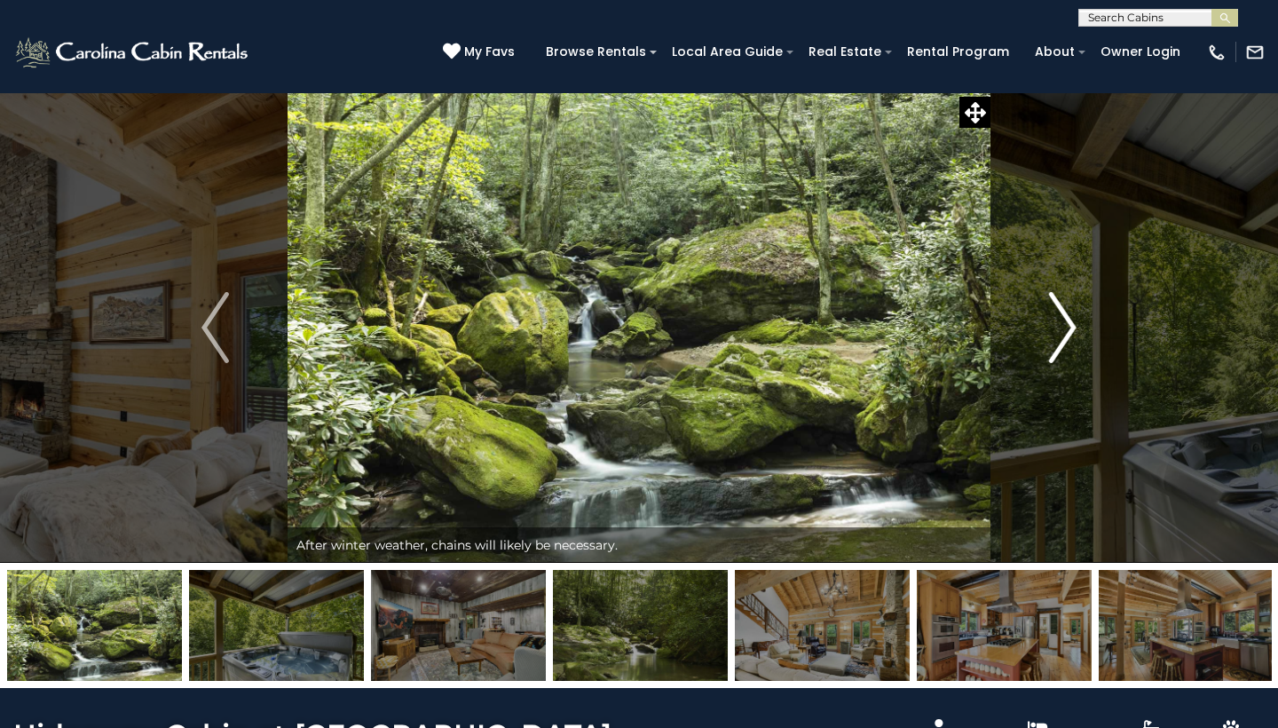
click at [1063, 334] on img "Next" at bounding box center [1062, 327] width 27 height 71
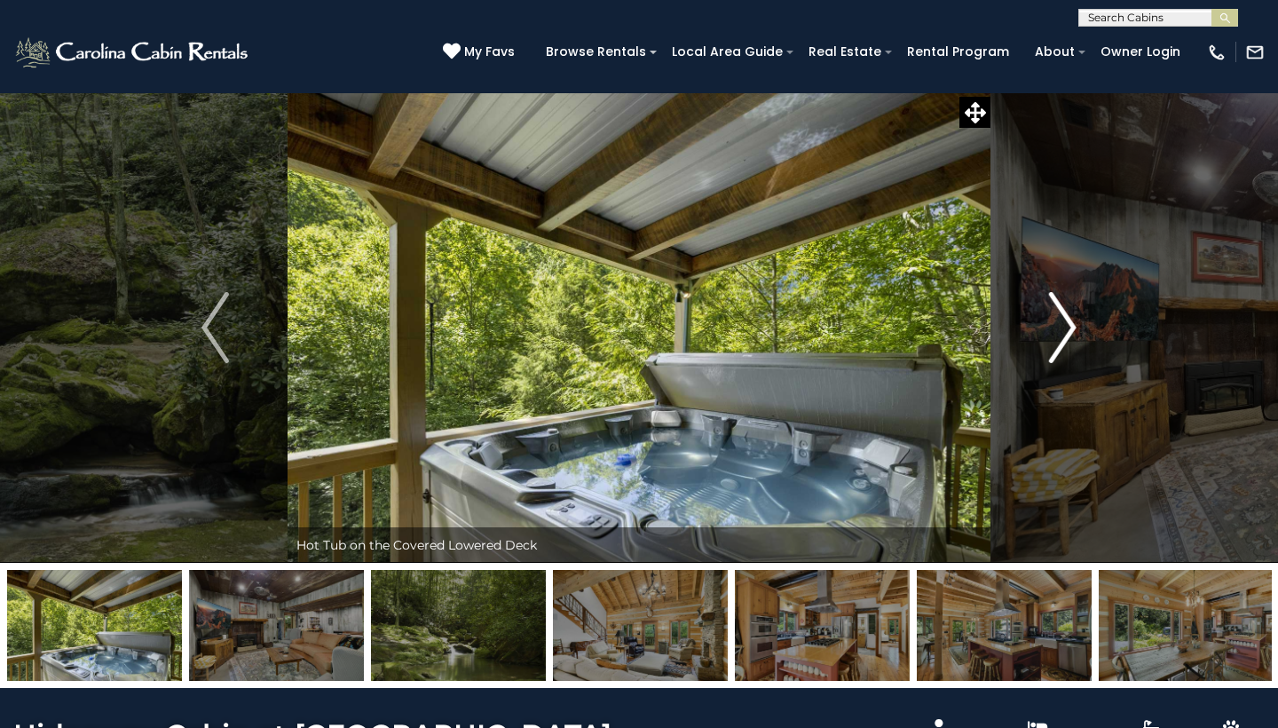
click at [1063, 334] on img "Next" at bounding box center [1062, 327] width 27 height 71
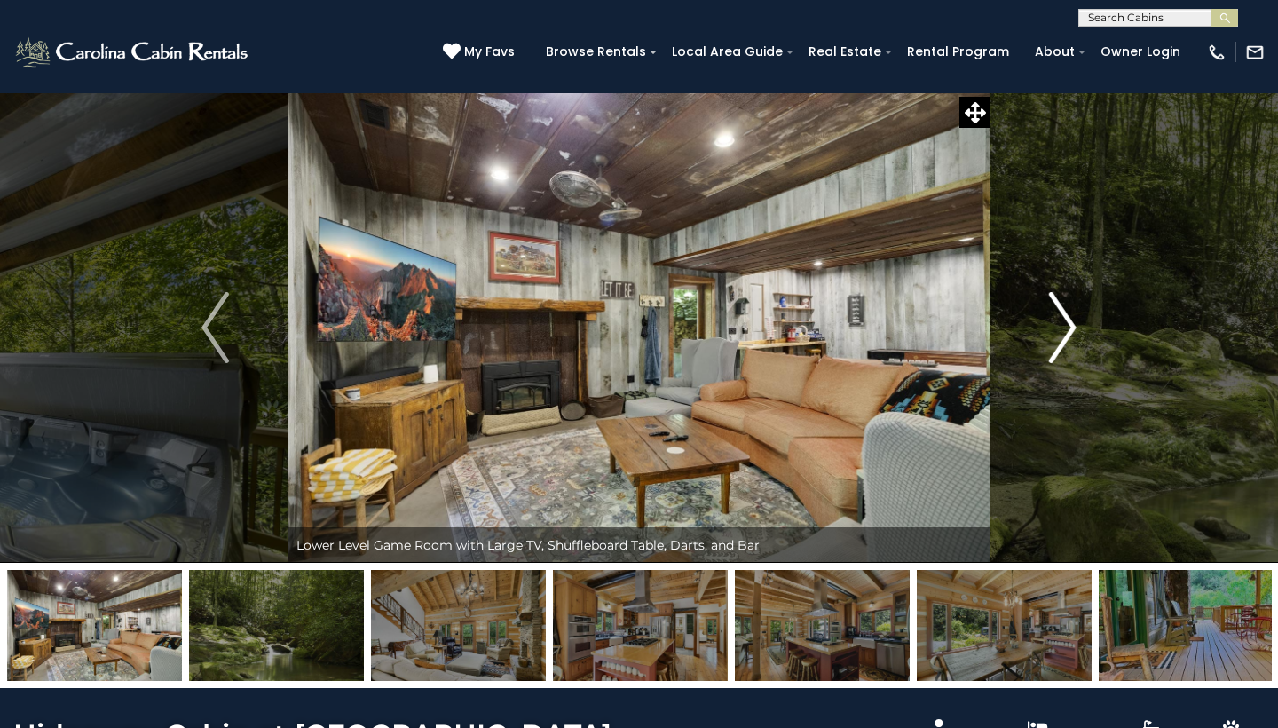
click at [1063, 335] on img "Next" at bounding box center [1062, 327] width 27 height 71
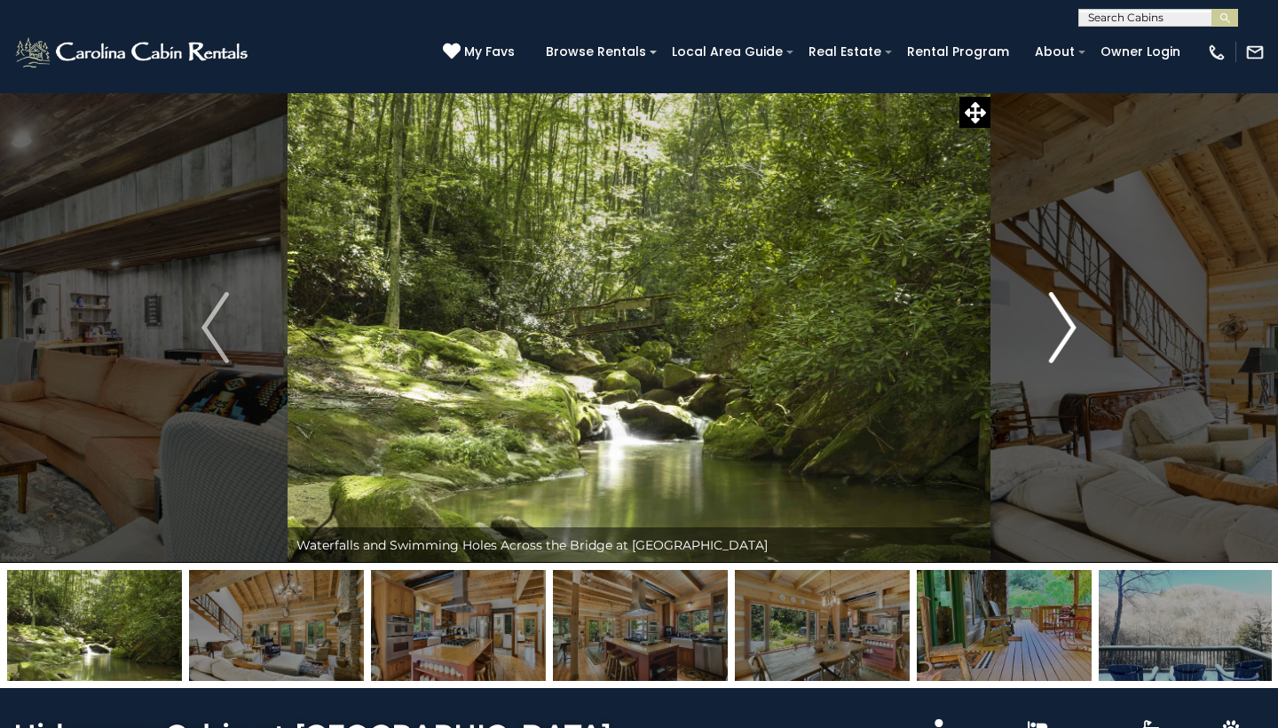
click at [1063, 335] on img "Next" at bounding box center [1062, 327] width 27 height 71
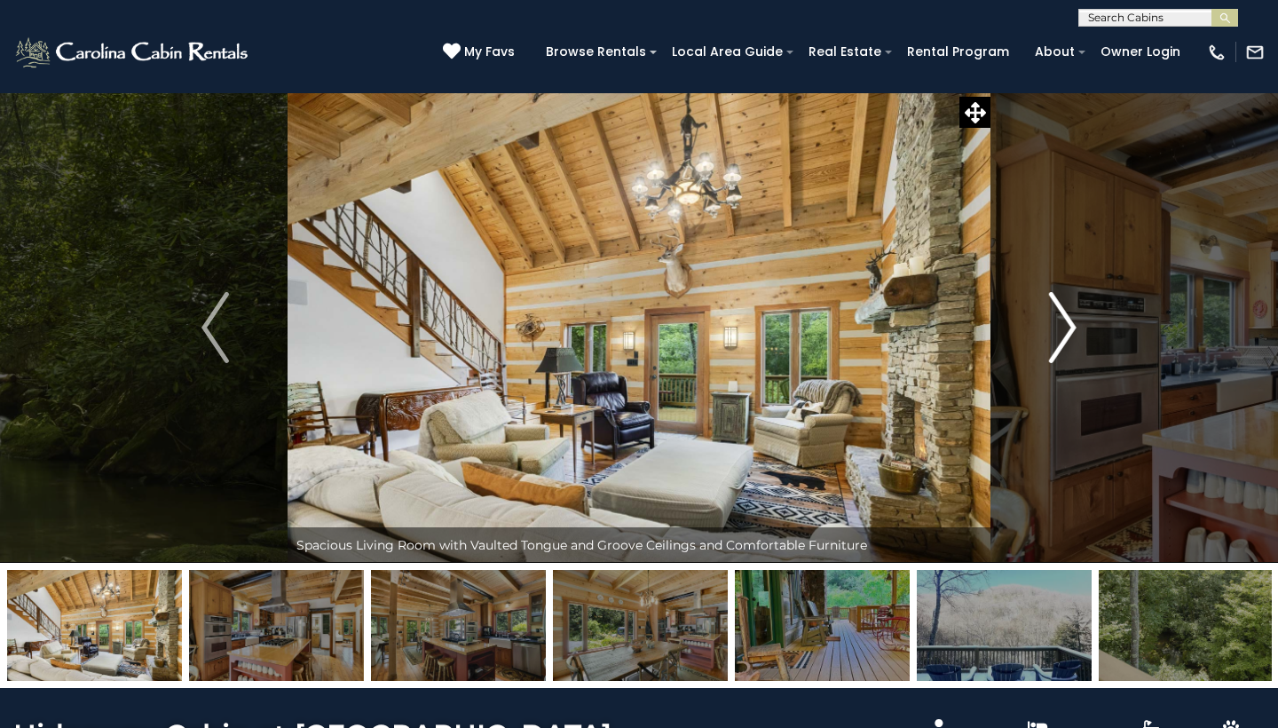
click at [1062, 335] on img "Next" at bounding box center [1062, 327] width 27 height 71
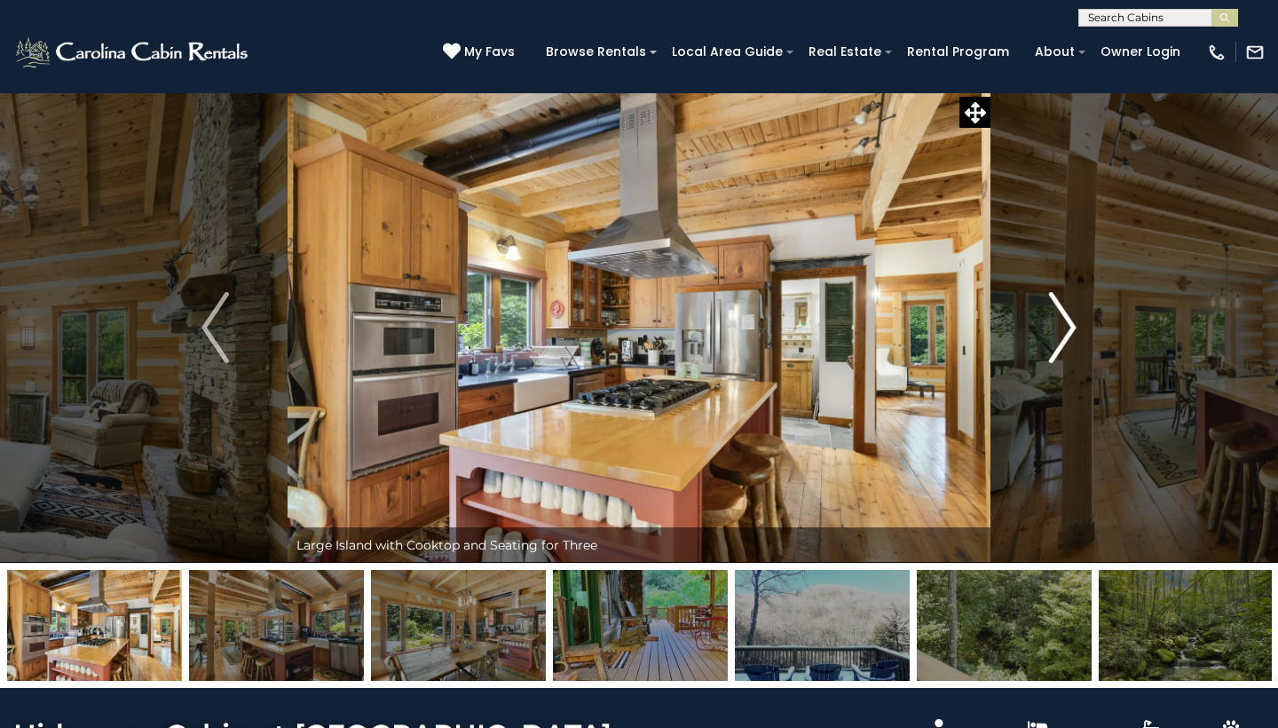
click at [1062, 335] on img "Next" at bounding box center [1062, 327] width 27 height 71
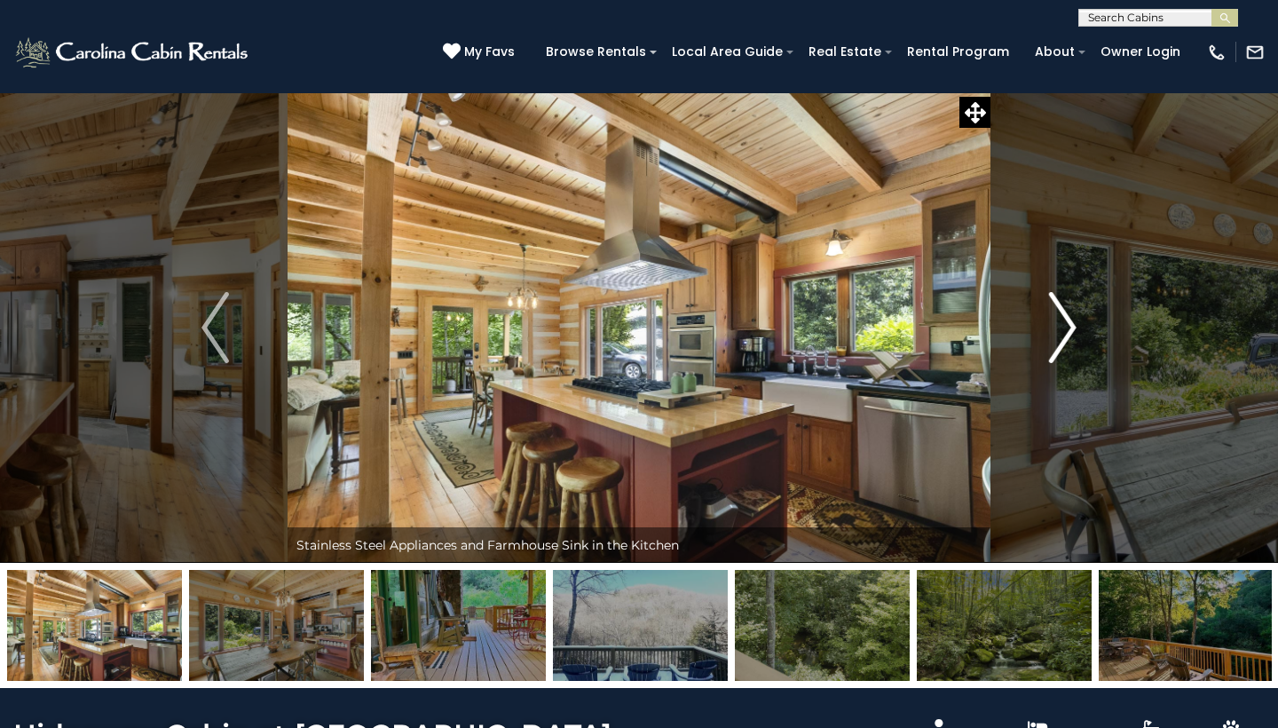
click at [1062, 335] on img "Next" at bounding box center [1062, 327] width 27 height 71
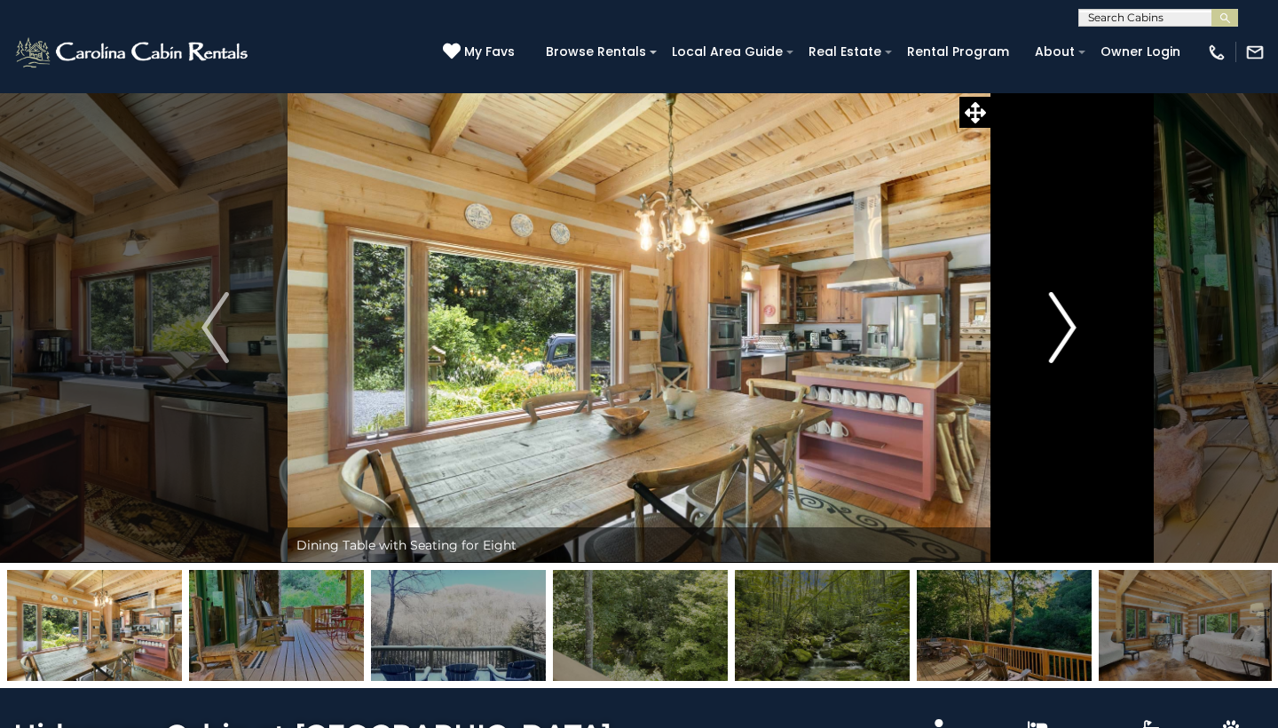
click at [1062, 335] on img "Next" at bounding box center [1062, 327] width 27 height 71
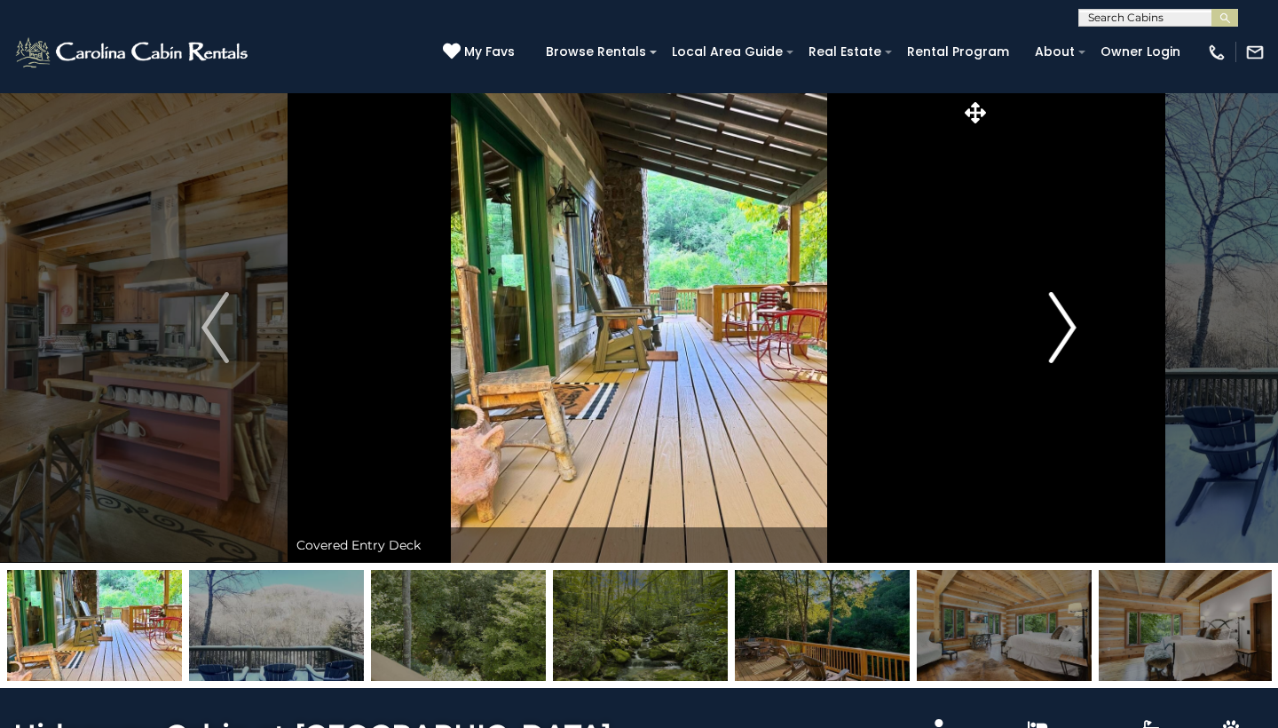
click at [1062, 335] on img "Next" at bounding box center [1062, 327] width 27 height 71
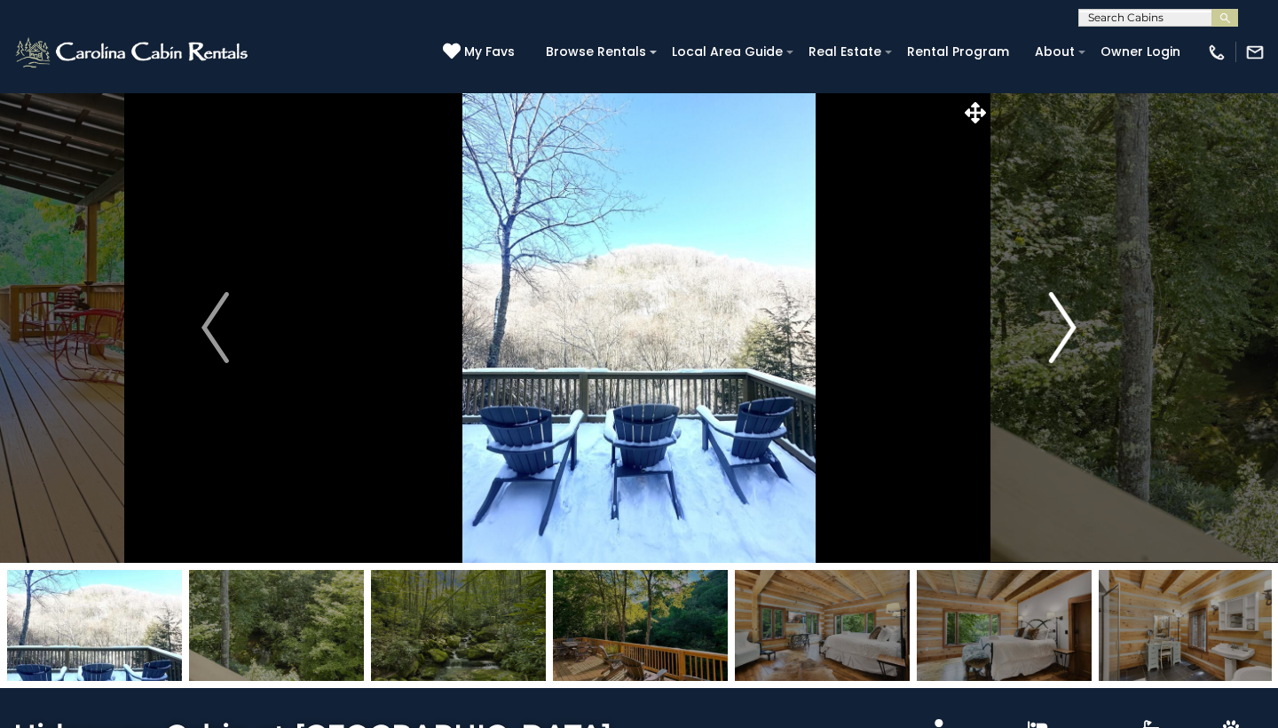
click at [1062, 335] on img "Next" at bounding box center [1062, 327] width 27 height 71
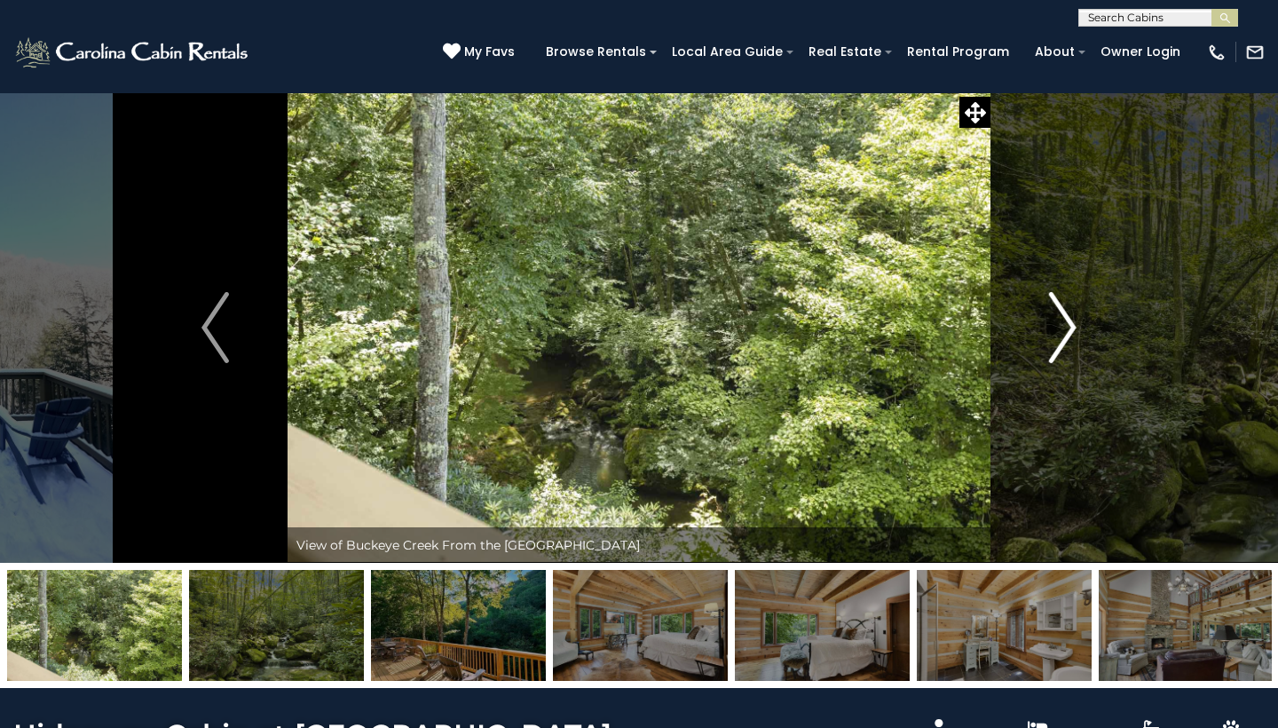
click at [1062, 335] on img "Next" at bounding box center [1062, 327] width 27 height 71
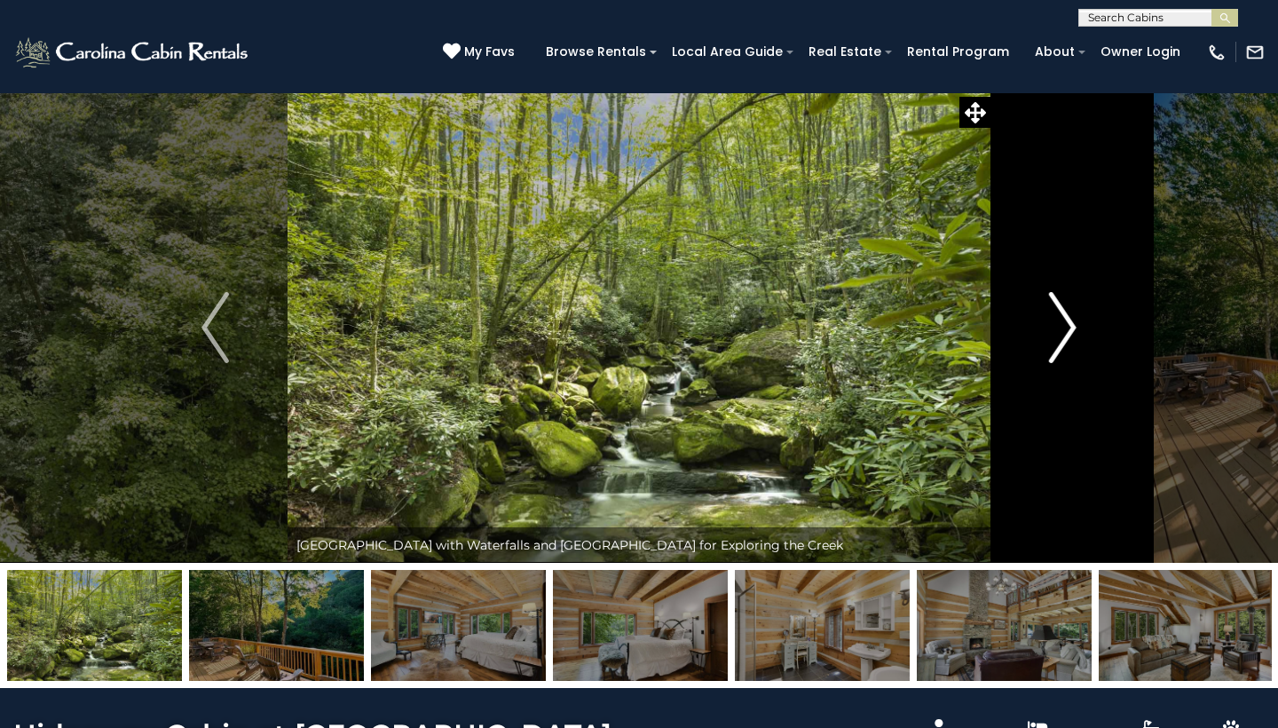
click at [1062, 335] on img "Next" at bounding box center [1062, 327] width 27 height 71
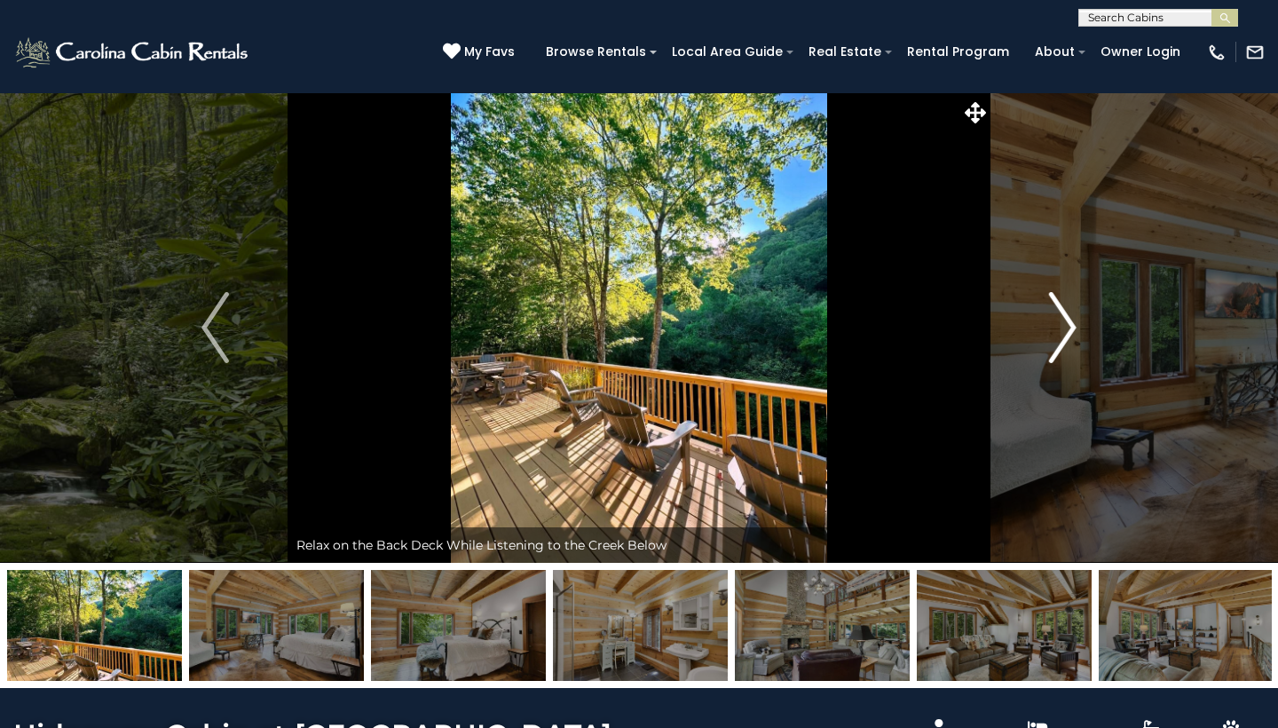
click at [1062, 335] on img "Next" at bounding box center [1062, 327] width 27 height 71
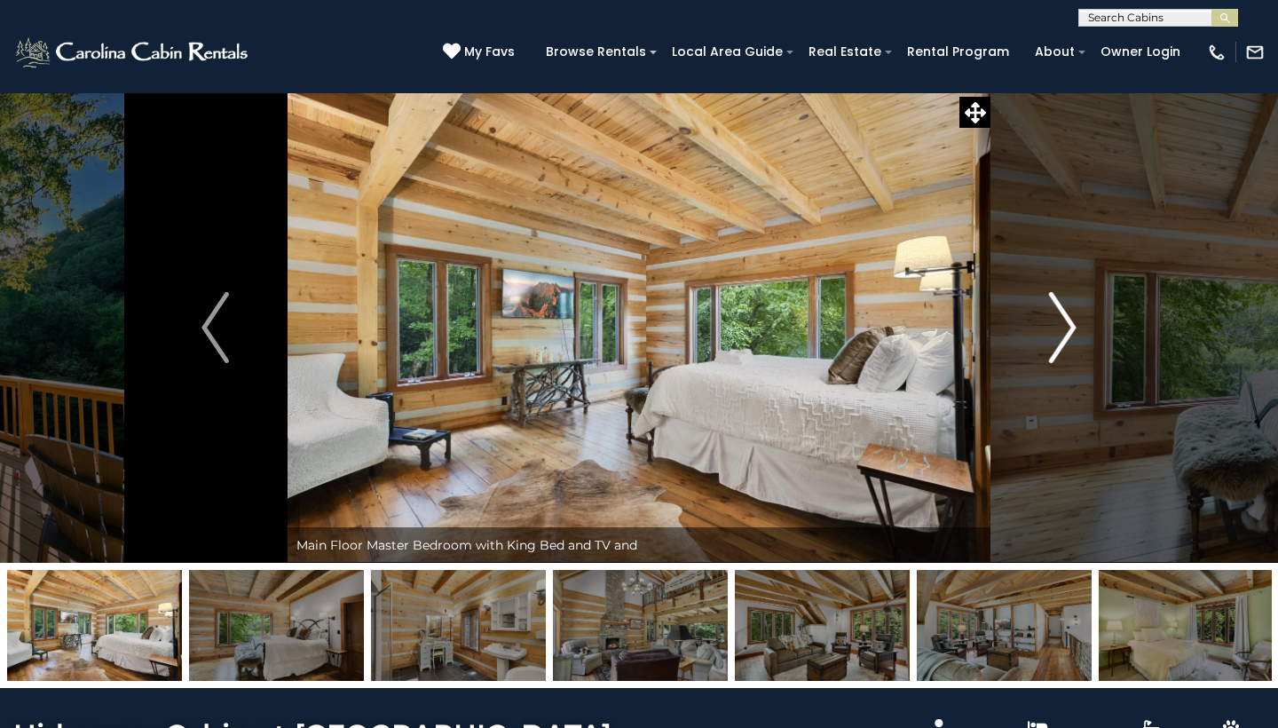
click at [1062, 335] on img "Next" at bounding box center [1062, 327] width 27 height 71
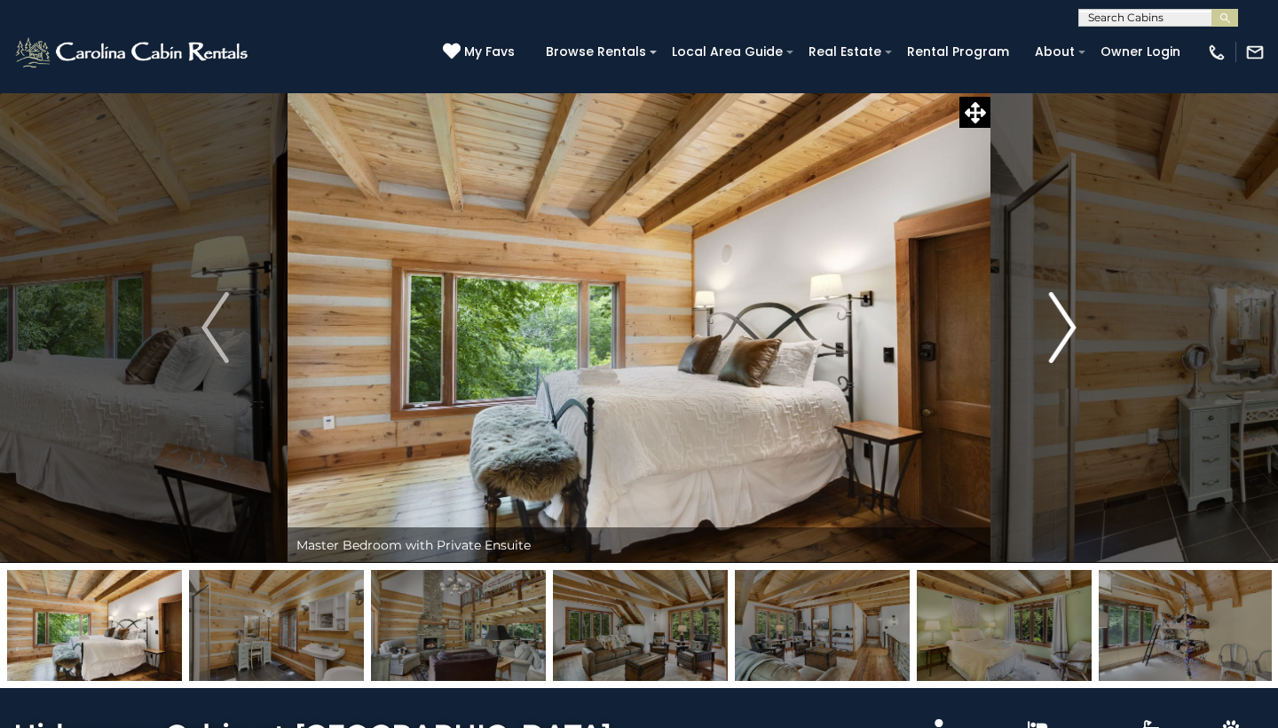
click at [1070, 330] on img "Next" at bounding box center [1062, 327] width 27 height 71
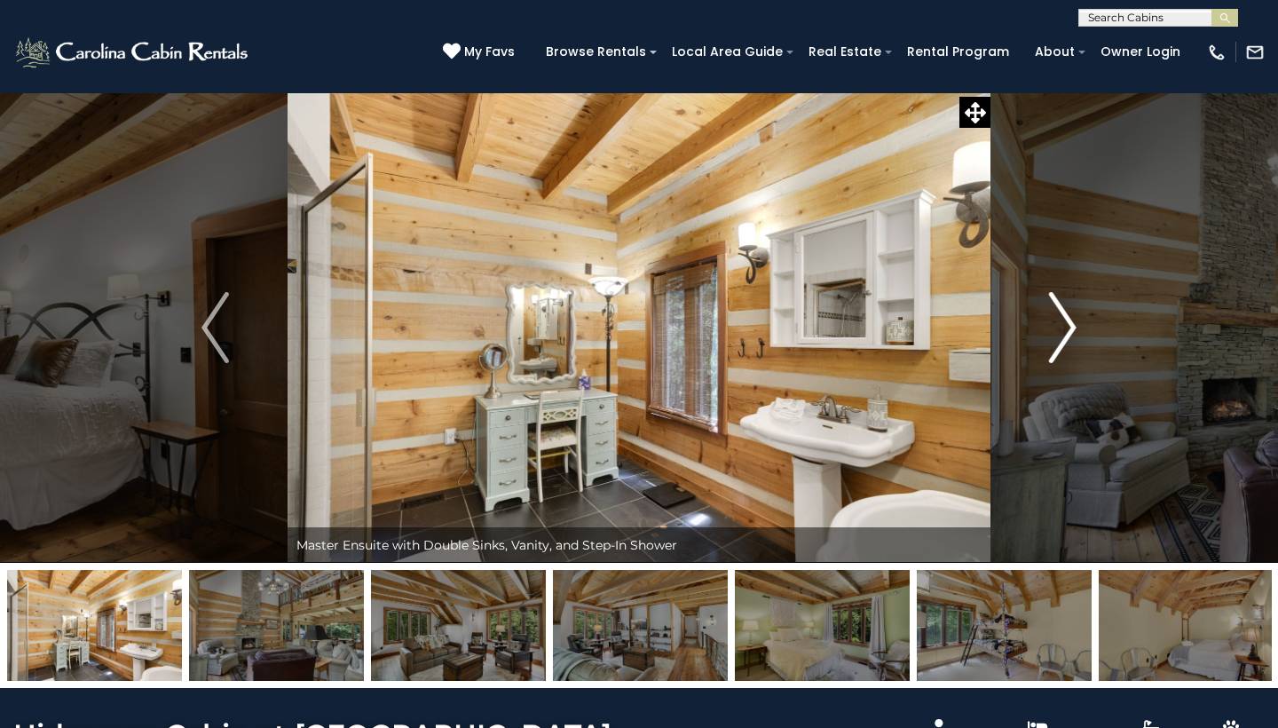
click at [1070, 330] on img "Next" at bounding box center [1062, 327] width 27 height 71
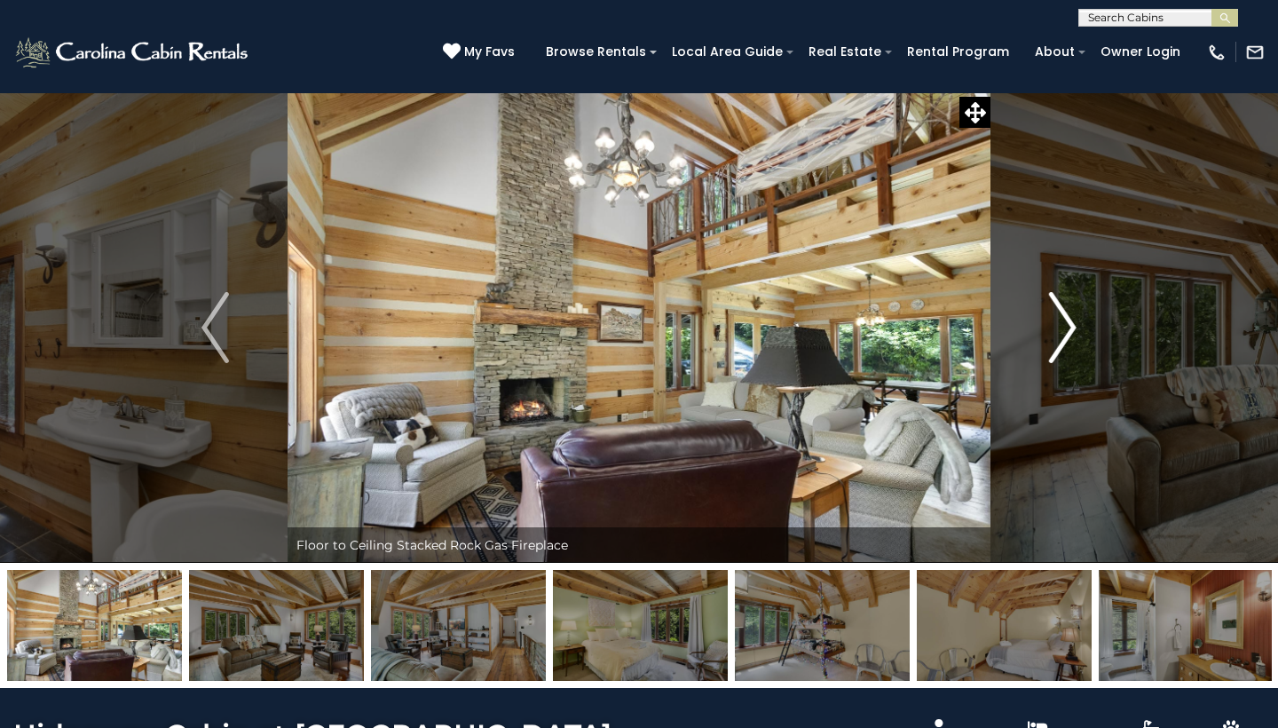
click at [1070, 331] on img "Next" at bounding box center [1062, 327] width 27 height 71
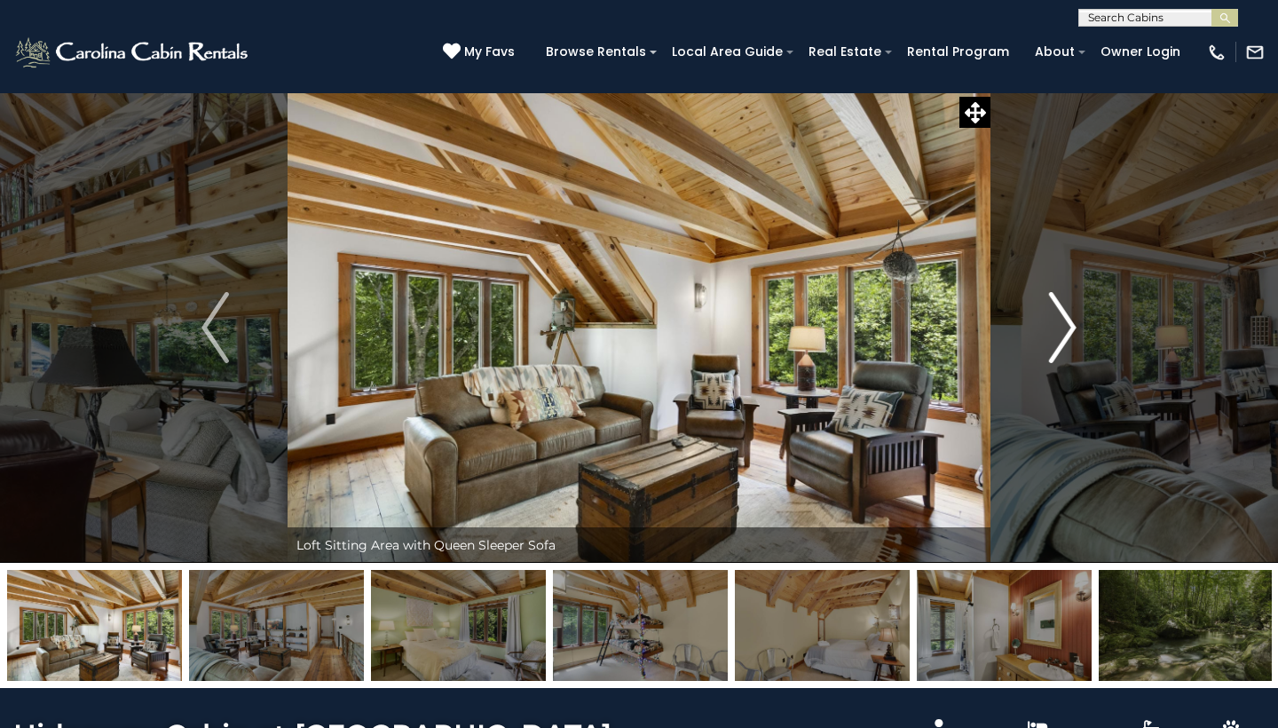
click at [1064, 332] on img "Next" at bounding box center [1062, 327] width 27 height 71
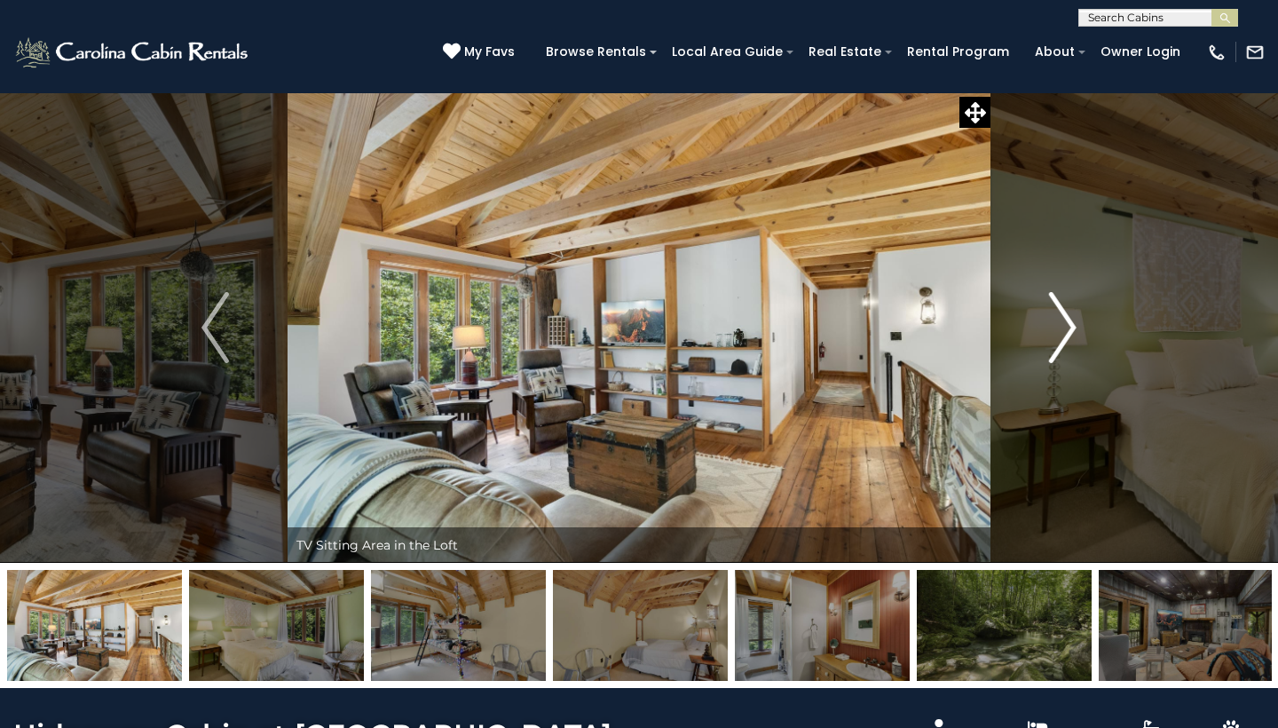
click at [1064, 332] on img "Next" at bounding box center [1062, 327] width 27 height 71
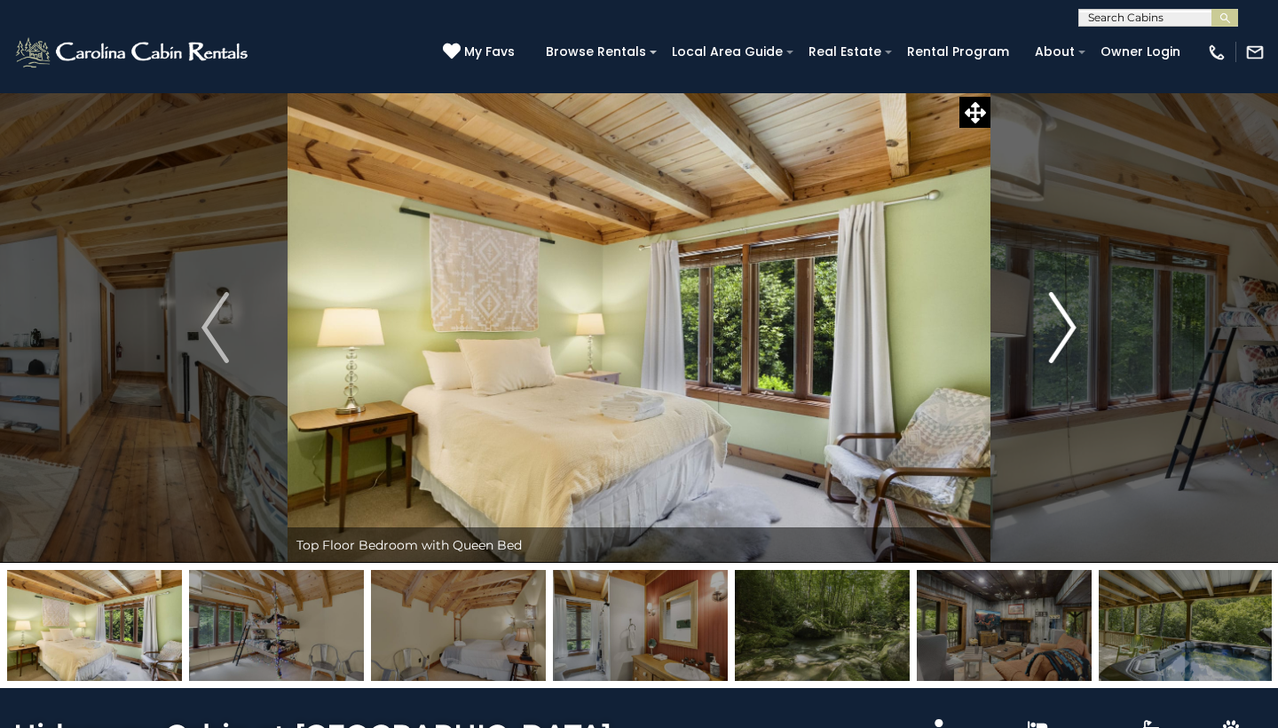
click at [1057, 325] on img "Next" at bounding box center [1062, 327] width 27 height 71
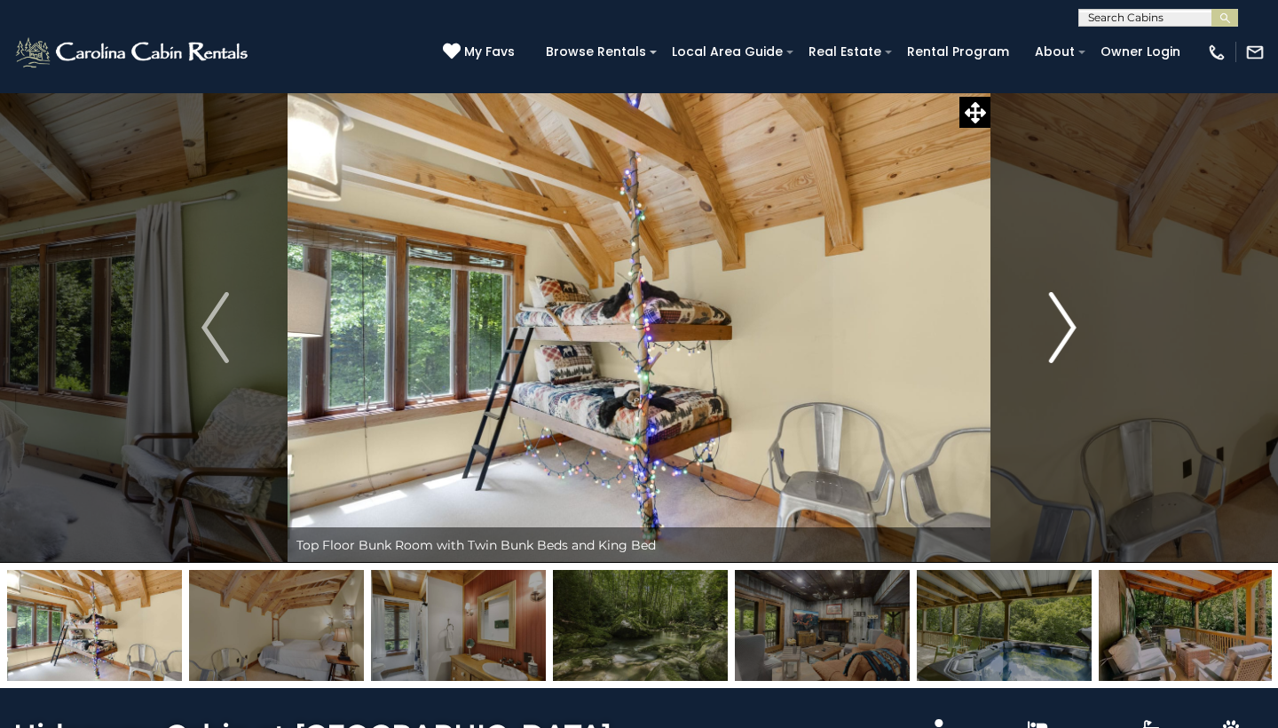
click at [1057, 325] on img "Next" at bounding box center [1062, 327] width 27 height 71
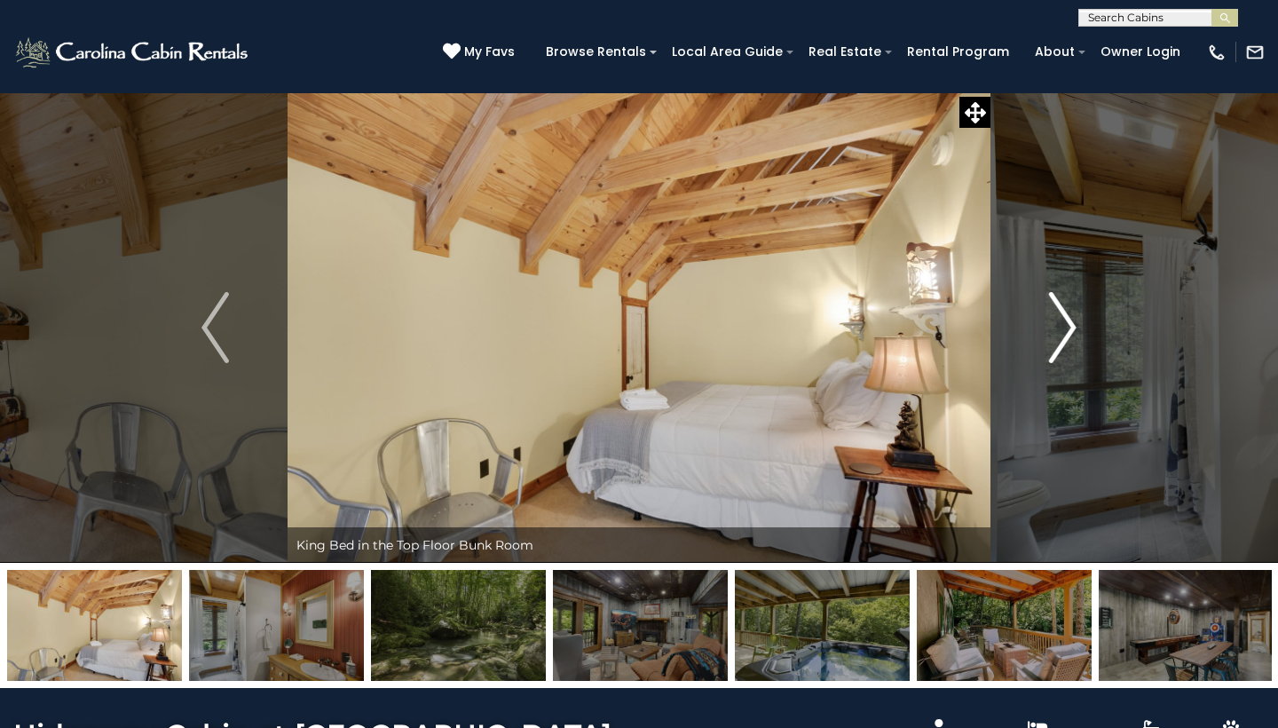
click at [1057, 325] on img "Next" at bounding box center [1062, 327] width 27 height 71
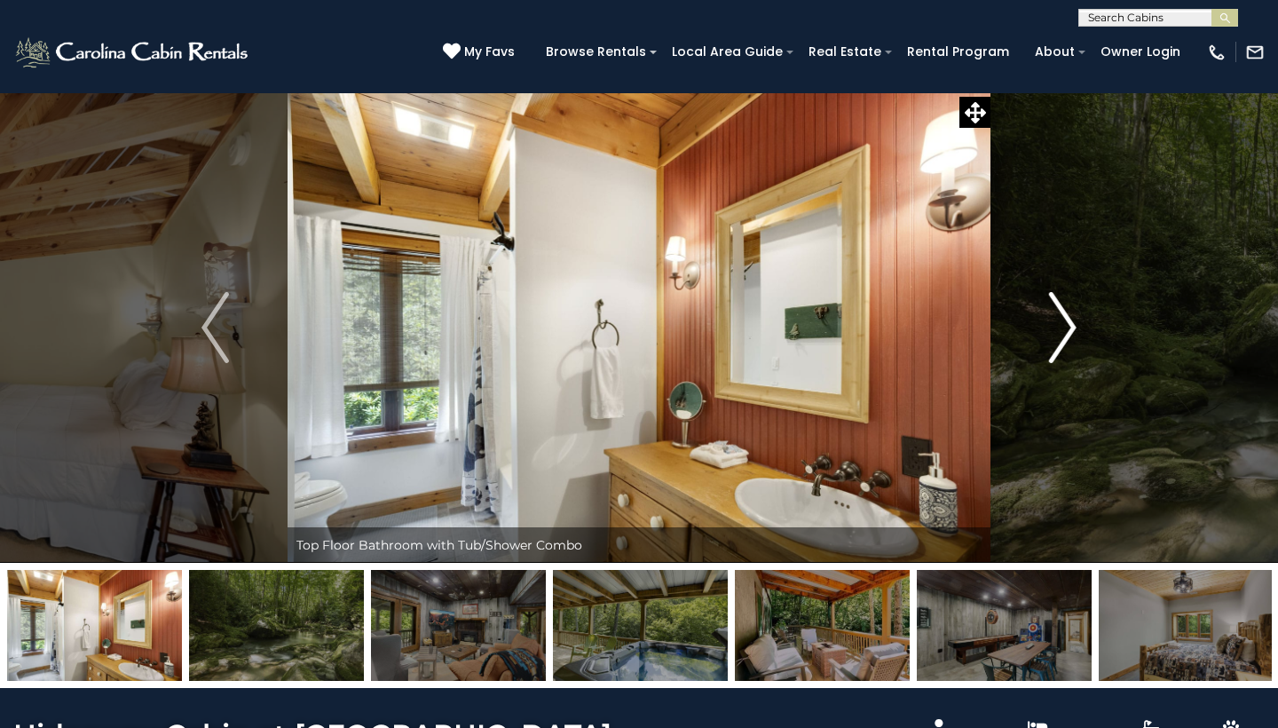
click at [1057, 325] on img "Next" at bounding box center [1062, 327] width 27 height 71
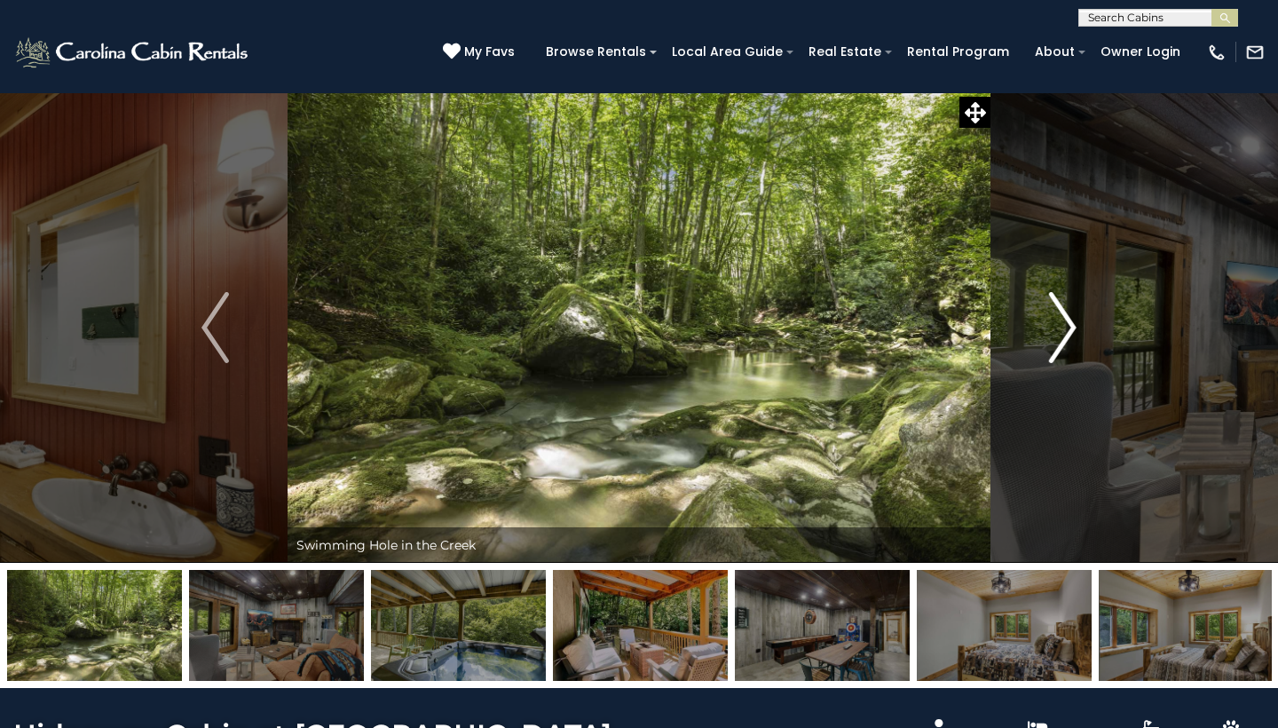
click at [1057, 325] on img "Next" at bounding box center [1062, 327] width 27 height 71
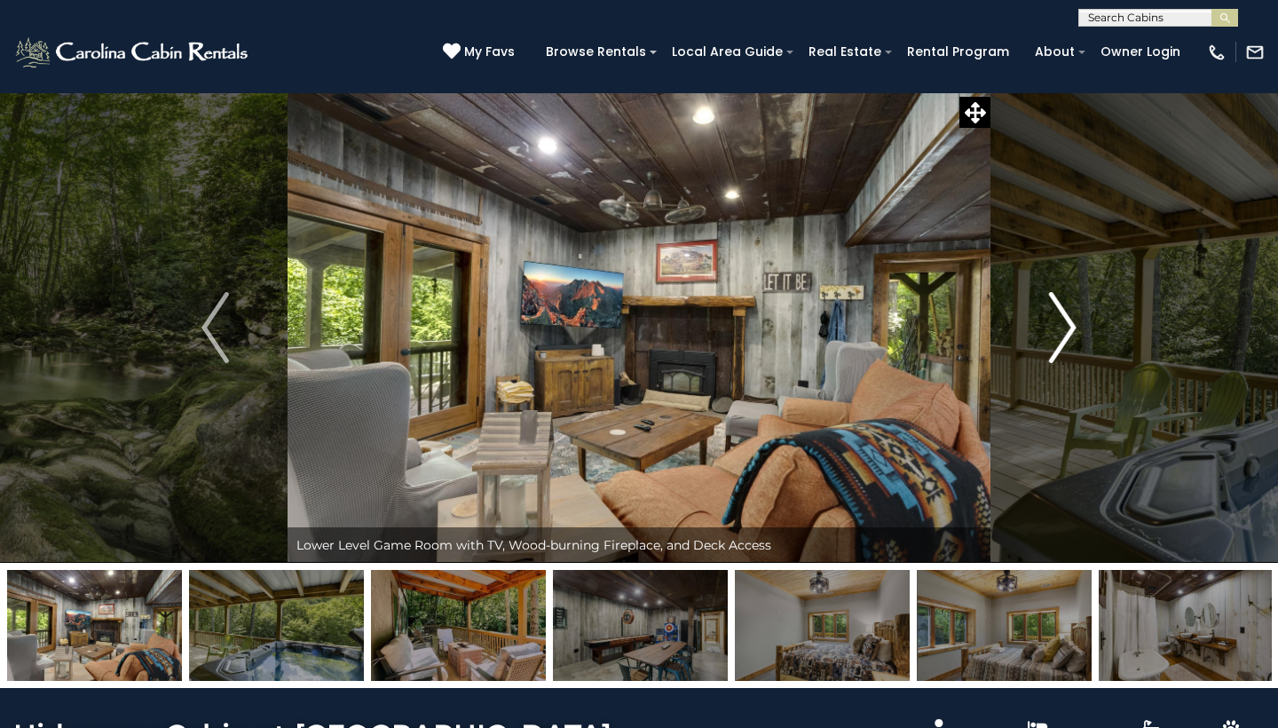
click at [1057, 325] on img "Next" at bounding box center [1062, 327] width 27 height 71
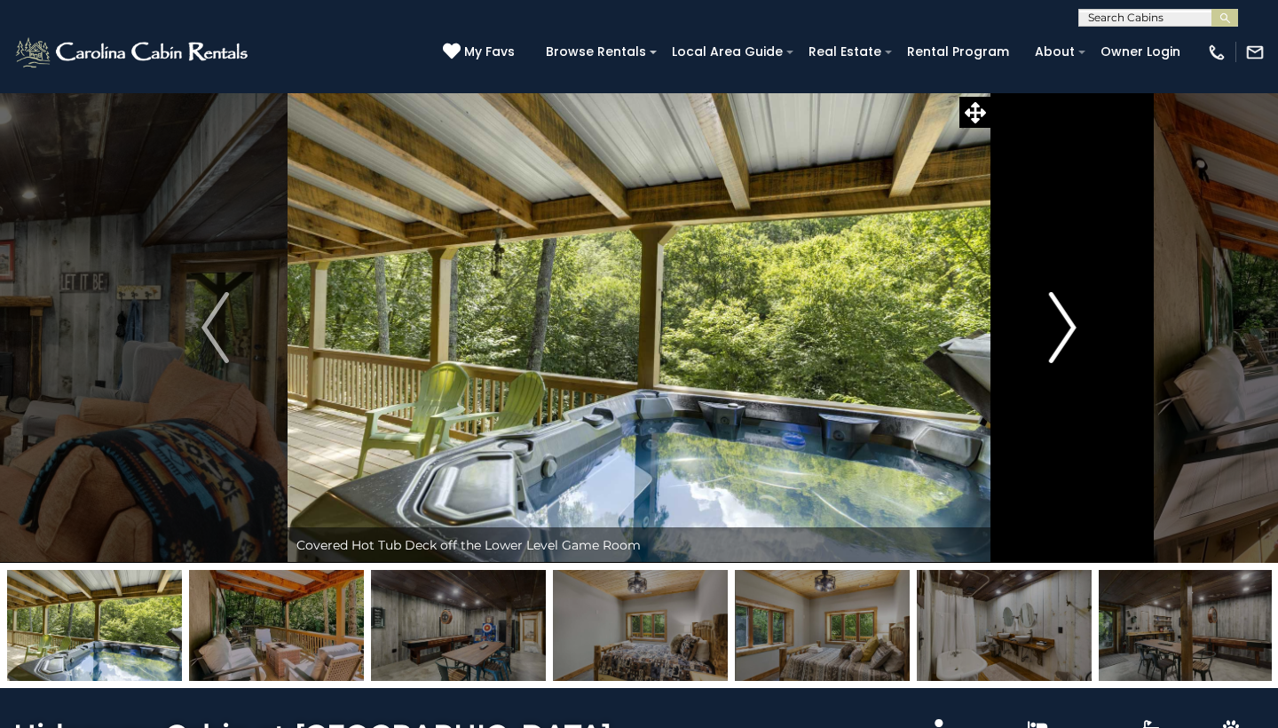
click at [1057, 325] on img "Next" at bounding box center [1062, 327] width 27 height 71
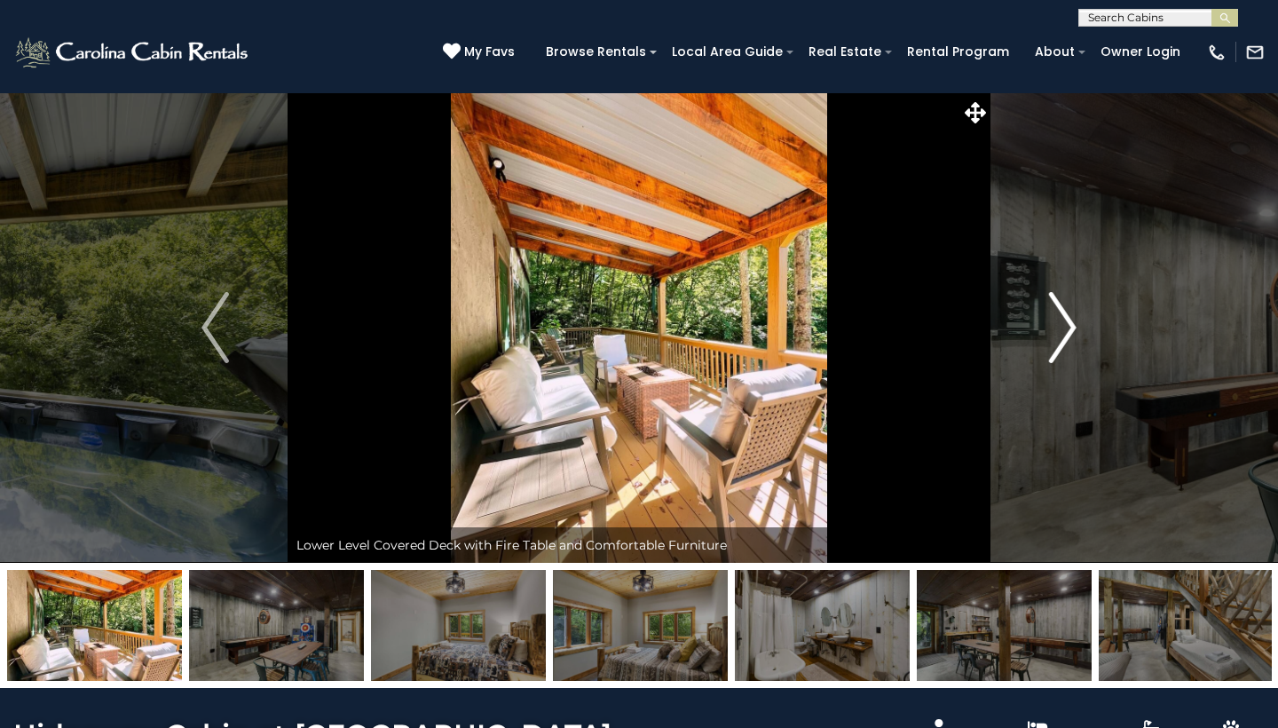
click at [1057, 325] on img "Next" at bounding box center [1062, 327] width 27 height 71
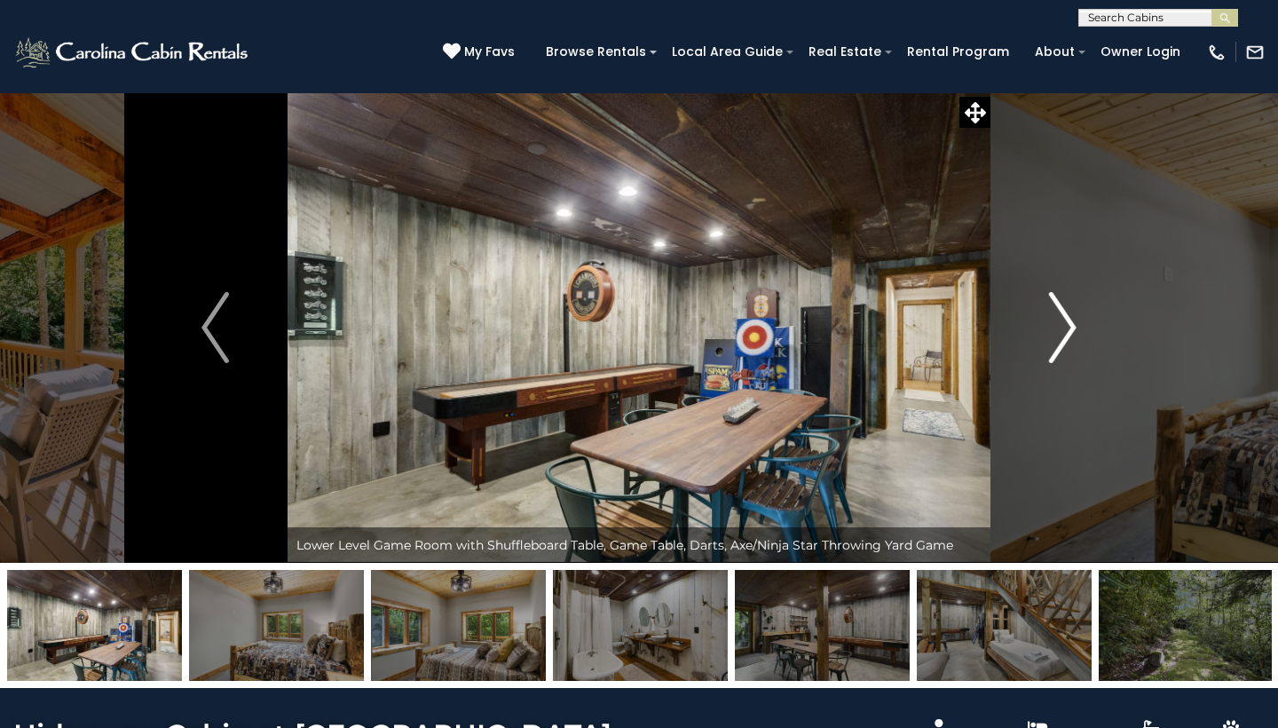
click at [1057, 325] on img "Next" at bounding box center [1062, 327] width 27 height 71
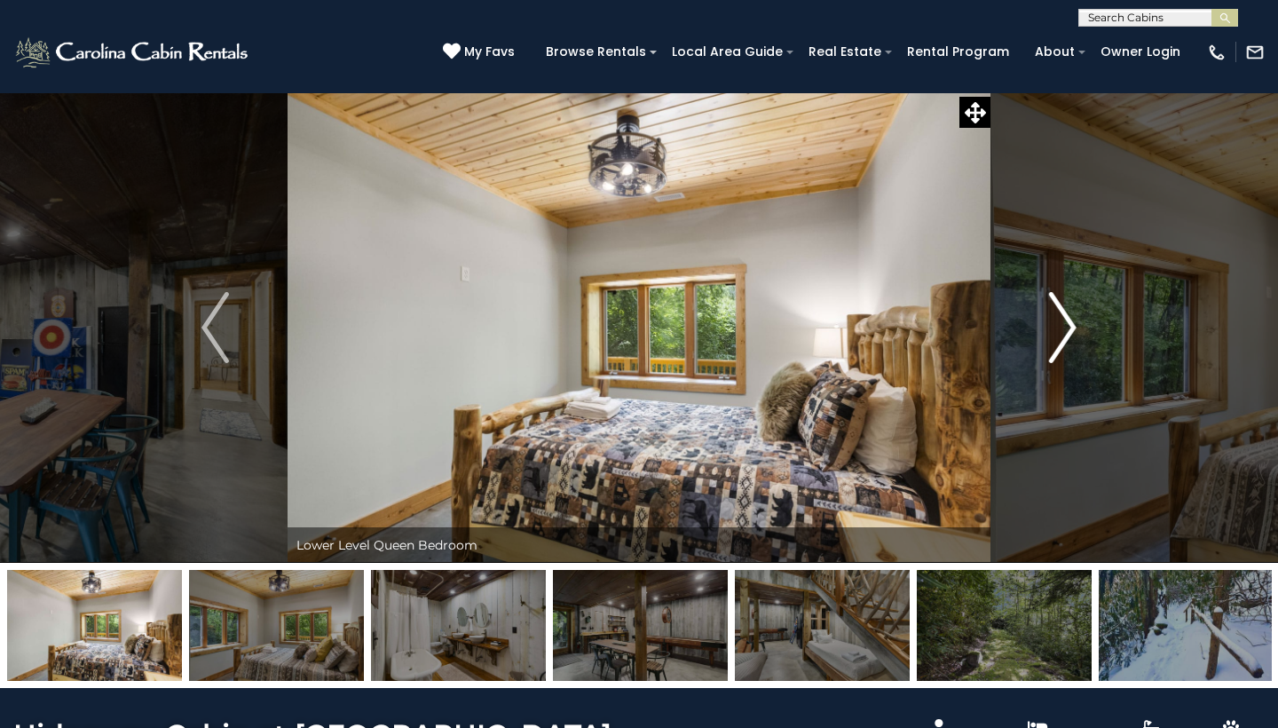
click at [1057, 325] on img "Next" at bounding box center [1062, 327] width 27 height 71
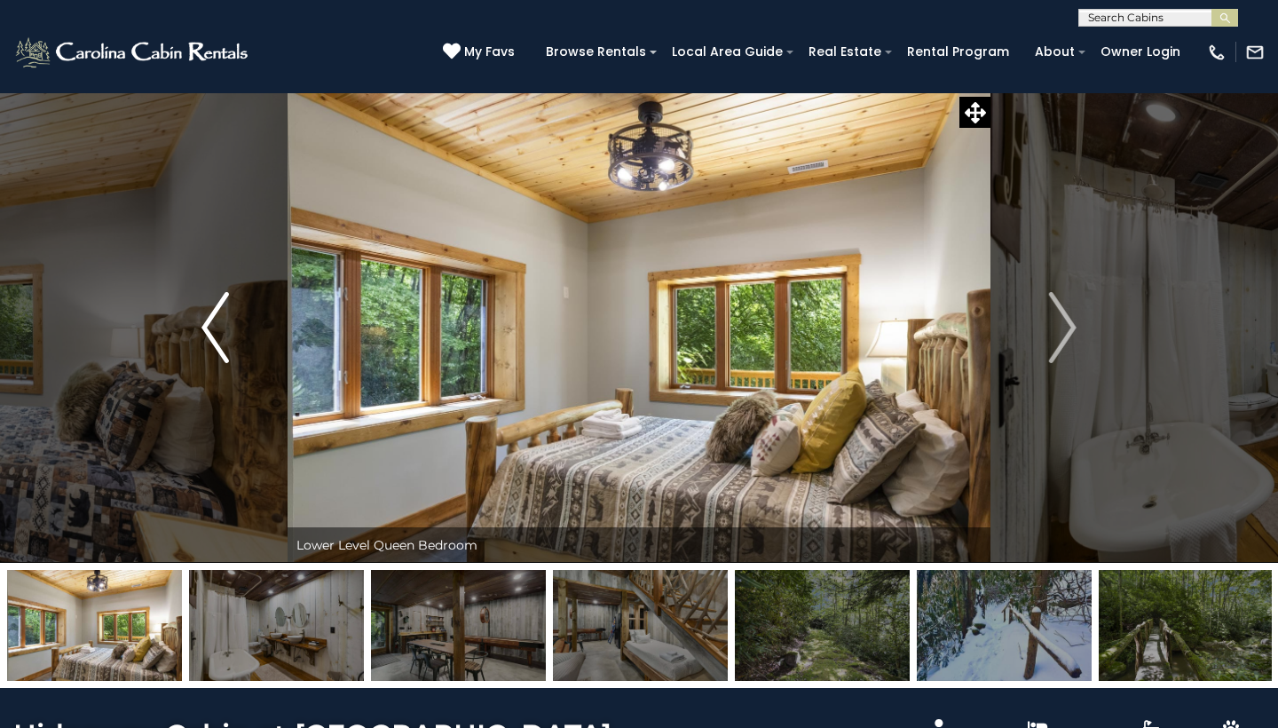
click at [215, 334] on img "Previous" at bounding box center [214, 327] width 27 height 71
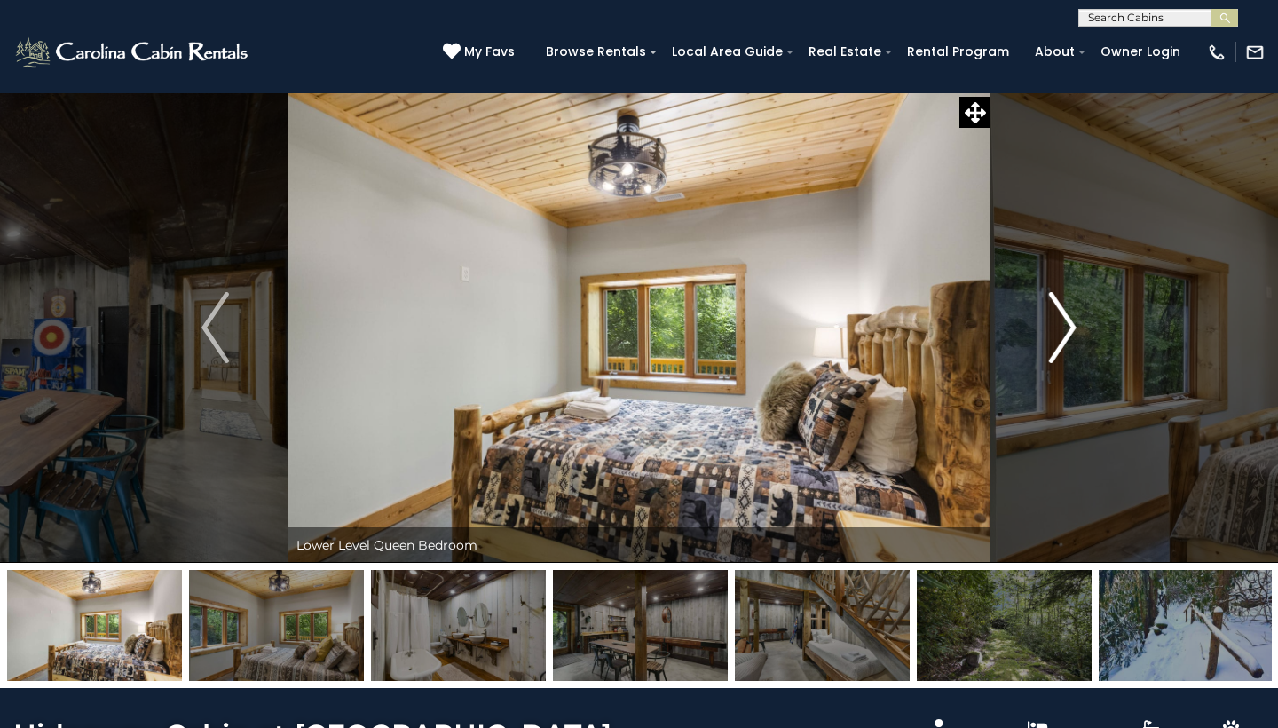
click at [1070, 321] on img "Next" at bounding box center [1062, 327] width 27 height 71
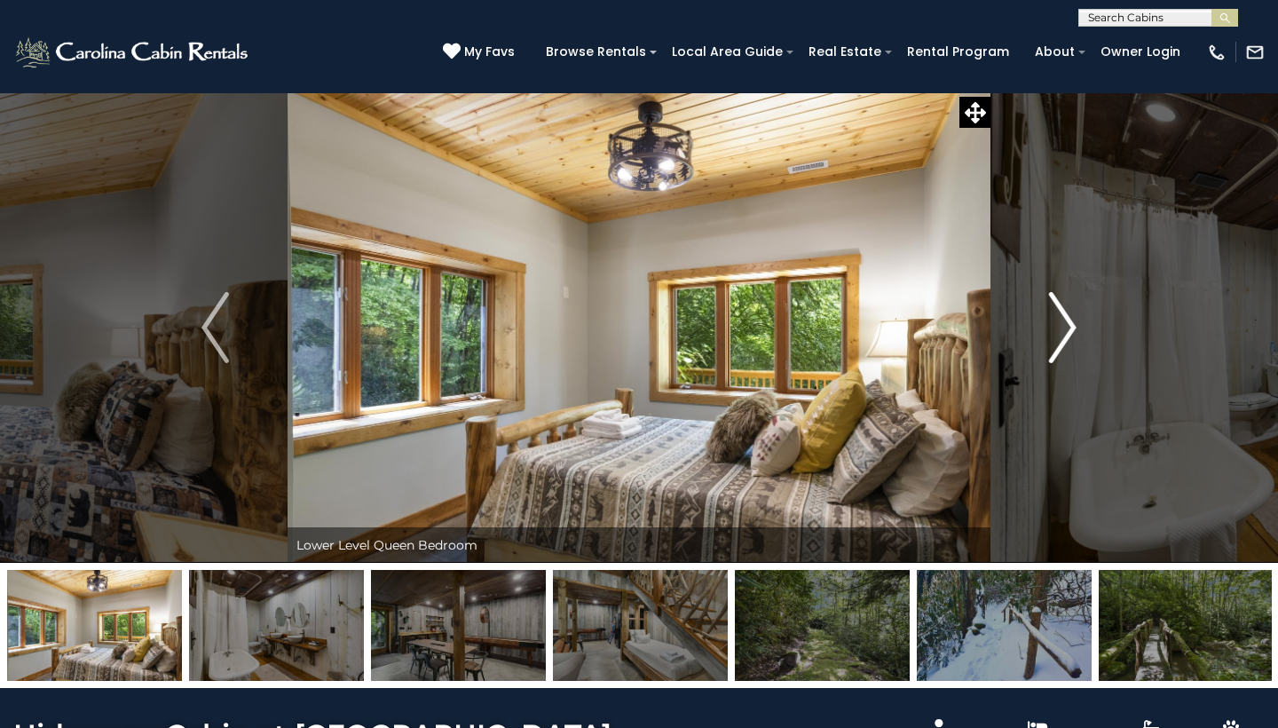
click at [1070, 321] on img "Next" at bounding box center [1062, 327] width 27 height 71
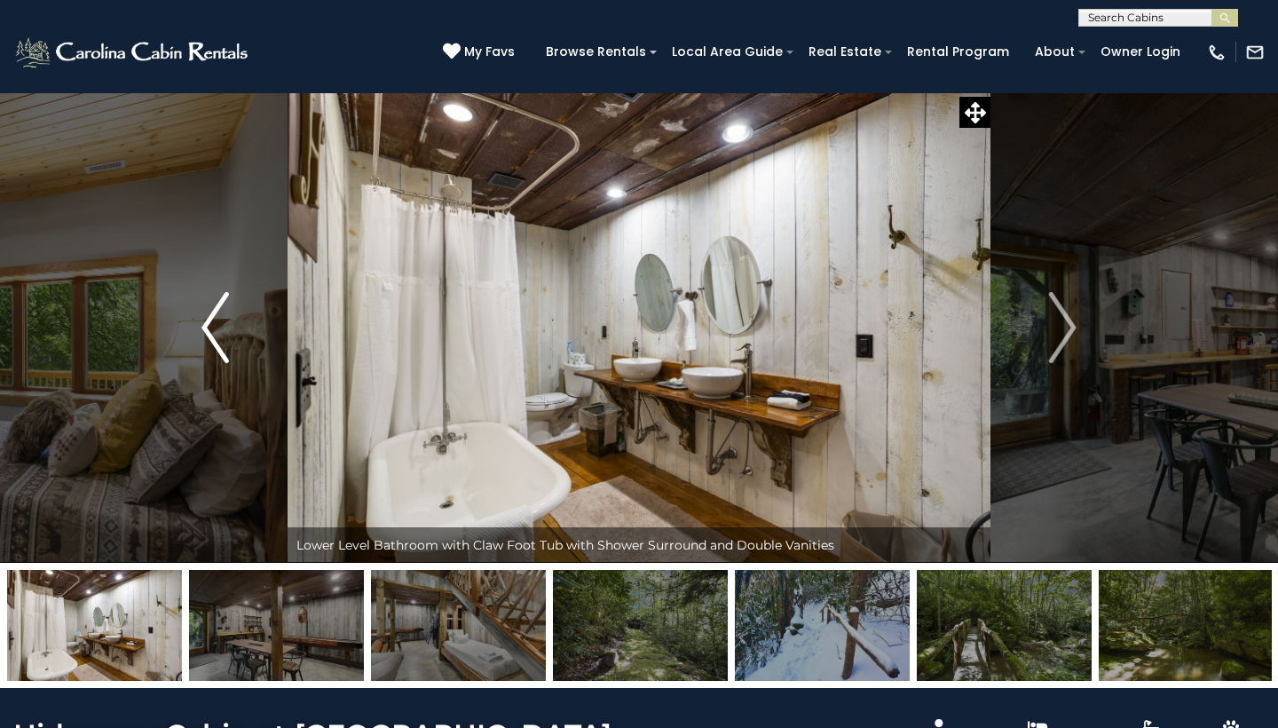
click at [215, 332] on img "Previous" at bounding box center [214, 327] width 27 height 71
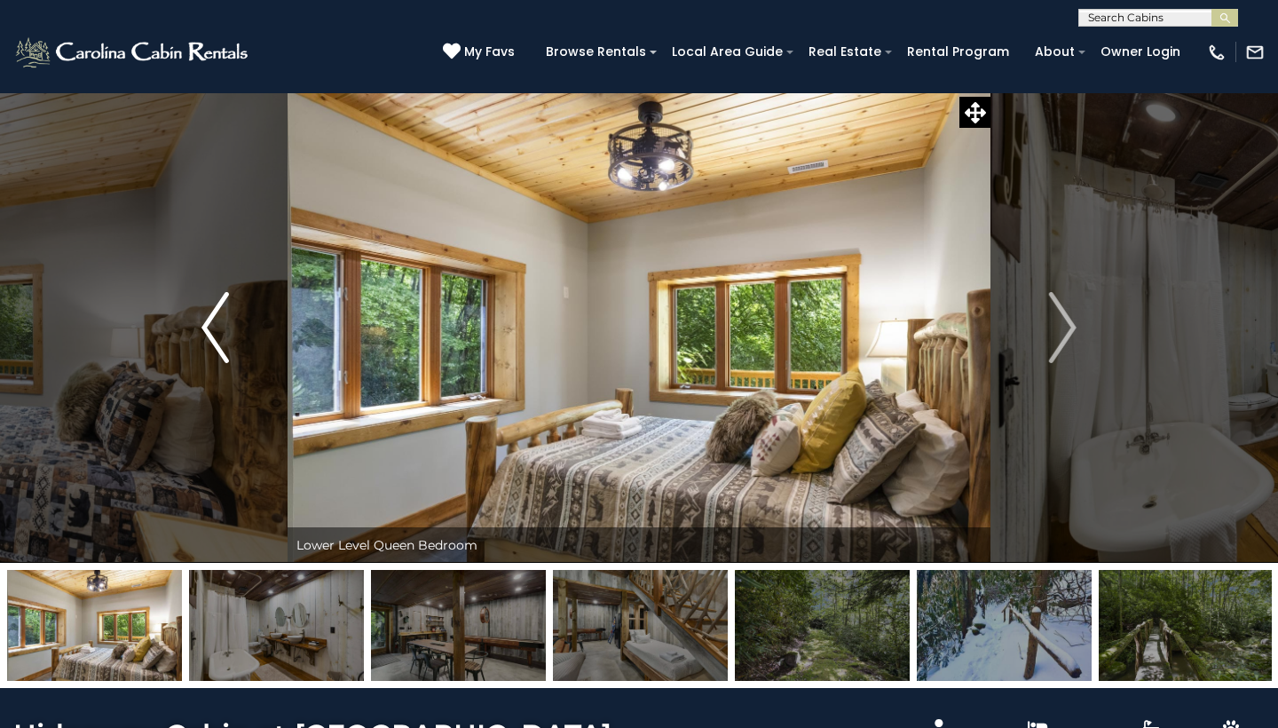
click at [215, 332] on img "Previous" at bounding box center [214, 327] width 27 height 71
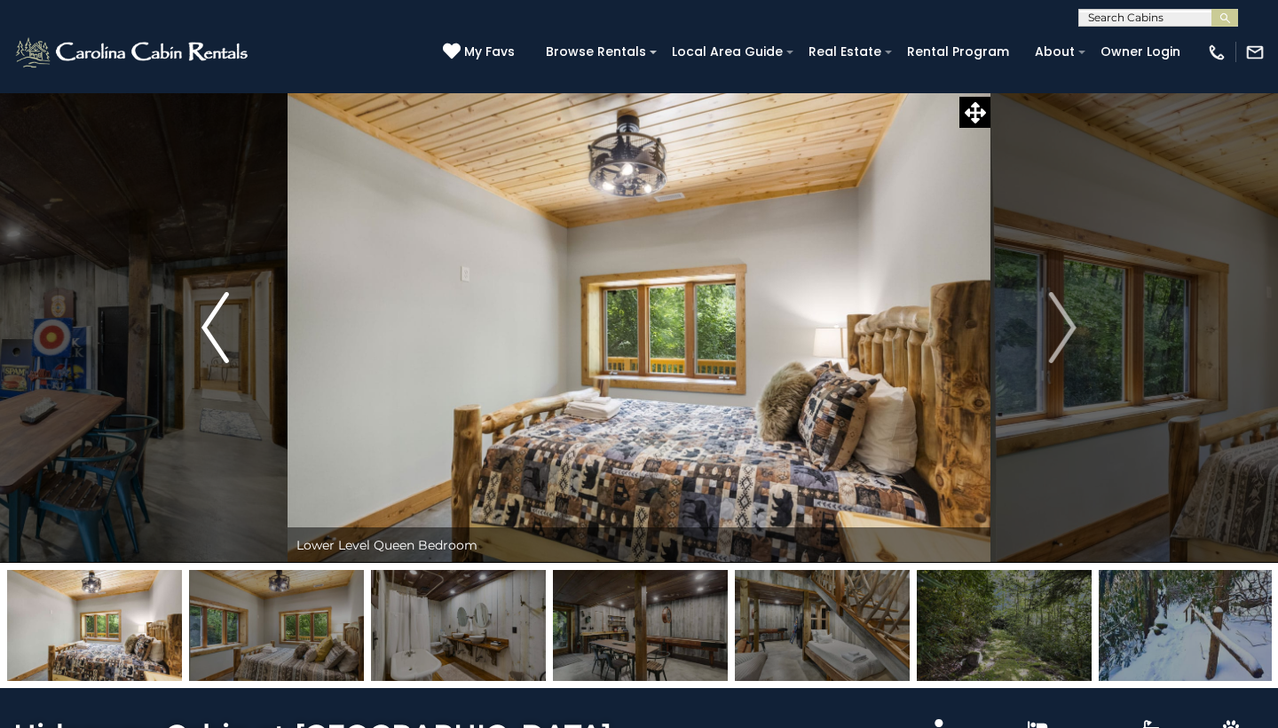
click at [215, 332] on img "Previous" at bounding box center [214, 327] width 27 height 71
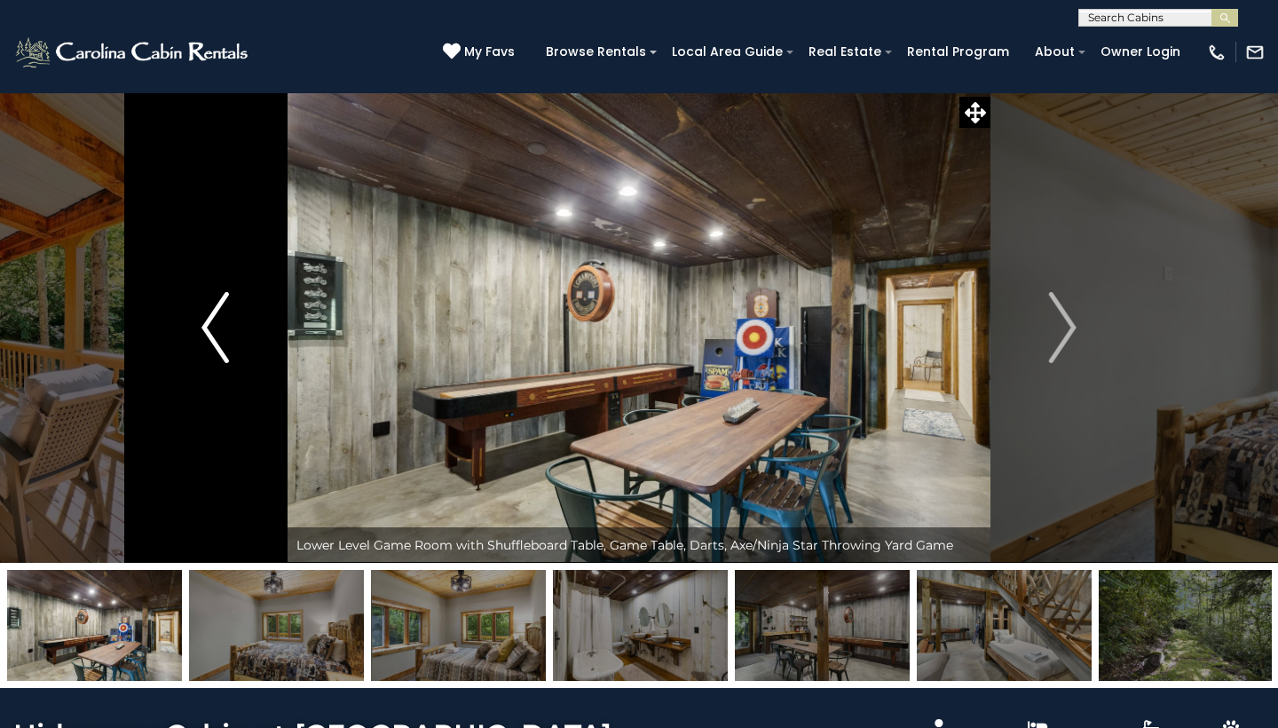
click at [215, 332] on img "Previous" at bounding box center [214, 327] width 27 height 71
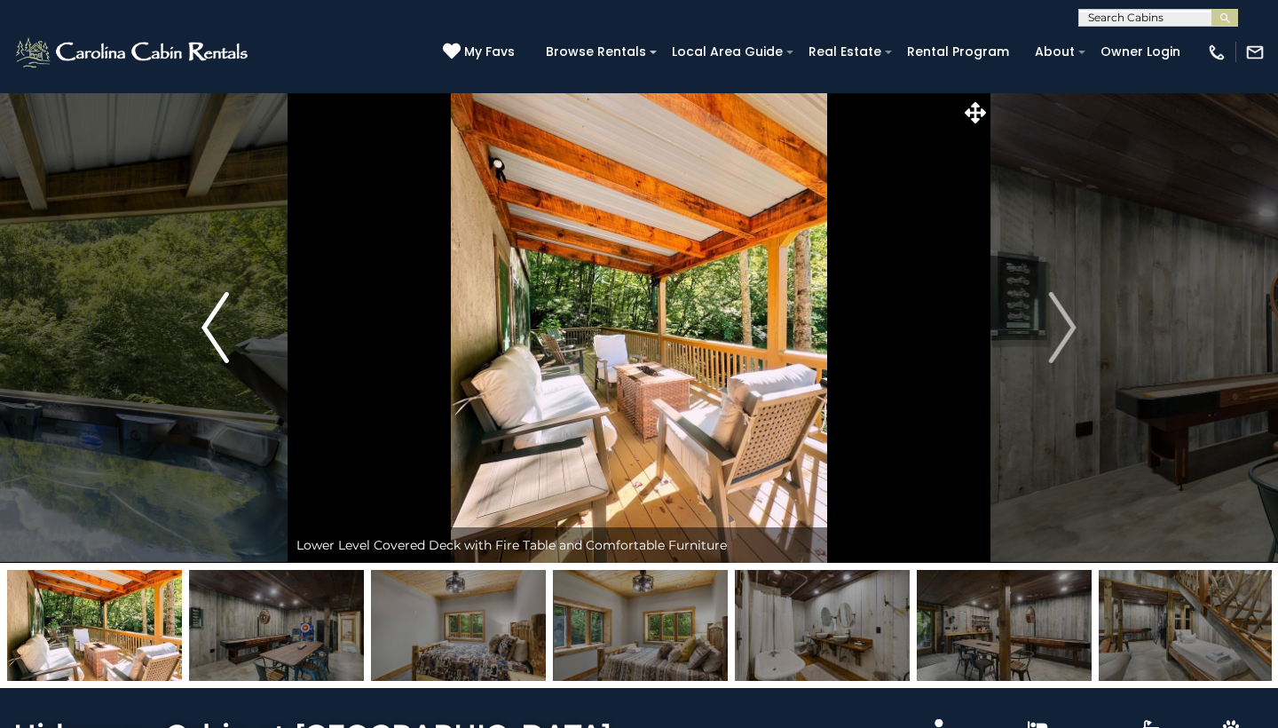
click at [215, 332] on img "Previous" at bounding box center [214, 327] width 27 height 71
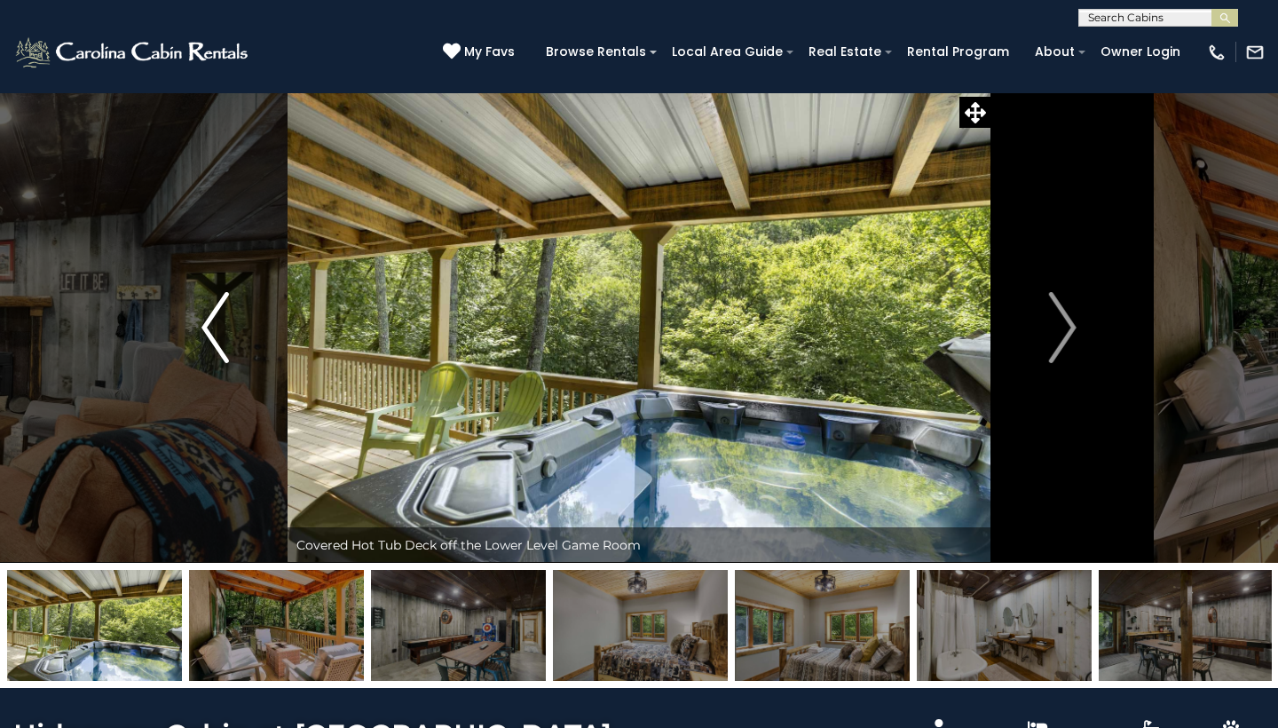
click at [215, 332] on img "Previous" at bounding box center [214, 327] width 27 height 71
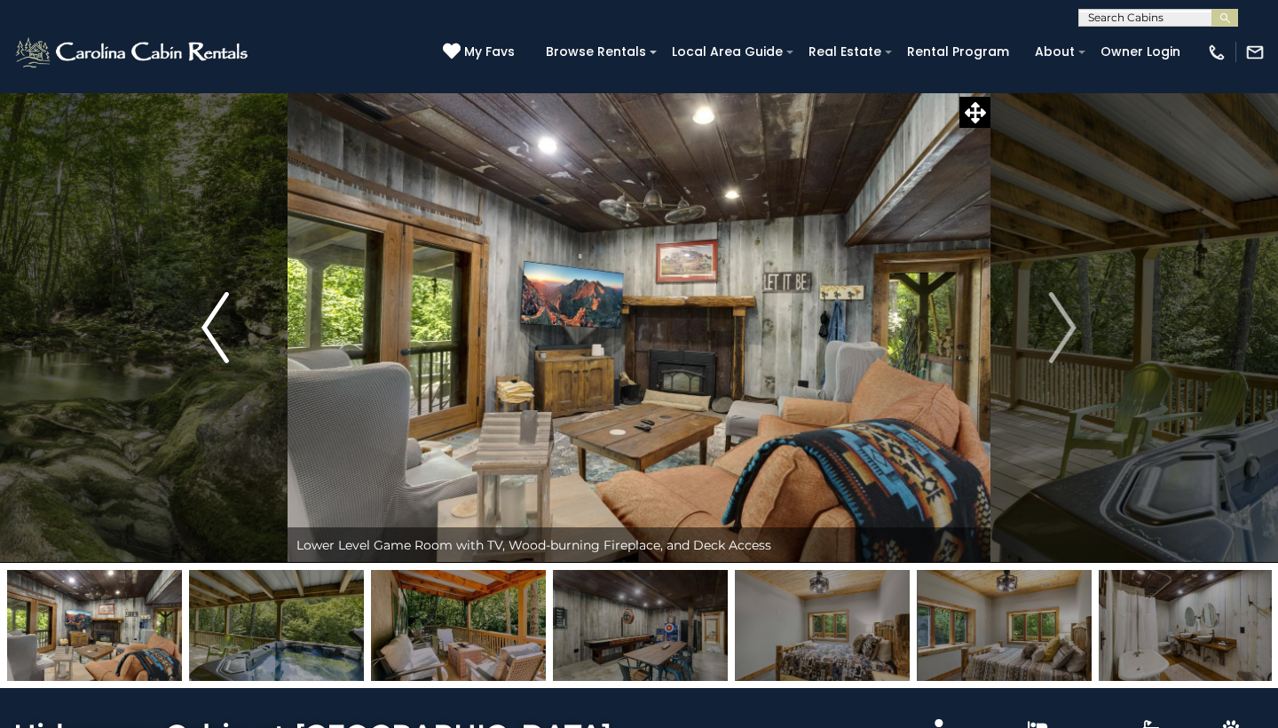
click at [215, 332] on img "Previous" at bounding box center [214, 327] width 27 height 71
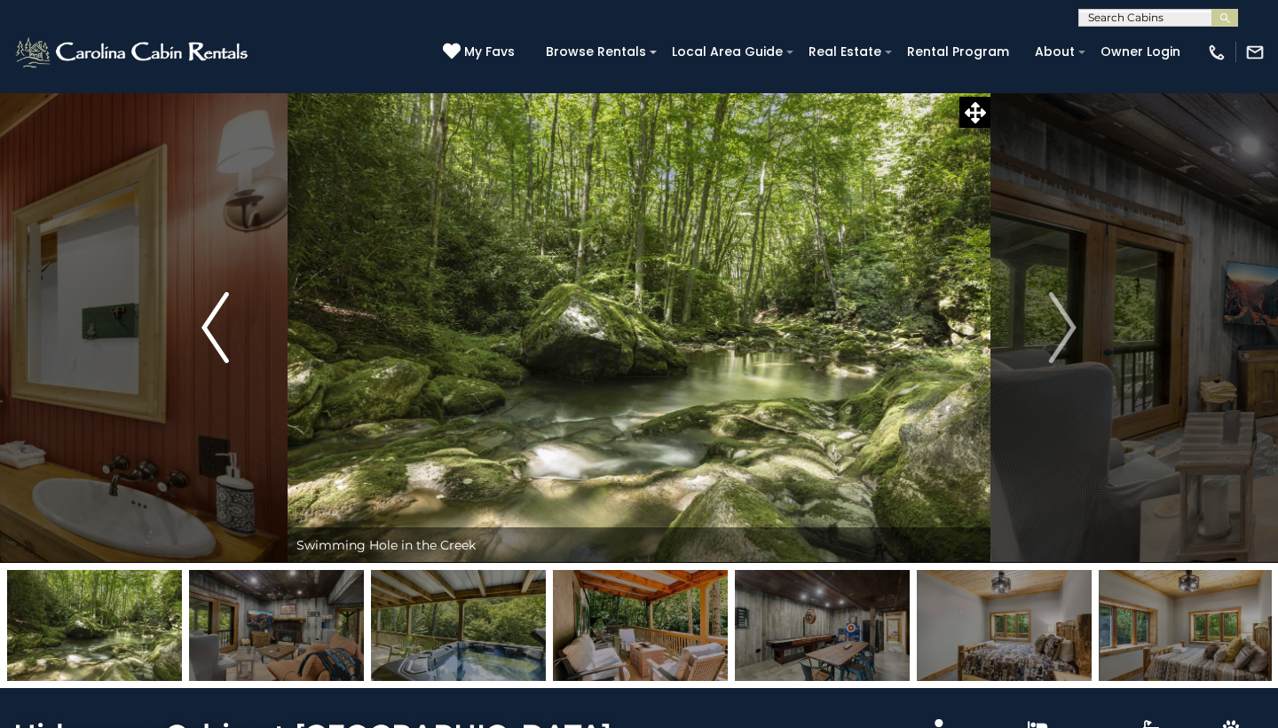
click at [215, 332] on img "Previous" at bounding box center [214, 327] width 27 height 71
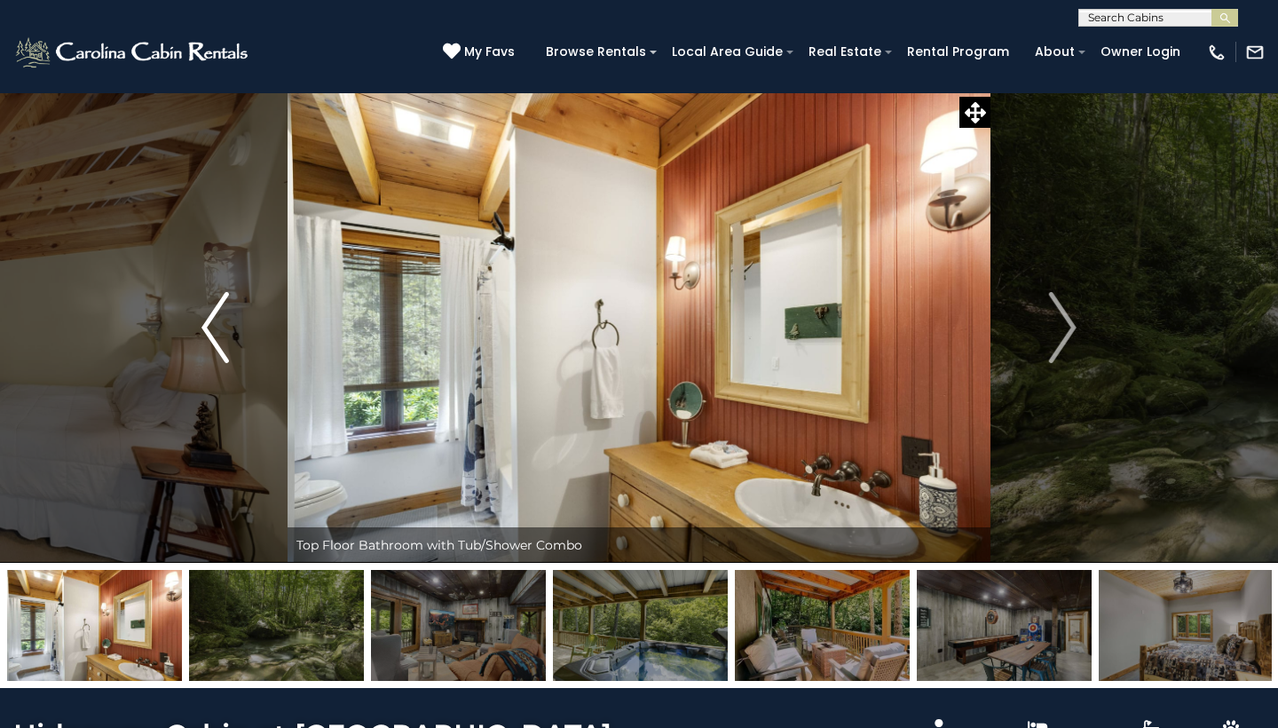
click at [215, 332] on img "Previous" at bounding box center [214, 327] width 27 height 71
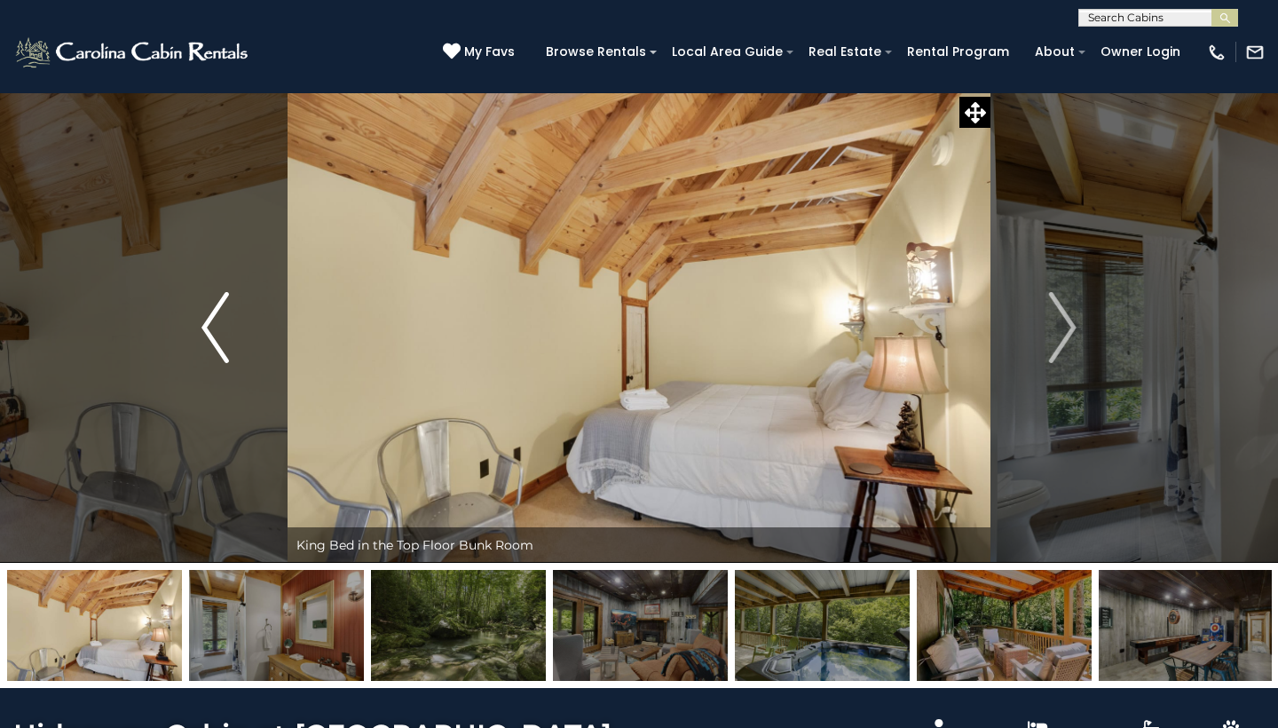
click at [215, 332] on img "Previous" at bounding box center [214, 327] width 27 height 71
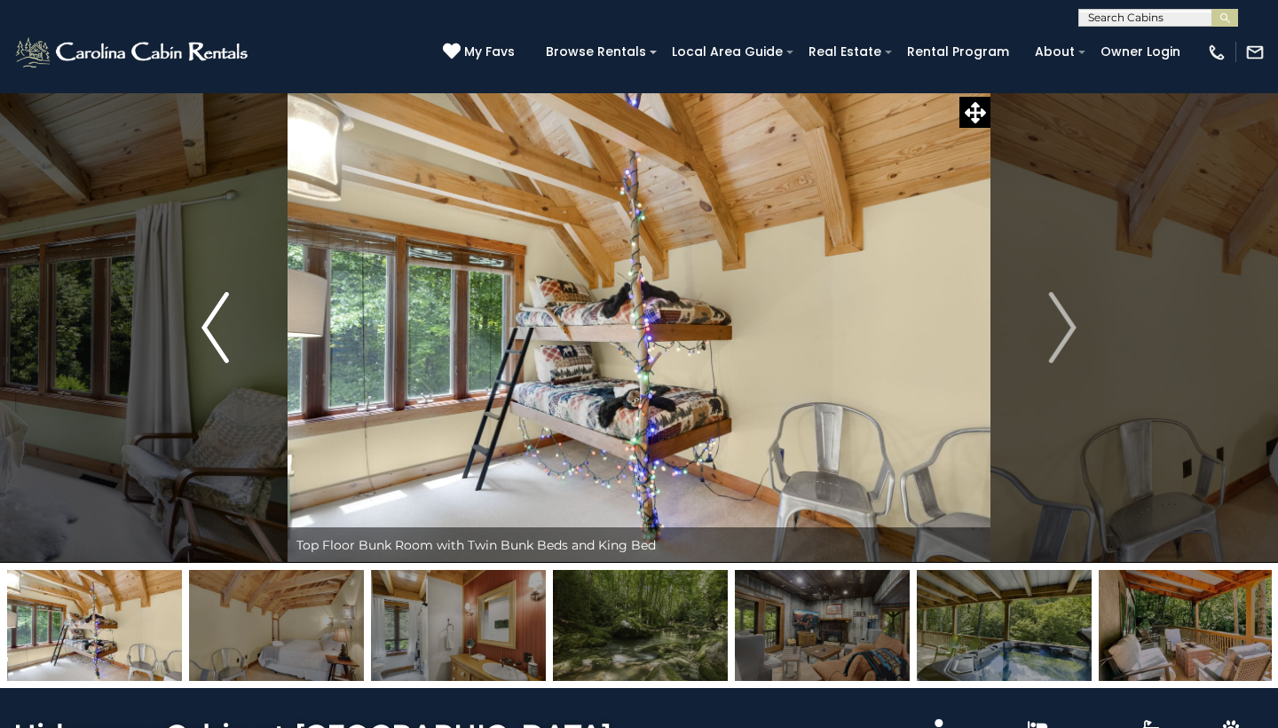
click at [215, 332] on img "Previous" at bounding box center [214, 327] width 27 height 71
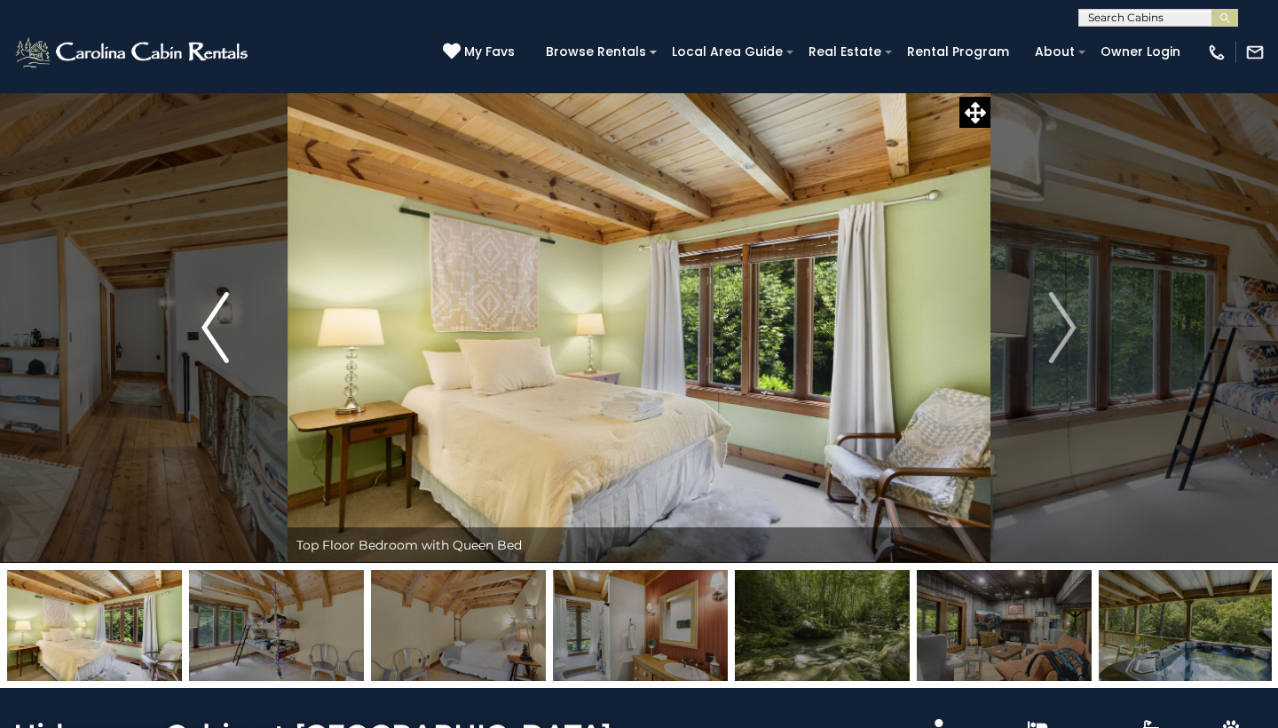
click at [215, 332] on img "Previous" at bounding box center [214, 327] width 27 height 71
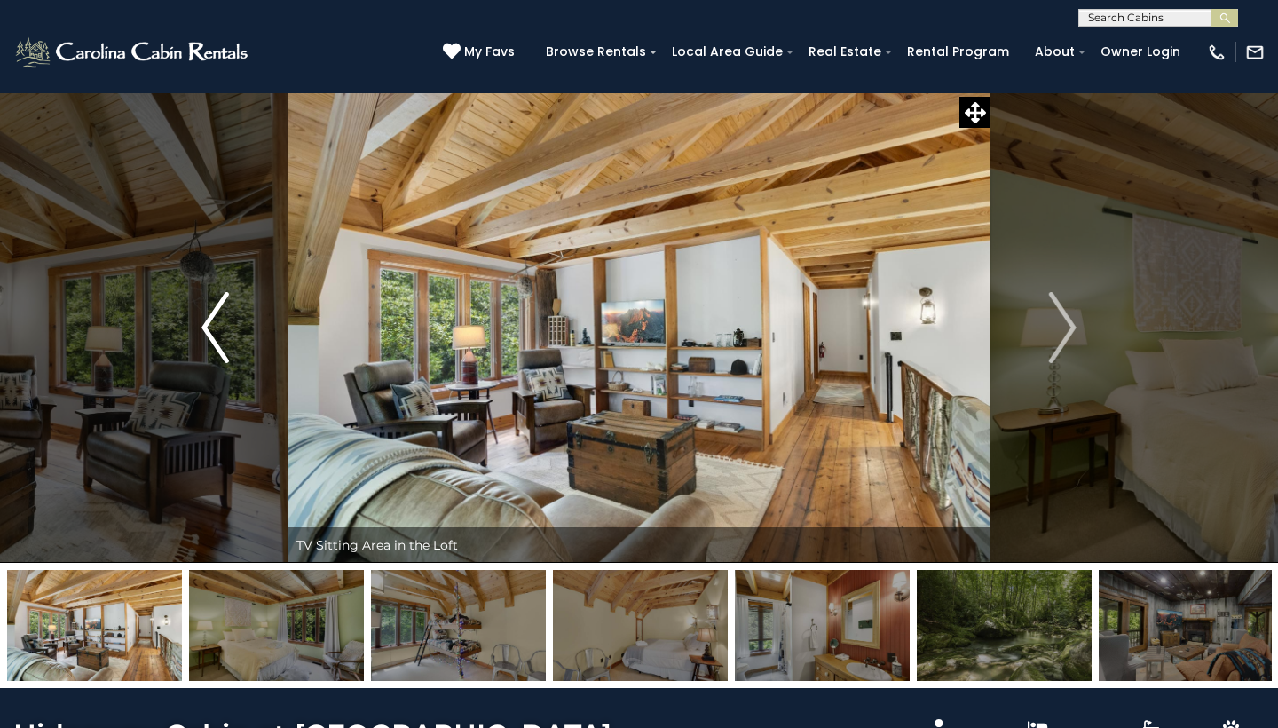
click at [215, 332] on img "Previous" at bounding box center [214, 327] width 27 height 71
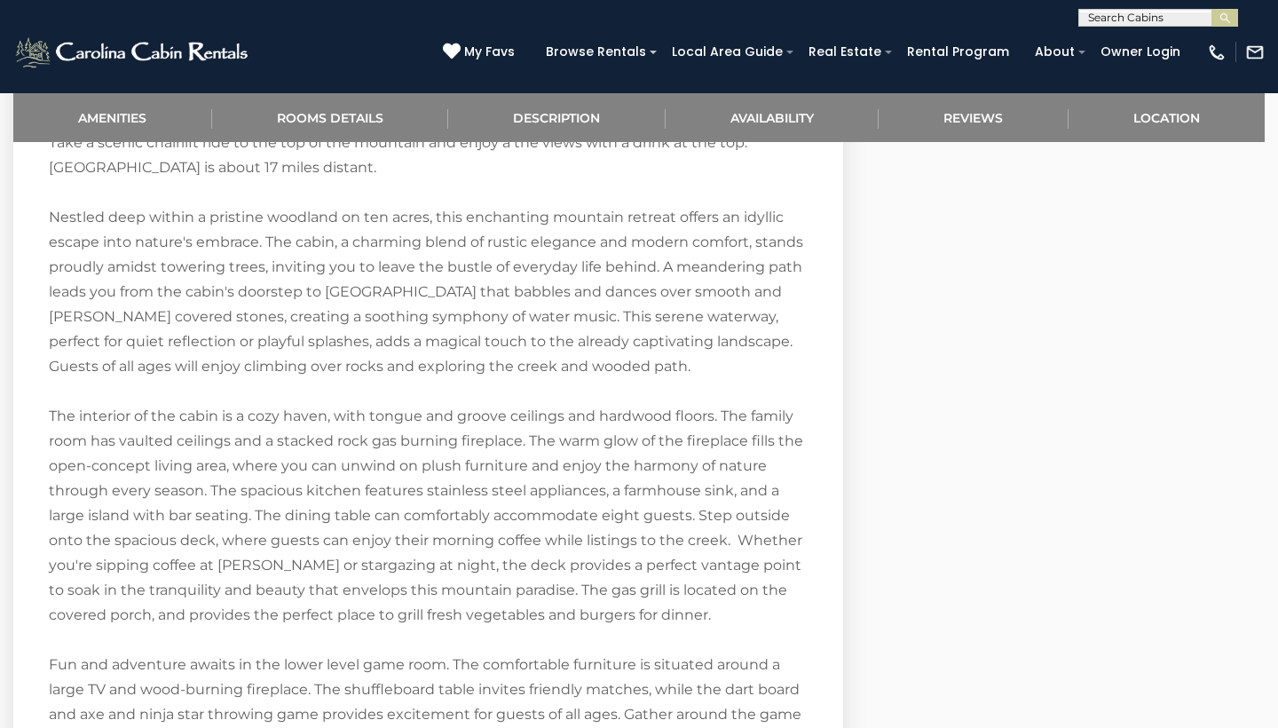
scroll to position [2298, 0]
select select "*"
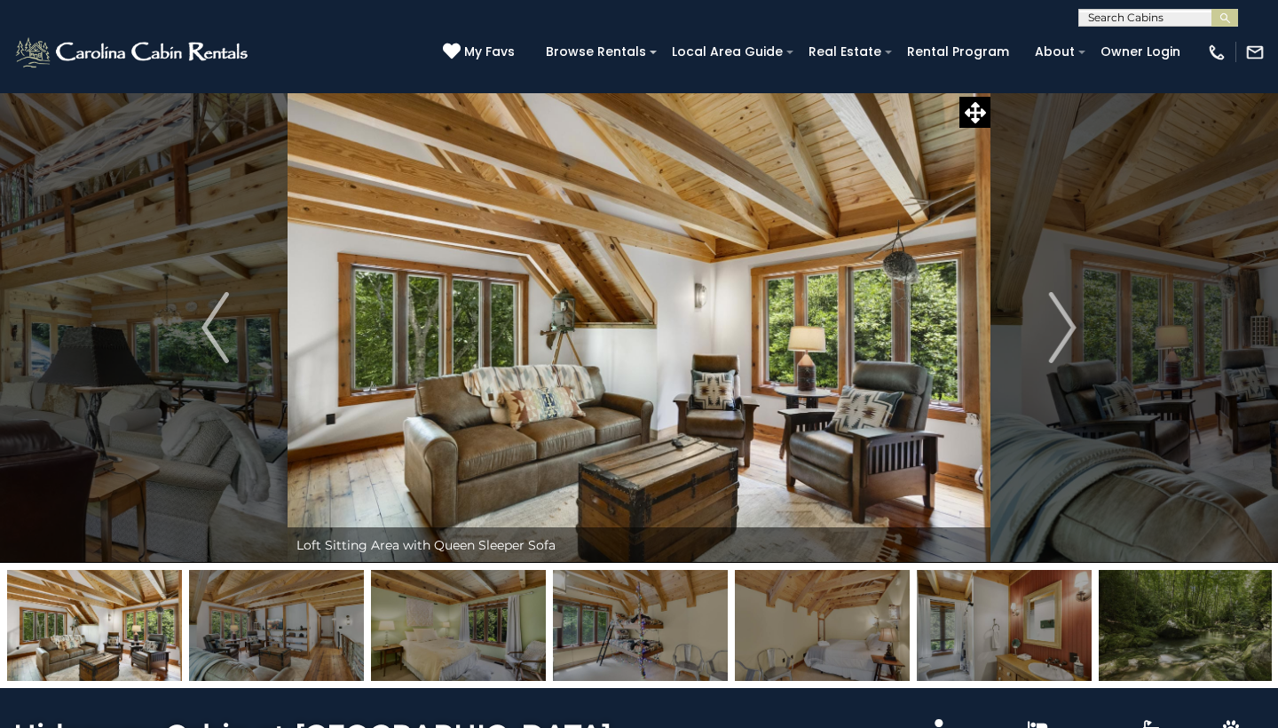
scroll to position [0, 0]
click at [1068, 333] on img "Next" at bounding box center [1062, 327] width 27 height 71
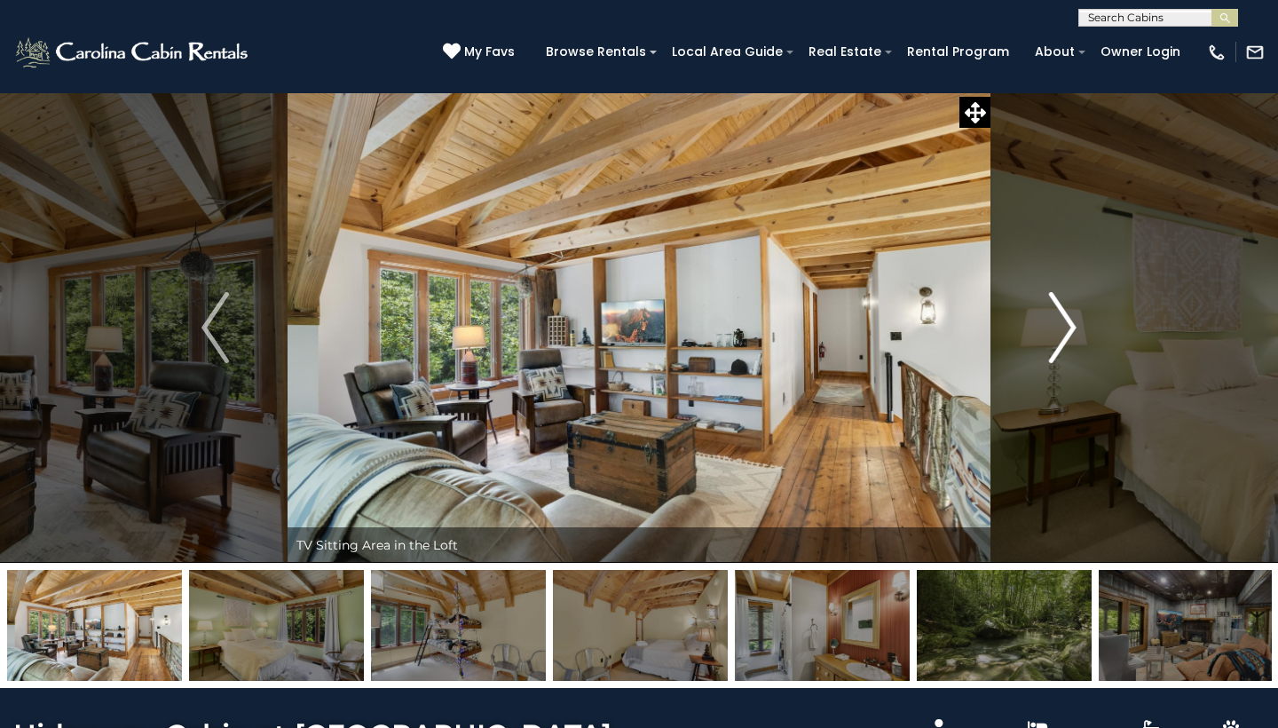
click at [1068, 333] on img "Next" at bounding box center [1062, 327] width 27 height 71
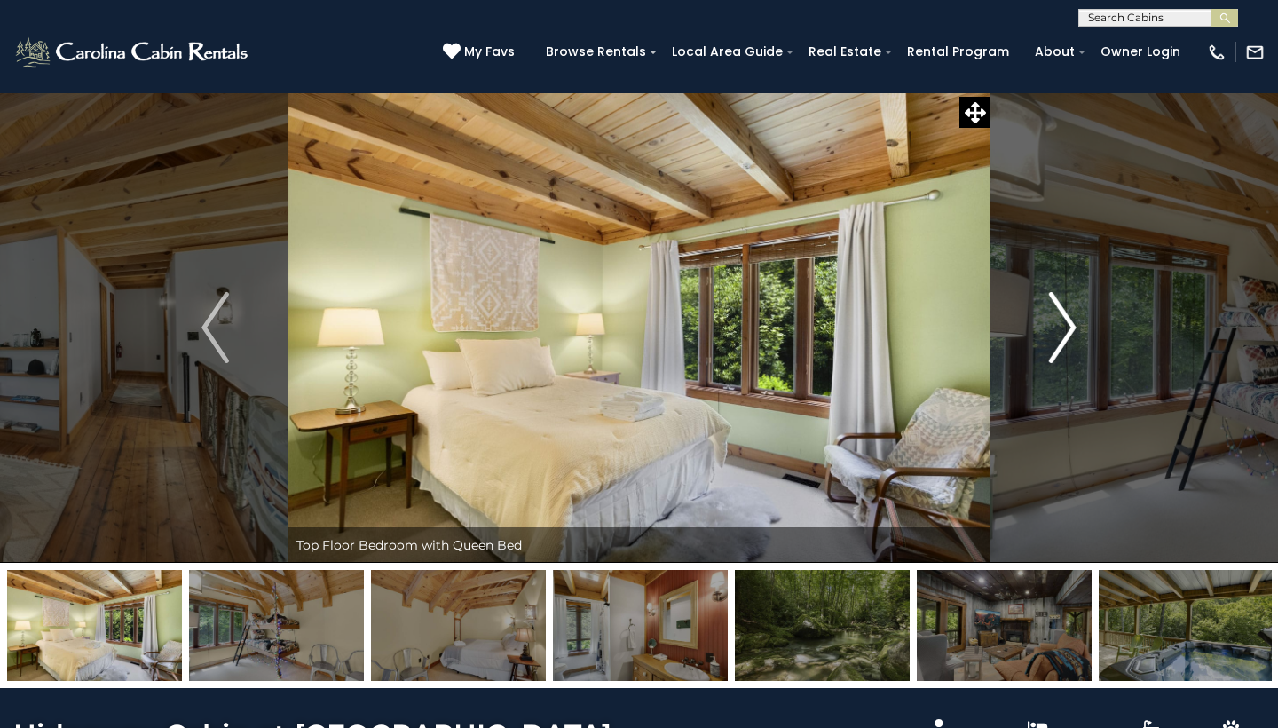
click at [1068, 333] on img "Next" at bounding box center [1062, 327] width 27 height 71
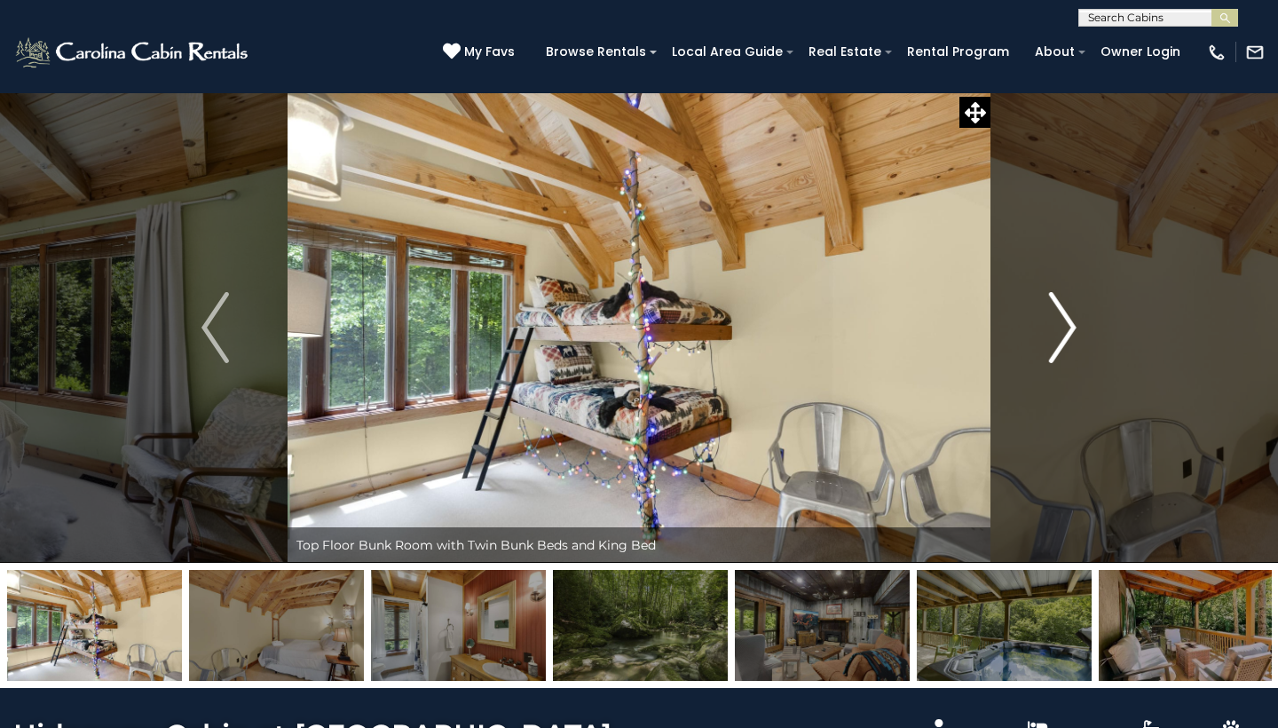
click at [1068, 333] on img "Next" at bounding box center [1062, 327] width 27 height 71
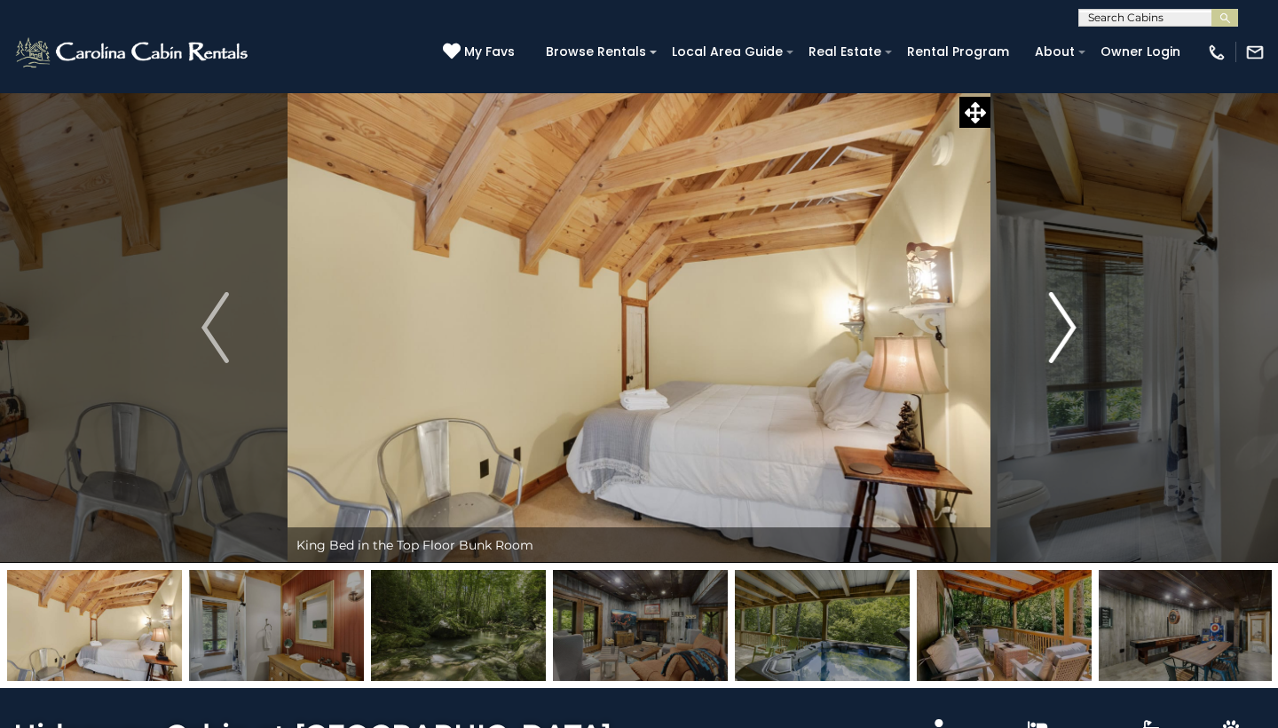
click at [1068, 333] on img "Next" at bounding box center [1062, 327] width 27 height 71
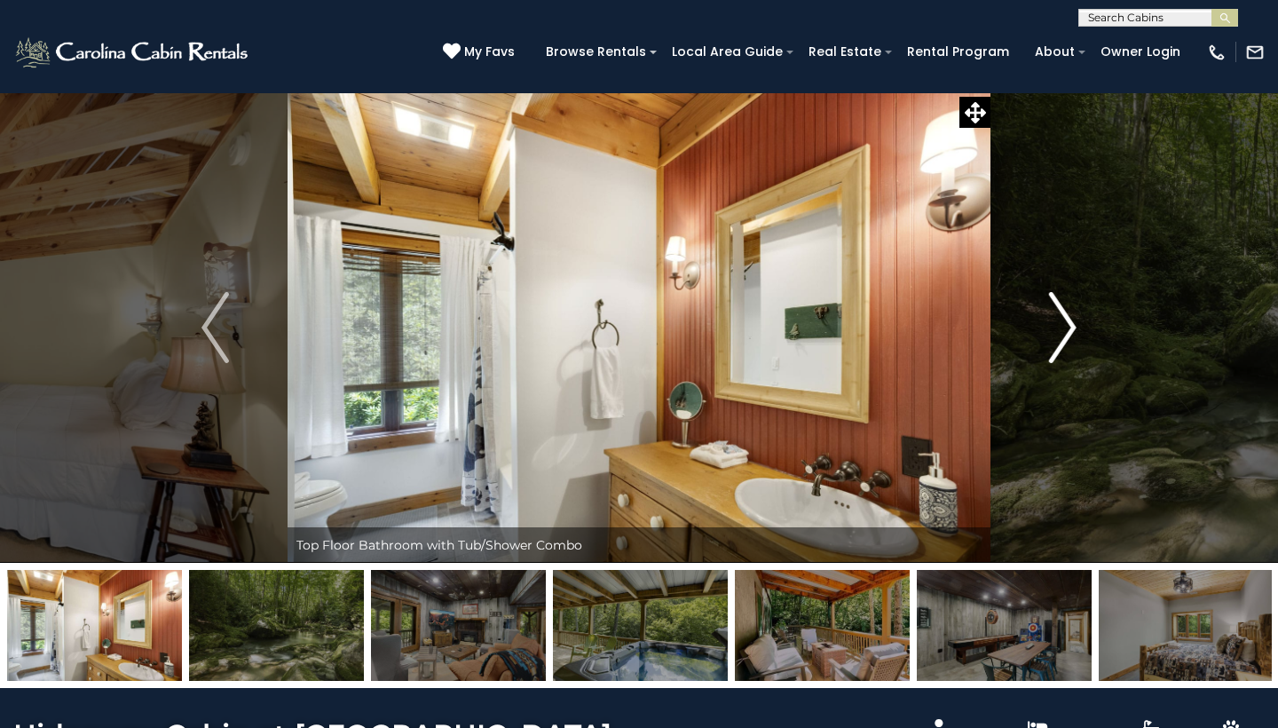
click at [1068, 333] on img "Next" at bounding box center [1062, 327] width 27 height 71
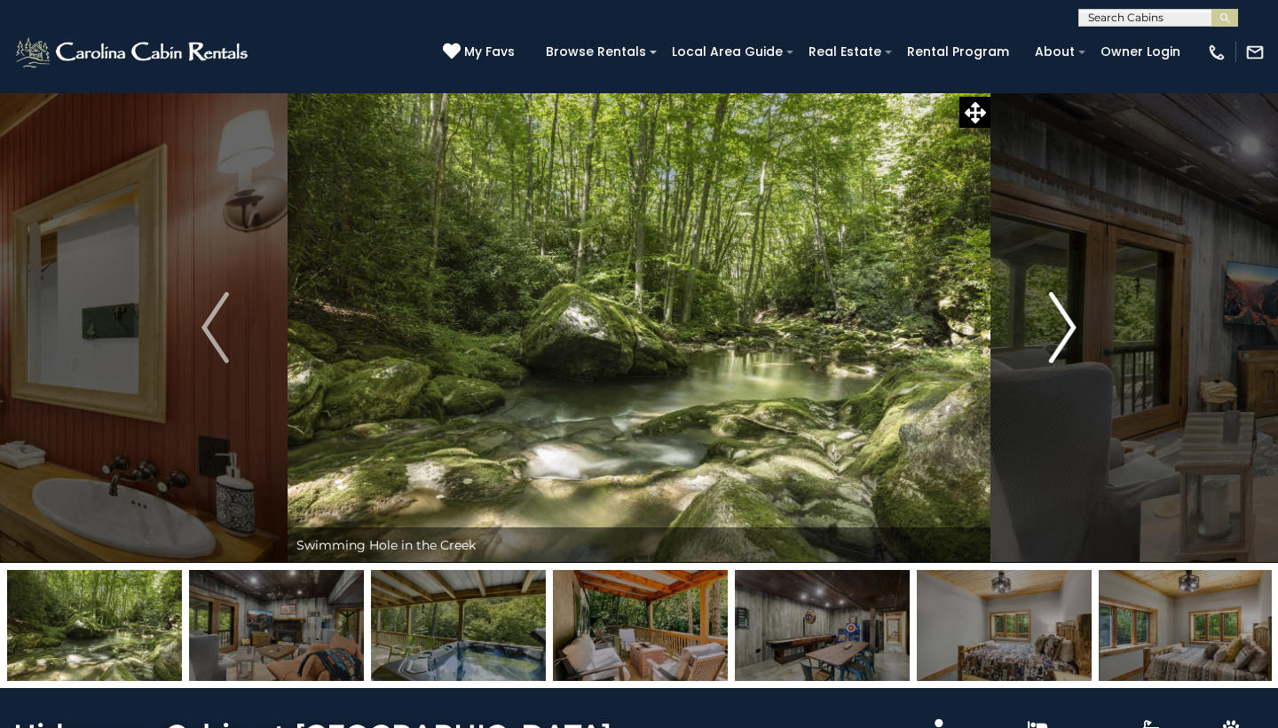
click at [1068, 333] on img "Next" at bounding box center [1062, 327] width 27 height 71
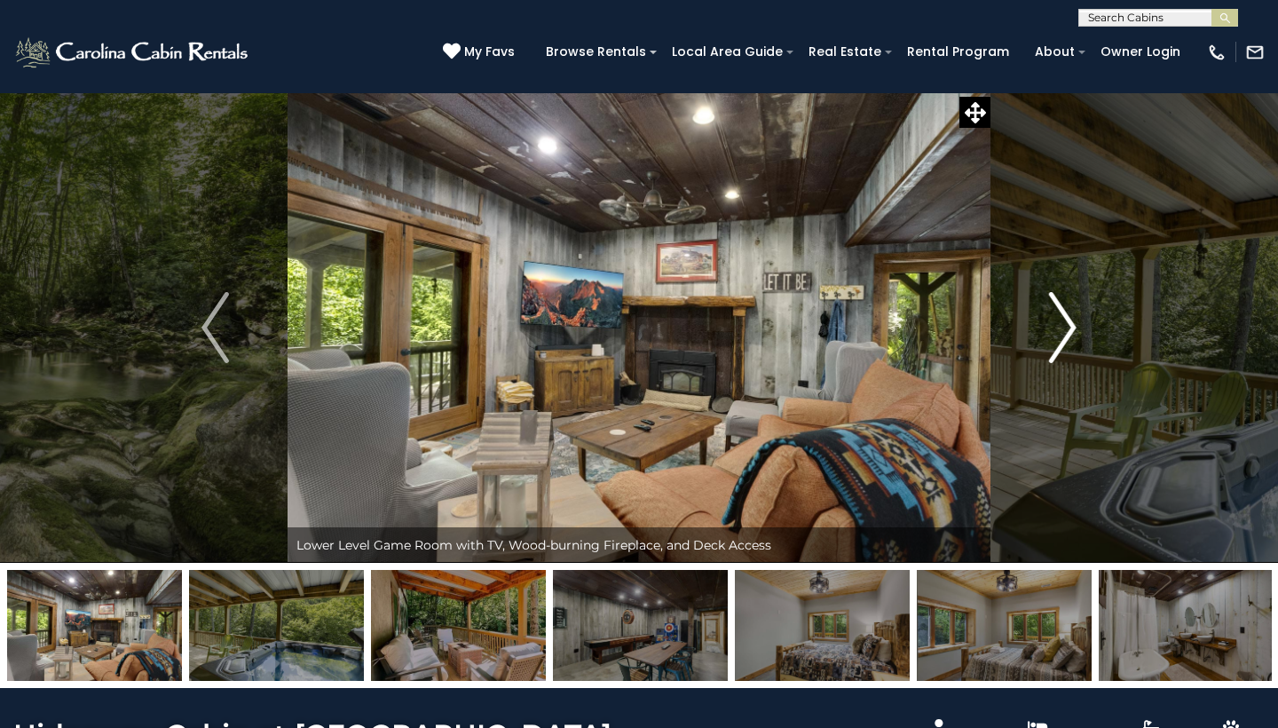
click at [1068, 333] on img "Next" at bounding box center [1062, 327] width 27 height 71
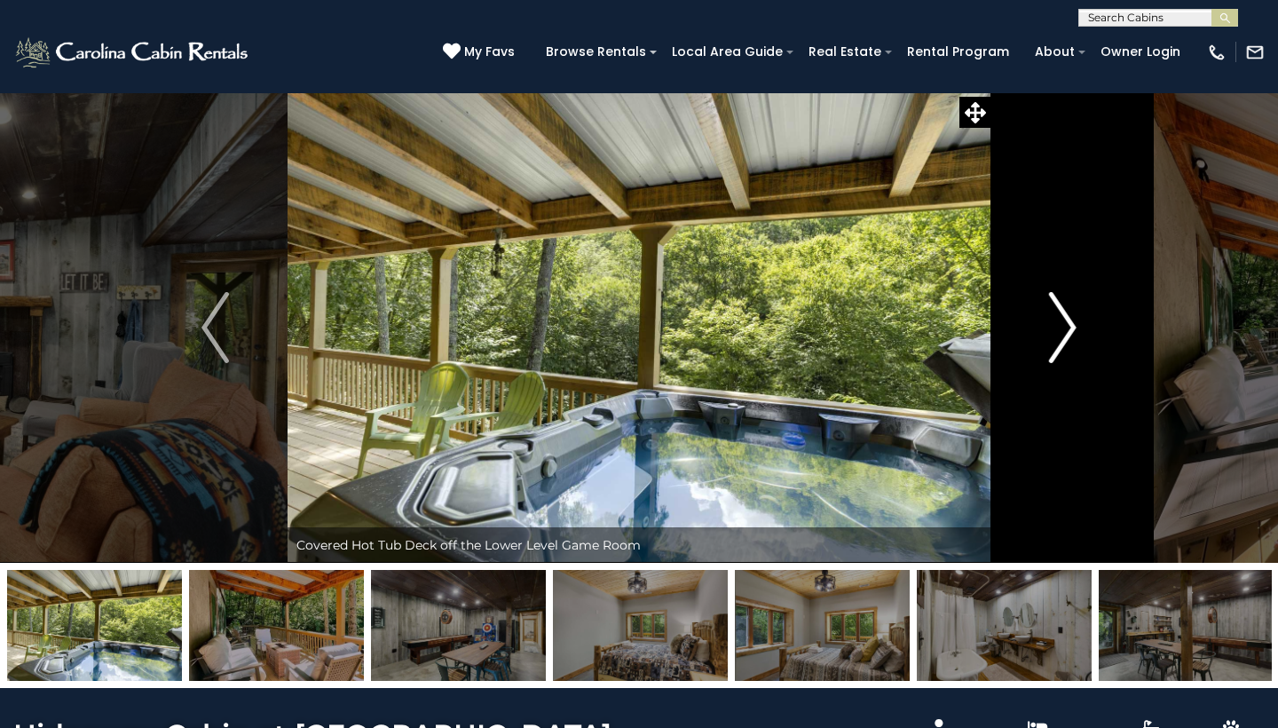
click at [1068, 333] on img "Next" at bounding box center [1062, 327] width 27 height 71
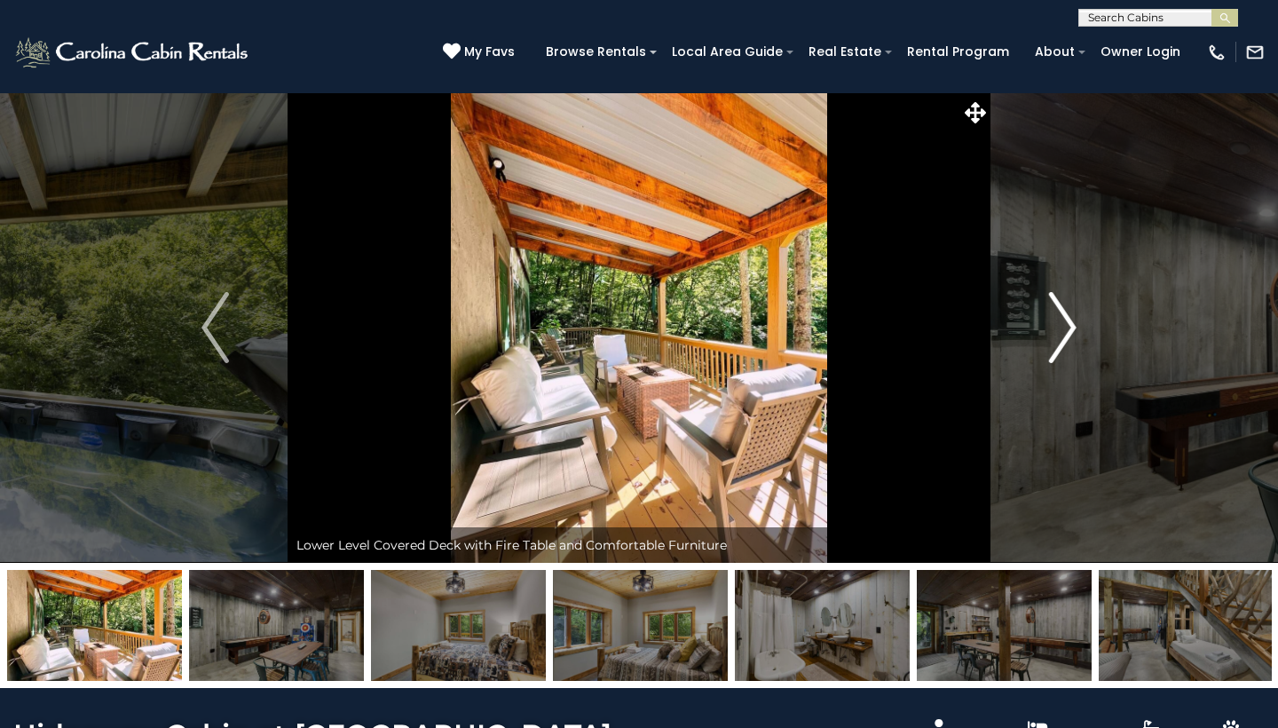
click at [1068, 333] on img "Next" at bounding box center [1062, 327] width 27 height 71
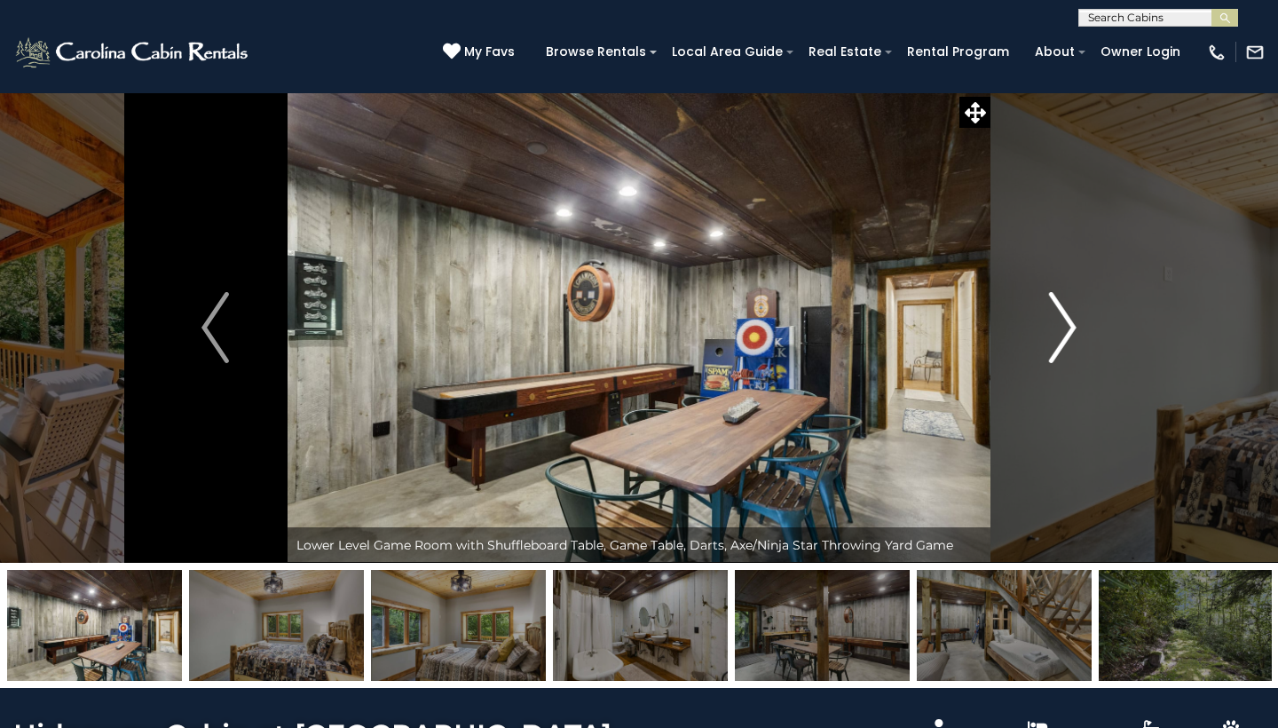
click at [1068, 333] on img "Next" at bounding box center [1062, 327] width 27 height 71
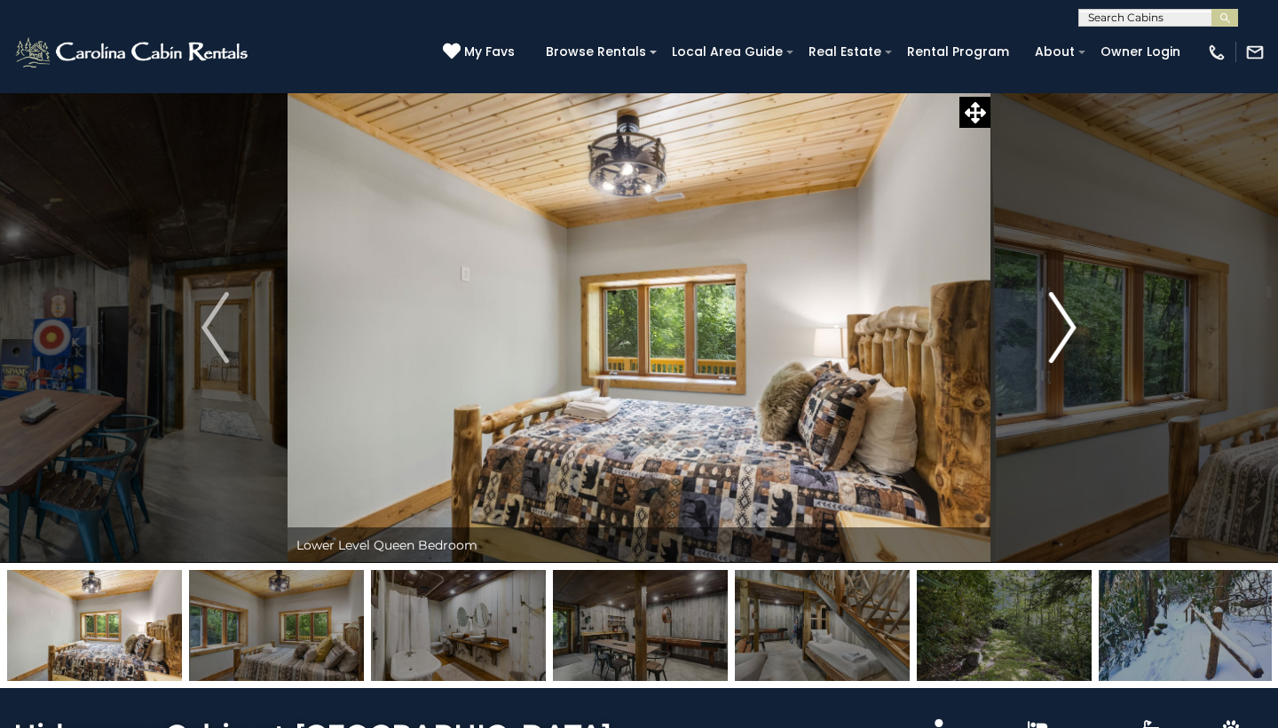
click at [1068, 333] on img "Next" at bounding box center [1062, 327] width 27 height 71
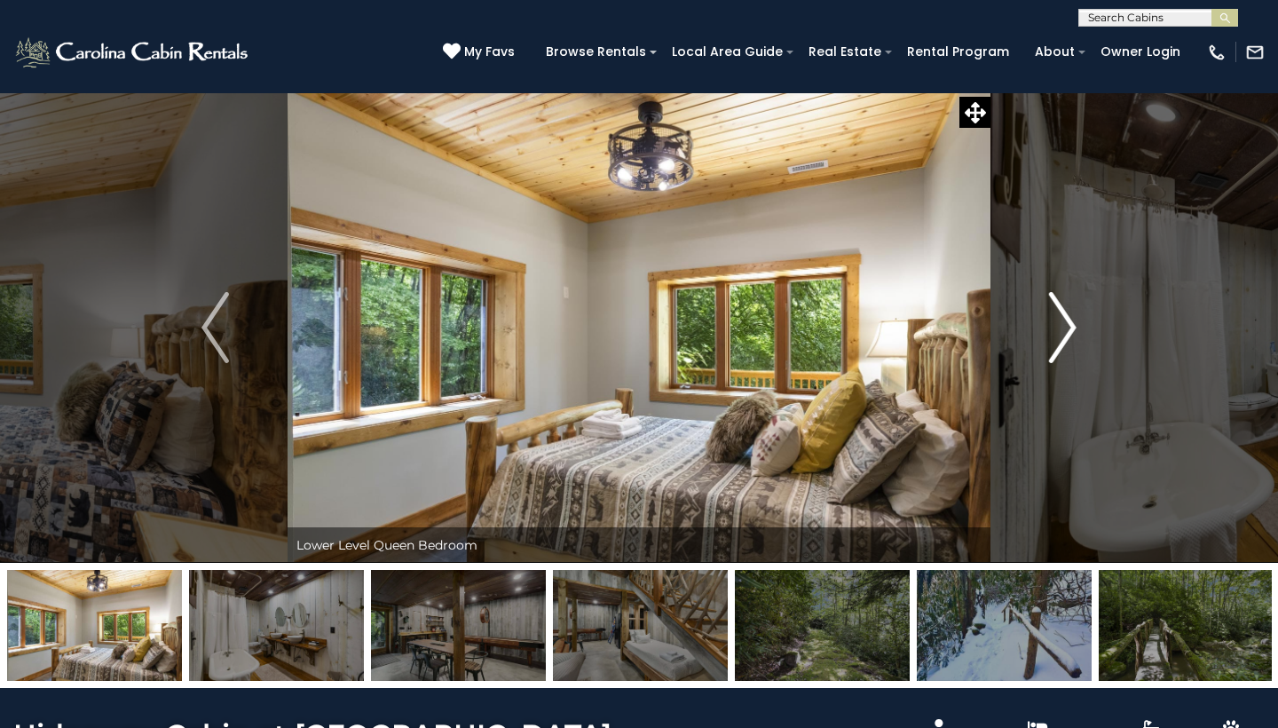
click at [1068, 333] on img "Next" at bounding box center [1062, 327] width 27 height 71
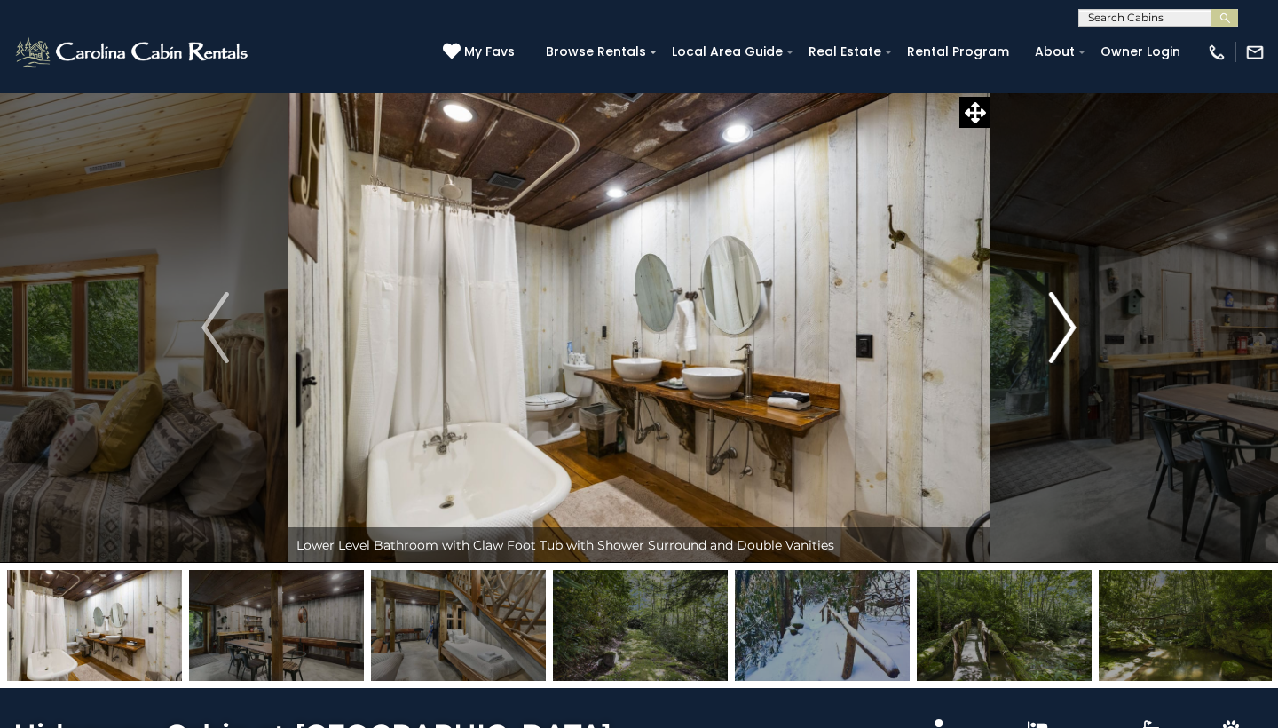
click at [1068, 333] on img "Next" at bounding box center [1062, 327] width 27 height 71
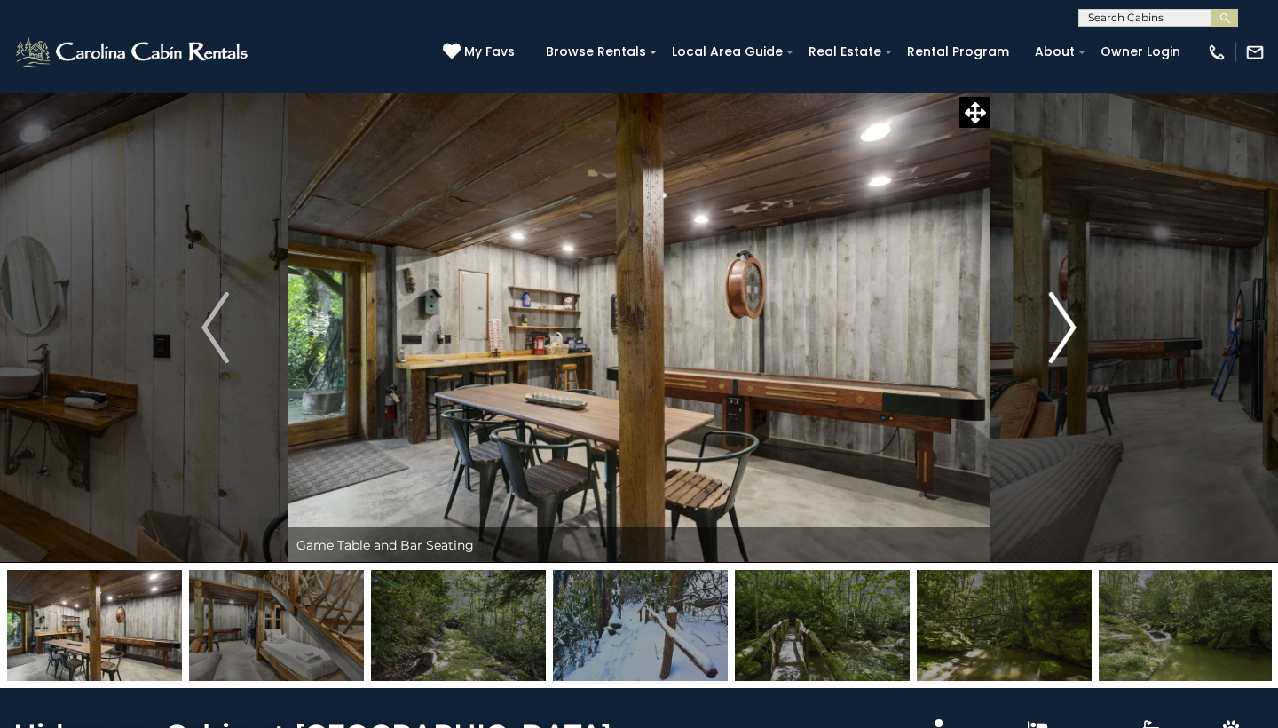
click at [1068, 333] on img "Next" at bounding box center [1062, 327] width 27 height 71
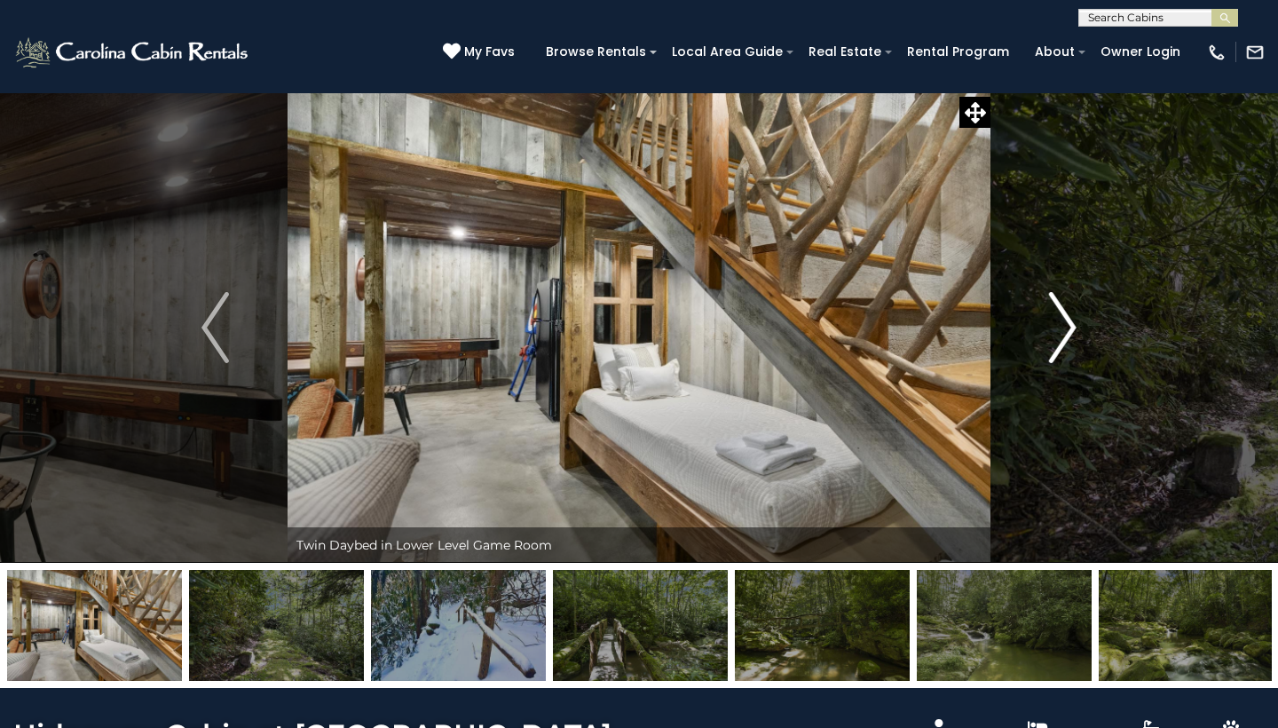
click at [1068, 333] on img "Next" at bounding box center [1062, 327] width 27 height 71
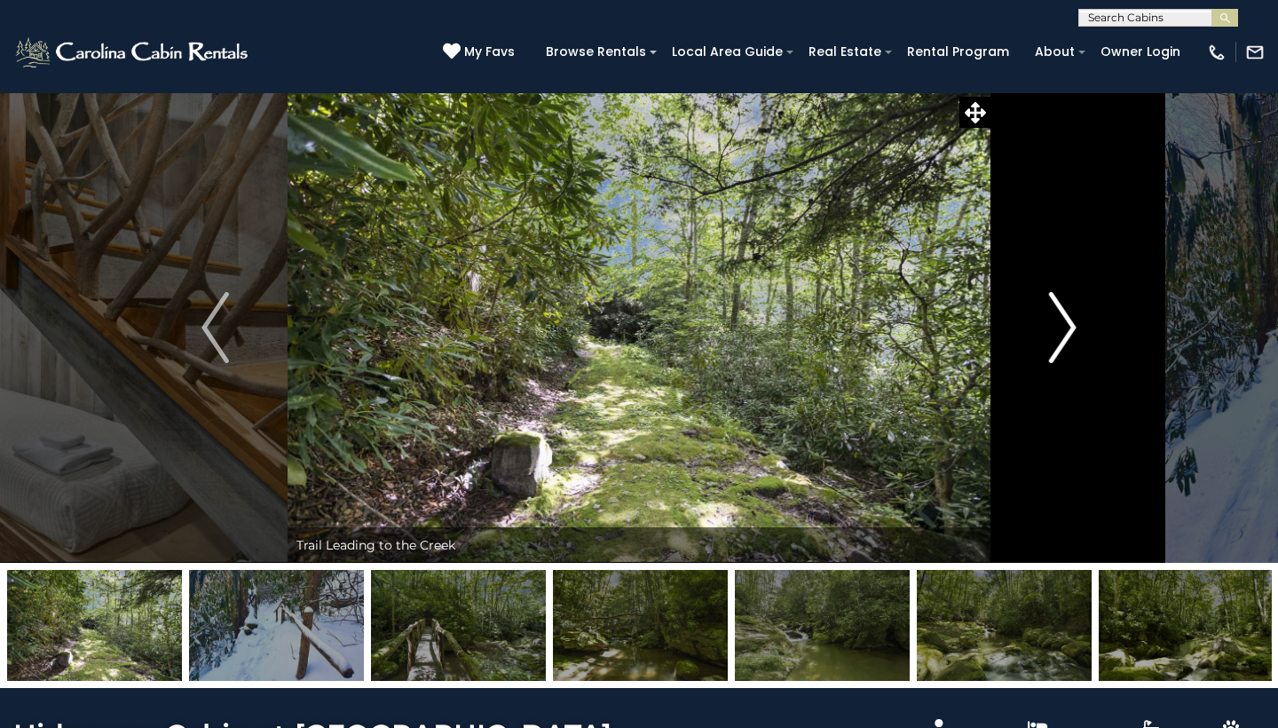
click at [1068, 333] on img "Next" at bounding box center [1062, 327] width 27 height 71
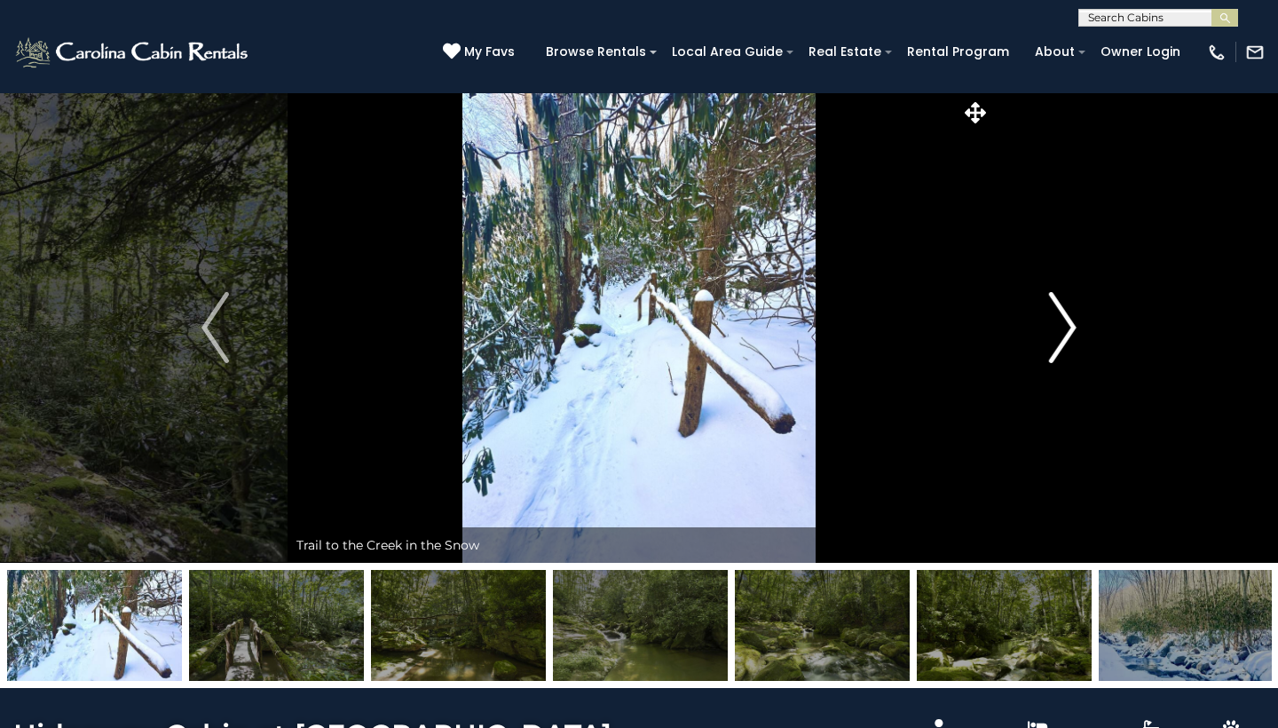
click at [1068, 333] on img "Next" at bounding box center [1062, 327] width 27 height 71
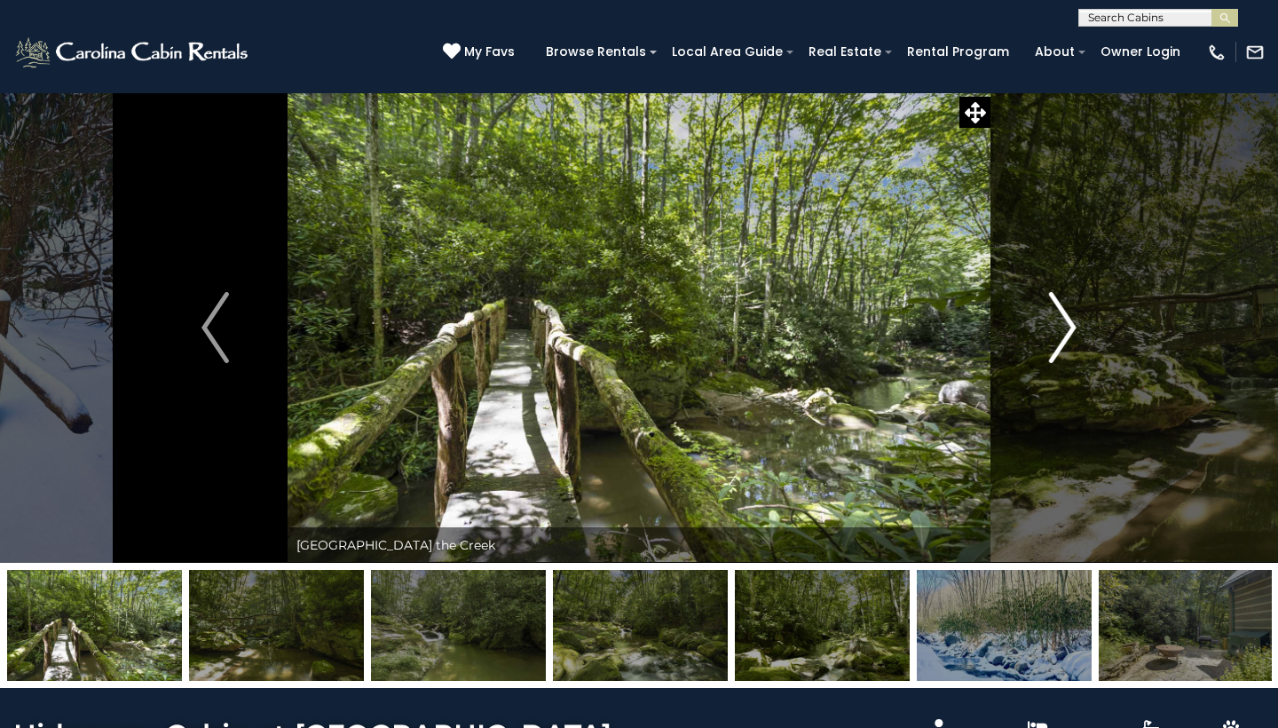
click at [1068, 333] on img "Next" at bounding box center [1062, 327] width 27 height 71
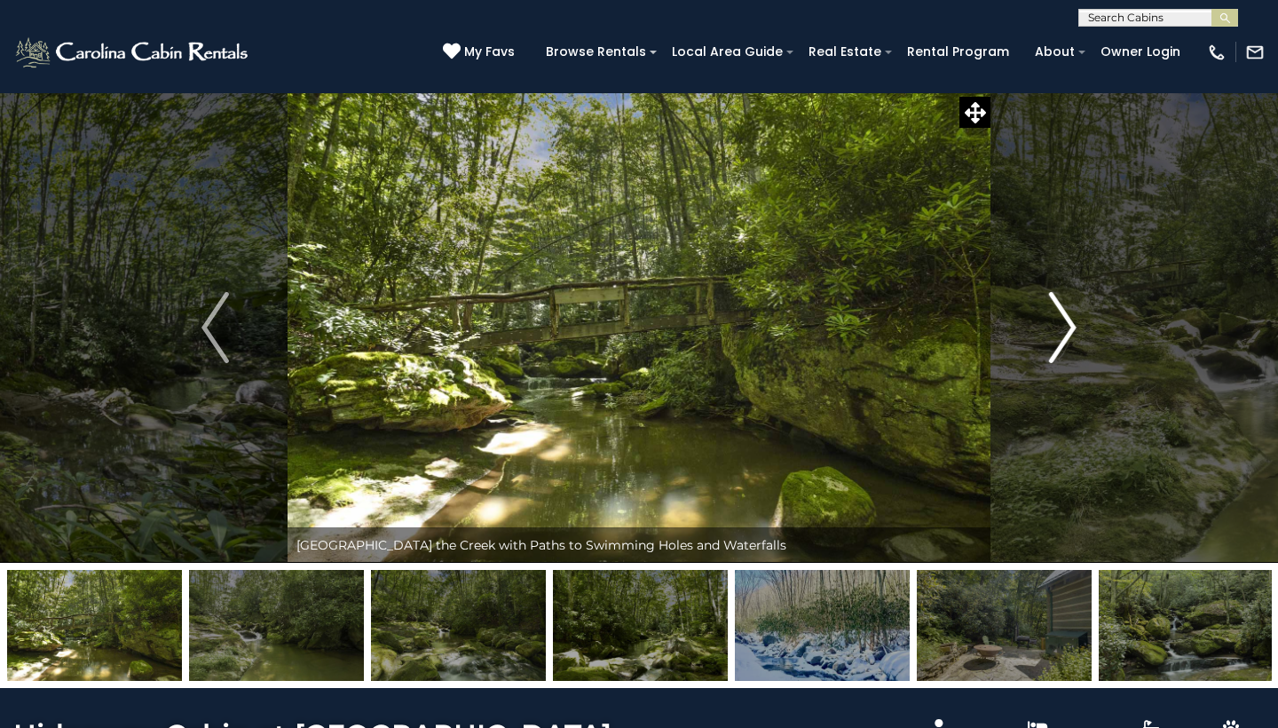
click at [1068, 333] on img "Next" at bounding box center [1062, 327] width 27 height 71
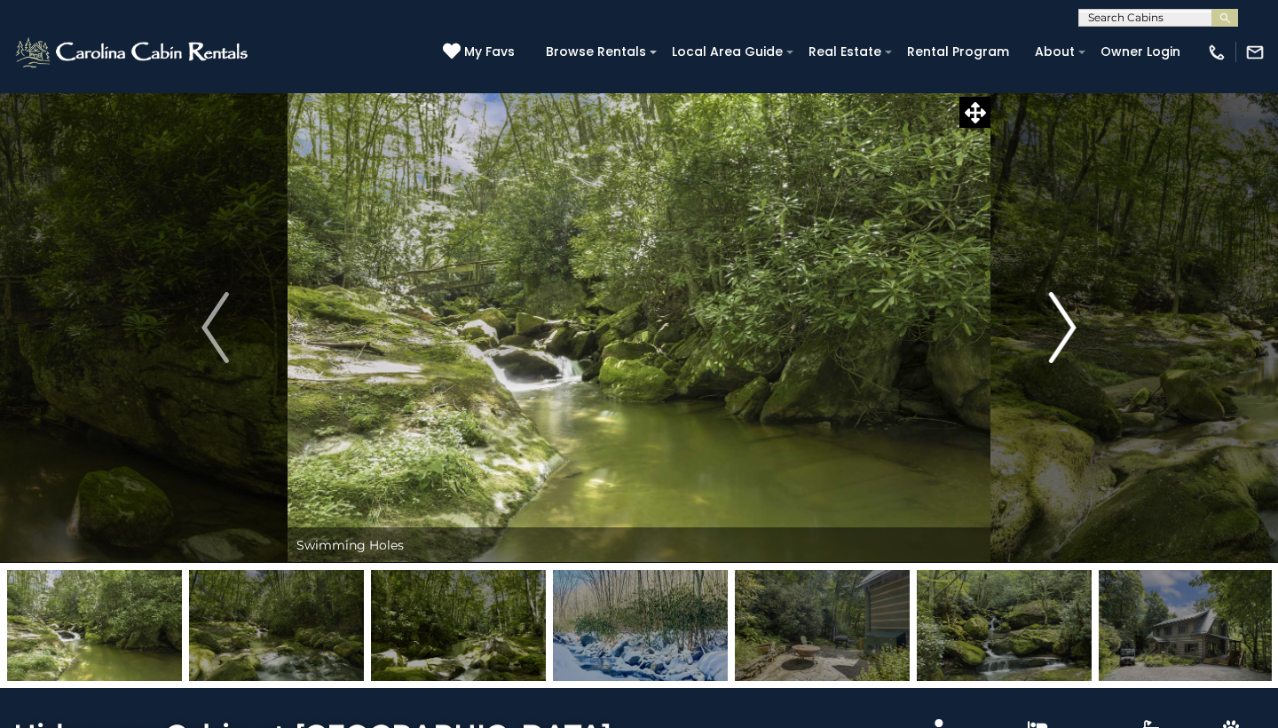
click at [1068, 333] on img "Next" at bounding box center [1062, 327] width 27 height 71
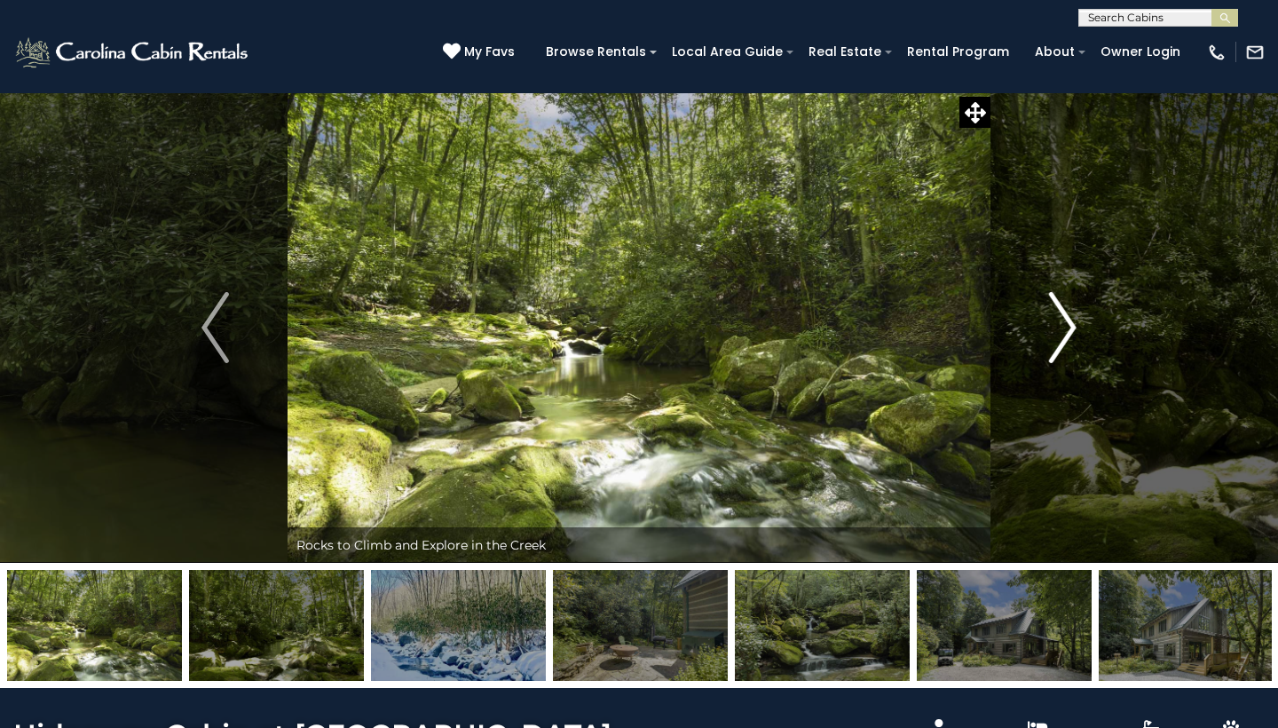
click at [1068, 333] on img "Next" at bounding box center [1062, 327] width 27 height 71
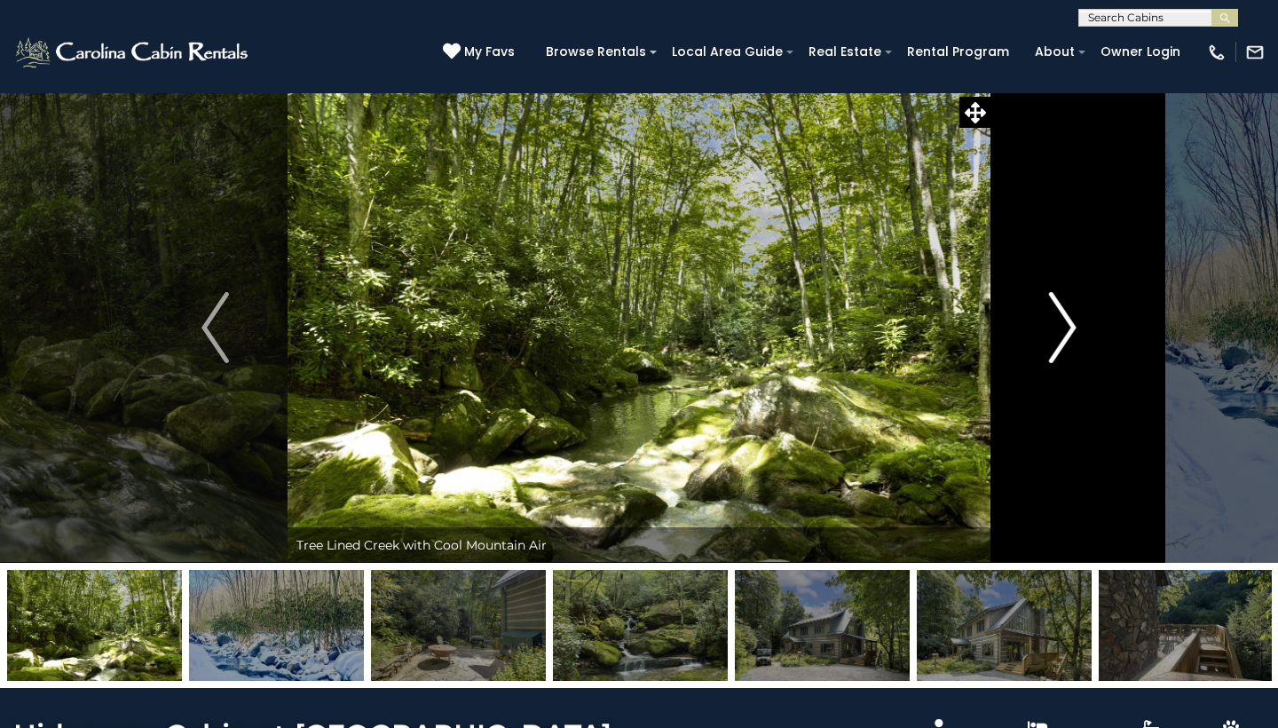
click at [1068, 333] on img "Next" at bounding box center [1062, 327] width 27 height 71
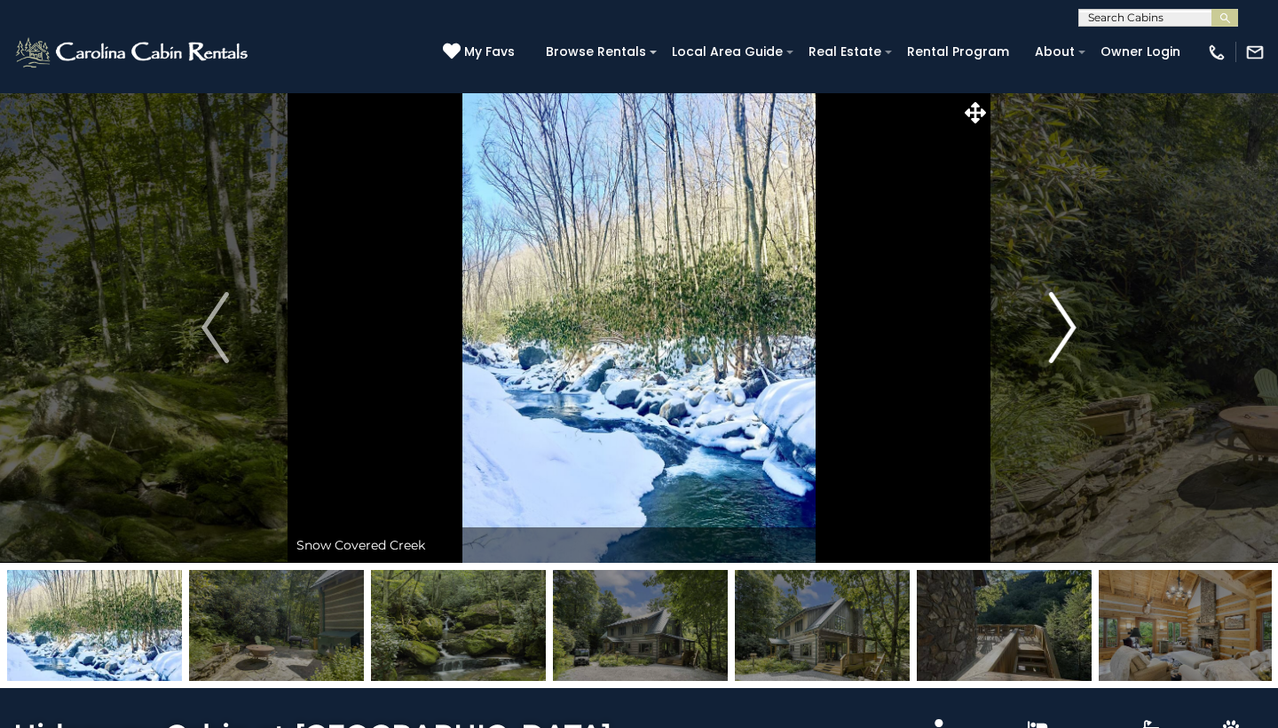
click at [1068, 333] on img "Next" at bounding box center [1062, 327] width 27 height 71
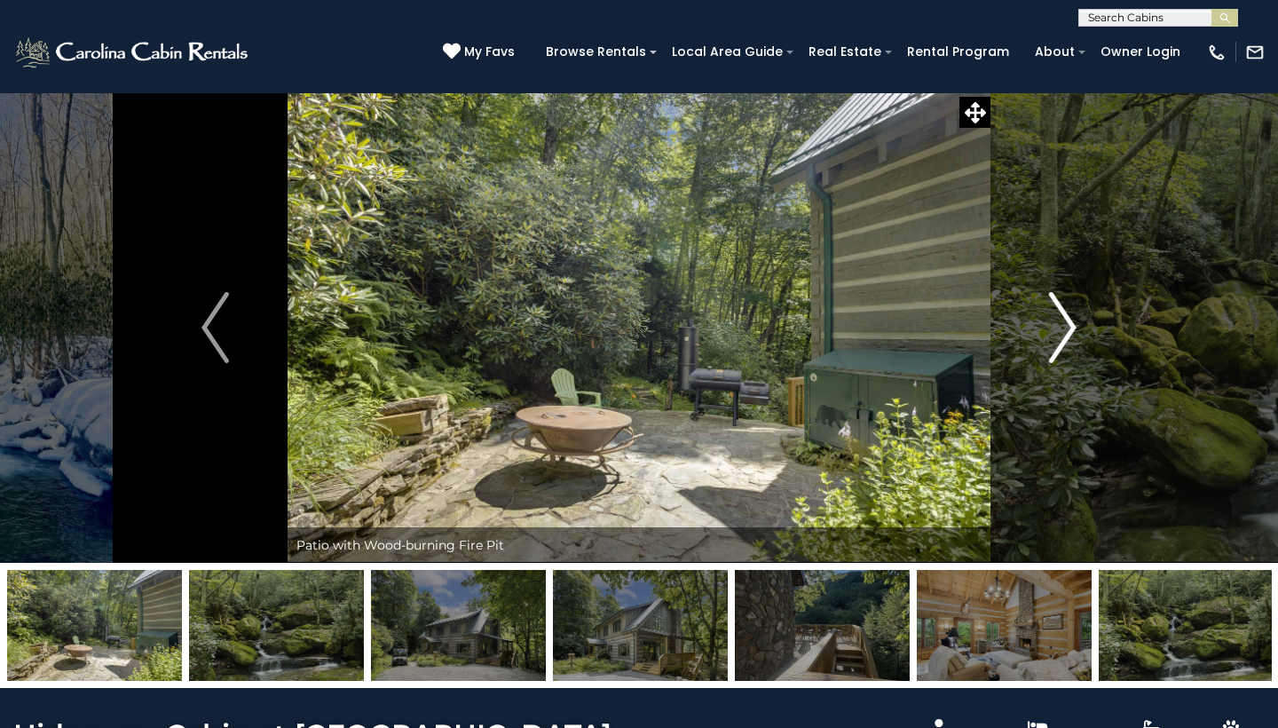
click at [1068, 333] on img "Next" at bounding box center [1062, 327] width 27 height 71
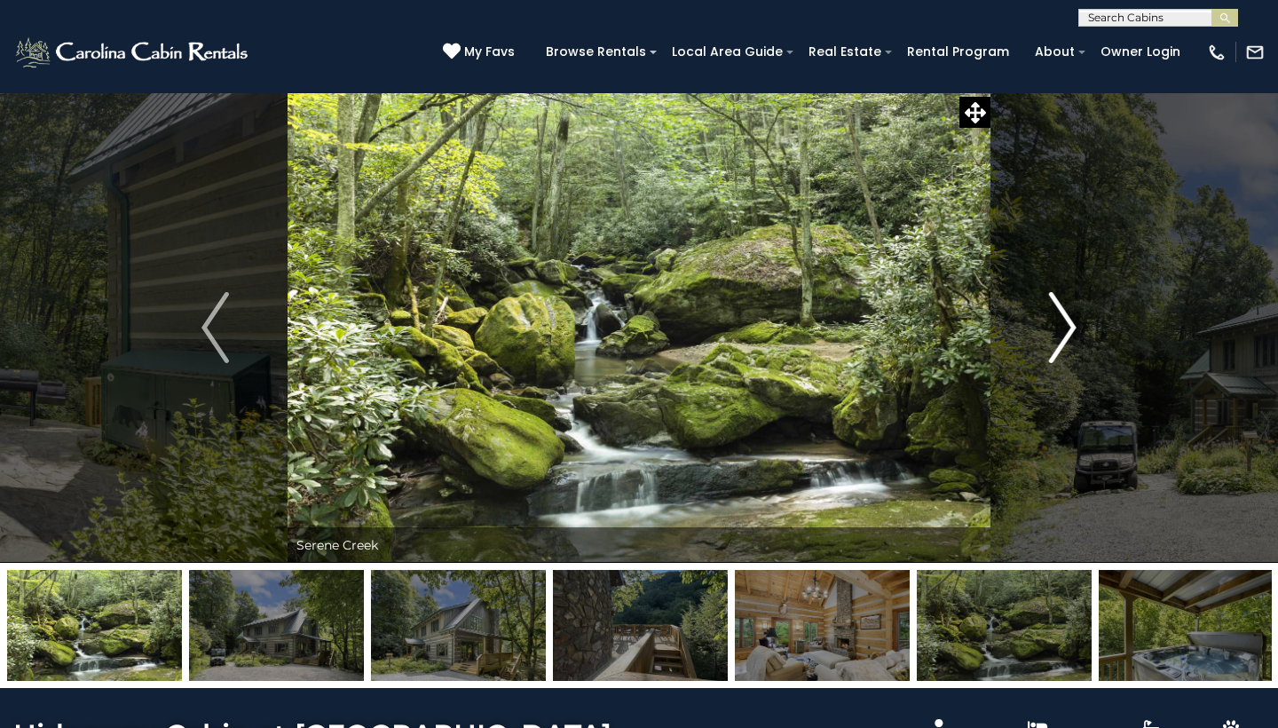
click at [1068, 333] on img "Next" at bounding box center [1062, 327] width 27 height 71
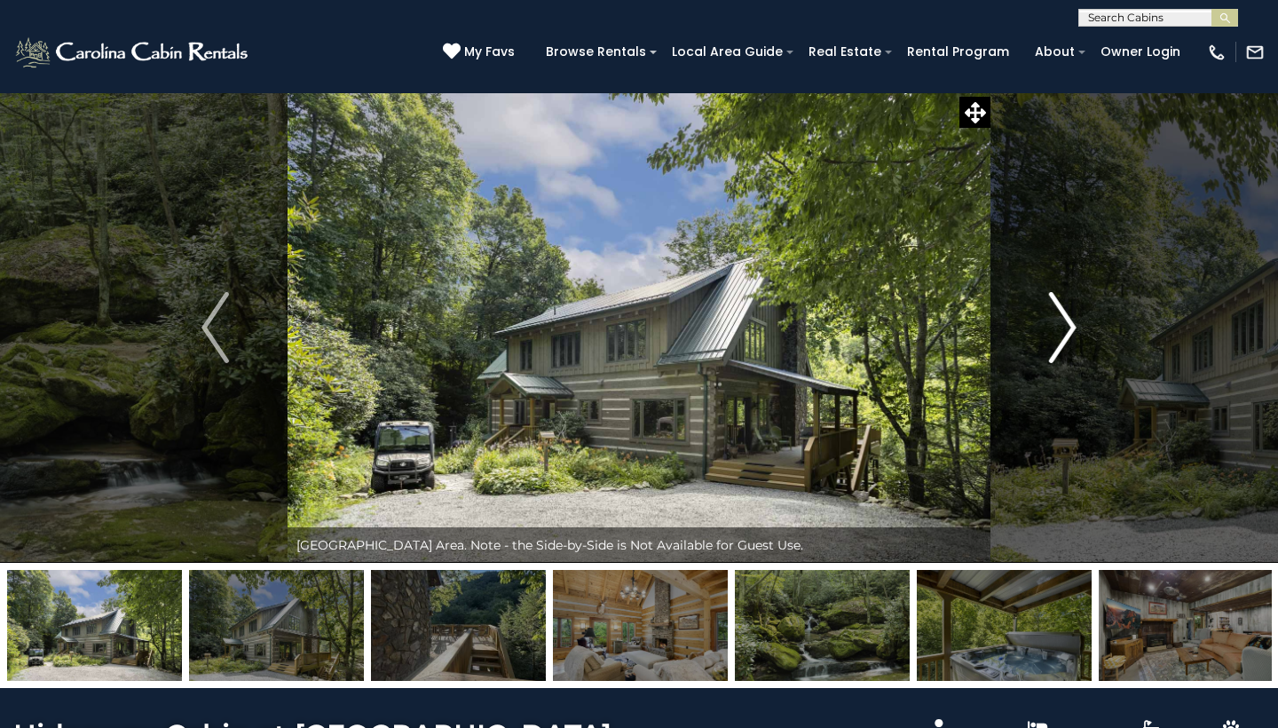
click at [1063, 332] on img "Next" at bounding box center [1062, 327] width 27 height 71
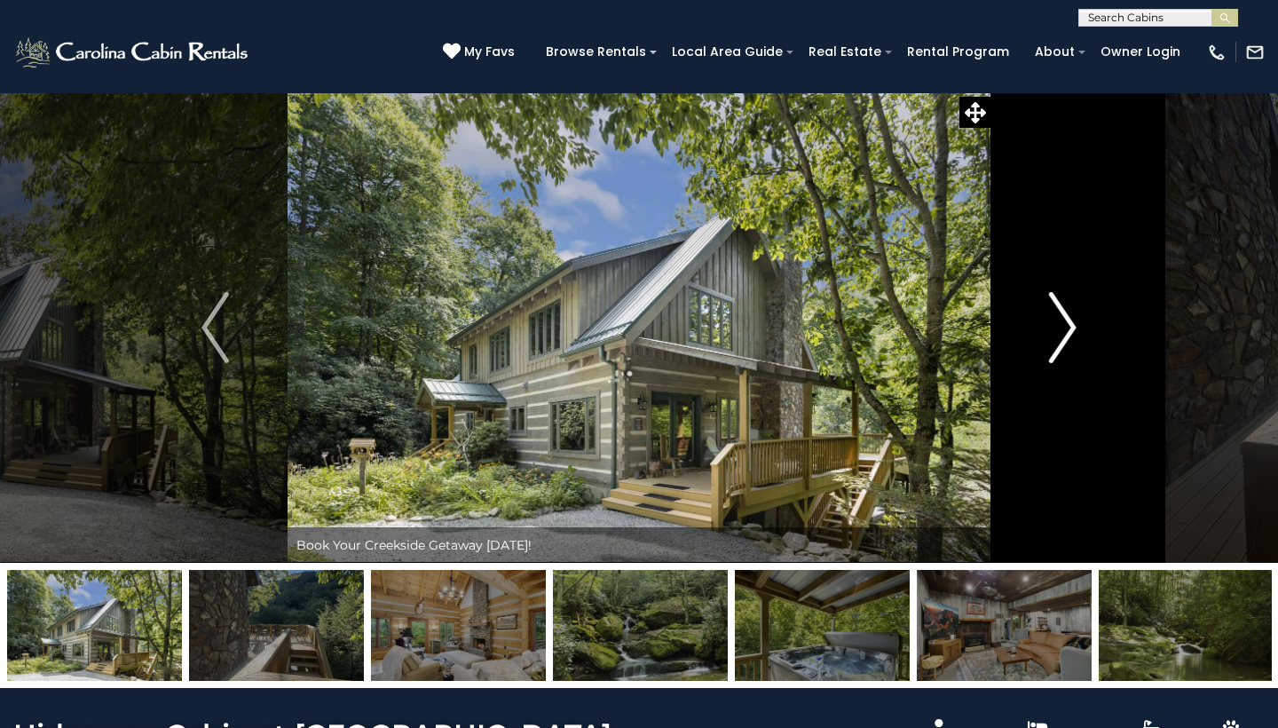
click at [1063, 332] on img "Next" at bounding box center [1062, 327] width 27 height 71
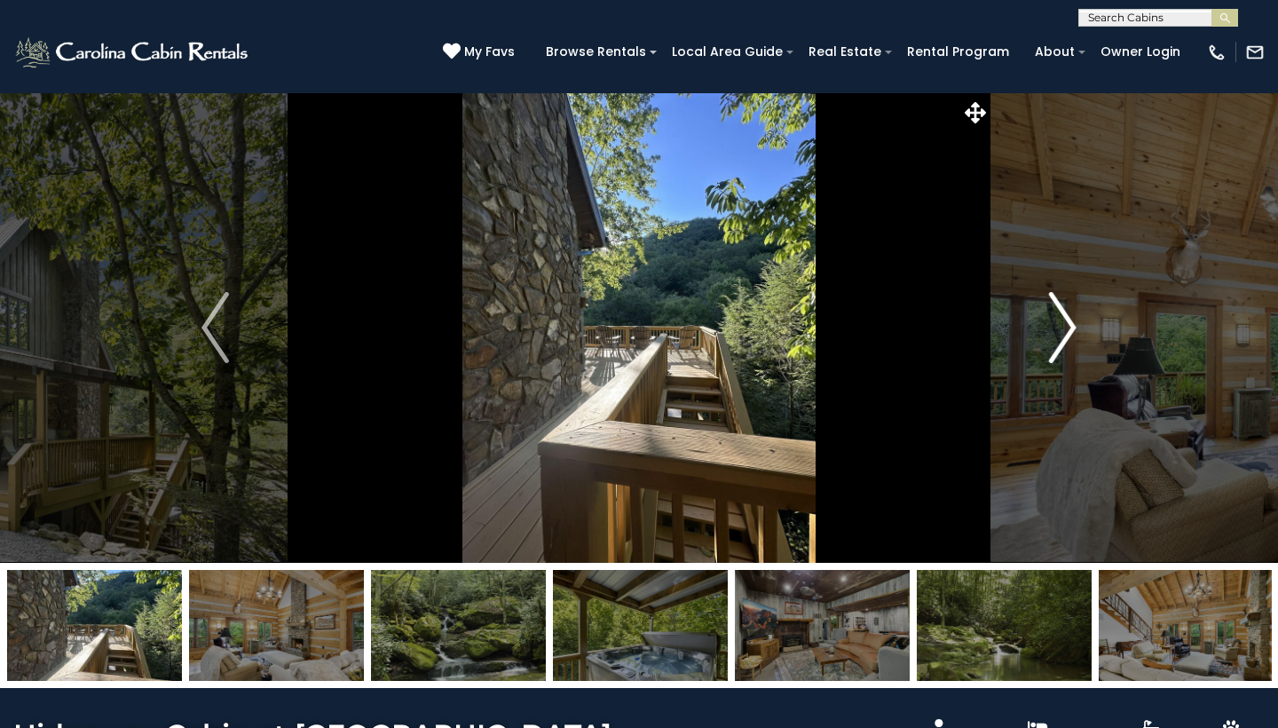
click at [1063, 332] on img "Next" at bounding box center [1062, 327] width 27 height 71
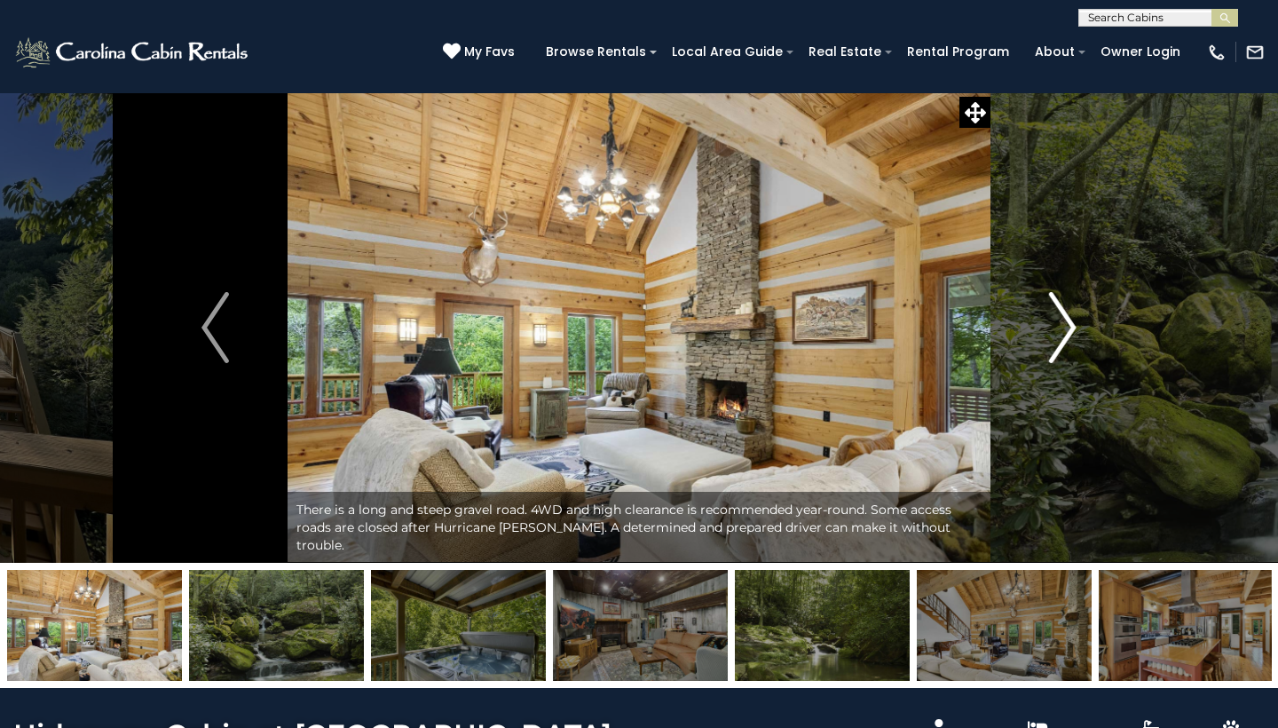
click at [1063, 332] on img "Next" at bounding box center [1062, 327] width 27 height 71
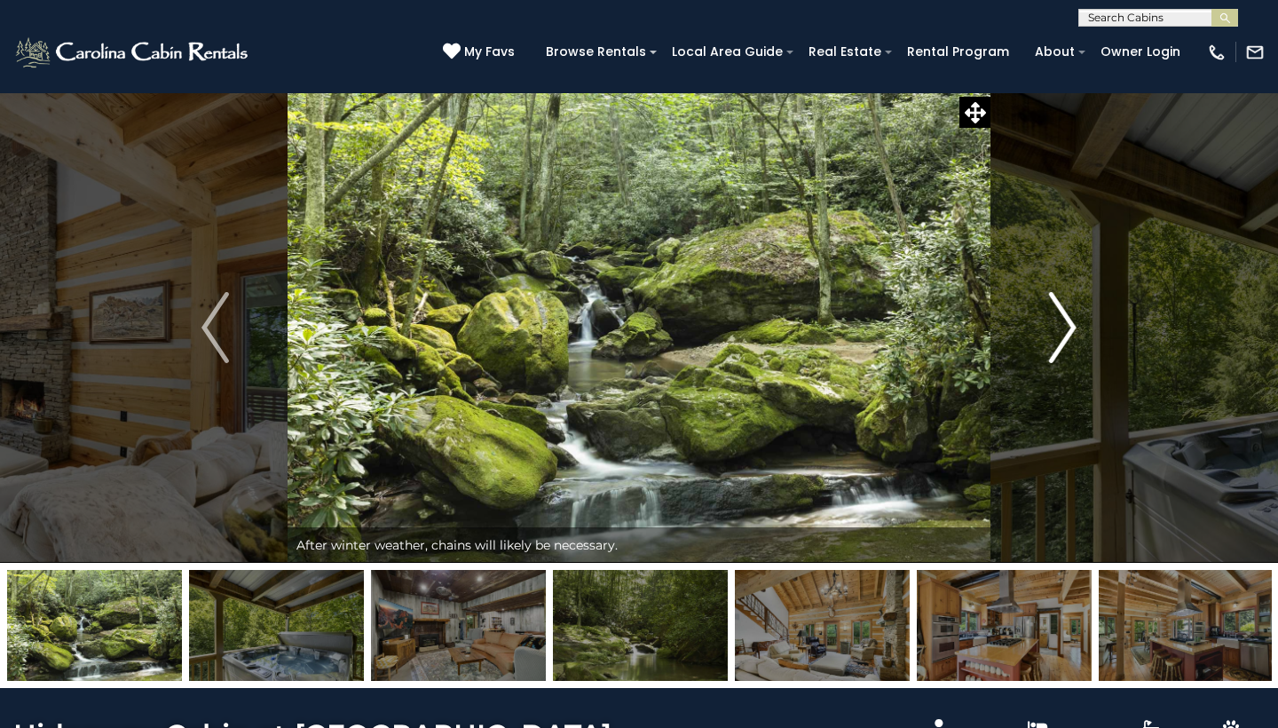
click at [1063, 332] on img "Next" at bounding box center [1062, 327] width 27 height 71
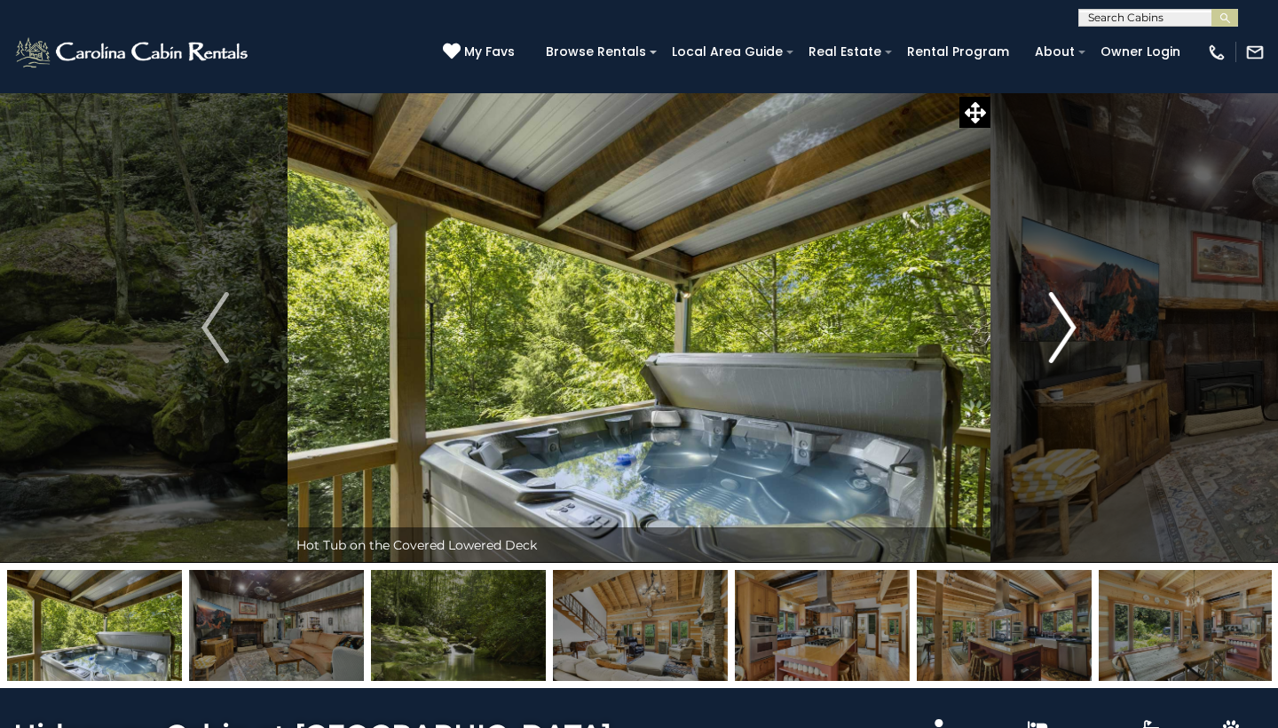
click at [1063, 332] on img "Next" at bounding box center [1062, 327] width 27 height 71
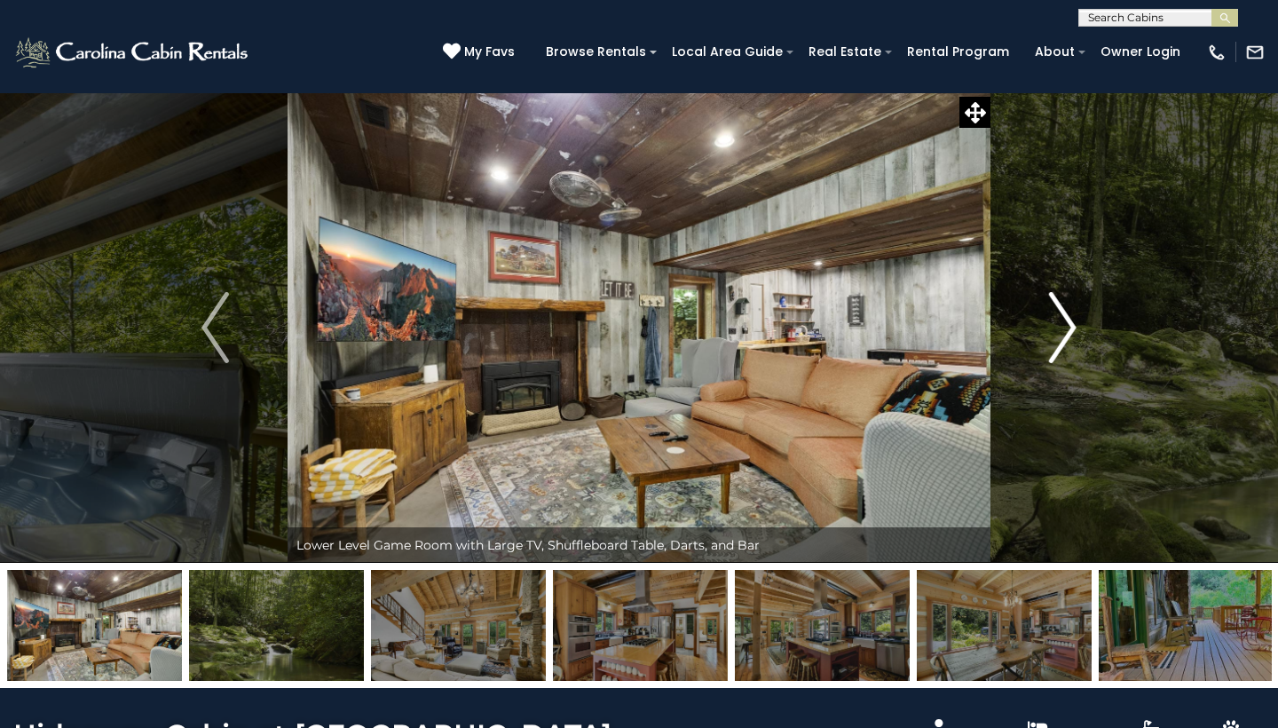
click at [1063, 332] on img "Next" at bounding box center [1062, 327] width 27 height 71
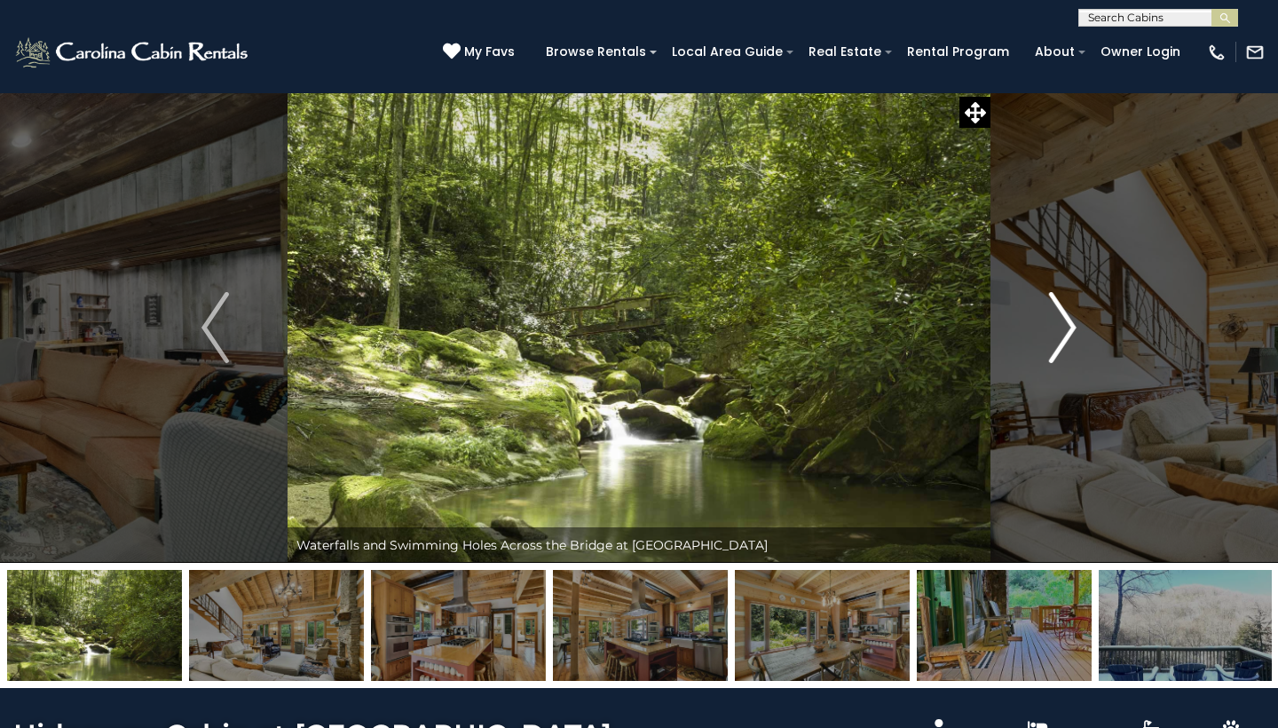
click at [1063, 332] on img "Next" at bounding box center [1062, 327] width 27 height 71
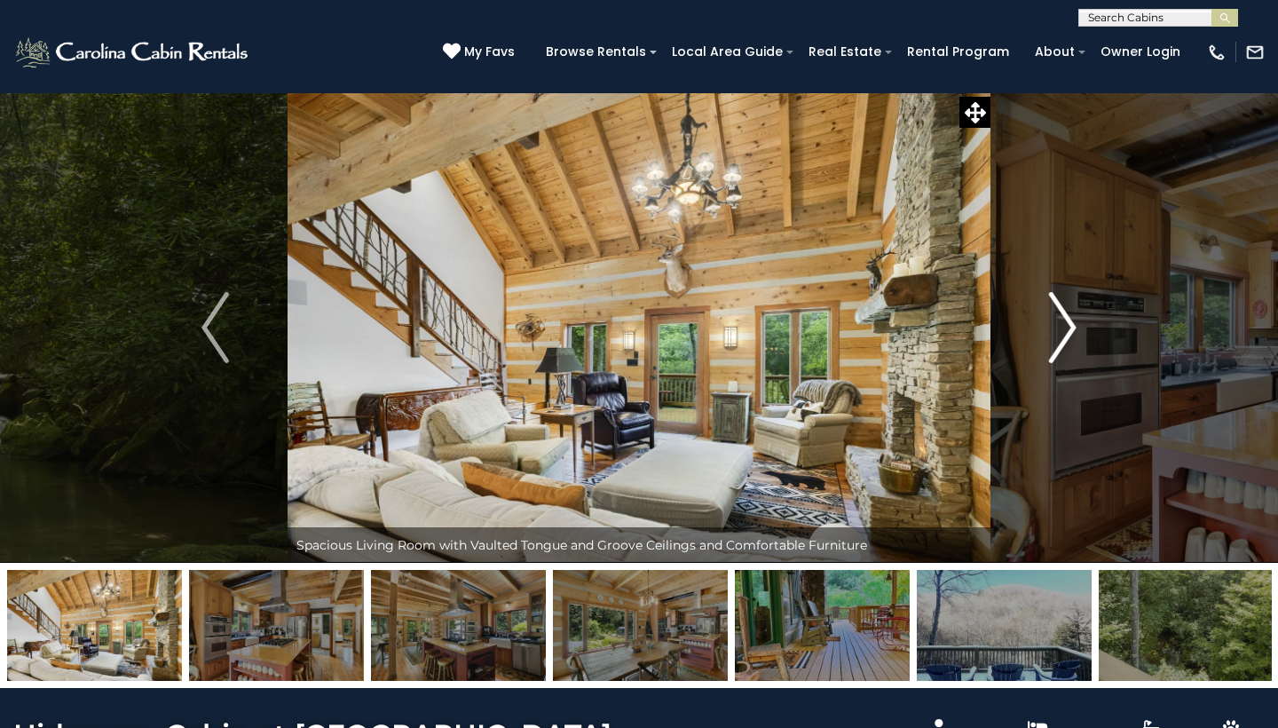
click at [1063, 332] on img "Next" at bounding box center [1062, 327] width 27 height 71
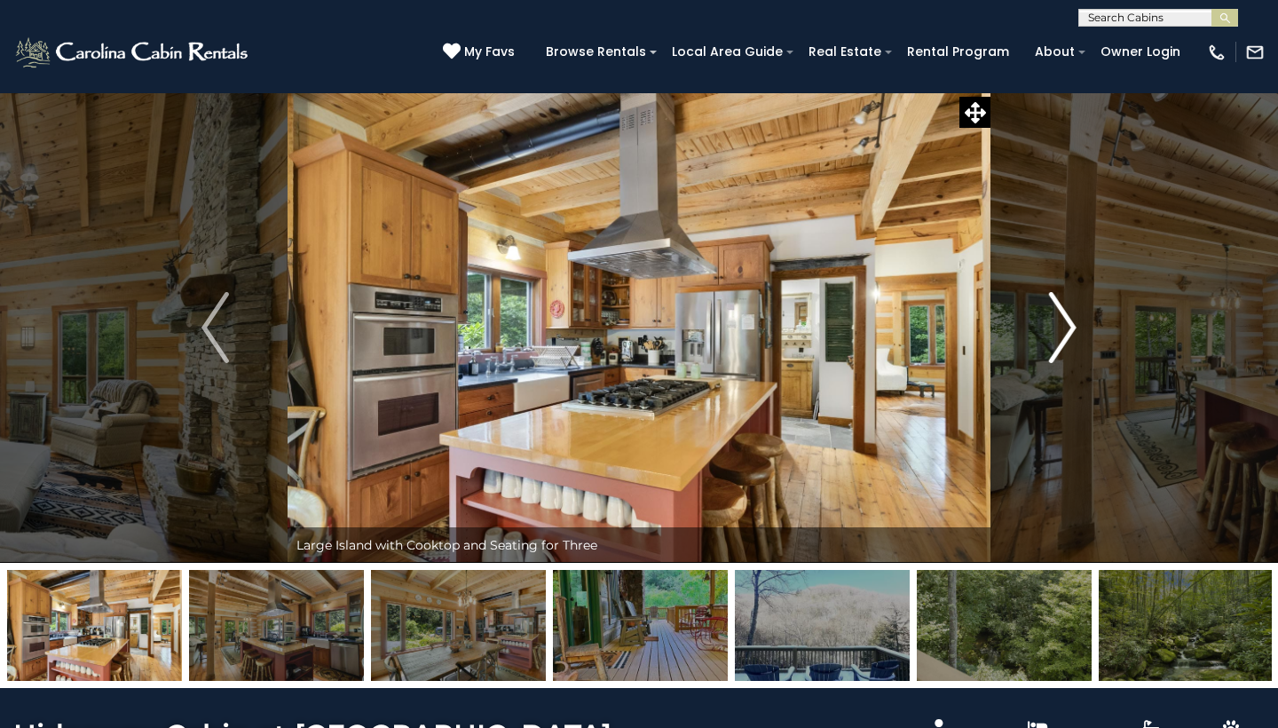
click at [1063, 332] on img "Next" at bounding box center [1062, 327] width 27 height 71
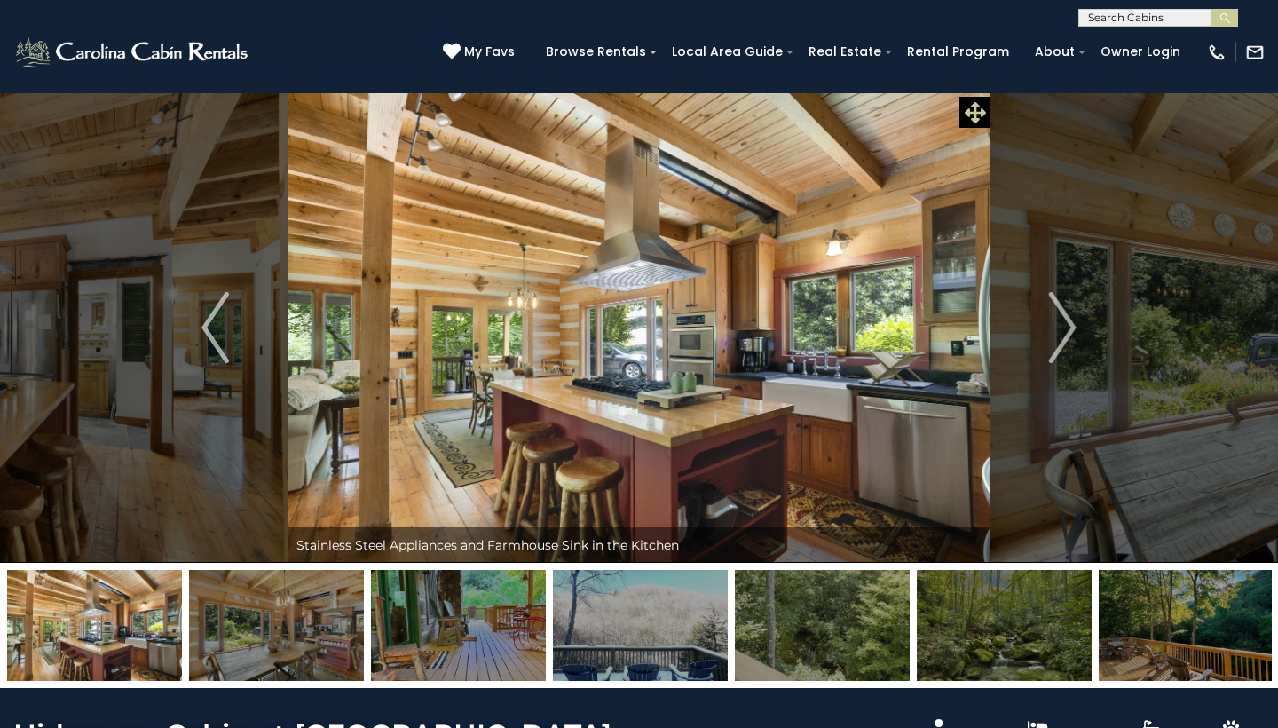
click at [976, 107] on icon at bounding box center [975, 112] width 21 height 21
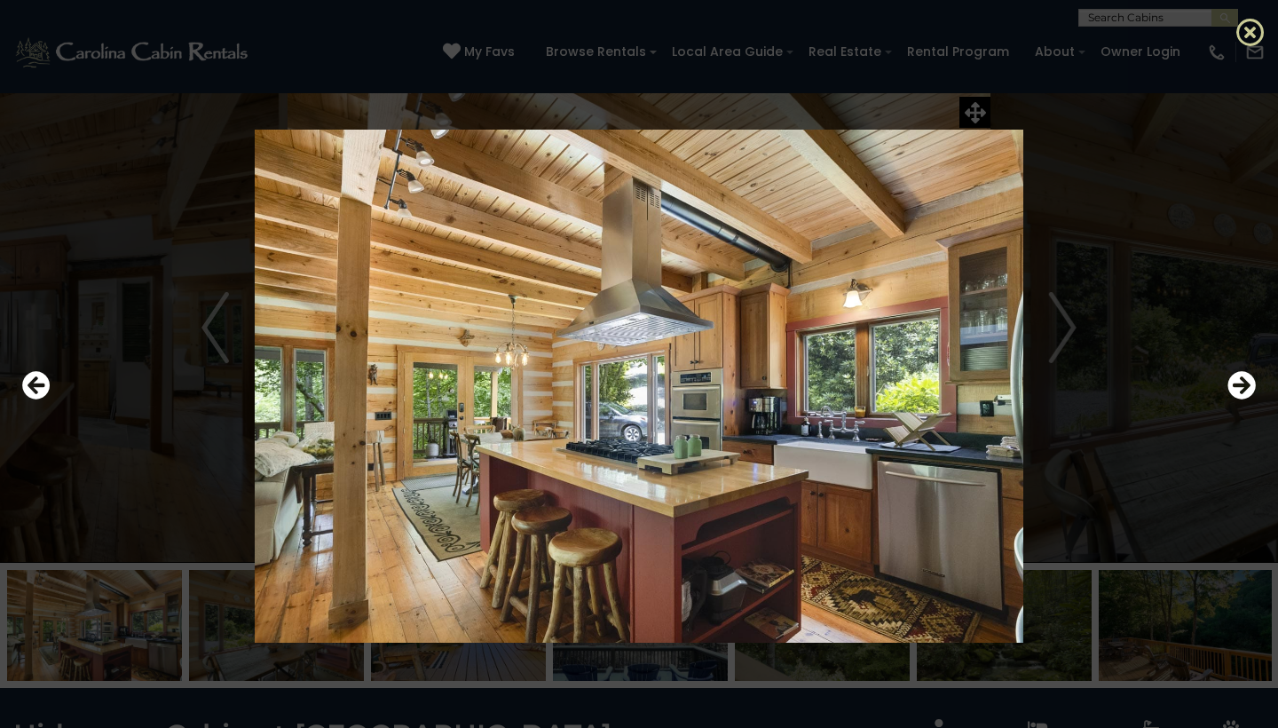
click at [1241, 33] on icon at bounding box center [1250, 32] width 28 height 28
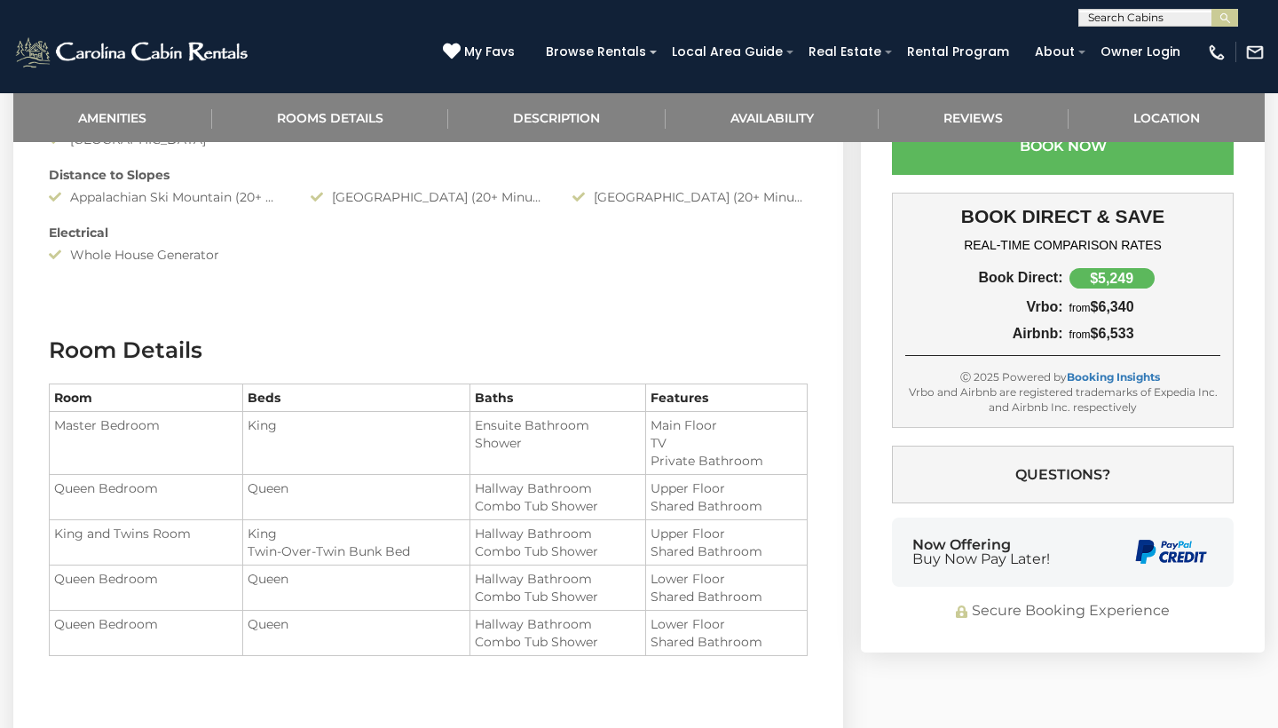
scroll to position [1378, 0]
